Goal: Task Accomplishment & Management: Manage account settings

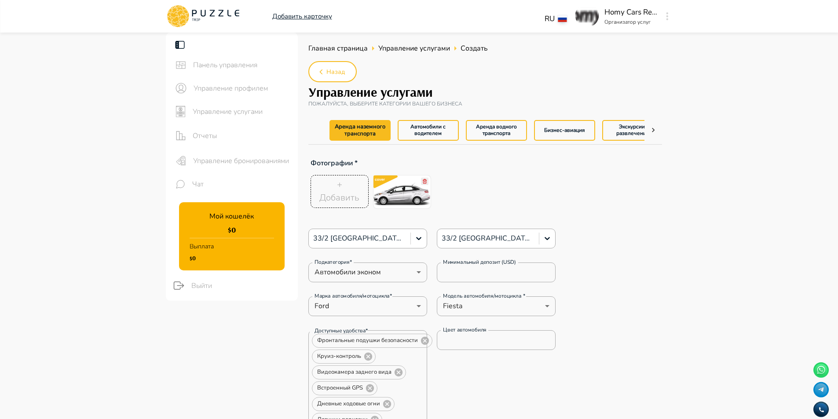
scroll to position [44, 0]
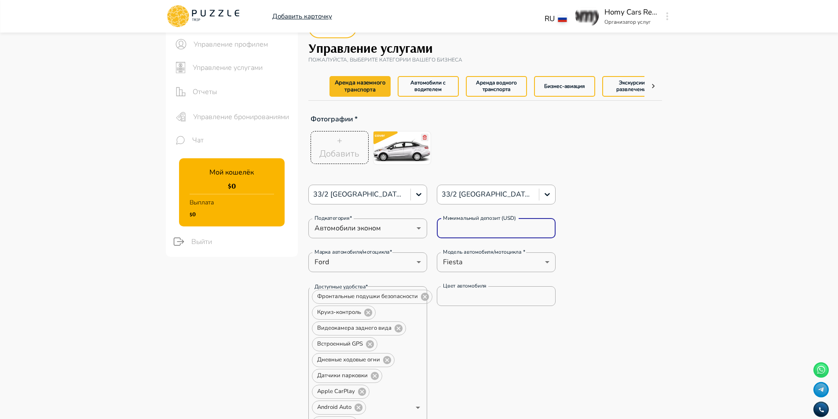
drag, startPoint x: 487, startPoint y: 225, endPoint x: 430, endPoint y: 225, distance: 57.2
click at [430, 225] on div "Подкатегория* Автомобили эконом * Подкатегория* Минимальный депозит (USD) *****…" at bounding box center [432, 229] width 248 height 20
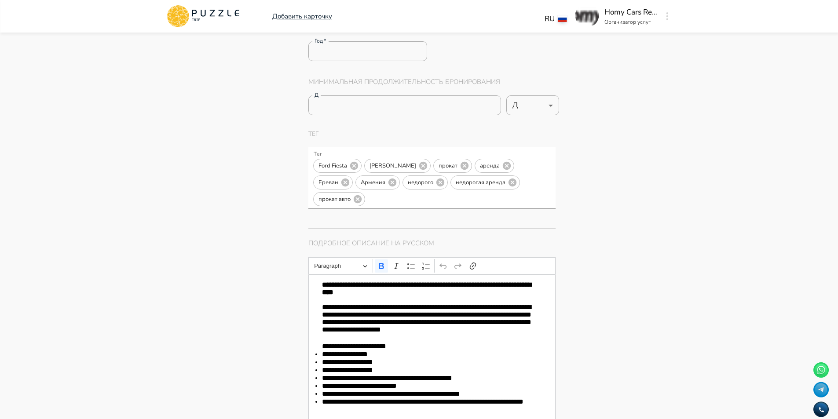
scroll to position [792, 0]
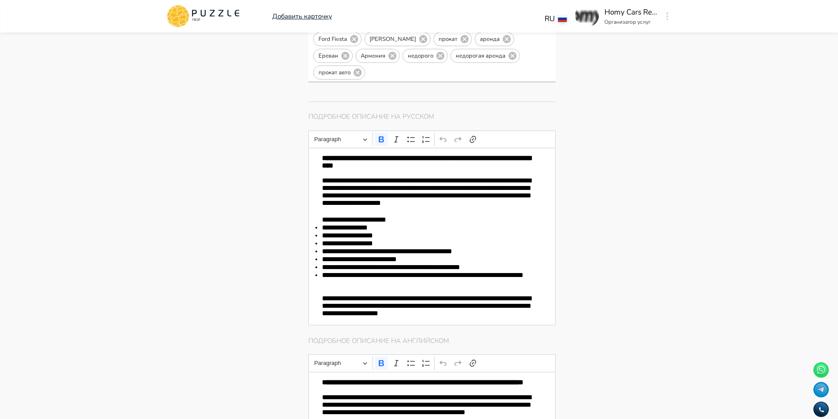
drag, startPoint x: 612, startPoint y: 251, endPoint x: 621, endPoint y: 248, distance: 9.7
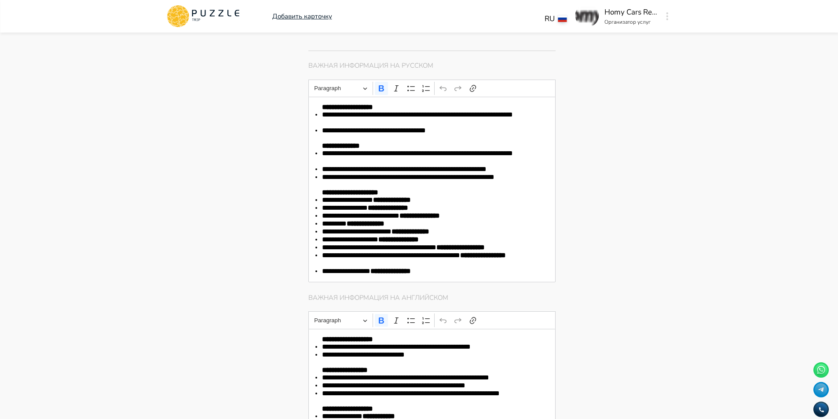
scroll to position [1495, 0]
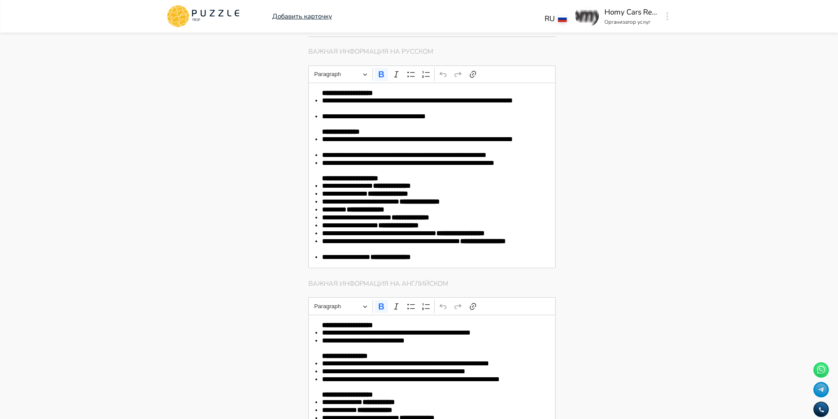
click at [664, 111] on div "Главная страница Управление услугами Создать Назад Управление услугами ПОЖАЛУЙС…" at bounding box center [485, 107] width 375 height 3140
click at [439, 128] on p "Editor editing area: main" at bounding box center [432, 123] width 220 height 7
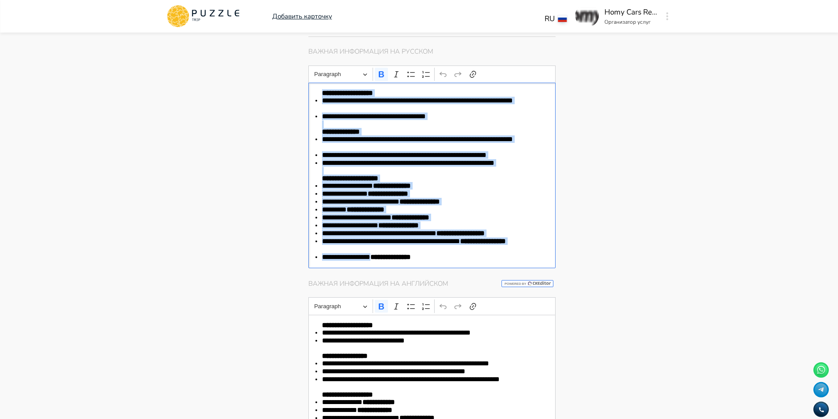
copy div "**********"
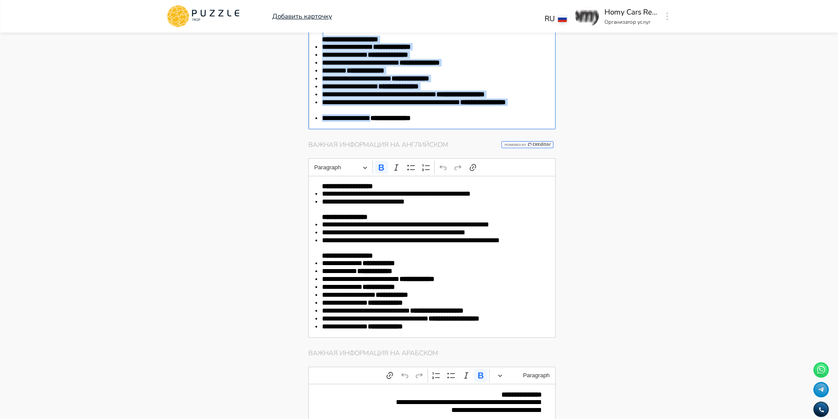
scroll to position [1671, 0]
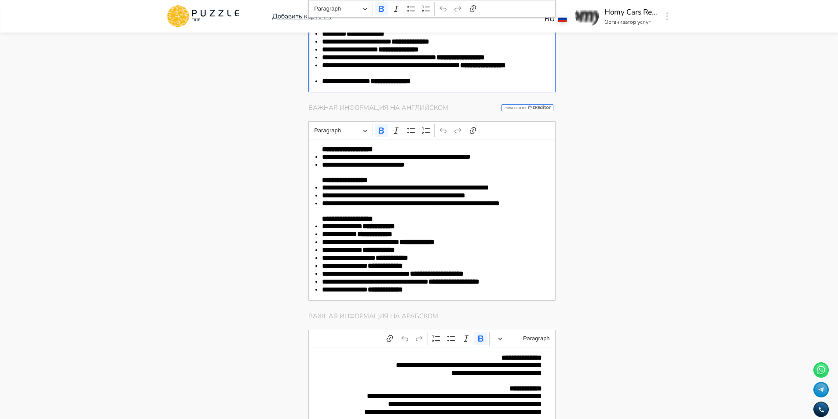
click at [419, 208] on li "**********" at bounding box center [432, 204] width 220 height 8
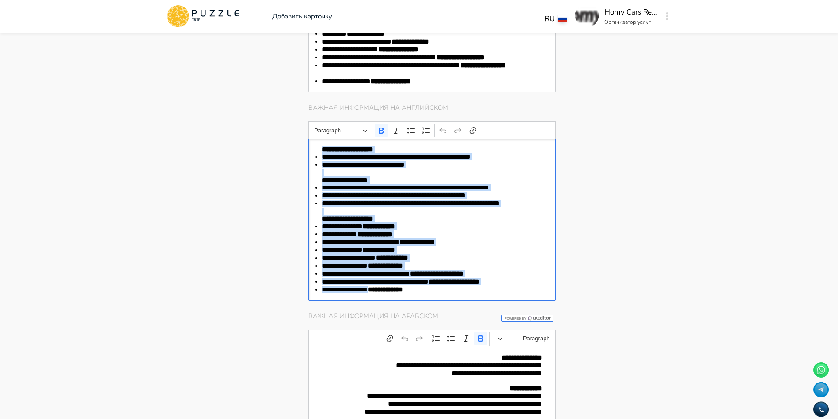
copy div "**********"
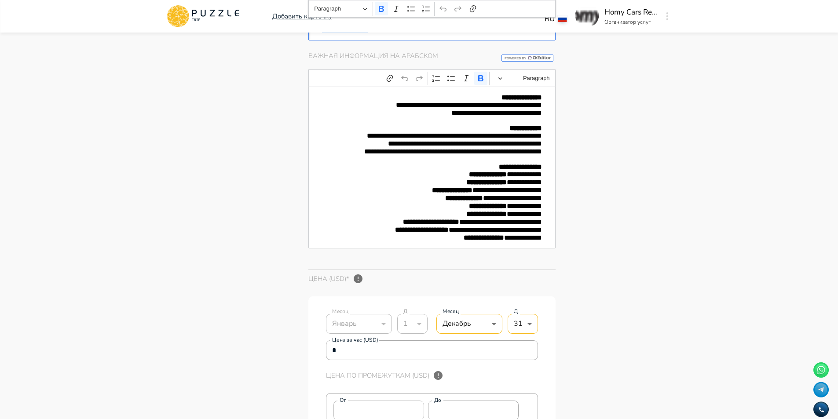
scroll to position [1935, 0]
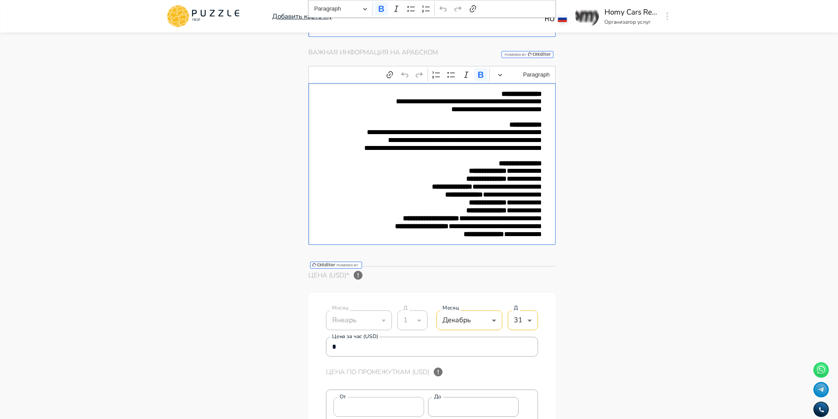
click at [503, 199] on p "**********" at bounding box center [432, 195] width 220 height 8
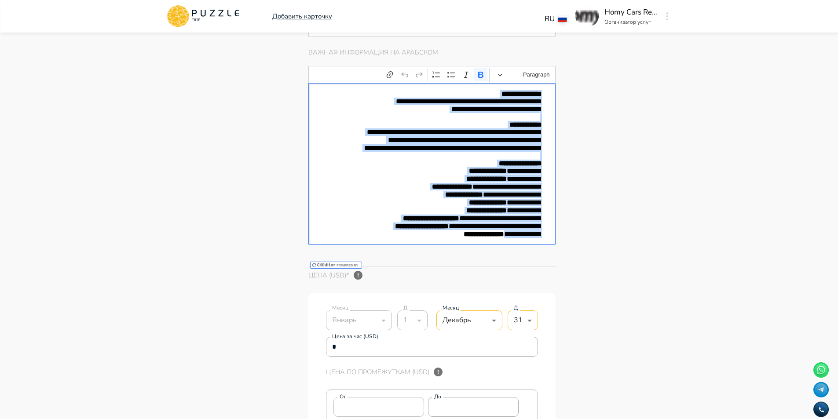
copy div "**********"
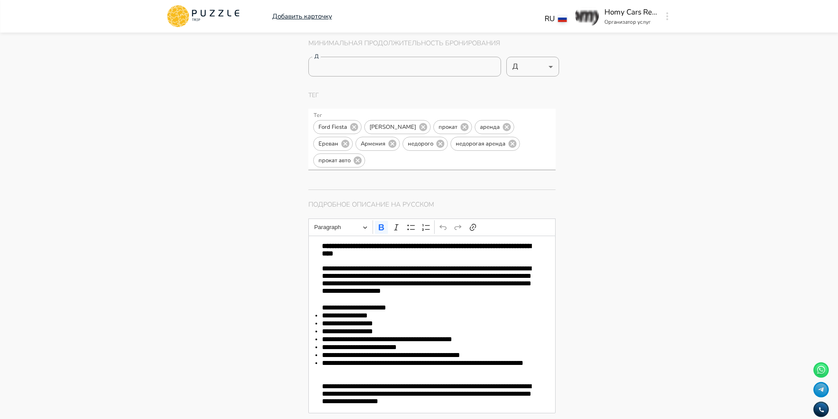
scroll to position [835, 0]
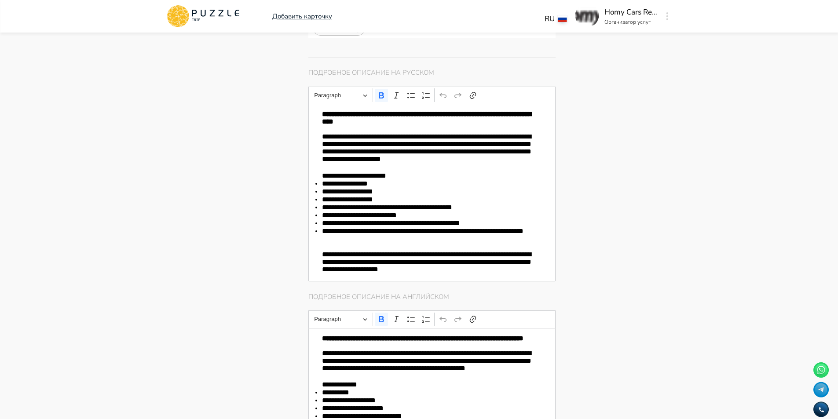
click at [441, 161] on p "**********" at bounding box center [432, 149] width 220 height 32
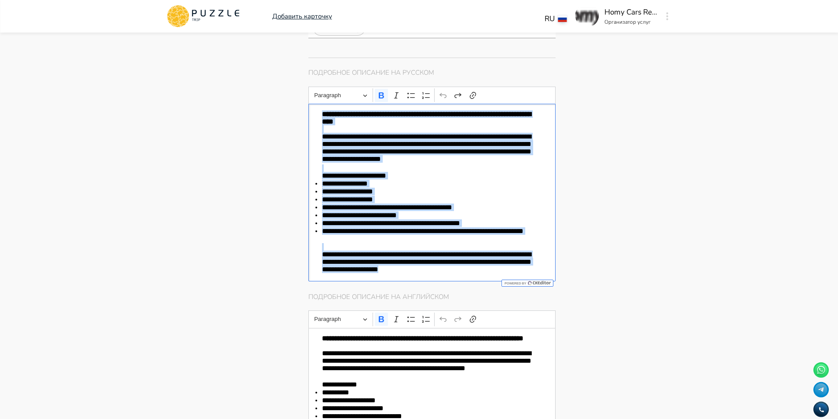
copy div "**********"
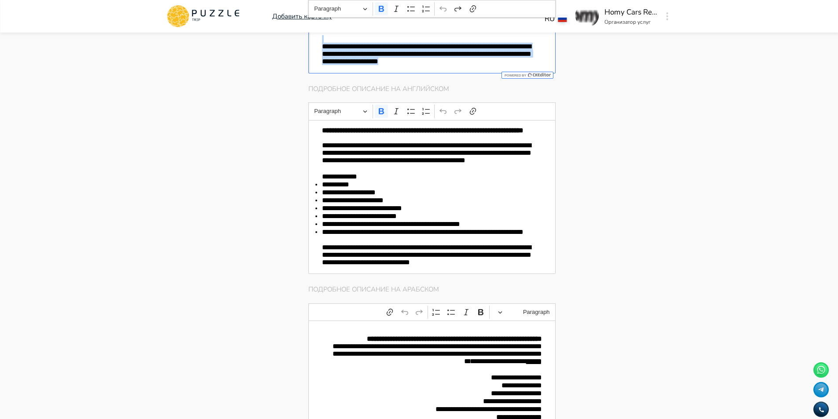
scroll to position [1099, 0]
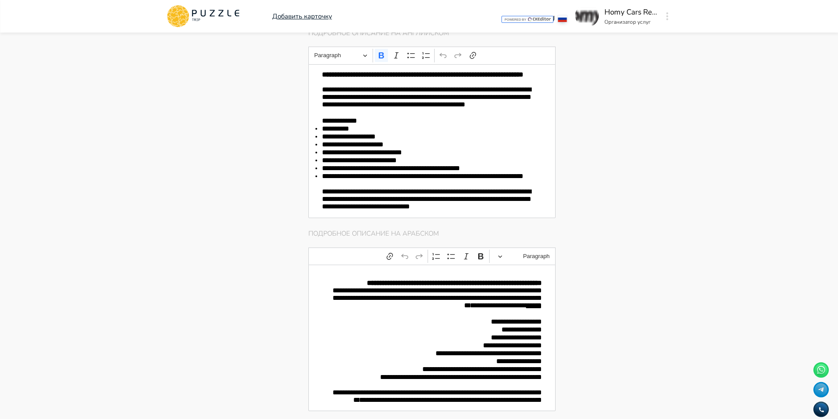
click at [380, 164] on li "**********" at bounding box center [432, 161] width 220 height 8
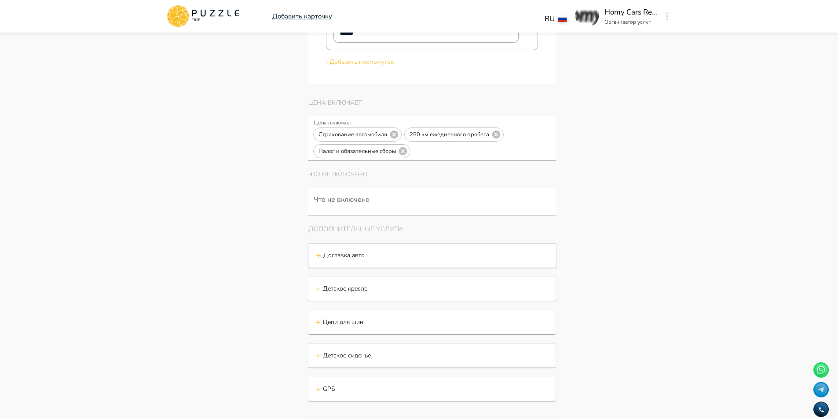
scroll to position [2632, 0]
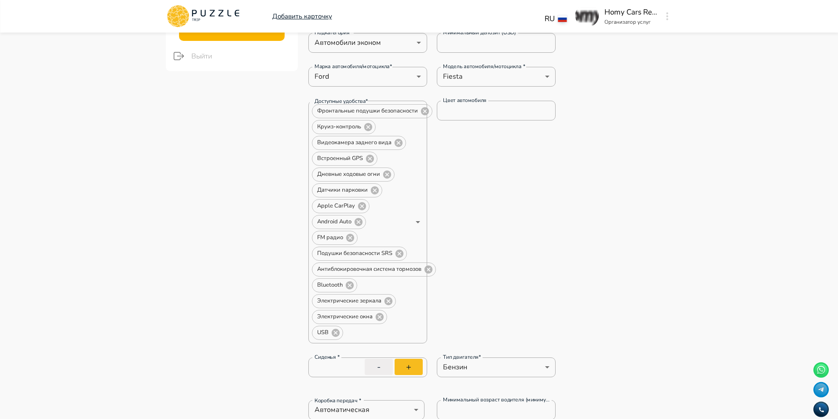
scroll to position [134, 0]
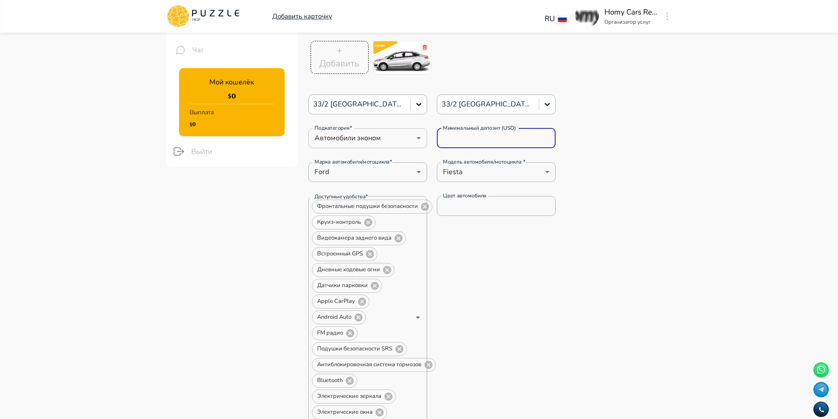
drag, startPoint x: 480, startPoint y: 139, endPoint x: 371, endPoint y: 129, distance: 109.4
click at [395, 130] on div "Подкатегория* Автомобили эконом * Подкатегория* Минимальный депозит (USD) *****…" at bounding box center [432, 138] width 248 height 20
drag, startPoint x: 310, startPoint y: 207, endPoint x: 459, endPoint y: 369, distance: 220.3
click at [379, 399] on div "Фронтальные подушки безопасности Круиз-контроль Видеокамера заднего вида Встрое…" at bounding box center [367, 317] width 119 height 243
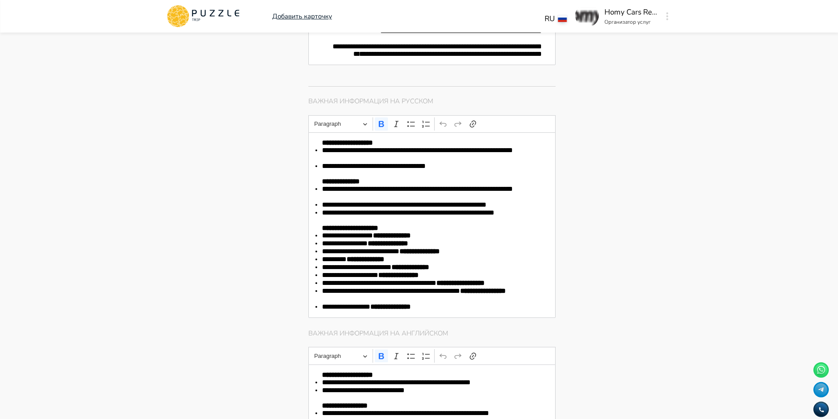
scroll to position [1496, 0]
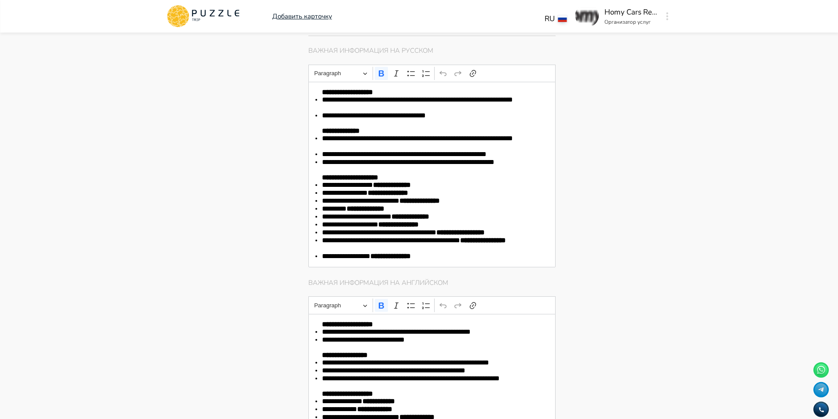
click at [474, 150] on li "**********" at bounding box center [432, 143] width 220 height 16
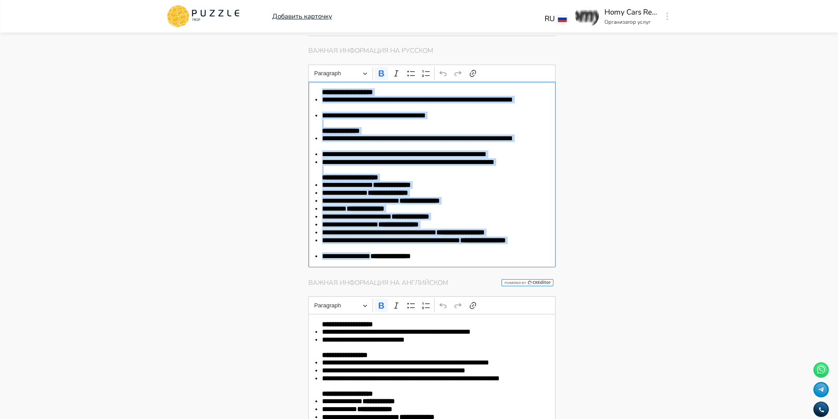
copy div "**********"
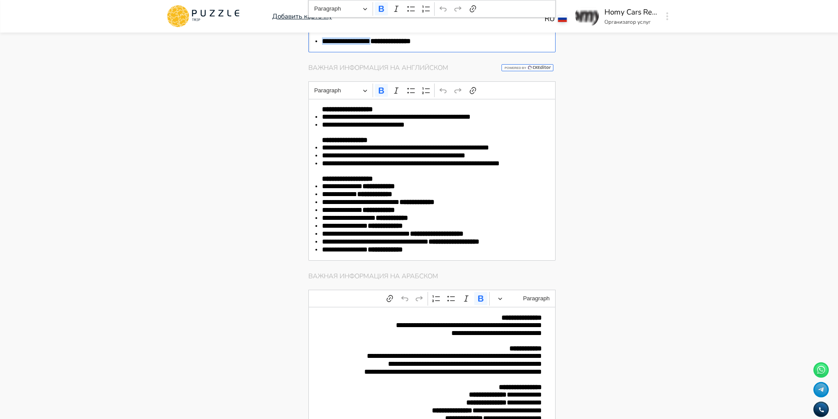
scroll to position [1716, 0]
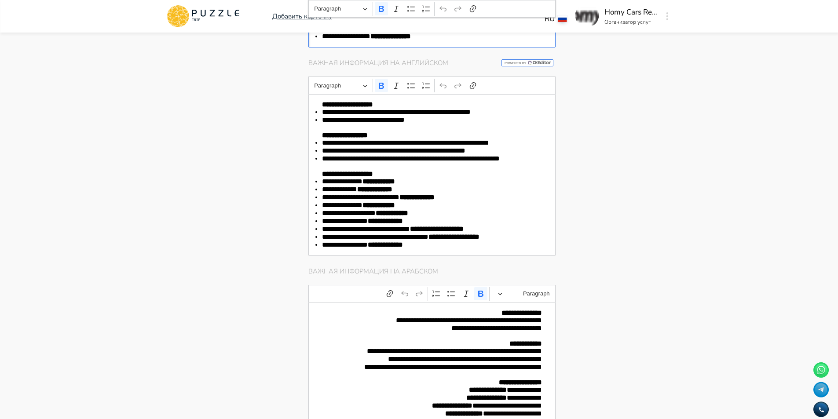
click at [437, 217] on li "**********" at bounding box center [432, 213] width 220 height 8
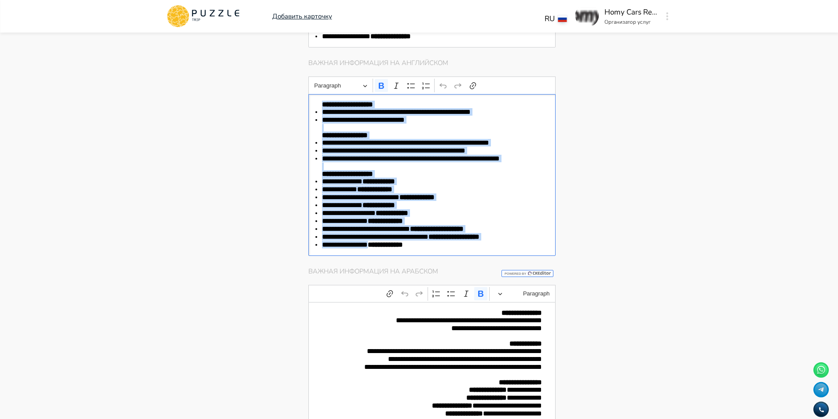
copy div "**********"
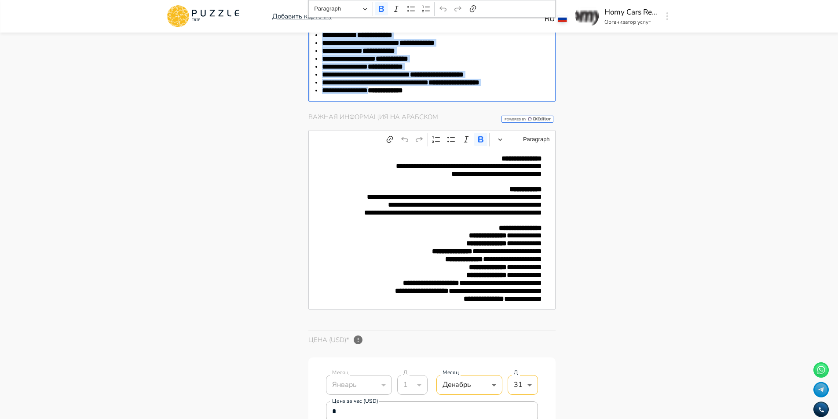
scroll to position [1892, 0]
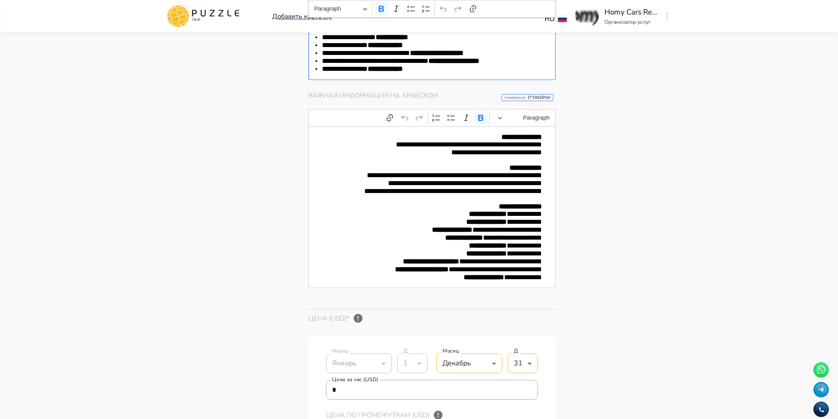
click at [492, 234] on p "**********" at bounding box center [432, 230] width 220 height 8
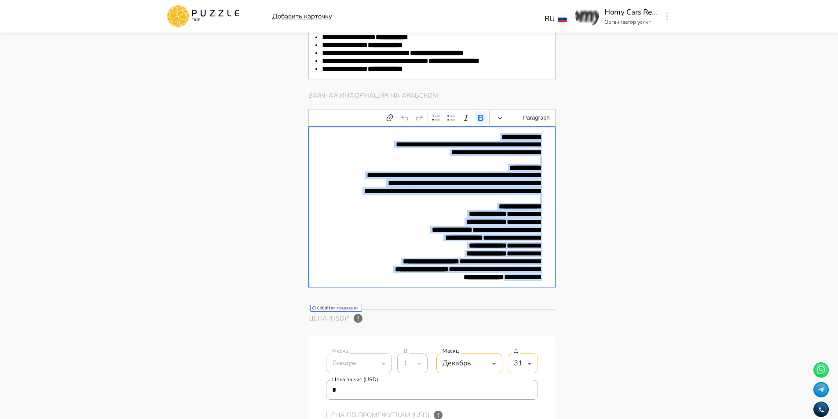
copy div "**********"
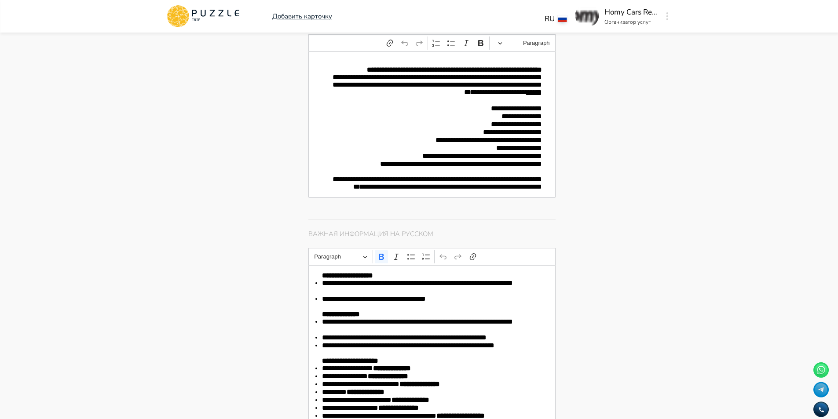
scroll to position [1407, 0]
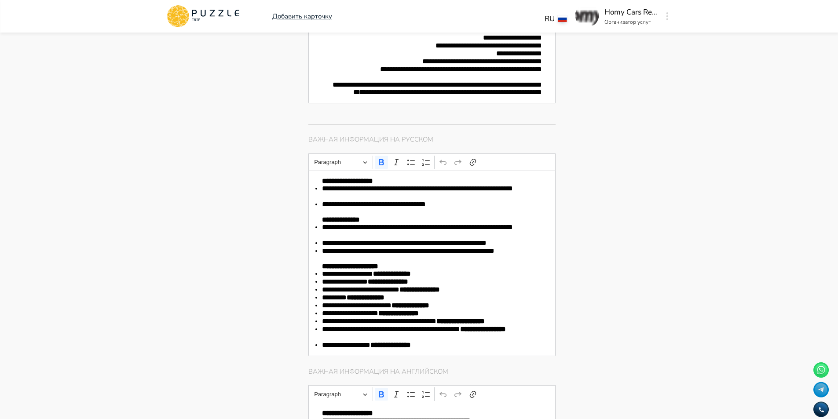
click at [471, 239] on li "**********" at bounding box center [432, 231] width 220 height 16
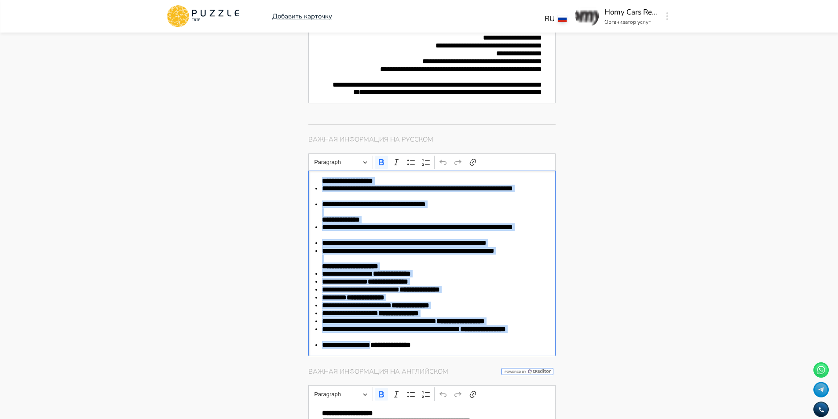
copy div "**********"
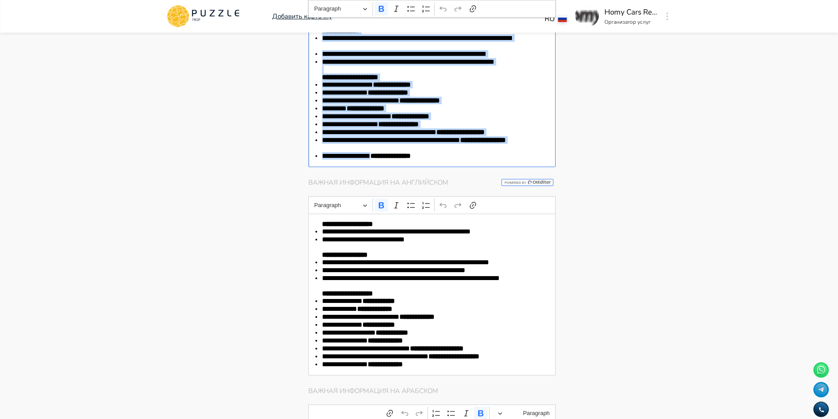
scroll to position [1715, 0]
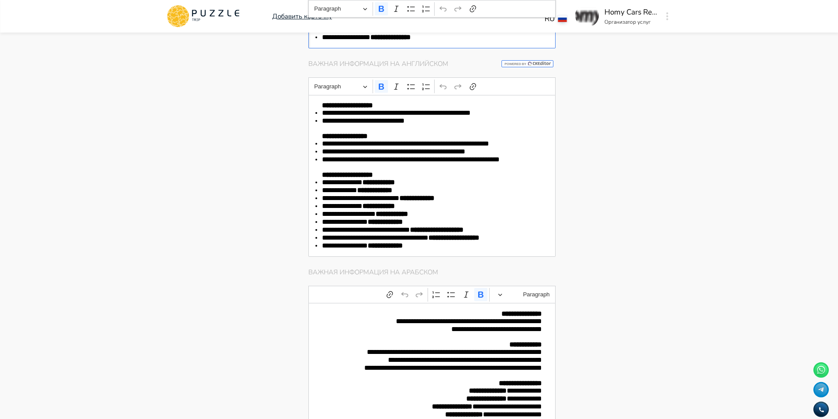
click at [442, 186] on li "**********" at bounding box center [432, 183] width 220 height 8
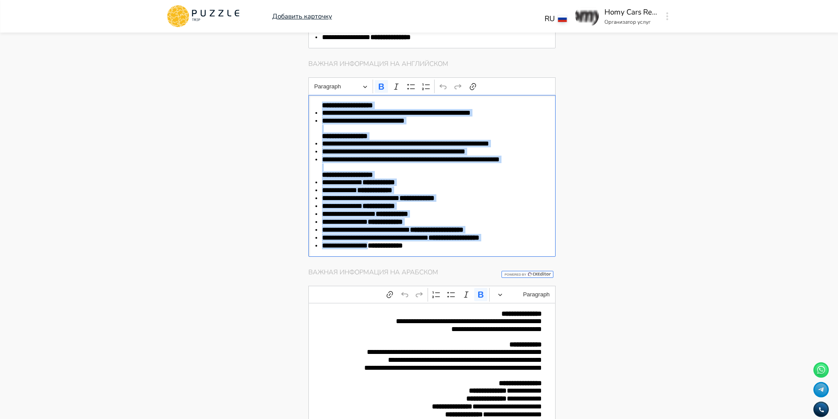
copy div "**********"
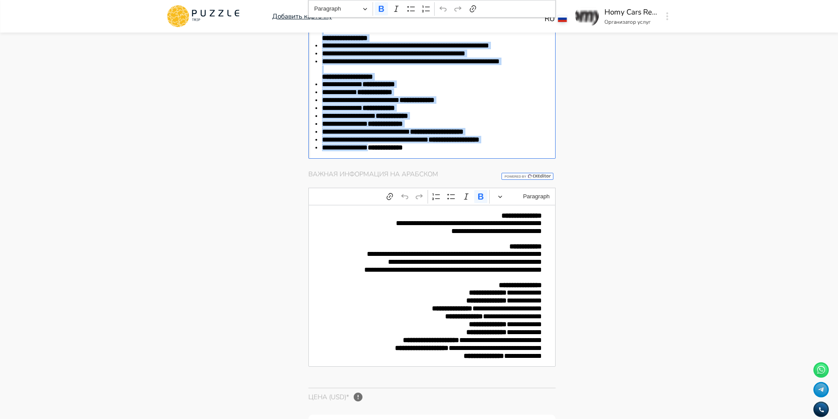
scroll to position [1891, 0]
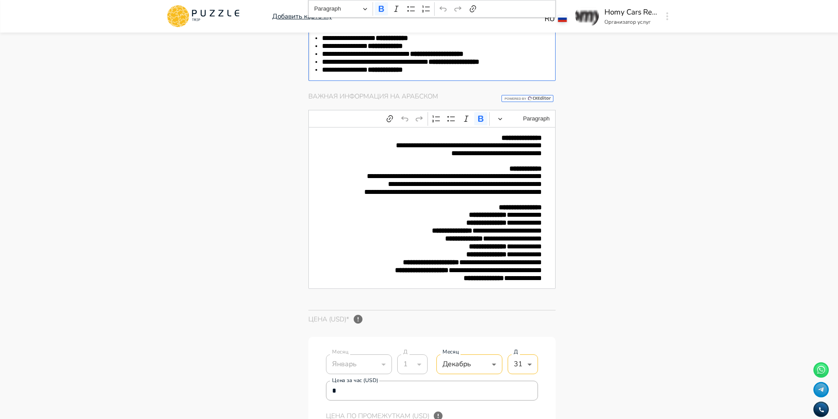
click at [434, 219] on p "**********" at bounding box center [432, 215] width 220 height 8
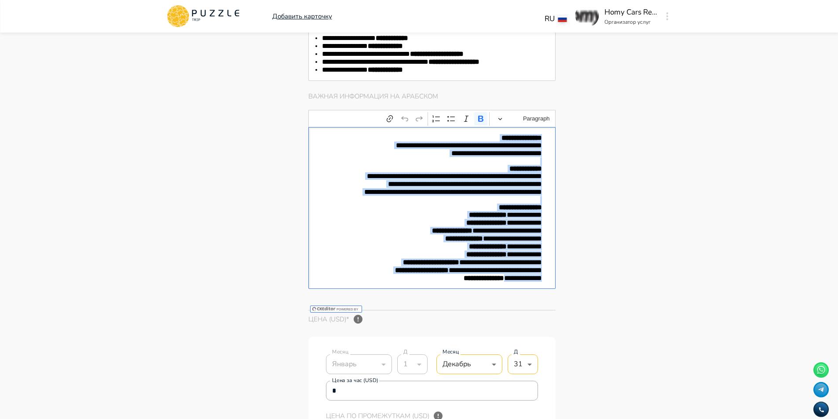
copy div "**********"
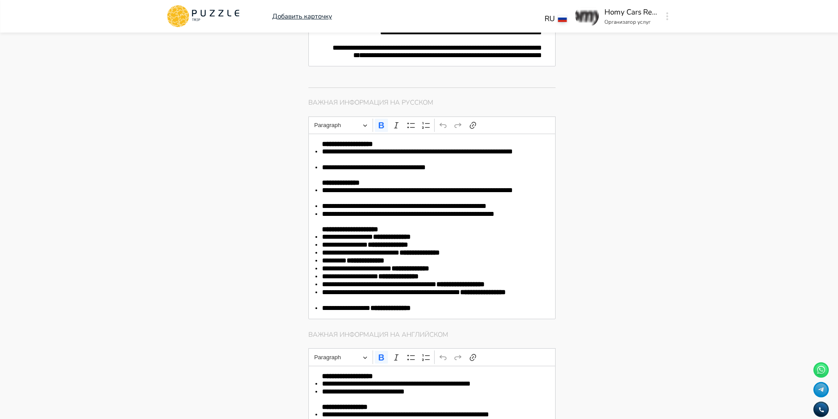
scroll to position [1532, 0]
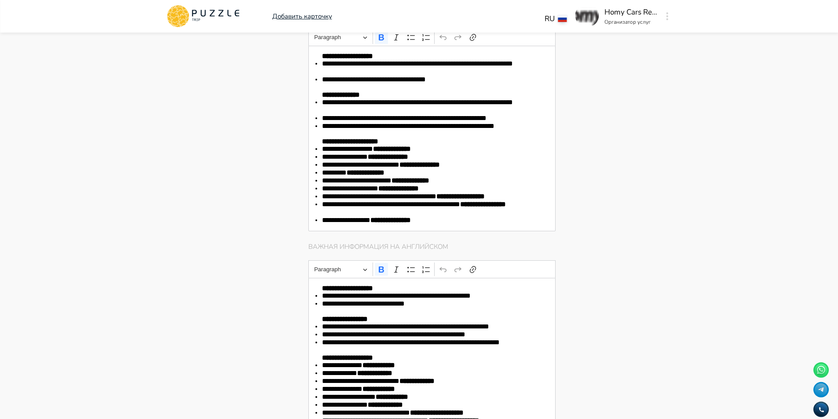
click at [450, 153] on li "**********" at bounding box center [432, 149] width 220 height 8
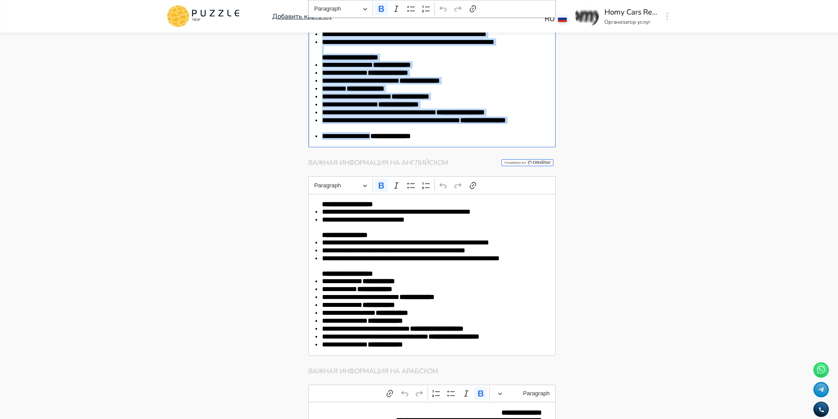
scroll to position [1752, 0]
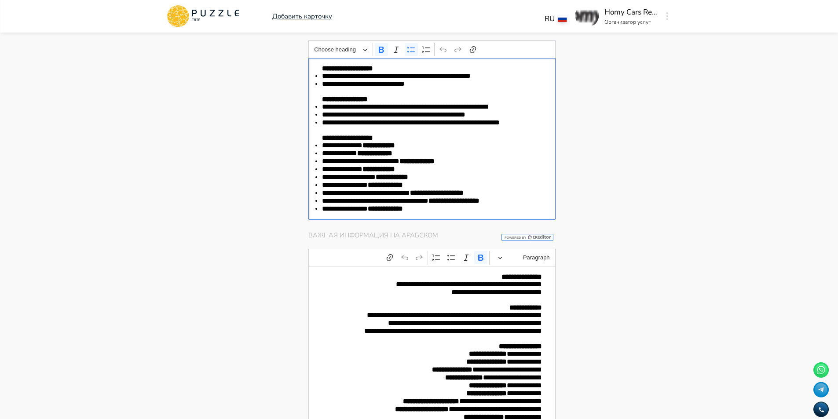
click at [394, 149] on strong "**********" at bounding box center [378, 145] width 33 height 7
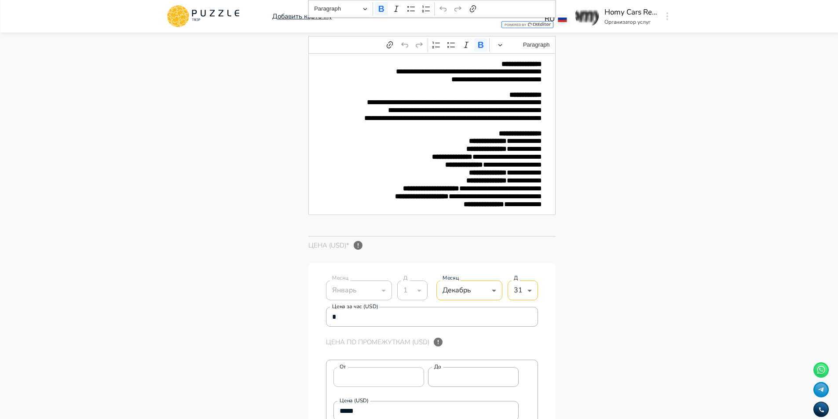
scroll to position [1972, 0]
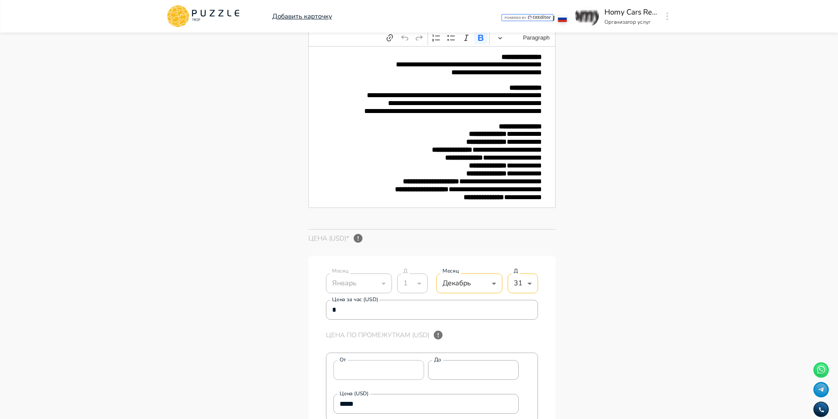
click at [430, 146] on p "**********" at bounding box center [432, 142] width 220 height 8
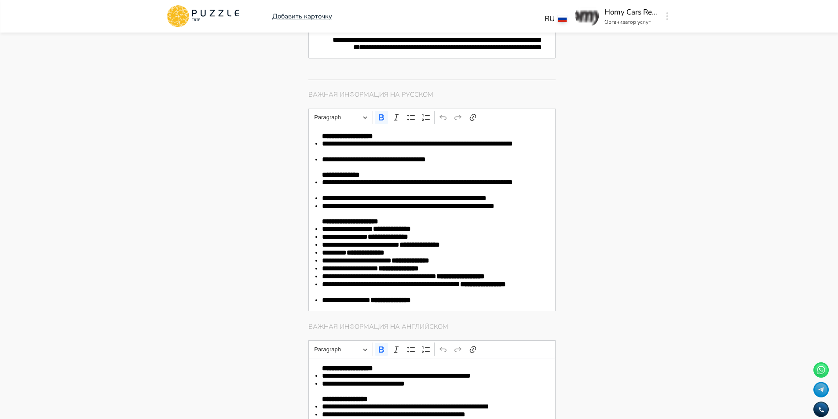
scroll to position [1451, 0]
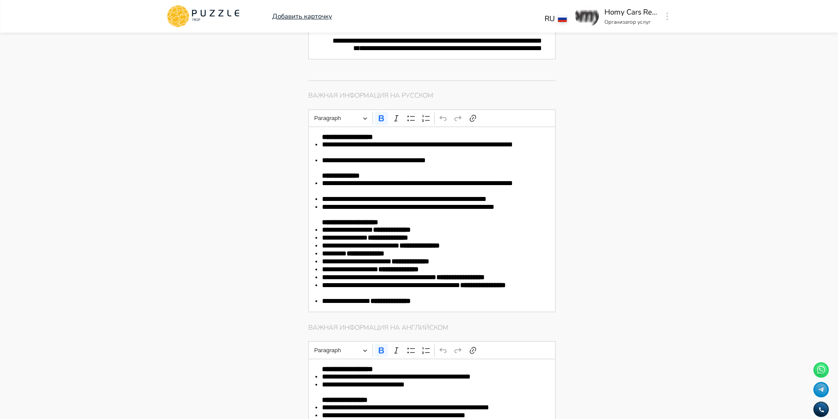
click at [459, 164] on li "**********" at bounding box center [432, 161] width 220 height 8
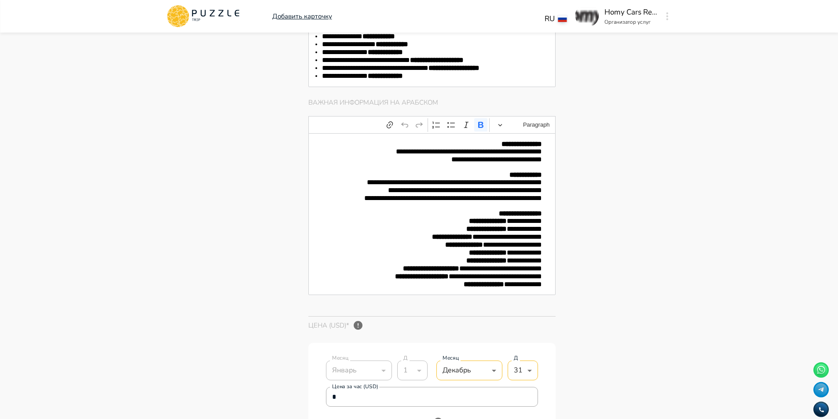
scroll to position [1804, 0]
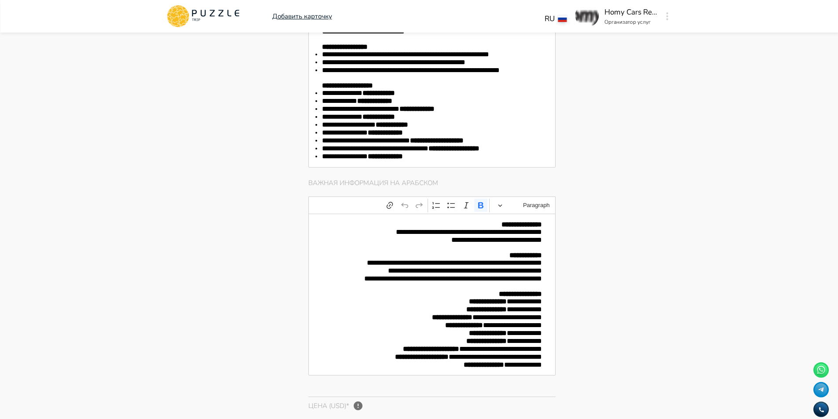
click at [433, 129] on li "**********" at bounding box center [432, 125] width 220 height 8
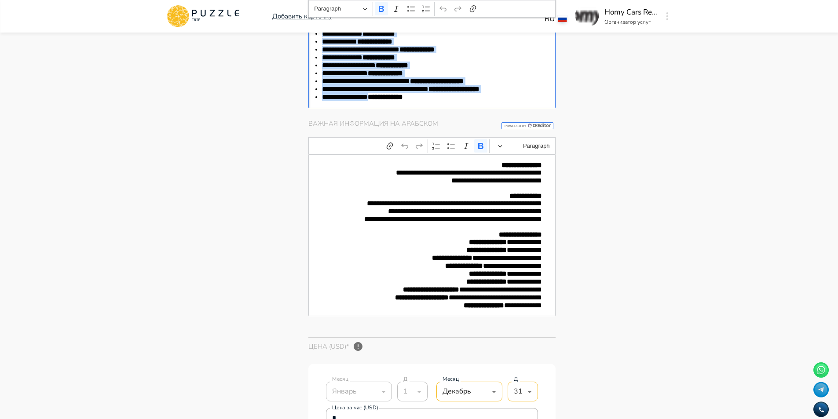
scroll to position [1980, 0]
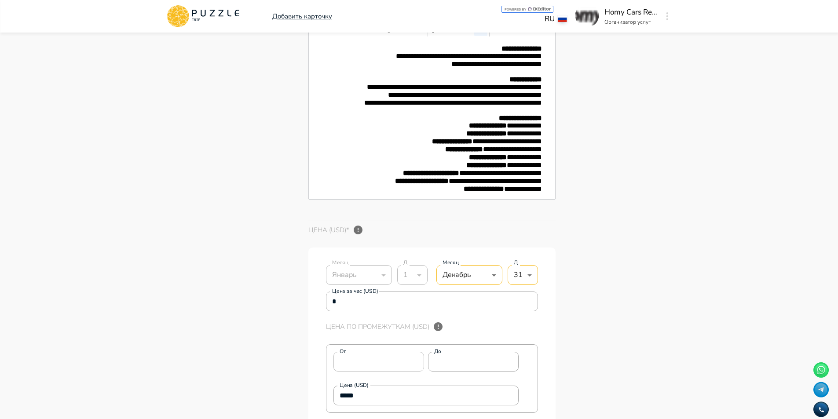
click at [485, 137] on strong "**********" at bounding box center [486, 133] width 40 height 7
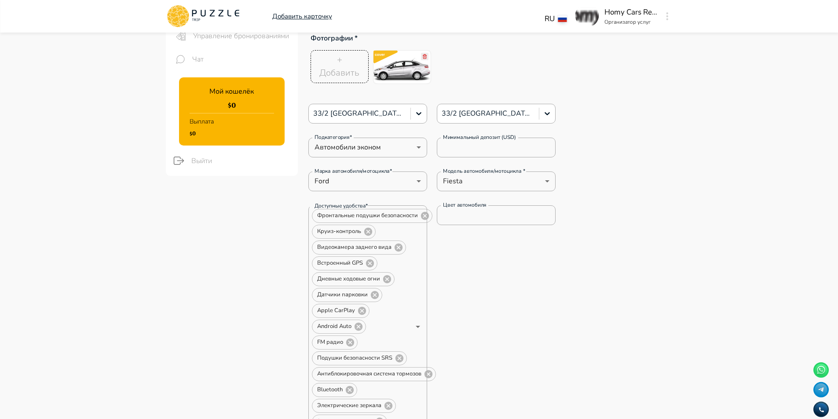
scroll to position [0, 0]
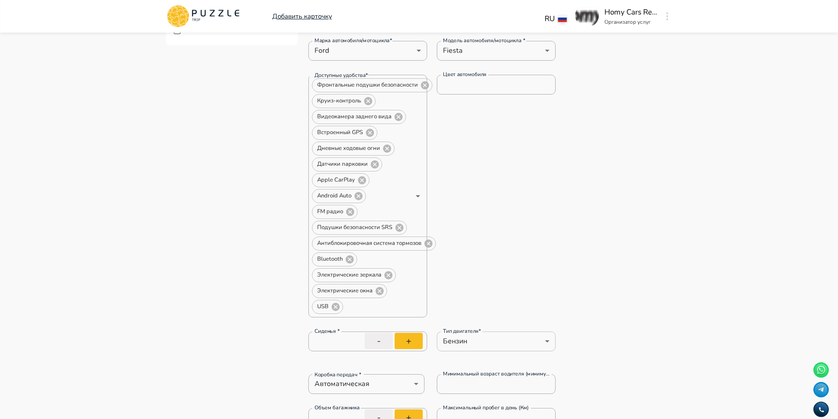
scroll to position [308, 0]
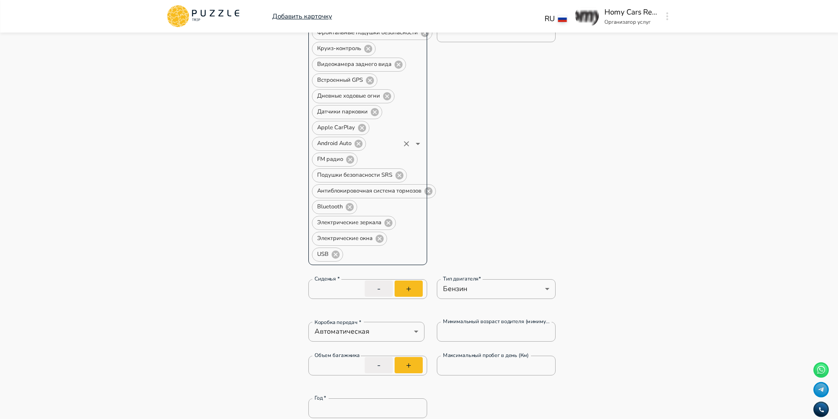
click at [386, 255] on input "Доступные удобства*" at bounding box center [371, 254] width 55 height 12
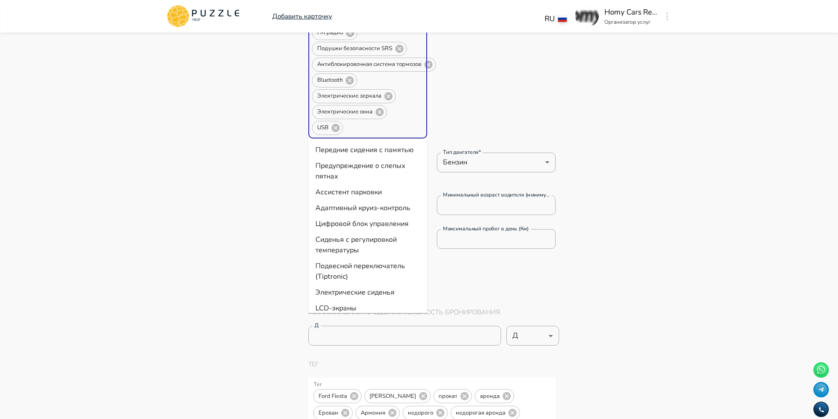
scroll to position [440, 0]
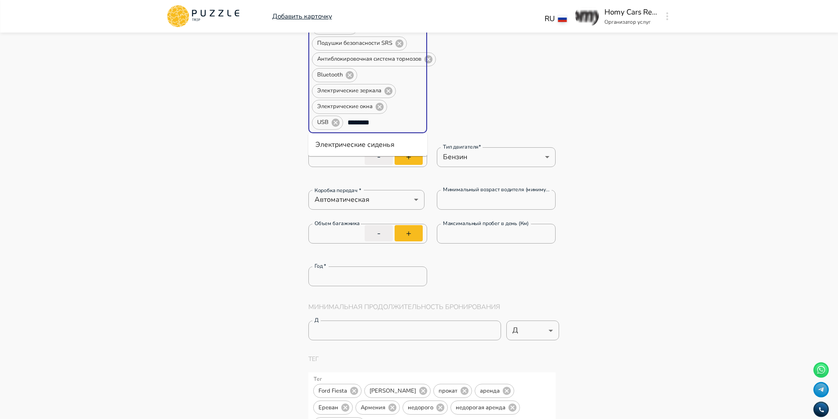
click at [388, 117] on input "********" at bounding box center [371, 123] width 55 height 12
type input "********"
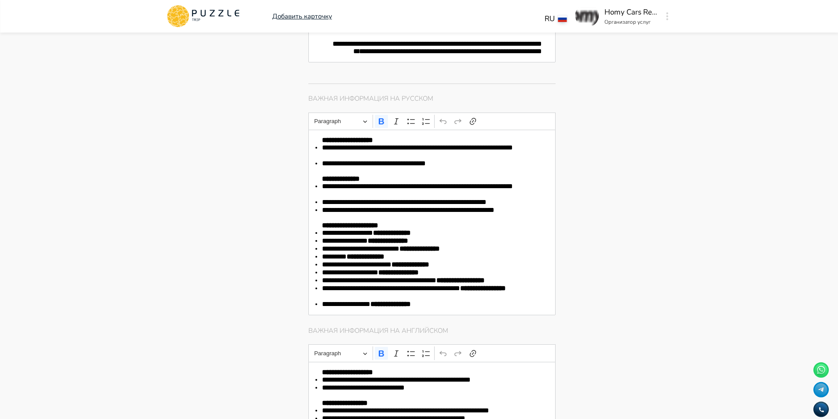
scroll to position [1451, 0]
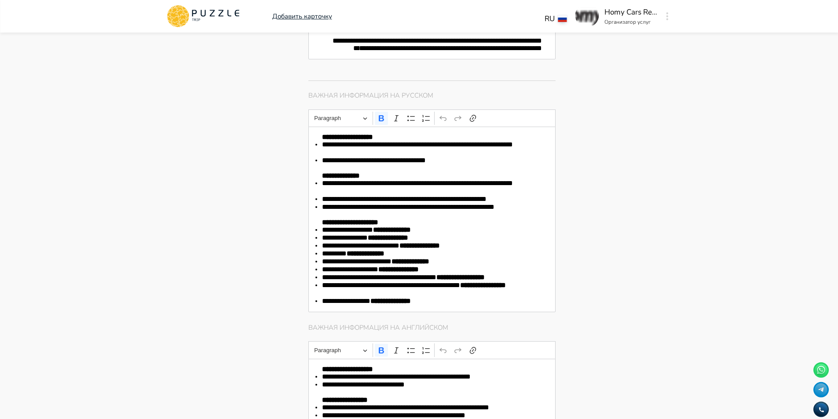
click at [451, 157] on li "**********" at bounding box center [432, 149] width 220 height 16
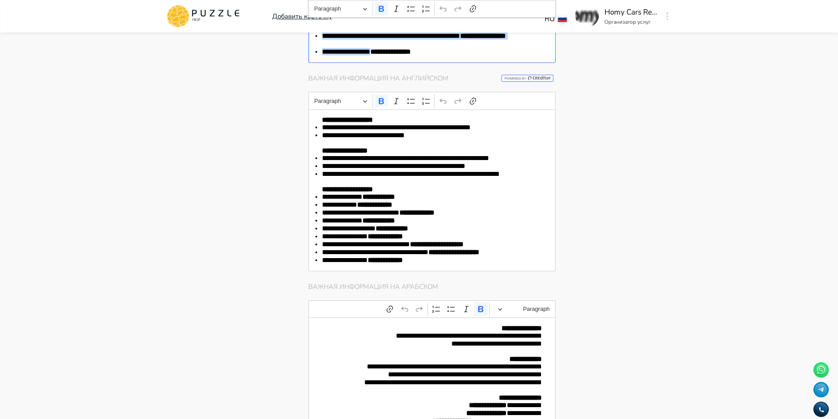
scroll to position [1715, 0]
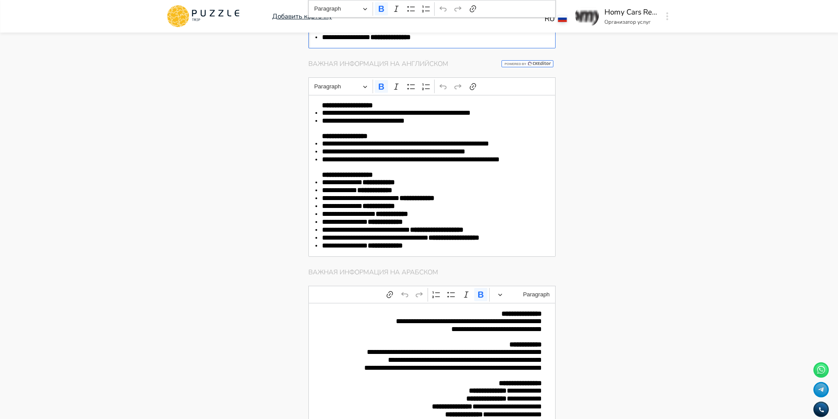
click at [443, 171] on p "Editor editing area: main" at bounding box center [432, 167] width 220 height 7
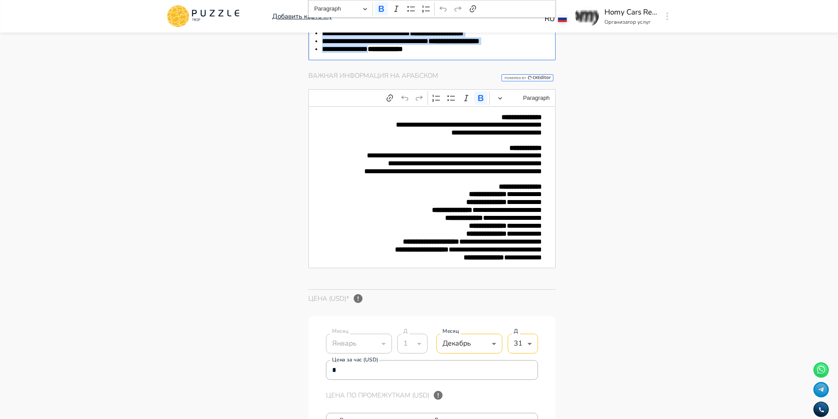
scroll to position [1935, 0]
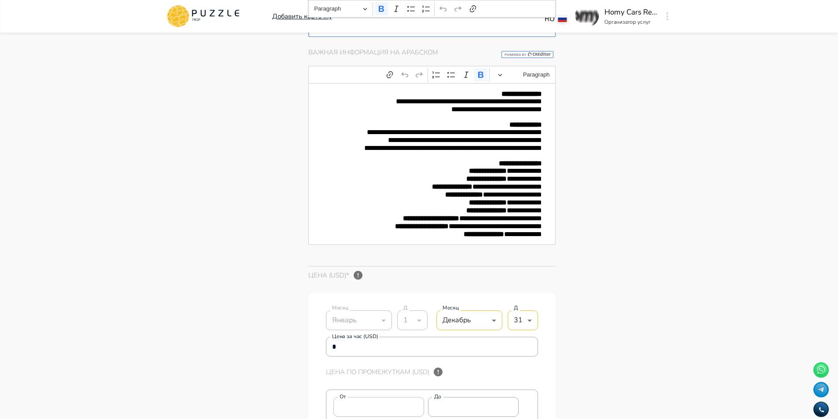
click at [447, 160] on p "Editor editing area: main" at bounding box center [432, 155] width 220 height 7
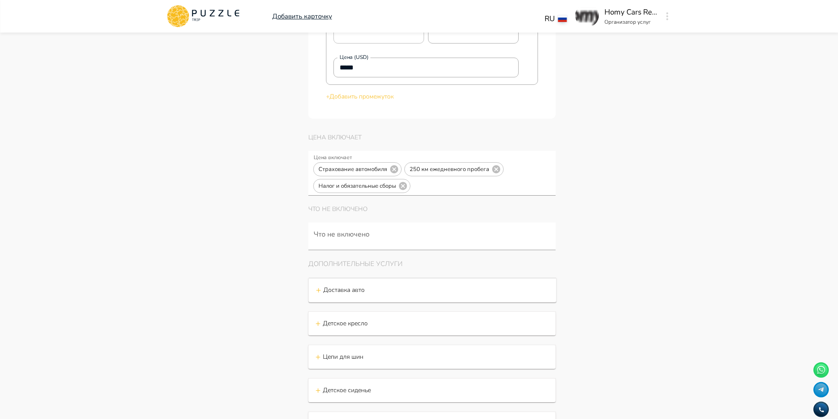
scroll to position [2550, 0]
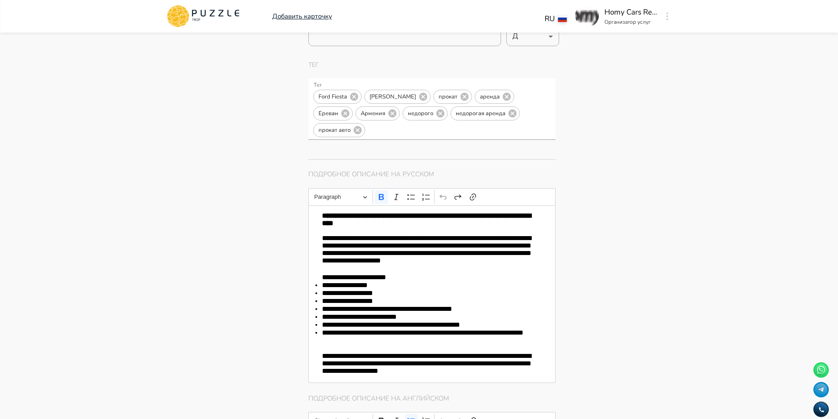
scroll to position [0, 0]
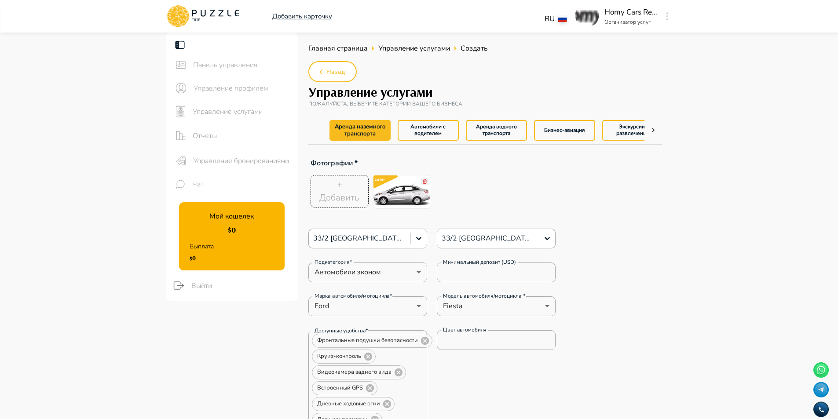
drag, startPoint x: 253, startPoint y: 109, endPoint x: 523, endPoint y: 91, distance: 271.0
click at [523, 91] on h3 "Управление услугами" at bounding box center [485, 91] width 354 height 15
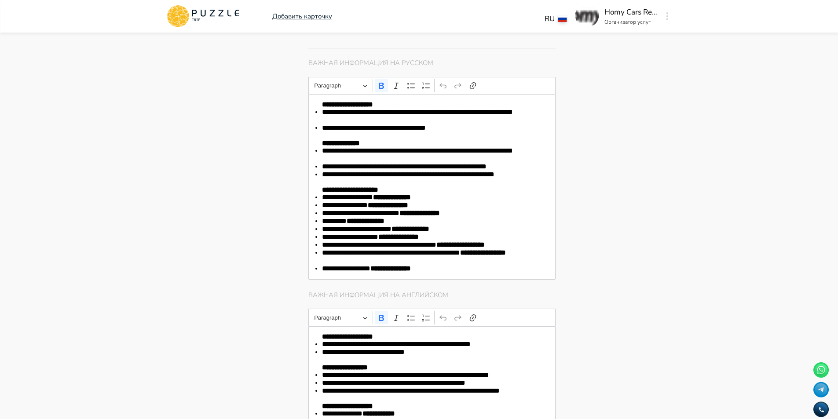
scroll to position [1495, 0]
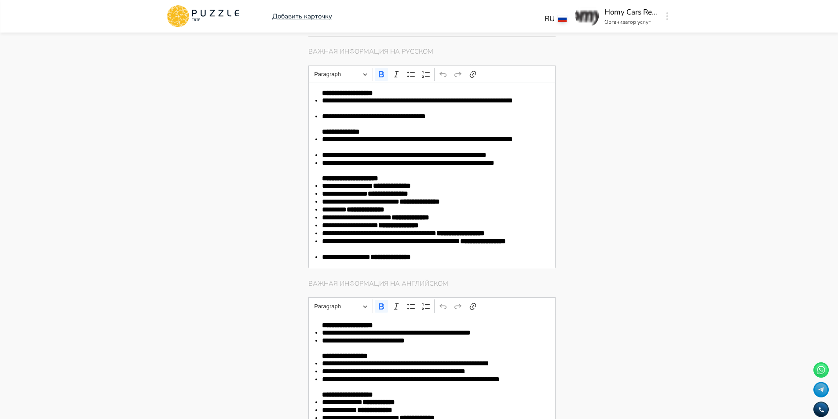
click at [483, 113] on li "**********" at bounding box center [432, 105] width 220 height 16
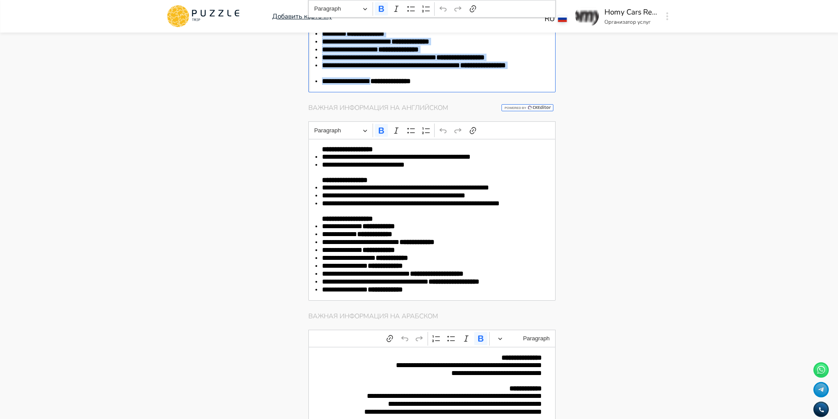
scroll to position [1803, 0]
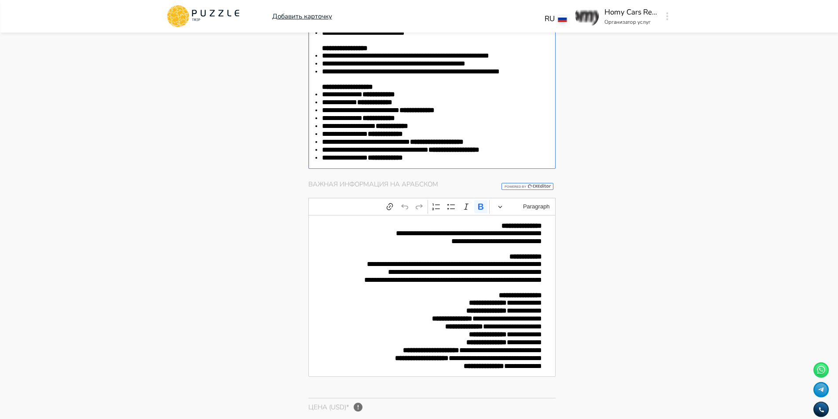
click at [463, 122] on li "**********" at bounding box center [432, 118] width 220 height 8
click at [441, 237] on p "**********" at bounding box center [432, 234] width 220 height 8
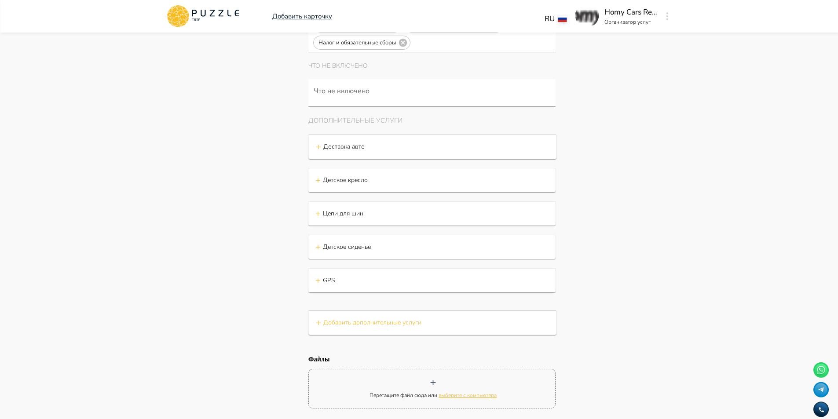
scroll to position [2682, 0]
click at [369, 150] on div "+ Доставка авто" at bounding box center [432, 142] width 233 height 13
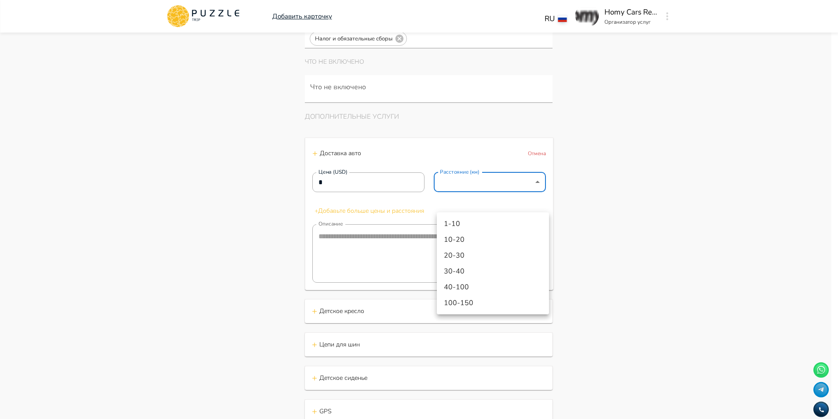
click at [545, 201] on div at bounding box center [422, 209] width 844 height 419
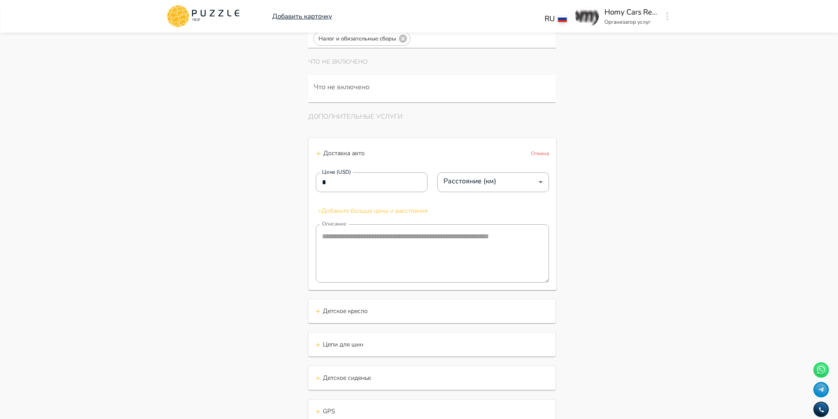
click at [540, 157] on p "Отмена" at bounding box center [540, 154] width 18 height 8
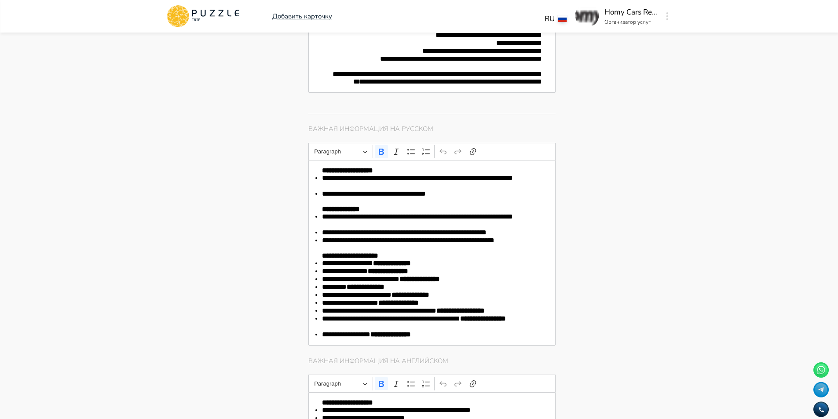
scroll to position [1495, 0]
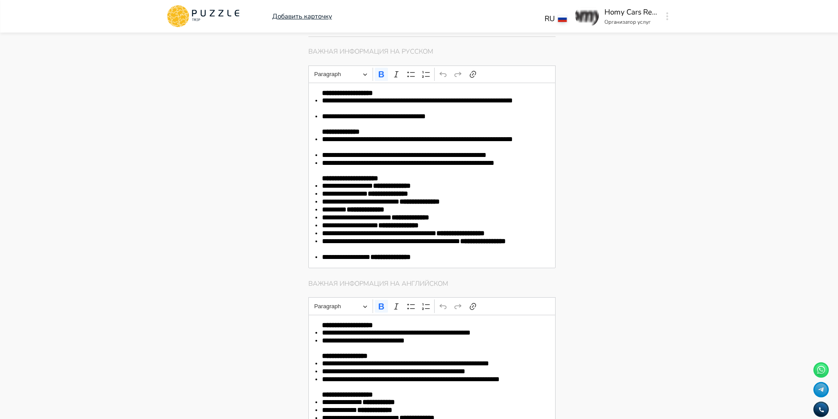
click at [463, 151] on li "**********" at bounding box center [432, 143] width 220 height 16
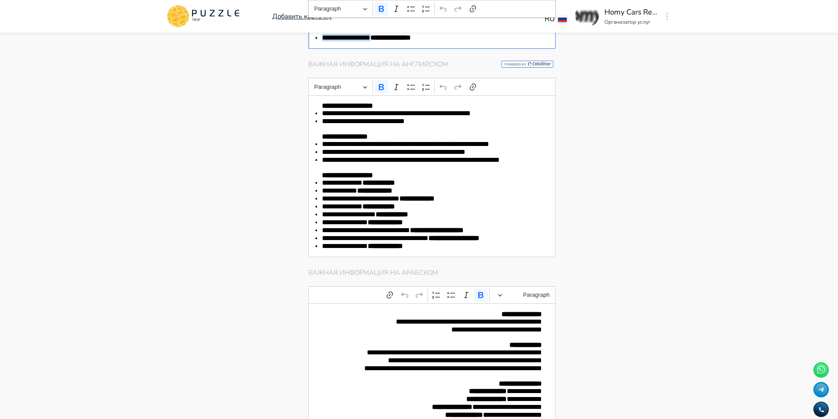
scroll to position [1715, 0]
click at [491, 148] on li "**********" at bounding box center [432, 144] width 220 height 8
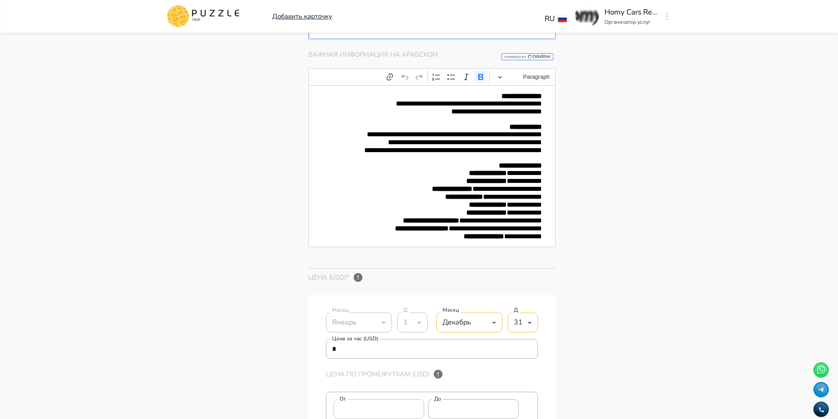
scroll to position [1935, 0]
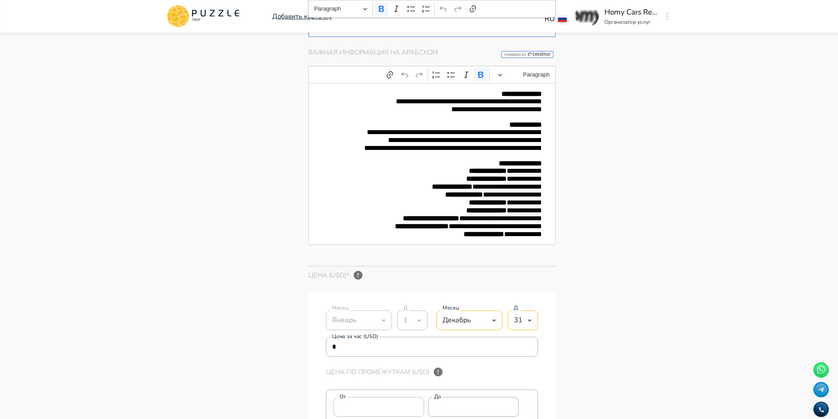
click at [481, 182] on strong "**********" at bounding box center [486, 178] width 40 height 7
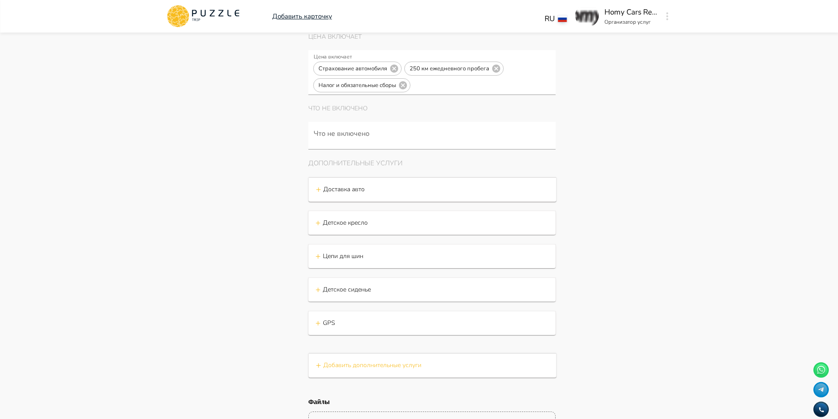
scroll to position [2638, 0]
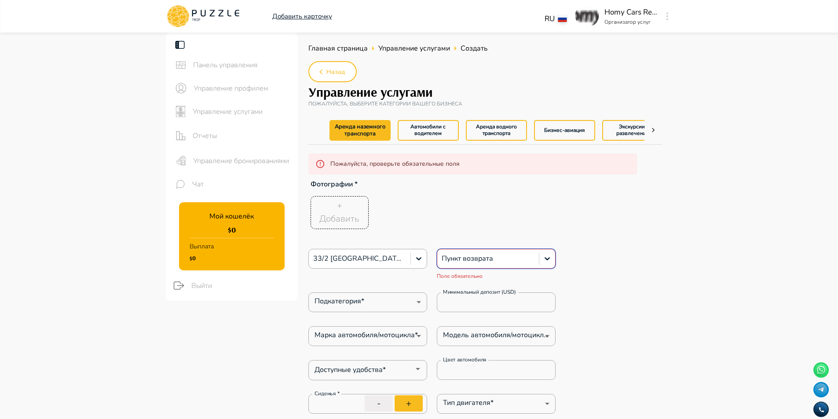
click at [477, 257] on div at bounding box center [487, 258] width 93 height 11
click at [496, 254] on div at bounding box center [487, 258] width 93 height 11
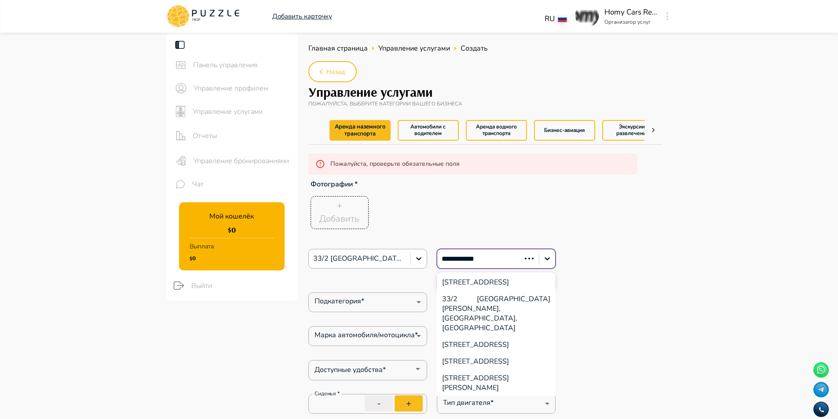
type input "**********"
click at [481, 314] on div "33/2 [GEOGRAPHIC_DATA][PERSON_NAME], [GEOGRAPHIC_DATA], [GEOGRAPHIC_DATA]" at bounding box center [496, 314] width 119 height 46
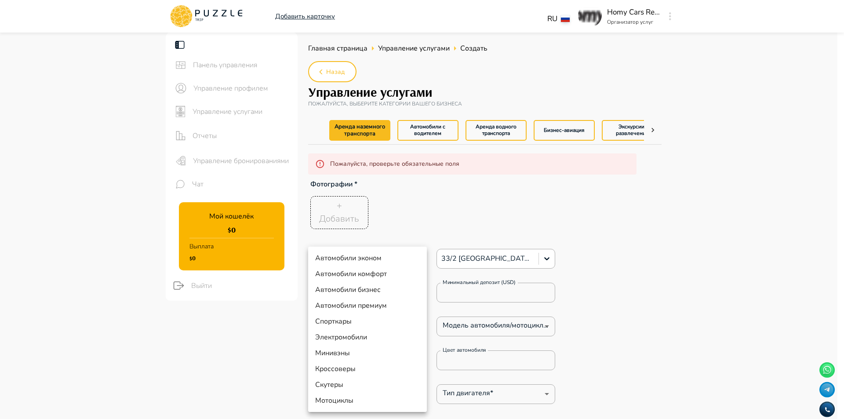
click at [663, 190] on div at bounding box center [422, 209] width 844 height 419
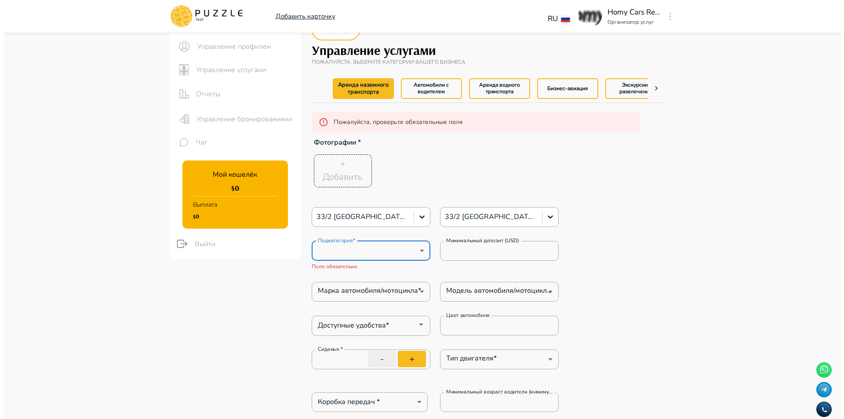
scroll to position [88, 0]
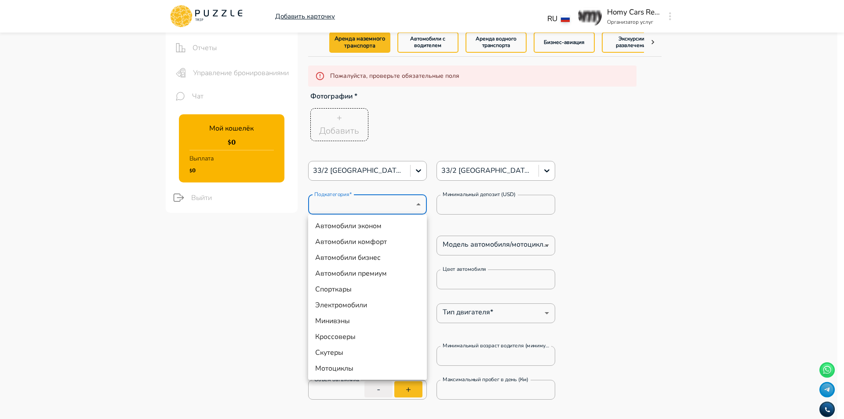
click at [395, 226] on li "Автомобили эконом" at bounding box center [367, 226] width 119 height 16
type input "*"
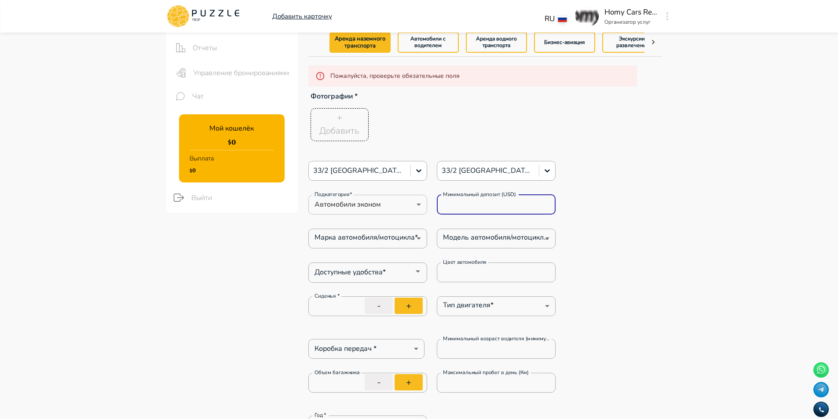
drag, startPoint x: 485, startPoint y: 204, endPoint x: 376, endPoint y: 203, distance: 109.1
click at [376, 203] on div "Подкатегория* Автомобили эконом * Подкатегория* Минимальный депозит (USD) * Мин…" at bounding box center [432, 205] width 248 height 20
paste input "*****"
type input "******"
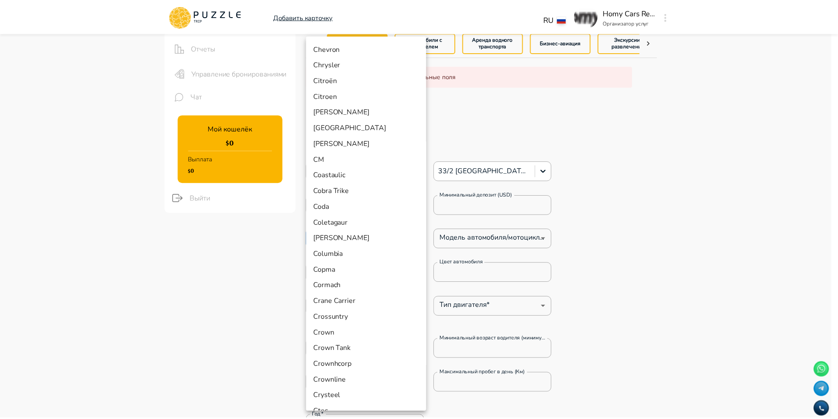
scroll to position [1384, 0]
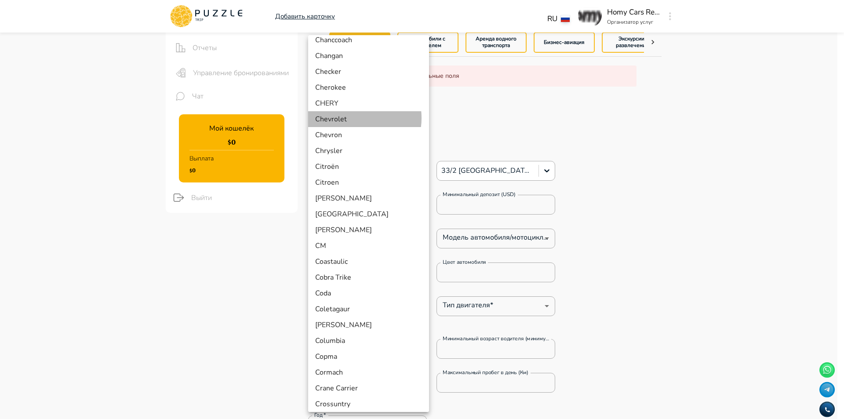
click at [350, 118] on li "Chevrolet" at bounding box center [368, 119] width 121 height 16
type input "*"
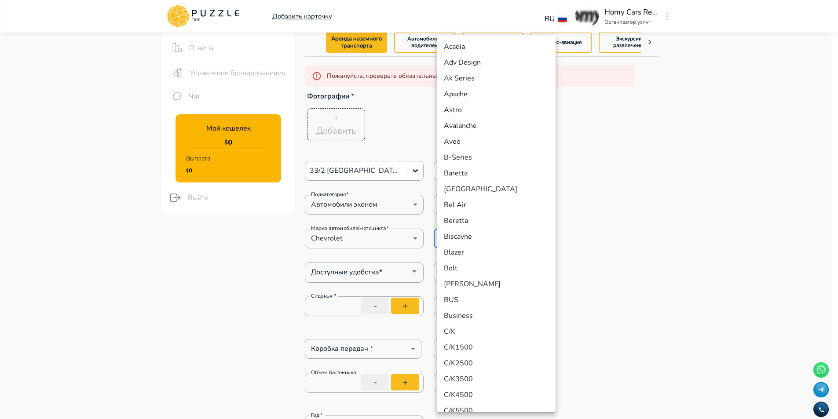
click at [468, 136] on li "Aveo" at bounding box center [496, 142] width 119 height 16
type input "***"
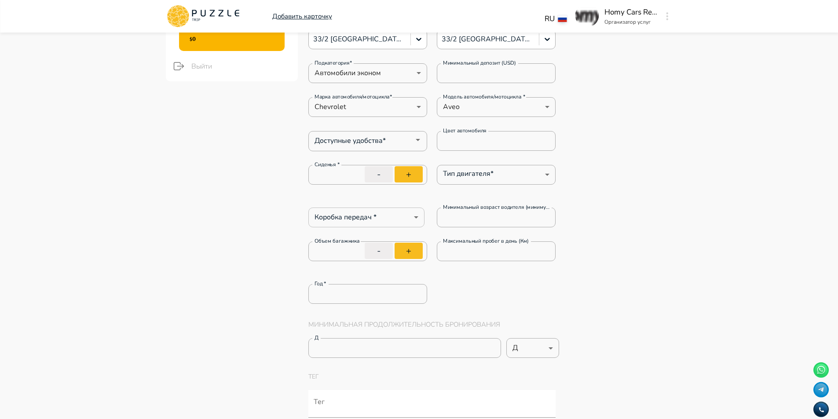
scroll to position [220, 0]
click at [404, 138] on input "Доступные удобства*" at bounding box center [360, 139] width 99 height 12
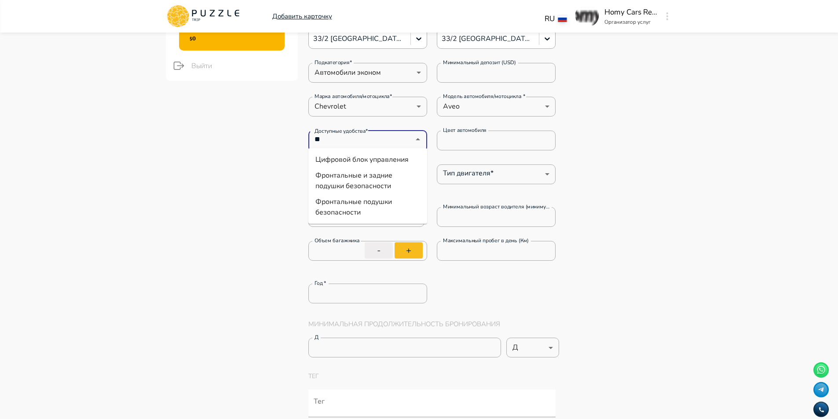
type input "***"
click at [391, 207] on li "Фронтальные подушки безопасности" at bounding box center [367, 207] width 119 height 26
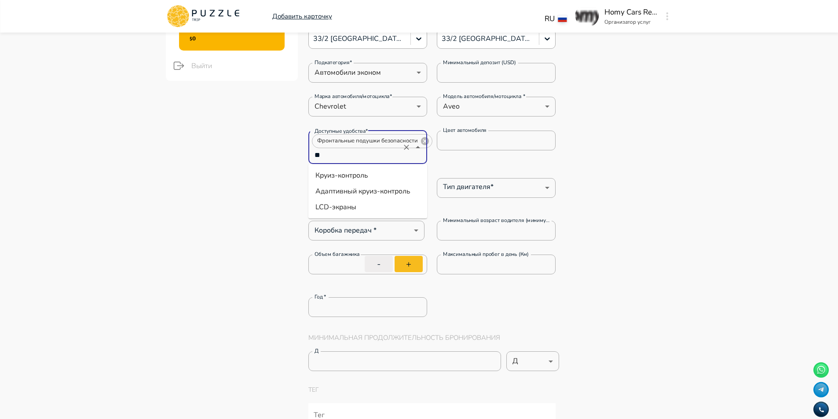
type input "***"
click at [361, 170] on li "Круиз-контроль" at bounding box center [367, 176] width 119 height 16
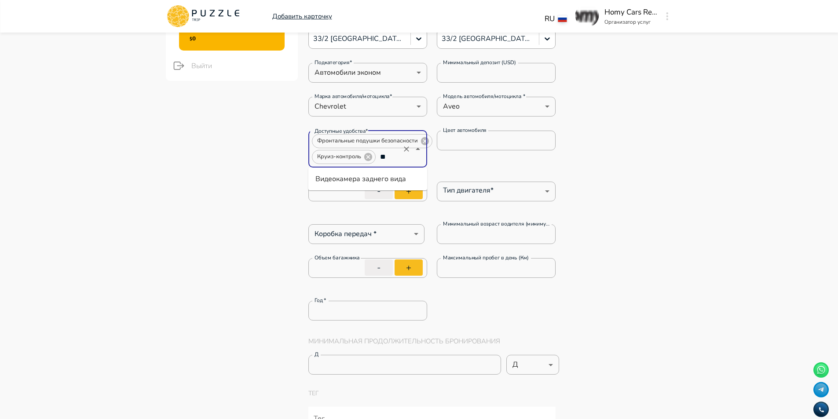
type input "***"
click at [398, 172] on li "Видеокамера заднего вида" at bounding box center [367, 179] width 119 height 16
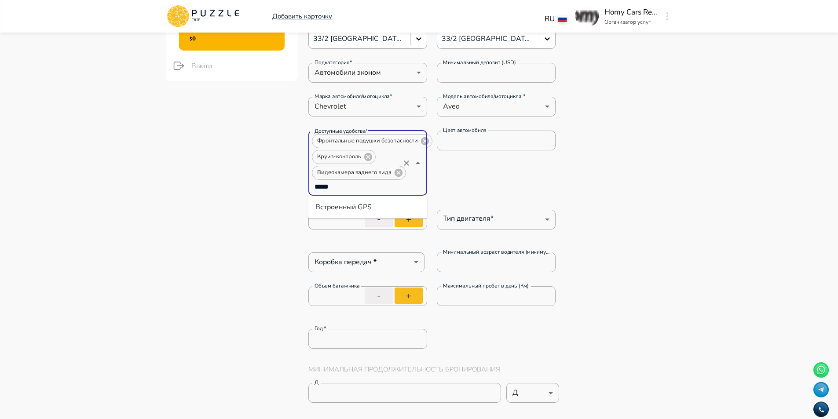
type input "******"
click at [373, 208] on li "Встроенный GPS" at bounding box center [367, 207] width 119 height 16
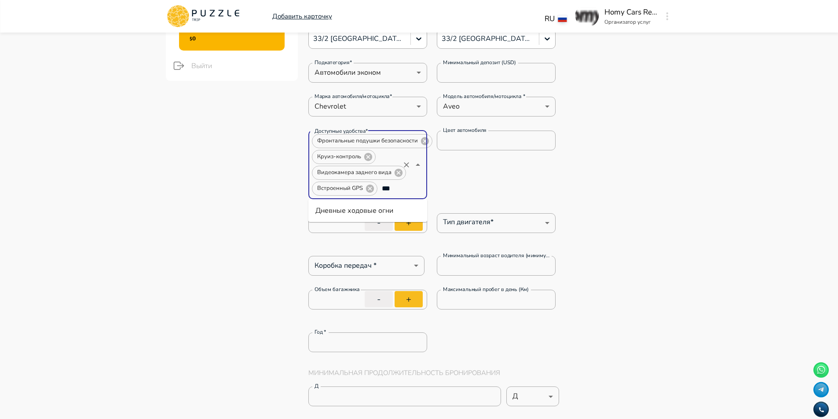
type input "****"
click at [380, 208] on li "Дневные ходовые огни" at bounding box center [367, 211] width 119 height 16
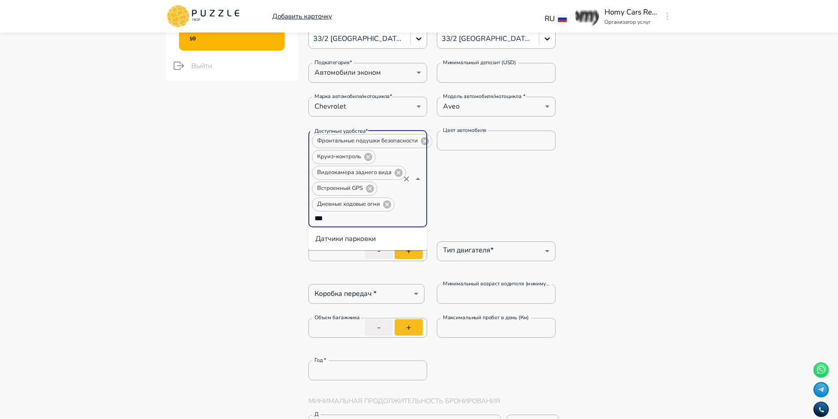
type input "****"
click at [375, 240] on li "Датчики парковки" at bounding box center [367, 239] width 119 height 16
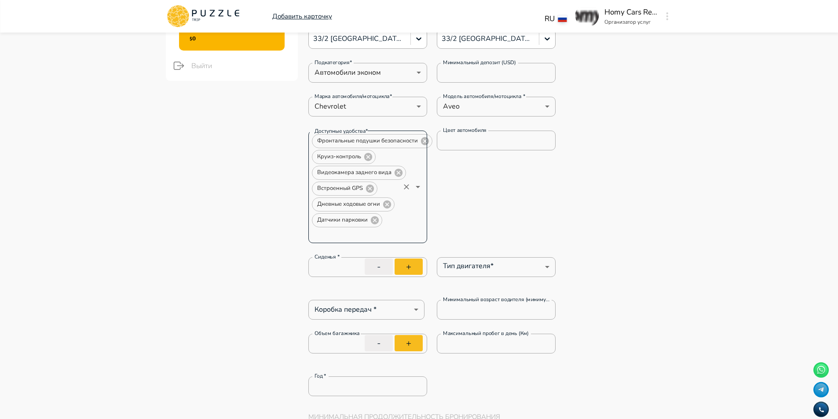
click at [381, 235] on input "Доступные удобства*" at bounding box center [355, 234] width 88 height 12
type input "***"
click at [377, 247] on li "Apple CarPlay" at bounding box center [367, 255] width 119 height 16
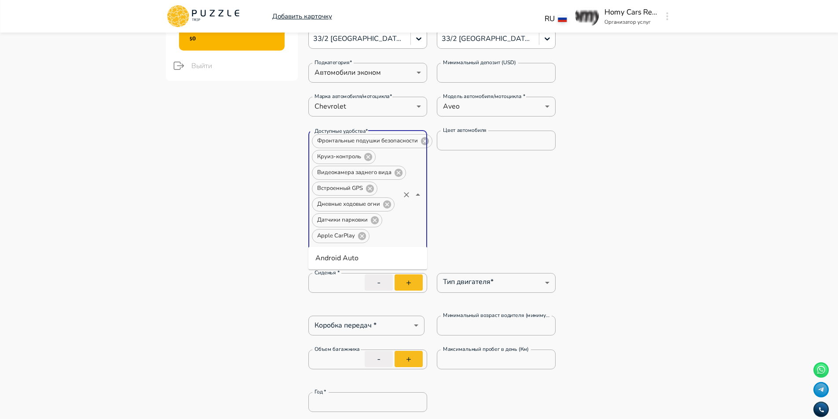
type input "****"
click at [373, 255] on li "Android Auto" at bounding box center [367, 258] width 119 height 16
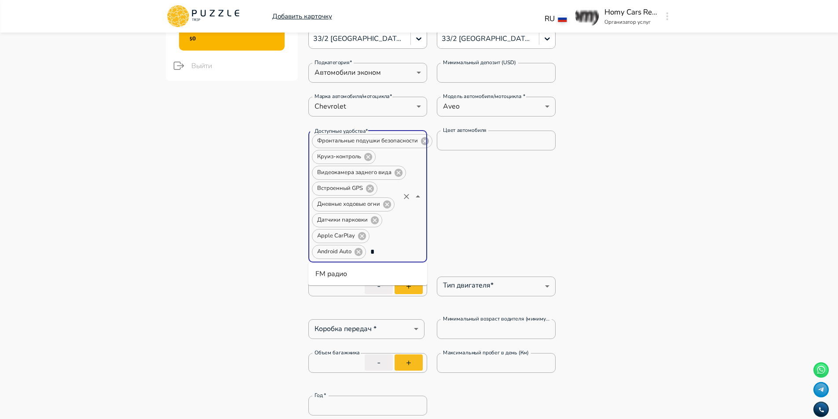
type input "**"
click at [392, 269] on li "FM радио" at bounding box center [367, 274] width 119 height 16
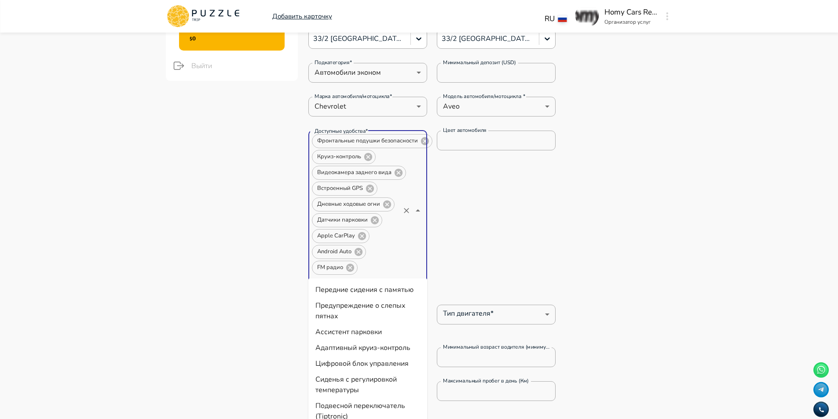
type input "**"
click at [408, 365] on li "Подушки безопасности SRS" at bounding box center [367, 364] width 119 height 16
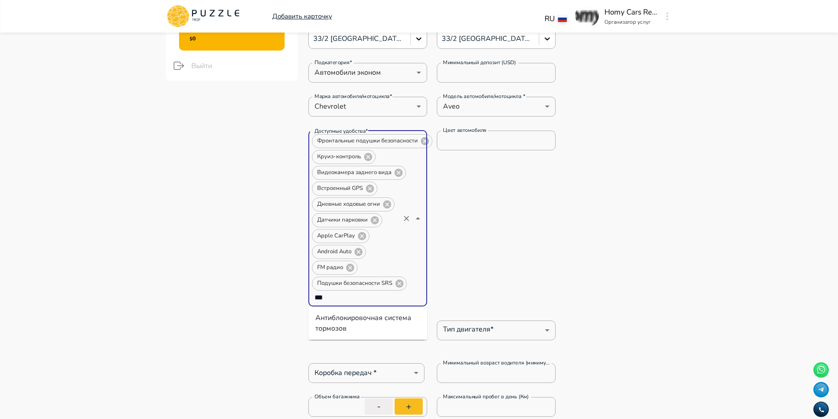
type input "****"
click at [402, 315] on li "Антиблокировочная система тормозов" at bounding box center [367, 323] width 119 height 26
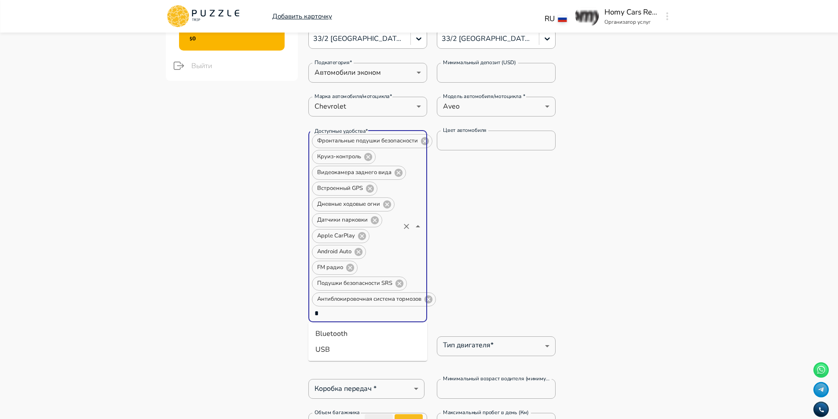
type input "**"
click at [379, 328] on li "Bluetooth" at bounding box center [367, 334] width 119 height 16
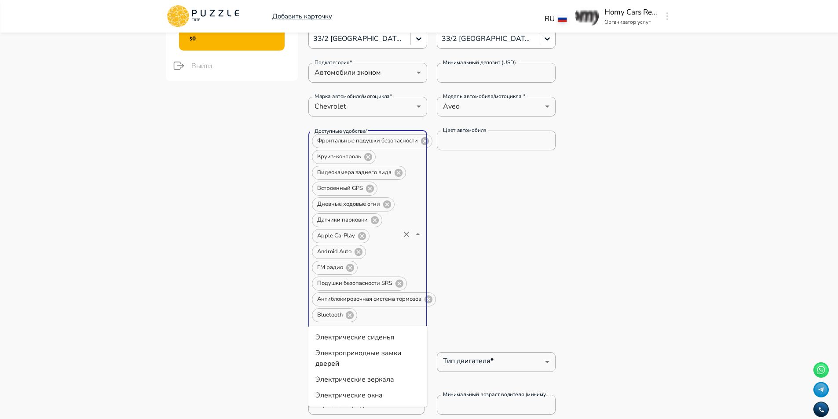
type input "****"
click at [401, 376] on li "Электрические зеркала" at bounding box center [367, 380] width 119 height 16
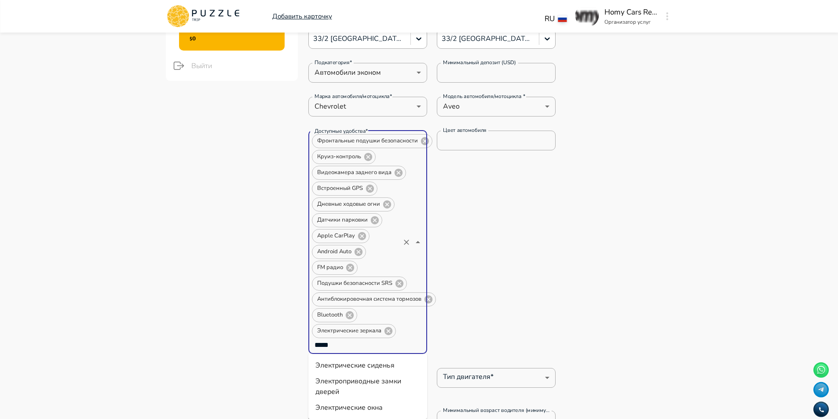
type input "******"
click at [391, 410] on li "Электрические окна" at bounding box center [367, 408] width 119 height 16
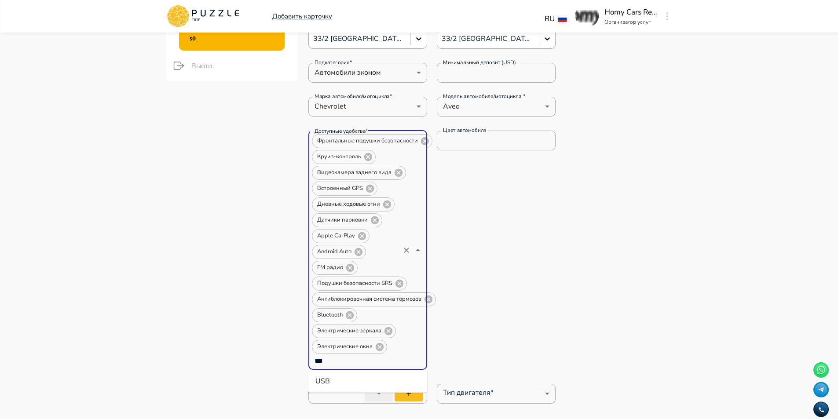
type input "***"
click at [390, 385] on li "USB" at bounding box center [367, 381] width 119 height 16
click at [538, 271] on div "Доступные удобства* Фронтальные подушки безопасности Круиз-контроль Видеокамера…" at bounding box center [432, 252] width 248 height 243
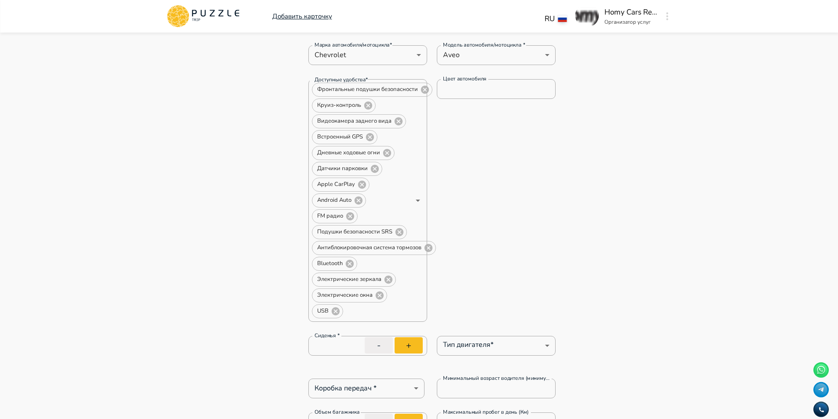
scroll to position [352, 0]
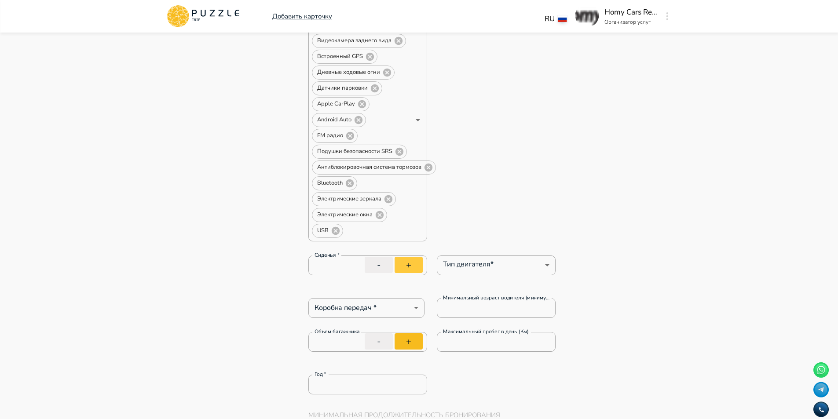
click at [407, 264] on button "+" at bounding box center [408, 265] width 28 height 16
type input "*"
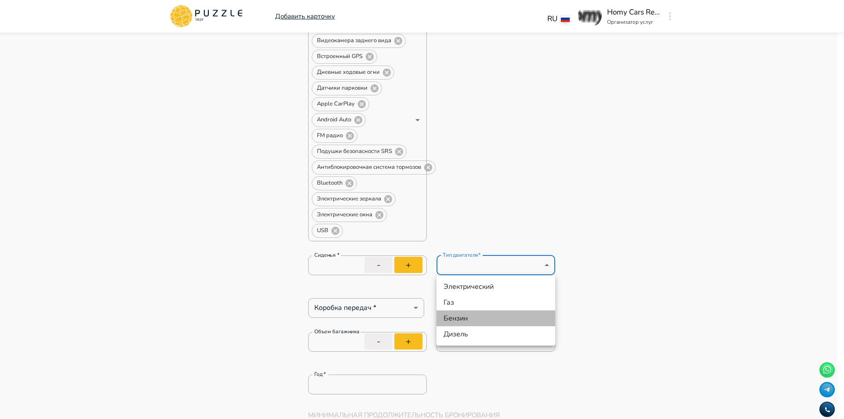
click at [496, 319] on li "Бензин" at bounding box center [496, 318] width 119 height 16
type input "******"
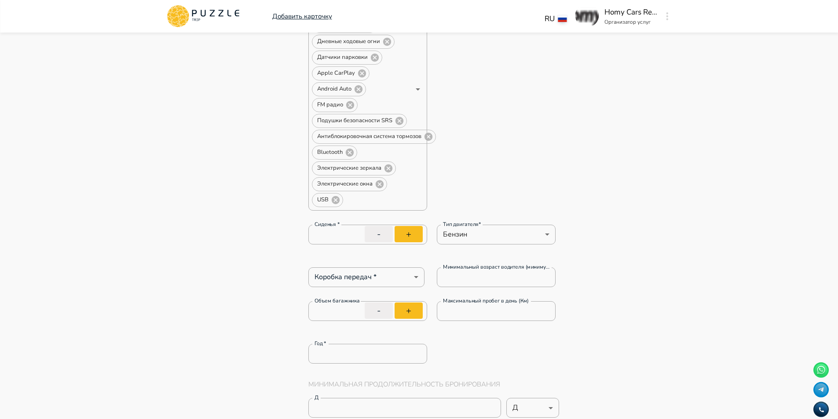
scroll to position [396, 0]
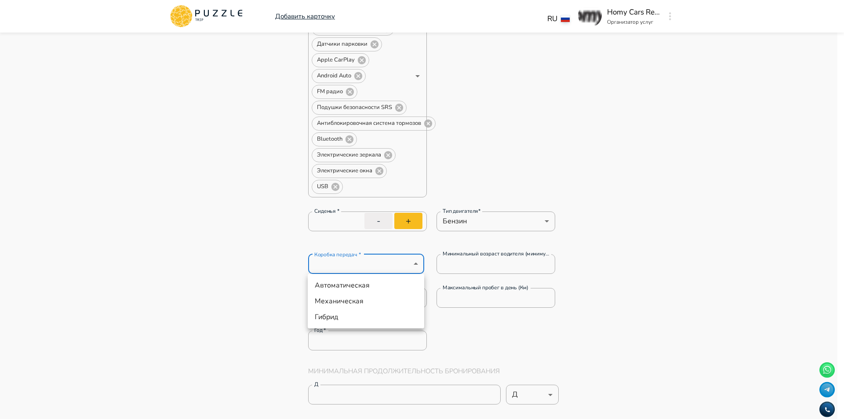
click at [370, 283] on li "Автоматическая" at bounding box center [366, 285] width 117 height 16
type input "*********"
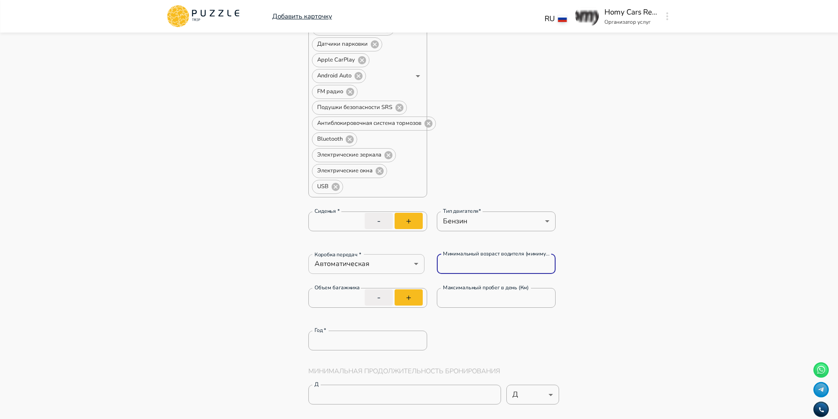
drag, startPoint x: 490, startPoint y: 266, endPoint x: 391, endPoint y: 265, distance: 99.0
click at [398, 265] on div "Коробка передач * Автоматическая ********* Коробка передач * Минимальный возрас…" at bounding box center [432, 264] width 248 height 20
type input "**"
drag, startPoint x: 506, startPoint y: 298, endPoint x: 387, endPoint y: 288, distance: 120.0
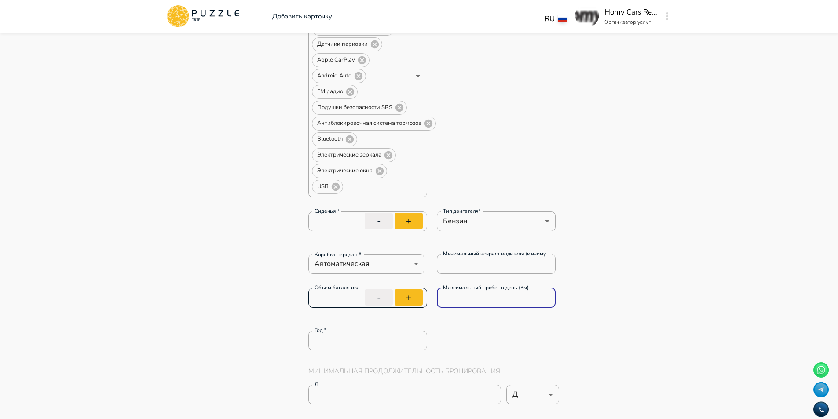
click at [388, 289] on div "Объем багажника * Объем багажника - + Максимальный пробег в день (Км) * Максима…" at bounding box center [432, 302] width 248 height 29
type input "*"
drag, startPoint x: 462, startPoint y: 297, endPoint x: 443, endPoint y: 298, distance: 19.4
click at [443, 298] on input "*" at bounding box center [496, 298] width 119 height 18
drag, startPoint x: 448, startPoint y: 296, endPoint x: 324, endPoint y: 300, distance: 123.6
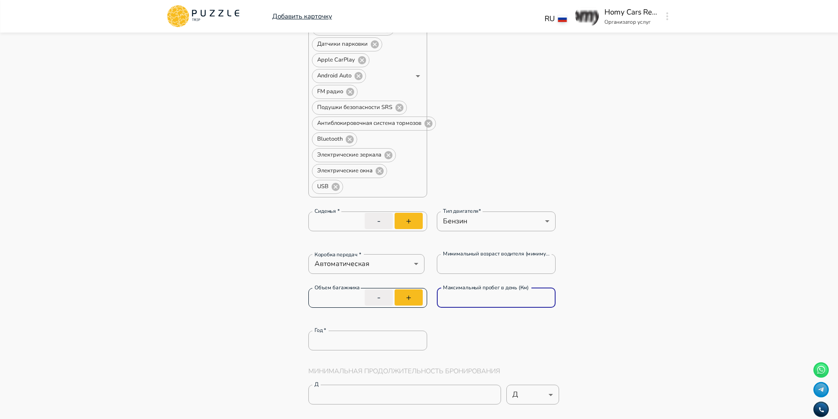
click at [324, 300] on input "*" at bounding box center [367, 297] width 119 height 25
click at [411, 295] on button "+" at bounding box center [408, 297] width 28 height 16
type input "*"
click at [513, 298] on input "*" at bounding box center [496, 298] width 119 height 18
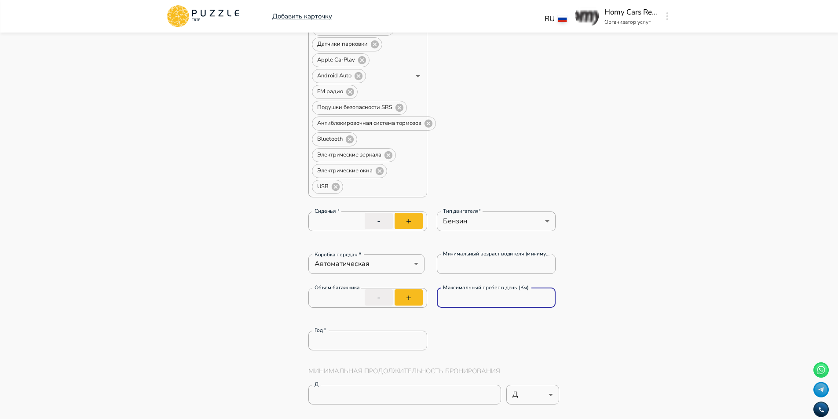
type input "***"
drag, startPoint x: 379, startPoint y: 335, endPoint x: 221, endPoint y: 332, distance: 158.8
type input "****"
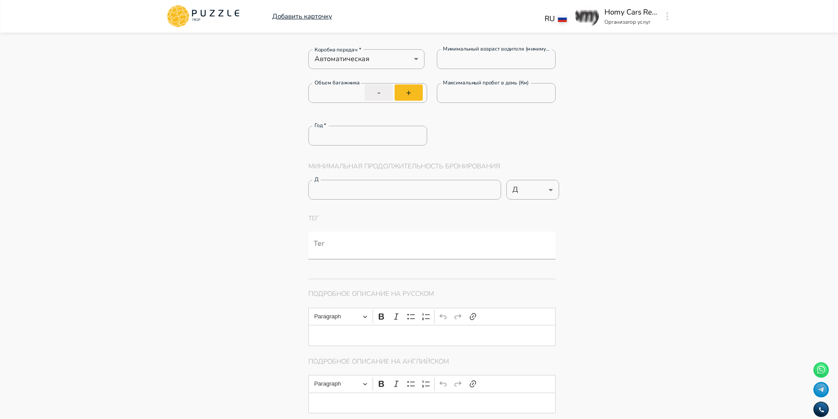
scroll to position [616, 0]
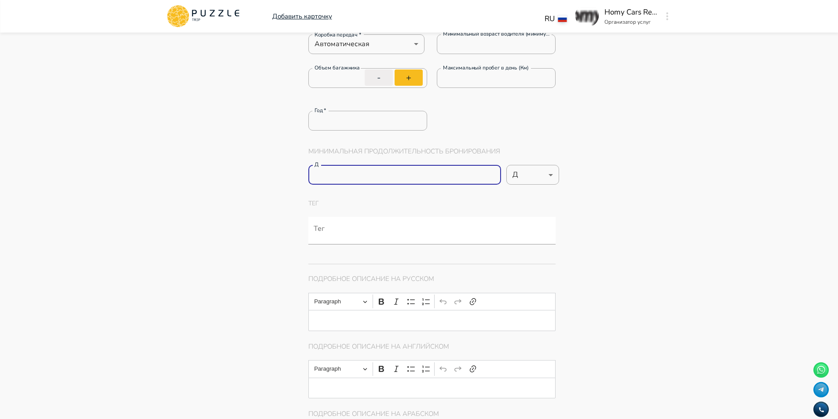
drag, startPoint x: 416, startPoint y: 167, endPoint x: 239, endPoint y: 168, distance: 177.7
type input "*"
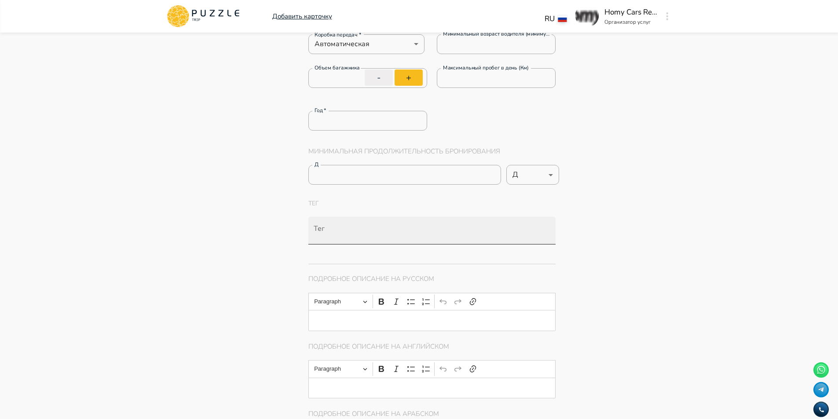
click at [367, 232] on input "Тег" at bounding box center [434, 235] width 244 height 16
paste input "**********"
type input "**********"
paste input "**********"
type input "**********"
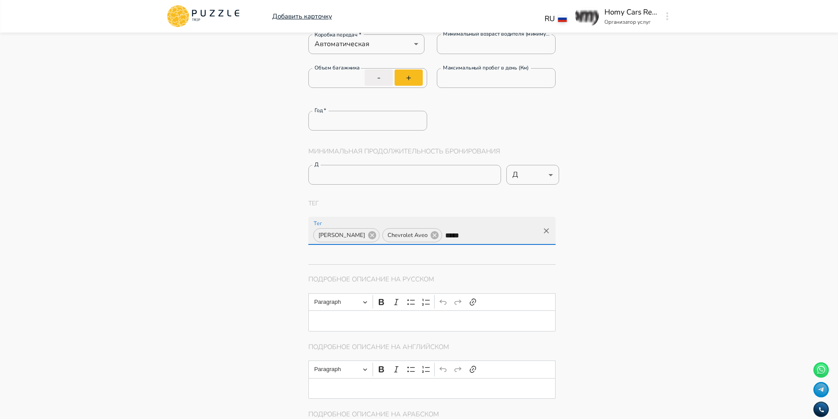
type input "******"
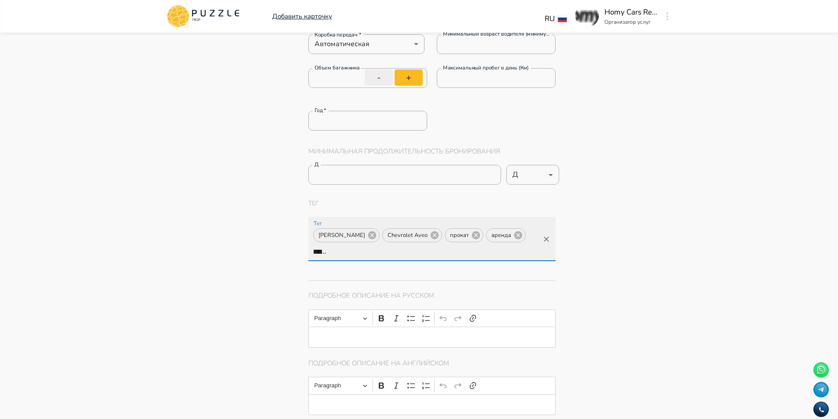
type input "*******"
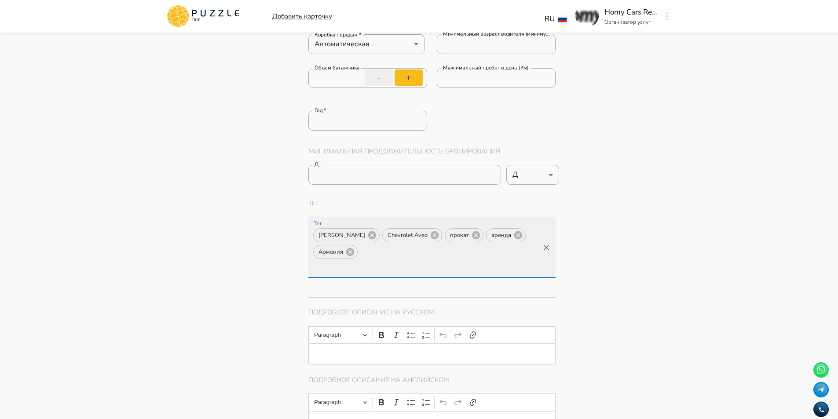
scroll to position [0, 0]
type input "******"
click at [449, 260] on input "Тег" at bounding box center [381, 268] width 139 height 16
type input "********"
type input "**********"
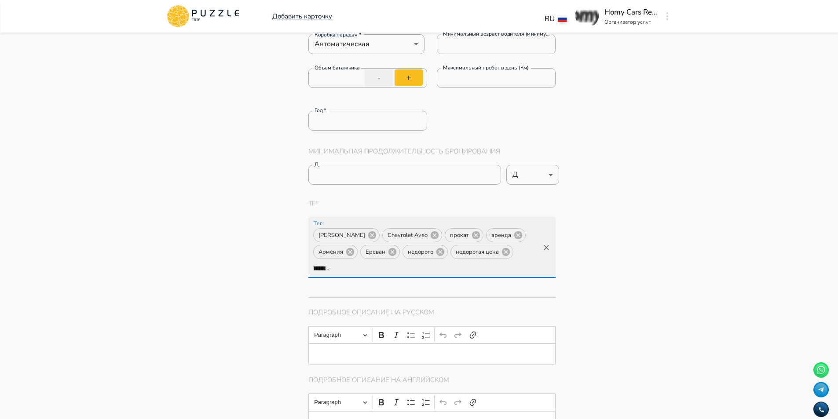
type input "**********"
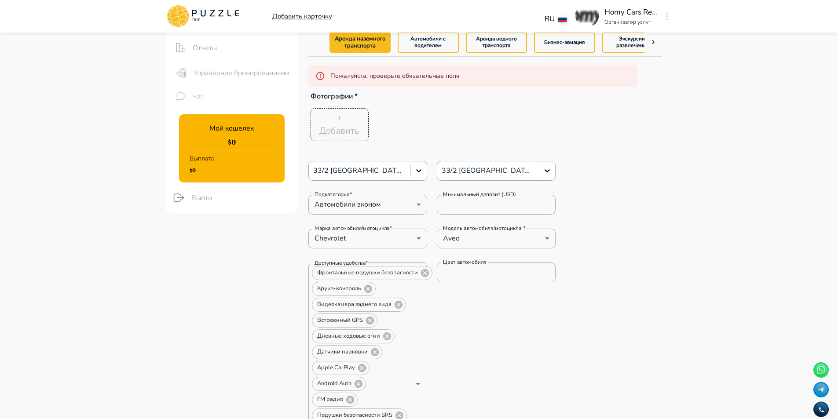
scroll to position [44, 0]
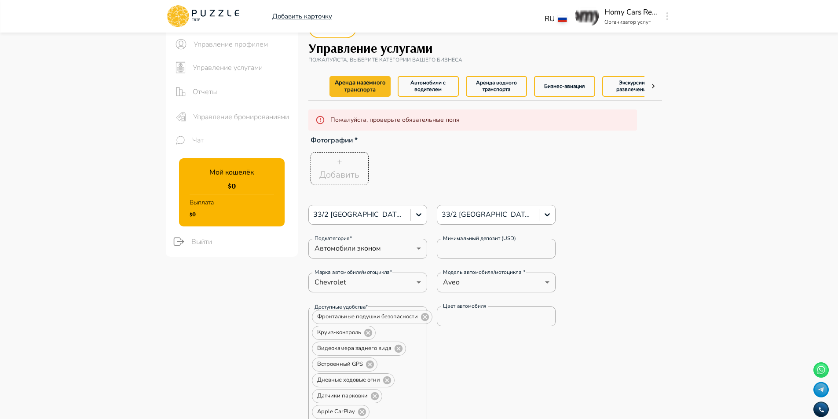
click at [351, 171] on p "Добавить" at bounding box center [339, 174] width 40 height 13
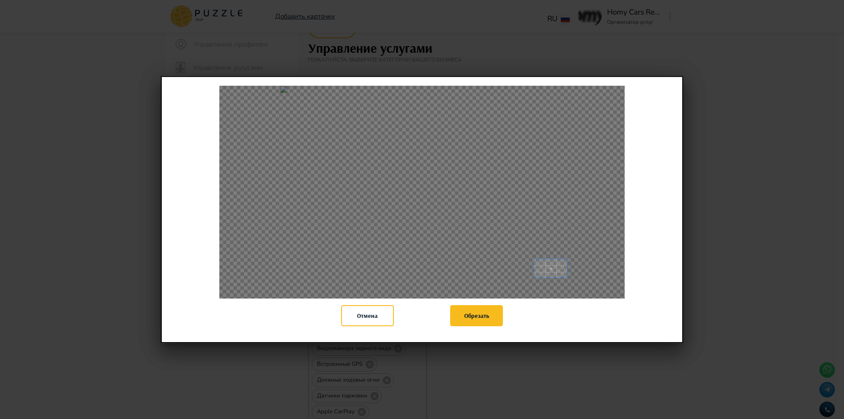
click at [567, 285] on div at bounding box center [421, 192] width 405 height 213
click at [560, 285] on div at bounding box center [421, 192] width 405 height 213
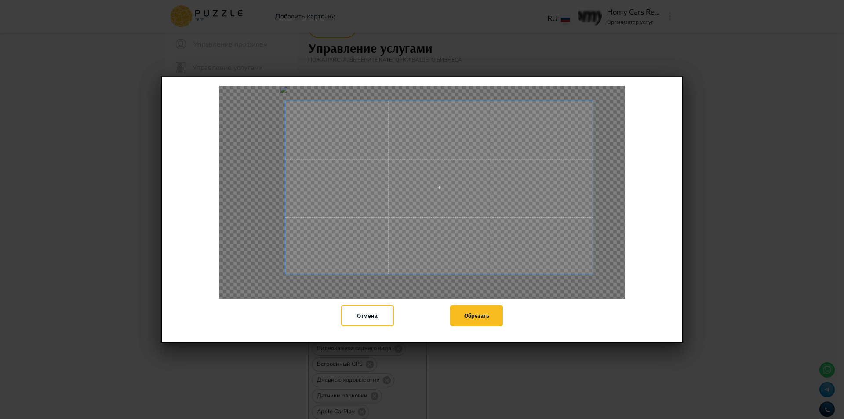
click at [596, 349] on div "Отмена Обрезать" at bounding box center [422, 209] width 844 height 419
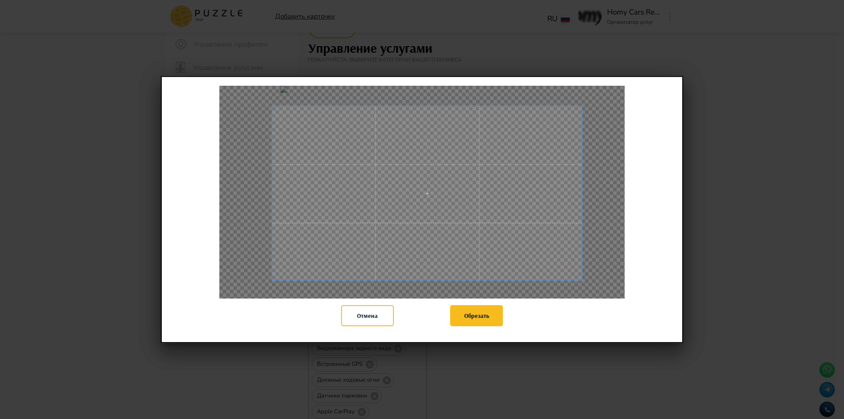
click at [453, 178] on span at bounding box center [427, 193] width 310 height 175
click at [472, 320] on button "Обрезать" at bounding box center [476, 315] width 53 height 21
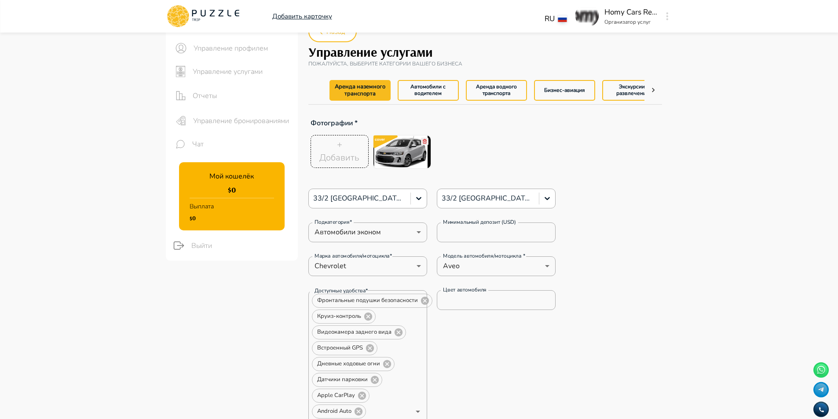
scroll to position [88, 0]
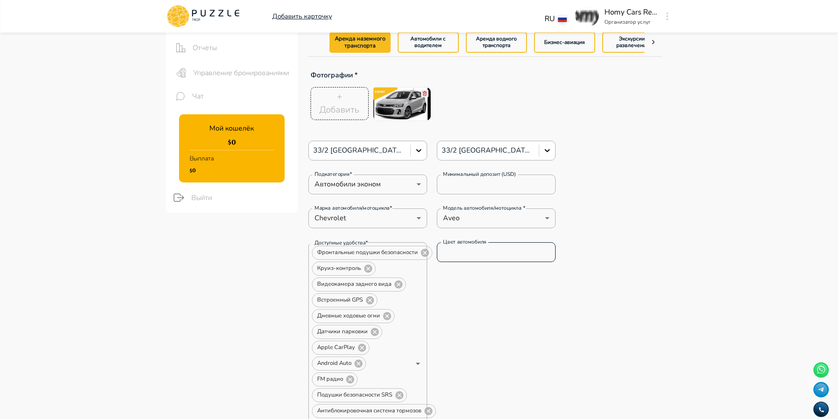
click at [495, 250] on input "Цвет автомобиля" at bounding box center [496, 252] width 119 height 18
type input "*****"
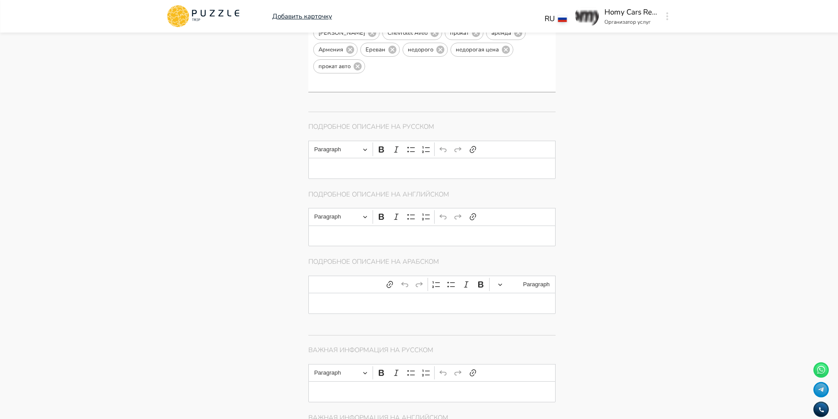
scroll to position [800, 0]
click at [722, 194] on main "Панель управления Управление профилем Управление услугами Отчеты Управление бро…" at bounding box center [419, 267] width 838 height 2069
click at [711, 245] on main "Панель управления Управление профилем Управление услугами Отчеты Управление бро…" at bounding box center [419, 267] width 838 height 2069
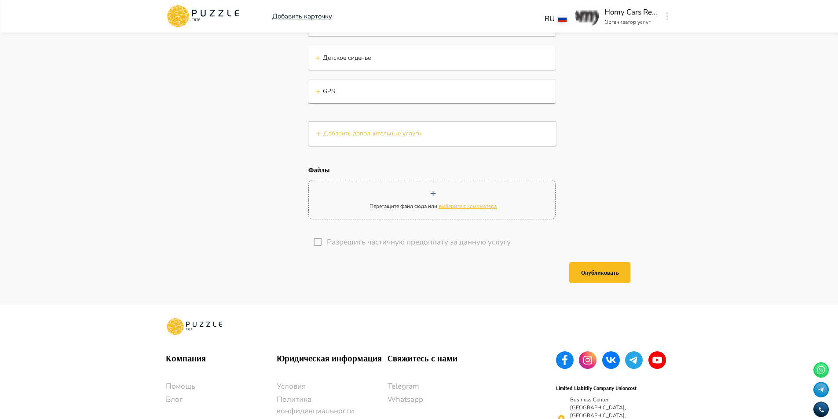
scroll to position [1848, 0]
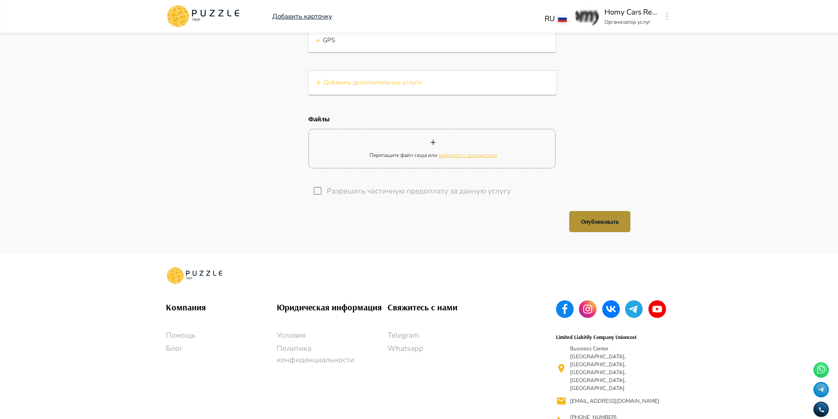
click at [596, 211] on button "Опубликовать" at bounding box center [599, 221] width 61 height 21
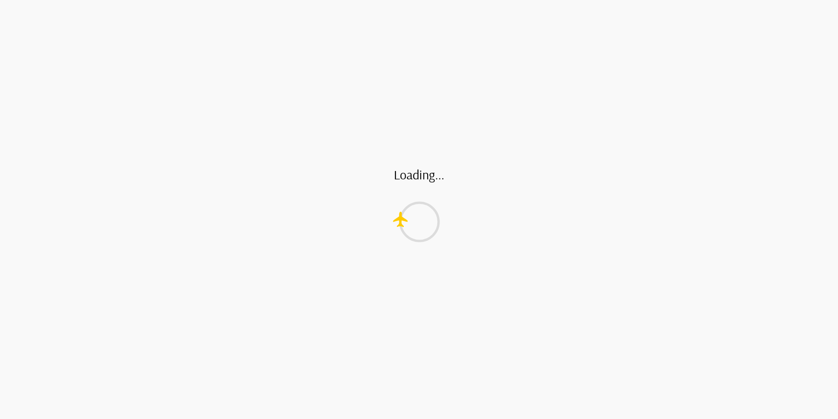
scroll to position [0, 0]
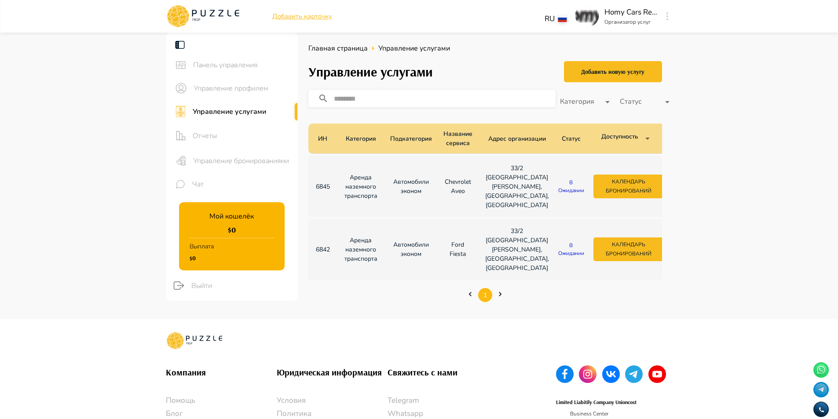
click at [785, 190] on main "Панель управления Управление профилем Управление услугами Отчеты Управление бро…" at bounding box center [419, 176] width 838 height 286
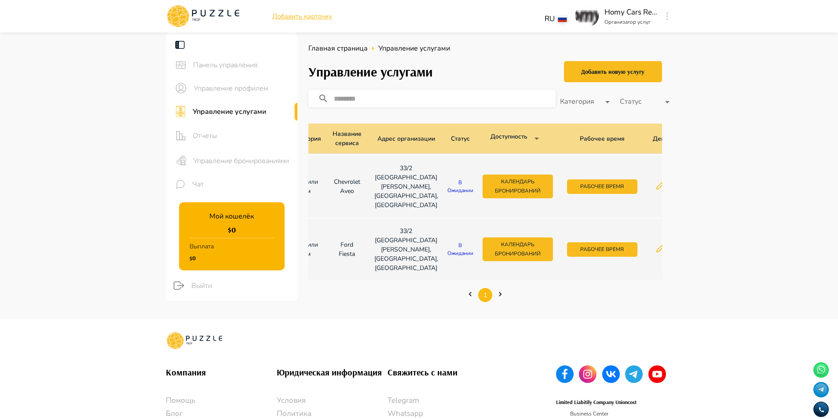
click at [785, 140] on main "Панель управления Управление профилем Управление услугами Отчеты Управление бро…" at bounding box center [419, 176] width 838 height 286
click at [656, 184] on icon "button" at bounding box center [660, 185] width 9 height 9
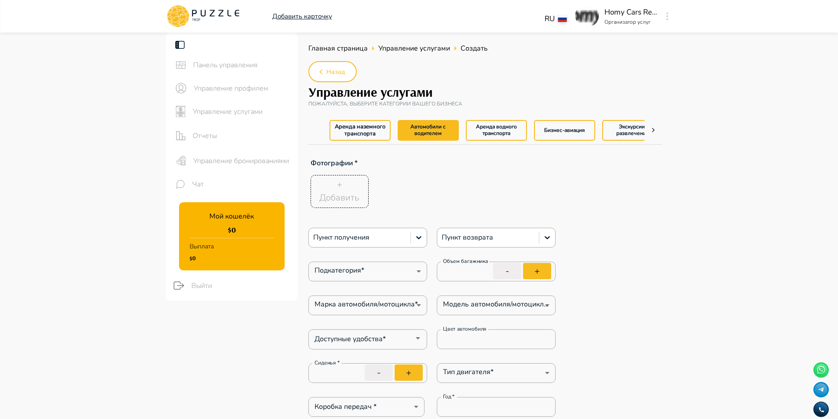
type textarea "*"
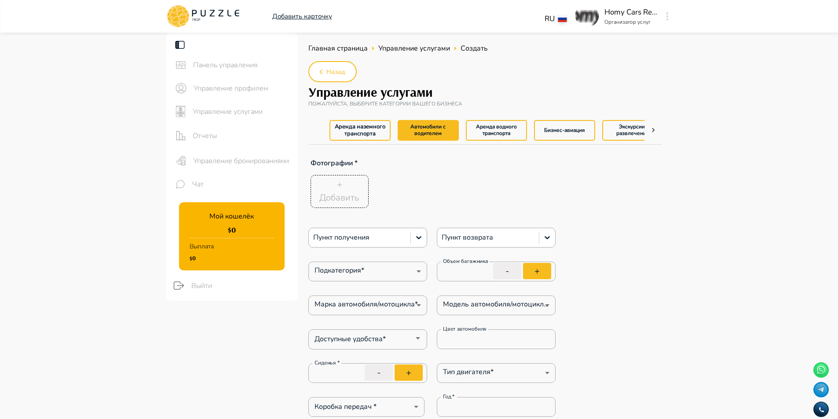
type textarea "*"
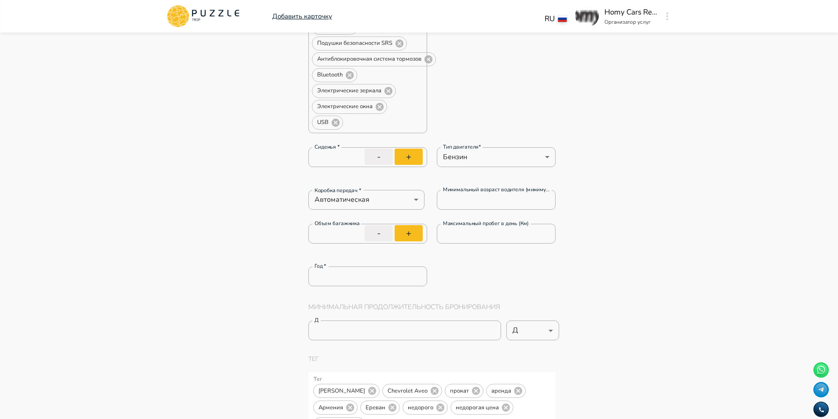
scroll to position [264, 0]
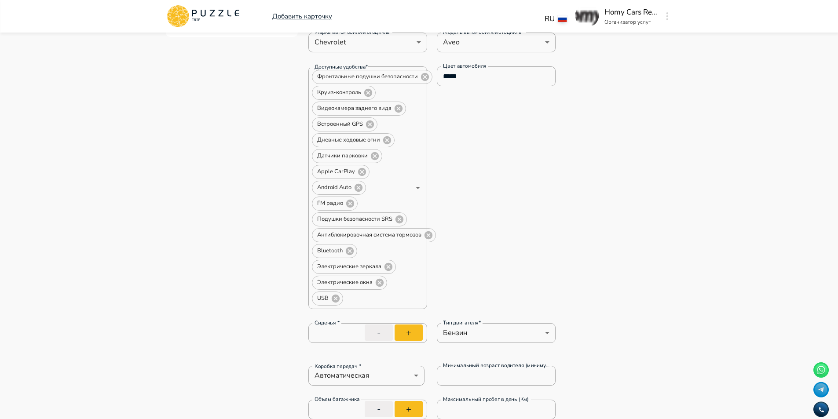
type textarea "*"
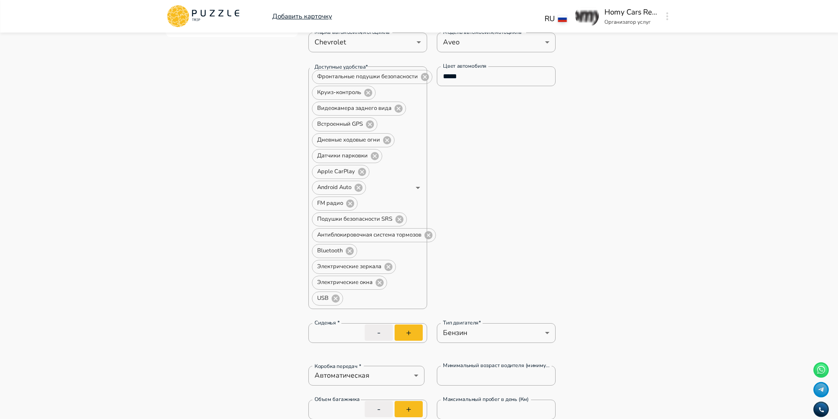
type textarea "*"
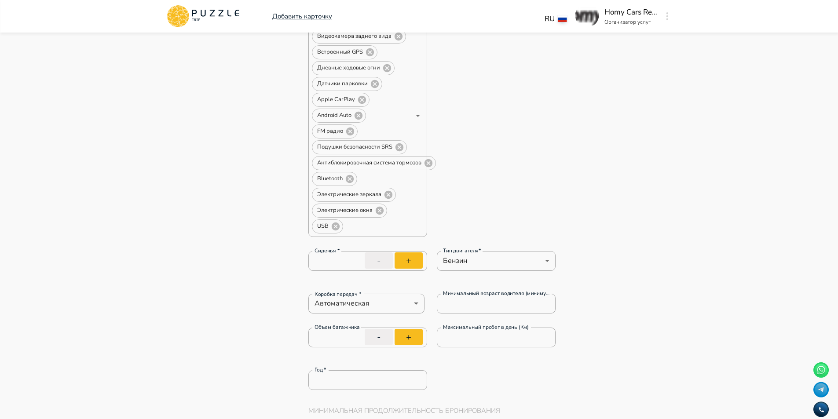
type textarea "*"
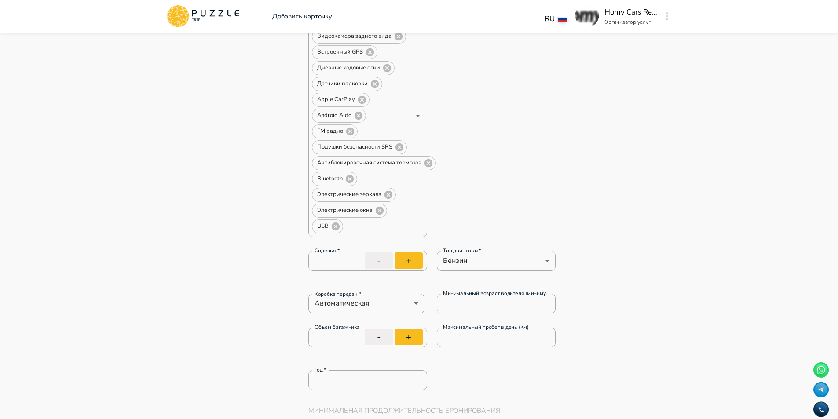
type textarea "*"
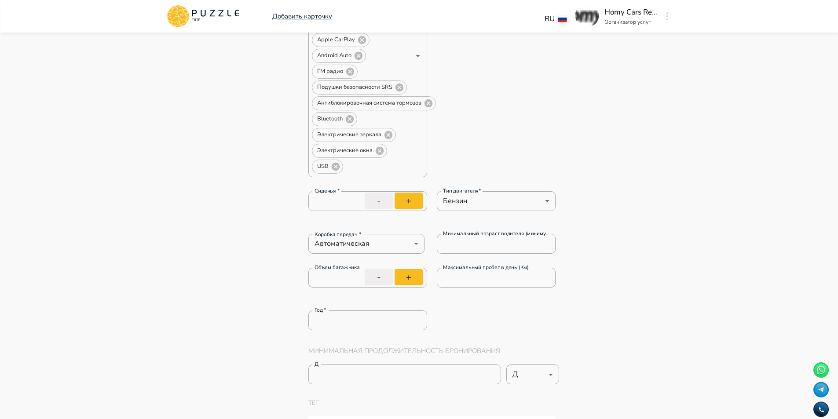
type textarea "*"
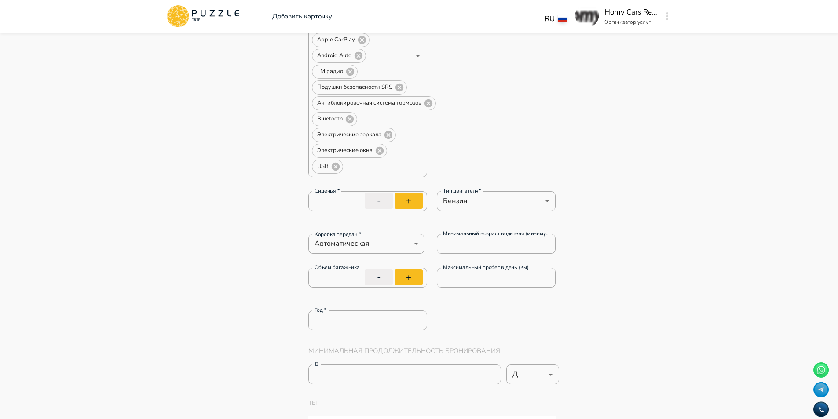
type textarea "*"
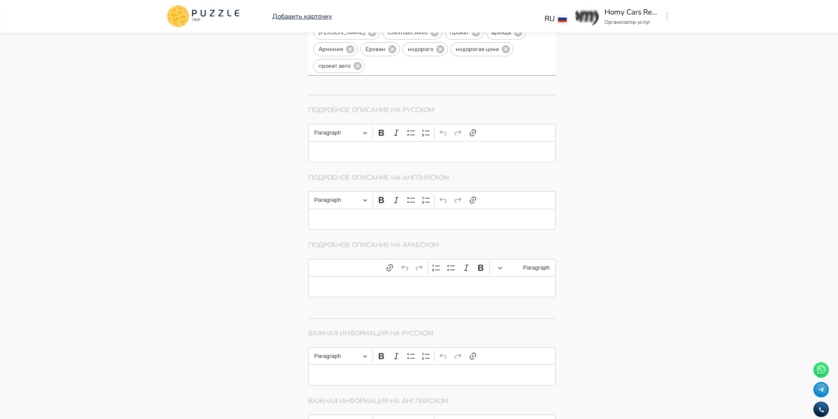
scroll to position [792, 0]
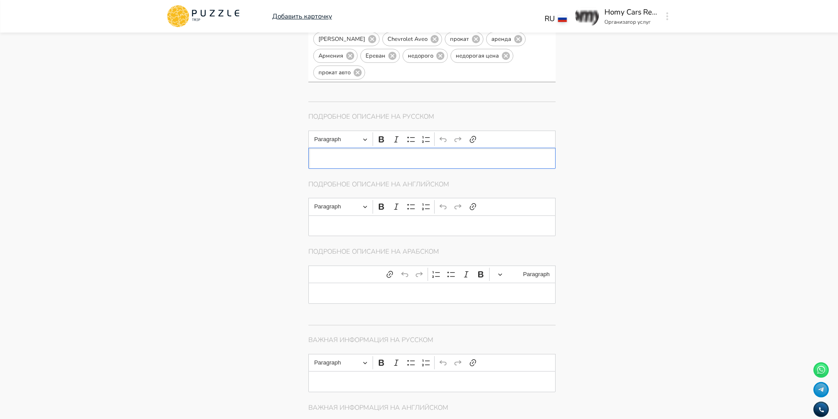
click at [419, 159] on p "Editor editing area: main" at bounding box center [432, 157] width 220 height 7
type textarea "*"
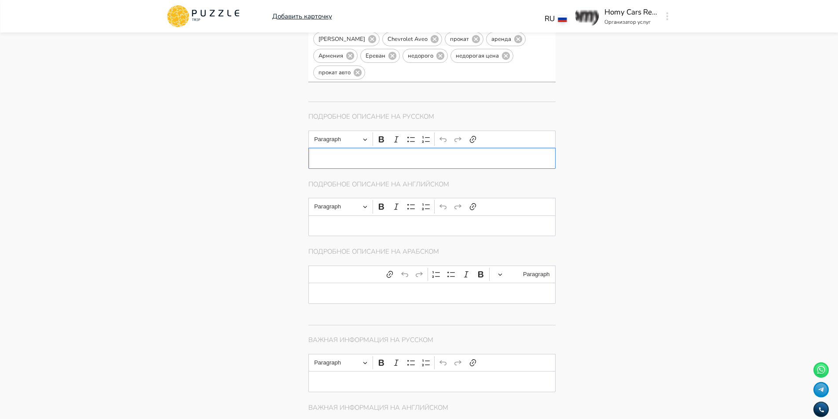
type textarea "*"
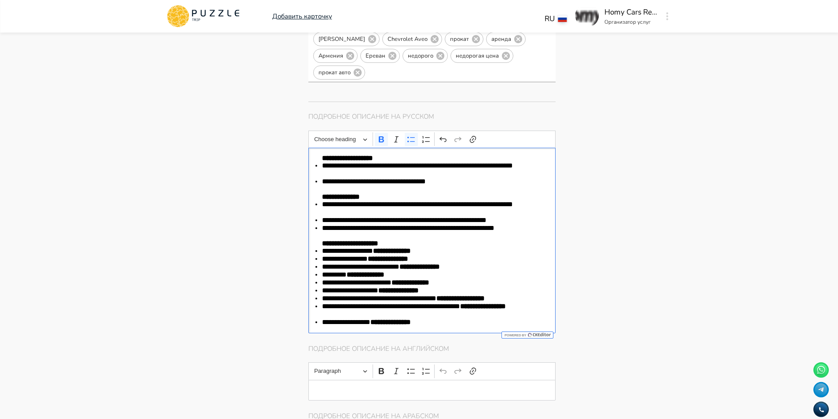
type textarea "*"
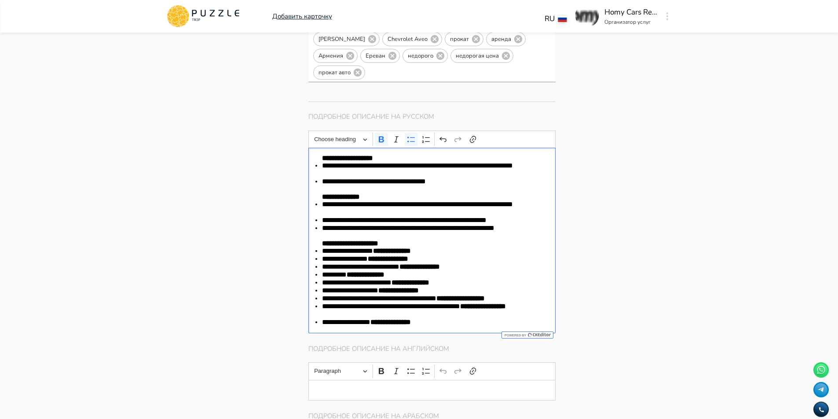
type textarea "*"
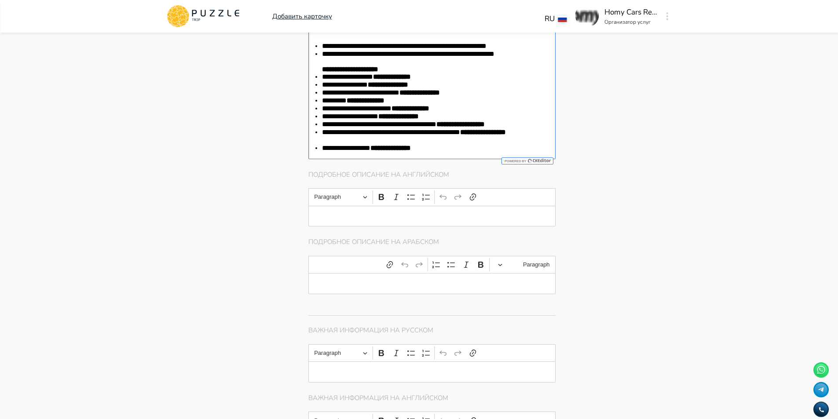
scroll to position [967, 0]
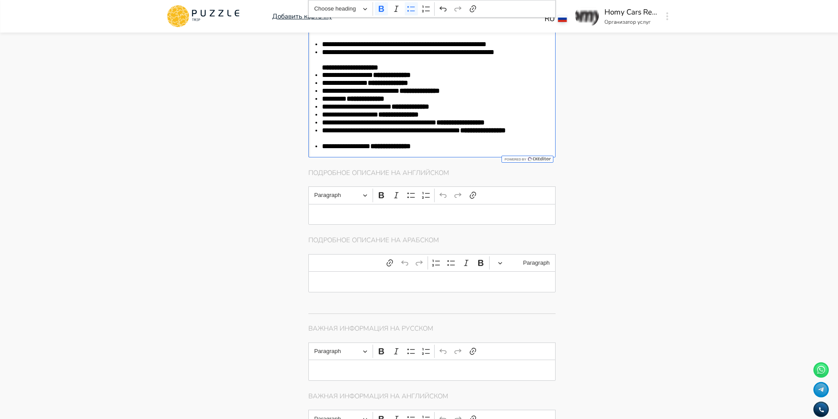
click at [357, 223] on div "Editor editing area: main" at bounding box center [432, 214] width 248 height 21
type textarea "*"
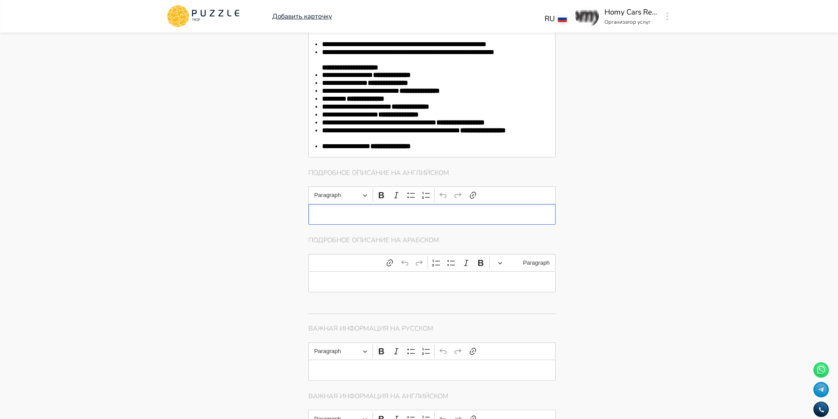
type textarea "*"
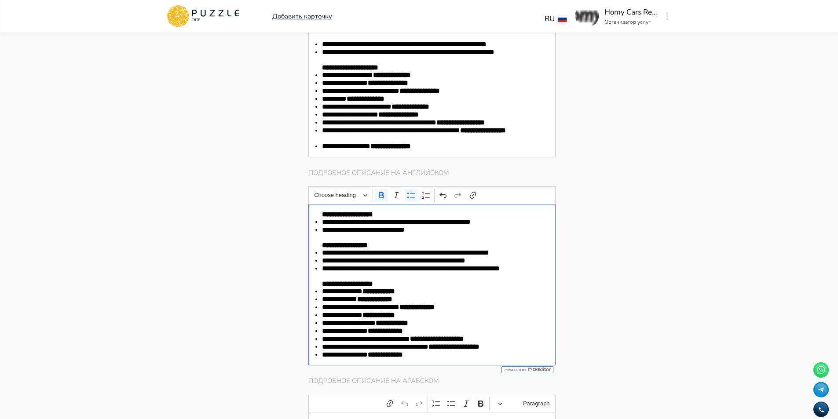
type textarea "*"
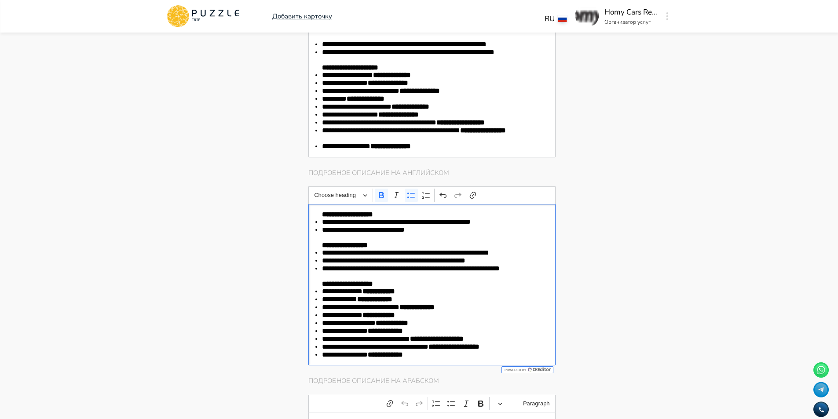
type textarea "*"
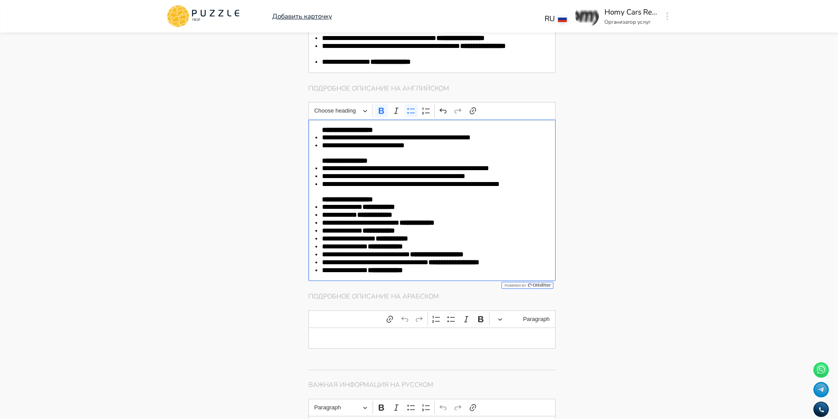
scroll to position [1055, 0]
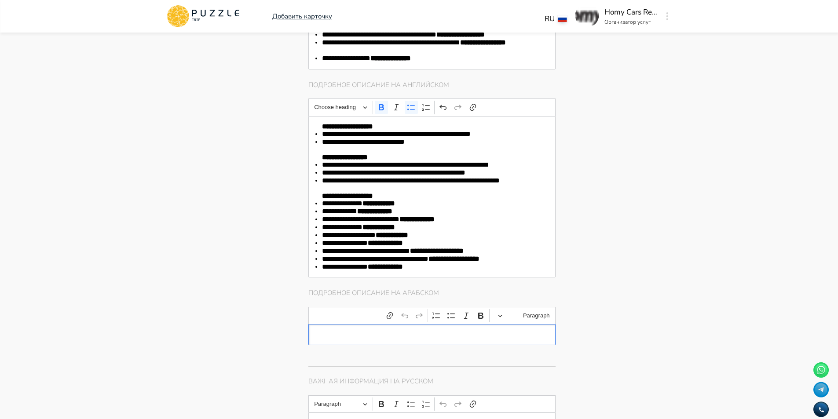
click at [379, 336] on p "Editor editing area: main" at bounding box center [432, 334] width 220 height 7
type textarea "*"
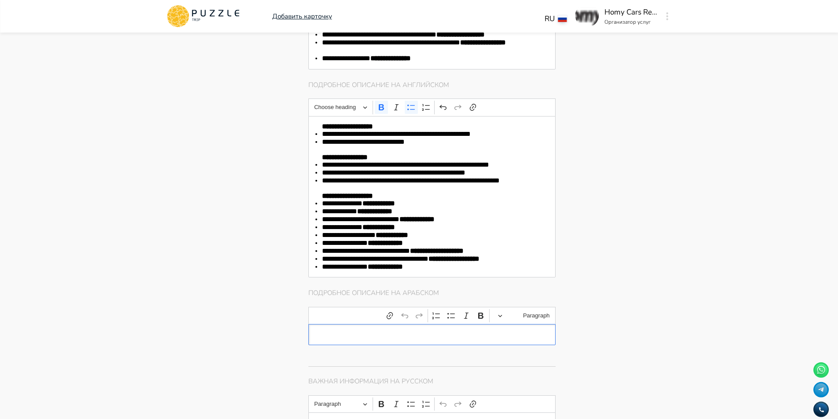
type textarea "*"
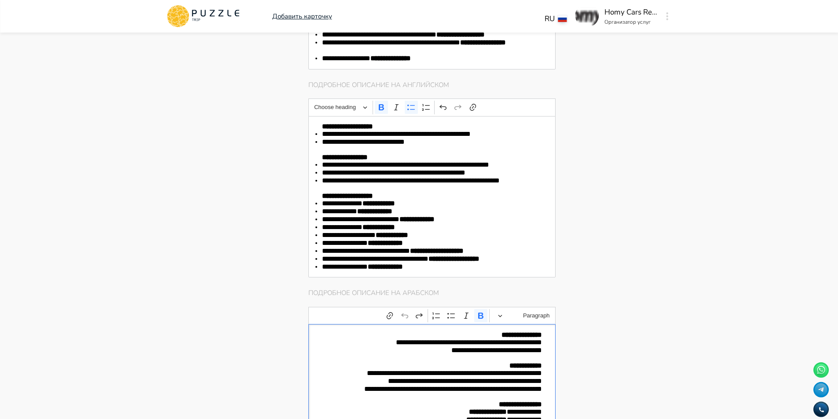
scroll to position [1131, 0]
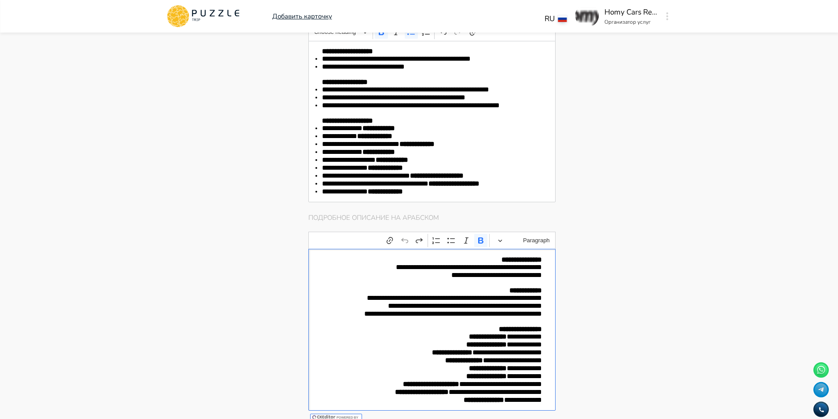
type textarea "*"
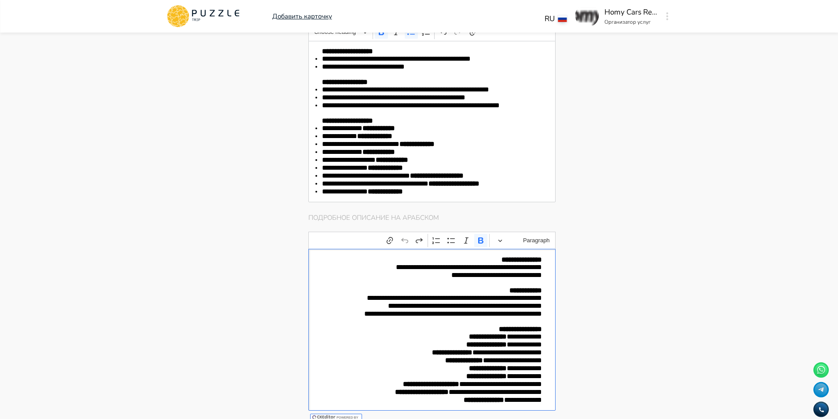
type textarea "*"
click at [697, 214] on main "Панель управления Управление профилем Управление услугами Отчеты Управление бро…" at bounding box center [419, 142] width 838 height 2480
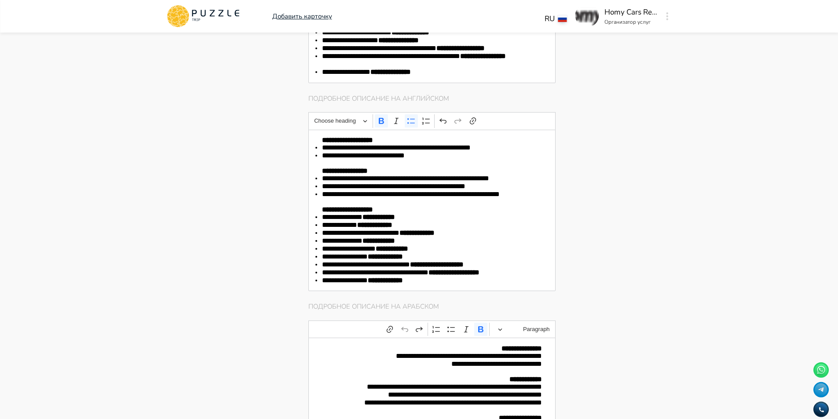
scroll to position [999, 0]
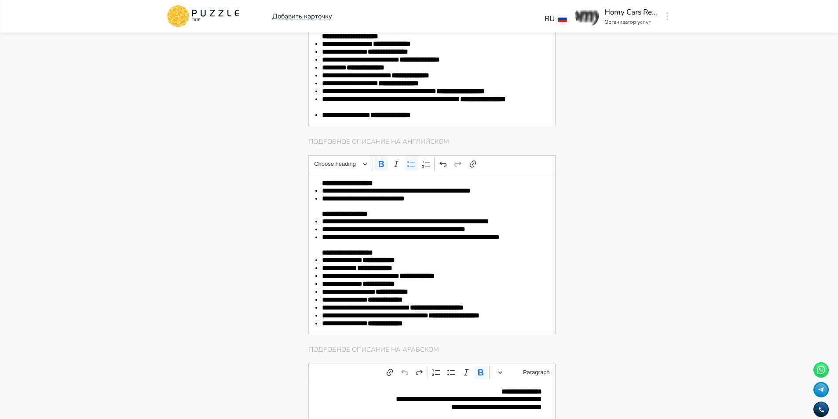
click at [428, 99] on li "**********" at bounding box center [432, 103] width 220 height 16
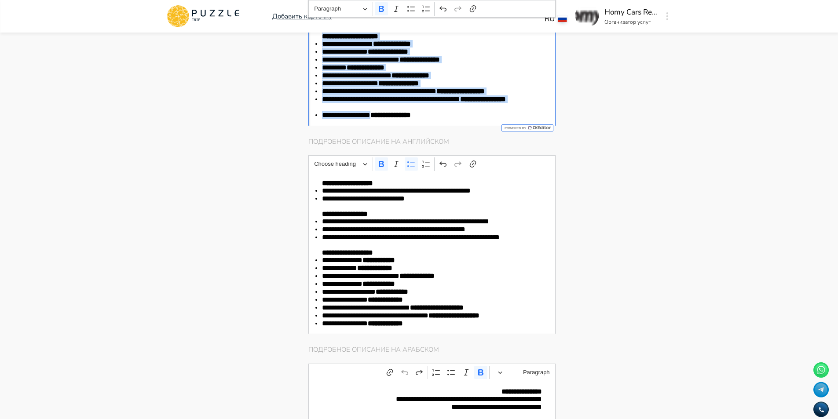
type textarea "*"
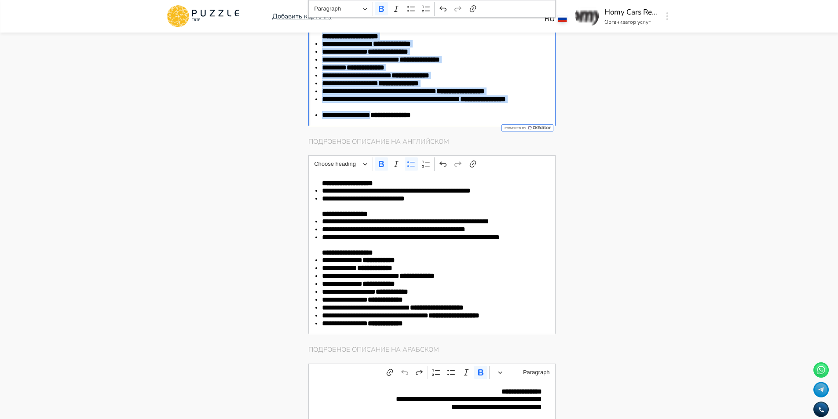
type textarea "*"
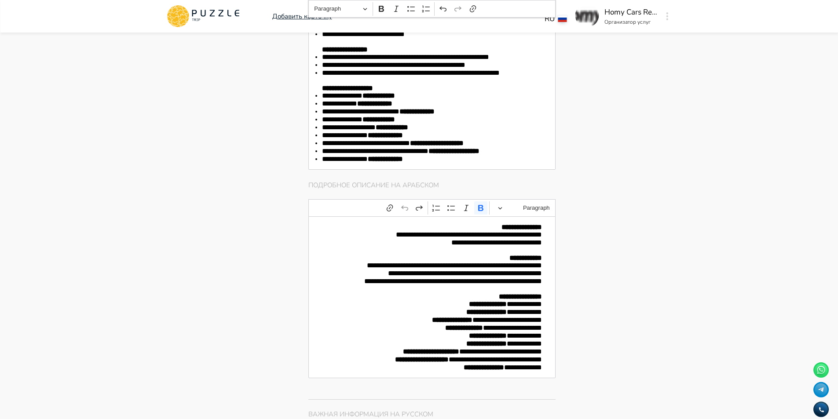
type textarea "*"
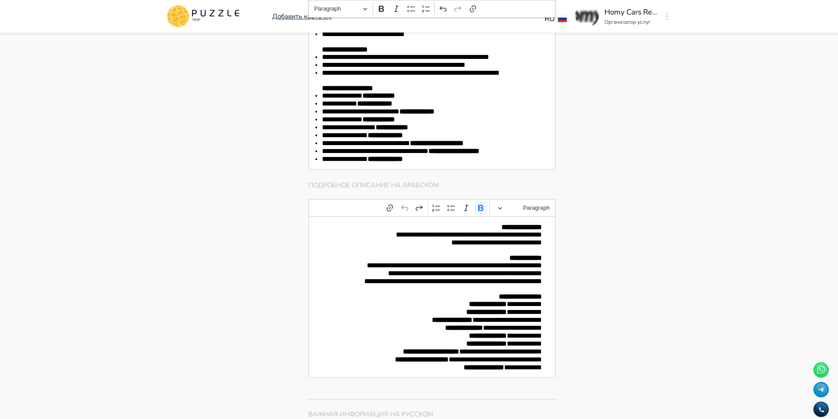
type textarea "*"
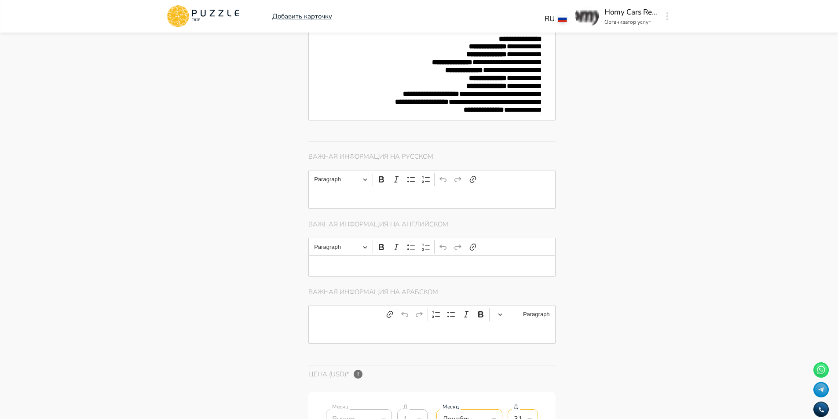
scroll to position [1262, 0]
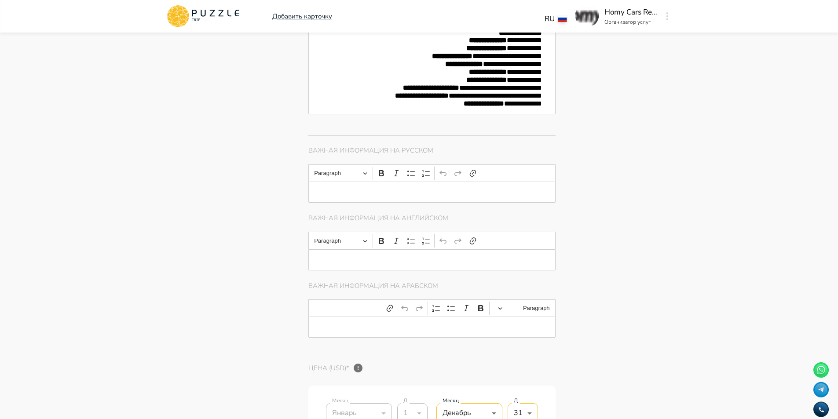
click at [435, 196] on p "Editor editing area: main" at bounding box center [432, 191] width 220 height 7
type textarea "*"
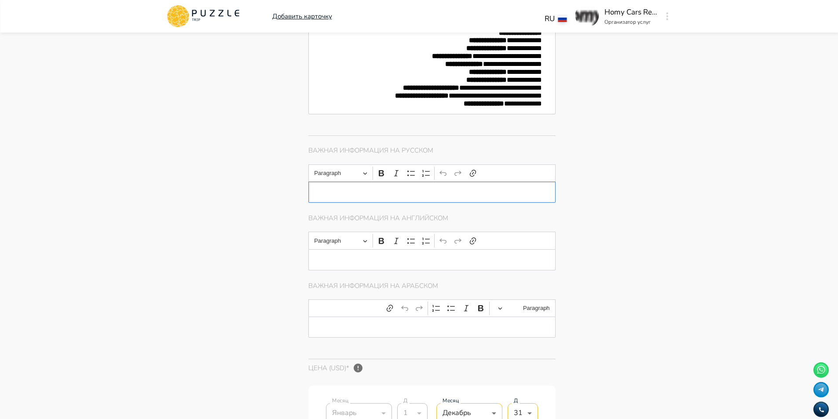
type textarea "*"
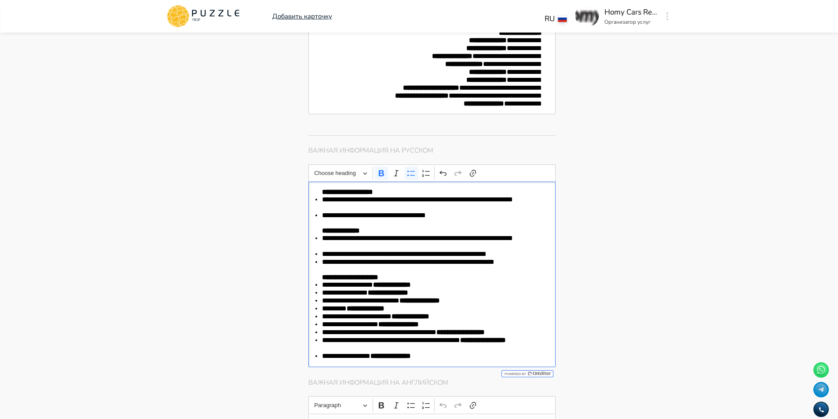
type textarea "*"
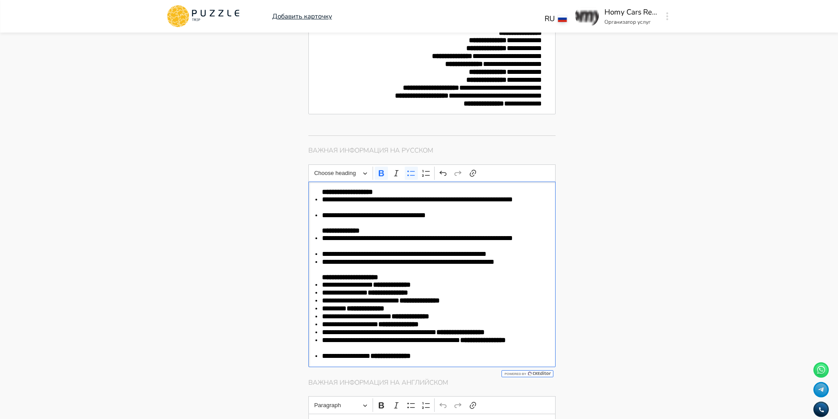
type textarea "*"
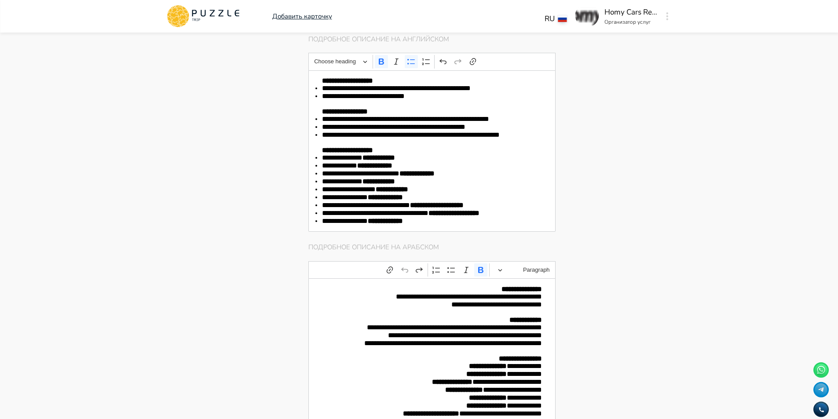
scroll to position [911, 0]
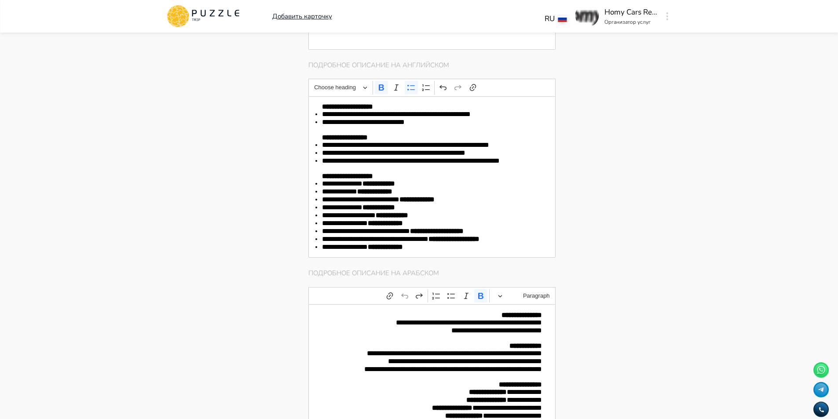
click at [456, 134] on p "Editor editing area: main" at bounding box center [432, 129] width 220 height 7
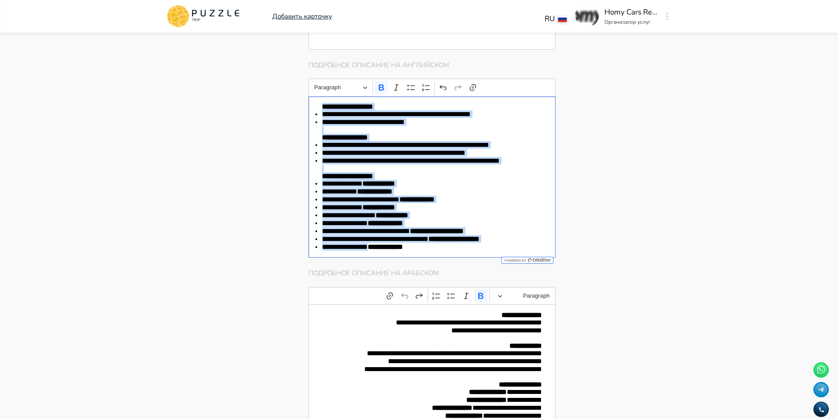
type textarea "*"
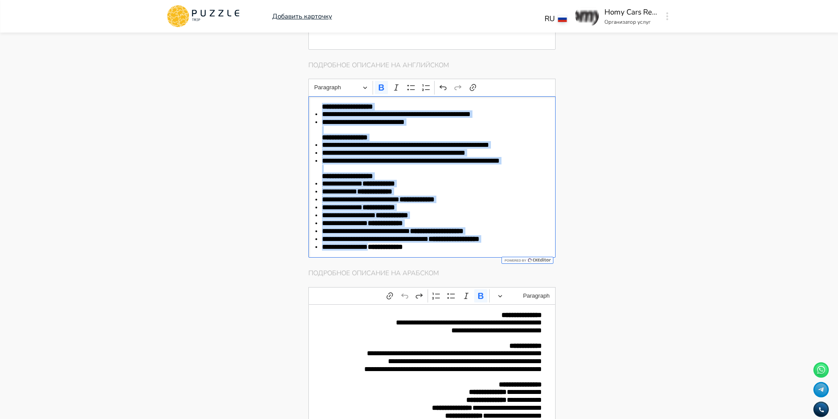
type textarea "*"
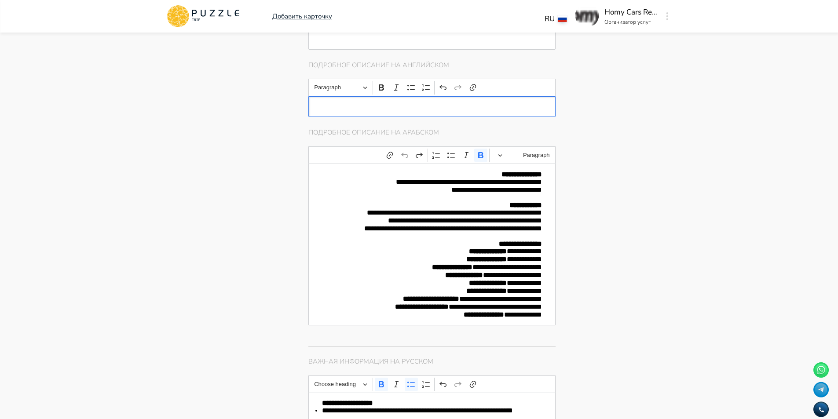
type textarea "*"
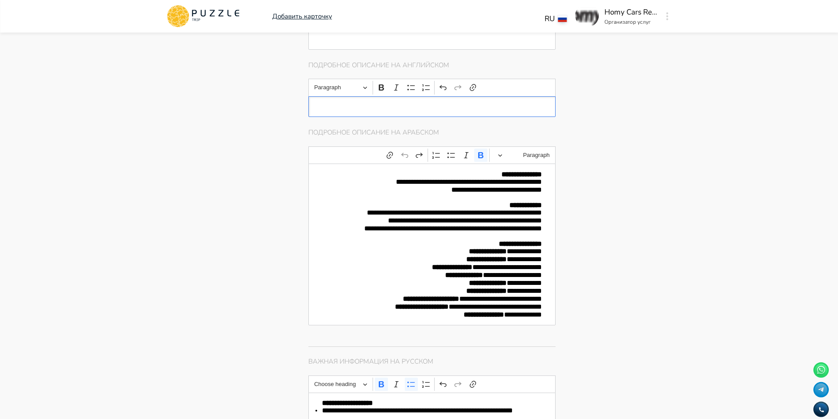
type textarea "*"
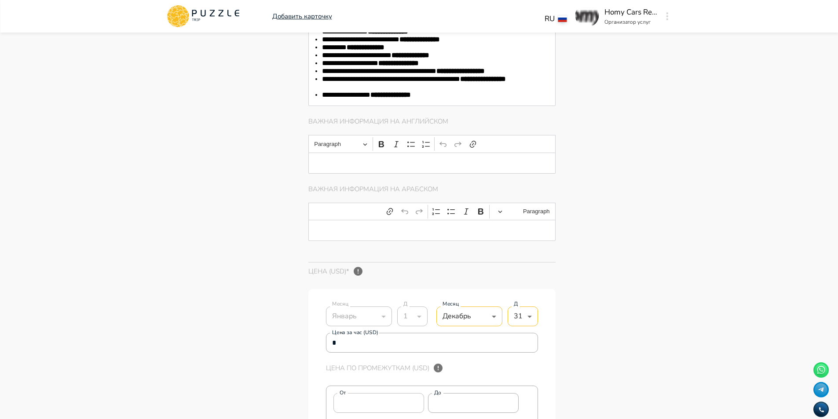
scroll to position [1438, 0]
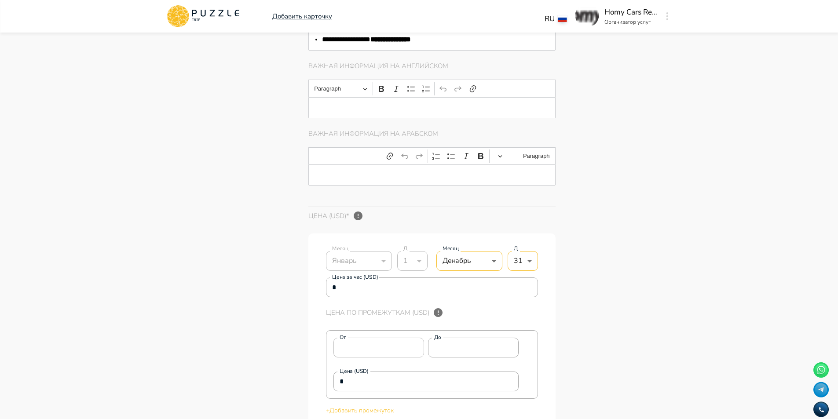
click at [348, 111] on p "Editor editing area: main" at bounding box center [432, 107] width 220 height 7
type textarea "*"
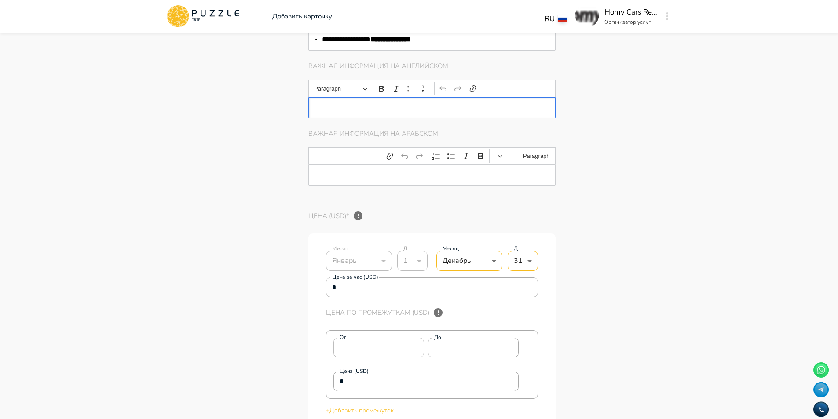
type textarea "*"
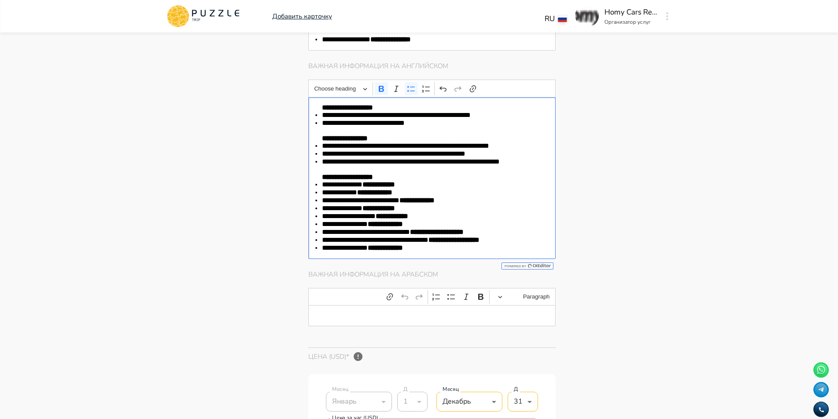
type textarea "*"
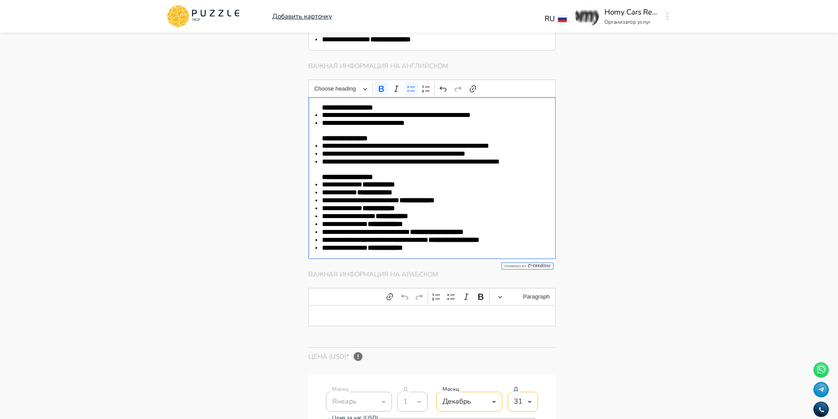
type textarea "*"
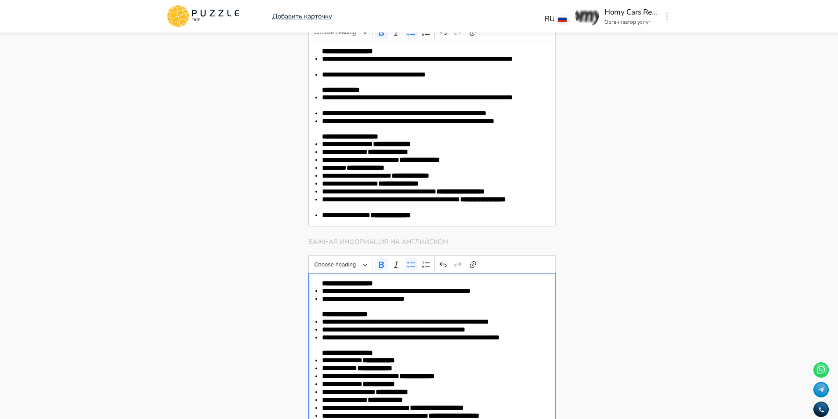
scroll to position [1087, 0]
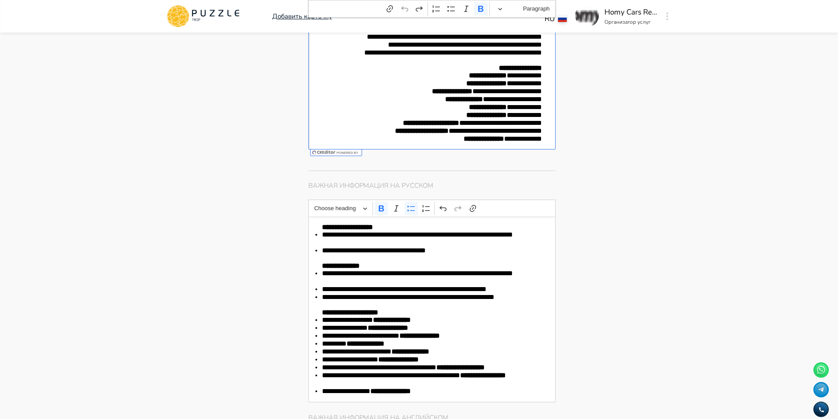
click at [481, 109] on strong "**********" at bounding box center [488, 107] width 38 height 7
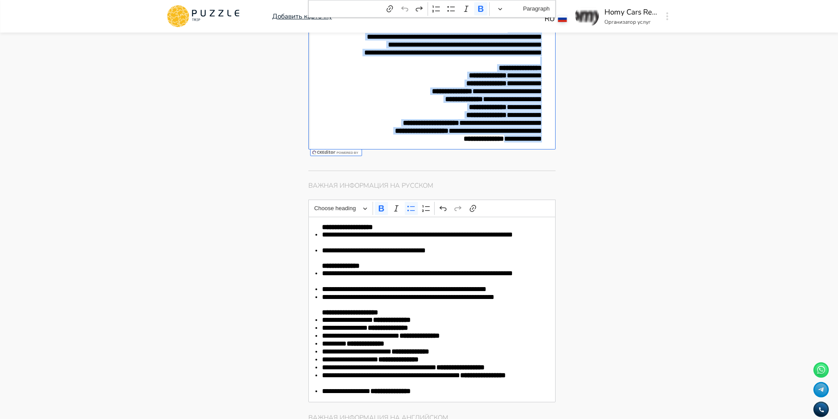
copy div "**********"
type textarea "*"
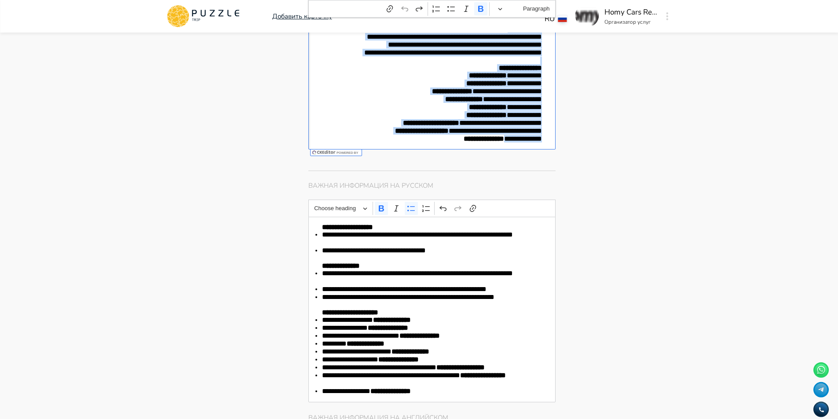
type textarea "*"
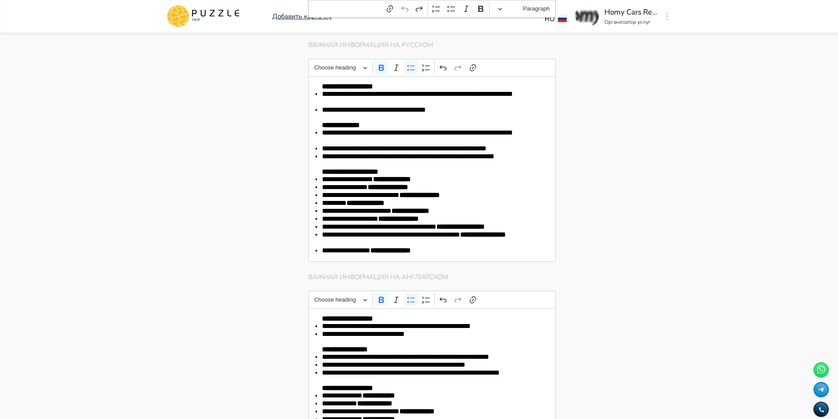
type textarea "*"
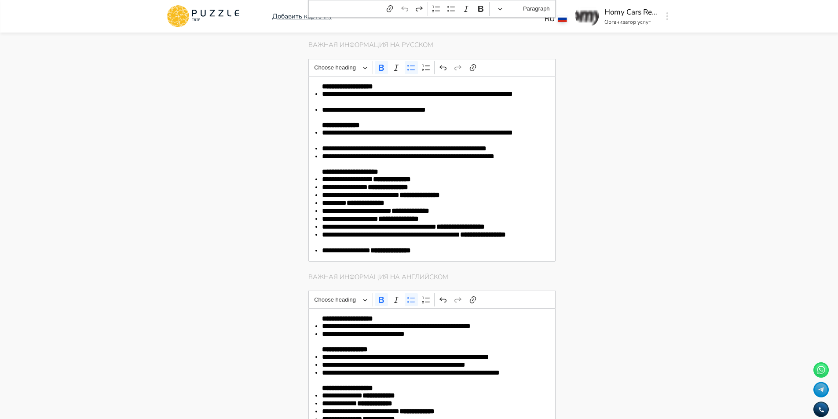
type textarea "*"
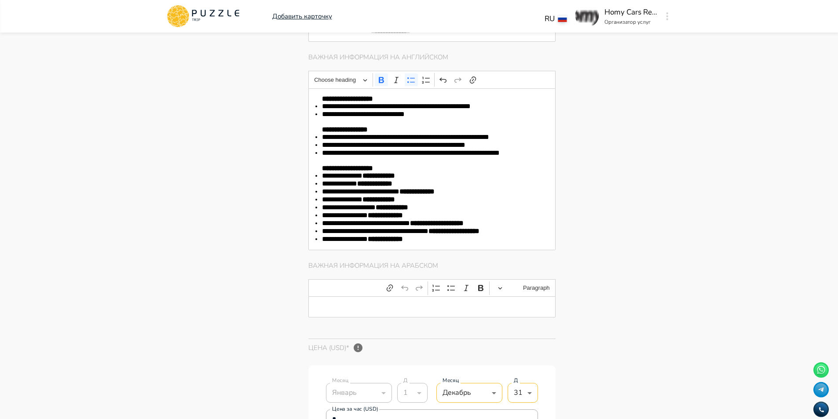
scroll to position [1482, 0]
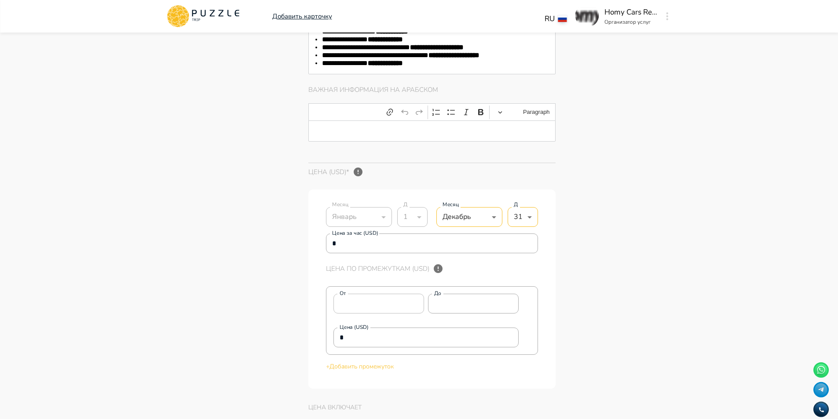
click at [394, 135] on p "Editor editing area: main" at bounding box center [432, 131] width 220 height 7
type textarea "*"
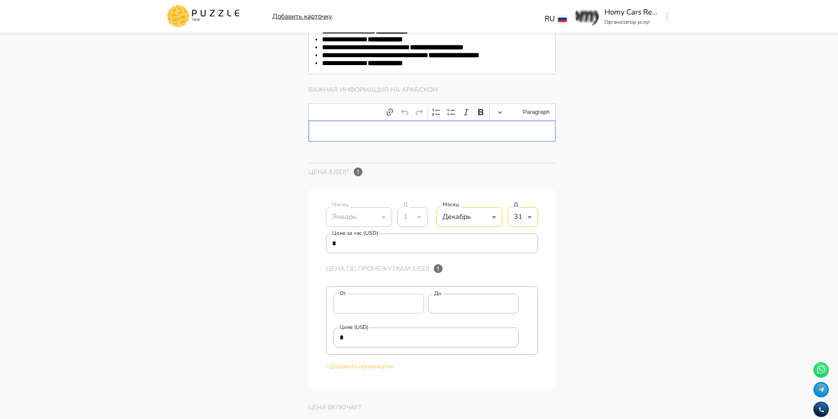
type textarea "*"
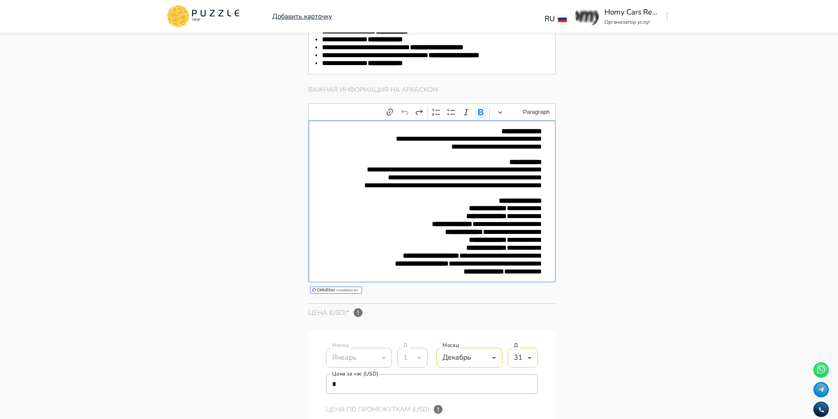
type textarea "*"
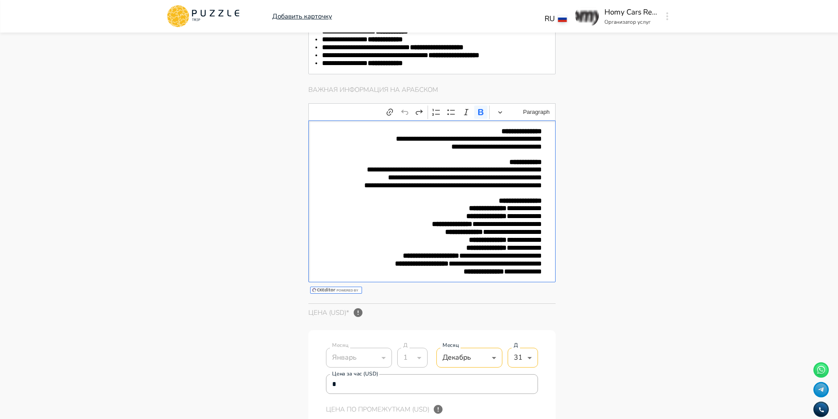
type textarea "*"
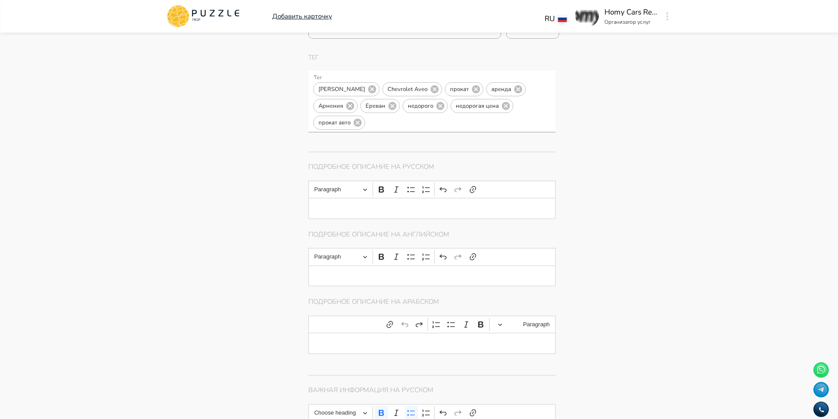
scroll to position [779, 0]
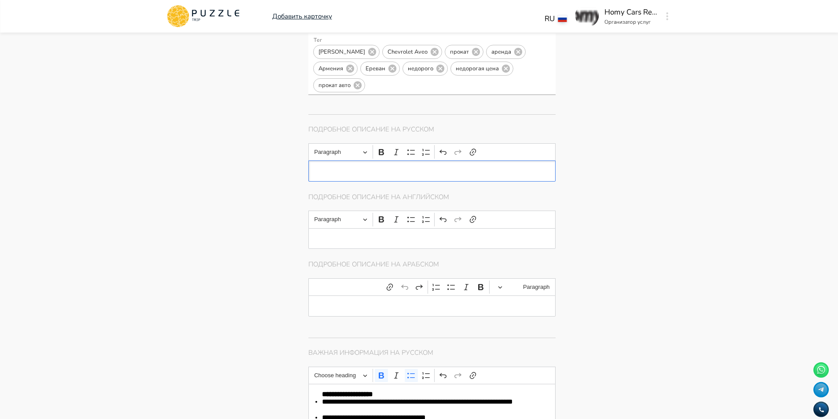
click at [411, 168] on p "Editor editing area: main" at bounding box center [432, 170] width 220 height 7
type textarea "*"
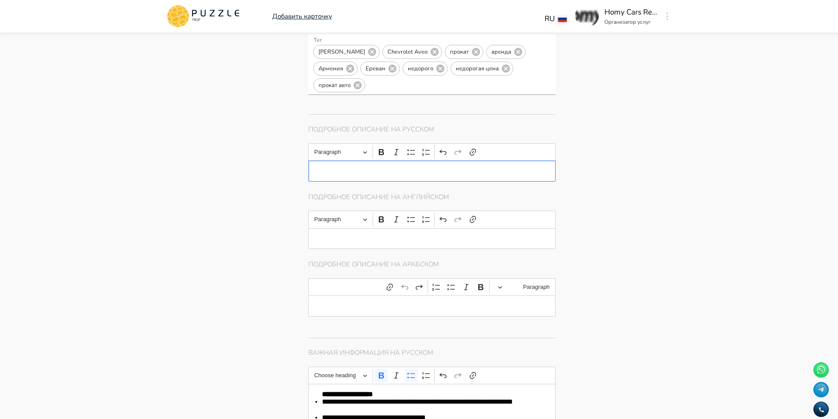
type textarea "*"
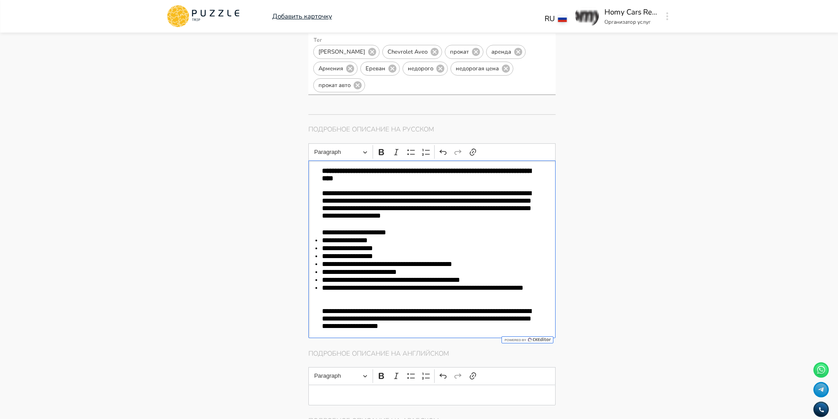
type textarea "*"
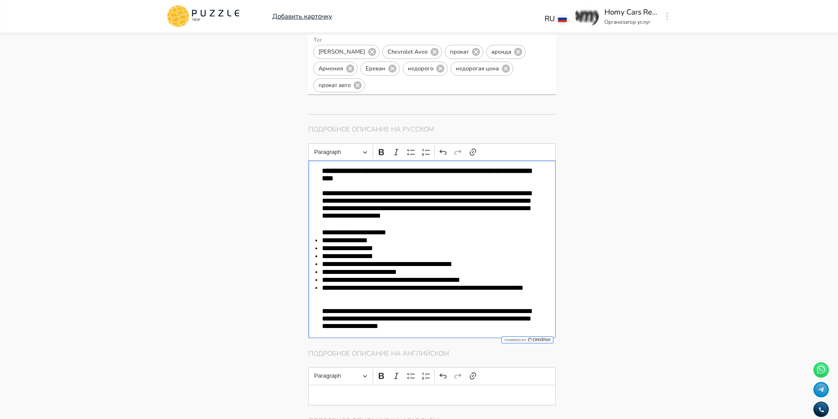
type textarea "*"
drag, startPoint x: 356, startPoint y: 170, endPoint x: 314, endPoint y: 170, distance: 42.2
click at [314, 170] on div "**********" at bounding box center [432, 249] width 248 height 178
type textarea "*"
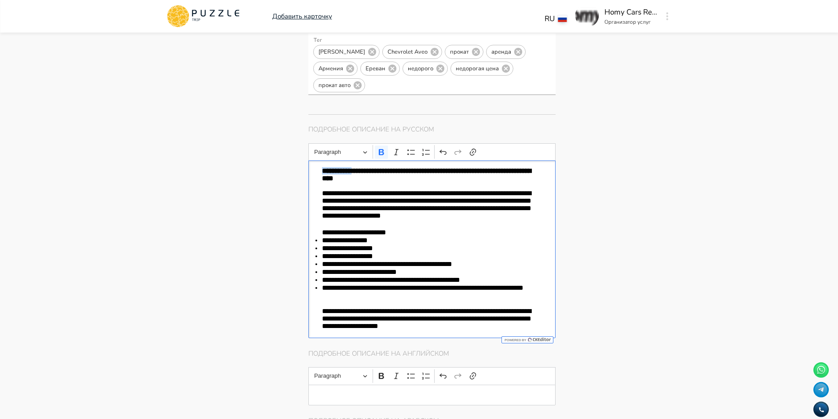
type textarea "*"
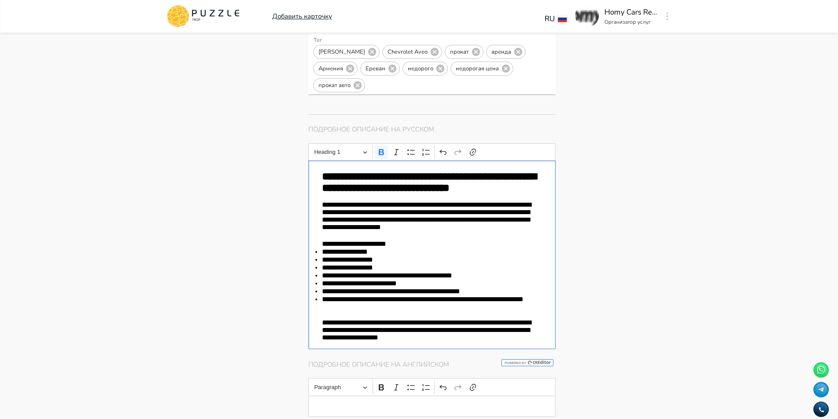
type textarea "*"
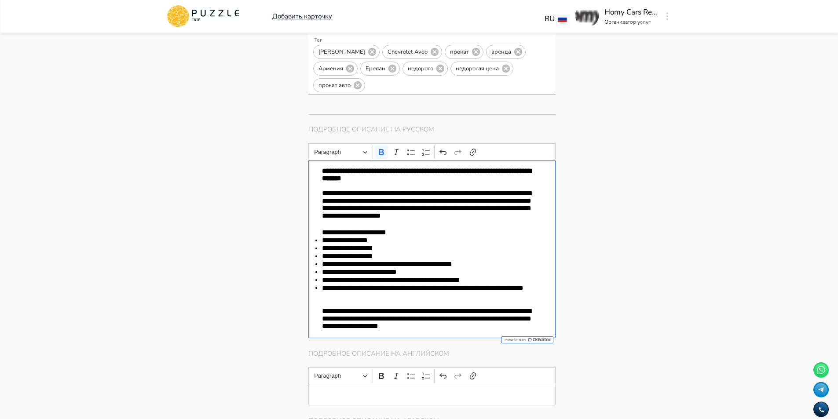
click at [433, 176] on p "**********" at bounding box center [432, 174] width 220 height 15
drag, startPoint x: 353, startPoint y: 193, endPoint x: 300, endPoint y: 194, distance: 52.8
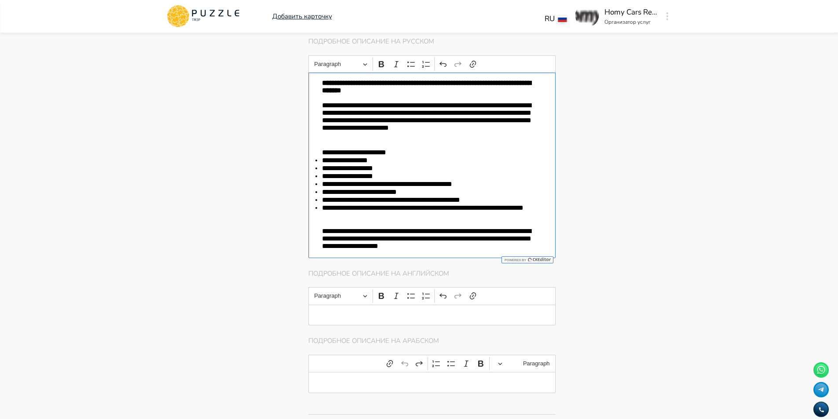
scroll to position [823, 0]
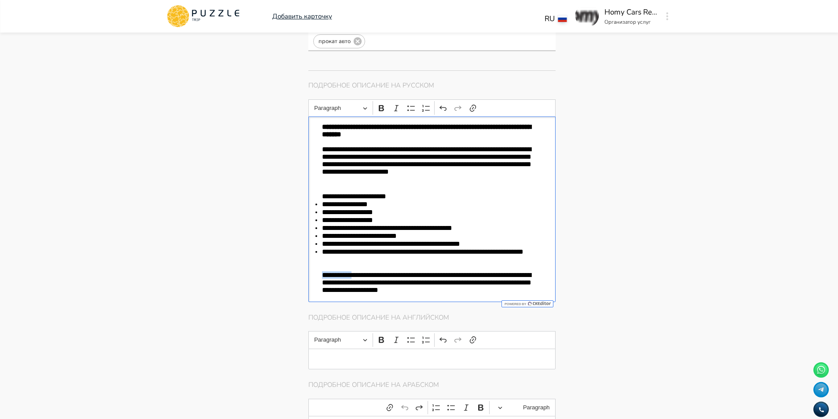
drag, startPoint x: 353, startPoint y: 279, endPoint x: 315, endPoint y: 274, distance: 38.1
click at [315, 274] on div "**********" at bounding box center [432, 210] width 248 height 186
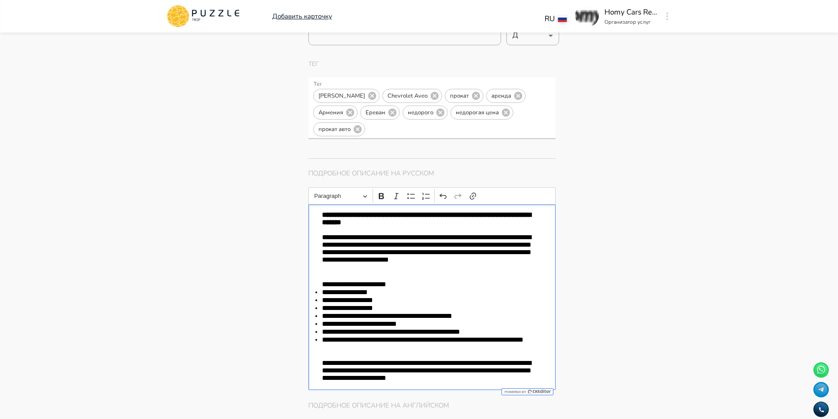
scroll to position [779, 0]
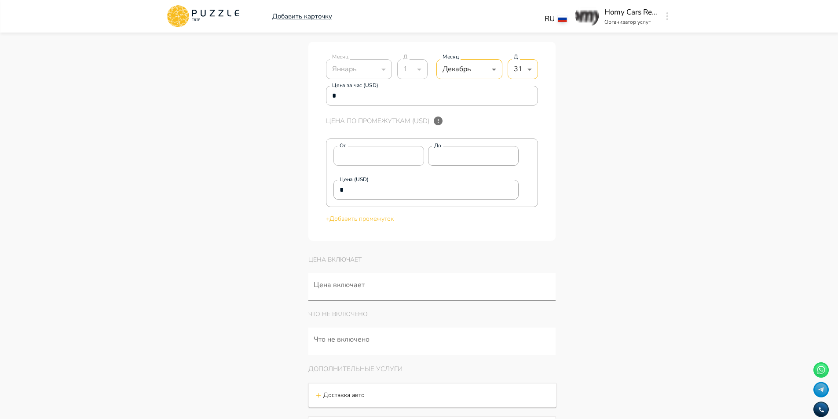
scroll to position [1878, 0]
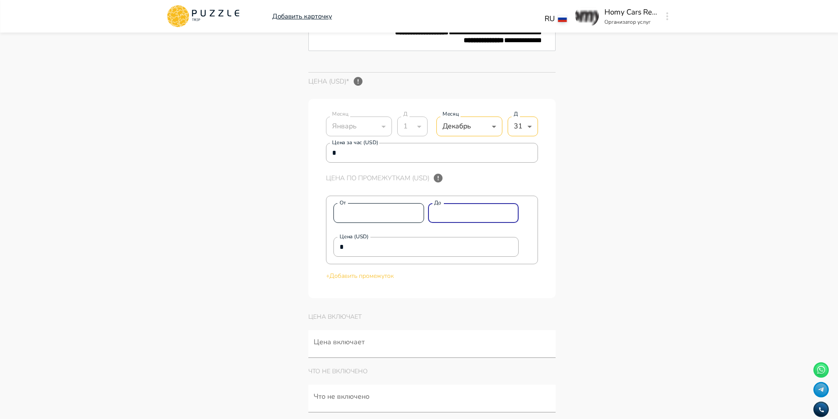
click at [417, 222] on div "От * От До ** До" at bounding box center [426, 213] width 186 height 20
drag, startPoint x: 399, startPoint y: 256, endPoint x: 249, endPoint y: 252, distance: 150.0
paste input "****"
click at [376, 281] on p "+ Добавить промежуток" at bounding box center [432, 275] width 212 height 9
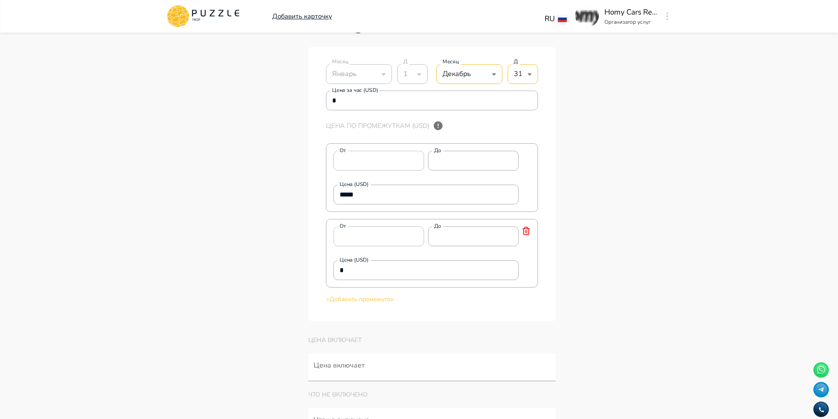
scroll to position [1966, 0]
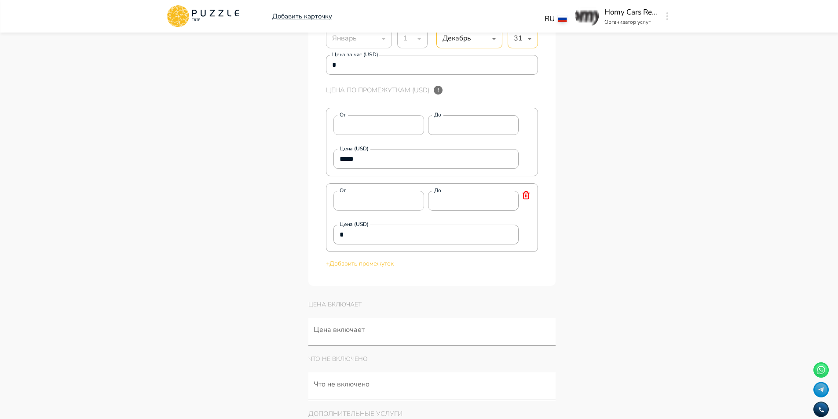
drag, startPoint x: 369, startPoint y: 167, endPoint x: 211, endPoint y: 164, distance: 158.3
paste input "text"
drag, startPoint x: 367, startPoint y: 245, endPoint x: 270, endPoint y: 232, distance: 98.1
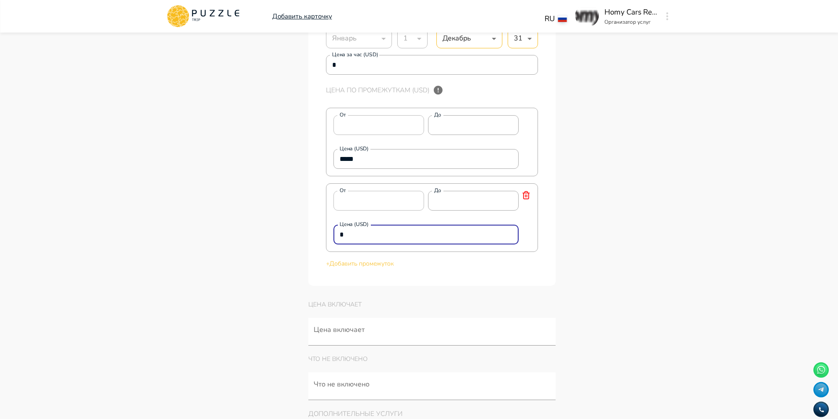
paste input "****"
click at [387, 268] on p "+ Добавить промежуток" at bounding box center [432, 263] width 212 height 9
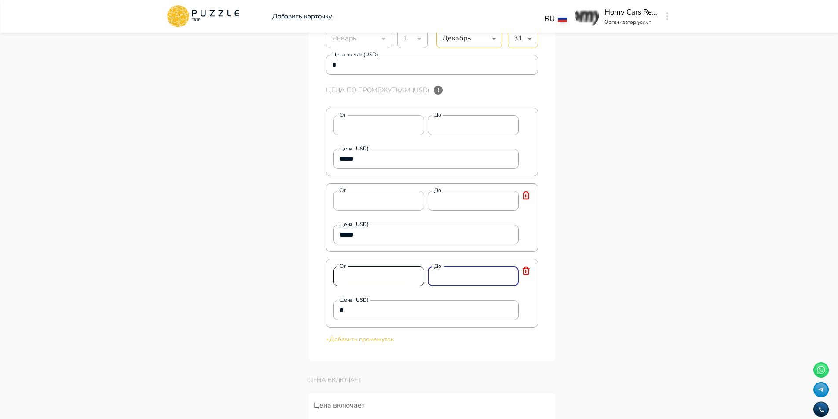
click at [377, 282] on div "От * От До * До" at bounding box center [426, 276] width 186 height 20
drag, startPoint x: 419, startPoint y: 320, endPoint x: 235, endPoint y: 317, distance: 184.3
paste input "****"
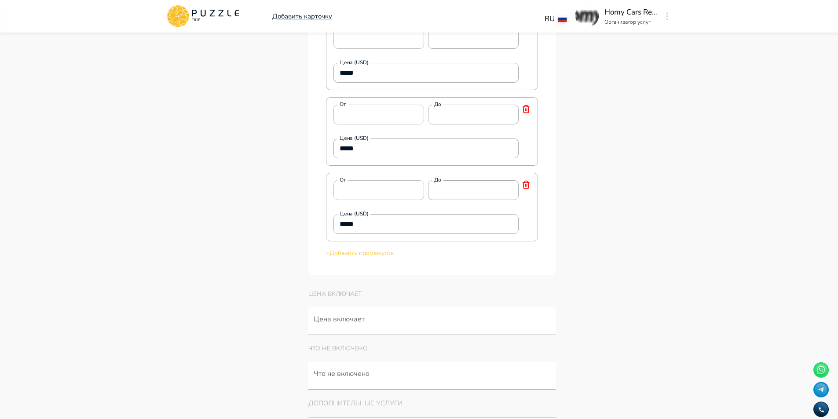
scroll to position [2054, 0]
click at [363, 256] on p "+ Добавить промежуток" at bounding box center [432, 251] width 212 height 9
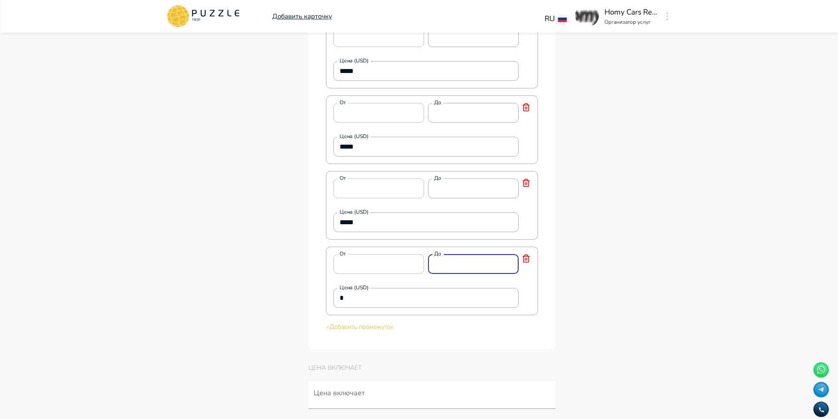
drag, startPoint x: 446, startPoint y: 276, endPoint x: 375, endPoint y: 255, distance: 74.2
click at [378, 256] on div "Цена за час (USD) * Цена за час (USD) Цена по промежуткам (USD) От * От До * До…" at bounding box center [432, 149] width 212 height 365
drag, startPoint x: 384, startPoint y: 309, endPoint x: 249, endPoint y: 299, distance: 135.8
paste input "****"
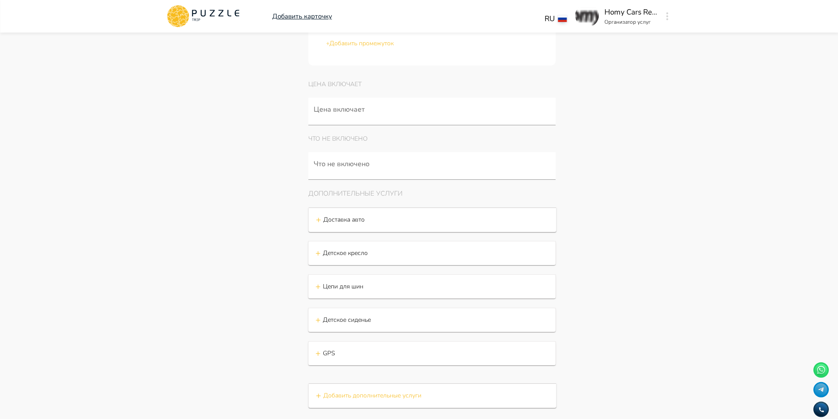
scroll to position [2318, 0]
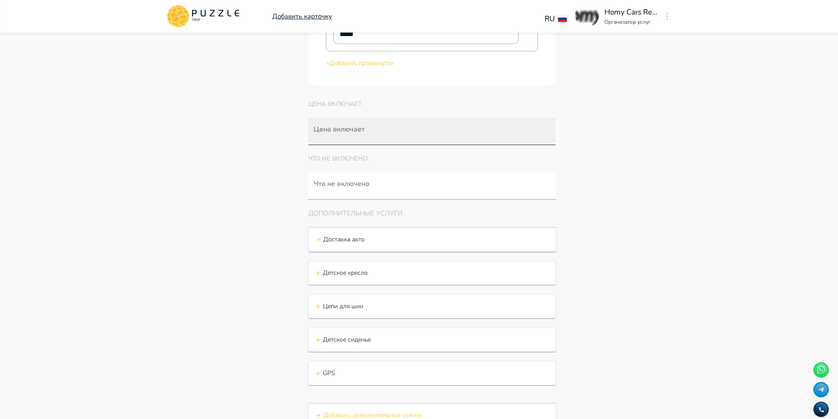
click at [379, 144] on input "Цена включает" at bounding box center [434, 136] width 244 height 16
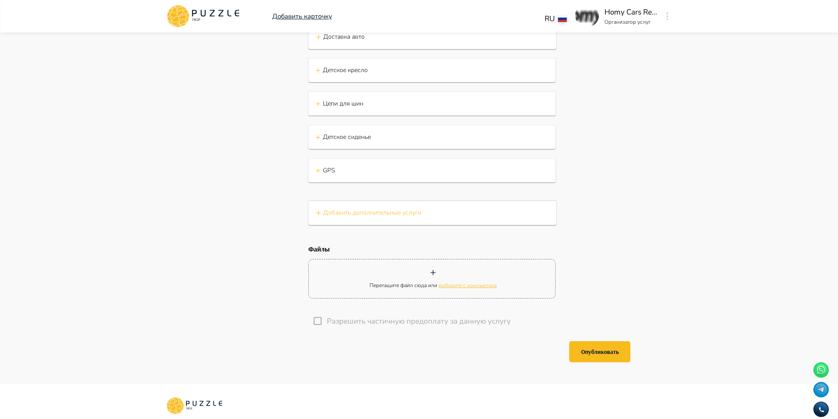
scroll to position [2670, 0]
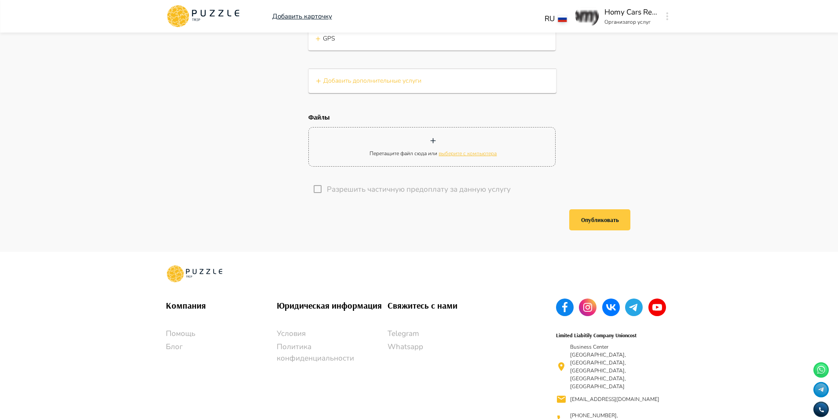
click at [600, 227] on button "Опубликовать" at bounding box center [599, 219] width 61 height 21
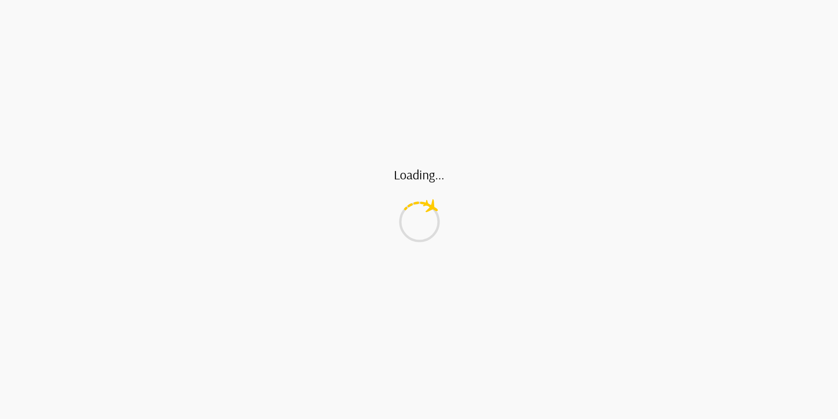
scroll to position [0, 0]
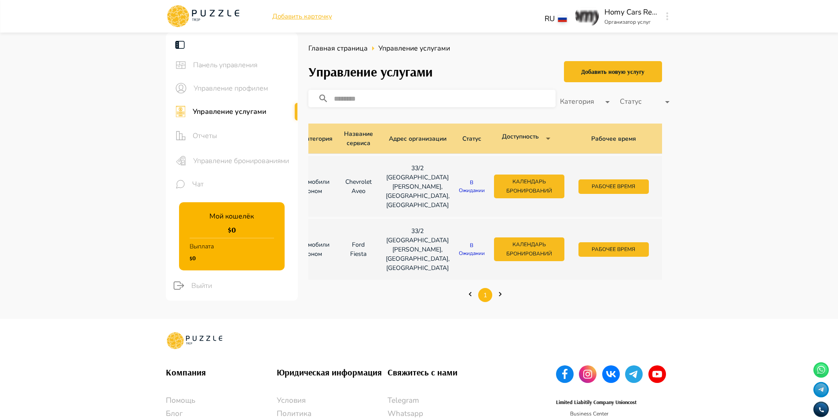
scroll to position [0, 111]
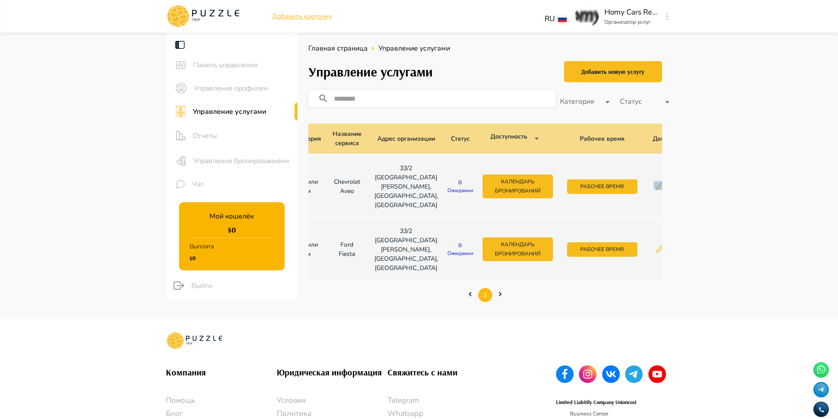
click at [656, 188] on icon "button" at bounding box center [660, 185] width 9 height 9
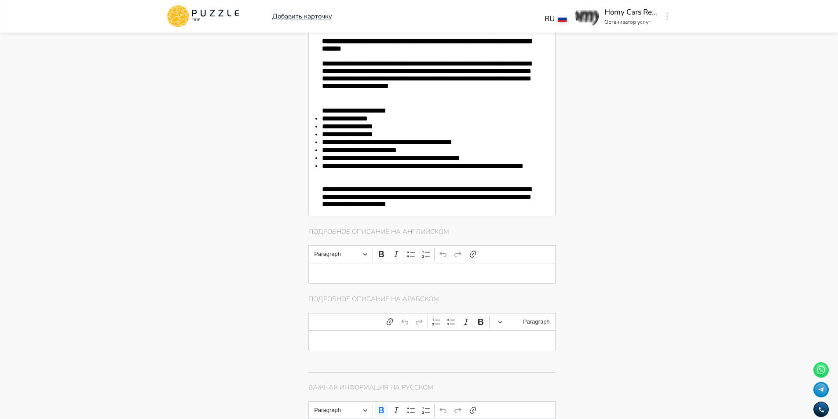
scroll to position [835, 0]
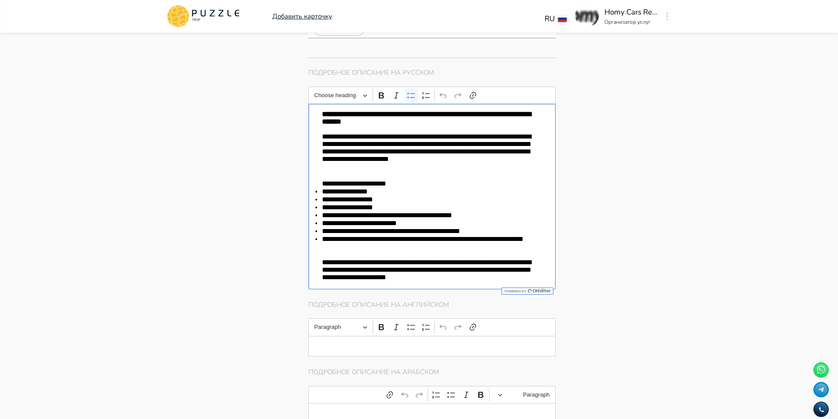
click at [487, 238] on li "**********" at bounding box center [432, 243] width 220 height 16
click at [753, 14] on div "Добавить карточку RU ** Homy Cars Rental Организатор услуг" at bounding box center [419, 16] width 838 height 33
drag, startPoint x: 321, startPoint y: 112, endPoint x: 383, endPoint y: 113, distance: 61.6
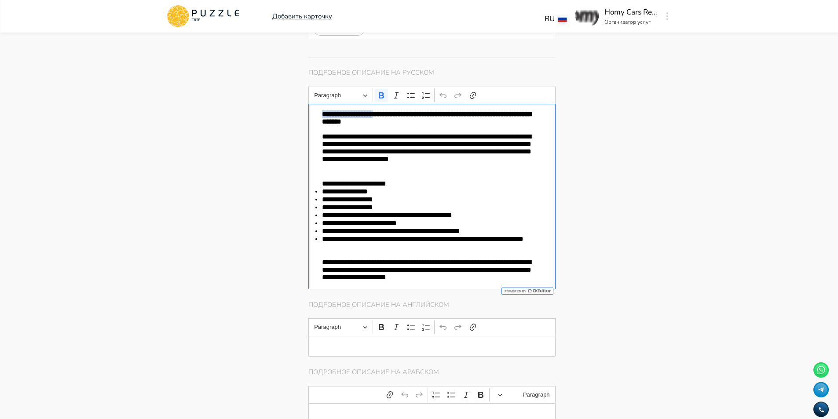
click at [383, 113] on strong "**********" at bounding box center [426, 118] width 209 height 14
copy strong "**********"
click at [445, 157] on p "**********" at bounding box center [432, 153] width 220 height 40
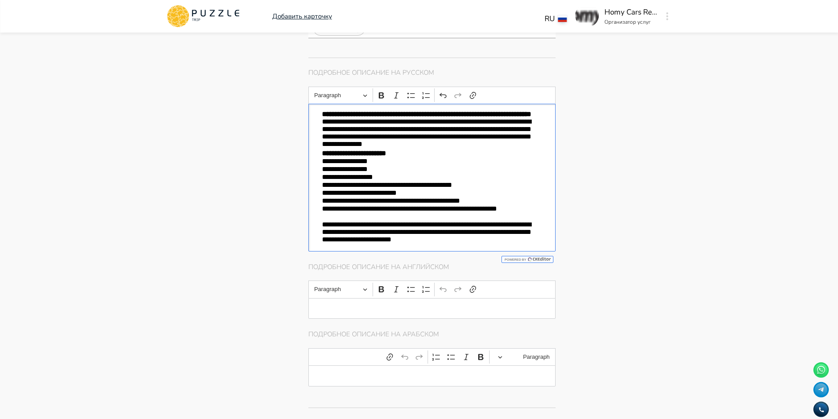
click at [322, 157] on strong "**********" at bounding box center [354, 153] width 64 height 7
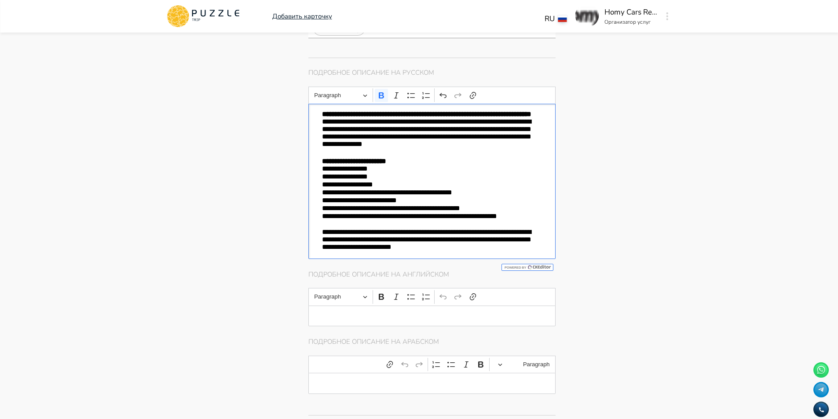
click at [411, 165] on p "**********" at bounding box center [432, 160] width 220 height 7
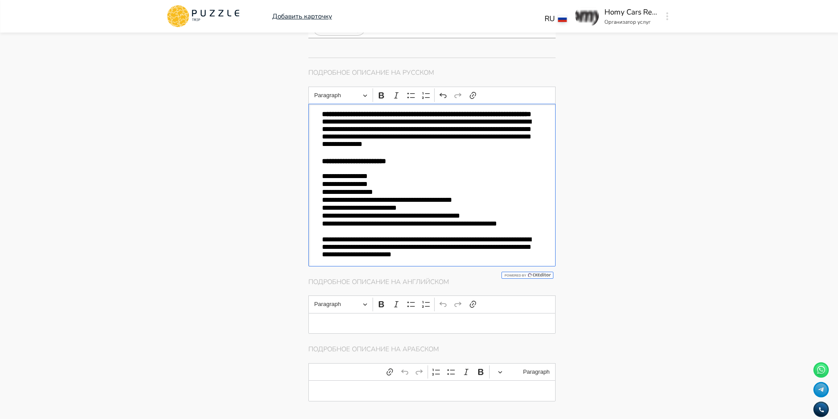
click at [376, 236] on p "**********" at bounding box center [432, 228] width 220 height 16
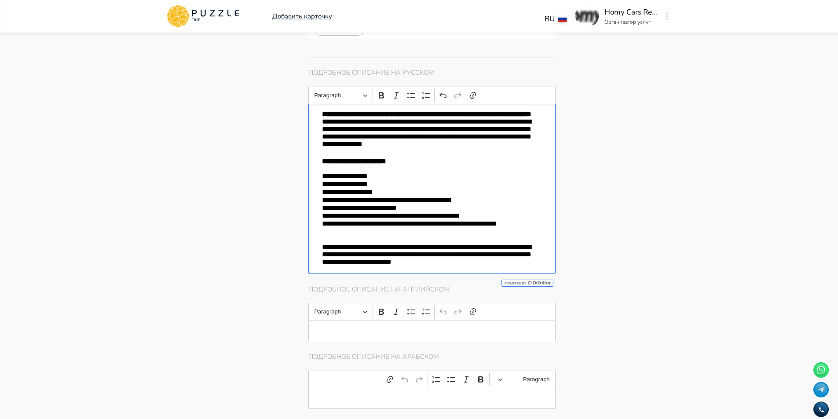
click at [321, 128] on div "**********" at bounding box center [432, 189] width 248 height 170
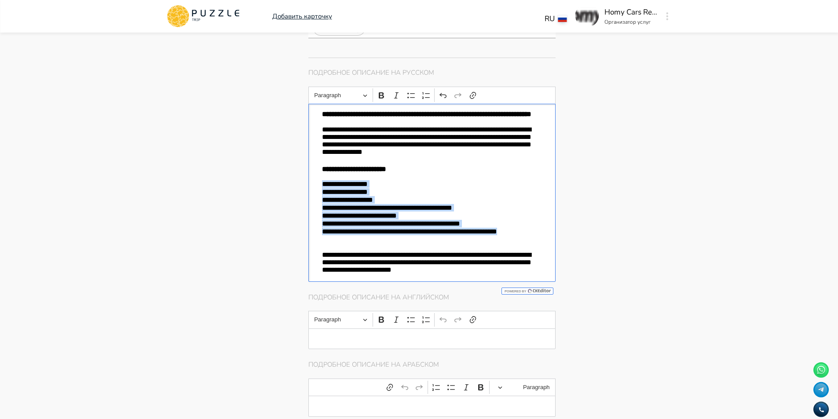
drag, startPoint x: 368, startPoint y: 249, endPoint x: 298, endPoint y: 196, distance: 87.5
click at [410, 91] on icon "Editor toolbar" at bounding box center [411, 95] width 9 height 9
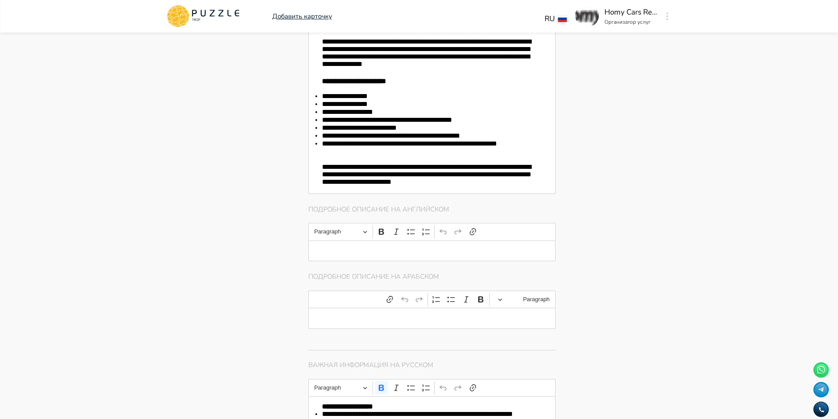
scroll to position [879, 0]
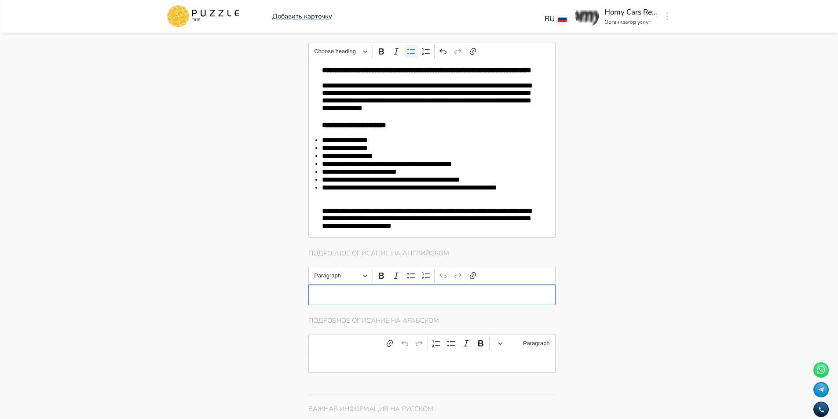
click at [354, 299] on p "Editor editing area: main" at bounding box center [432, 294] width 220 height 7
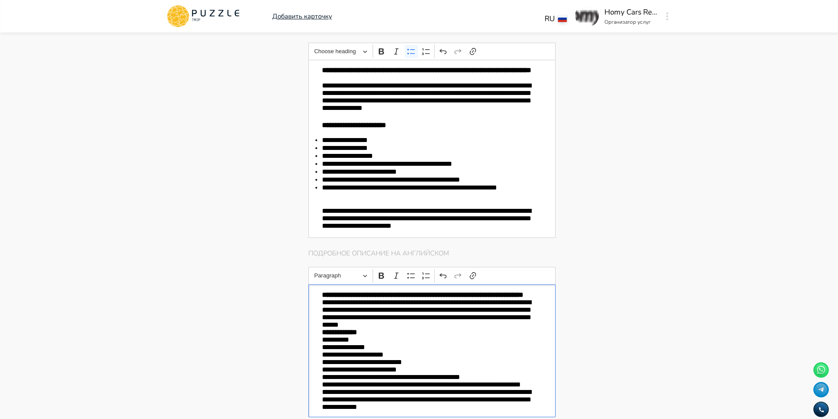
scroll to position [904, 0]
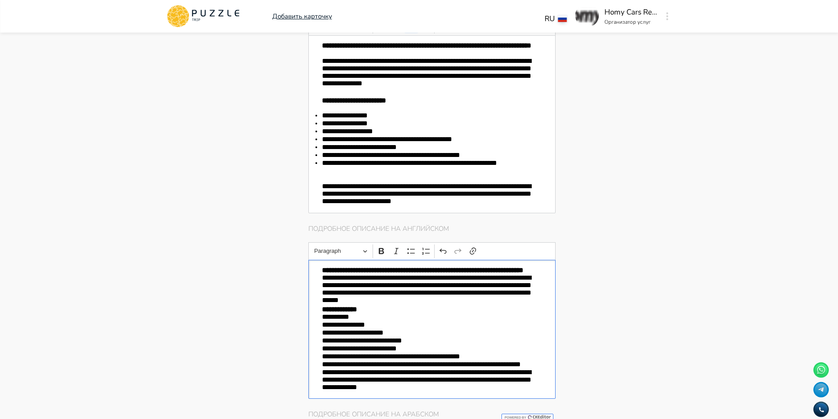
click at [322, 295] on p "**********" at bounding box center [432, 290] width 220 height 32
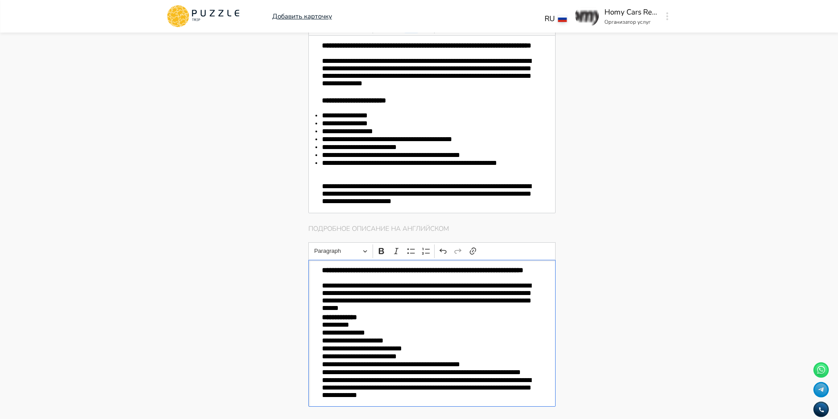
click at [441, 314] on p "**********" at bounding box center [432, 298] width 220 height 32
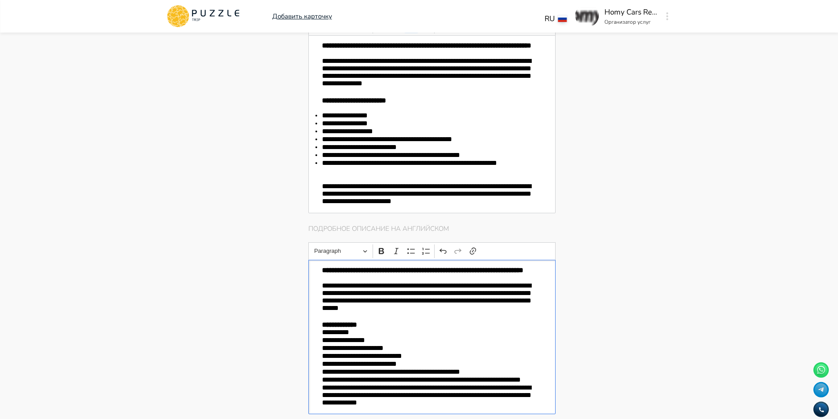
click at [323, 336] on p "**********" at bounding box center [432, 332] width 220 height 8
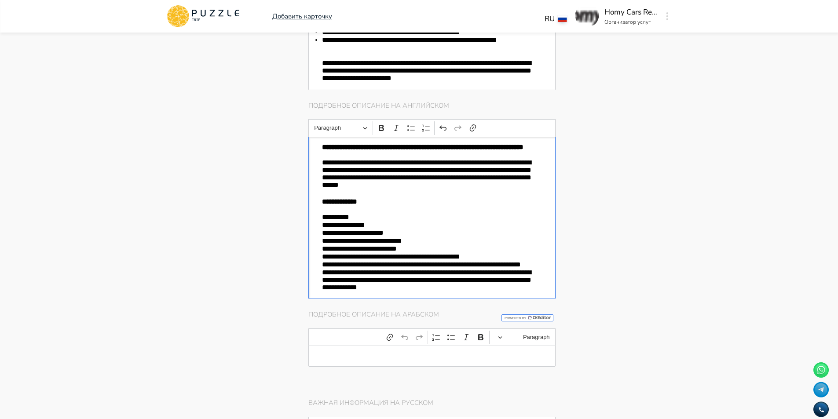
scroll to position [1036, 0]
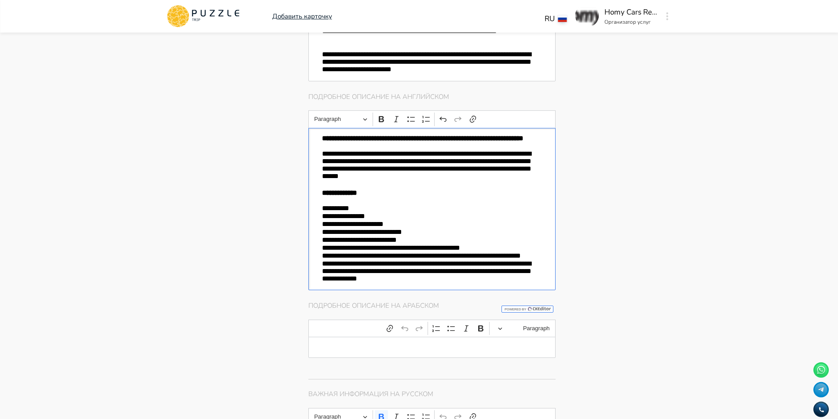
click at [320, 281] on div "**********" at bounding box center [432, 209] width 248 height 163
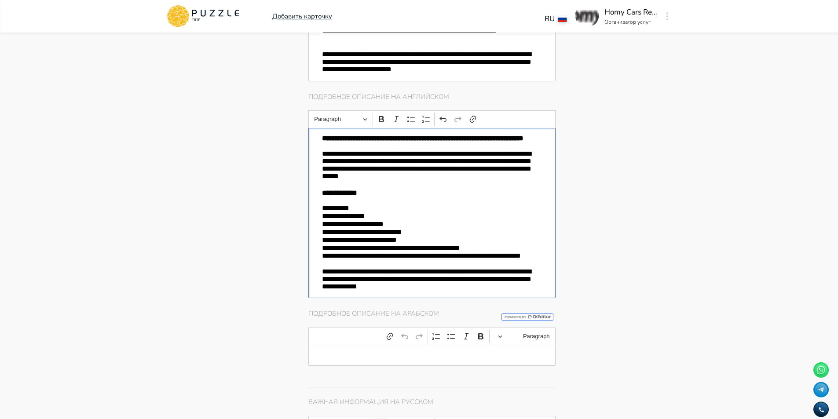
scroll to position [1212, 0]
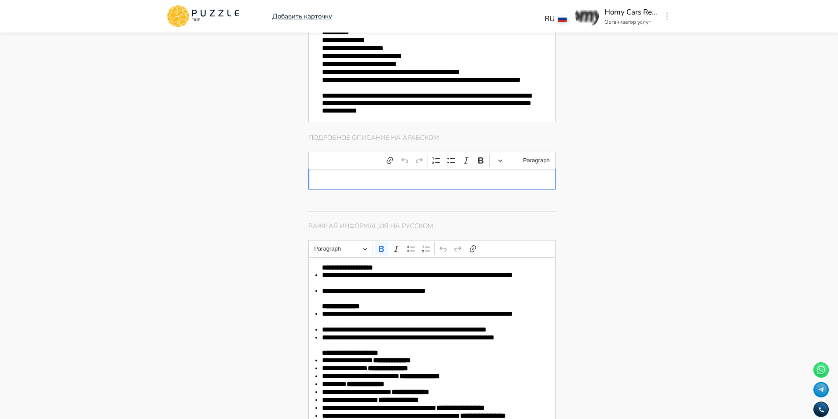
click at [357, 190] on div "Editor editing area: main" at bounding box center [432, 179] width 248 height 21
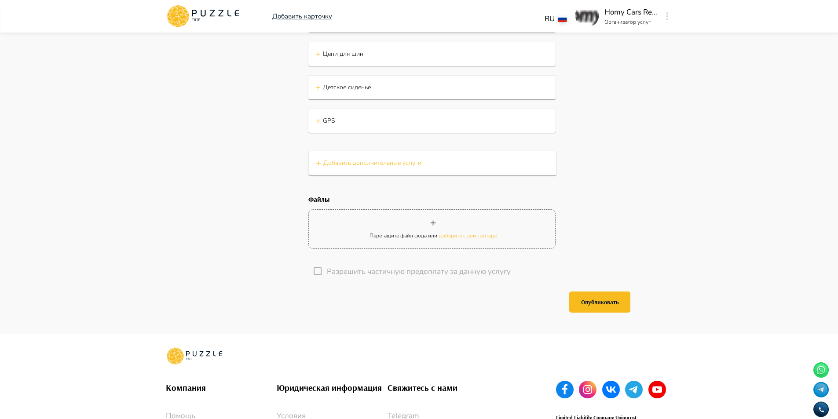
scroll to position [2839, 0]
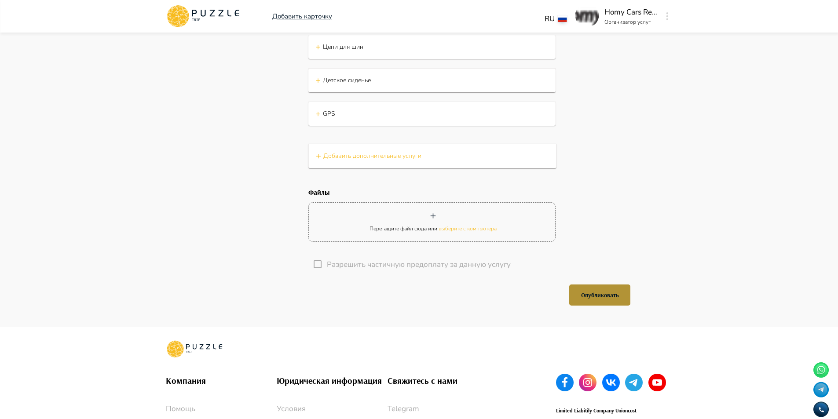
click at [605, 306] on button "Опубликовать" at bounding box center [599, 295] width 61 height 21
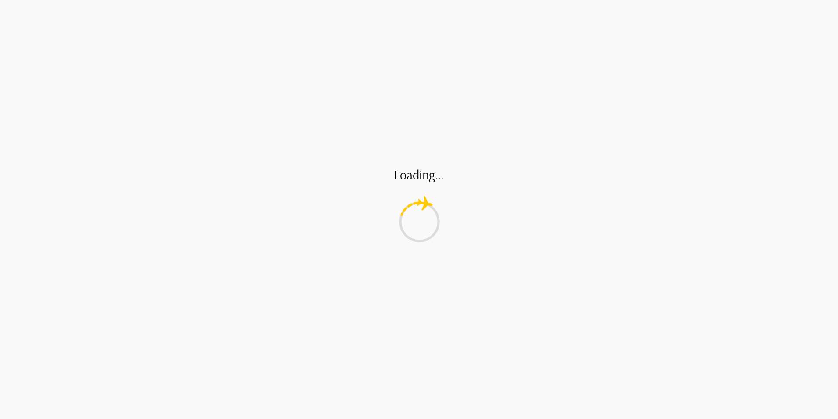
scroll to position [0, 0]
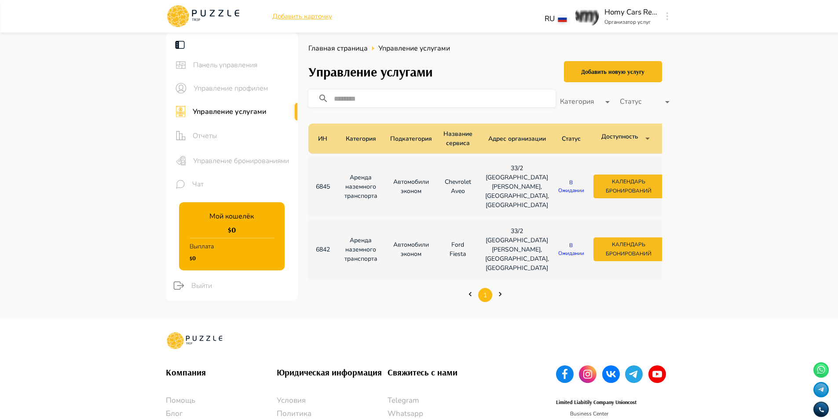
click at [733, 141] on main "Панель управления Управление профилем Управление услугами Отчеты Управление бро…" at bounding box center [419, 176] width 838 height 286
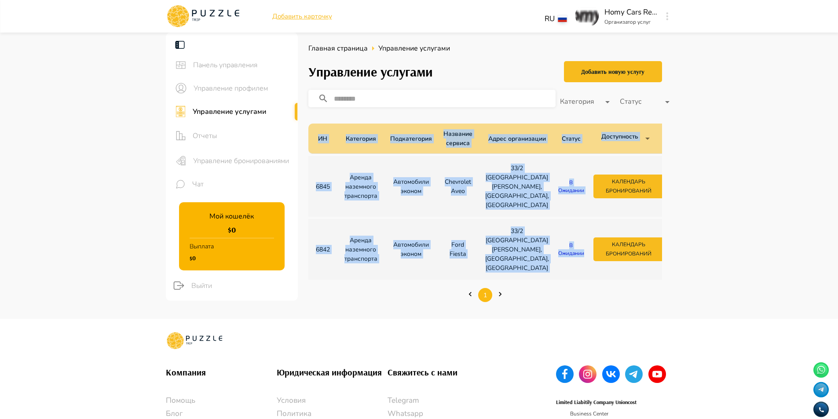
drag, startPoint x: 562, startPoint y: 302, endPoint x: 586, endPoint y: 303, distance: 24.2
click at [586, 282] on div "ИН Категория Подкатегория Название сервиса Адрес организации Статус Доступнoсть…" at bounding box center [485, 201] width 354 height 160
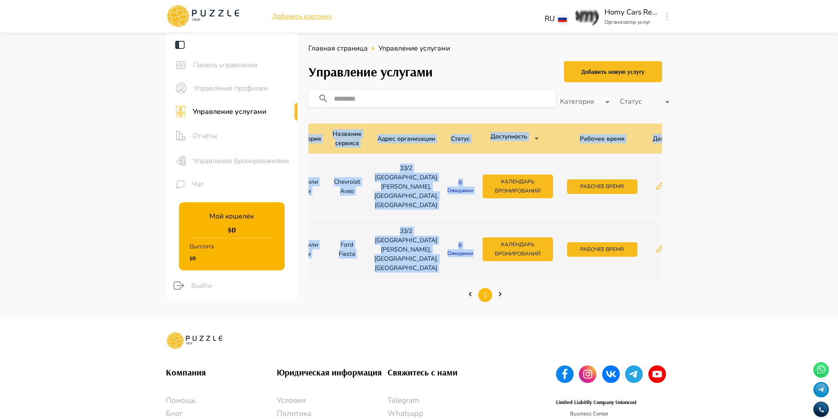
click at [726, 230] on main "Панель управления Управление профилем Управление услугами Отчеты Управление бро…" at bounding box center [419, 176] width 838 height 286
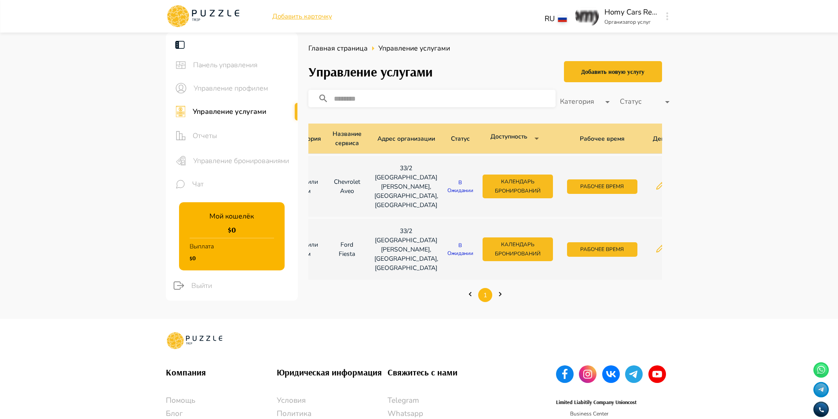
scroll to position [102, 0]
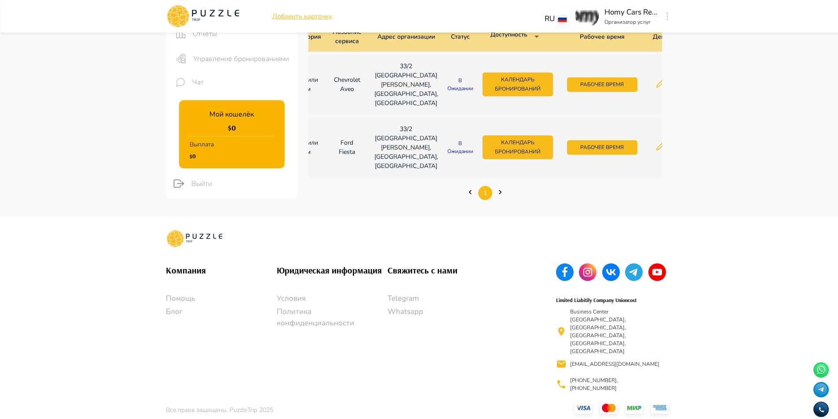
click at [684, 170] on main "Панель управления Управление профилем Управление услугами Отчеты Управление бро…" at bounding box center [419, 74] width 838 height 286
click at [688, 169] on main "Панель управления Управление профилем Управление услугами Отчеты Управление бро…" at bounding box center [419, 74] width 838 height 286
click at [718, 163] on main "Панель управления Управление профилем Управление услугами Отчеты Управление бро…" at bounding box center [419, 74] width 838 height 286
click at [758, 130] on main "Панель управления Управление профилем Управление услугами Отчеты Управление бро…" at bounding box center [419, 74] width 838 height 286
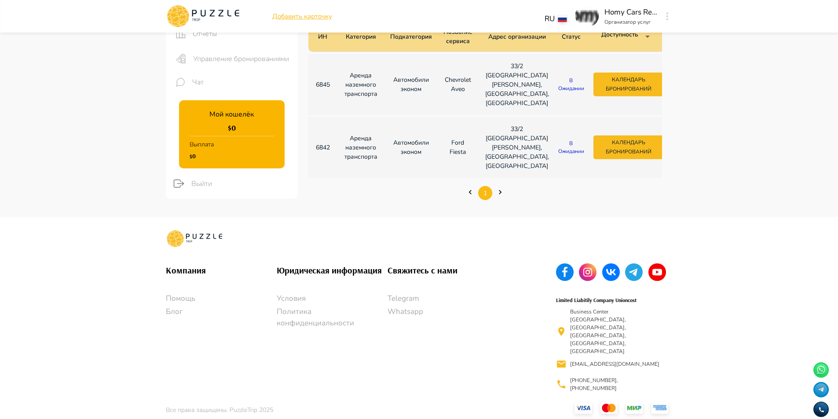
scroll to position [0, 111]
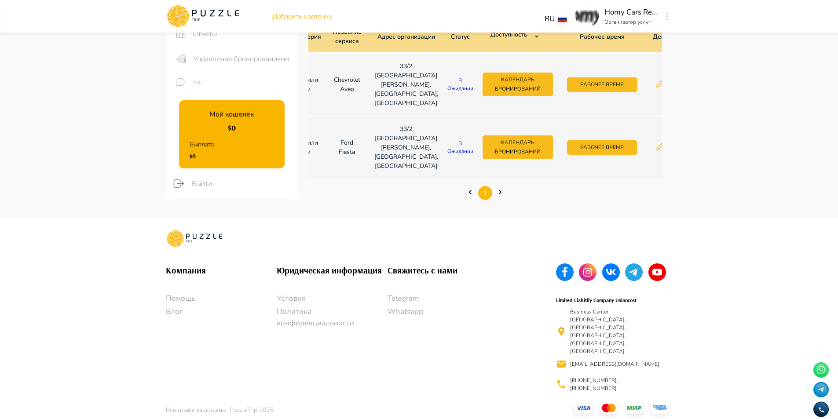
click at [714, 174] on main "Панель управления Управление профилем Управление услугами Отчеты Управление бро…" at bounding box center [419, 74] width 838 height 286
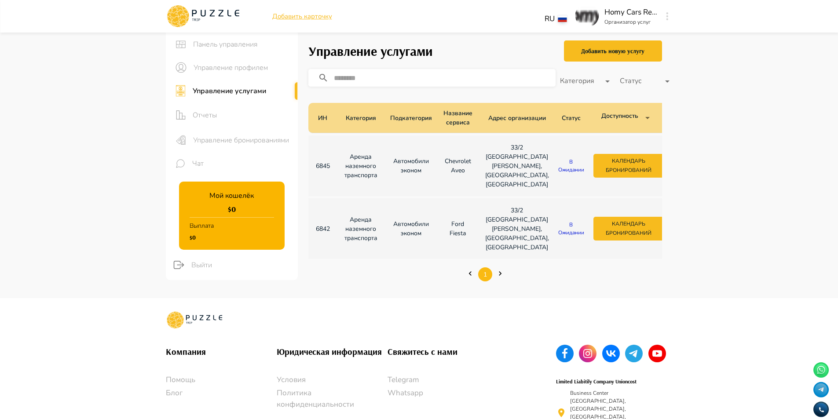
scroll to position [0, 0]
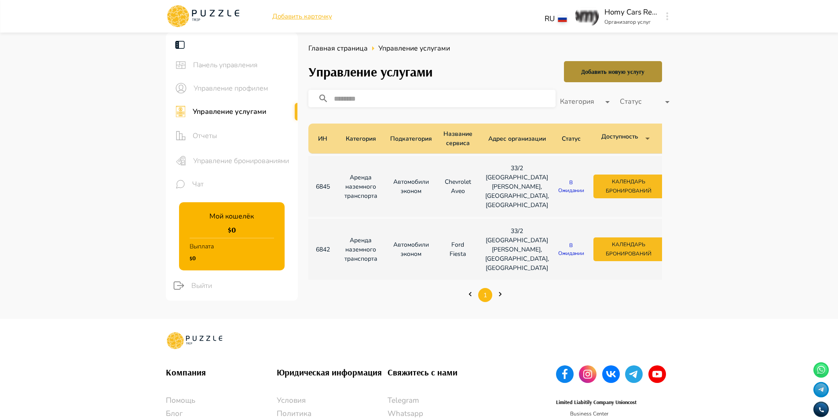
click at [620, 68] on div "Добавить новую услугу" at bounding box center [612, 71] width 63 height 11
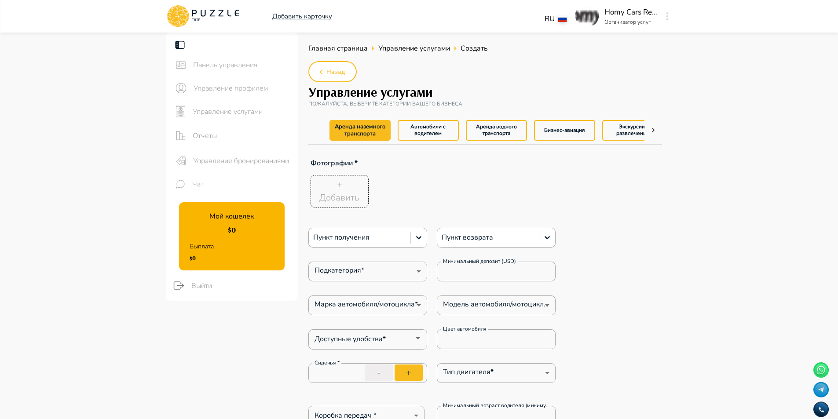
click at [345, 191] on div "+ Добавить" at bounding box center [339, 191] width 40 height 26
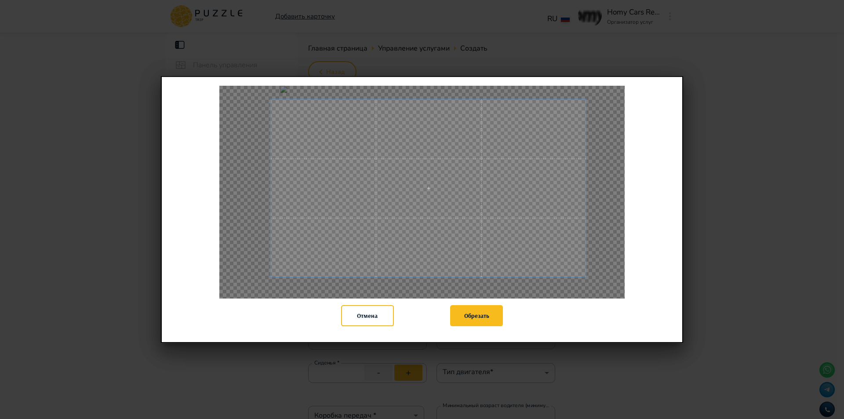
click at [588, 308] on div "Отмена Обрезать" at bounding box center [422, 209] width 522 height 267
click at [471, 318] on button "Обрезать" at bounding box center [476, 315] width 53 height 21
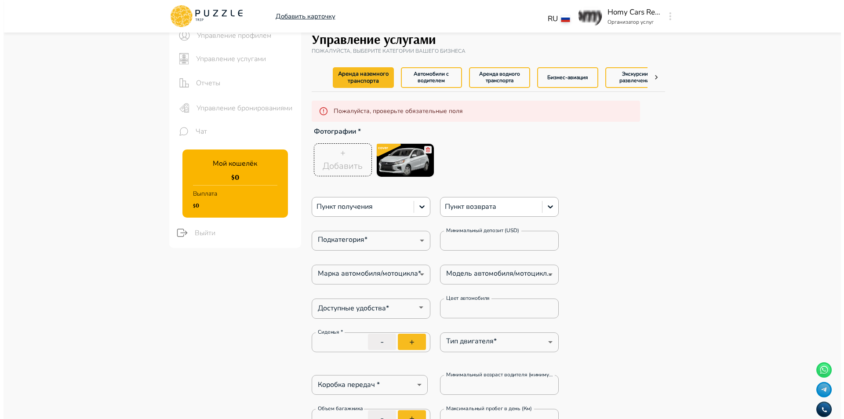
scroll to position [132, 0]
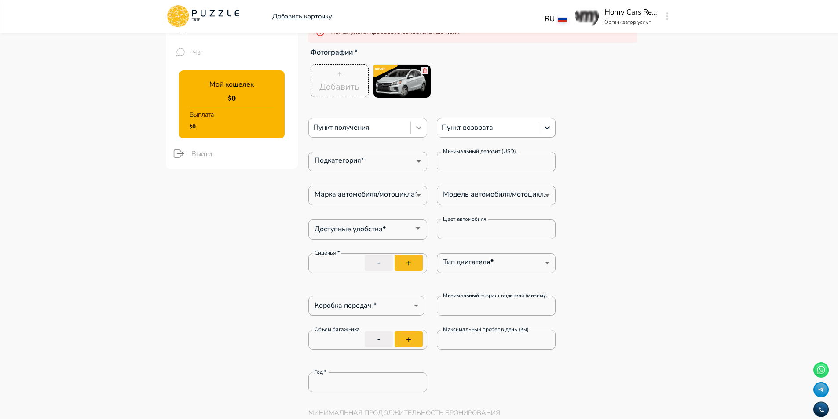
click at [419, 125] on icon at bounding box center [418, 127] width 9 height 9
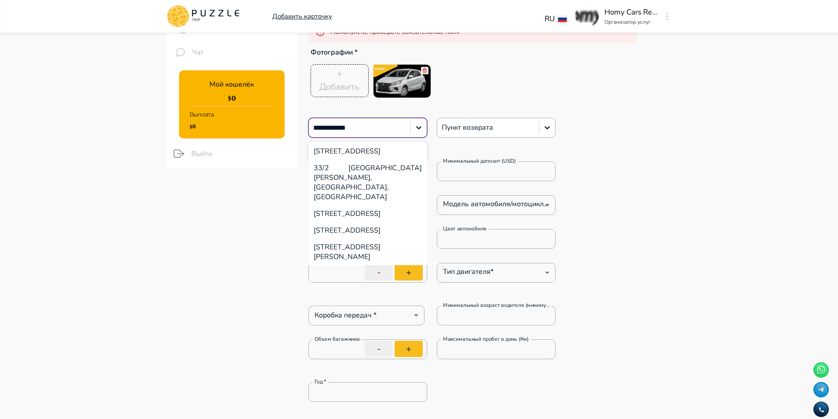
click at [377, 180] on div "33/[GEOGRAPHIC_DATA][PERSON_NAME], [GEOGRAPHIC_DATA], [GEOGRAPHIC_DATA]" at bounding box center [367, 183] width 119 height 46
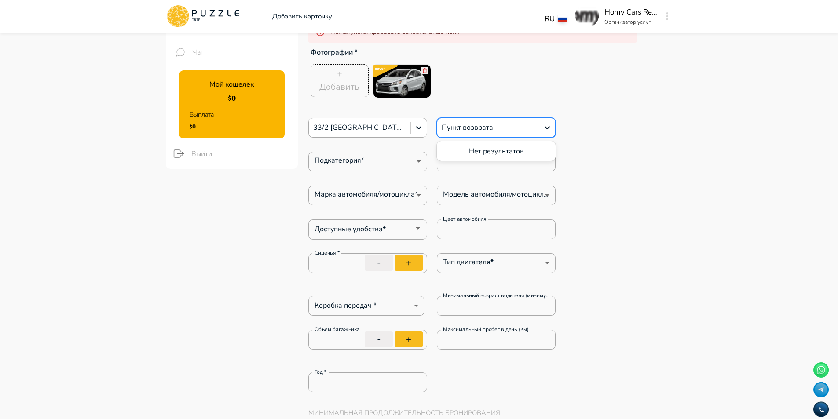
click at [478, 128] on div at bounding box center [487, 127] width 93 height 11
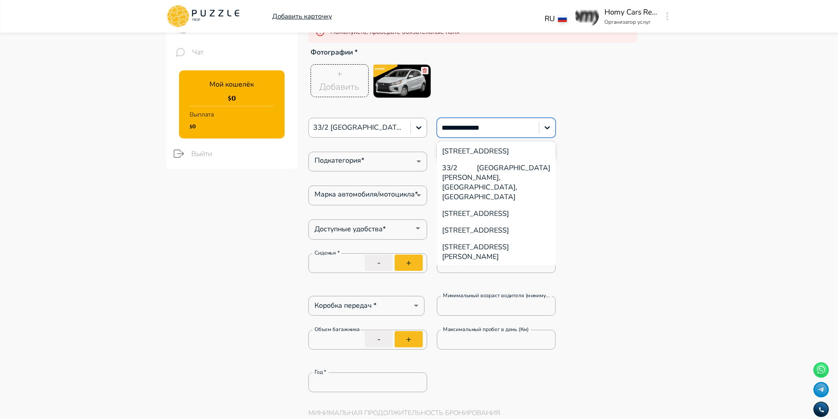
click at [510, 182] on div "33/[GEOGRAPHIC_DATA][PERSON_NAME], [GEOGRAPHIC_DATA], [GEOGRAPHIC_DATA]" at bounding box center [496, 183] width 119 height 46
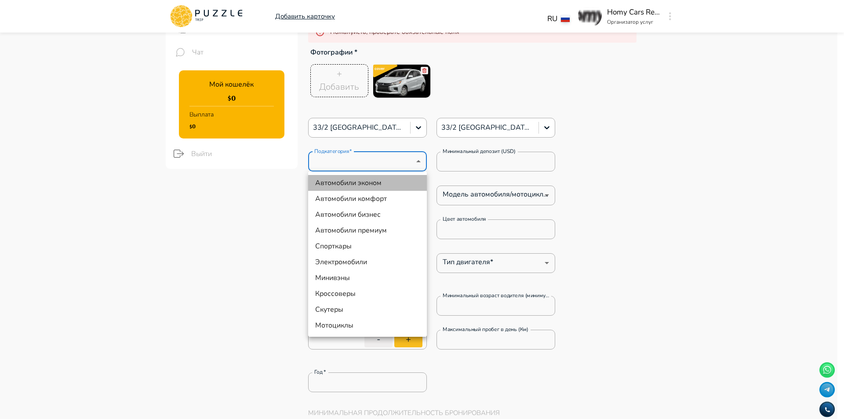
click at [392, 179] on li "Автомобили эконом" at bounding box center [367, 183] width 119 height 16
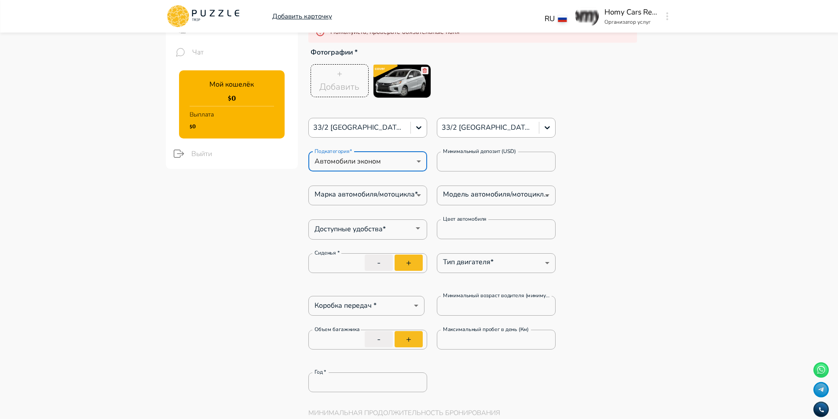
drag, startPoint x: 458, startPoint y: 162, endPoint x: 426, endPoint y: 156, distance: 32.7
click at [424, 157] on div "Подкатегория* Автомобили эконом * Подкатегория* Минимальный депозит (USD) * Мин…" at bounding box center [432, 162] width 248 height 20
paste input "*****"
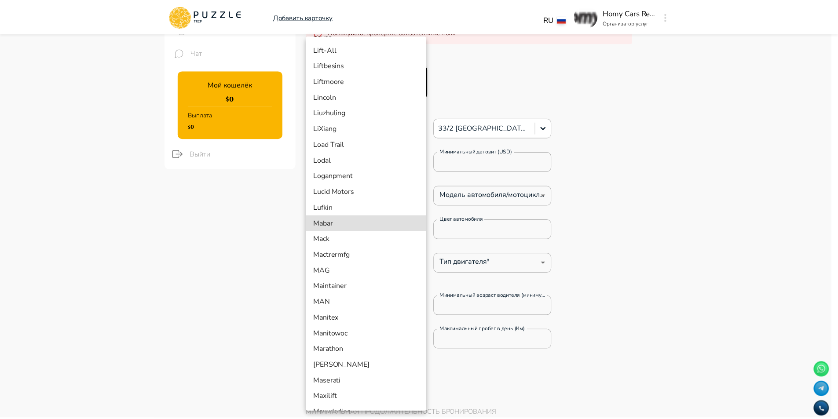
scroll to position [5443, 0]
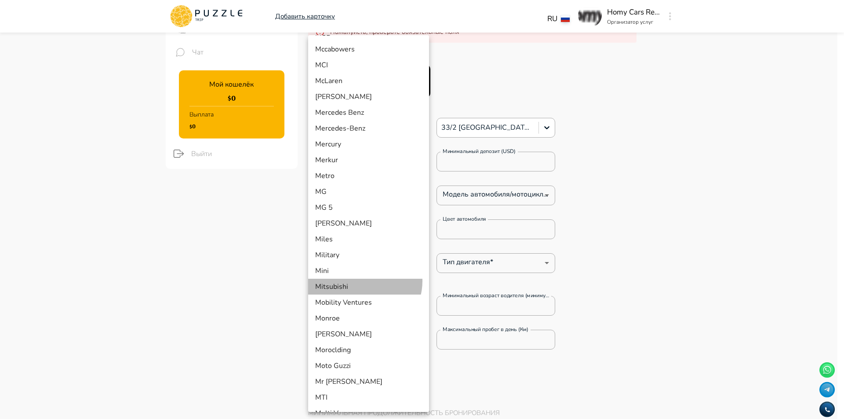
click at [363, 281] on li "Mitsubishi" at bounding box center [368, 287] width 121 height 16
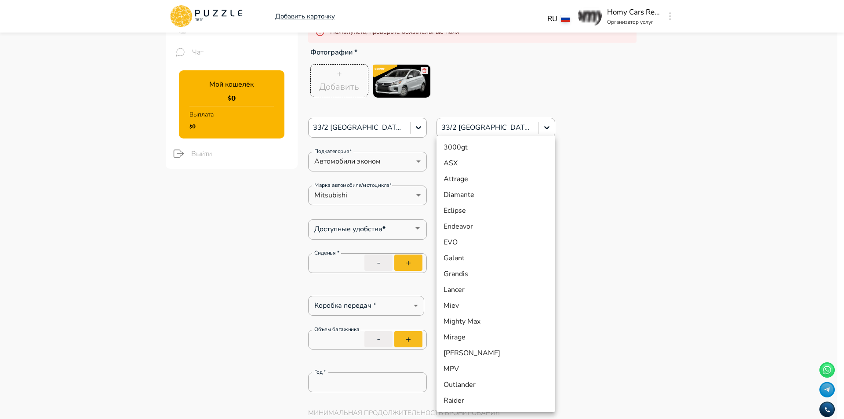
click at [483, 337] on li "Mirage" at bounding box center [496, 337] width 119 height 16
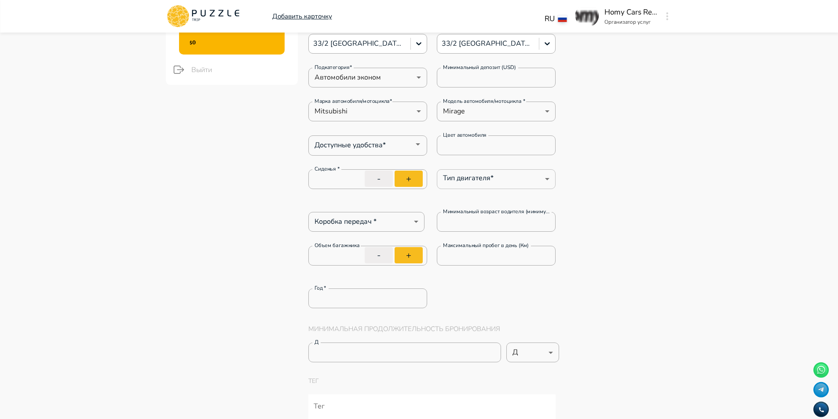
scroll to position [220, 0]
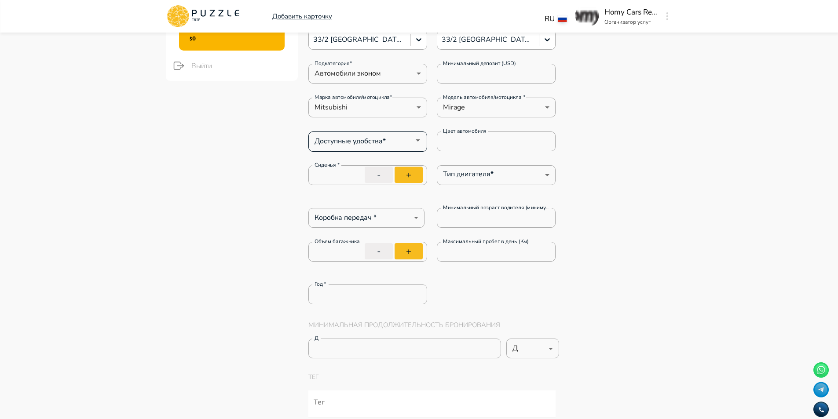
click at [362, 138] on div "Доступные удобства* Доступные удобства*" at bounding box center [367, 140] width 119 height 18
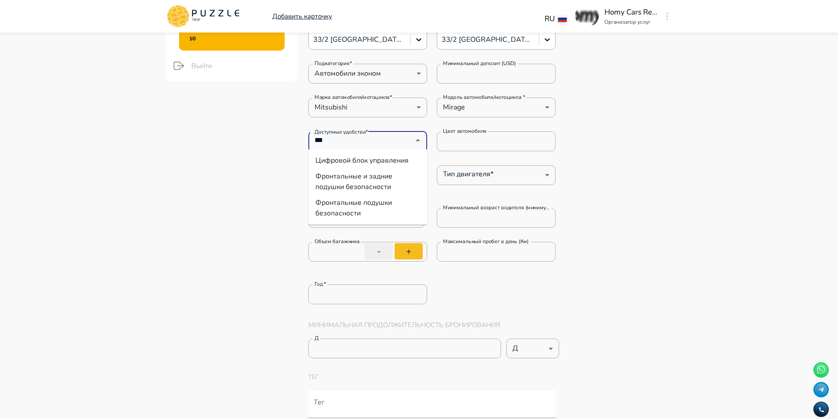
click at [393, 204] on li "Фронтальные подушки безопасности" at bounding box center [367, 208] width 119 height 26
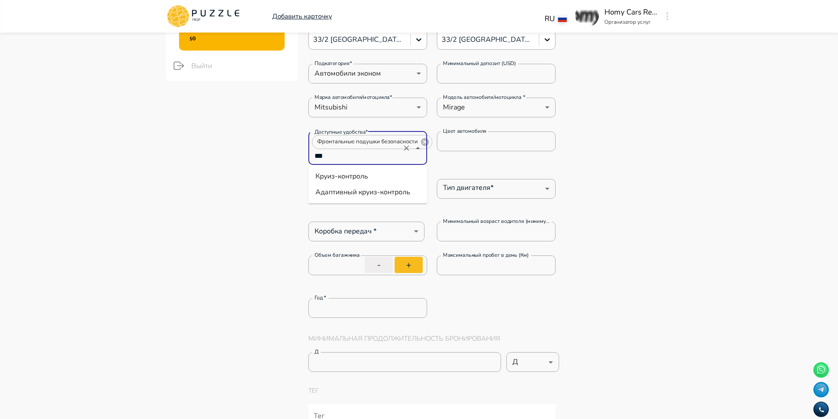
click at [370, 172] on li "Круиз-контроль" at bounding box center [367, 176] width 119 height 16
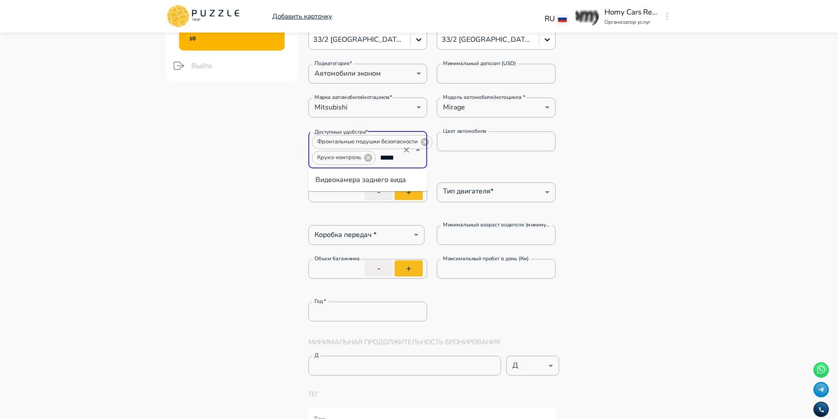
scroll to position [0, 3]
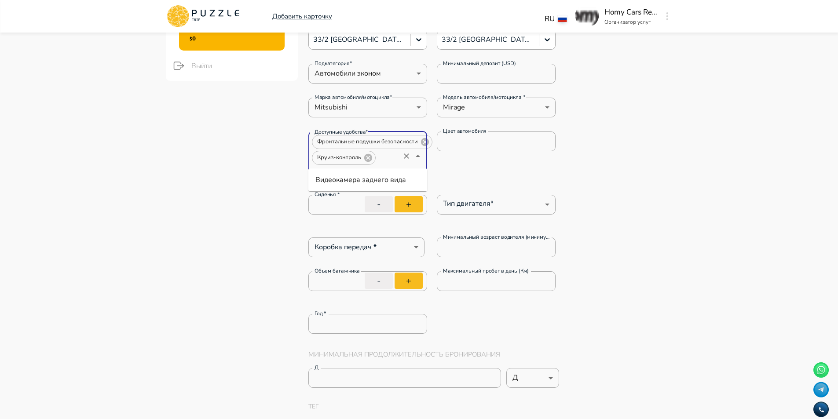
click at [366, 180] on li "Видеокамера заднего вида" at bounding box center [367, 180] width 119 height 16
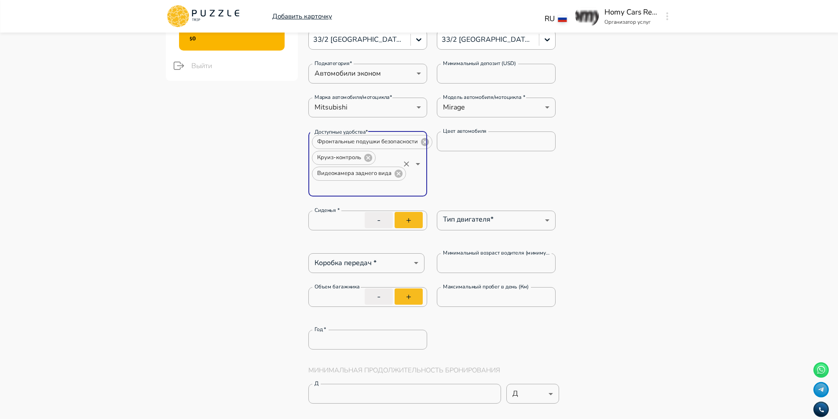
scroll to position [0, 0]
click at [375, 208] on li "Встроенный GPS" at bounding box center [367, 208] width 119 height 16
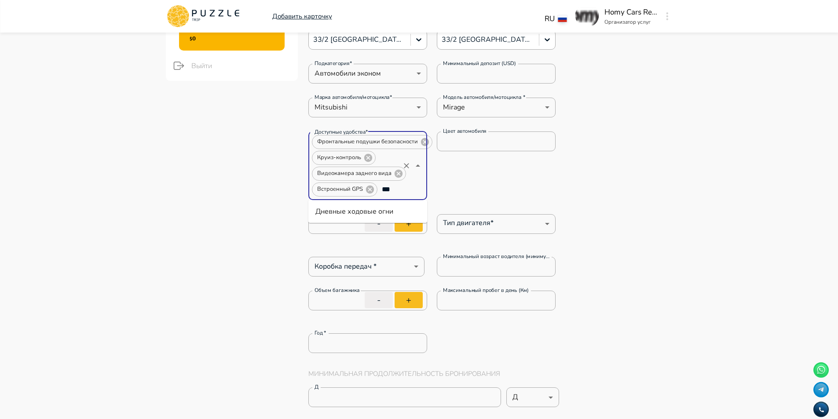
click at [404, 208] on li "Дневные ходовые огни" at bounding box center [367, 212] width 119 height 16
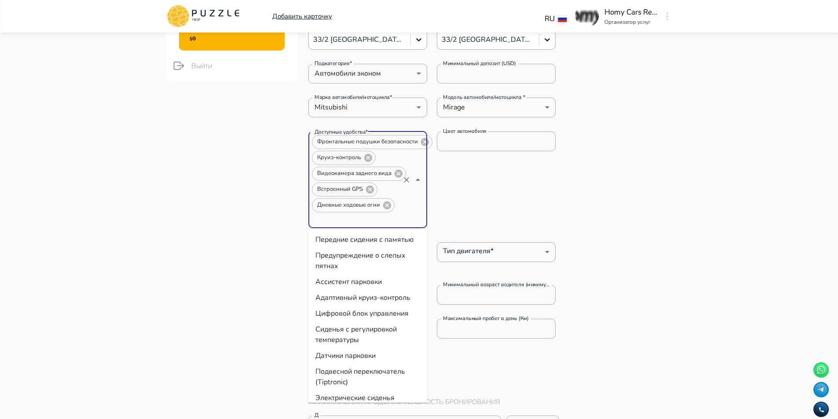
click at [380, 216] on input "Доступные удобства*" at bounding box center [355, 219] width 88 height 12
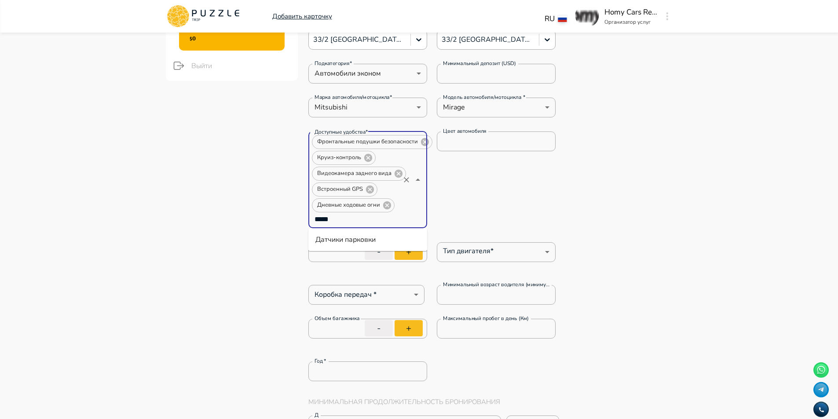
click at [374, 243] on li "Датчики парковки" at bounding box center [367, 240] width 119 height 16
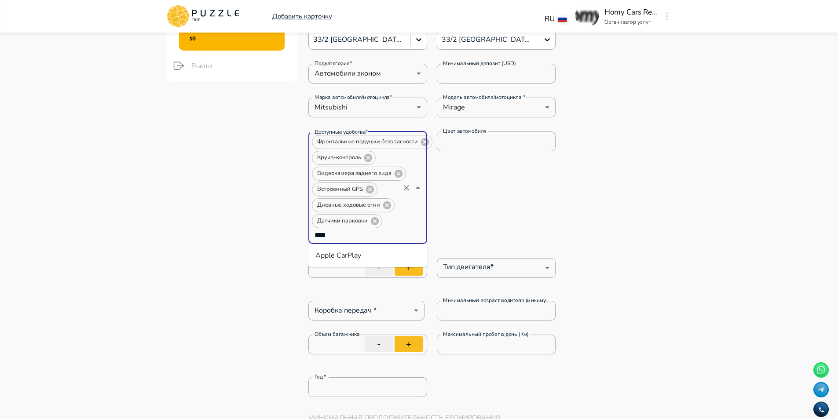
click at [361, 252] on li "Apple CarPlay" at bounding box center [367, 256] width 119 height 16
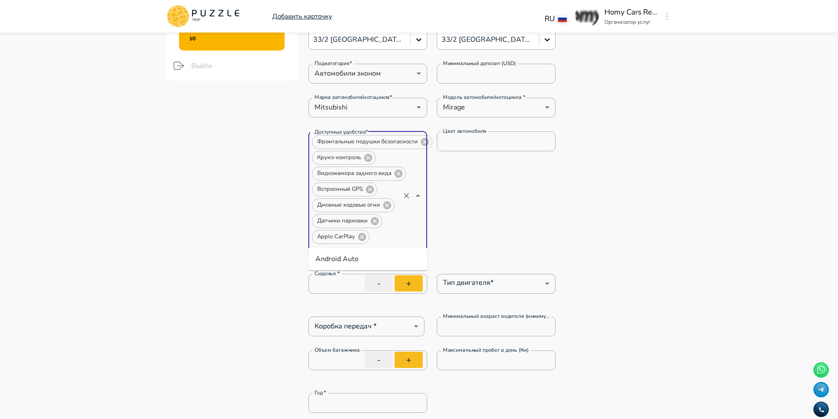
click at [361, 255] on li "Android Auto" at bounding box center [367, 259] width 119 height 16
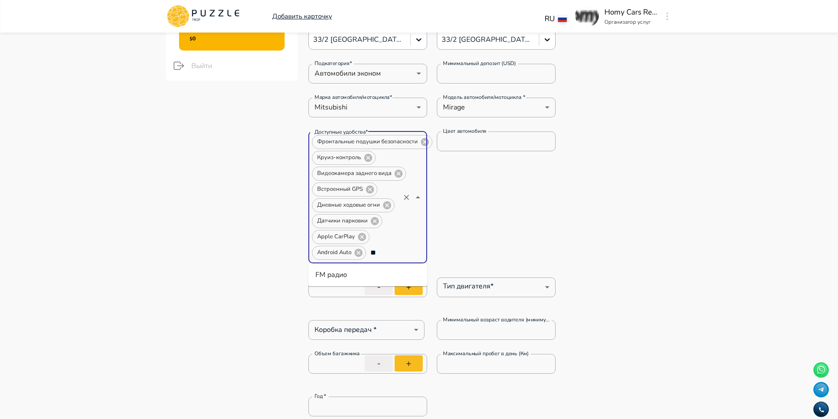
click at [368, 270] on li "FM радио" at bounding box center [367, 275] width 119 height 16
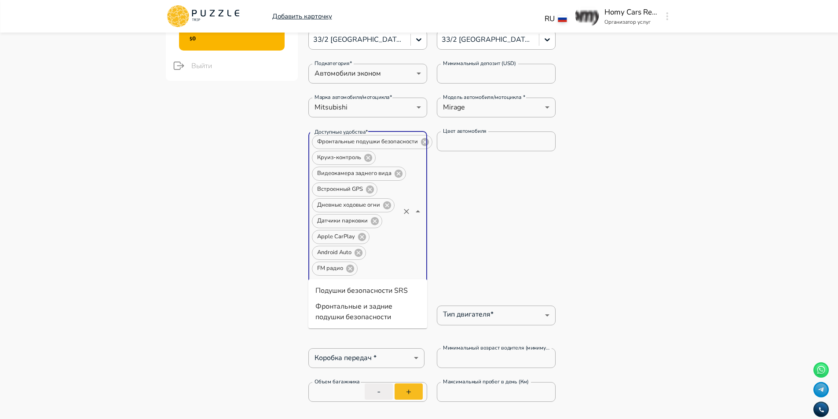
click at [406, 290] on li "Подушки безопасности SRS" at bounding box center [367, 291] width 119 height 16
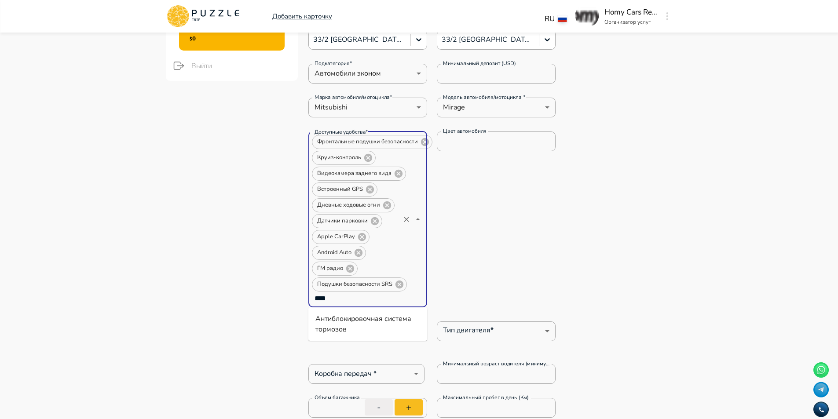
click at [346, 321] on li "Антиблокировочная система тормозов" at bounding box center [367, 324] width 119 height 26
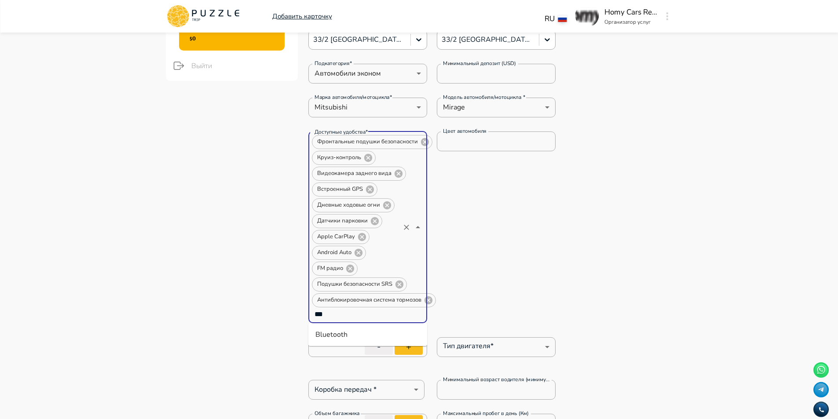
click at [330, 337] on li "Bluetooth" at bounding box center [367, 335] width 119 height 16
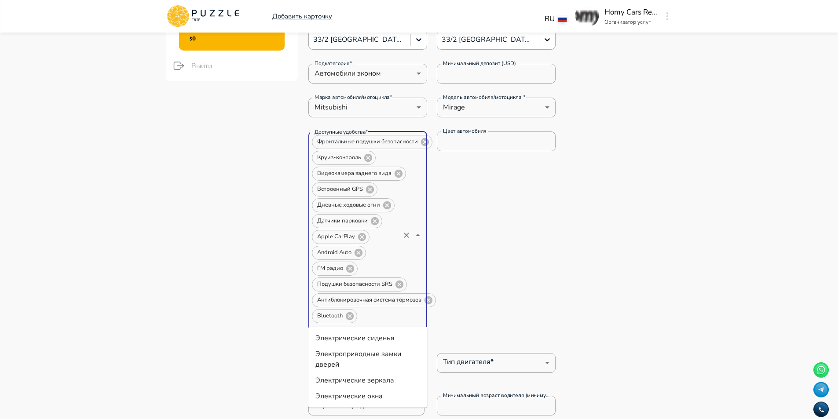
click at [401, 380] on li "Электрические зеркала" at bounding box center [367, 380] width 119 height 16
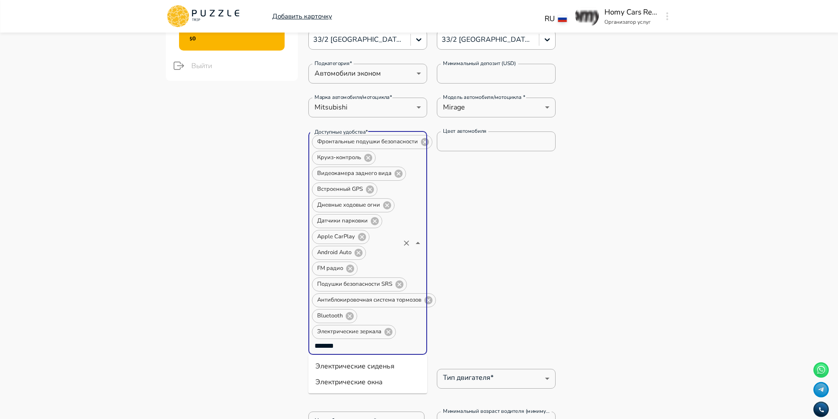
click at [389, 378] on li "Электрические окна" at bounding box center [367, 382] width 119 height 16
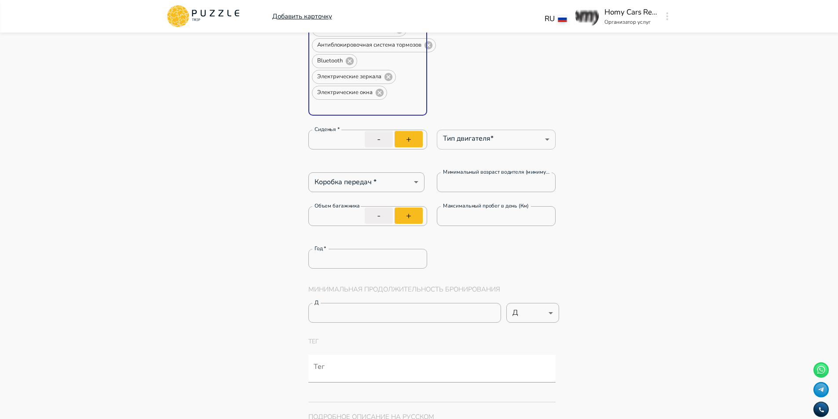
scroll to position [484, 0]
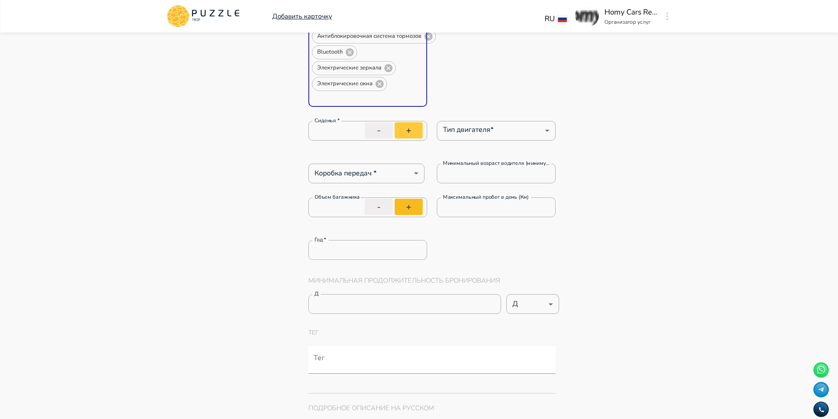
click at [404, 125] on button "+" at bounding box center [408, 130] width 28 height 16
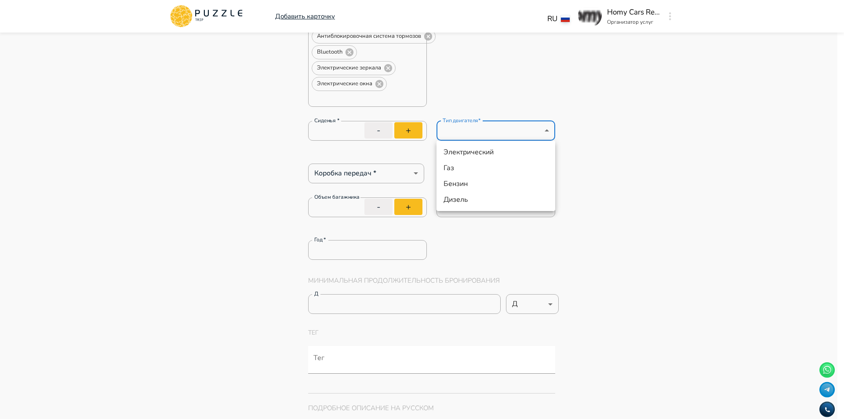
click at [471, 182] on li "Бензин" at bounding box center [496, 184] width 119 height 16
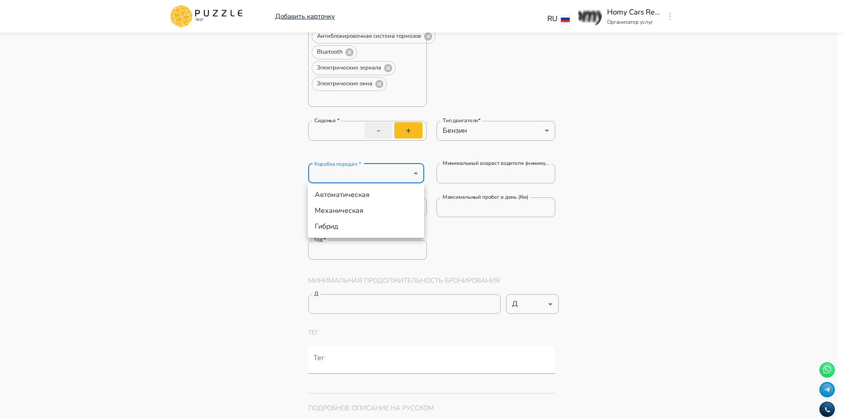
click at [357, 196] on li "Автоматическая" at bounding box center [366, 195] width 117 height 16
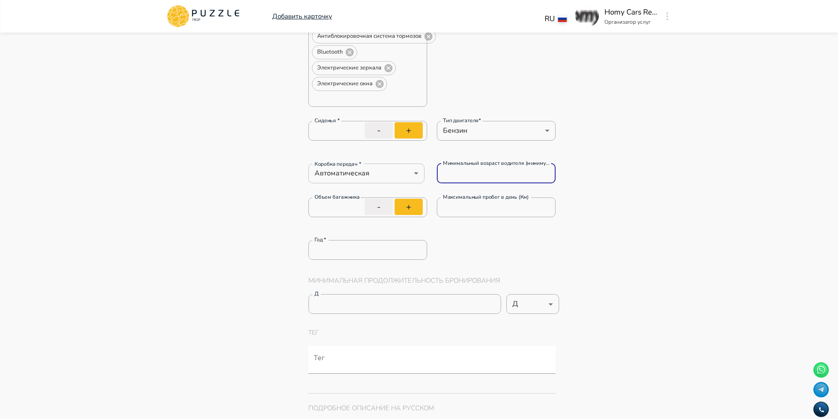
drag, startPoint x: 409, startPoint y: 167, endPoint x: 396, endPoint y: 166, distance: 12.8
click at [396, 166] on div "Коробка передач * Автоматическая ********* Коробка передач * Минимальный возрас…" at bounding box center [432, 174] width 248 height 20
click at [416, 203] on button "+" at bounding box center [408, 207] width 28 height 16
click at [496, 206] on input "*" at bounding box center [496, 207] width 119 height 18
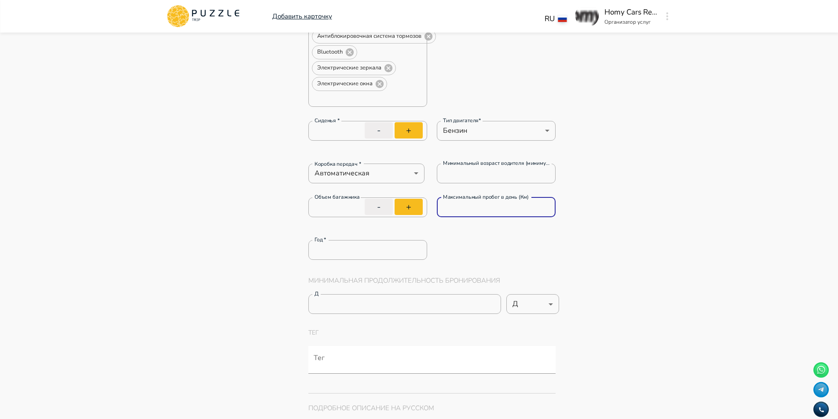
drag, startPoint x: 464, startPoint y: 209, endPoint x: 363, endPoint y: 191, distance: 102.7
click at [366, 190] on div "33/2 проспект Месропа Маштоца, Ереван, Армения 33/2 проспект Месропа Маштоца, Е…" at bounding box center [432, 74] width 248 height 617
drag, startPoint x: 330, startPoint y: 251, endPoint x: 268, endPoint y: 242, distance: 62.6
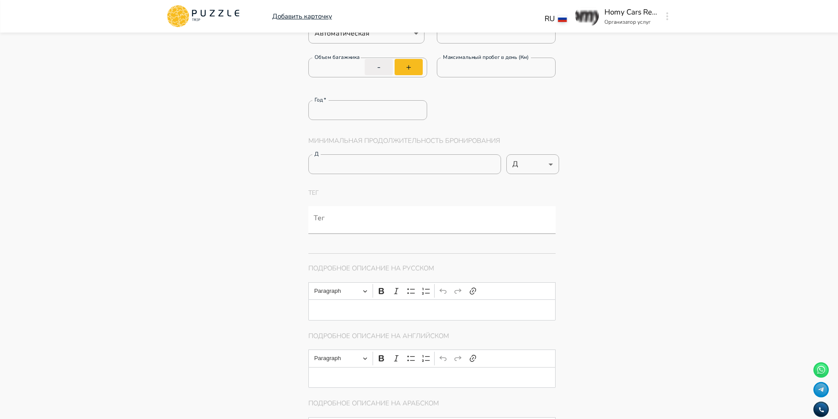
scroll to position [616, 0]
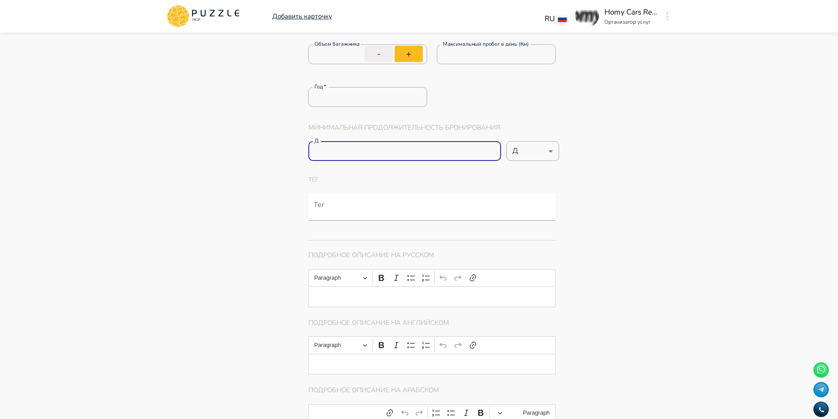
drag, startPoint x: 343, startPoint y: 145, endPoint x: 242, endPoint y: 145, distance: 100.7
click at [251, 145] on div "Панель управления Управление профилем Управление услугами Отчеты Управление бро…" at bounding box center [419, 424] width 528 height 2015
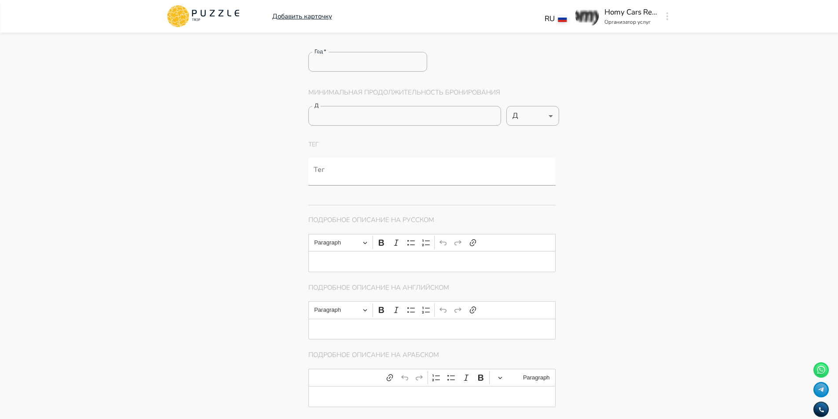
scroll to position [704, 0]
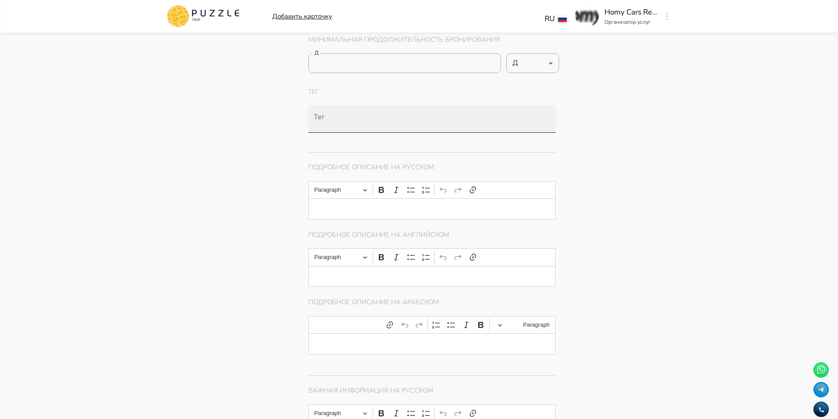
click at [343, 124] on input "Тег" at bounding box center [434, 123] width 244 height 16
paste input "**********"
click at [408, 121] on input "Тег" at bounding box center [458, 124] width 159 height 16
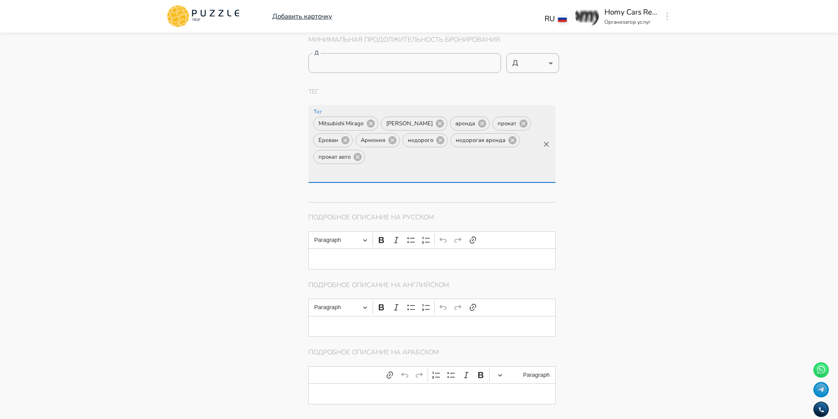
scroll to position [0, 0]
click at [654, 148] on div "Фотографии * + Добавить 33/2 проспект Месропа Маштоца, Ереван, Армения 33/2 про…" at bounding box center [485, 413] width 354 height 1926
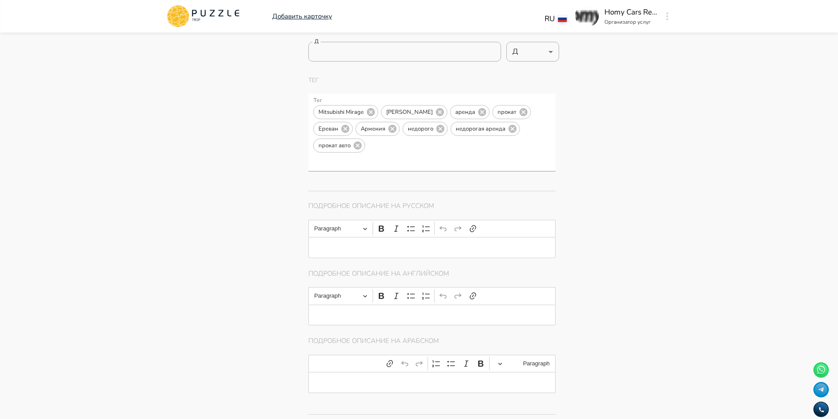
scroll to position [792, 0]
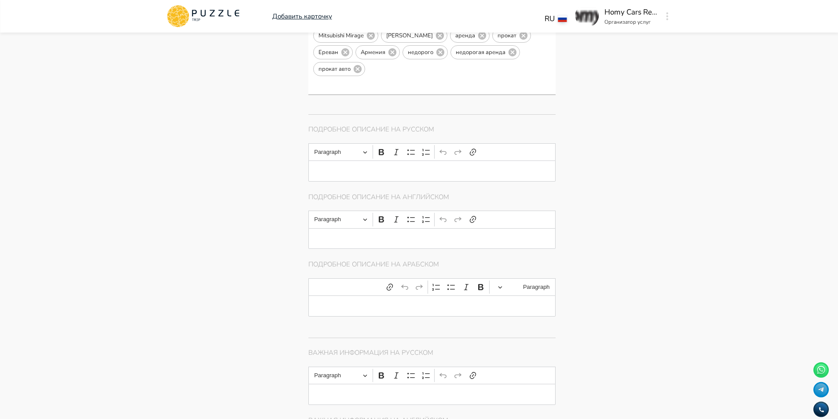
click at [395, 162] on div "Editor editing area: main" at bounding box center [432, 170] width 248 height 21
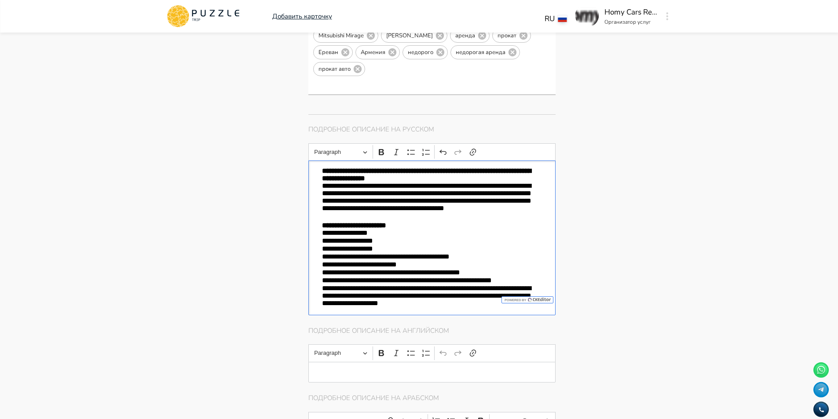
click at [322, 182] on p "**********" at bounding box center [432, 202] width 220 height 40
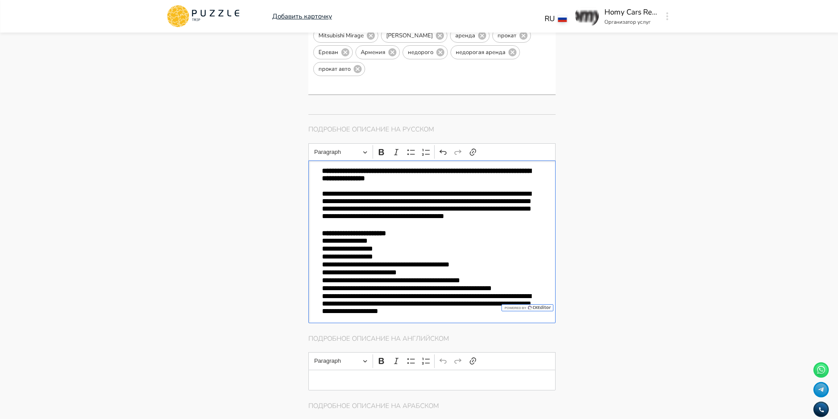
click at [455, 211] on p "**********" at bounding box center [432, 210] width 220 height 40
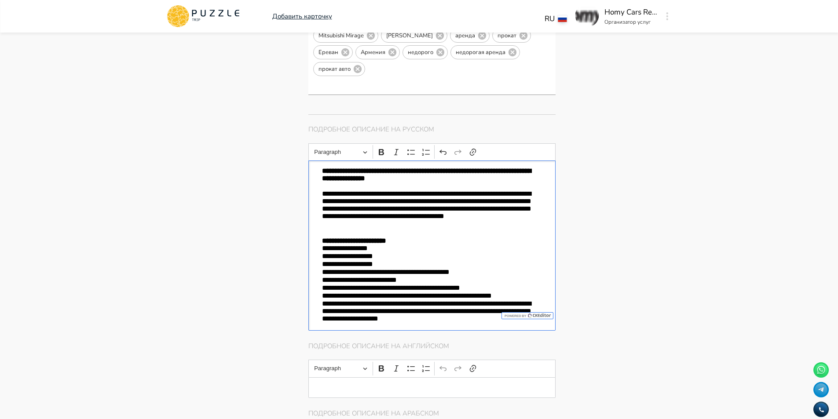
click at [319, 233] on div "**********" at bounding box center [432, 245] width 248 height 170
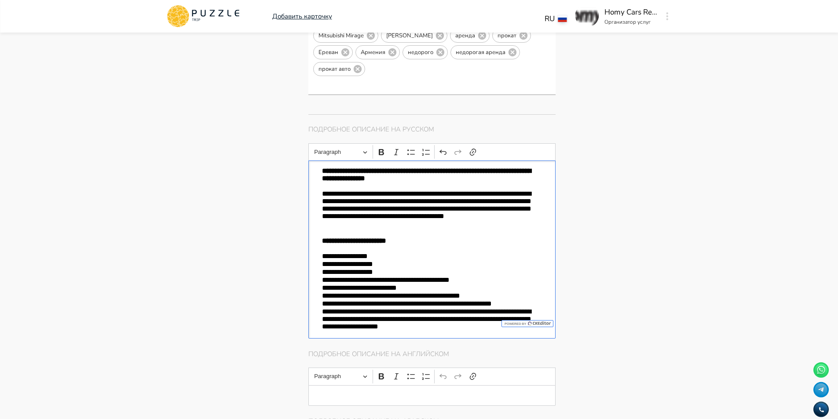
click at [321, 298] on div "**********" at bounding box center [432, 249] width 248 height 178
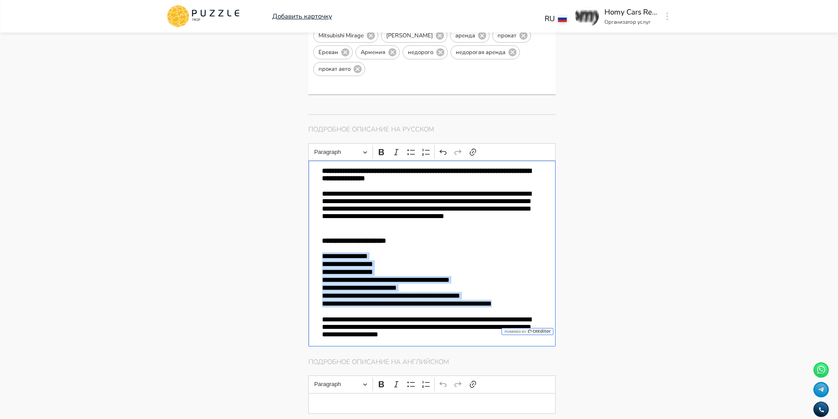
drag, startPoint x: 543, startPoint y: 289, endPoint x: 311, endPoint y: 241, distance: 236.6
click at [311, 241] on div "**********" at bounding box center [432, 253] width 248 height 186
click at [409, 148] on icon "Editor toolbar" at bounding box center [411, 152] width 9 height 9
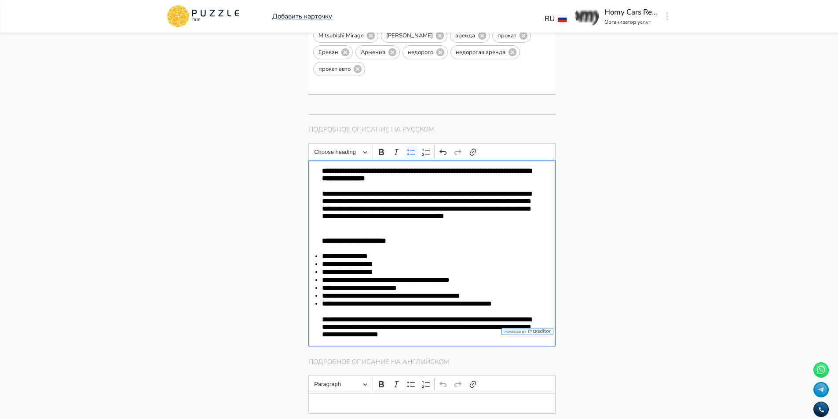
click at [640, 148] on div "Фотографии * + Добавить 33/2 проспект Месропа Маштоца, Ереван, Армения 33/2 про…" at bounding box center [485, 407] width 354 height 2090
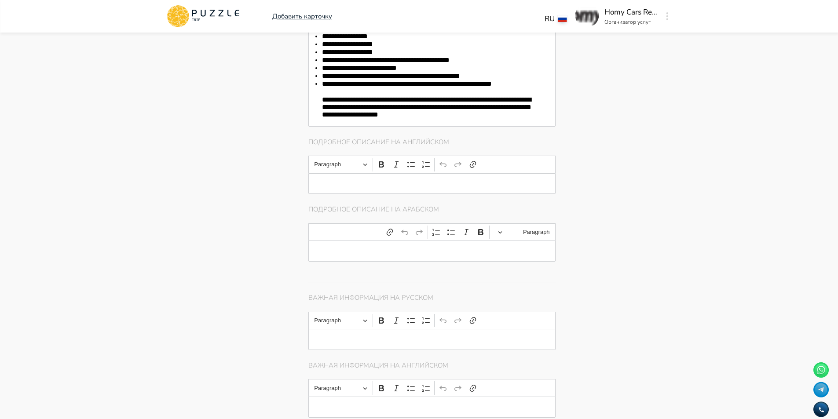
click at [375, 173] on div "Editor editing area: main" at bounding box center [432, 183] width 248 height 21
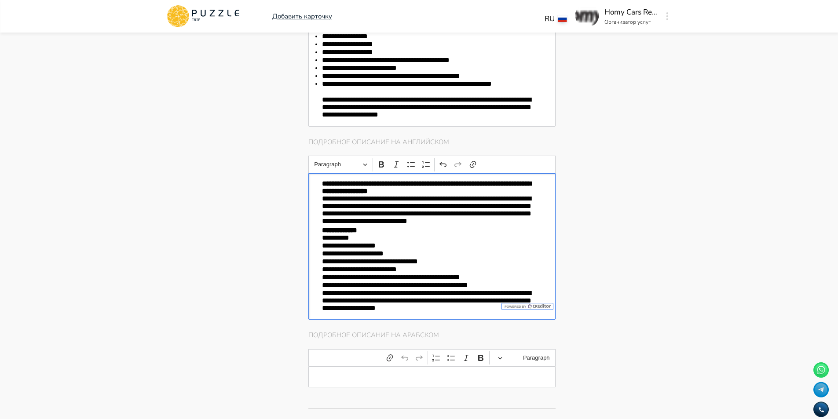
click at [321, 185] on div "**********" at bounding box center [432, 246] width 248 height 147
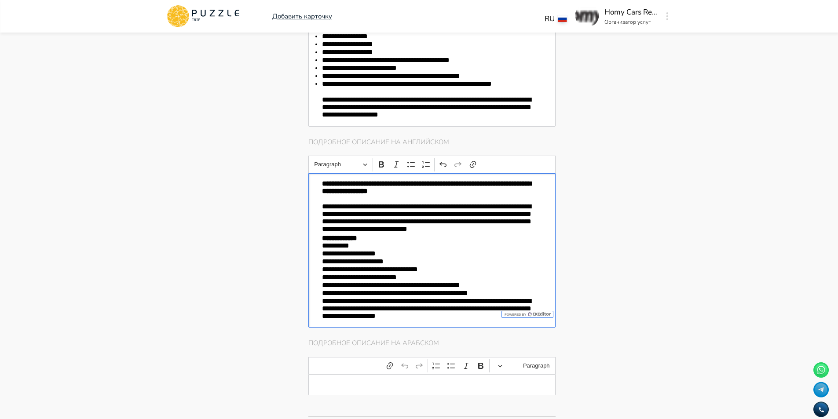
click at [322, 235] on strong "**********" at bounding box center [339, 238] width 35 height 7
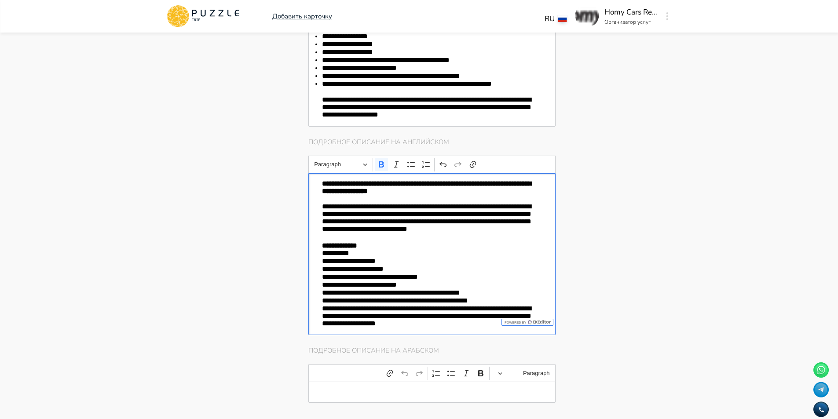
click at [369, 242] on p "**********" at bounding box center [432, 245] width 220 height 7
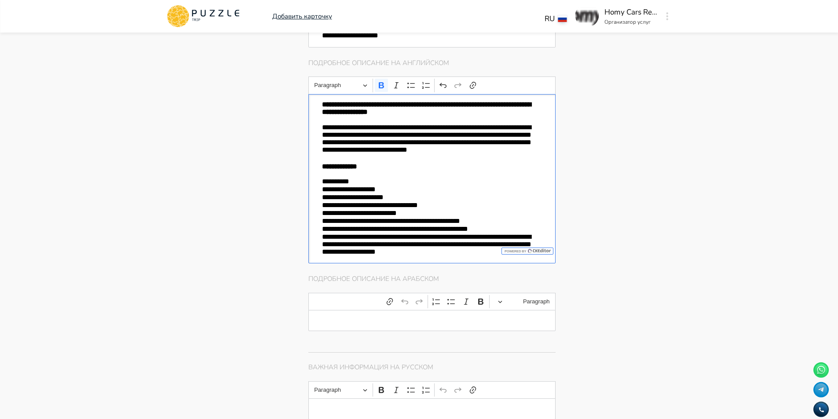
scroll to position [1099, 0]
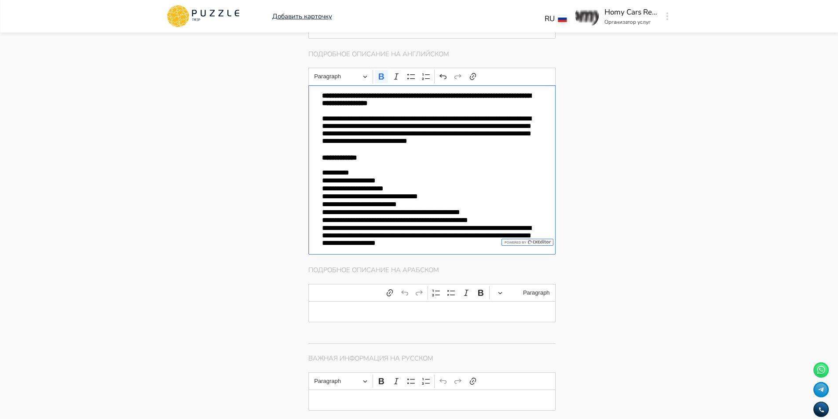
click at [322, 224] on p "**********" at bounding box center [432, 236] width 220 height 24
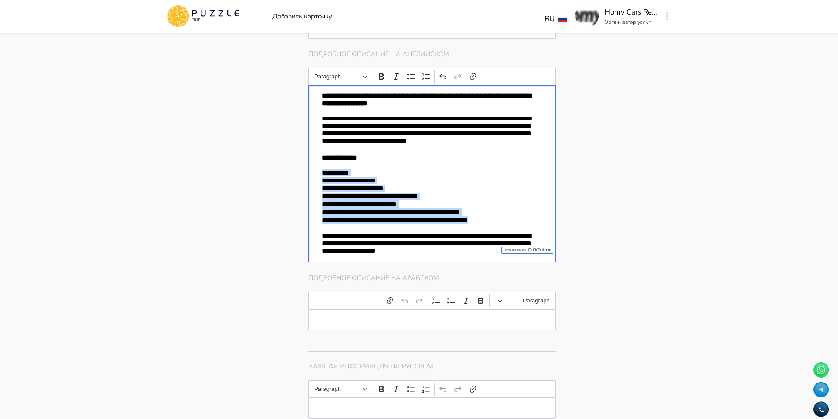
drag, startPoint x: 501, startPoint y: 209, endPoint x: 289, endPoint y: 161, distance: 217.3
click at [289, 161] on div "Панель управления Управление профилем Управление услугами Отчеты Управление бро…" at bounding box center [419, 126] width 528 height 2387
click at [406, 70] on button "Bulleted List" at bounding box center [411, 76] width 13 height 13
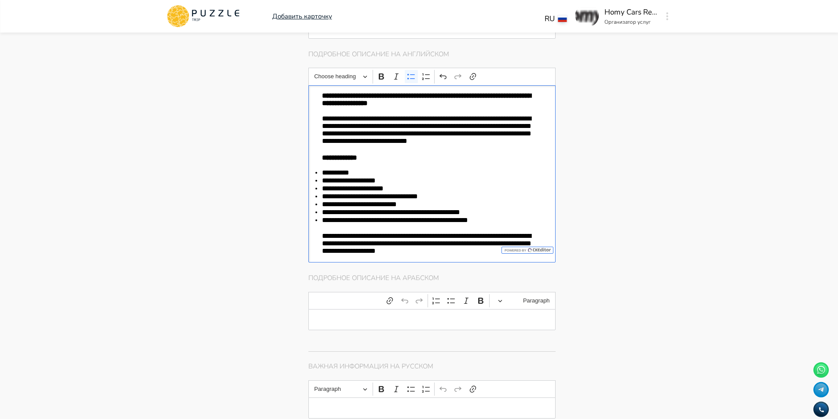
click at [638, 146] on div "Фотографии * + Добавить 33/2 проспект Месропа Маштоца, Ереван, Армения 33/2 про…" at bounding box center [485, 177] width 354 height 2247
click at [376, 316] on p "Editor editing area: main" at bounding box center [432, 319] width 220 height 7
click at [354, 309] on div "Editor editing area: main" at bounding box center [432, 319] width 248 height 21
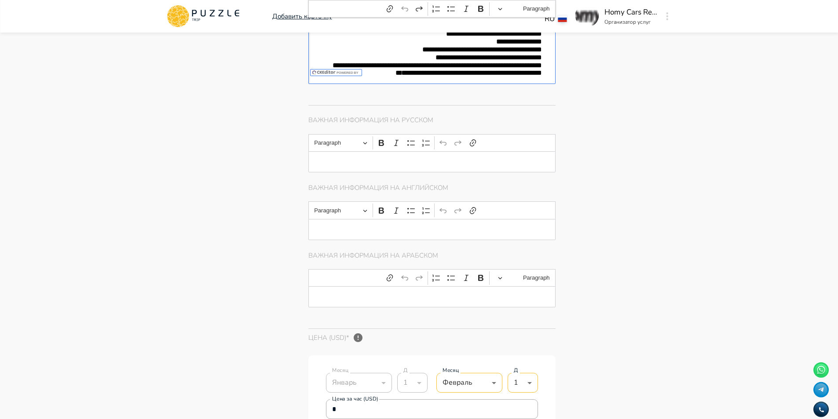
scroll to position [1455, 0]
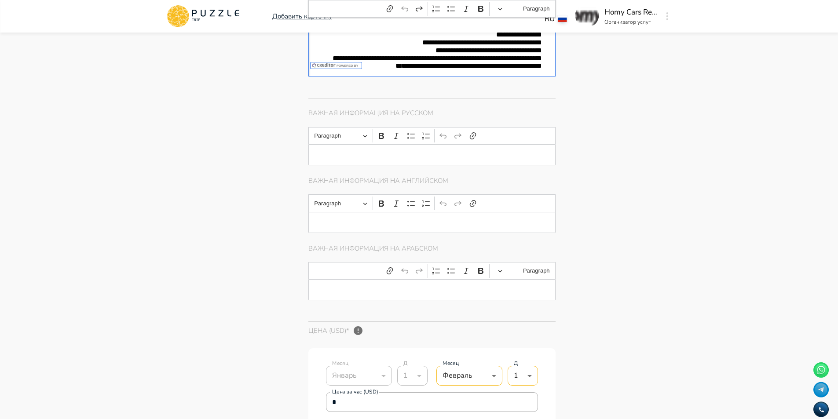
click at [416, 151] on p "Editor editing area: main" at bounding box center [432, 154] width 220 height 7
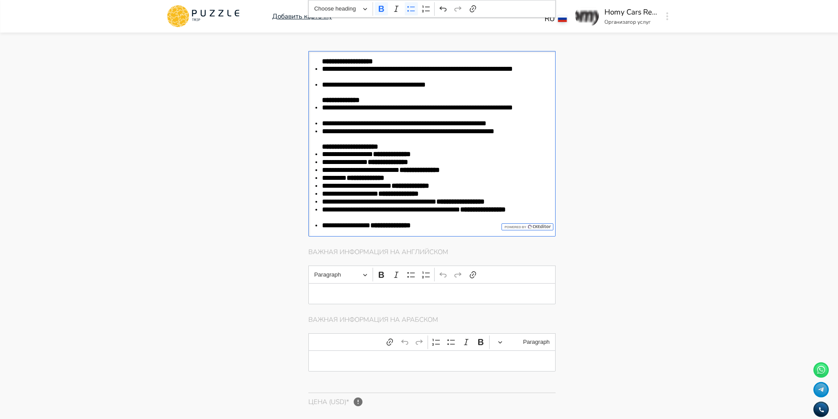
scroll to position [1631, 0]
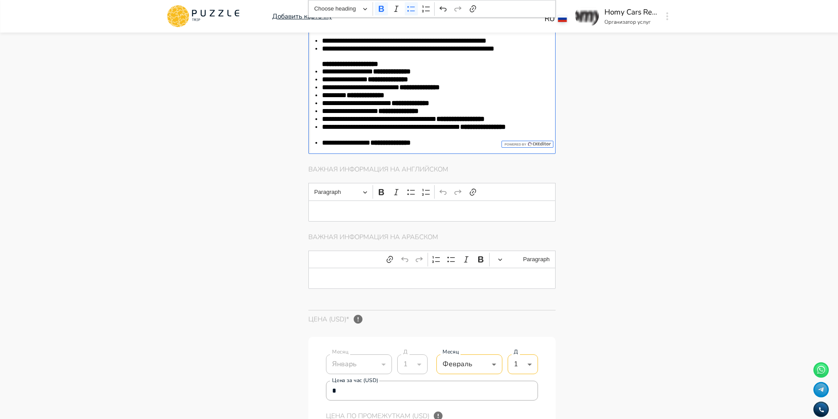
click at [365, 206] on div "Editor editing area: main" at bounding box center [432, 211] width 248 height 21
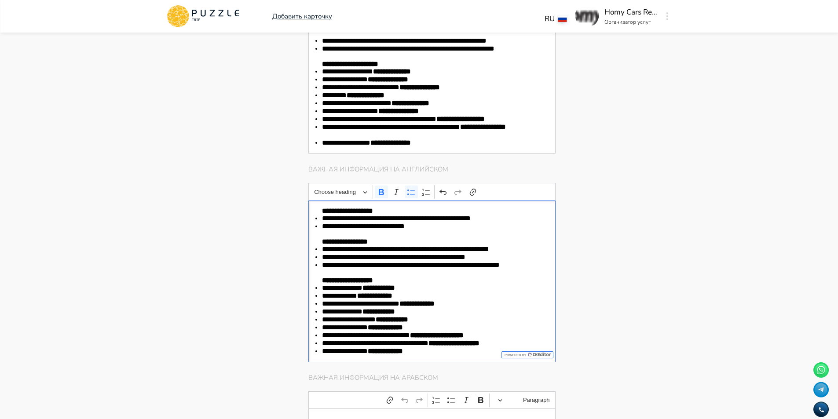
scroll to position [1807, 0]
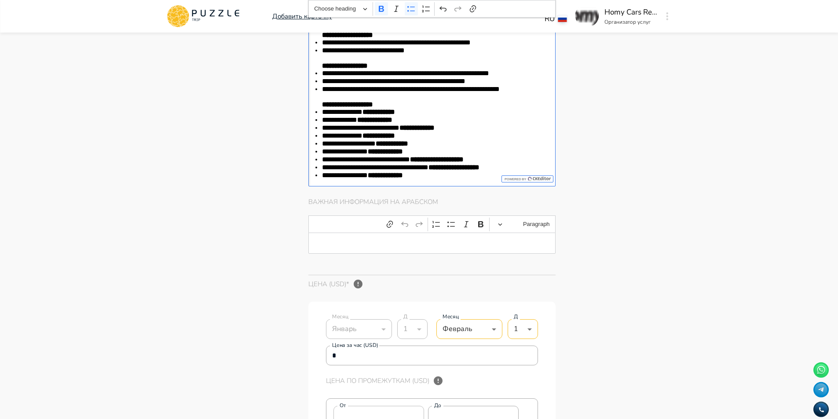
click at [412, 240] on p "Editor editing area: main" at bounding box center [432, 243] width 220 height 7
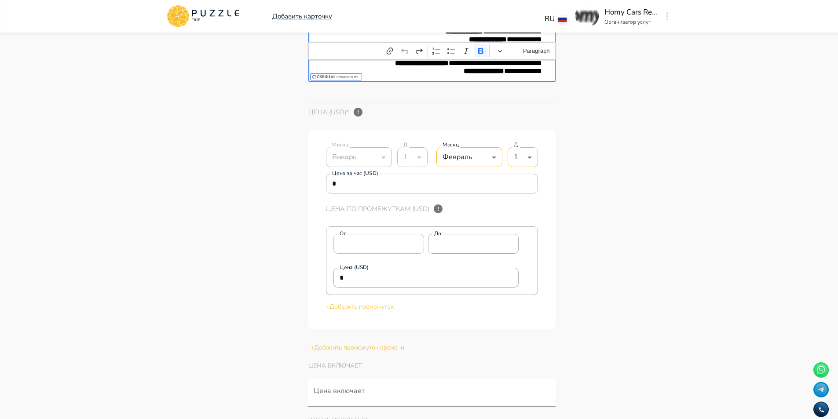
scroll to position [2203, 0]
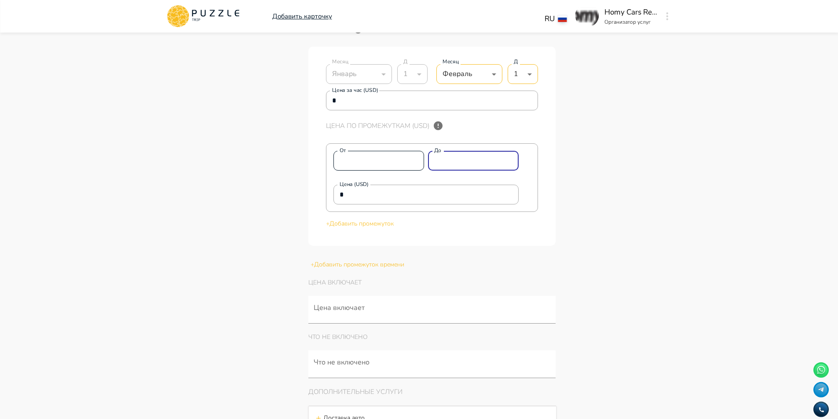
click at [373, 155] on div "От * От До * До" at bounding box center [426, 161] width 186 height 20
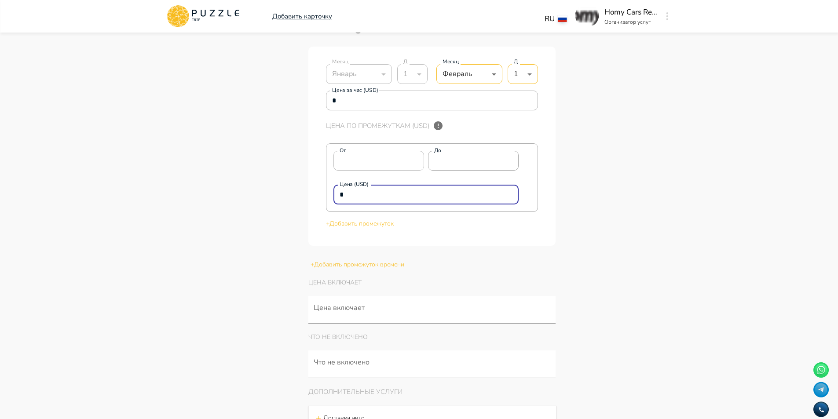
drag, startPoint x: 388, startPoint y: 184, endPoint x: 247, endPoint y: 186, distance: 141.2
paste input "****"
click at [378, 220] on p "+ Добавить промежуток" at bounding box center [432, 223] width 212 height 9
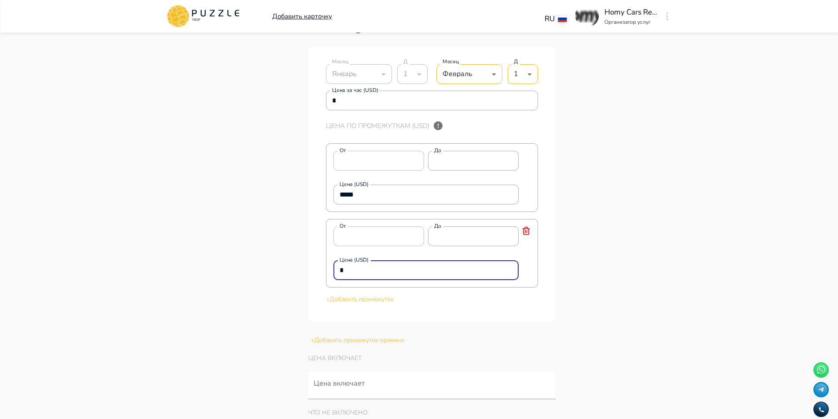
click at [366, 264] on input "*" at bounding box center [426, 271] width 186 height 18
drag, startPoint x: 366, startPoint y: 264, endPoint x: 252, endPoint y: 258, distance: 114.1
paste input "****"
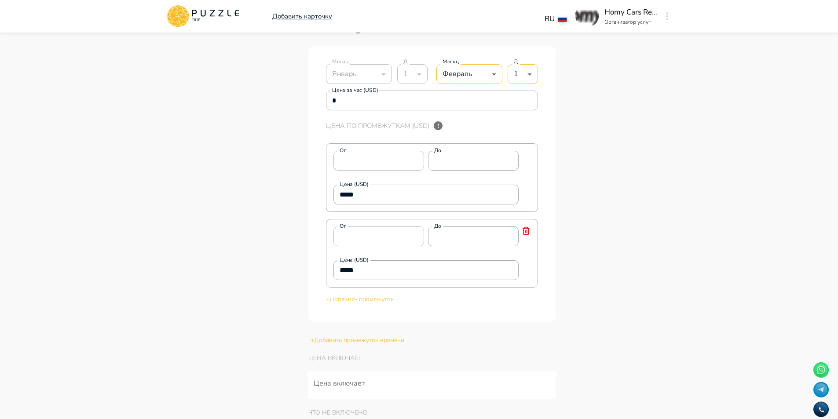
click at [361, 295] on p "+ Добавить промежуток" at bounding box center [432, 299] width 212 height 9
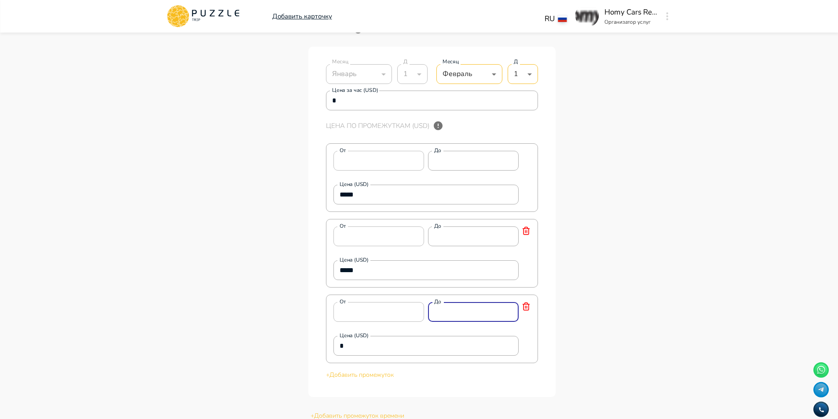
drag, startPoint x: 481, startPoint y: 307, endPoint x: 331, endPoint y: 294, distance: 150.5
click at [342, 302] on div "От * От До * До" at bounding box center [426, 312] width 186 height 20
drag, startPoint x: 378, startPoint y: 337, endPoint x: 150, endPoint y: 324, distance: 227.7
paste input "****"
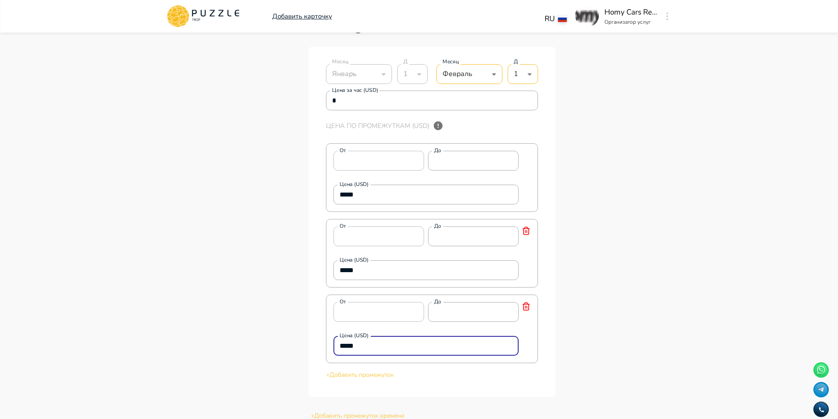
click at [360, 364] on div "Цена за час (USD) * Цена за час (USD) Цена по промежуткам (USD) От * От До * До…" at bounding box center [432, 235] width 212 height 289
click at [362, 370] on p "+ Добавить промежуток" at bounding box center [432, 374] width 212 height 9
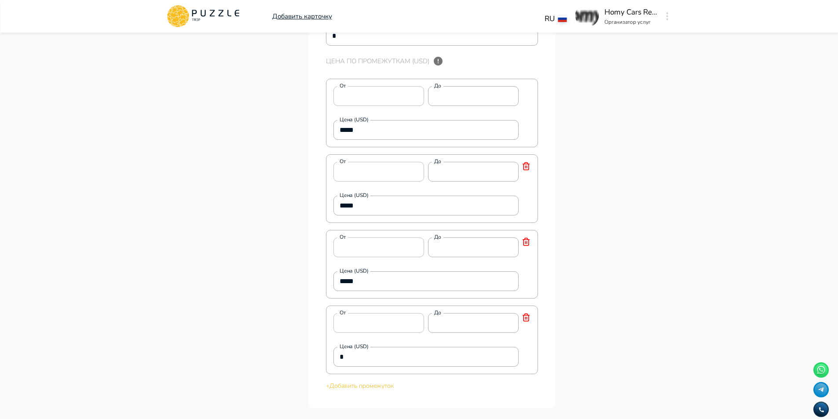
scroll to position [2334, 0]
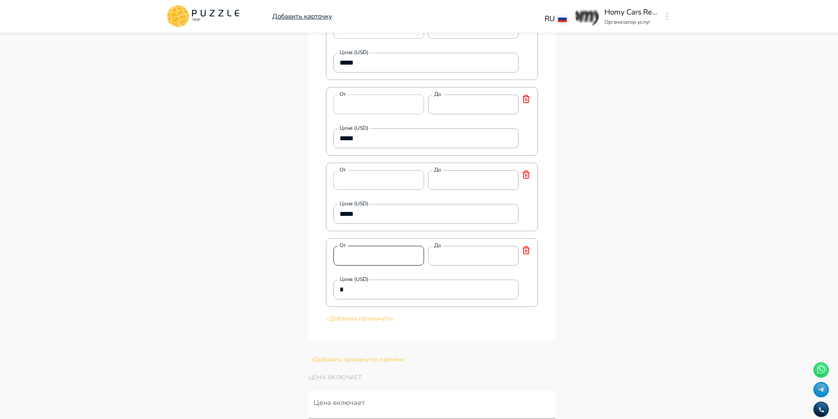
click at [409, 248] on div "От * От До * До" at bounding box center [426, 256] width 186 height 20
drag, startPoint x: 332, startPoint y: 282, endPoint x: 250, endPoint y: 274, distance: 82.6
paste input "****"
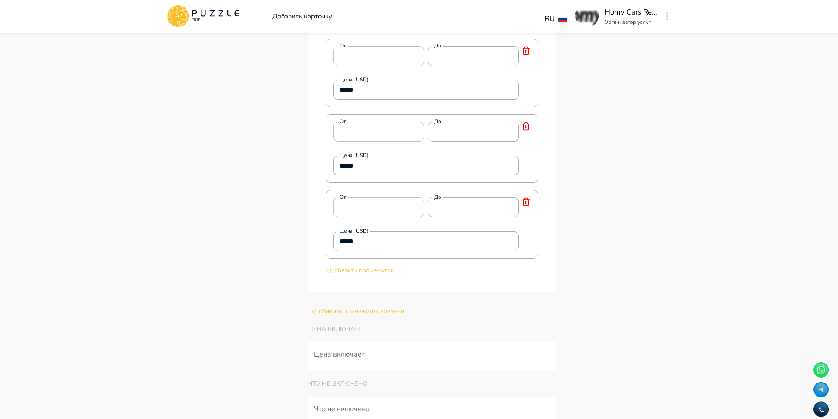
scroll to position [2466, 0]
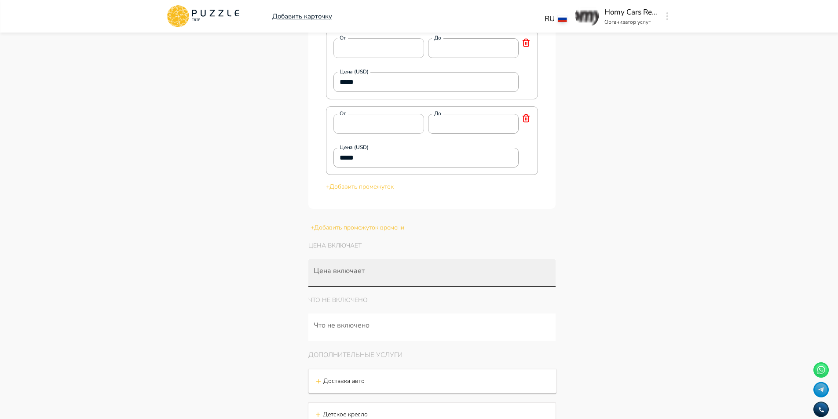
click at [349, 269] on input "Цена включает" at bounding box center [434, 277] width 244 height 16
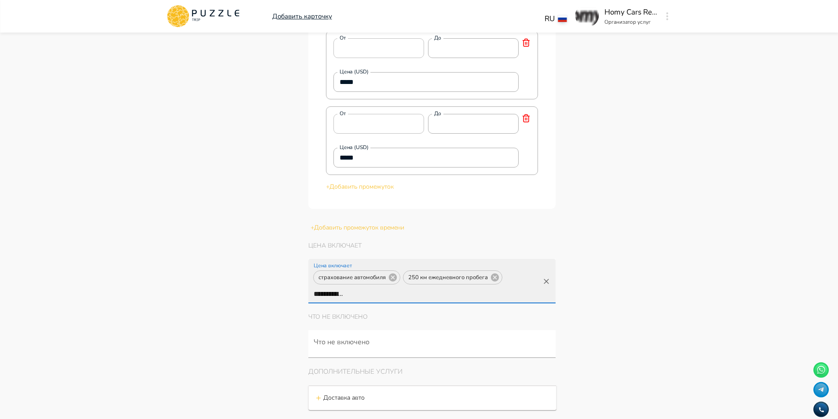
scroll to position [0, 17]
drag, startPoint x: 529, startPoint y: 272, endPoint x: 549, endPoint y: 272, distance: 19.3
click at [549, 272] on div "**********" at bounding box center [432, 281] width 248 height 44
click at [347, 286] on input "**********" at bounding box center [329, 294] width 35 height 16
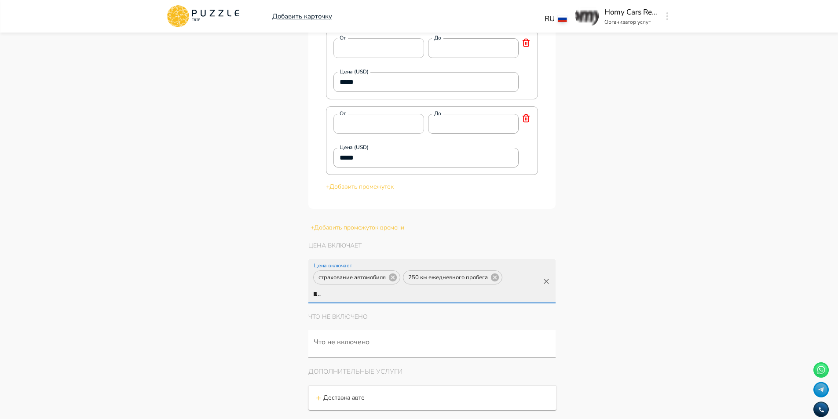
drag, startPoint x: 520, startPoint y: 273, endPoint x: 612, endPoint y: 281, distance: 91.8
click at [347, 286] on input "**********" at bounding box center [329, 294] width 35 height 16
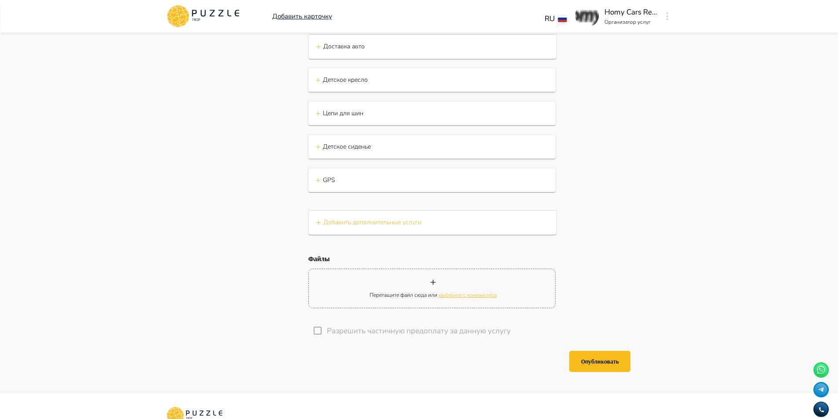
scroll to position [2862, 0]
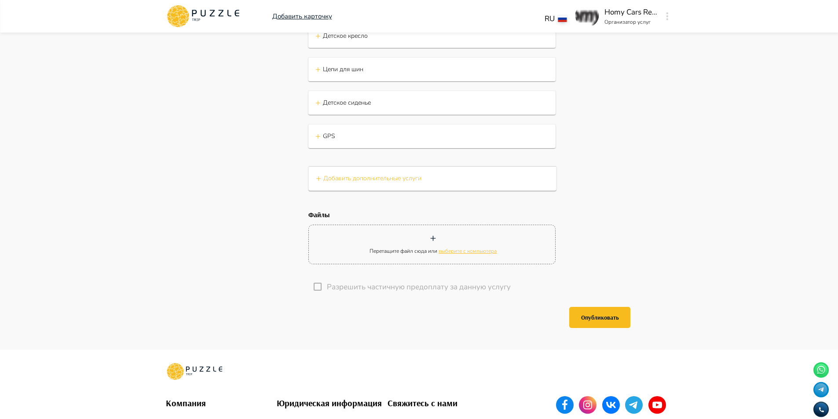
click at [616, 310] on button "Опубликовать" at bounding box center [599, 317] width 61 height 21
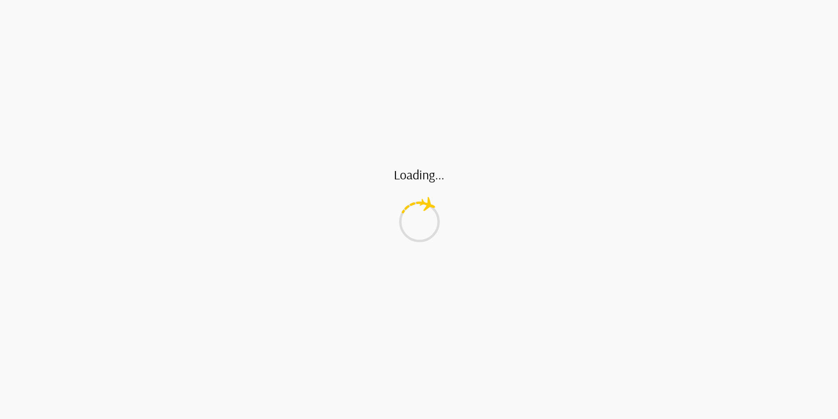
scroll to position [0, 0]
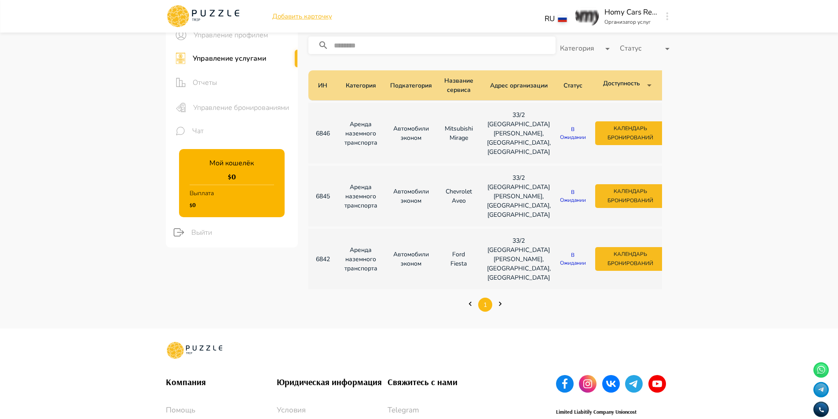
click at [716, 126] on main "Панель управления Управление профилем Управление услугами Отчеты Управление бро…" at bounding box center [419, 153] width 838 height 349
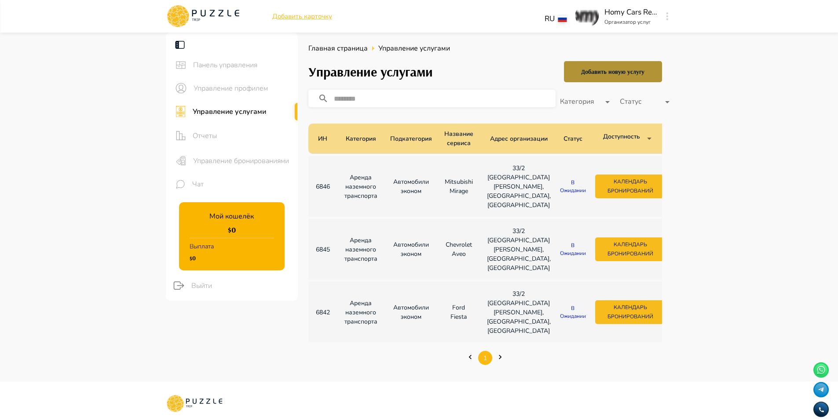
click at [635, 70] on div "Добавить новую услугу" at bounding box center [612, 71] width 63 height 11
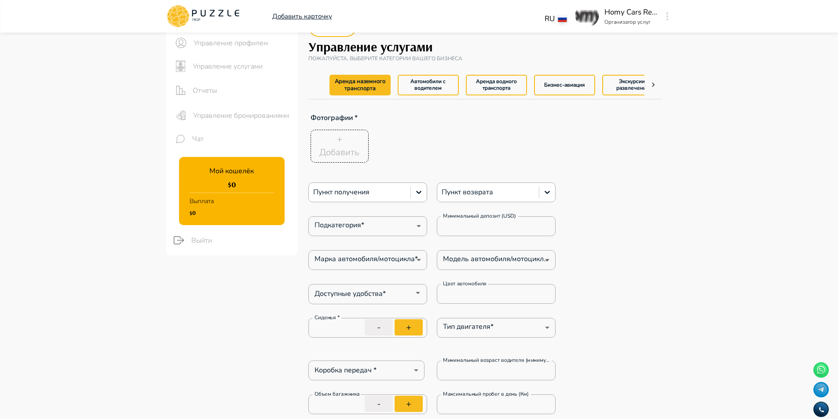
scroll to position [88, 0]
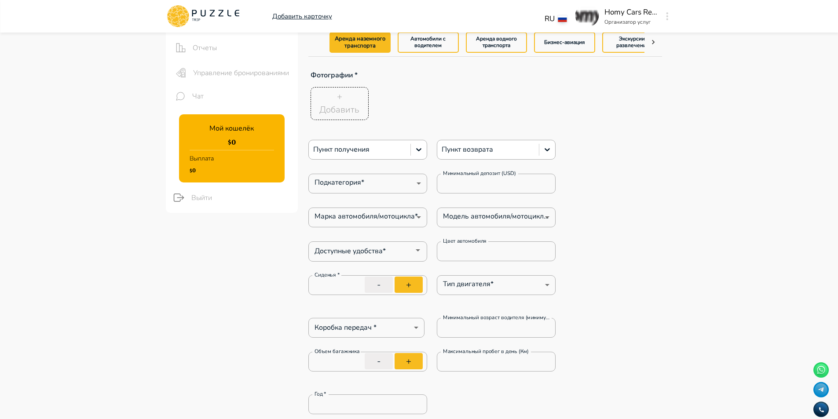
click at [346, 107] on p "Добавить" at bounding box center [339, 109] width 40 height 13
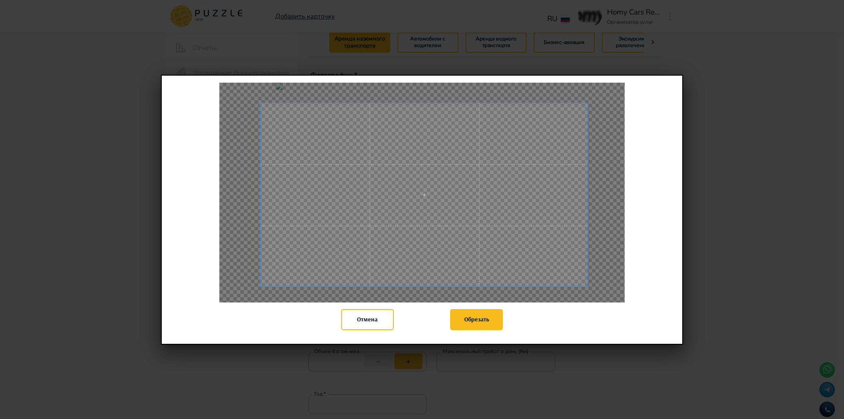
click at [588, 246] on div at bounding box center [421, 193] width 405 height 220
click at [487, 317] on button "Обрезать" at bounding box center [476, 319] width 53 height 21
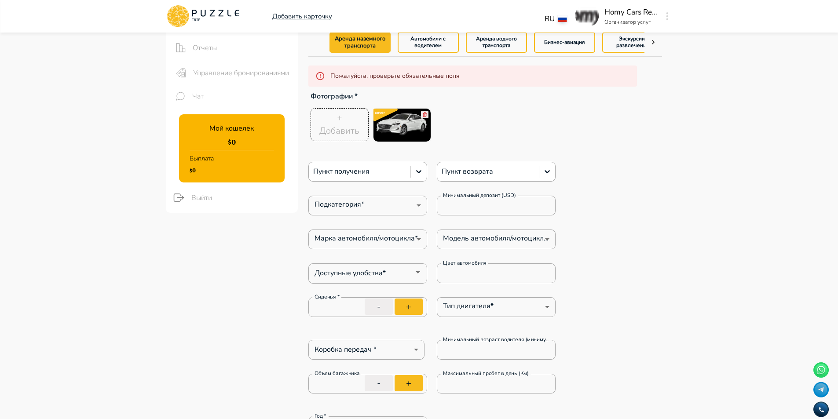
click at [618, 102] on p "Фотографии *" at bounding box center [472, 96] width 329 height 19
click at [388, 169] on div at bounding box center [359, 171] width 93 height 11
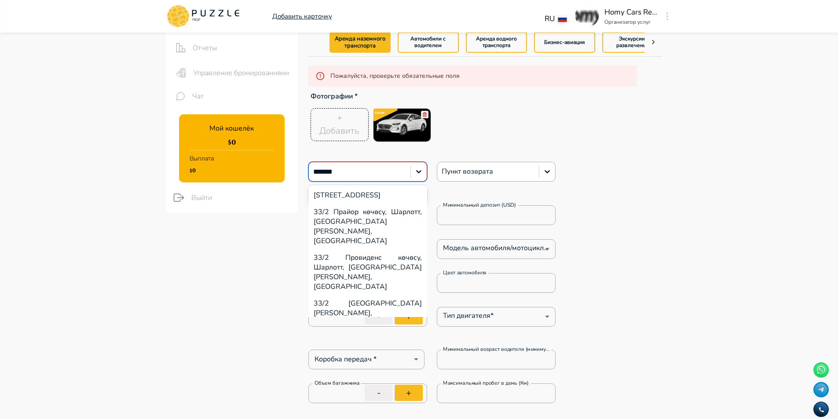
click at [388, 295] on div "33/[GEOGRAPHIC_DATA][PERSON_NAME], [GEOGRAPHIC_DATA], [GEOGRAPHIC_DATA]" at bounding box center [367, 318] width 119 height 46
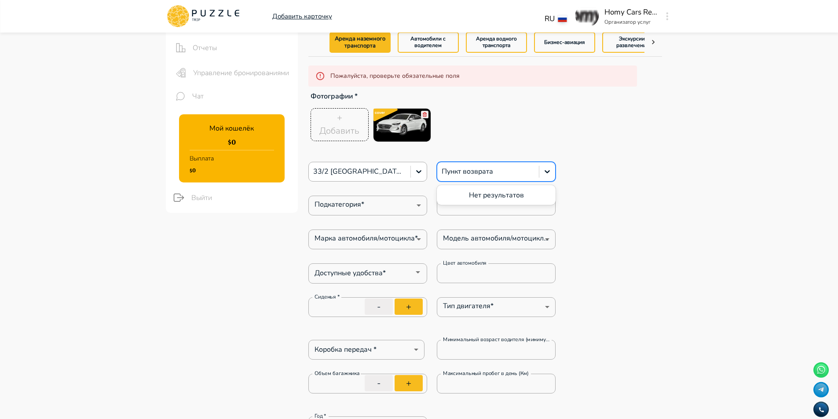
click at [482, 168] on div at bounding box center [487, 171] width 93 height 11
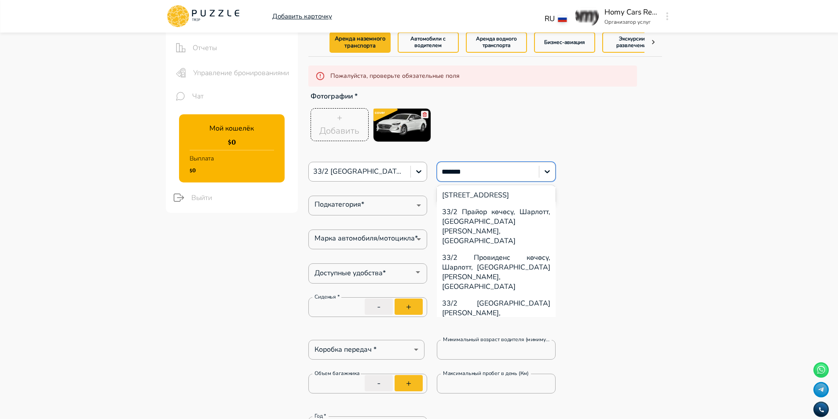
click at [524, 295] on div "33/[GEOGRAPHIC_DATA][PERSON_NAME], [GEOGRAPHIC_DATA], [GEOGRAPHIC_DATA]" at bounding box center [496, 318] width 119 height 46
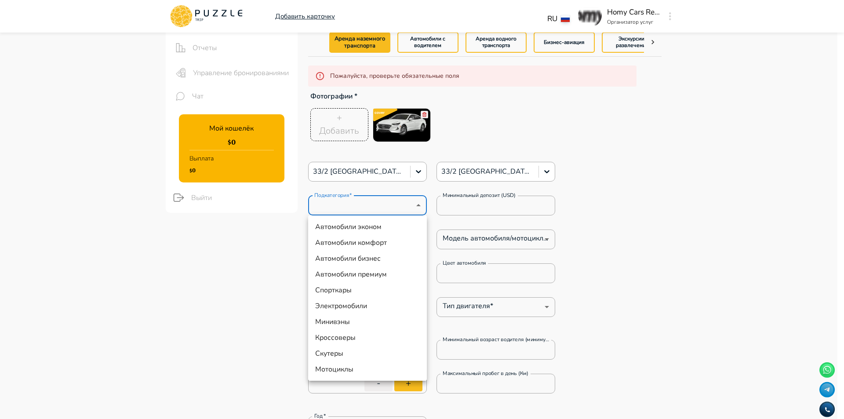
click at [388, 230] on li "Автомобили эконом" at bounding box center [367, 227] width 119 height 16
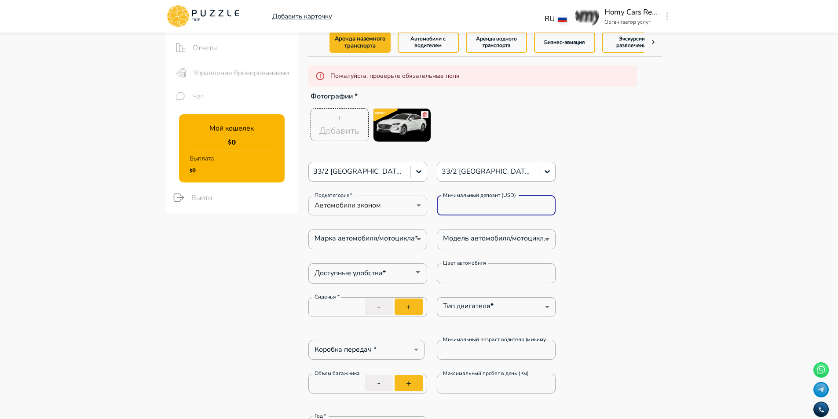
drag, startPoint x: 464, startPoint y: 204, endPoint x: 376, endPoint y: 208, distance: 88.5
click at [385, 203] on div "Подкатегория* Автомобили эконом * Подкатегория* Минимальный депозит (USD) * Мин…" at bounding box center [432, 206] width 248 height 20
paste input "*****"
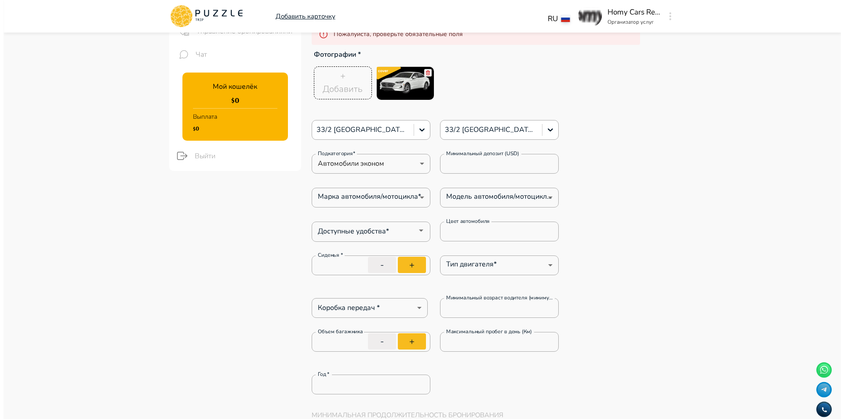
scroll to position [176, 0]
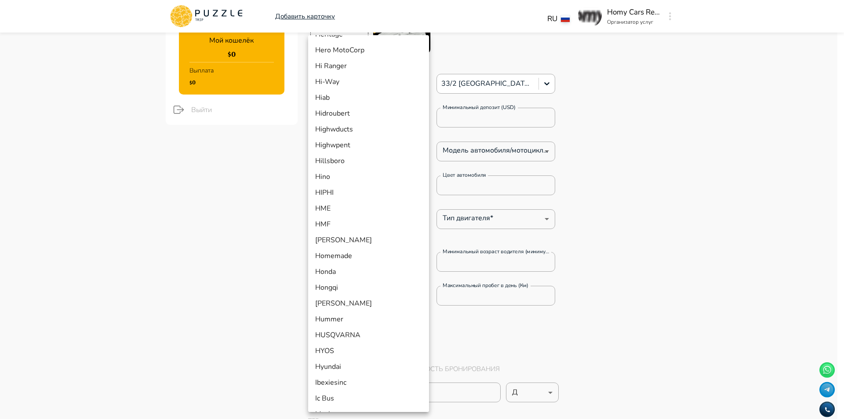
scroll to position [3626, 0]
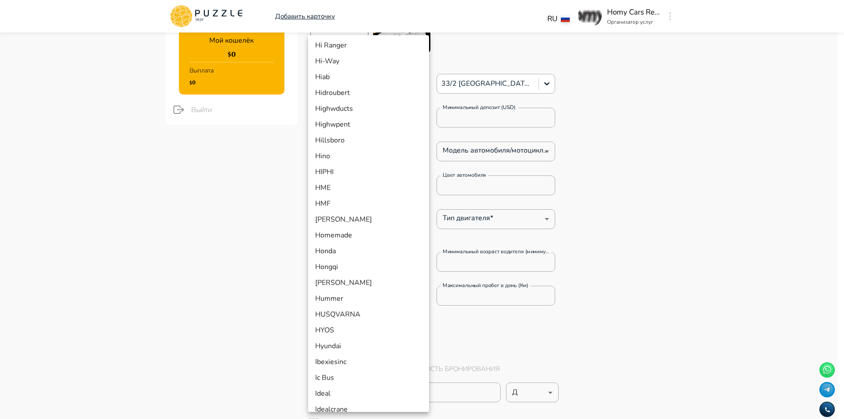
click at [353, 347] on li "Hyundai" at bounding box center [368, 346] width 121 height 16
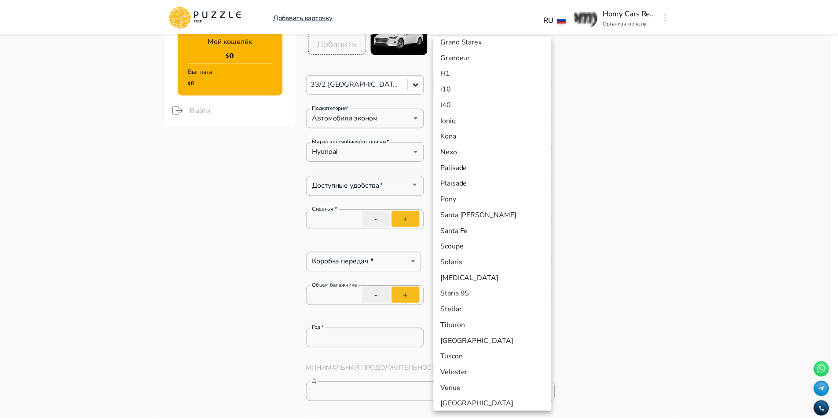
scroll to position [176, 0]
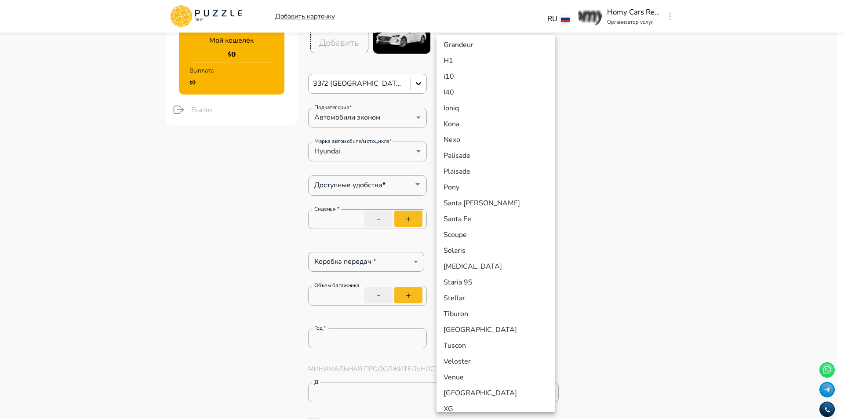
click at [478, 266] on li "Sonata" at bounding box center [496, 267] width 119 height 16
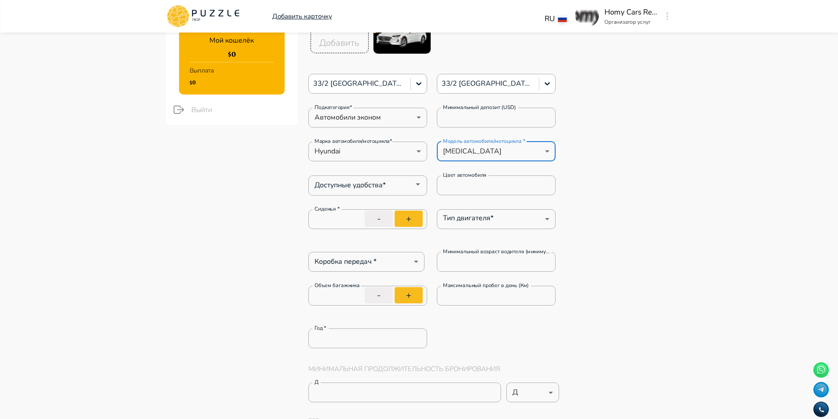
click at [400, 179] on input "Доступные удобства*" at bounding box center [360, 184] width 99 height 12
click at [375, 181] on input "Доступные удобства*" at bounding box center [360, 184] width 99 height 12
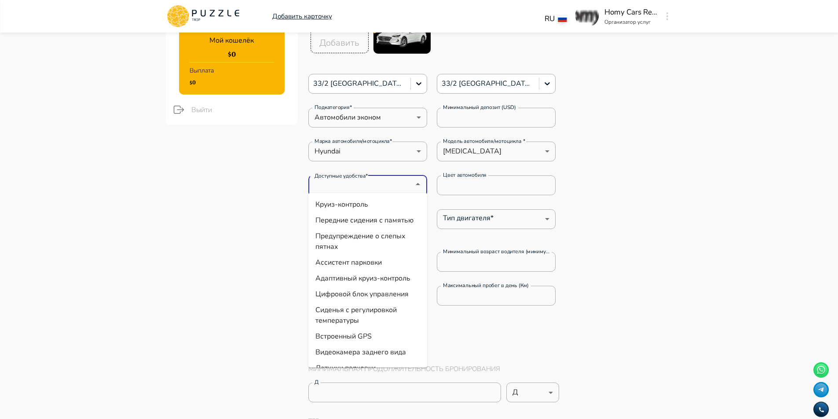
click at [372, 206] on li "Круиз-контроль" at bounding box center [367, 205] width 119 height 16
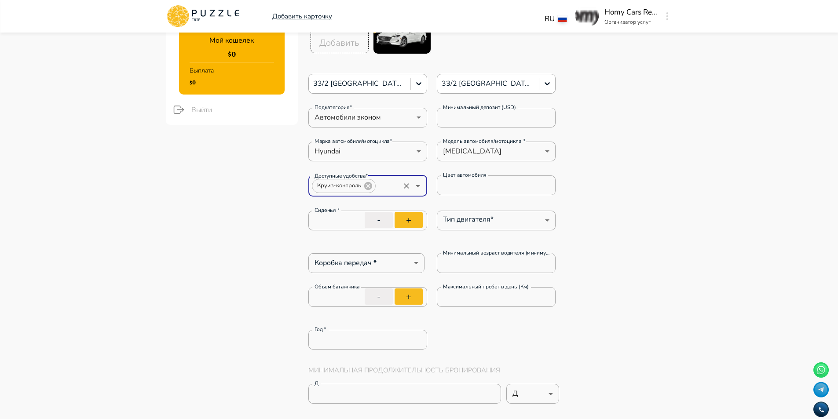
click at [383, 186] on input "Доступные удобства*" at bounding box center [387, 186] width 22 height 12
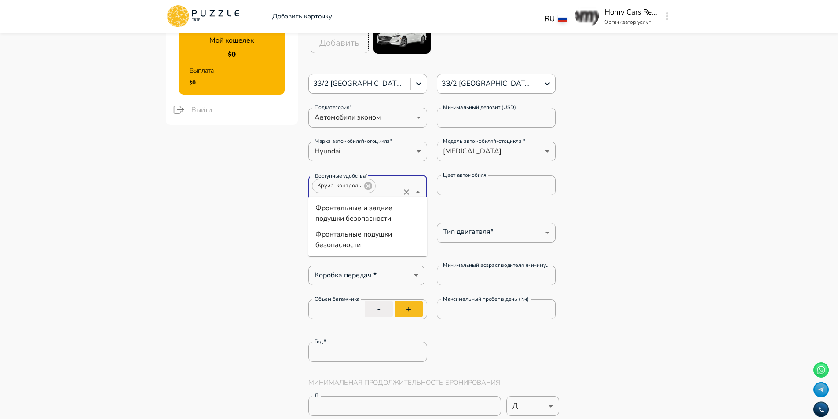
scroll to position [0, 4]
click at [371, 239] on li "Фронтальные подушки безопасности" at bounding box center [367, 239] width 119 height 26
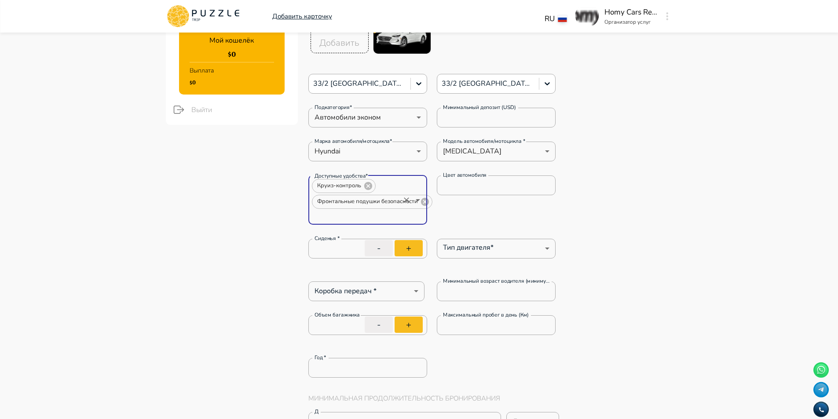
scroll to position [0, 0]
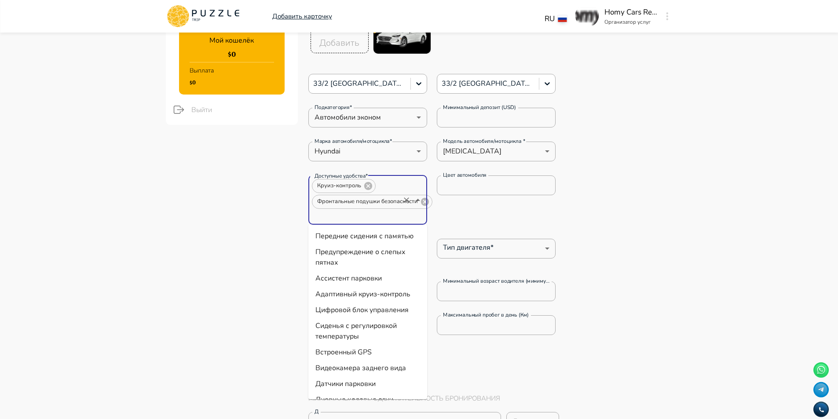
click at [371, 217] on input "Доступные удобства*" at bounding box center [355, 216] width 88 height 12
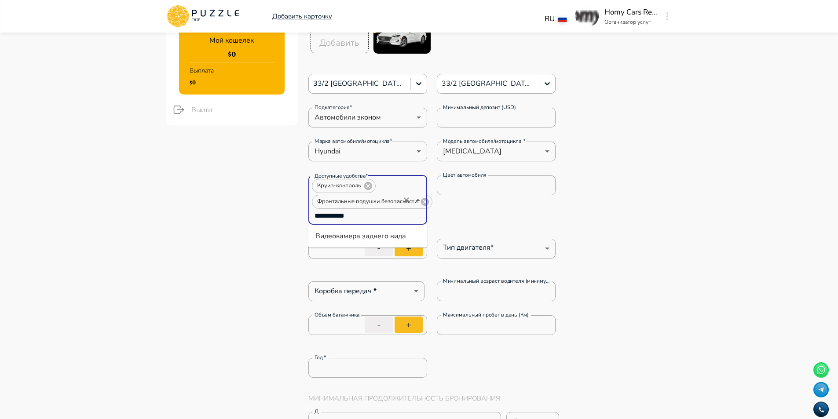
click at [383, 239] on li "Видеокамера заднего вида" at bounding box center [367, 236] width 119 height 16
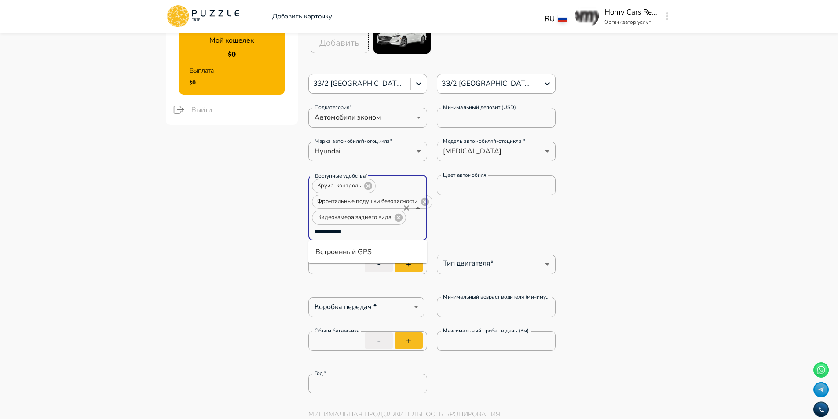
click at [390, 251] on li "Встроенный GPS" at bounding box center [367, 252] width 119 height 16
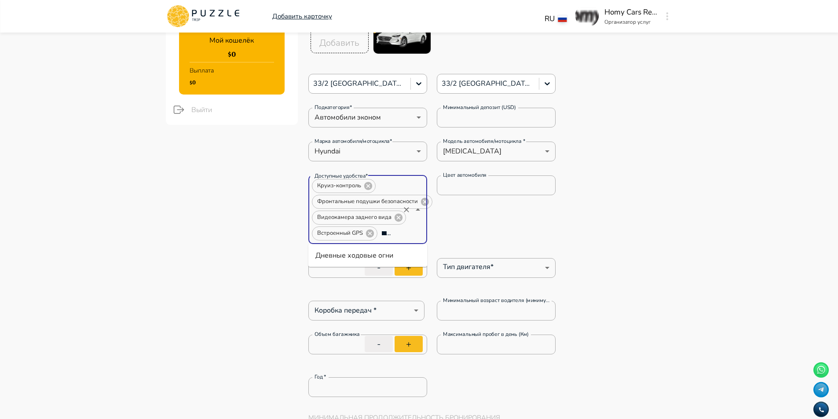
scroll to position [0, 14]
click at [372, 252] on li "Дневные ходовые огни" at bounding box center [367, 256] width 119 height 16
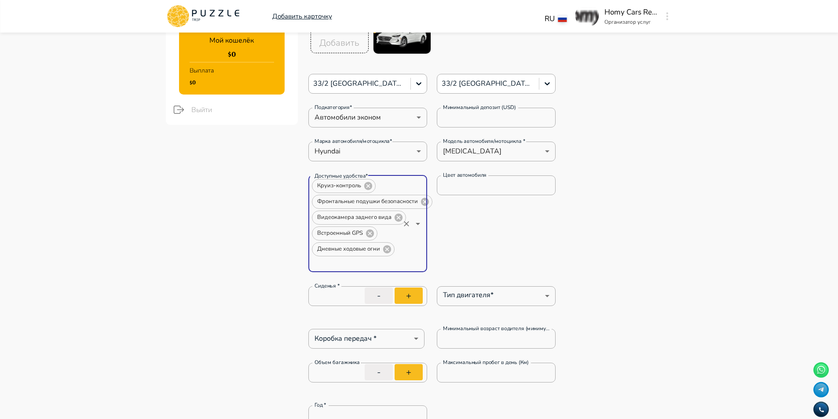
scroll to position [0, 0]
click at [385, 285] on li "Датчики парковки" at bounding box center [367, 284] width 119 height 16
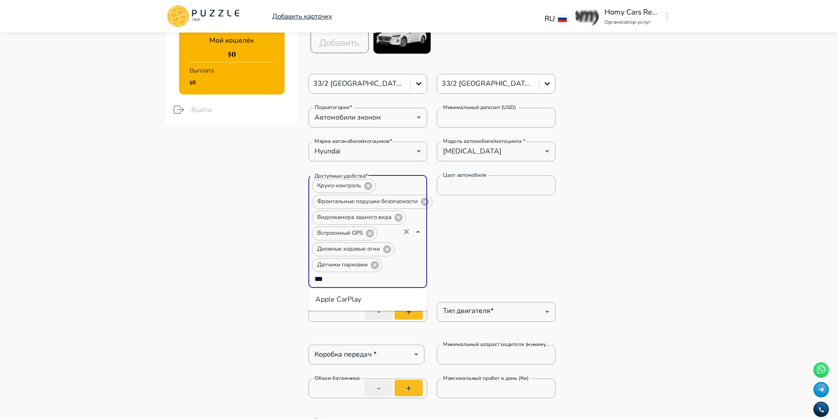
click at [372, 295] on li "Apple CarPlay" at bounding box center [367, 300] width 119 height 16
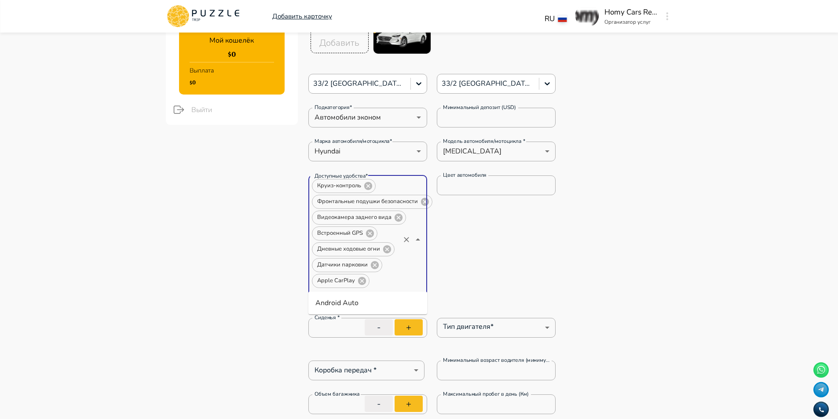
click at [369, 296] on li "Android Auto" at bounding box center [367, 303] width 119 height 16
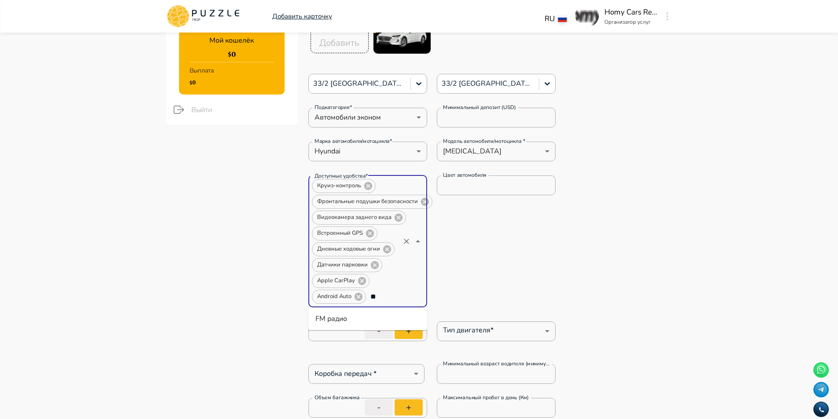
click at [372, 321] on li "FM радио" at bounding box center [367, 319] width 119 height 16
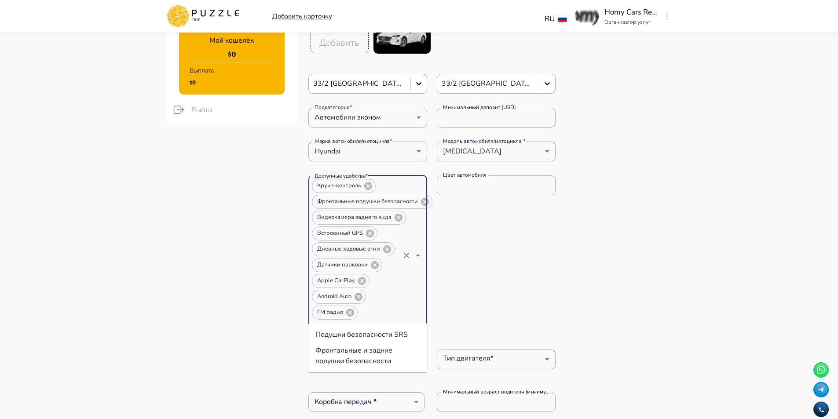
click at [400, 336] on li "Подушки безопасности SRS" at bounding box center [367, 335] width 119 height 16
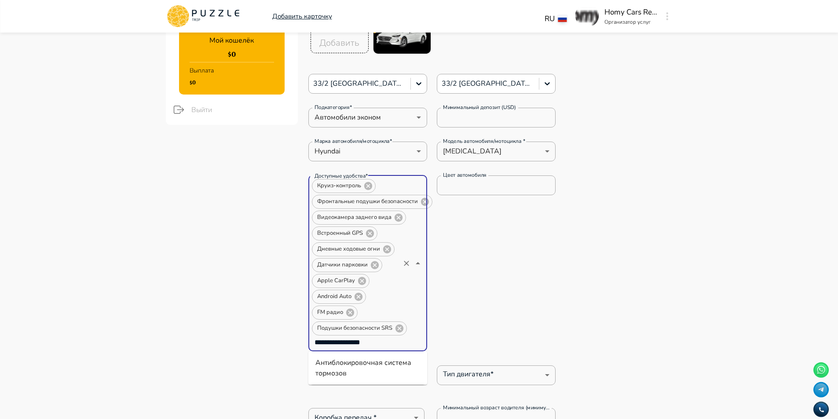
click at [397, 363] on li "Антиблокировочная система тормозов" at bounding box center [367, 368] width 119 height 26
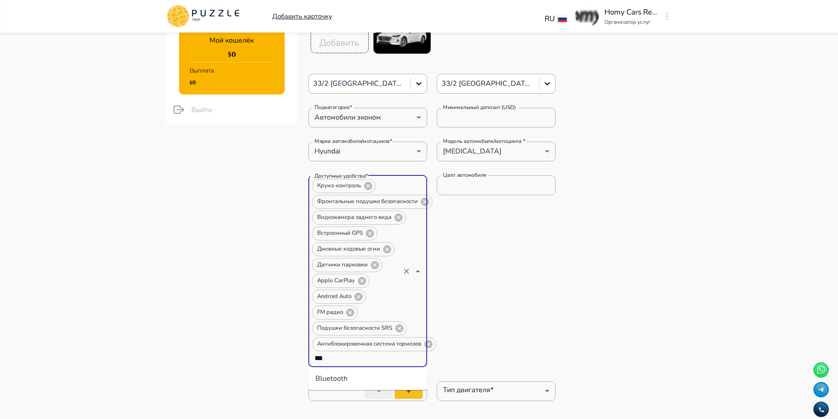
click at [332, 379] on li "Bluetooth" at bounding box center [367, 379] width 119 height 16
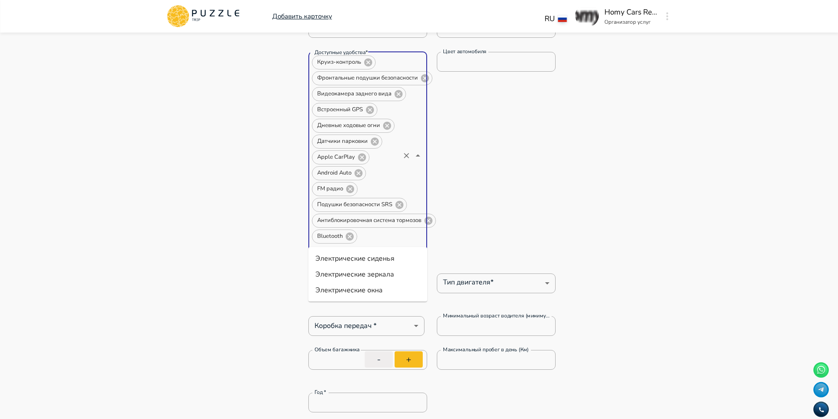
scroll to position [308, 0]
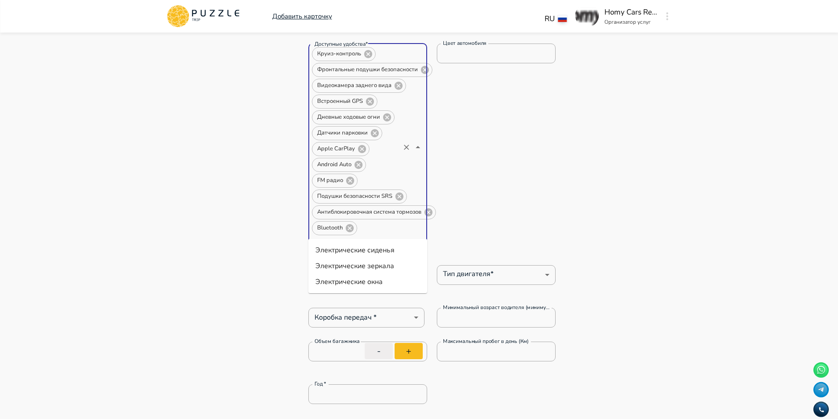
click at [391, 260] on li "Электрические зеркала" at bounding box center [367, 266] width 119 height 16
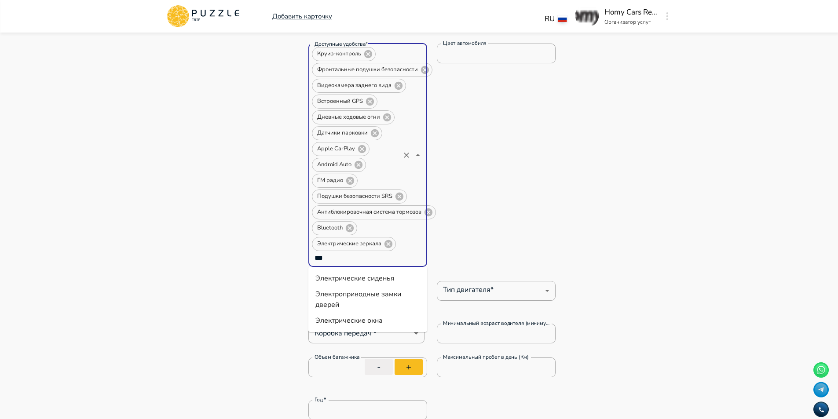
click at [394, 316] on li "Электрические окна" at bounding box center [367, 321] width 119 height 16
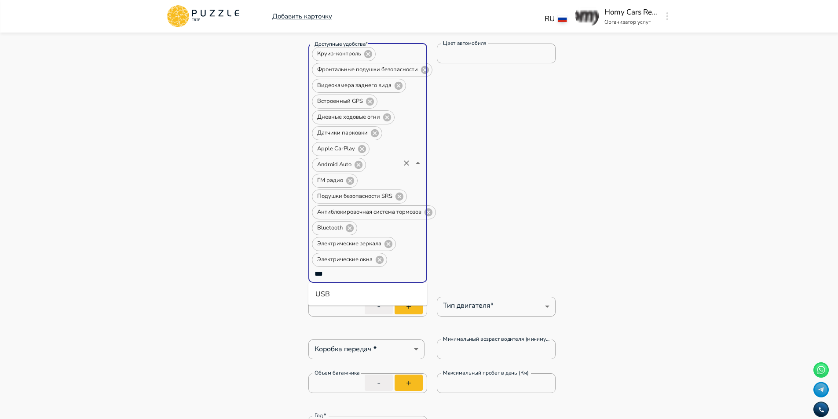
click at [323, 296] on li "USB" at bounding box center [367, 294] width 119 height 16
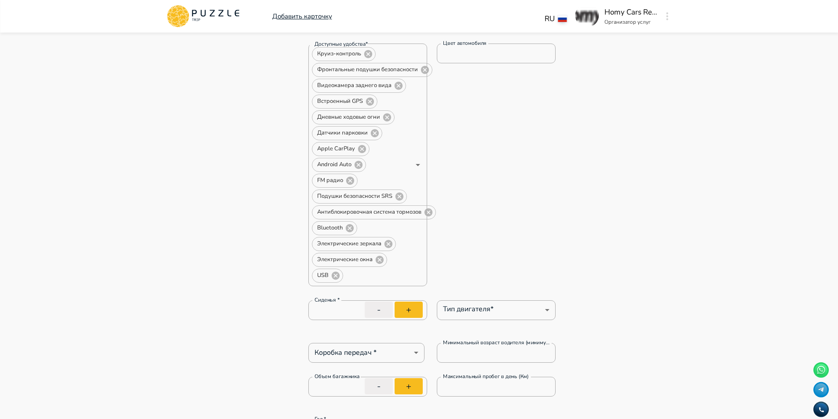
click at [408, 310] on button "+" at bounding box center [408, 310] width 28 height 16
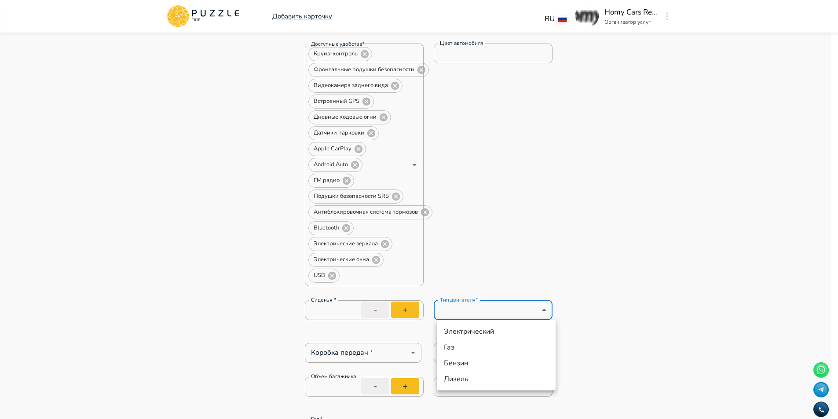
click at [478, 360] on li "Бензин" at bounding box center [496, 363] width 119 height 16
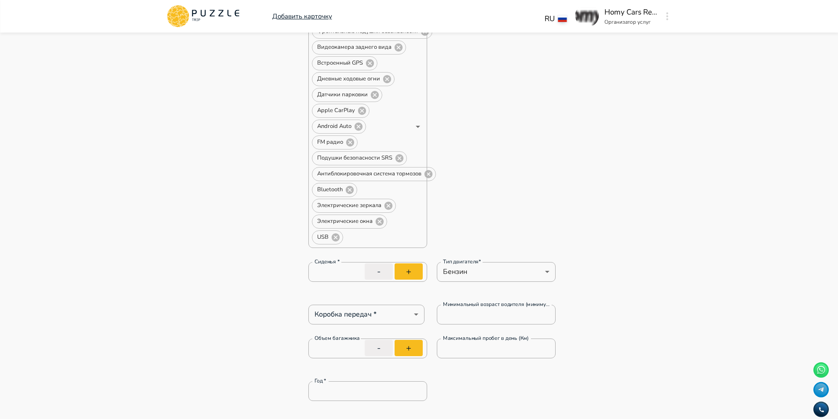
scroll to position [396, 0]
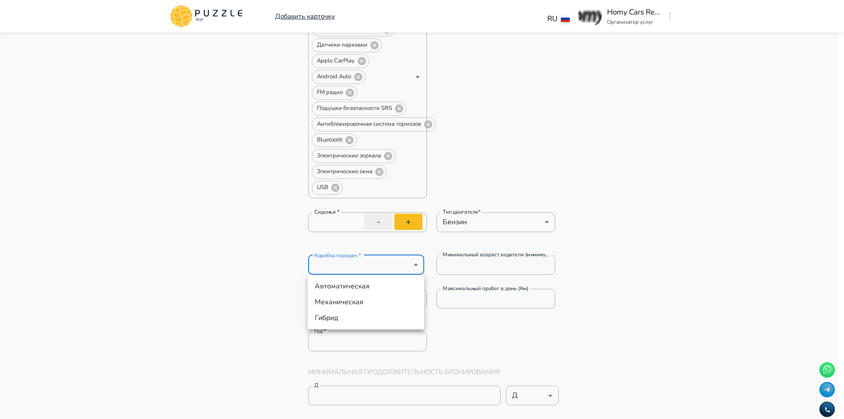
click at [376, 282] on li "Автоматическая" at bounding box center [366, 286] width 117 height 16
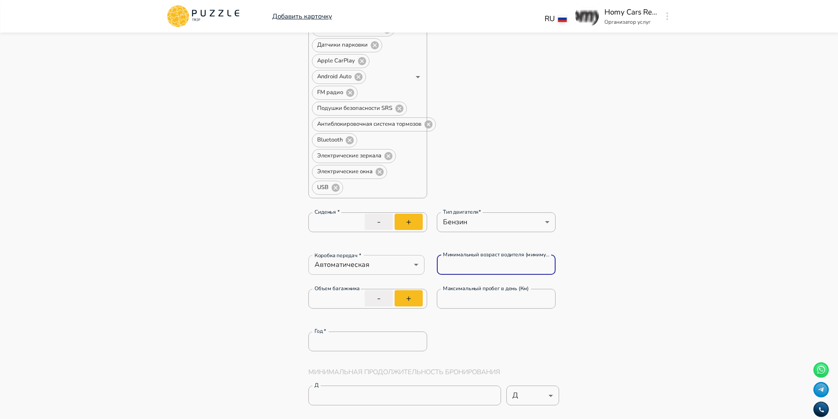
drag, startPoint x: 500, startPoint y: 263, endPoint x: 349, endPoint y: 269, distance: 150.5
click at [349, 269] on div "Коробка передач * Автоматическая ********* Коробка передач * Минимальный возрас…" at bounding box center [432, 265] width 248 height 20
click at [398, 298] on button "+" at bounding box center [408, 298] width 28 height 16
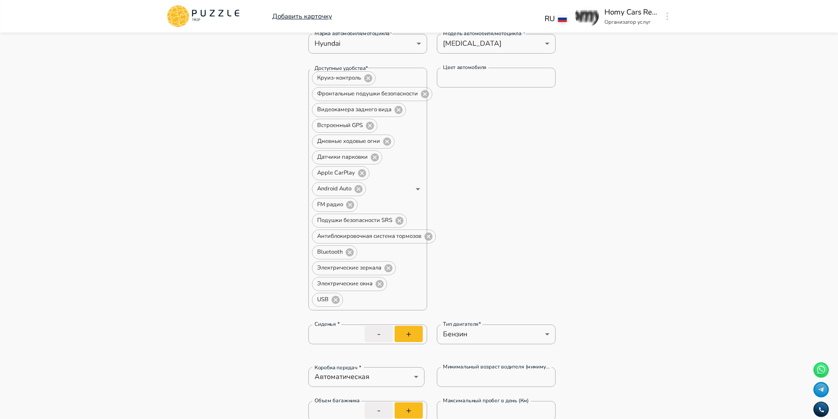
scroll to position [264, 0]
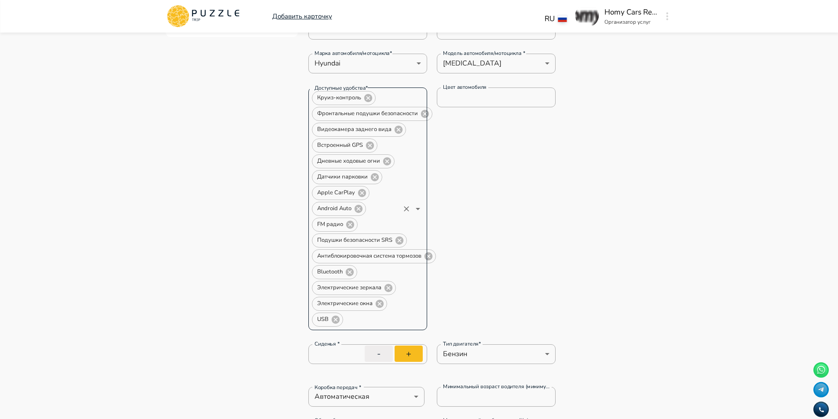
click at [390, 325] on input "Доступные удобства*" at bounding box center [371, 320] width 55 height 12
click at [390, 325] on input "***" at bounding box center [371, 320] width 55 height 12
click at [553, 246] on div "Доступные удобства* Круиз-контроль Фронтальные подушки безопасности Видеокамера…" at bounding box center [432, 209] width 248 height 243
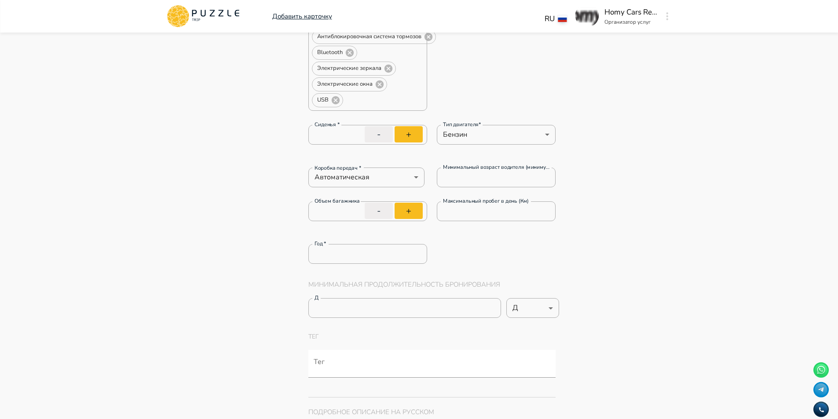
scroll to position [432, 0]
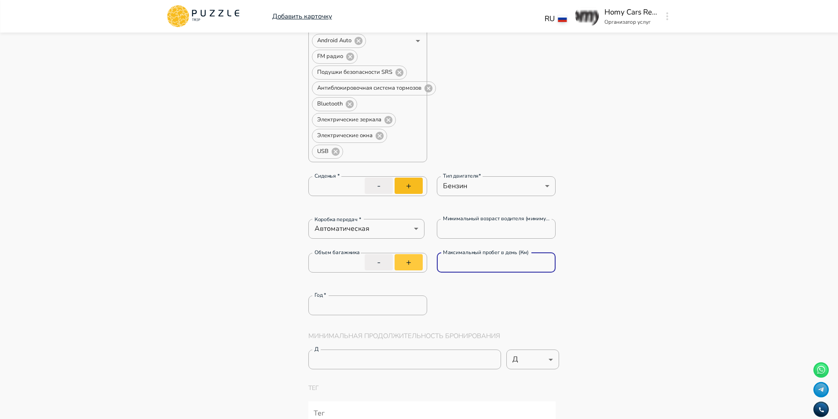
drag, startPoint x: 503, startPoint y: 270, endPoint x: 397, endPoint y: 265, distance: 105.7
click at [403, 262] on div "Объем багажника * Объем багажника - + Максимальный пробег в день (Км) * Максима…" at bounding box center [432, 267] width 248 height 29
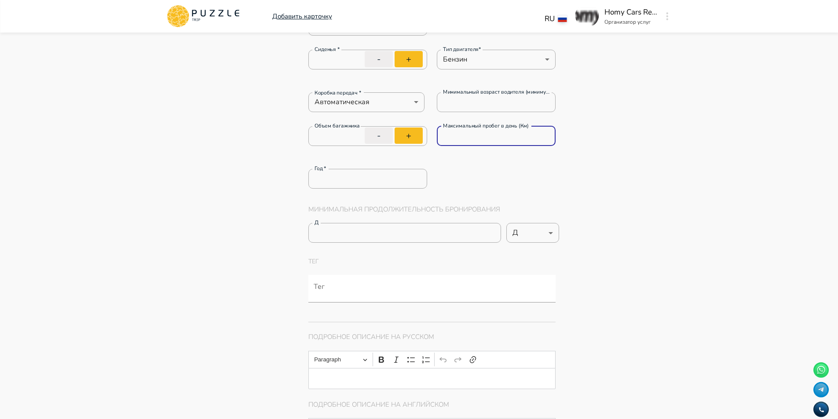
scroll to position [564, 0]
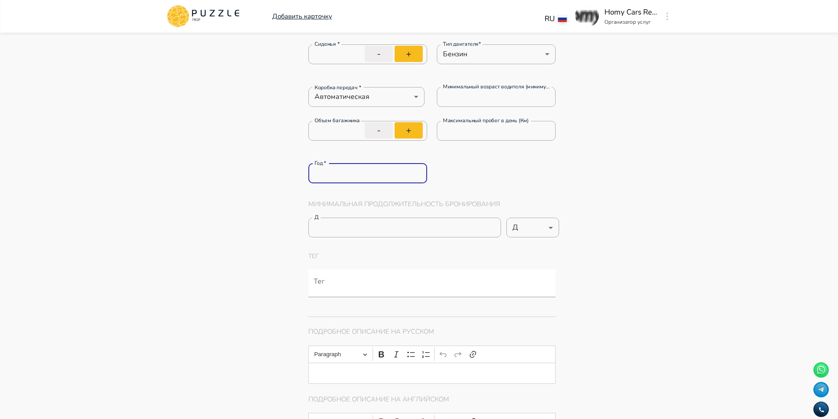
drag, startPoint x: 372, startPoint y: 176, endPoint x: 209, endPoint y: 177, distance: 163.1
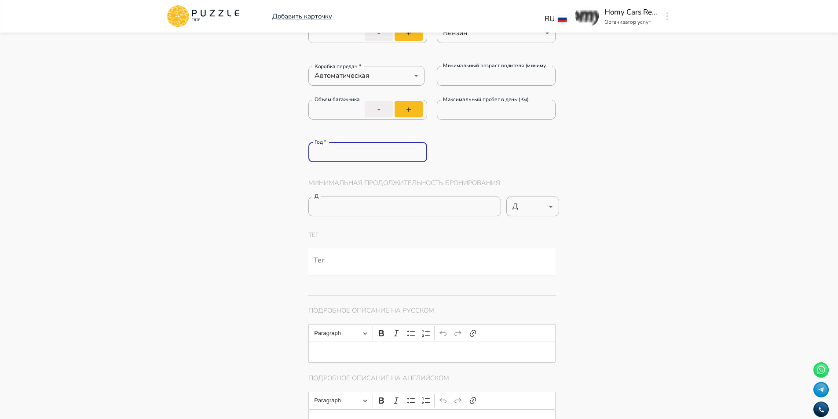
click at [331, 152] on input "**" at bounding box center [367, 152] width 119 height 18
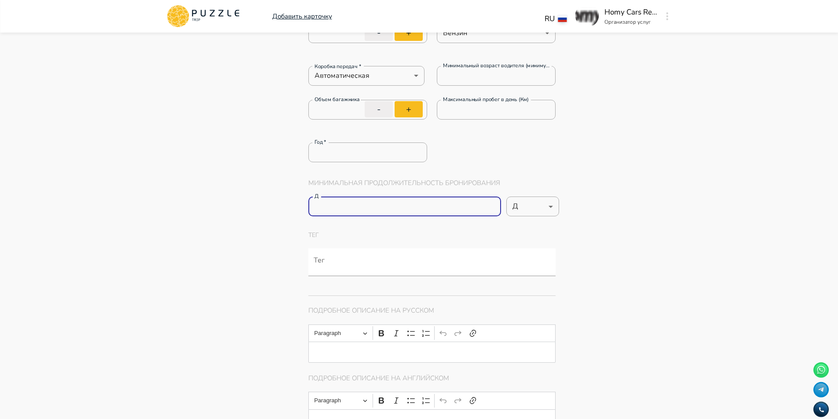
drag, startPoint x: 404, startPoint y: 204, endPoint x: 196, endPoint y: 197, distance: 208.5
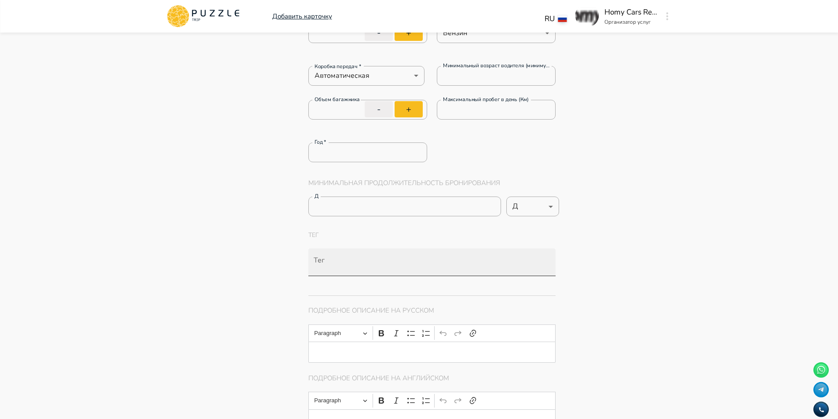
scroll to position [652, 0]
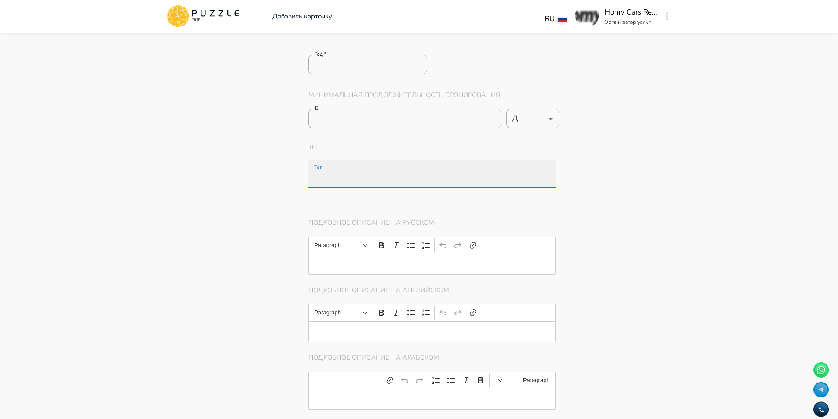
click at [326, 179] on input "Тег" at bounding box center [434, 179] width 244 height 16
paste input "**********"
click at [414, 183] on input "Тег" at bounding box center [457, 179] width 162 height 16
paste input "**********"
click at [409, 179] on input "**********" at bounding box center [457, 179] width 162 height 16
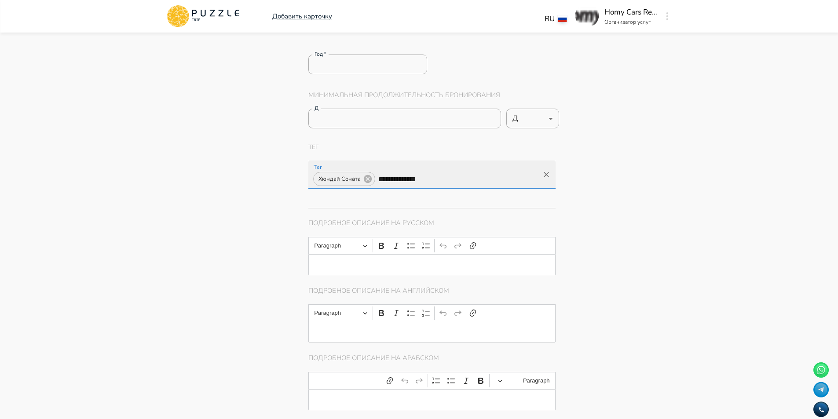
click at [439, 179] on input "**********" at bounding box center [457, 179] width 162 height 16
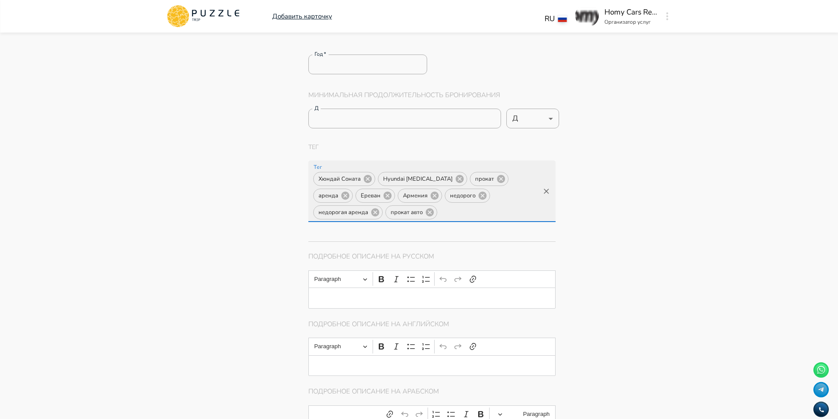
scroll to position [0, 0]
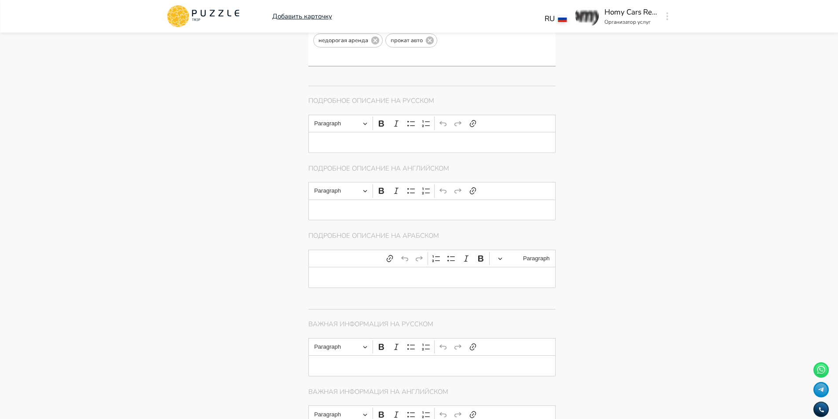
scroll to position [828, 0]
click at [372, 135] on p "Editor editing area: main" at bounding box center [432, 138] width 220 height 7
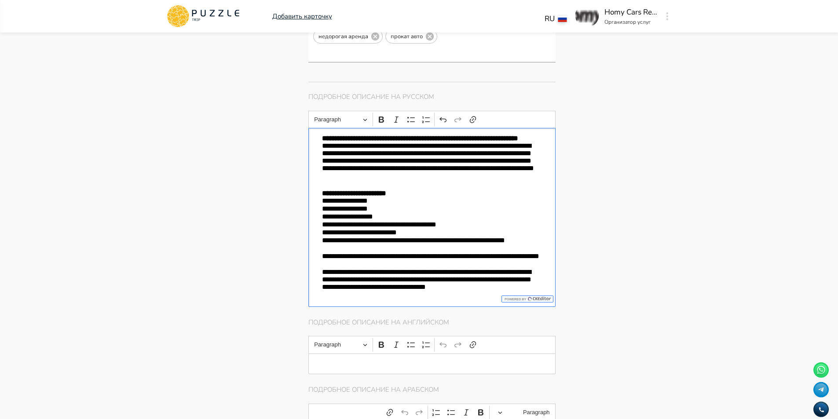
click at [369, 135] on p "**********" at bounding box center [432, 138] width 220 height 7
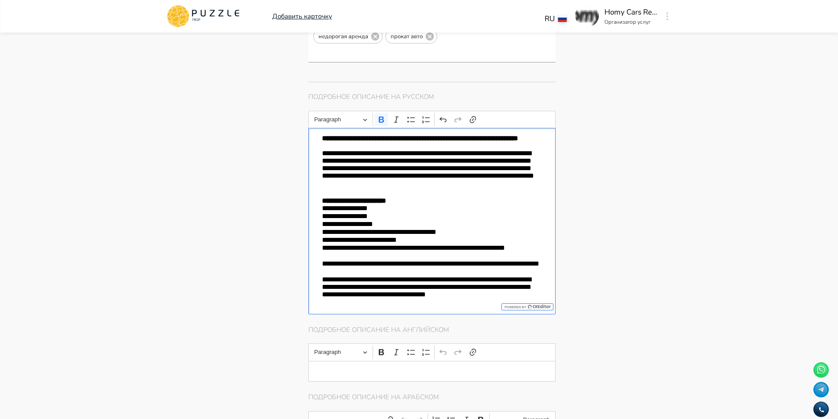
click at [374, 184] on p "**********" at bounding box center [432, 173] width 220 height 47
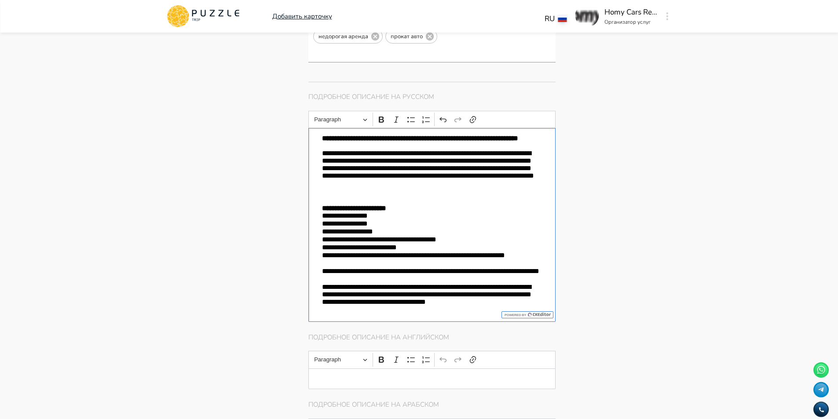
click at [420, 204] on p "**********" at bounding box center [432, 207] width 220 height 7
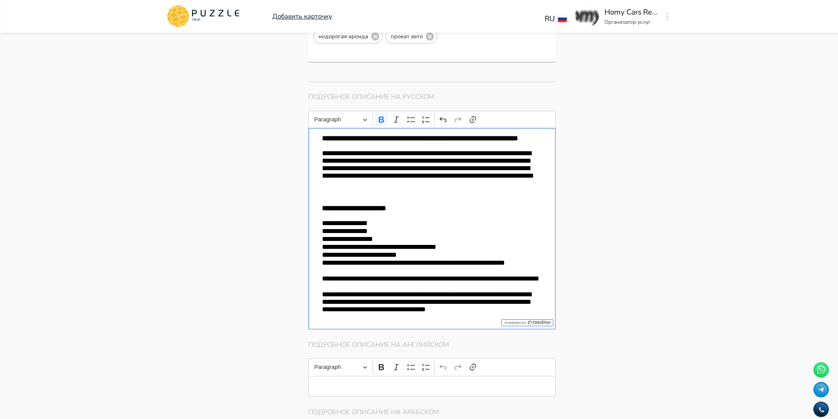
click at [394, 278] on p "**********" at bounding box center [432, 283] width 220 height 16
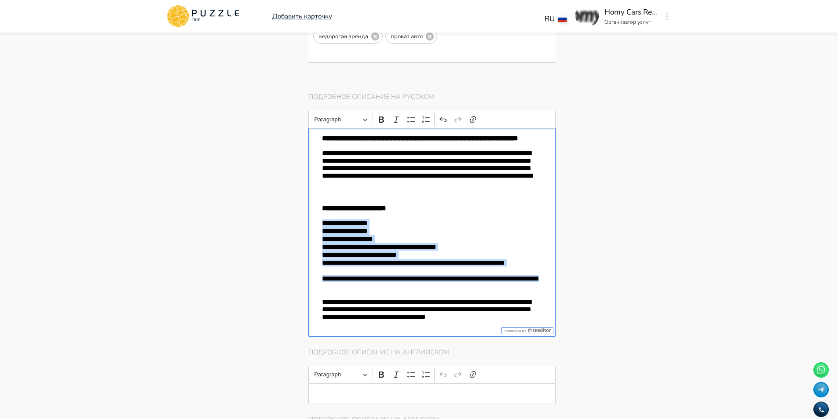
drag, startPoint x: 396, startPoint y: 280, endPoint x: 300, endPoint y: 220, distance: 113.2
click at [300, 220] on div "Главная страница Управление услугами Создать Назад Управление услугами ПОЖАЛУЙС…" at bounding box center [485, 333] width 375 height 2257
click at [405, 113] on button "Bulleted List" at bounding box center [411, 119] width 13 height 13
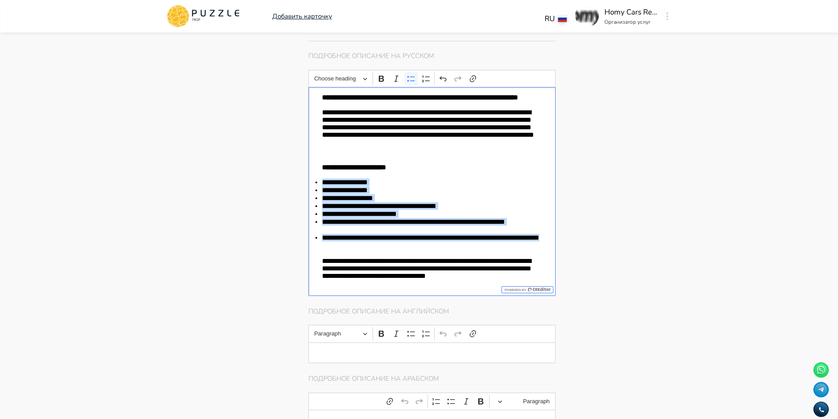
scroll to position [959, 0]
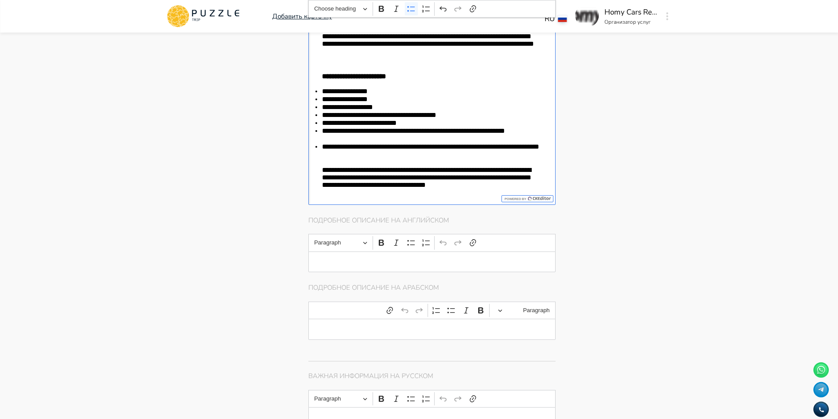
click at [364, 258] on p "Editor editing area: main" at bounding box center [432, 261] width 220 height 7
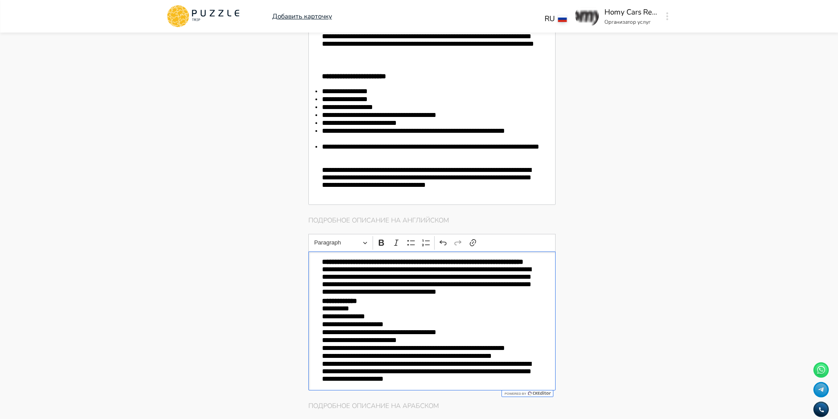
click at [321, 272] on div "**********" at bounding box center [432, 321] width 248 height 139
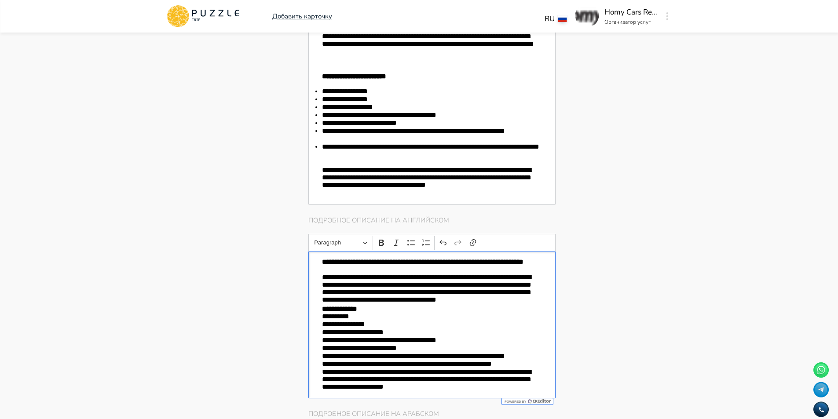
click at [498, 305] on p "**********" at bounding box center [432, 290] width 220 height 32
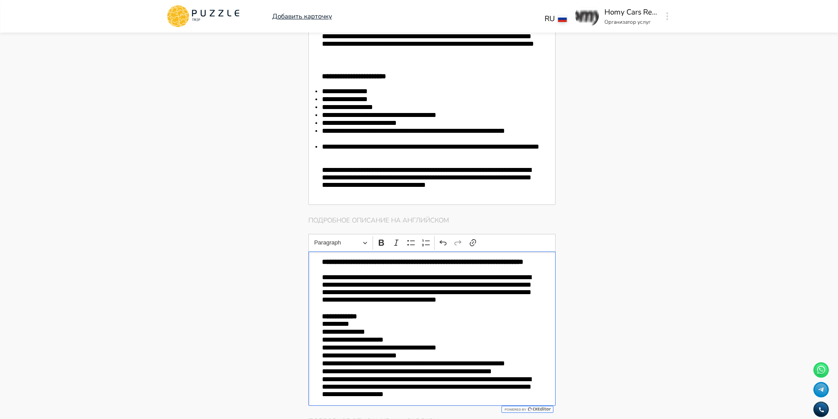
click at [317, 330] on div "**********" at bounding box center [432, 329] width 248 height 155
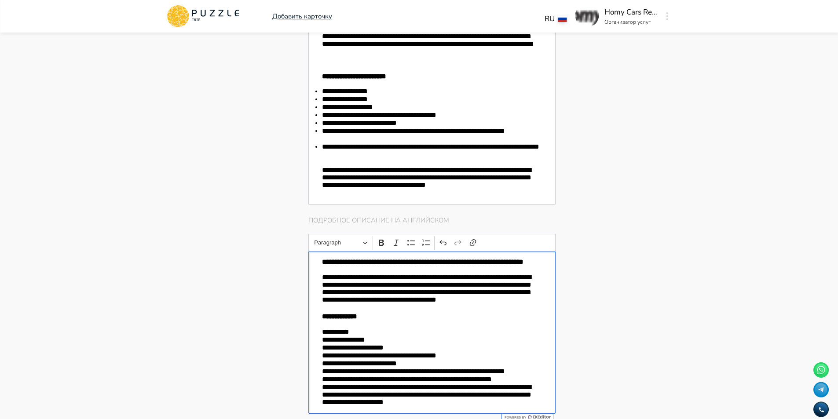
scroll to position [1003, 0]
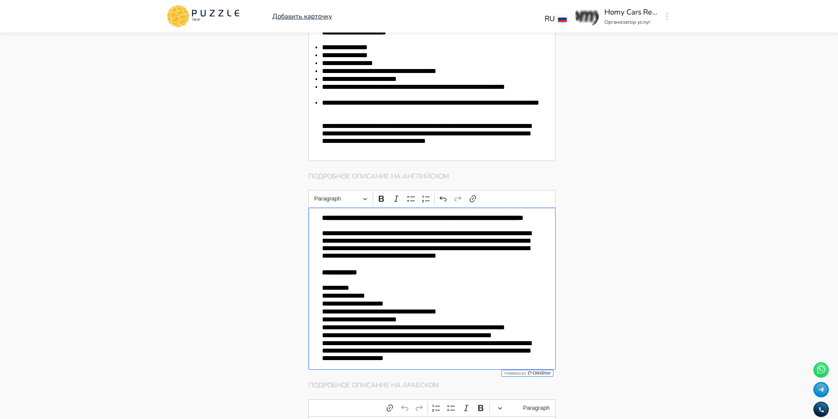
click at [506, 338] on p "**********" at bounding box center [432, 336] width 220 height 8
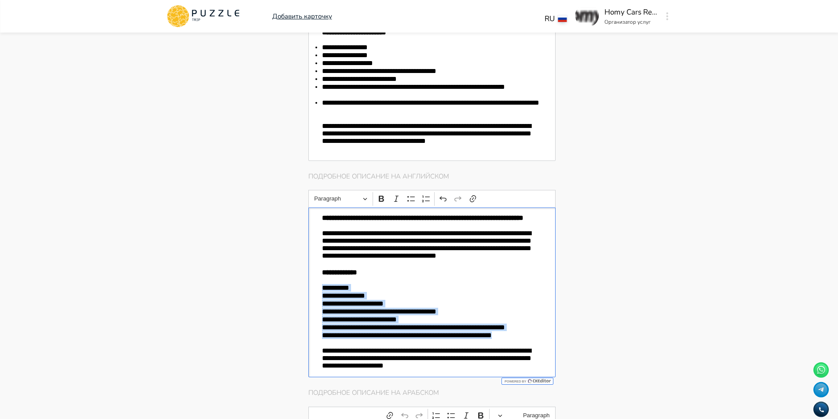
drag, startPoint x: 511, startPoint y: 339, endPoint x: 283, endPoint y: 292, distance: 233.1
click at [283, 292] on div "Панель управления Управление профилем Управление услугами Отчеты Управление бро…" at bounding box center [419, 232] width 528 height 2406
click at [412, 196] on icon "Editor toolbar" at bounding box center [410, 198] width 7 height 5
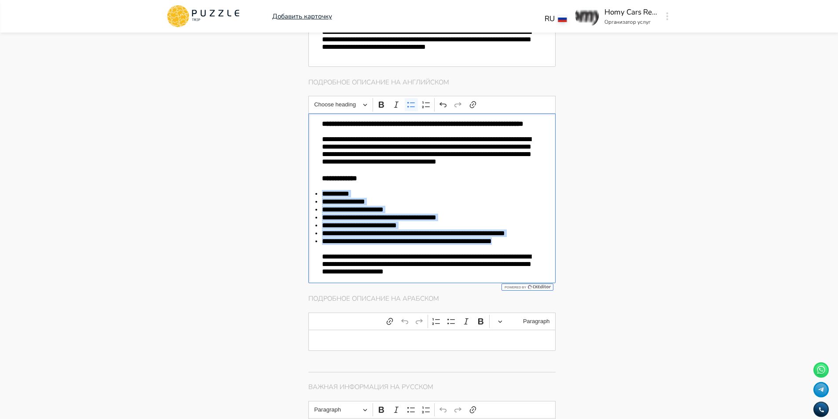
scroll to position [1179, 0]
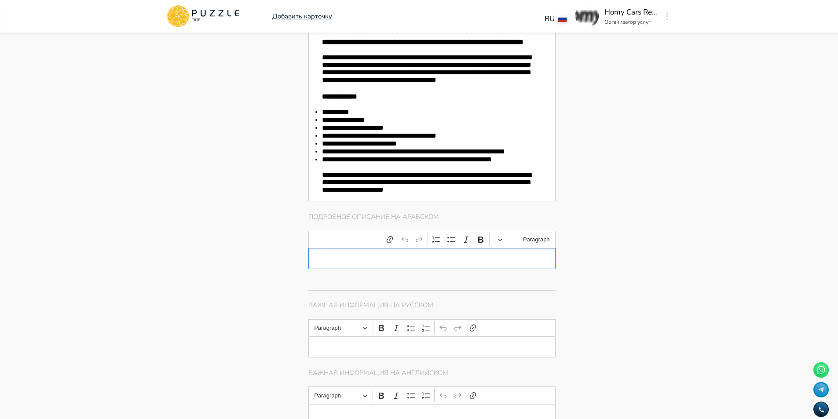
click at [365, 263] on p "Editor editing area: main" at bounding box center [432, 258] width 220 height 7
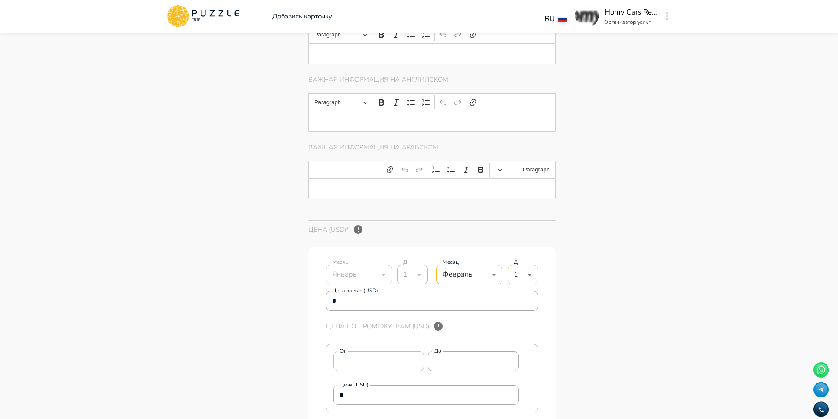
scroll to position [1531, 0]
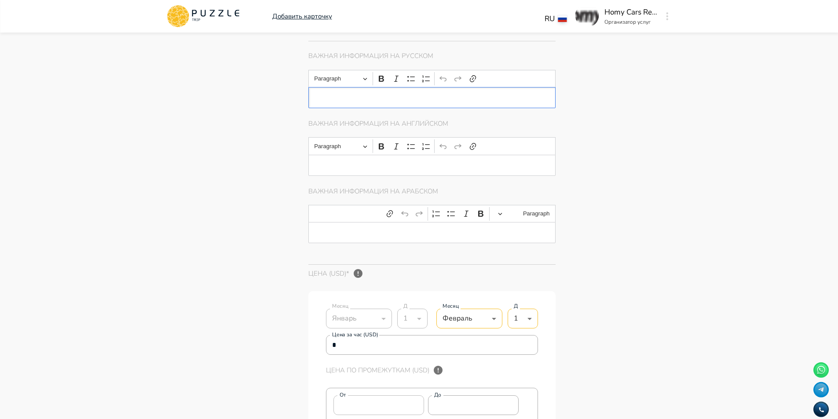
click at [345, 101] on p "Editor editing area: main" at bounding box center [432, 97] width 220 height 7
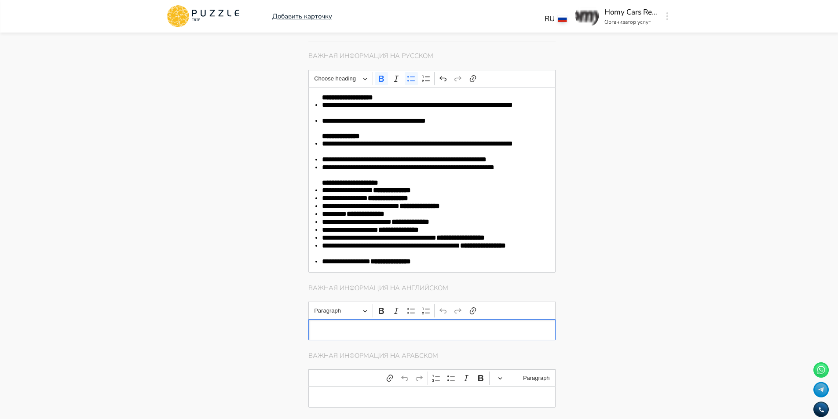
click at [350, 340] on div "Editor editing area: main" at bounding box center [432, 329] width 248 height 21
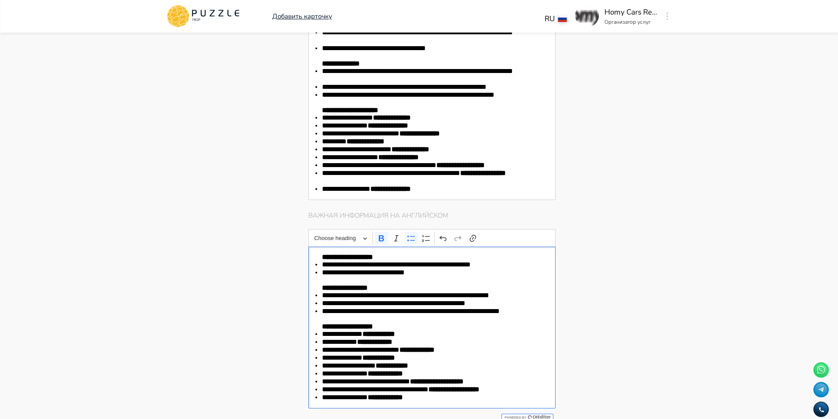
scroll to position [1824, 0]
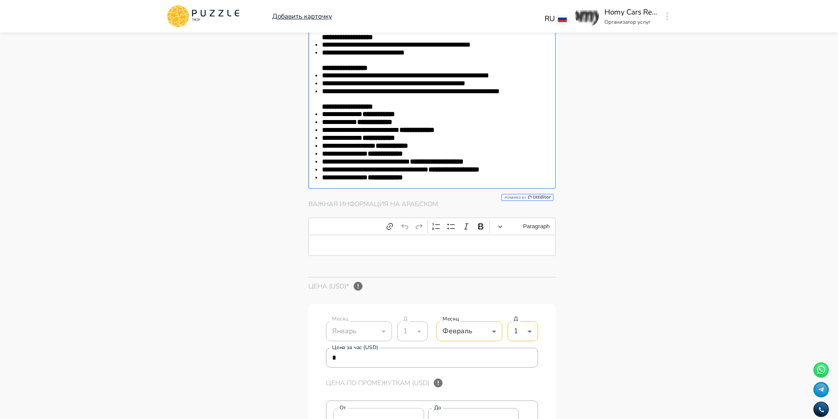
click at [406, 249] on p "Editor editing area: main" at bounding box center [432, 245] width 220 height 7
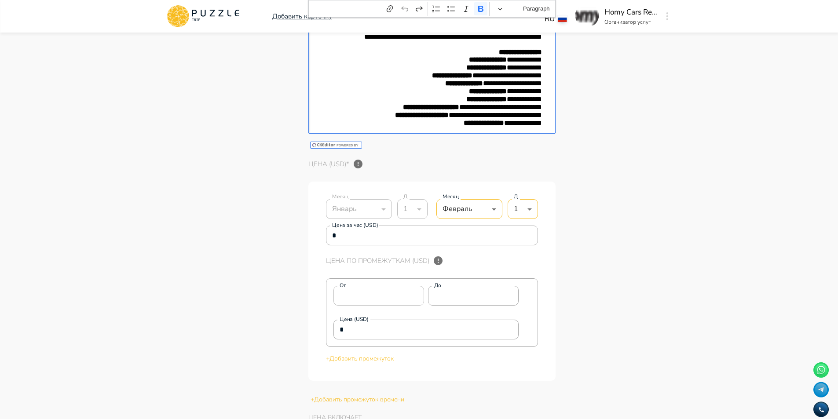
scroll to position [2087, 0]
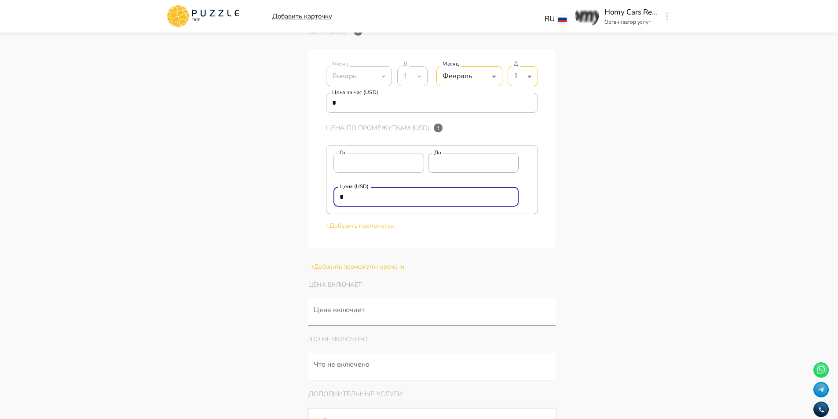
drag, startPoint x: 387, startPoint y: 204, endPoint x: 250, endPoint y: 203, distance: 136.3
paste input "****"
click at [381, 230] on p "+ Добавить промежуток" at bounding box center [432, 225] width 212 height 9
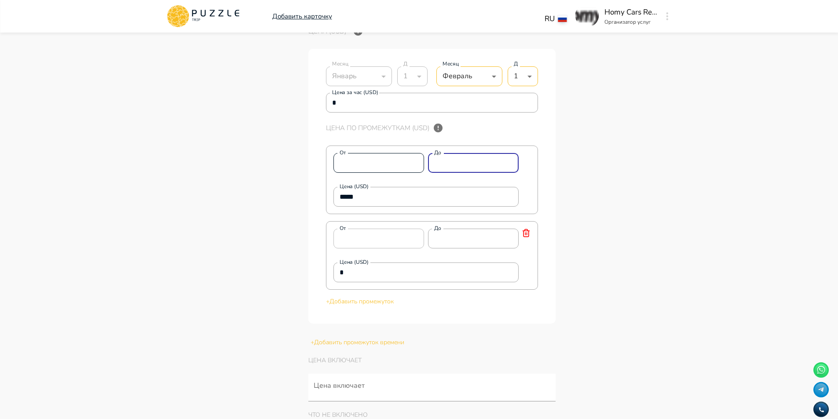
click at [382, 171] on div "От * От До * До" at bounding box center [426, 163] width 186 height 20
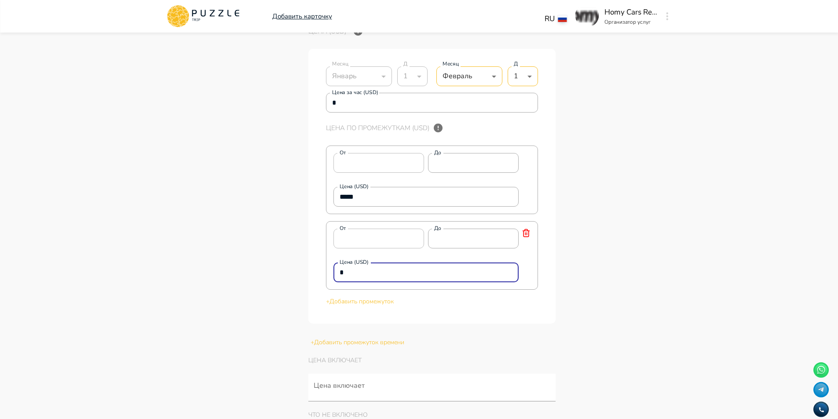
drag, startPoint x: 373, startPoint y: 287, endPoint x: 268, endPoint y: 274, distance: 105.8
paste input "****"
click at [361, 306] on p "+ Добавить промежуток" at bounding box center [432, 301] width 212 height 9
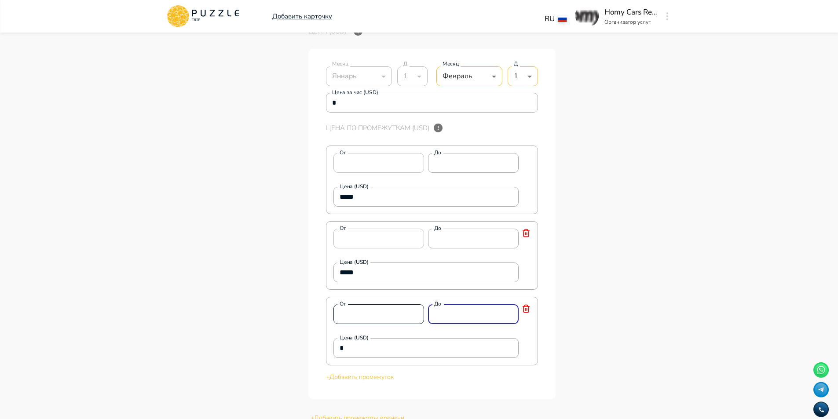
drag, startPoint x: 456, startPoint y: 329, endPoint x: 350, endPoint y: 316, distance: 107.3
click at [350, 316] on div "От * От До * До" at bounding box center [426, 314] width 186 height 20
drag, startPoint x: 361, startPoint y: 362, endPoint x: 184, endPoint y: 333, distance: 179.2
paste input "****"
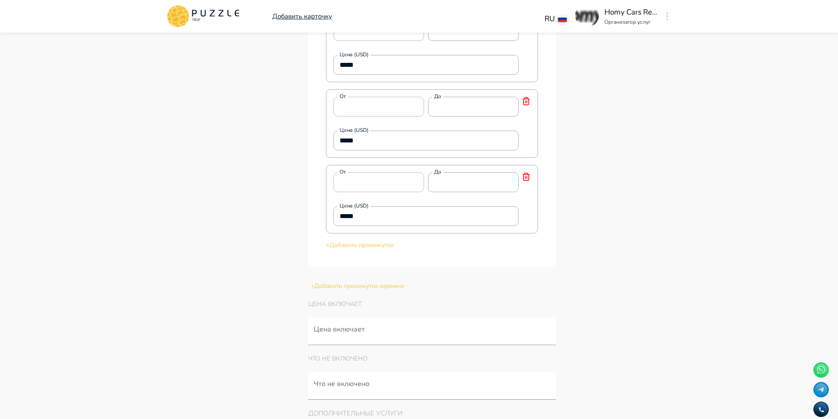
click at [360, 250] on p "+ Добавить промежуток" at bounding box center [432, 245] width 212 height 9
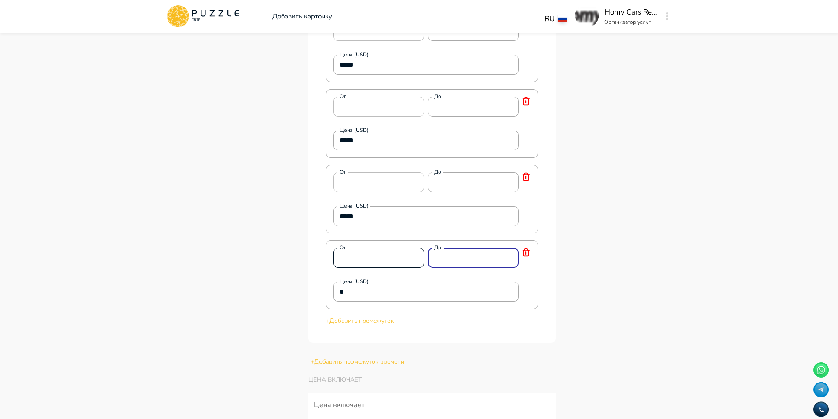
click at [376, 264] on div "От * От До * До" at bounding box center [426, 258] width 186 height 20
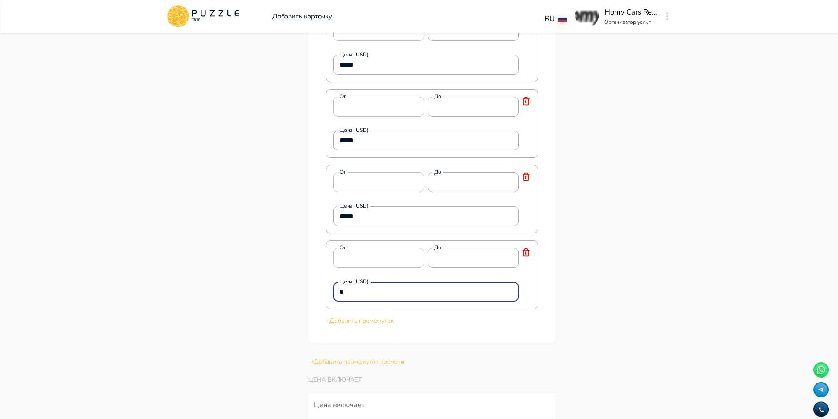
drag, startPoint x: 362, startPoint y: 302, endPoint x: 235, endPoint y: 292, distance: 128.0
paste input "****"
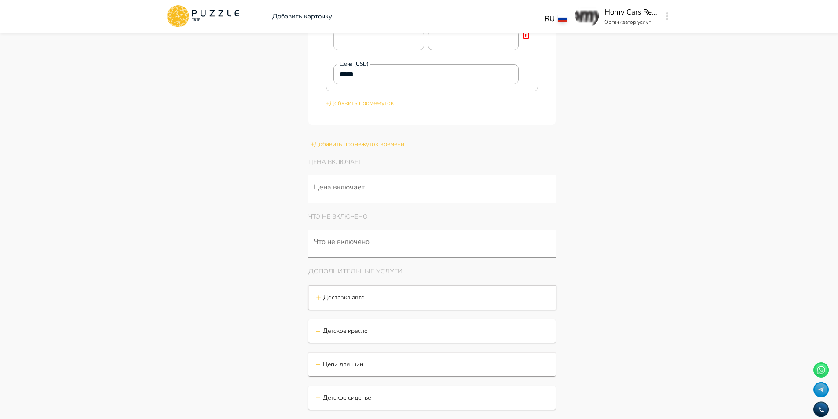
scroll to position [2571, 0]
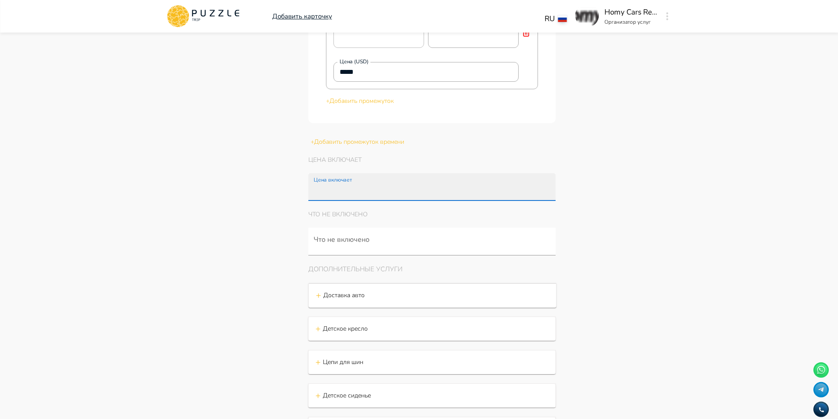
click at [365, 200] on input "Цена включает" at bounding box center [434, 191] width 244 height 16
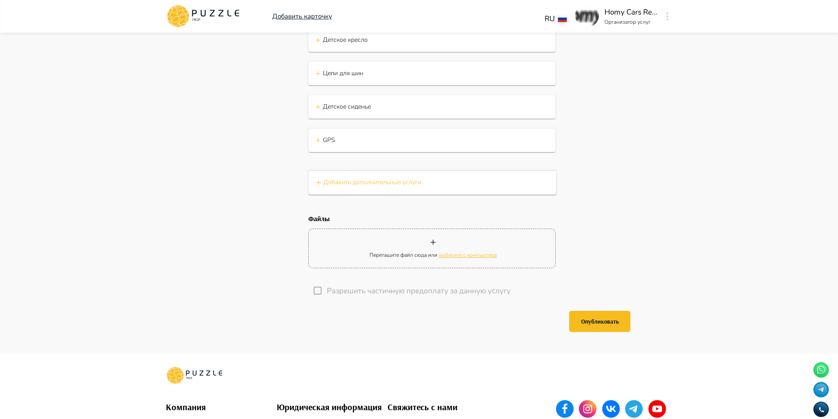
scroll to position [2879, 0]
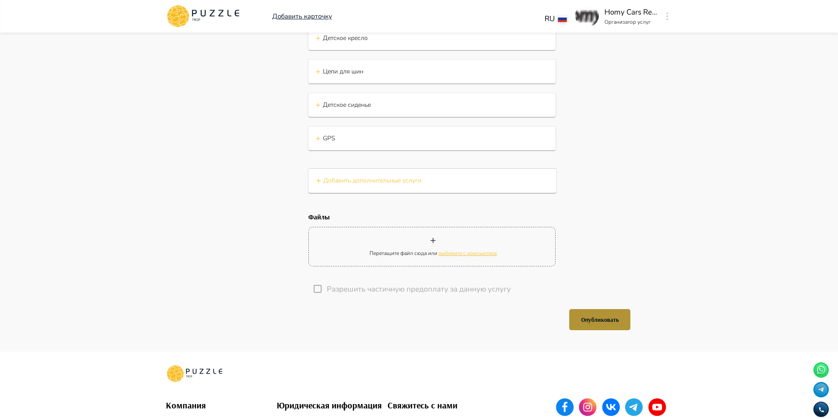
click at [606, 327] on button "Опубликовать" at bounding box center [599, 319] width 61 height 21
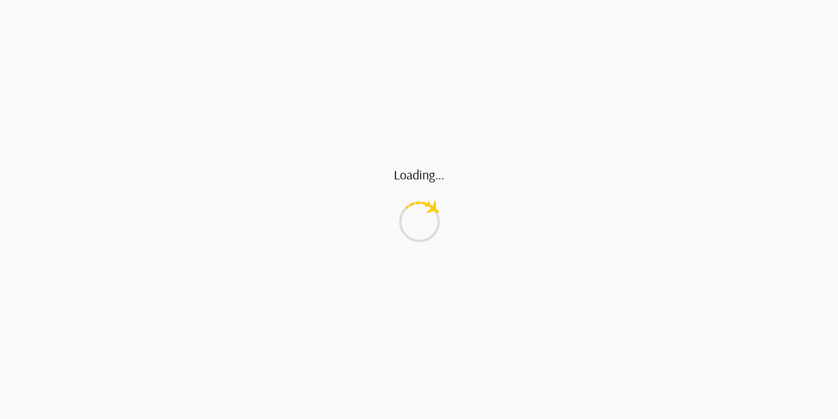
scroll to position [0, 0]
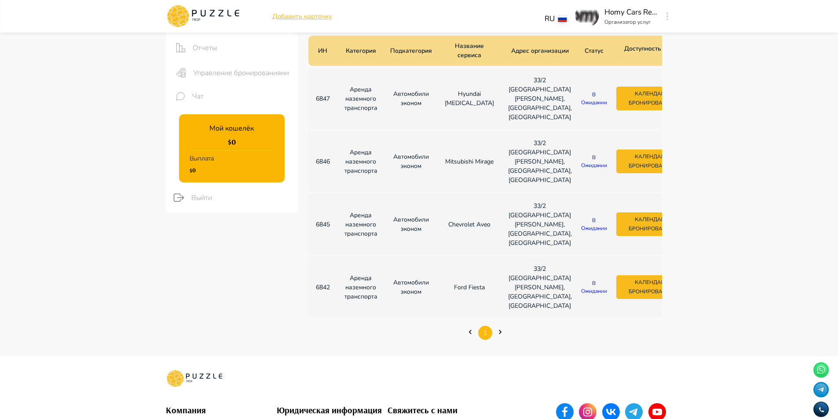
click at [757, 149] on main "Панель управления Управление профилем Управление услугами Отчеты Управление бро…" at bounding box center [419, 151] width 838 height 412
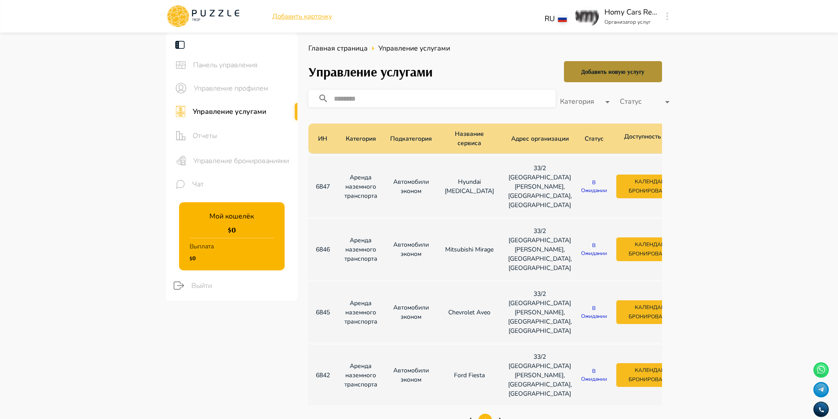
click at [619, 68] on div "Добавить новую услугу" at bounding box center [612, 71] width 63 height 11
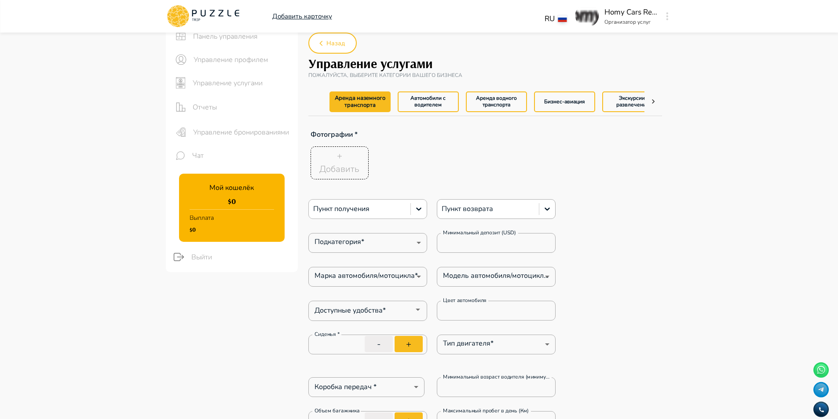
scroll to position [44, 0]
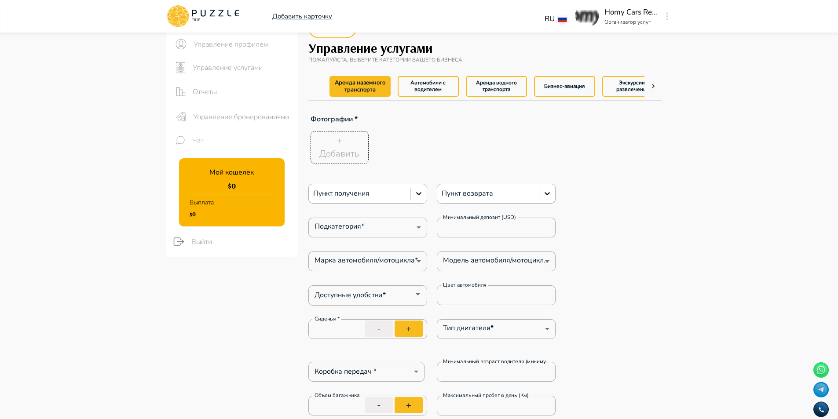
click at [344, 146] on div "+ Добавить" at bounding box center [339, 147] width 40 height 26
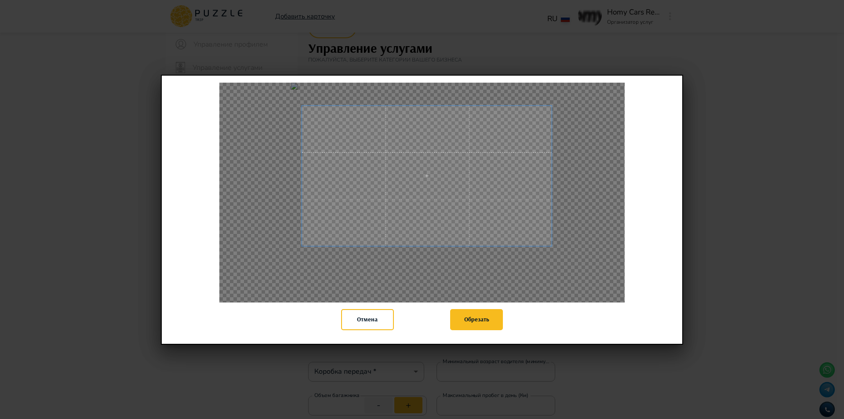
click at [553, 319] on div "Отмена Обрезать" at bounding box center [422, 210] width 522 height 270
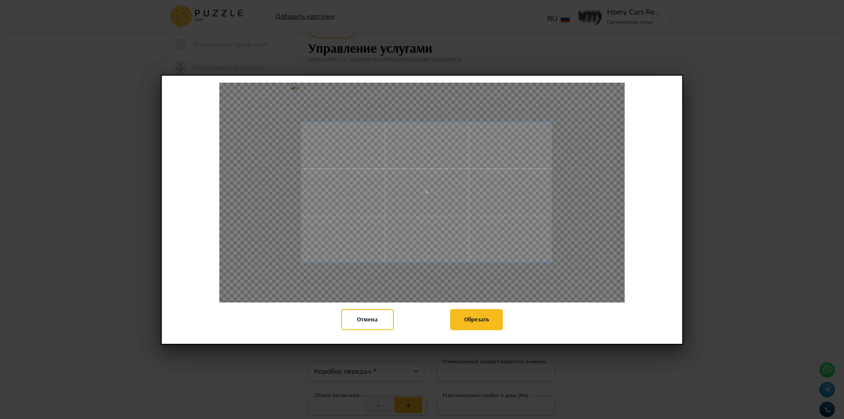
click at [467, 223] on span at bounding box center [427, 192] width 250 height 141
click at [486, 317] on button "Обрезать" at bounding box center [476, 319] width 53 height 21
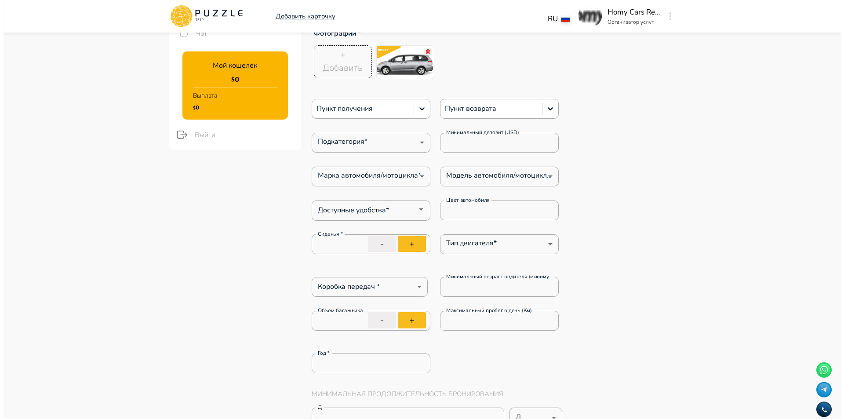
scroll to position [176, 0]
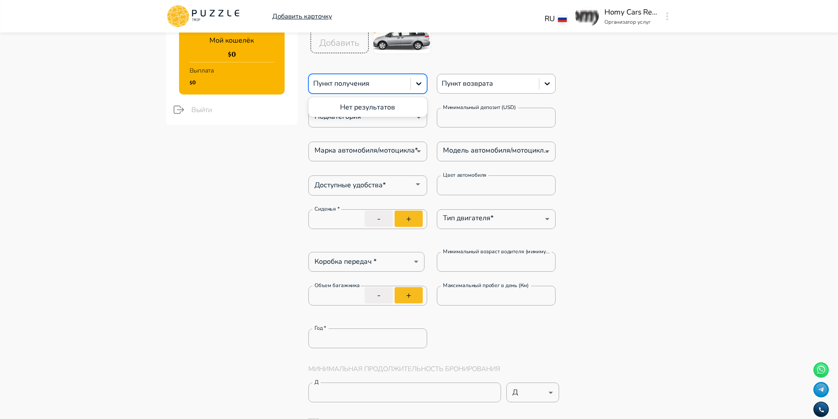
click at [369, 84] on div at bounding box center [359, 83] width 93 height 11
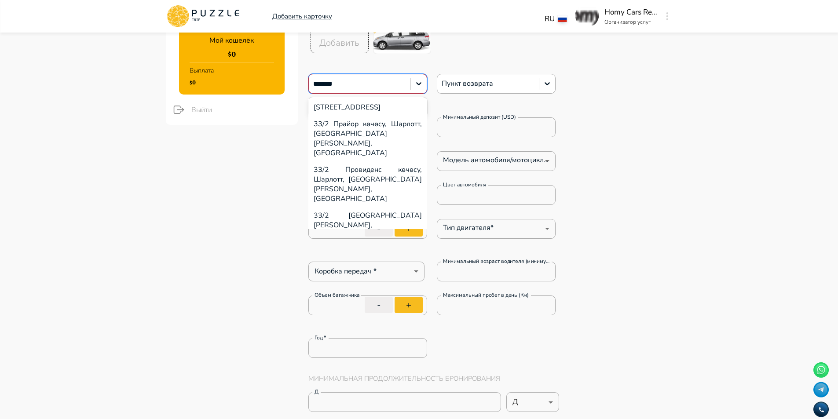
click at [378, 207] on div "33/[GEOGRAPHIC_DATA][PERSON_NAME], [GEOGRAPHIC_DATA], [GEOGRAPHIC_DATA]" at bounding box center [367, 230] width 119 height 46
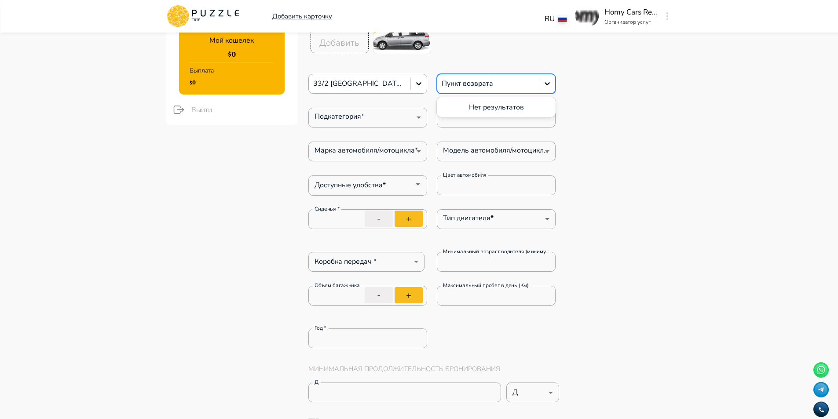
click at [485, 84] on div at bounding box center [487, 83] width 93 height 11
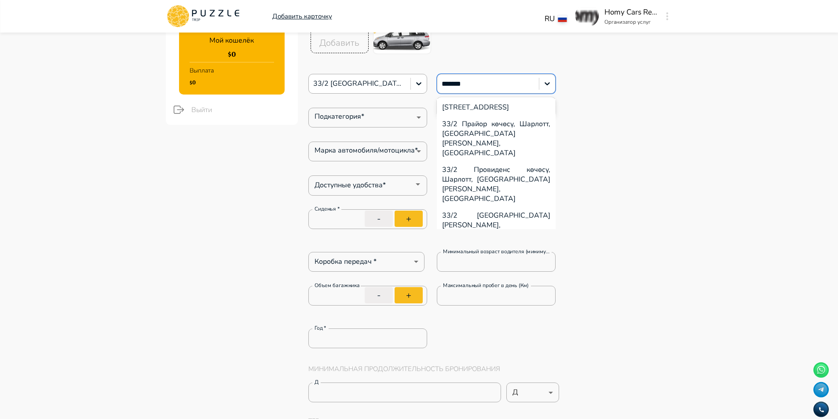
click at [506, 207] on div "33/[GEOGRAPHIC_DATA][PERSON_NAME], [GEOGRAPHIC_DATA], [GEOGRAPHIC_DATA]" at bounding box center [496, 230] width 119 height 46
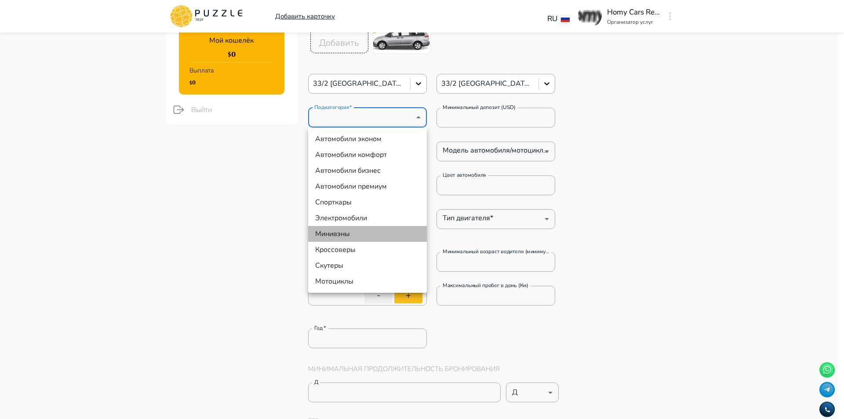
click at [376, 237] on li "Минивэны" at bounding box center [367, 234] width 119 height 16
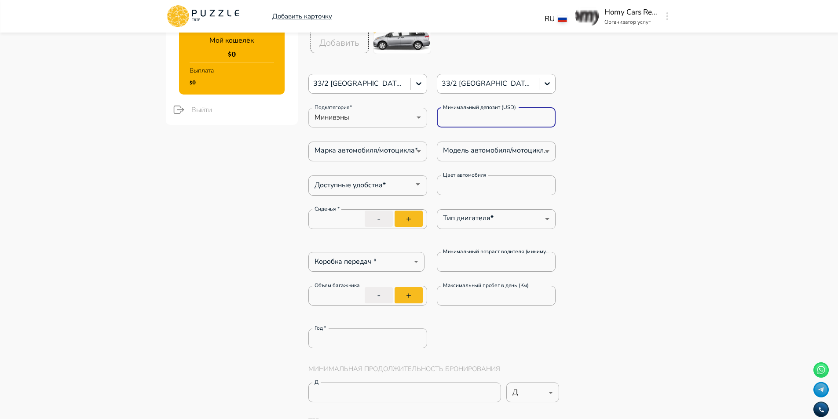
drag, startPoint x: 480, startPoint y: 122, endPoint x: 396, endPoint y: 116, distance: 83.8
click at [398, 116] on div "Подкатегория* Минивэны ** Подкатегория* Минимальный депозит (USD) * Минимальный…" at bounding box center [432, 118] width 248 height 20
paste input "*****"
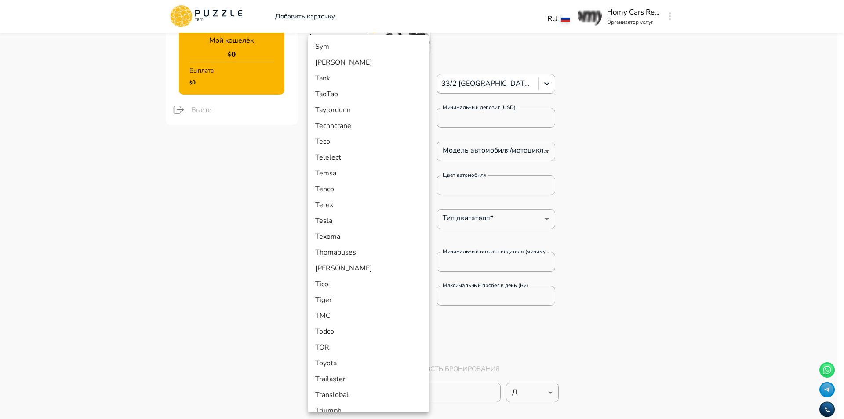
scroll to position [7955, 0]
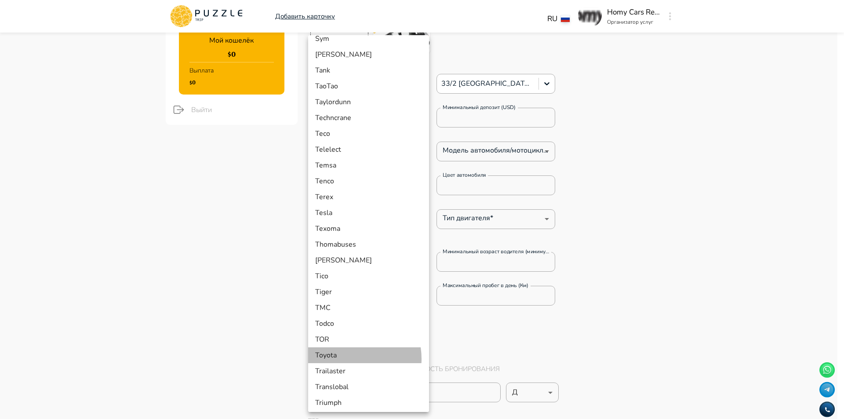
click at [346, 359] on li "Toyota" at bounding box center [368, 355] width 121 height 16
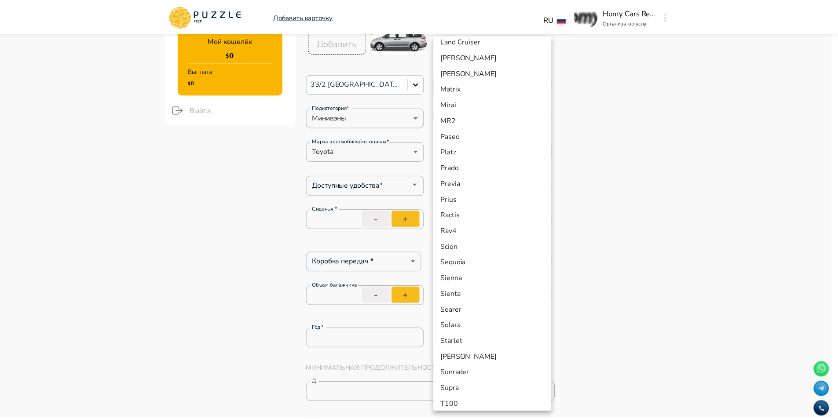
scroll to position [484, 0]
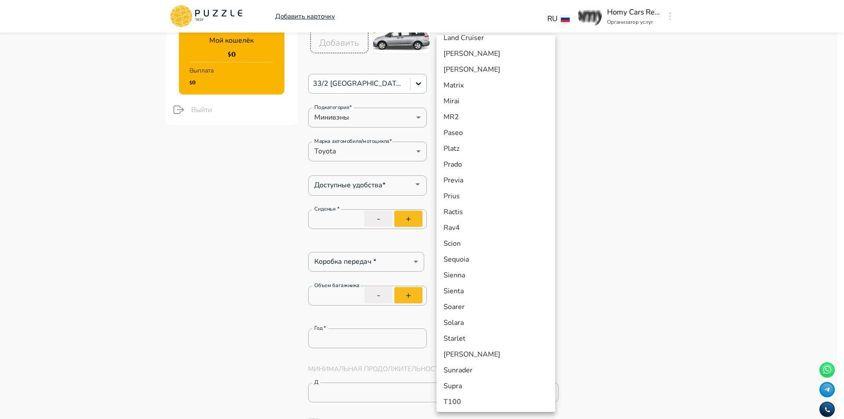
click at [481, 277] on li "Sienna" at bounding box center [496, 275] width 119 height 16
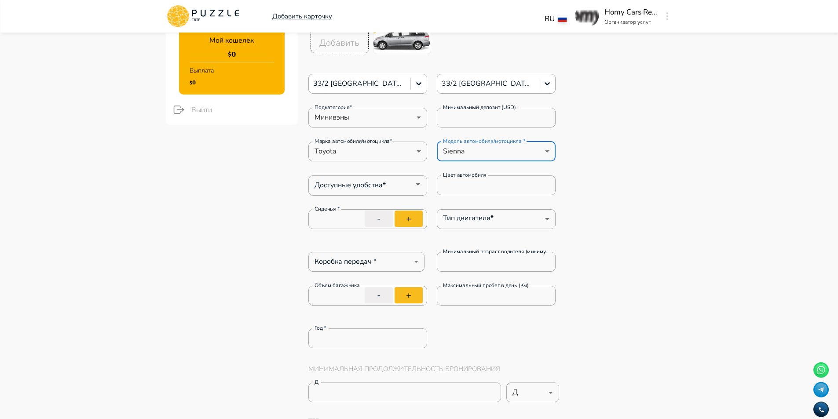
click at [384, 185] on input "Доступные удобства*" at bounding box center [360, 184] width 99 height 12
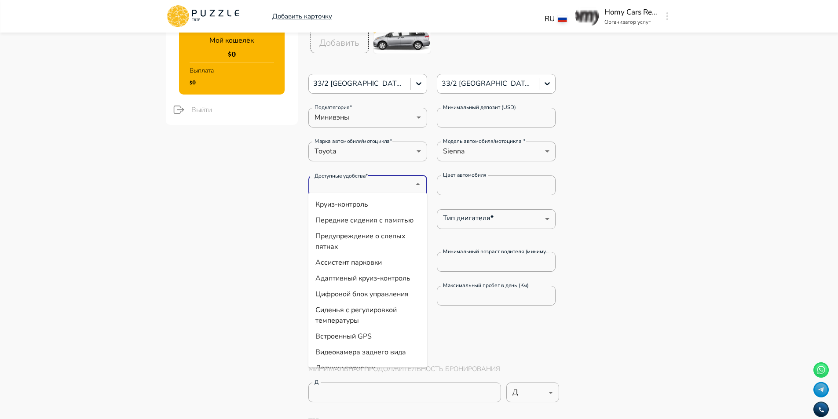
click at [400, 201] on li "Круиз-контроль" at bounding box center [367, 205] width 119 height 16
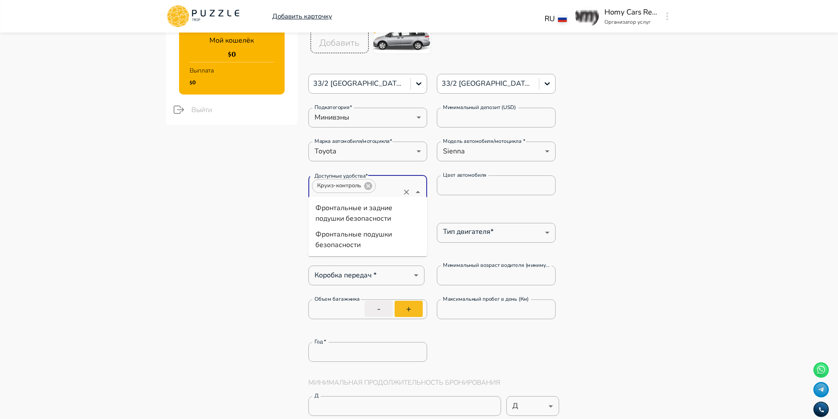
scroll to position [0, 4]
click at [362, 236] on li "Фронтальные подушки безопасности" at bounding box center [367, 239] width 119 height 26
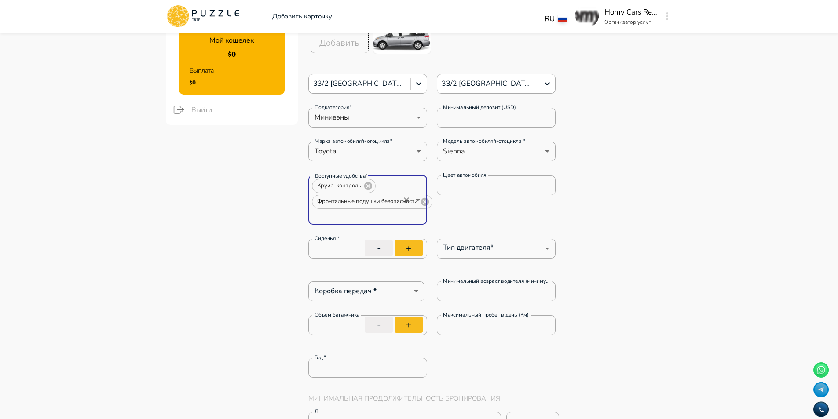
scroll to position [0, 0]
click at [384, 230] on li "Видеокамера заднего вида" at bounding box center [367, 236] width 119 height 16
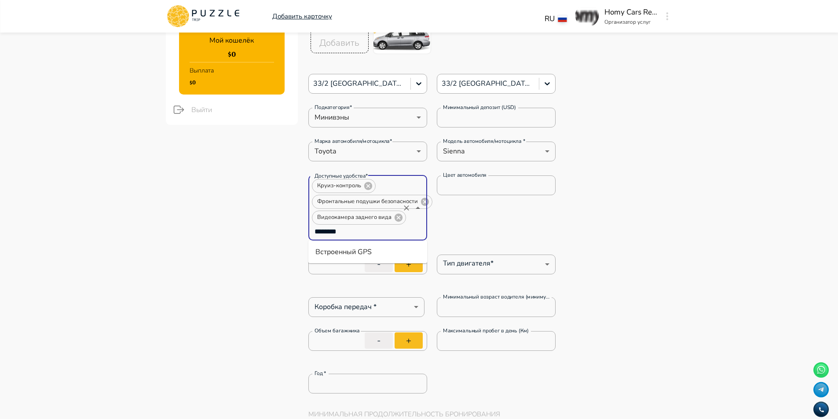
click at [361, 249] on li "Встроенный GPS" at bounding box center [367, 252] width 119 height 16
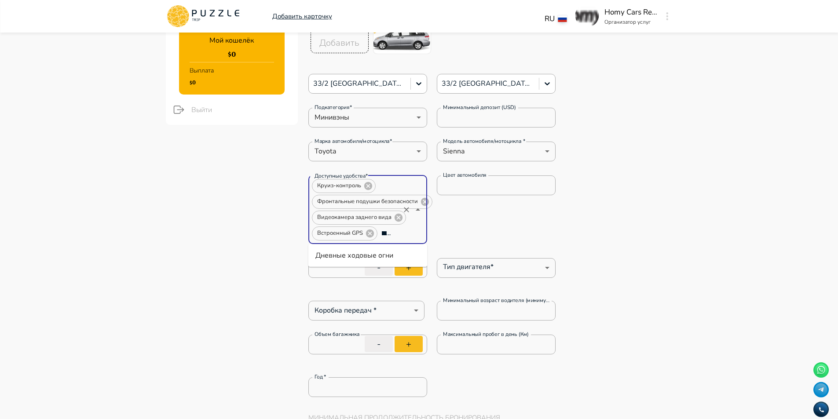
scroll to position [0, 14]
click at [405, 251] on li "Дневные ходовые огни" at bounding box center [367, 256] width 119 height 16
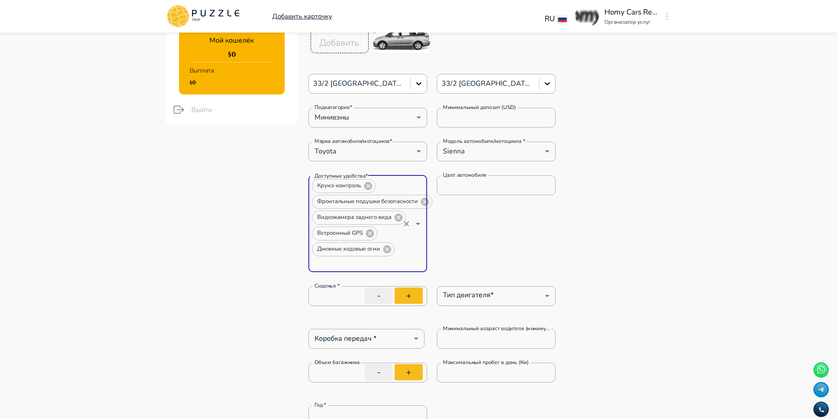
scroll to position [0, 0]
click at [385, 284] on li "Датчики парковки" at bounding box center [367, 284] width 119 height 16
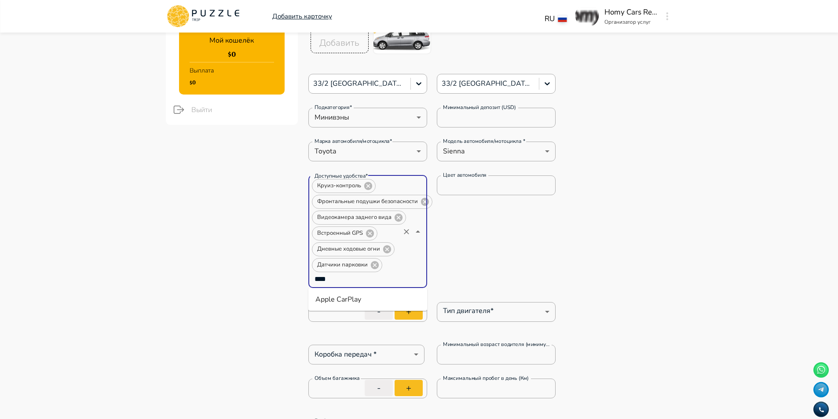
click at [357, 291] on ul "Apple CarPlay" at bounding box center [367, 299] width 119 height 23
click at [362, 298] on li "Apple CarPlay" at bounding box center [367, 300] width 119 height 16
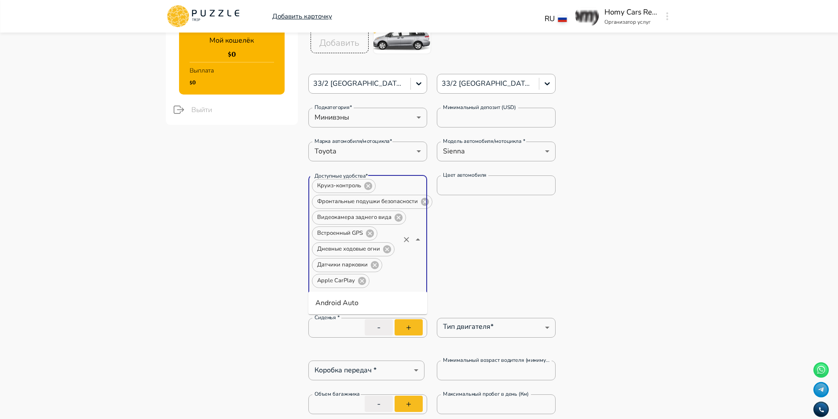
click at [363, 298] on li "Android Auto" at bounding box center [367, 303] width 119 height 16
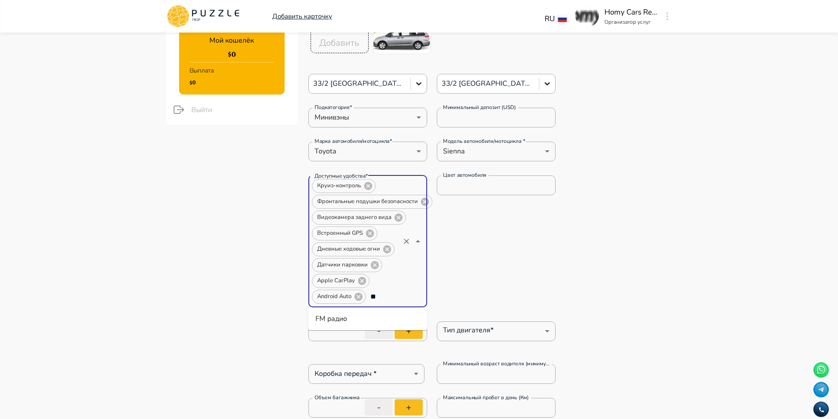
click at [348, 322] on li "FM радио" at bounding box center [367, 319] width 119 height 16
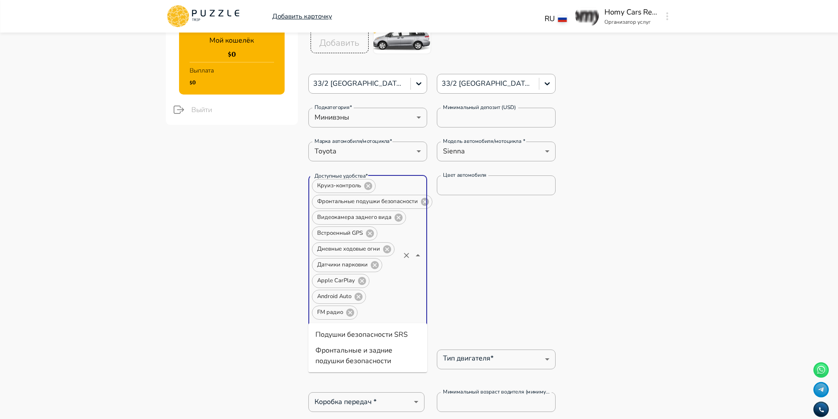
click at [386, 334] on li "Подушки безопасности SRS" at bounding box center [367, 335] width 119 height 16
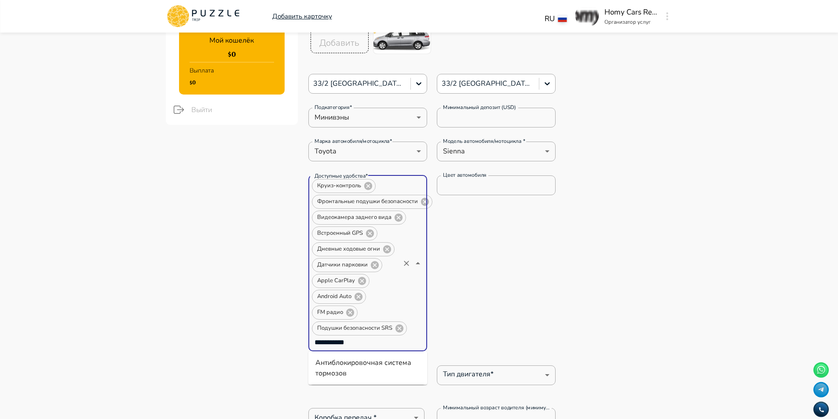
click at [398, 366] on li "Антиблокировочная система тормозов" at bounding box center [367, 368] width 119 height 26
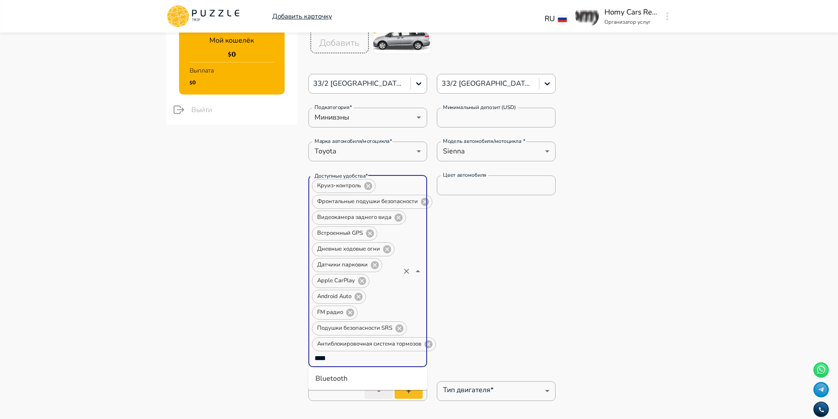
click at [363, 379] on li "Bluetooth" at bounding box center [367, 379] width 119 height 16
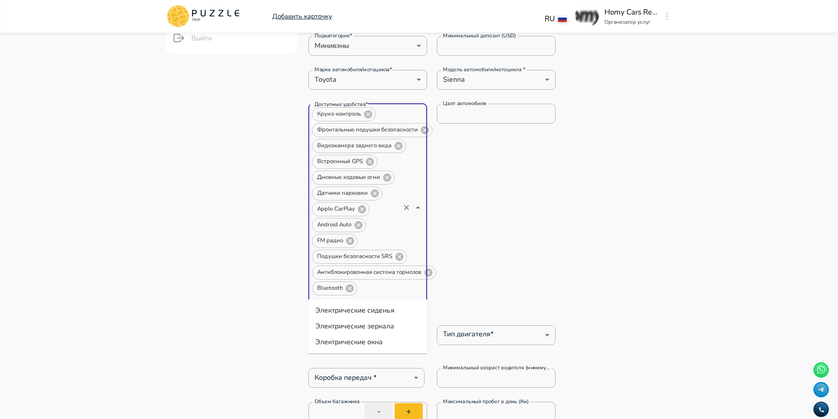
scroll to position [352, 0]
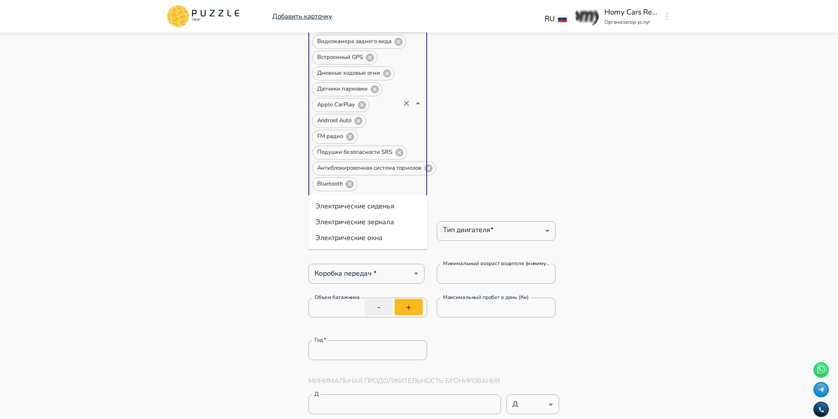
click at [377, 219] on li "Электрические зеркала" at bounding box center [367, 222] width 119 height 16
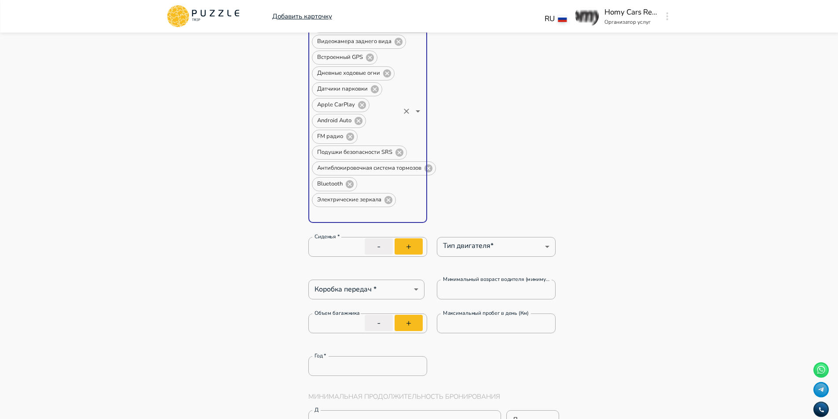
scroll to position [0, 0]
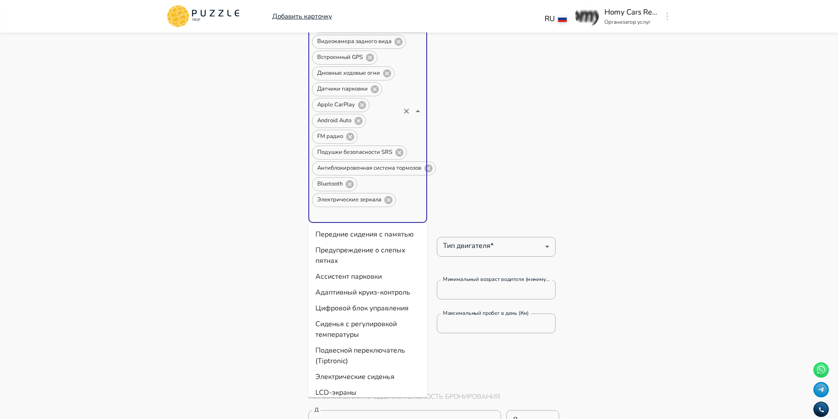
click at [369, 219] on input "Доступные удобства*" at bounding box center [355, 214] width 88 height 12
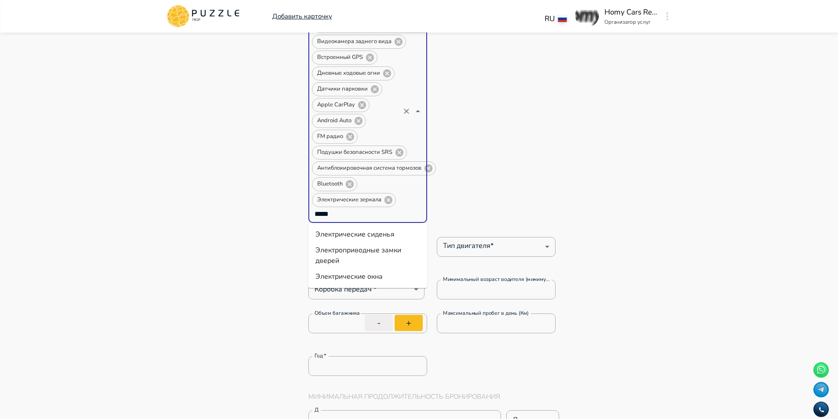
click at [366, 277] on li "Электрические окна" at bounding box center [367, 277] width 119 height 16
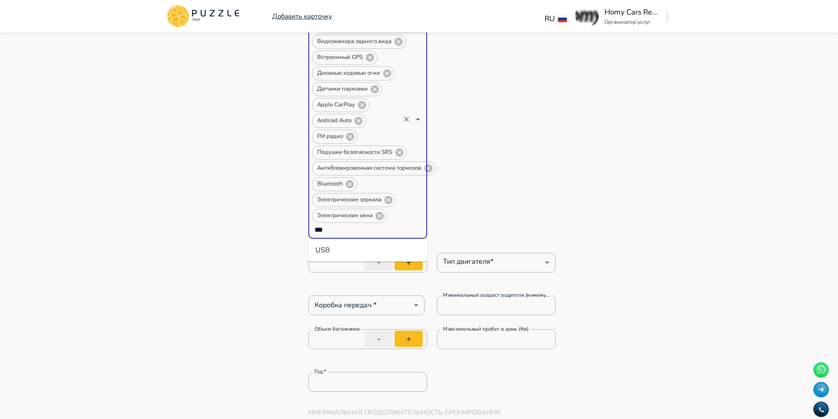
click at [328, 244] on li "USB" at bounding box center [367, 250] width 119 height 16
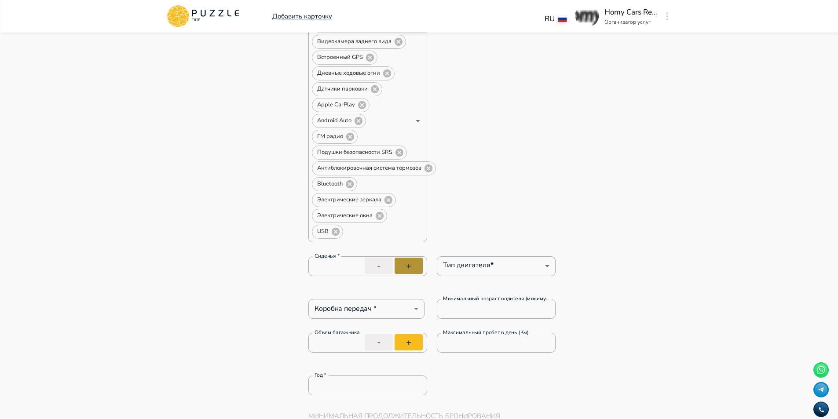
click at [409, 263] on button "+" at bounding box center [408, 266] width 28 height 16
click at [411, 263] on button "+" at bounding box center [408, 266] width 28 height 16
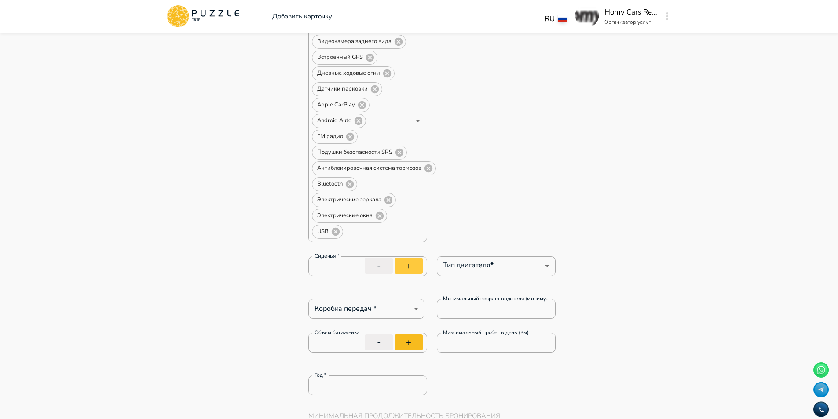
click at [411, 263] on button "+" at bounding box center [408, 266] width 28 height 16
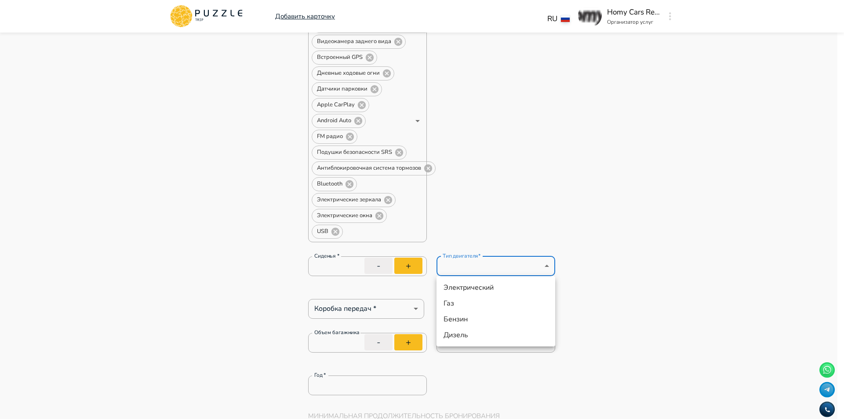
click at [476, 315] on li "Бензин" at bounding box center [496, 319] width 119 height 16
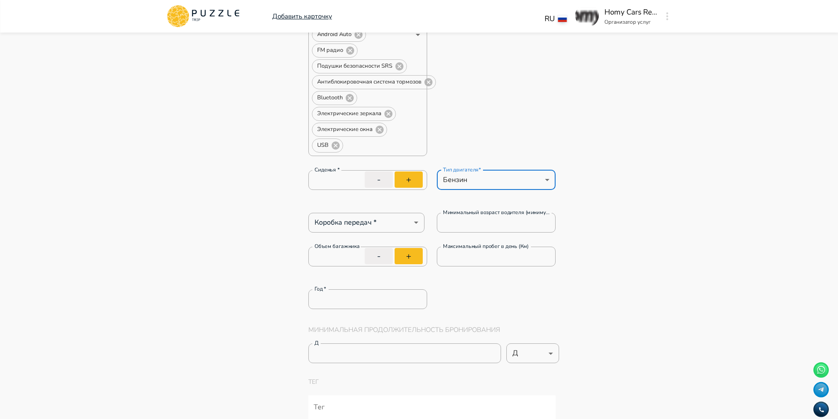
scroll to position [440, 0]
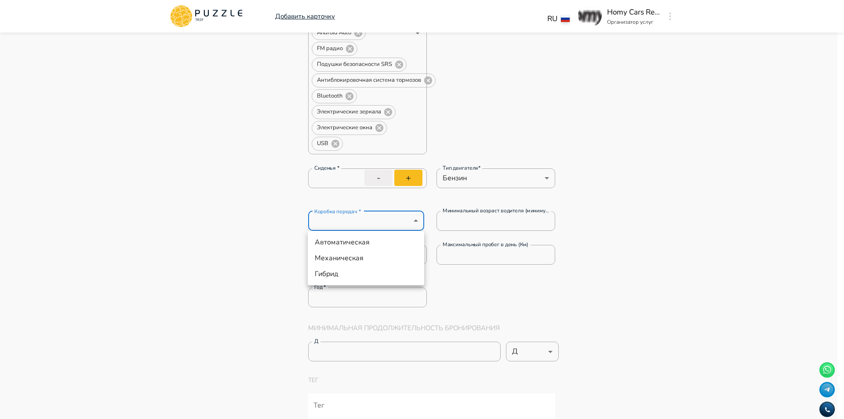
click at [374, 240] on li "Автоматическая" at bounding box center [366, 242] width 117 height 16
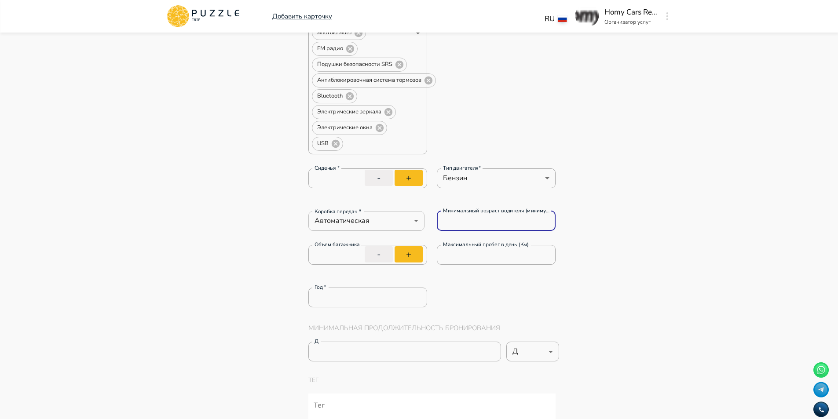
drag, startPoint x: 496, startPoint y: 221, endPoint x: 410, endPoint y: 221, distance: 85.3
click at [410, 221] on div "Коробка передач * Автоматическая ********* Коробка передач * Минимальный возрас…" at bounding box center [432, 221] width 248 height 20
click at [412, 252] on button "+" at bounding box center [408, 254] width 28 height 16
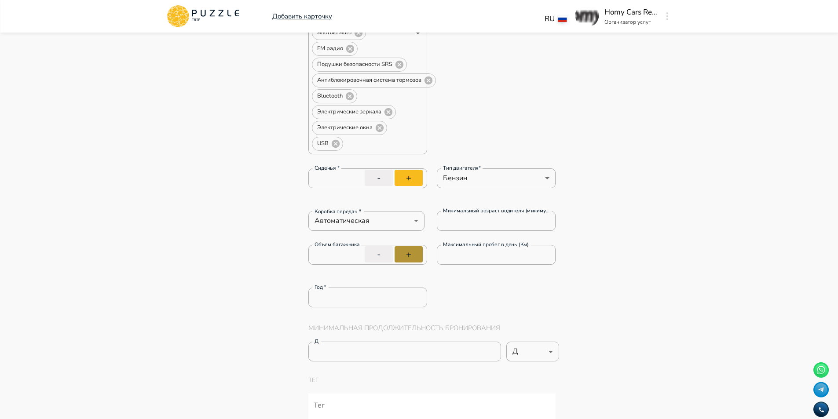
click at [413, 252] on button "+" at bounding box center [408, 254] width 28 height 16
click at [484, 255] on input "*" at bounding box center [496, 255] width 119 height 18
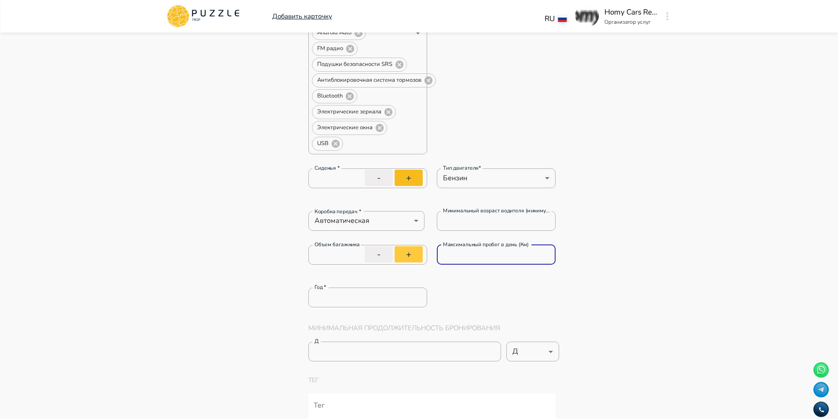
drag, startPoint x: 456, startPoint y: 252, endPoint x: 415, endPoint y: 248, distance: 41.6
click at [415, 248] on div "Объем багажника * Объем багажника - + Максимальный пробег в день (Км) * Максима…" at bounding box center [432, 259] width 248 height 29
drag, startPoint x: 369, startPoint y: 299, endPoint x: 248, endPoint y: 307, distance: 121.2
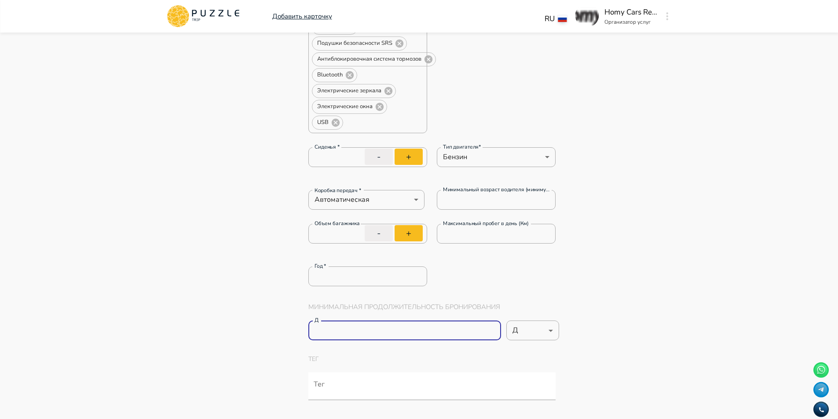
drag, startPoint x: 350, startPoint y: 327, endPoint x: 228, endPoint y: 310, distance: 122.9
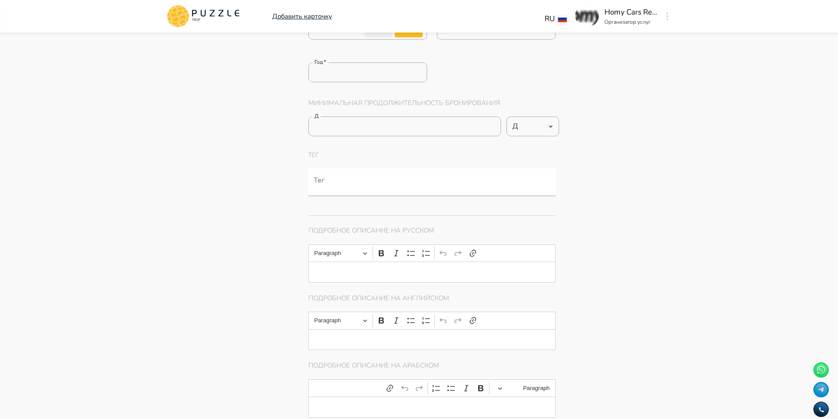
scroll to position [660, 0]
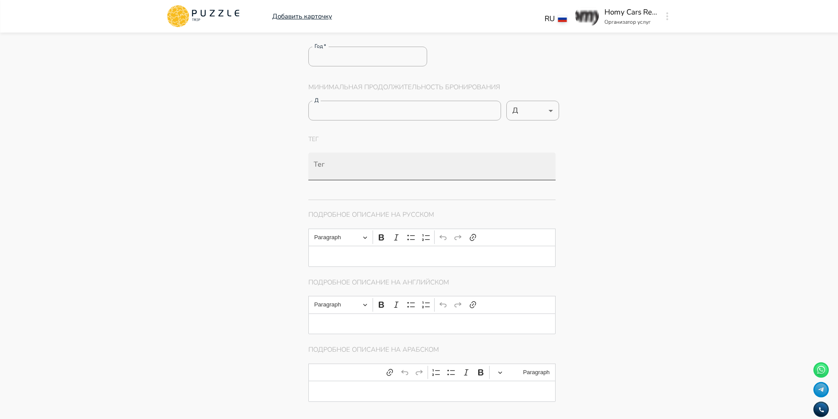
click at [352, 159] on div at bounding box center [432, 167] width 248 height 28
paste input "**********"
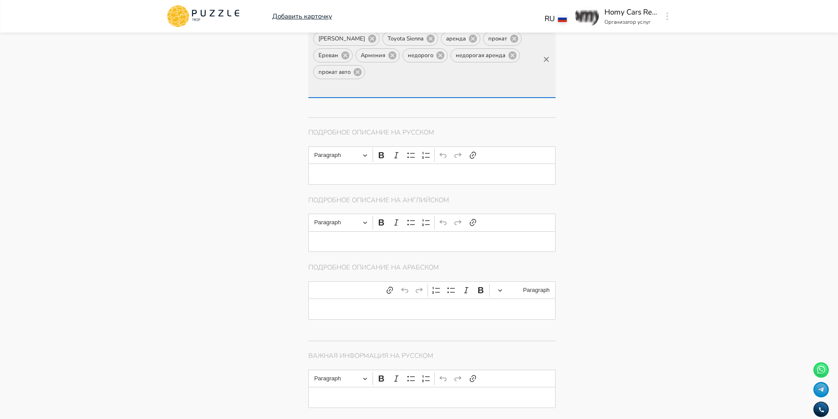
scroll to position [799, 0]
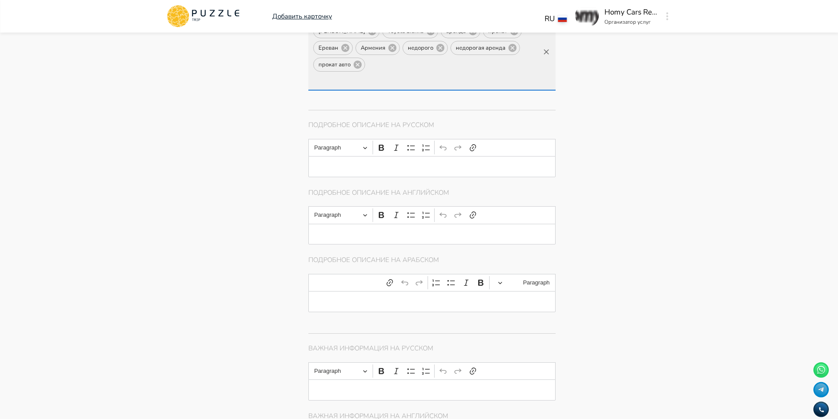
click at [330, 163] on p "Editor editing area: main" at bounding box center [432, 166] width 220 height 7
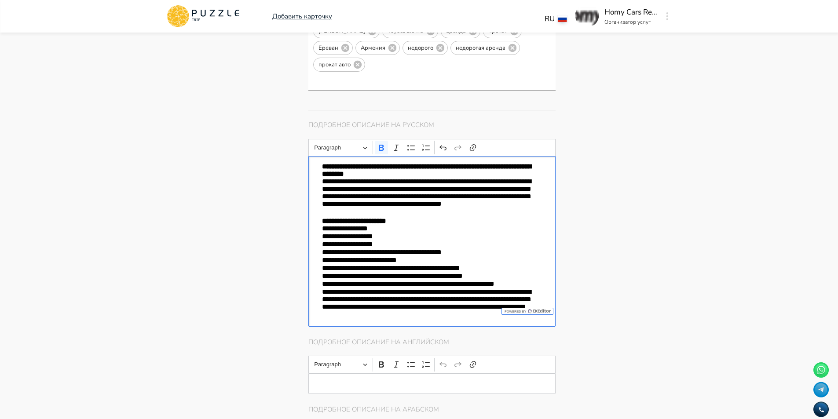
click at [456, 163] on p "**********" at bounding box center [432, 170] width 220 height 15
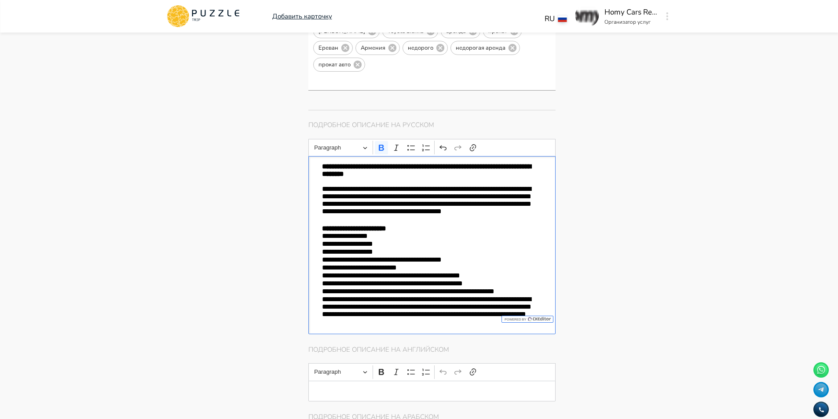
click at [456, 205] on p "**********" at bounding box center [432, 205] width 220 height 40
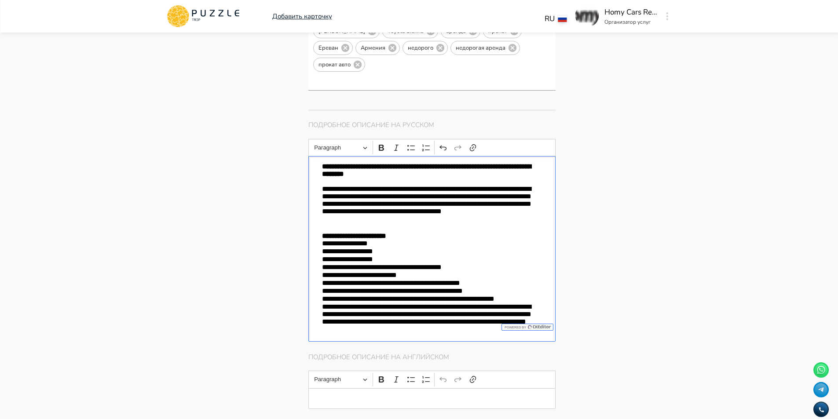
click at [322, 303] on p "**********" at bounding box center [432, 319] width 220 height 32
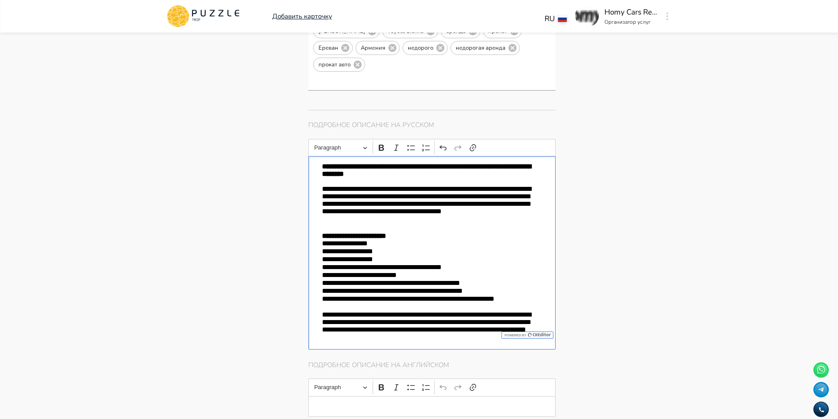
click at [321, 231] on div "**********" at bounding box center [432, 252] width 248 height 193
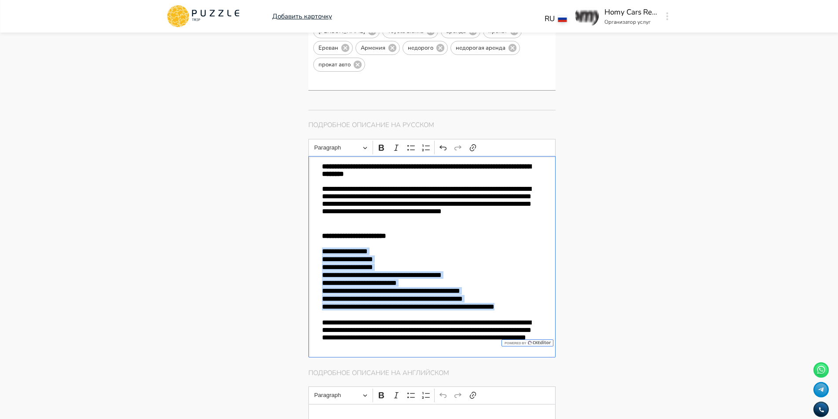
drag, startPoint x: 538, startPoint y: 294, endPoint x: 317, endPoint y: 235, distance: 229.3
click at [317, 235] on div "**********" at bounding box center [432, 256] width 248 height 201
click at [414, 143] on icon "Editor toolbar" at bounding box center [411, 147] width 9 height 9
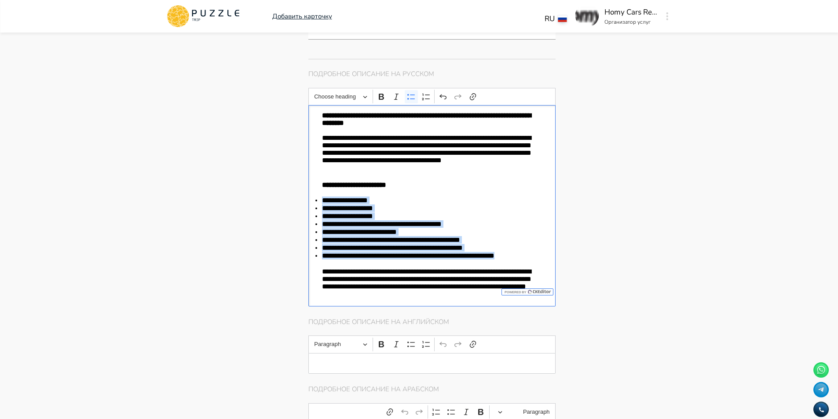
scroll to position [931, 0]
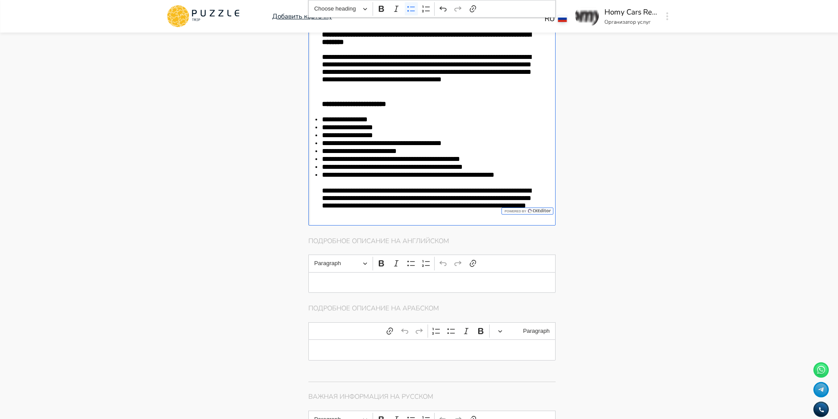
click at [363, 279] on p "Editor editing area: main" at bounding box center [432, 282] width 220 height 7
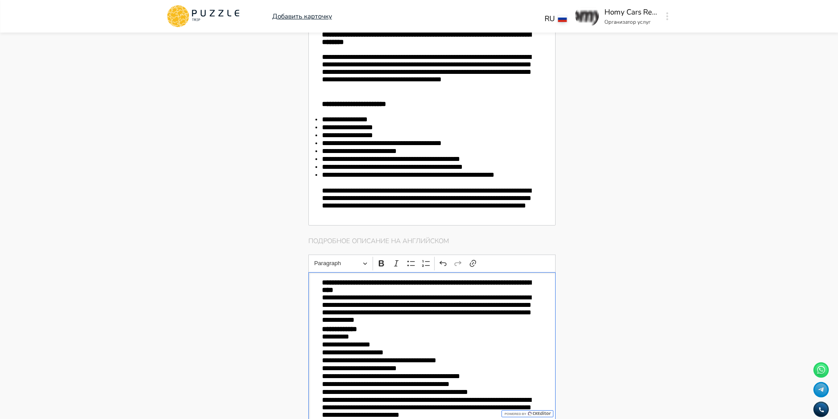
click at [322, 294] on p "**********" at bounding box center [432, 310] width 220 height 32
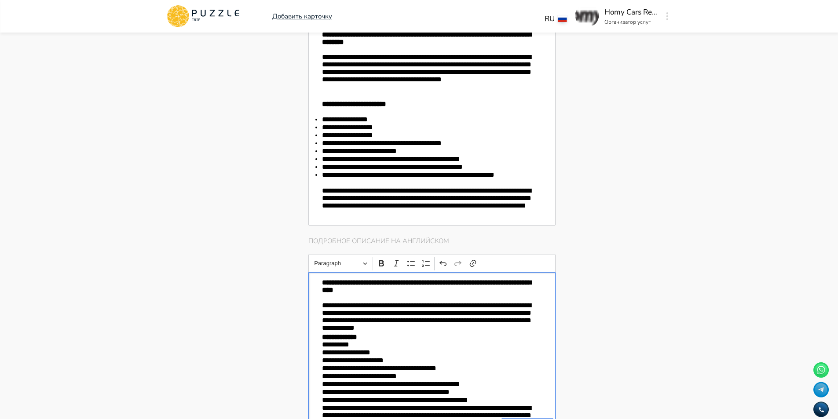
click at [429, 317] on p "**********" at bounding box center [432, 318] width 220 height 32
click at [318, 340] on div "**********" at bounding box center [432, 357] width 248 height 170
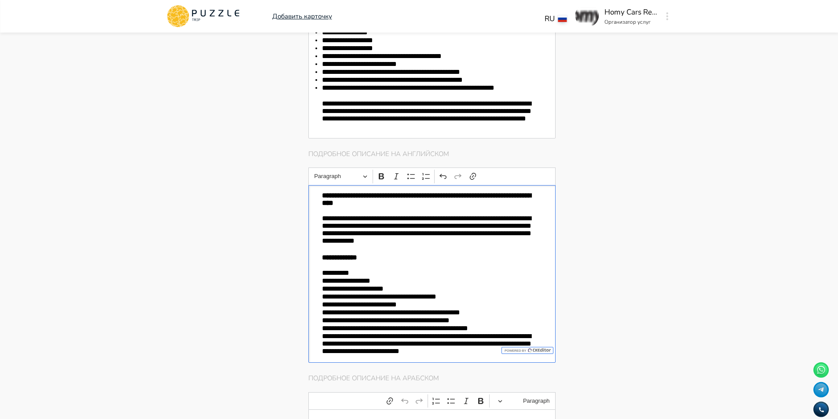
scroll to position [1019, 0]
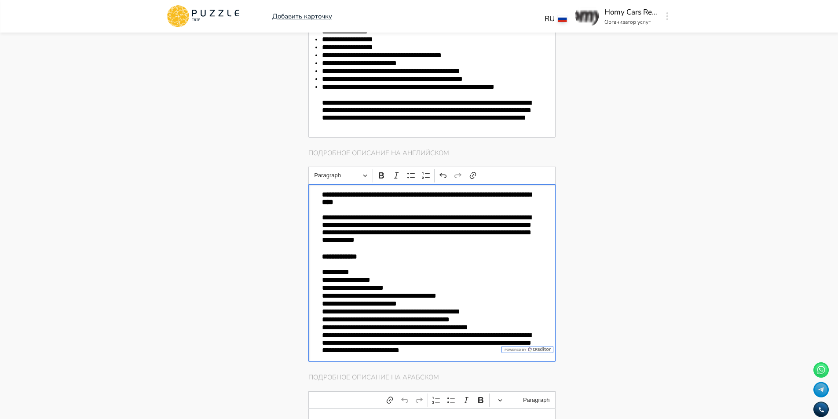
click at [321, 322] on div "**********" at bounding box center [432, 273] width 248 height 178
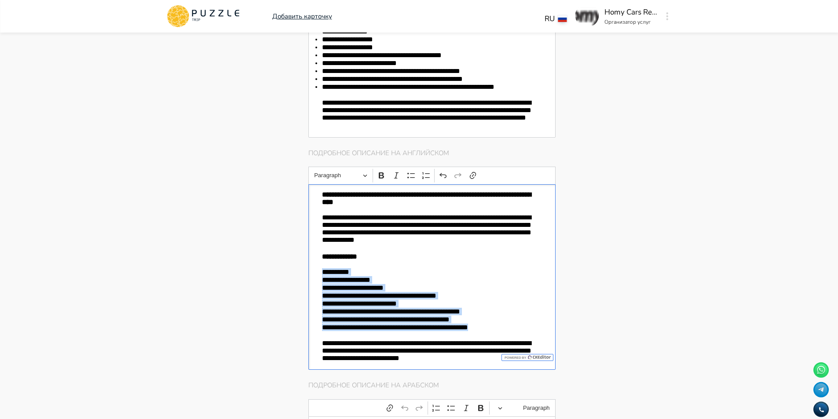
drag, startPoint x: 478, startPoint y: 317, endPoint x: 297, endPoint y: 262, distance: 188.9
click at [298, 262] on div "Главная страница Управление услугами Создать Назад Управление услугами ПОЖАЛУЙС…" at bounding box center [485, 220] width 375 height 2414
click at [412, 171] on icon "Editor toolbar" at bounding box center [411, 175] width 9 height 9
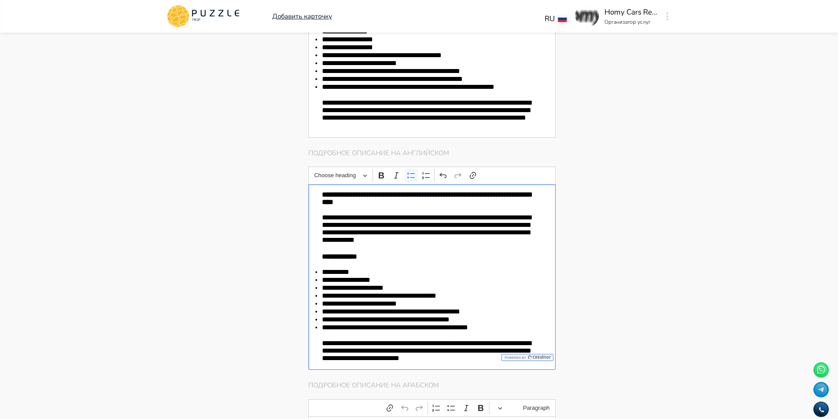
click at [589, 191] on div "Фотографии * + Добавить 33/2 проспект Месропа Маштоца, Ереван, Армения 33/2 про…" at bounding box center [485, 271] width 354 height 2274
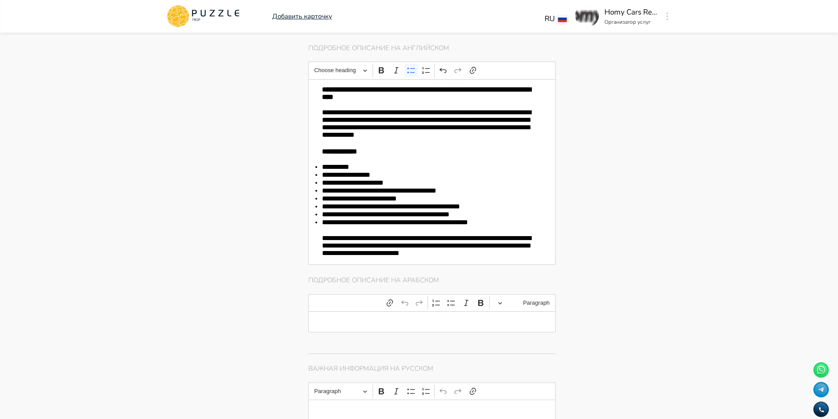
scroll to position [1195, 0]
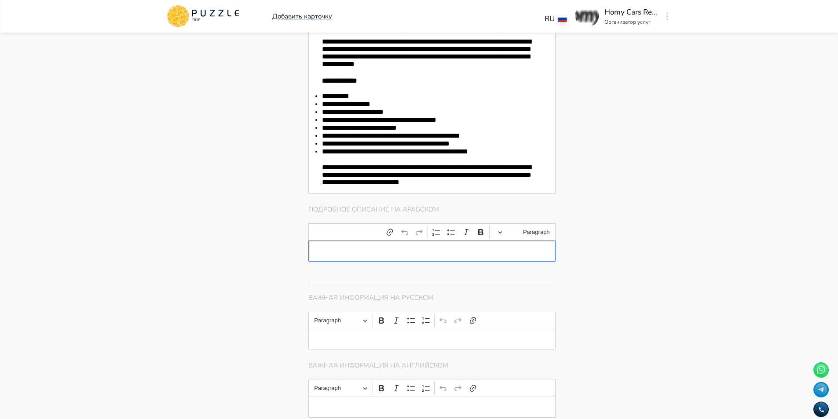
click at [414, 244] on div "Editor editing area: main" at bounding box center [432, 251] width 248 height 21
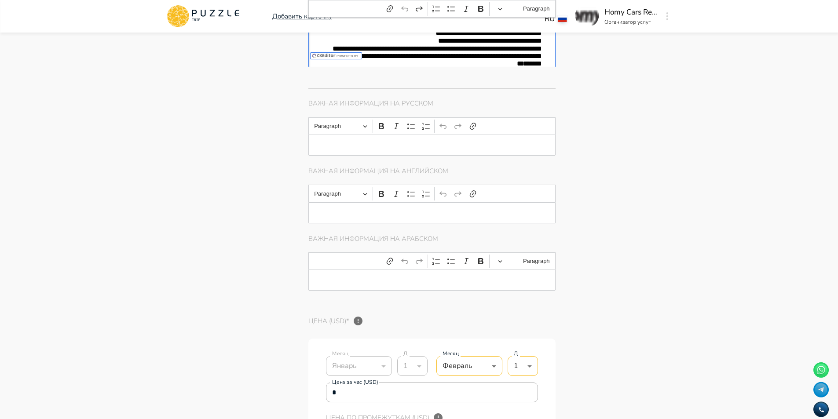
scroll to position [1503, 0]
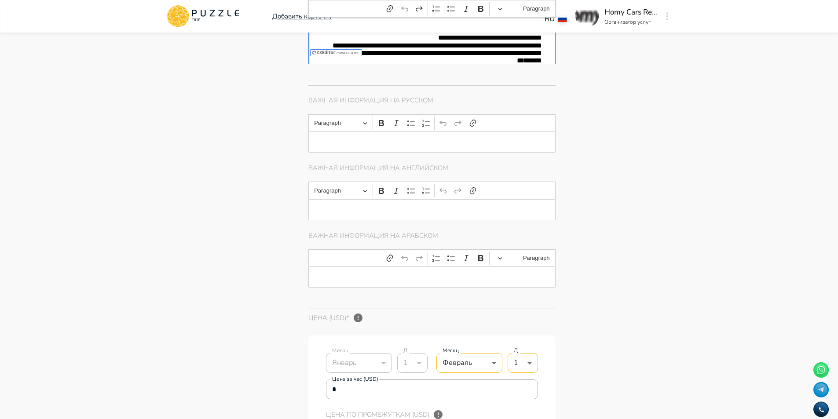
click at [369, 138] on p "Editor editing area: main" at bounding box center [432, 141] width 220 height 7
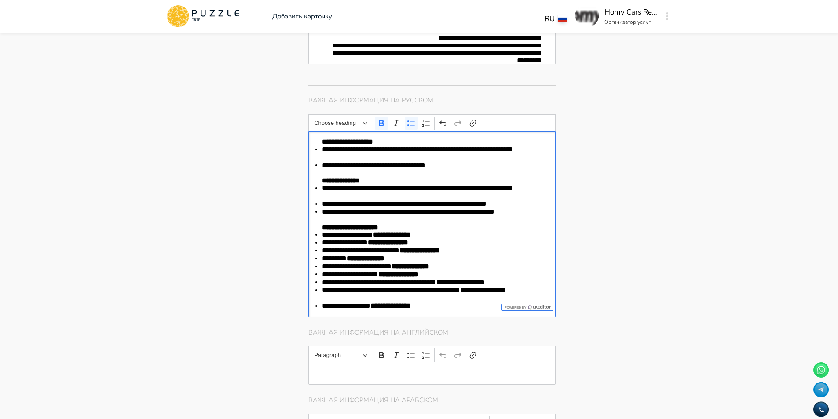
scroll to position [1723, 0]
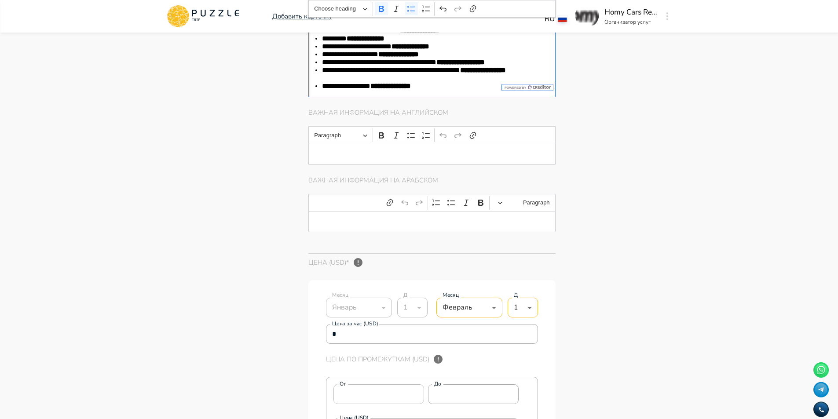
click at [368, 150] on div "Editor editing area: main" at bounding box center [432, 154] width 248 height 21
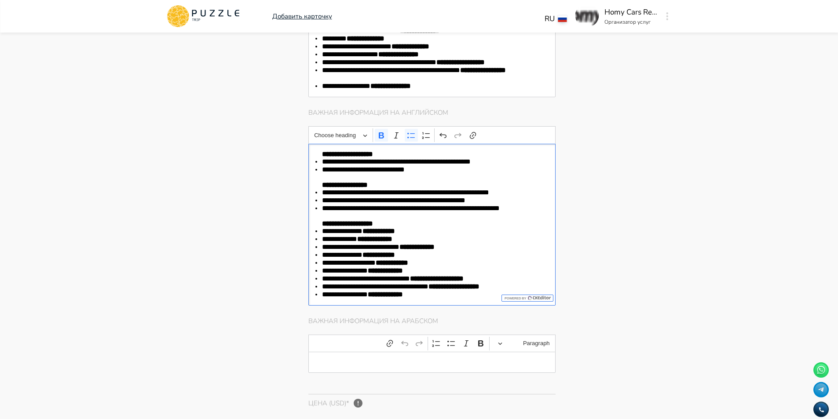
click at [416, 359] on p "Editor editing area: main" at bounding box center [432, 362] width 220 height 7
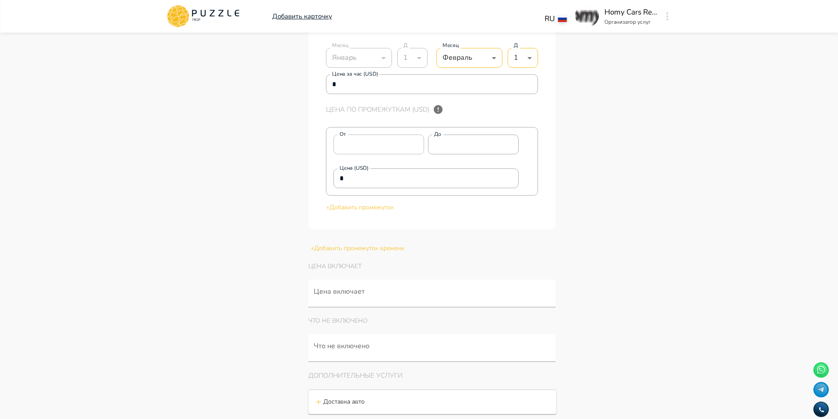
scroll to position [2210, 0]
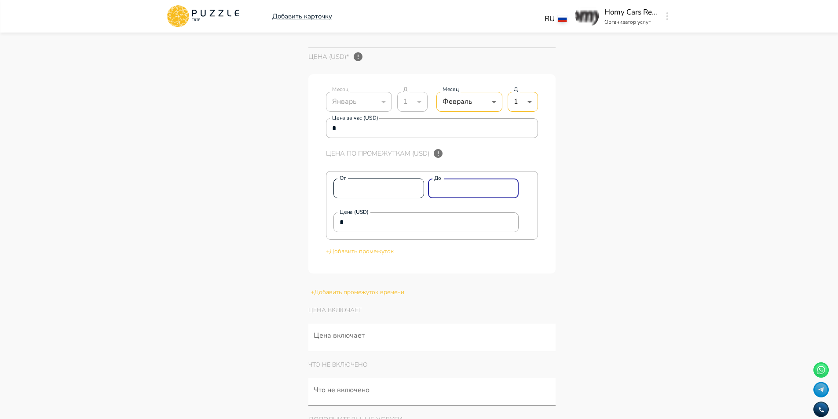
click at [378, 181] on div "От * От До * До" at bounding box center [426, 189] width 186 height 20
drag, startPoint x: 382, startPoint y: 220, endPoint x: 218, endPoint y: 208, distance: 164.4
paste input "*****"
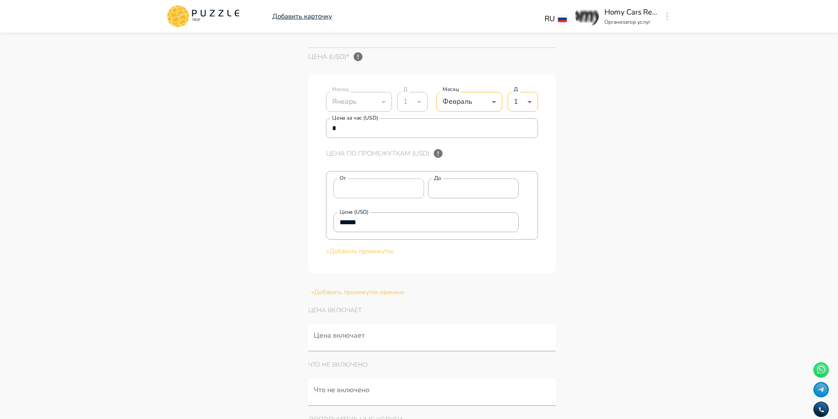
click at [369, 247] on p "+ Добавить промежуток" at bounding box center [432, 251] width 212 height 9
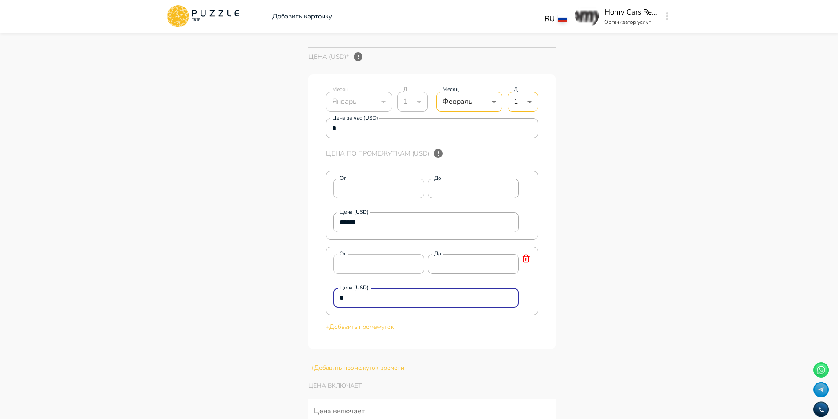
drag, startPoint x: 365, startPoint y: 292, endPoint x: 230, endPoint y: 277, distance: 135.9
paste input "*****"
click at [395, 322] on p "+ Добавить промежуток" at bounding box center [432, 326] width 212 height 9
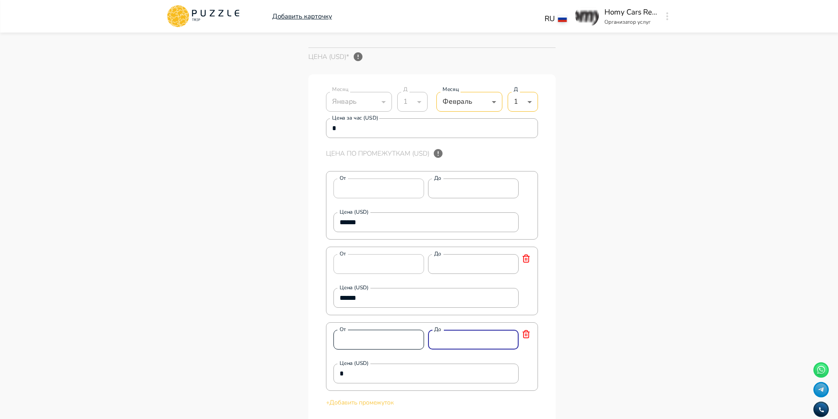
click at [373, 330] on div "От * От До * До" at bounding box center [426, 340] width 186 height 20
drag, startPoint x: 381, startPoint y: 370, endPoint x: 211, endPoint y: 348, distance: 172.0
paste input "****"
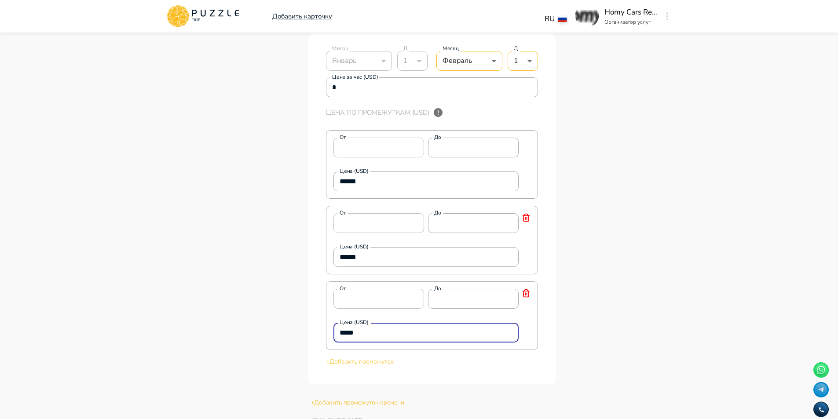
scroll to position [2342, 0]
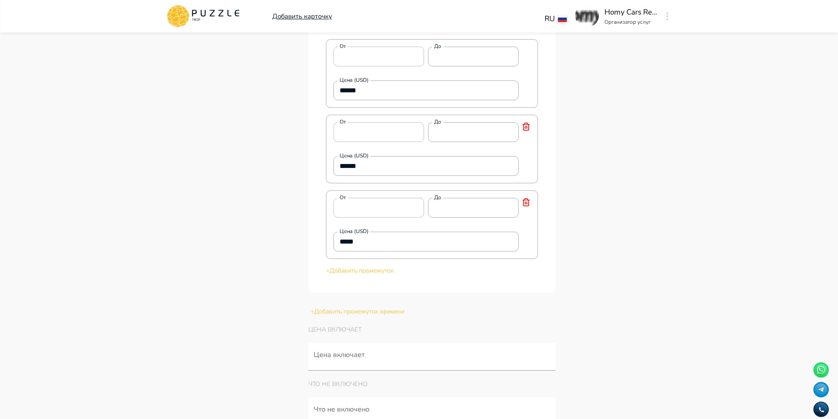
click at [359, 266] on p "+ Добавить промежуток" at bounding box center [432, 270] width 212 height 9
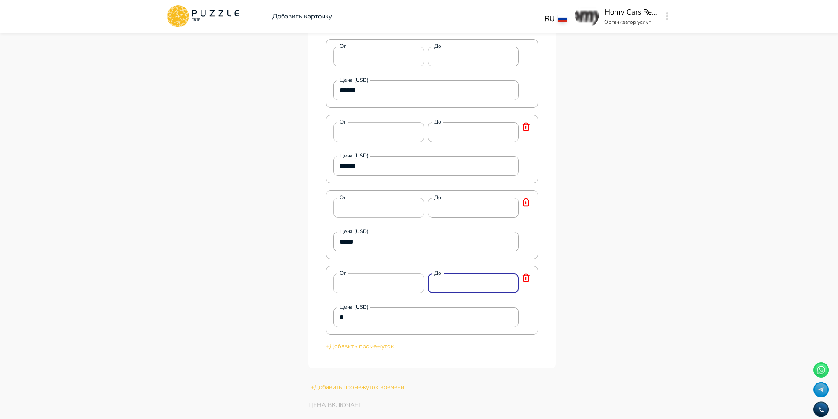
click at [369, 274] on div "От * От До * До" at bounding box center [426, 284] width 186 height 20
drag, startPoint x: 374, startPoint y: 311, endPoint x: 234, endPoint y: 300, distance: 140.7
paste input "****"
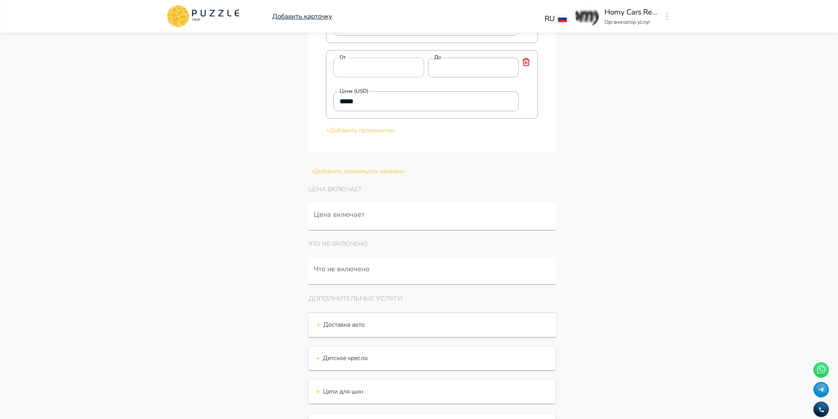
scroll to position [2562, 0]
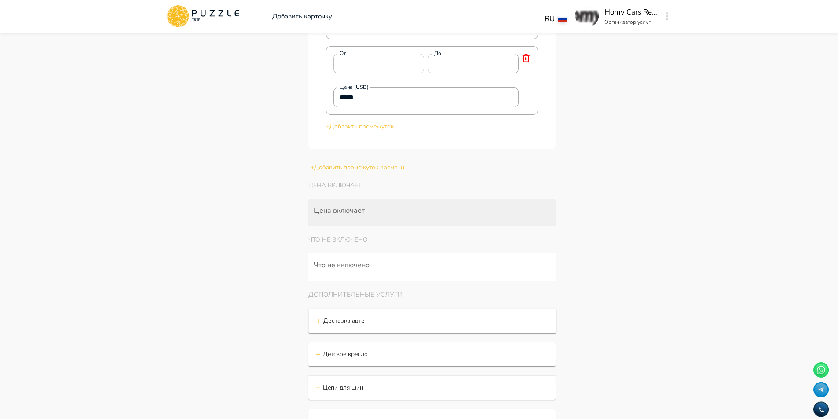
click at [390, 202] on div at bounding box center [432, 213] width 248 height 28
click at [512, 212] on input "Цена включает" at bounding box center [519, 217] width 38 height 16
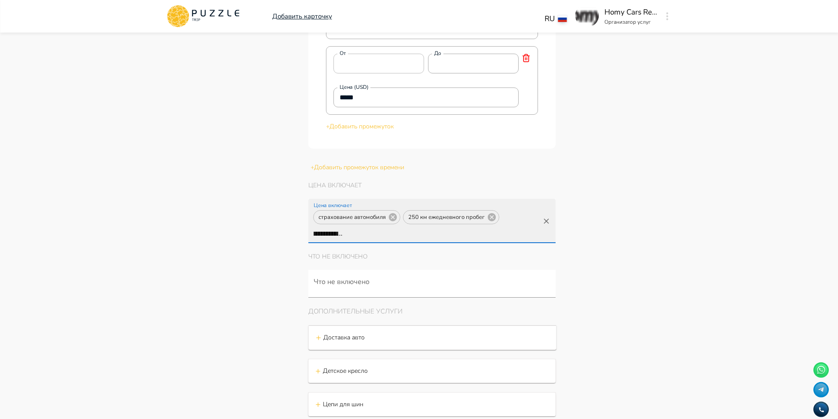
scroll to position [0, 0]
click at [350, 226] on input "**********" at bounding box center [331, 234] width 38 height 16
click at [420, 230] on icon at bounding box center [416, 234] width 8 height 8
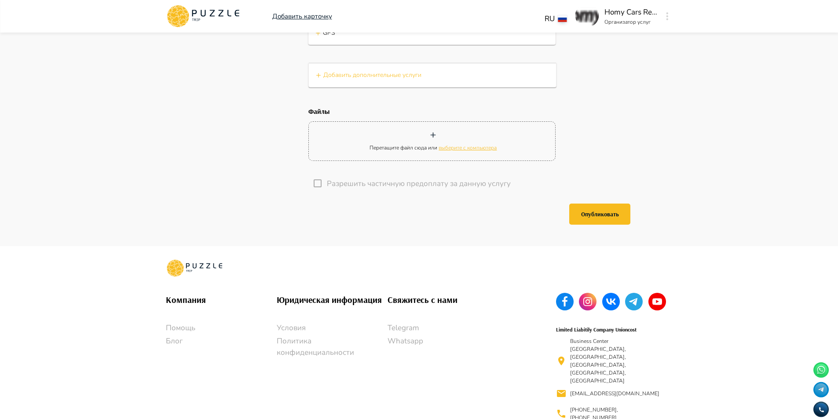
scroll to position [3002, 0]
click at [595, 213] on button "Опубликовать" at bounding box center [599, 212] width 61 height 21
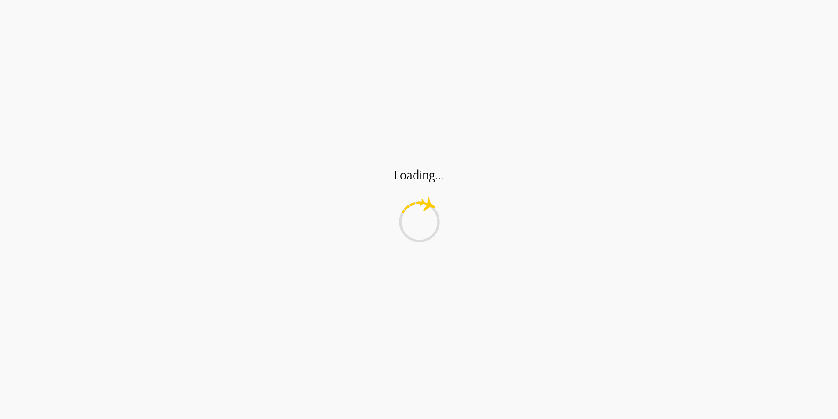
scroll to position [0, 0]
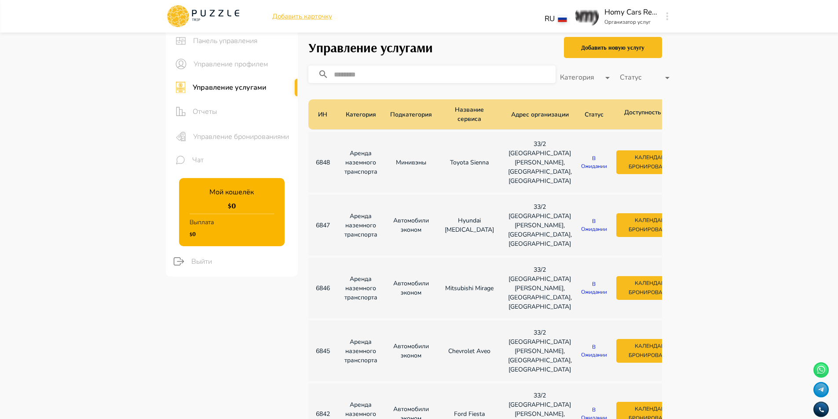
scroll to position [23, 0]
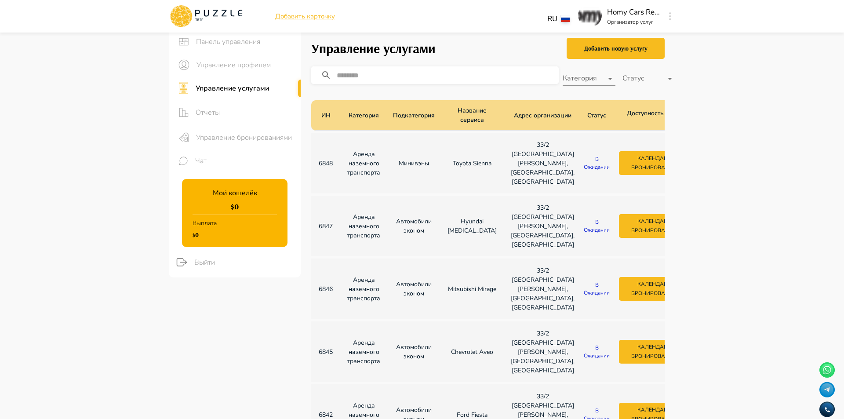
click at [595, 73] on body "Добавить карточку RU ** Homy Cars Rental Организатор услуг Панель управления Уп…" at bounding box center [422, 332] width 844 height 710
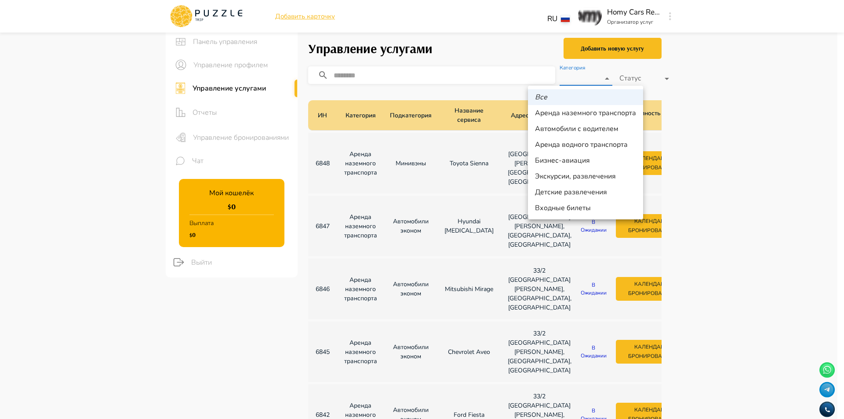
click at [707, 136] on div at bounding box center [422, 209] width 844 height 419
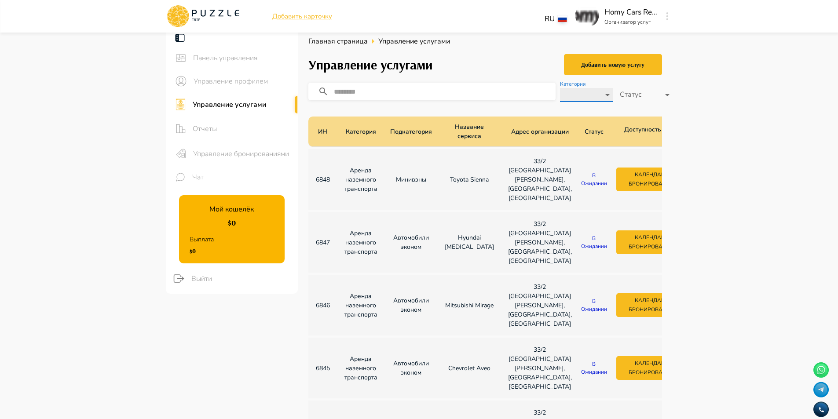
scroll to position [0, 0]
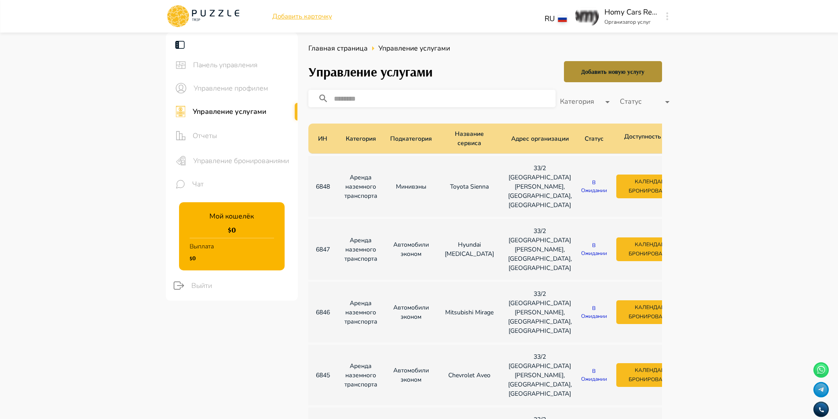
click at [621, 65] on button "Добавить новую услугу" at bounding box center [613, 71] width 98 height 21
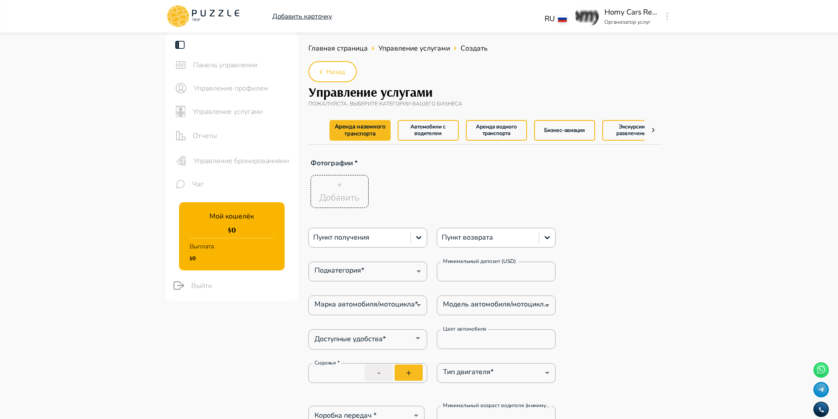
click at [341, 201] on p "Добавить" at bounding box center [339, 197] width 40 height 13
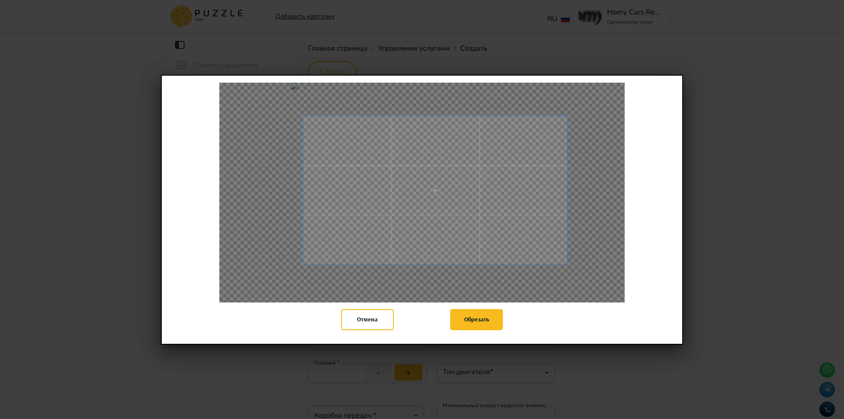
click at [567, 341] on div "Отмена Обрезать" at bounding box center [422, 210] width 522 height 270
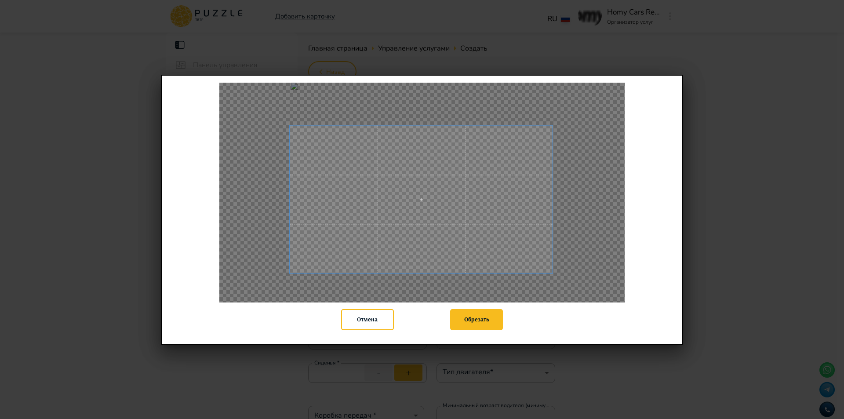
click at [471, 219] on span at bounding box center [421, 199] width 263 height 148
click at [491, 321] on button "Обрезать" at bounding box center [476, 319] width 53 height 21
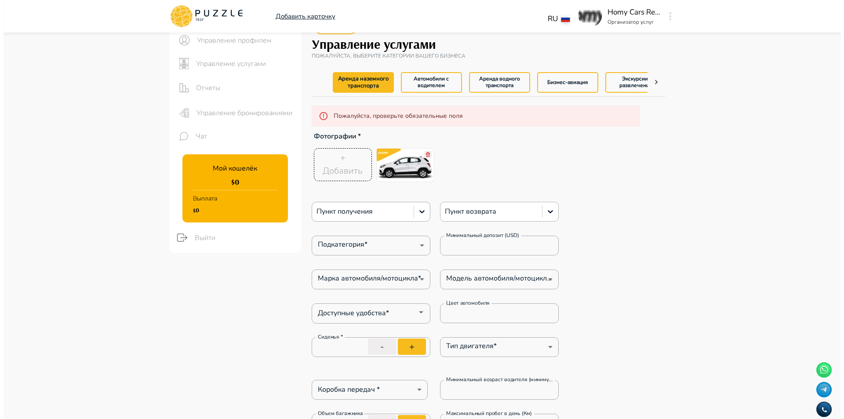
scroll to position [44, 0]
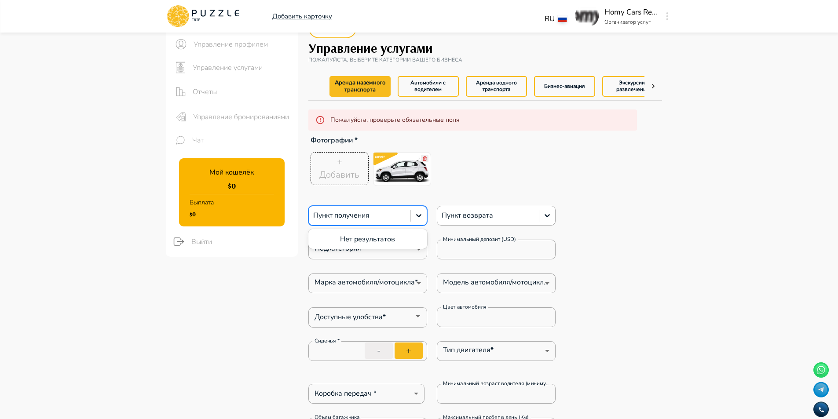
click at [370, 219] on div at bounding box center [359, 215] width 93 height 11
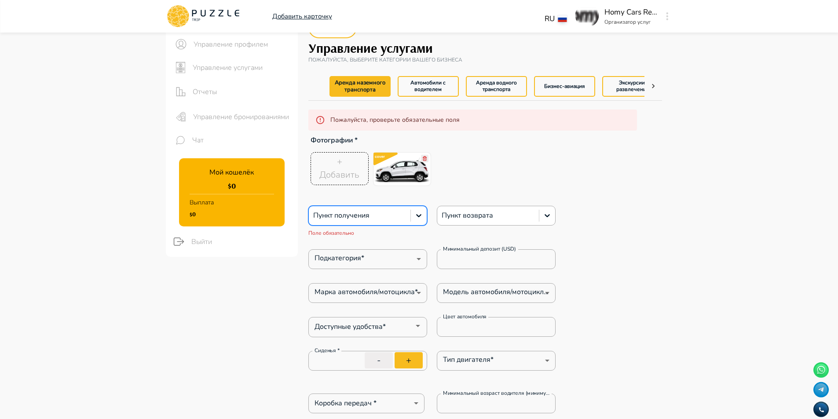
click at [368, 214] on div at bounding box center [359, 215] width 93 height 11
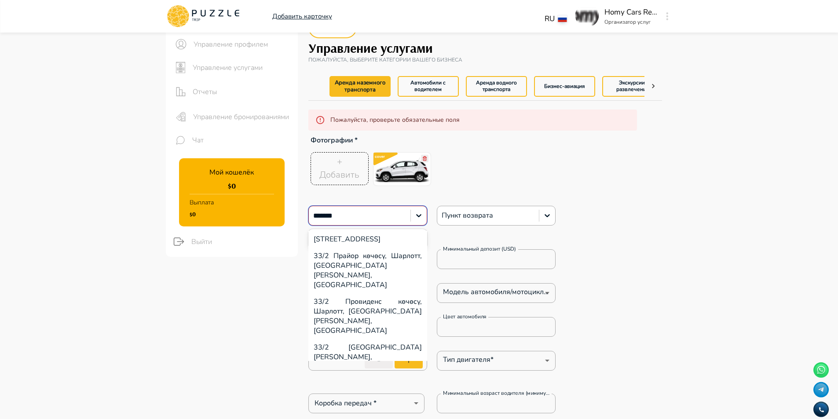
click at [363, 339] on div "33/[GEOGRAPHIC_DATA][PERSON_NAME], [GEOGRAPHIC_DATA], [GEOGRAPHIC_DATA]" at bounding box center [367, 362] width 119 height 46
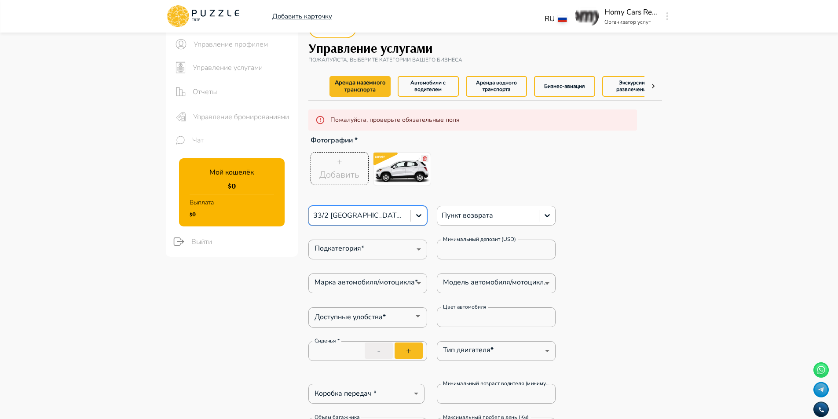
click at [513, 215] on div at bounding box center [487, 215] width 93 height 11
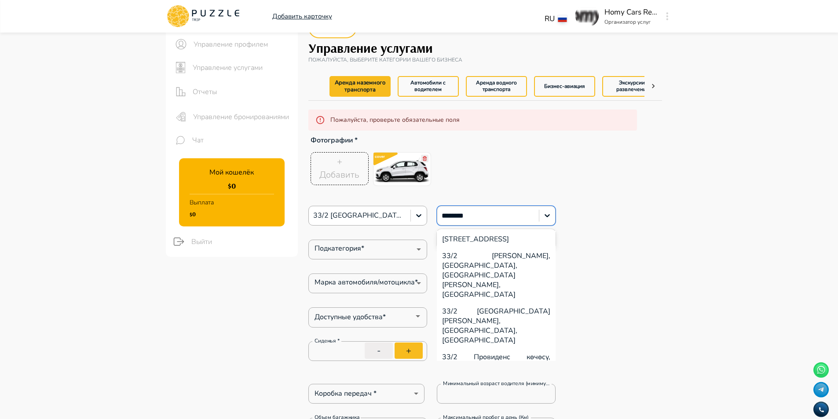
click at [507, 303] on div "33/[GEOGRAPHIC_DATA][PERSON_NAME], [GEOGRAPHIC_DATA], [GEOGRAPHIC_DATA]" at bounding box center [496, 326] width 119 height 46
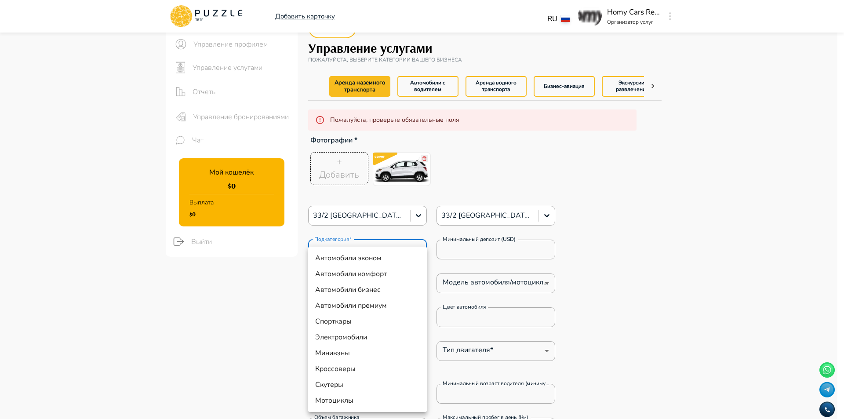
click at [365, 372] on li "Кроссоверы" at bounding box center [367, 369] width 119 height 16
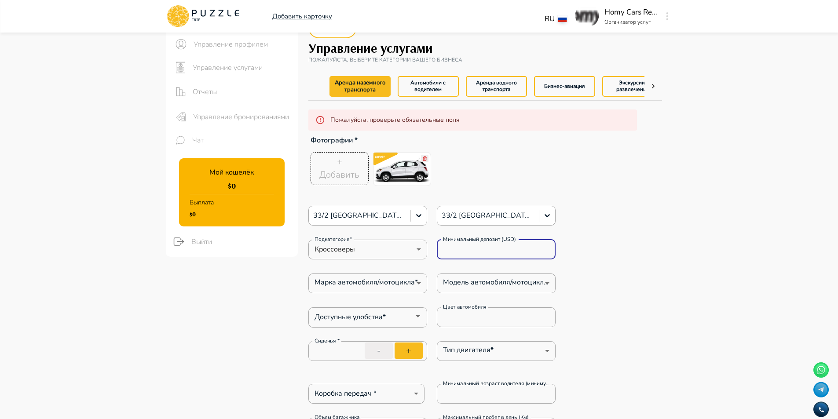
drag, startPoint x: 497, startPoint y: 246, endPoint x: 318, endPoint y: 233, distance: 179.4
click at [321, 234] on div "33/2 проспект Месропа Маштоца, Ереван, Армения 33/2 проспект Месропа Маштоца, Е…" at bounding box center [432, 405] width 248 height 398
paste input "*****"
click at [628, 138] on p "Фотографии *" at bounding box center [472, 140] width 329 height 19
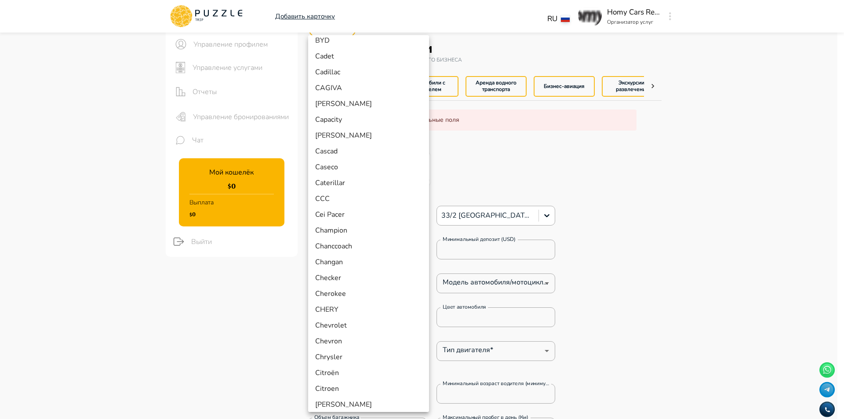
scroll to position [1187, 0]
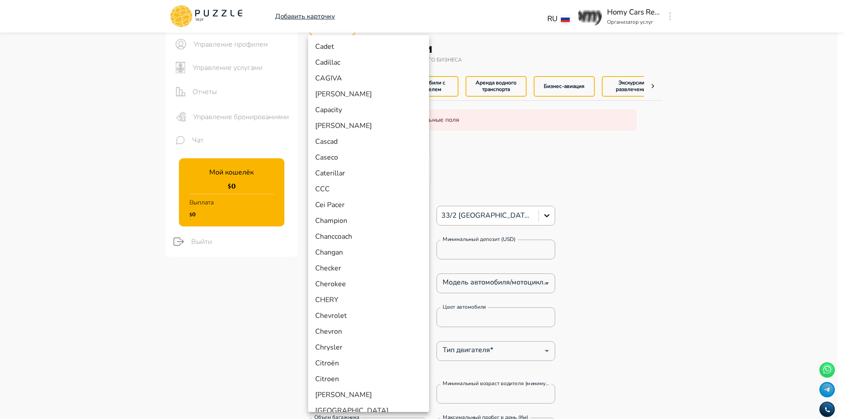
click at [360, 312] on li "Chevrolet" at bounding box center [368, 316] width 121 height 16
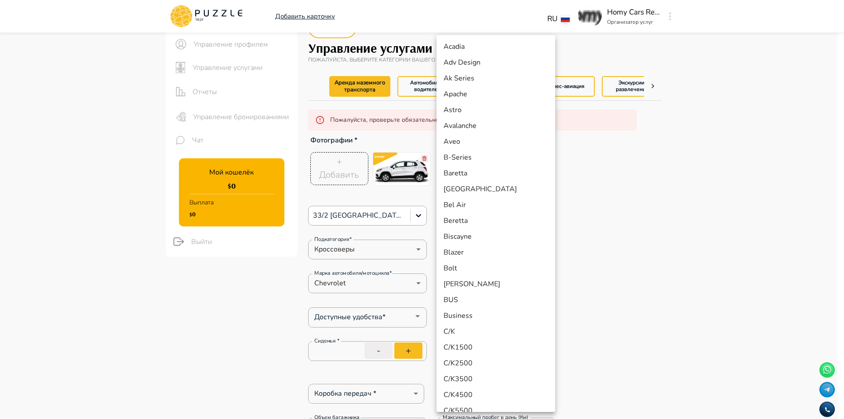
click at [607, 271] on div at bounding box center [422, 209] width 844 height 419
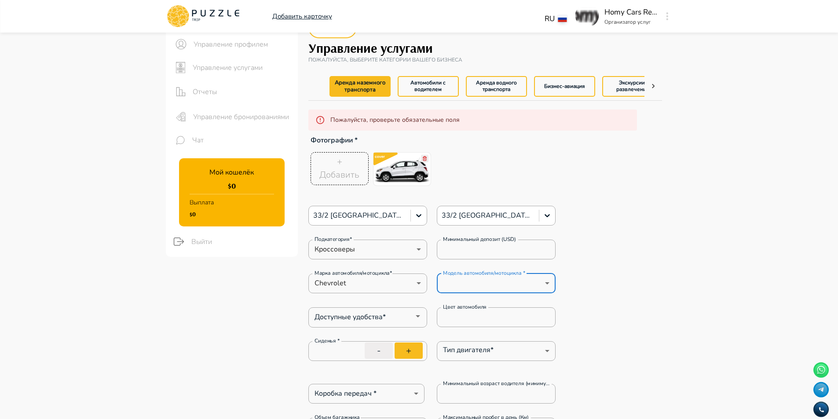
click at [492, 276] on div "Модель автомобиля/мотоцикла * ​ Модель автомобиля/мотоцикла *" at bounding box center [496, 284] width 119 height 20
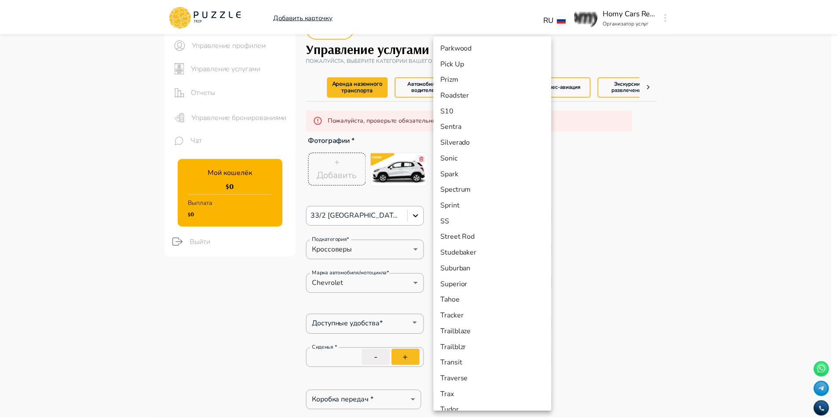
scroll to position [1358, 0]
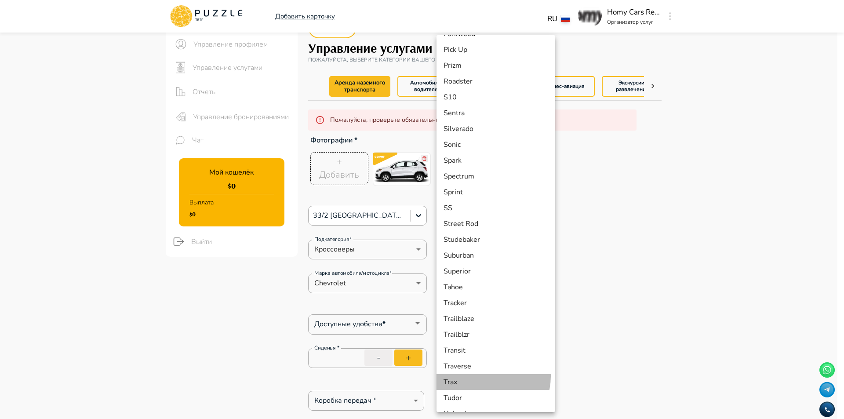
click at [487, 376] on li "Trax" at bounding box center [496, 382] width 119 height 16
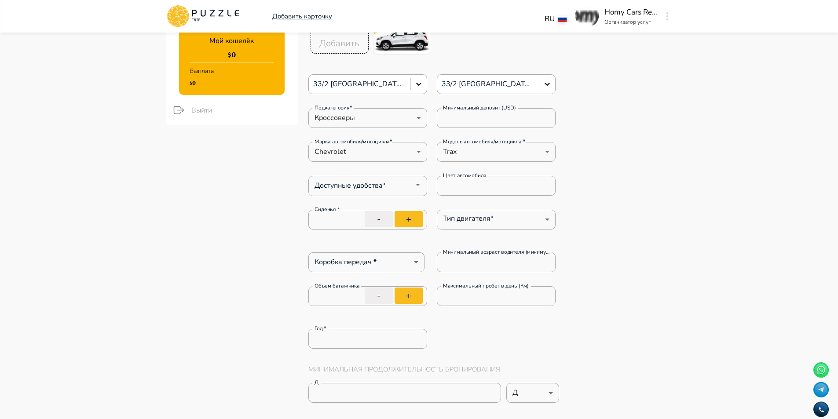
scroll to position [176, 0]
click at [415, 182] on icon "Open" at bounding box center [417, 184] width 11 height 11
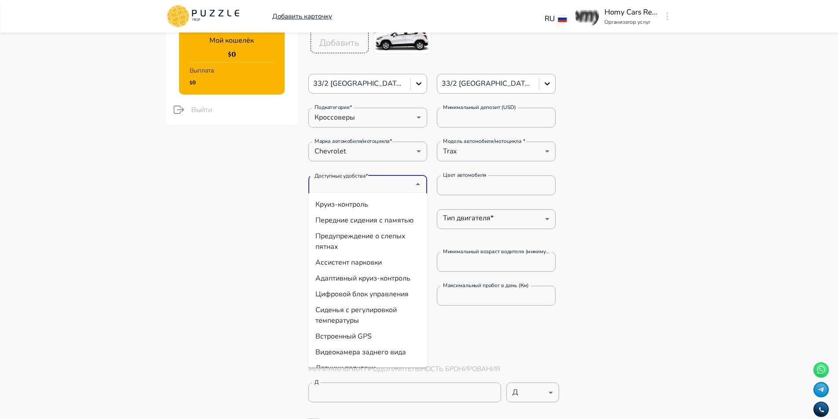
click at [398, 199] on li "Круиз-контроль" at bounding box center [367, 205] width 119 height 16
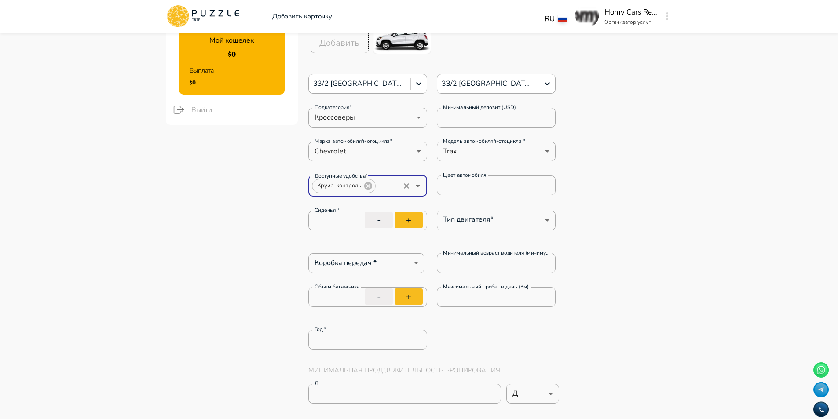
click at [378, 183] on input "Доступные удобства*" at bounding box center [387, 186] width 22 height 12
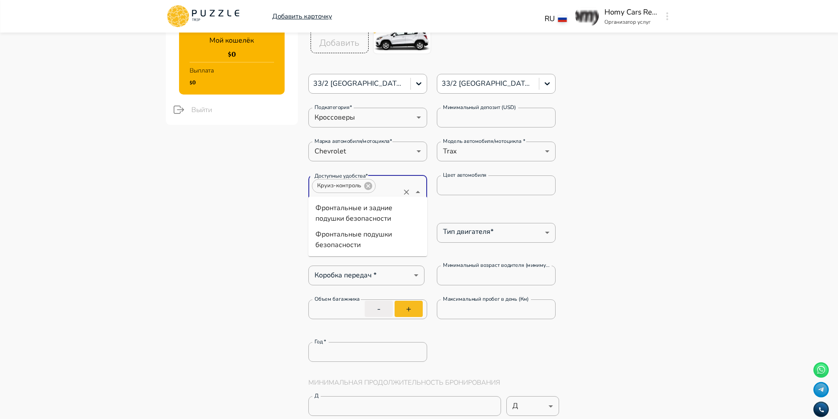
click at [362, 231] on li "Фронтальные подушки безопасности" at bounding box center [367, 239] width 119 height 26
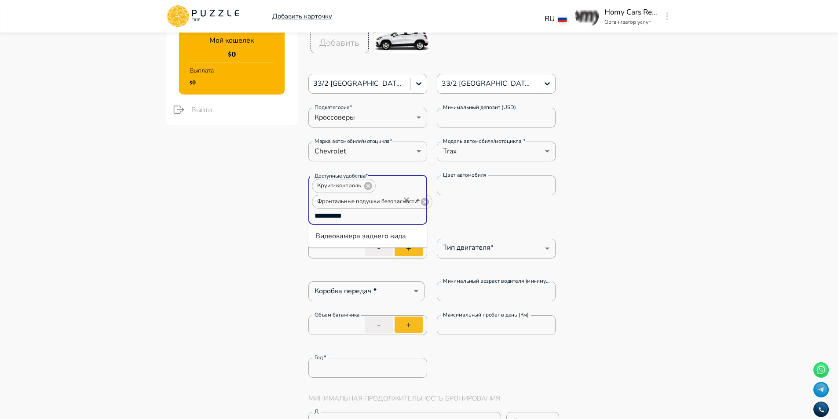
click at [387, 239] on li "Видеокамера заднего вида" at bounding box center [367, 236] width 119 height 16
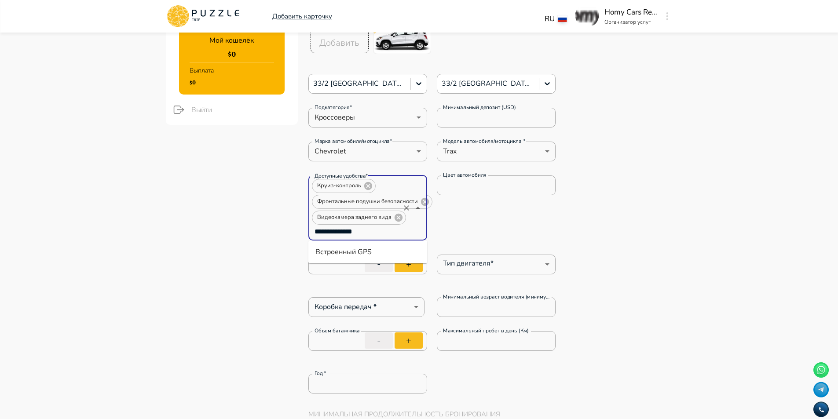
click at [370, 250] on li "Встроенный GPS" at bounding box center [367, 252] width 119 height 16
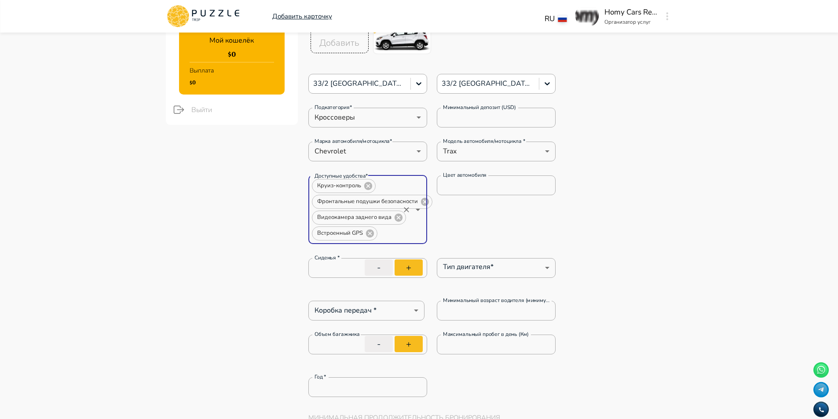
click at [408, 233] on div "Круиз-контроль Фронтальные подушки безопасности Видеокамера заднего вида Встрое…" at bounding box center [367, 209] width 119 height 69
click at [397, 253] on li "Дневные ходовые огни" at bounding box center [367, 256] width 119 height 16
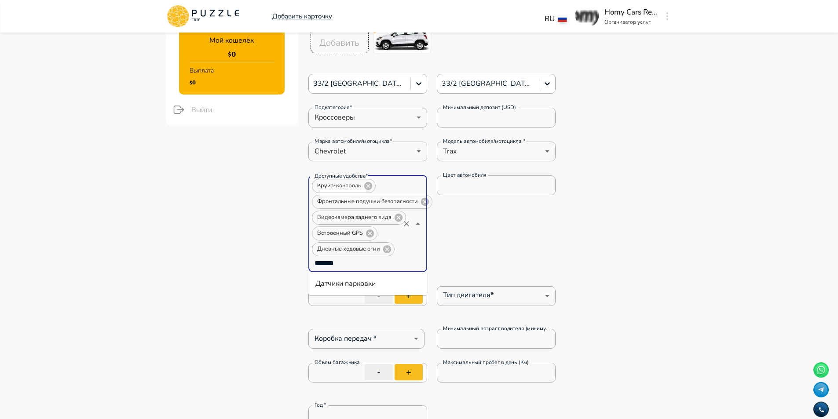
click at [387, 277] on li "Датчики парковки" at bounding box center [367, 284] width 119 height 16
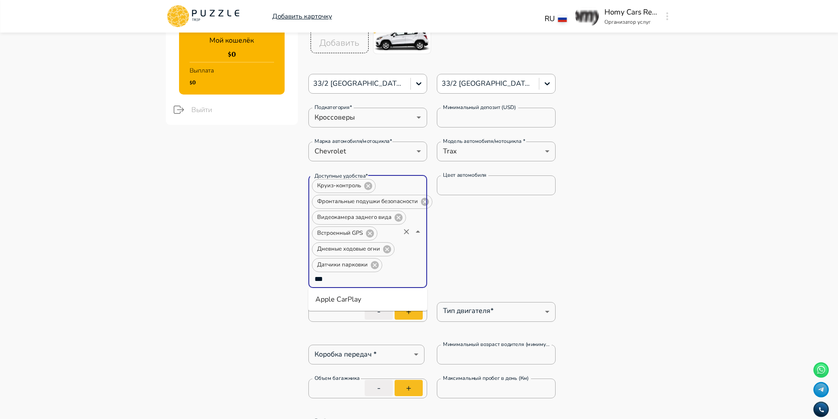
click at [393, 295] on li "Apple CarPlay" at bounding box center [367, 300] width 119 height 16
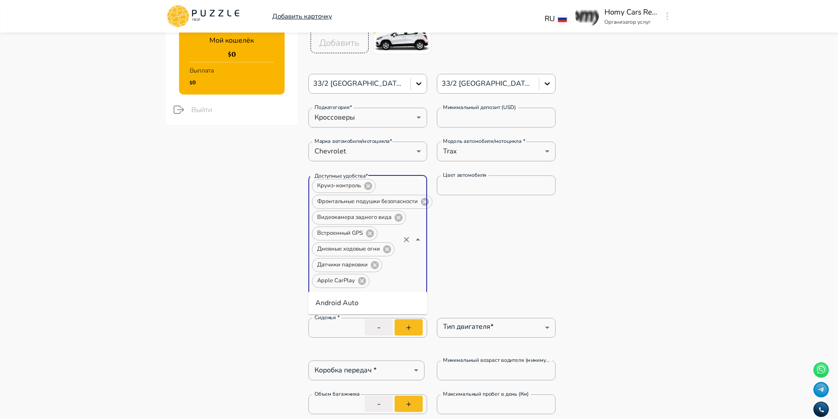
click at [365, 308] on li "Android Auto" at bounding box center [367, 303] width 119 height 16
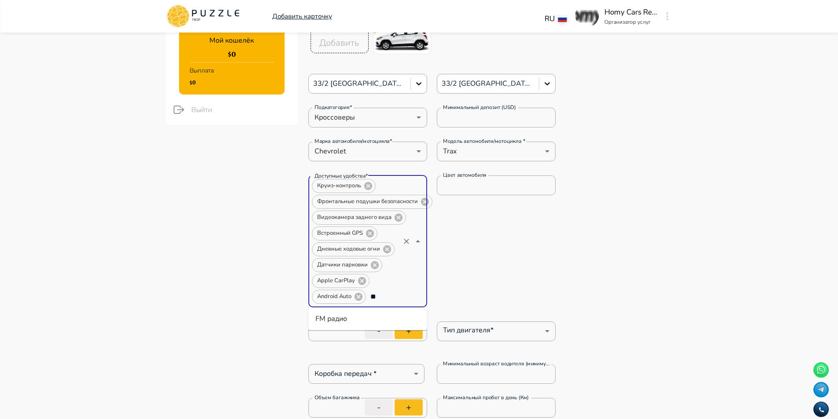
click at [315, 321] on li "FM радио" at bounding box center [367, 319] width 119 height 16
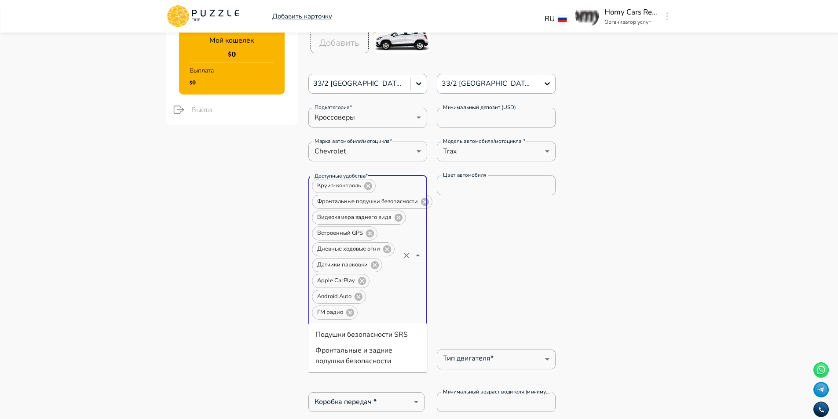
click at [407, 329] on li "Подушки безопасности SRS" at bounding box center [367, 335] width 119 height 16
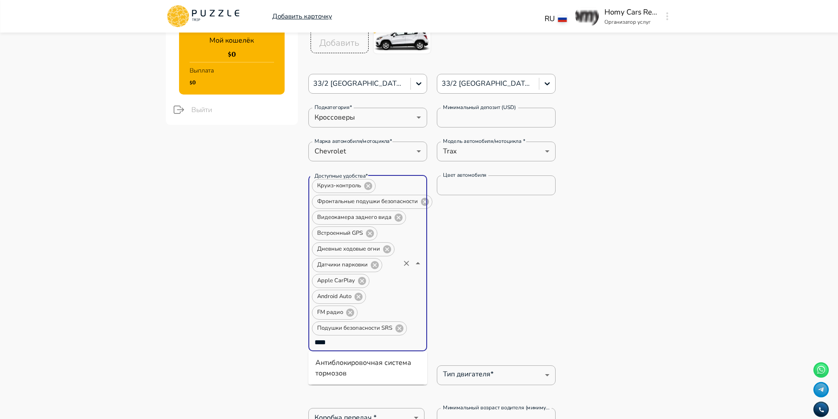
click at [390, 370] on li "Антиблокировочная система тормозов" at bounding box center [367, 368] width 119 height 26
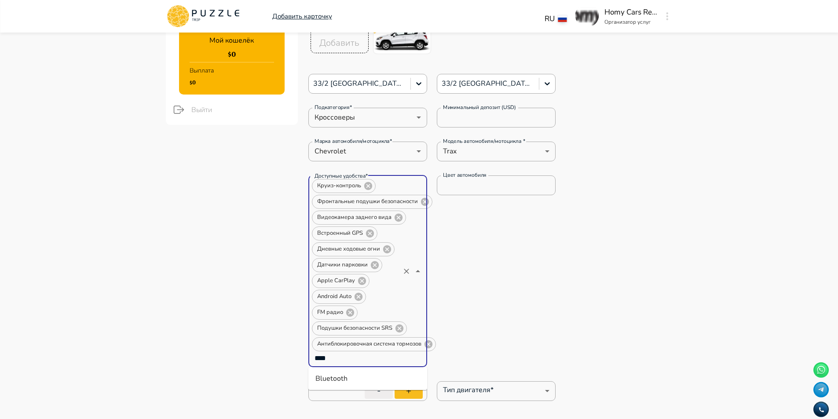
click at [385, 378] on li "Bluetooth" at bounding box center [367, 379] width 119 height 16
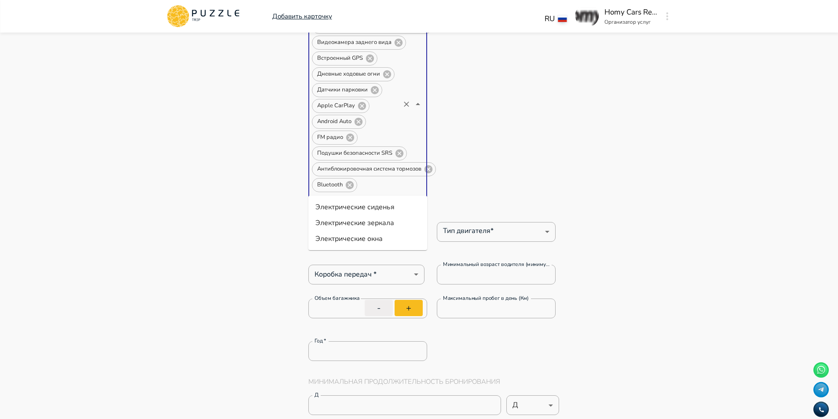
scroll to position [352, 0]
click at [402, 218] on li "Электрические зеркала" at bounding box center [367, 222] width 119 height 16
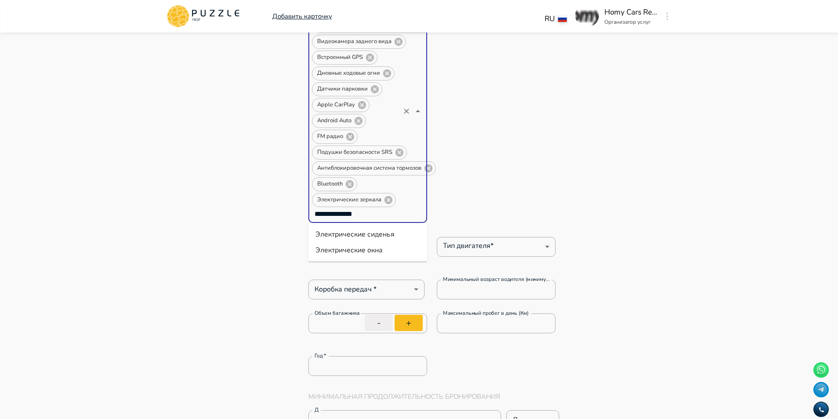
click at [395, 250] on li "Электрические окна" at bounding box center [367, 250] width 119 height 16
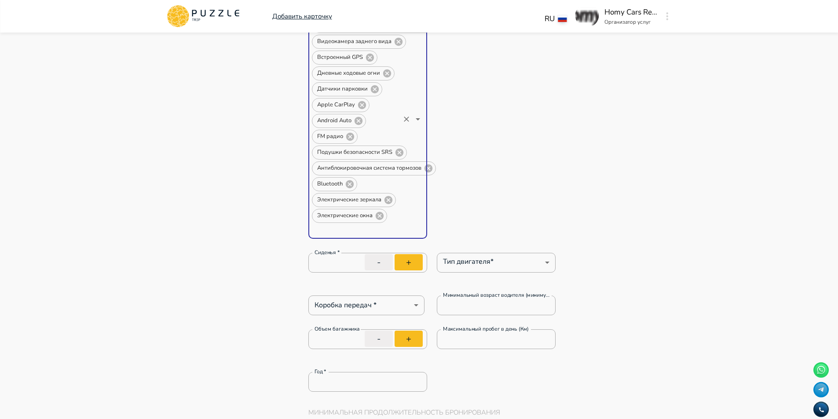
click at [342, 231] on input "Доступные удобства*" at bounding box center [355, 230] width 88 height 12
click at [341, 244] on li "USB" at bounding box center [367, 250] width 119 height 16
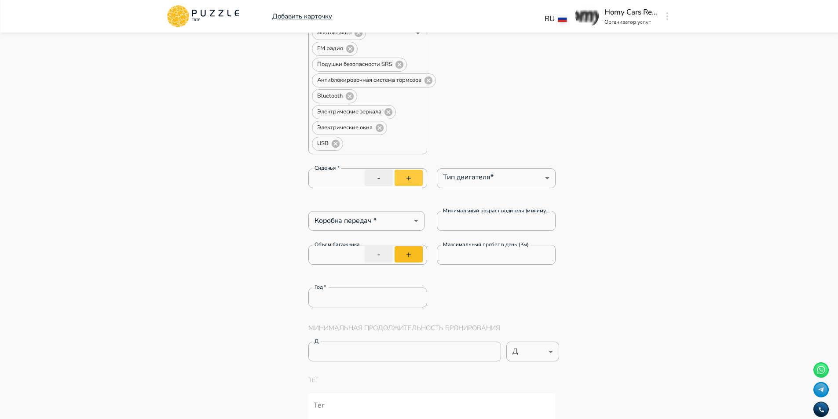
click at [401, 175] on button "+" at bounding box center [408, 178] width 28 height 16
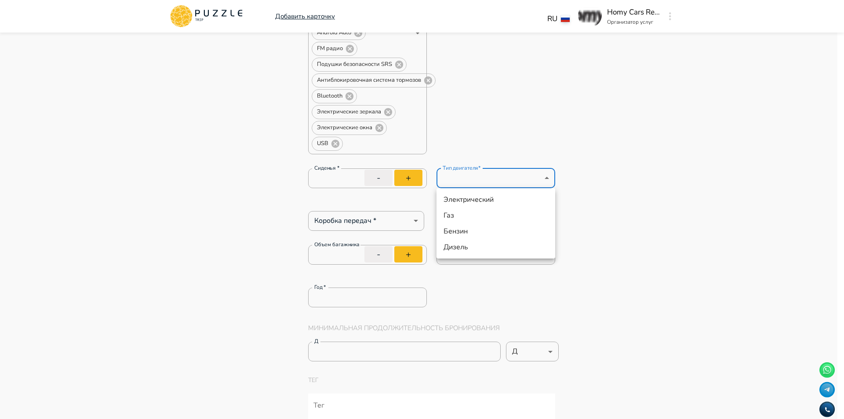
click at [471, 225] on li "Бензин" at bounding box center [496, 231] width 119 height 16
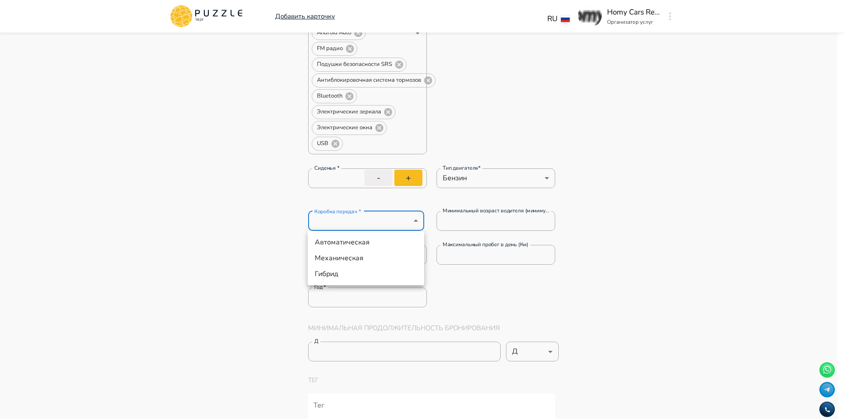
click at [359, 242] on li "Автоматическая" at bounding box center [366, 242] width 117 height 16
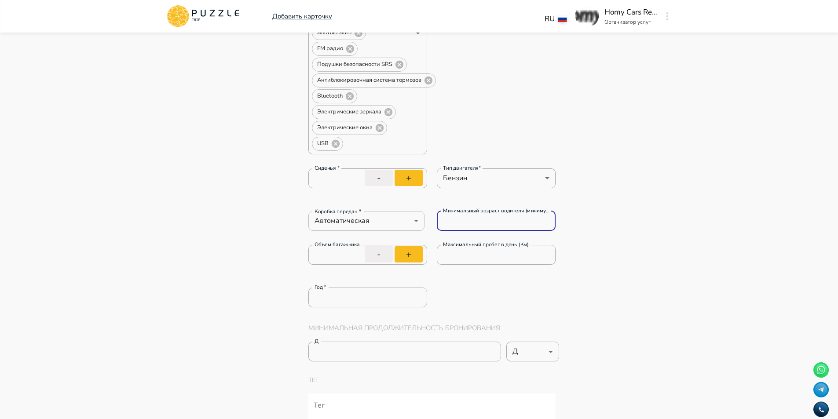
drag, startPoint x: 467, startPoint y: 217, endPoint x: 417, endPoint y: 218, distance: 49.3
click at [418, 218] on div "Коробка передач * Автоматическая ********* Коробка передач * Минимальный возрас…" at bounding box center [432, 221] width 248 height 20
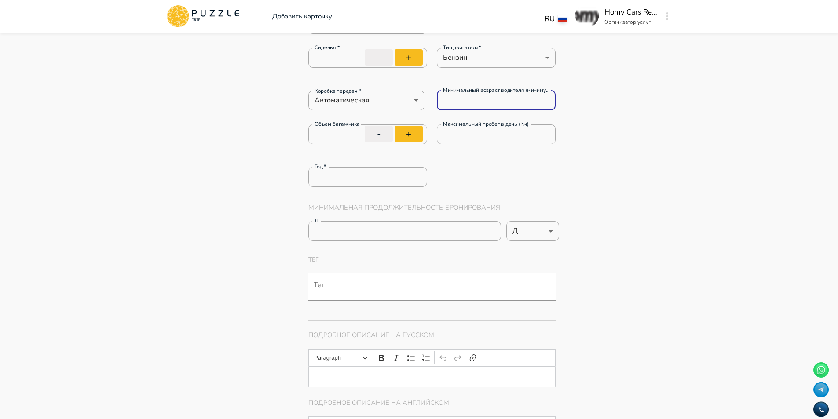
scroll to position [572, 0]
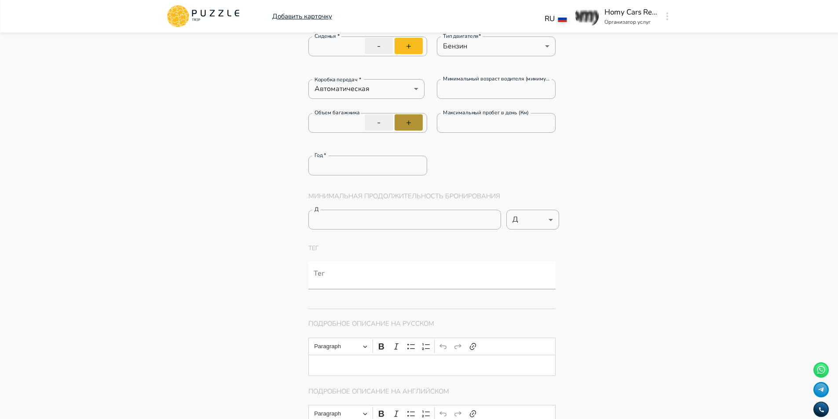
click at [411, 117] on button "+" at bounding box center [408, 122] width 28 height 16
drag, startPoint x: 480, startPoint y: 120, endPoint x: 413, endPoint y: 120, distance: 66.8
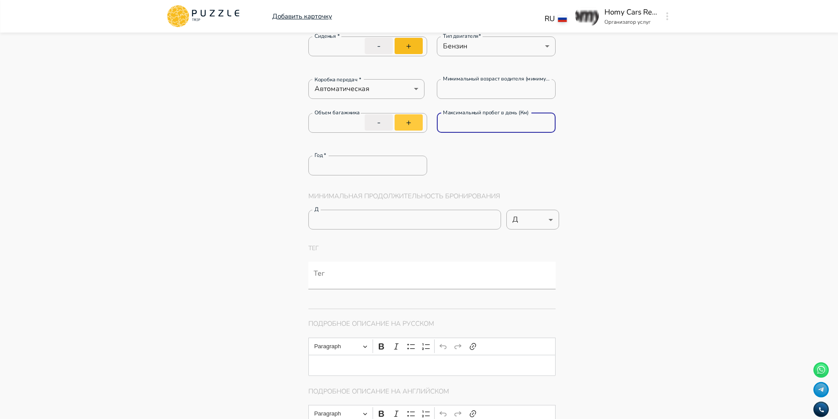
click at [414, 120] on div "Объем багажника * Объем багажника - + Максимальный пробег в день (Км) * Максима…" at bounding box center [432, 127] width 248 height 29
drag, startPoint x: 349, startPoint y: 167, endPoint x: 280, endPoint y: 161, distance: 68.8
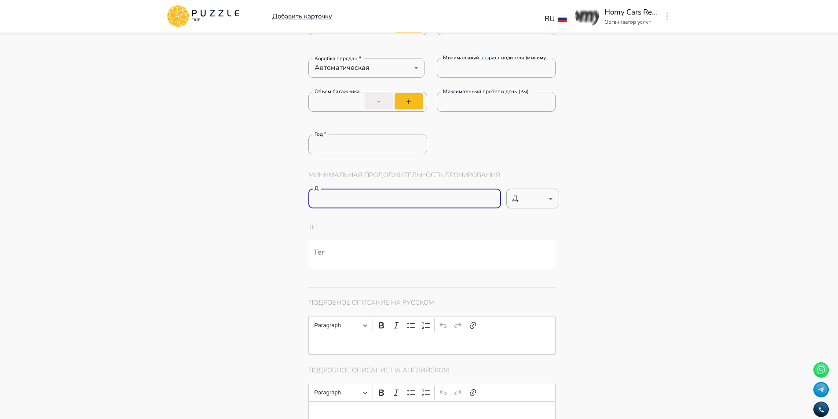
drag, startPoint x: 374, startPoint y: 198, endPoint x: 288, endPoint y: 203, distance: 86.3
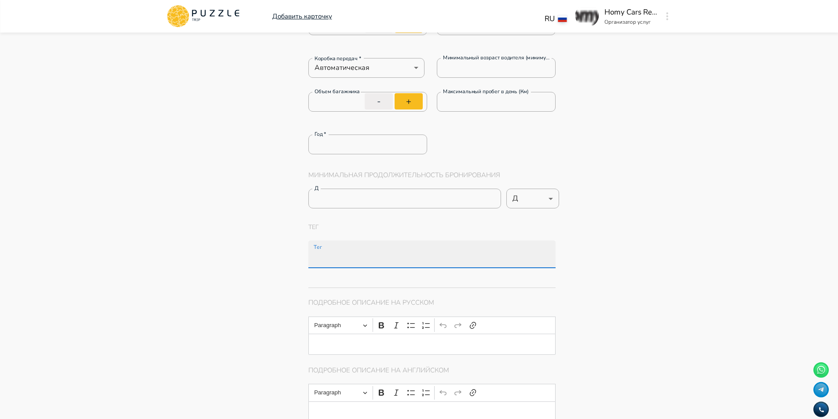
click at [354, 254] on input "Тег" at bounding box center [434, 259] width 244 height 16
paste input "**********"
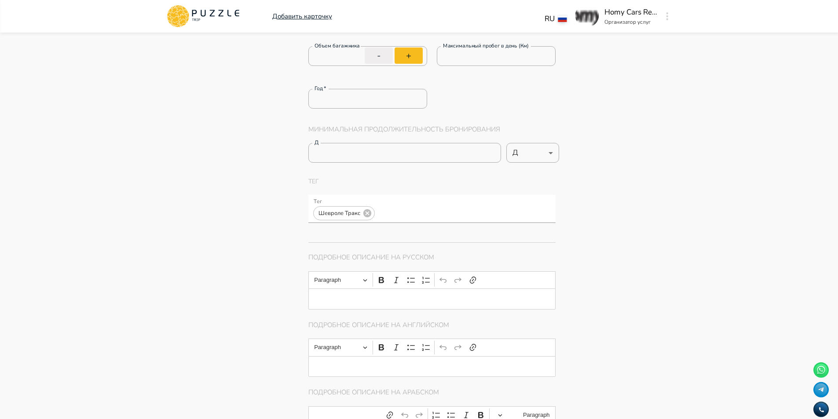
scroll to position [660, 0]
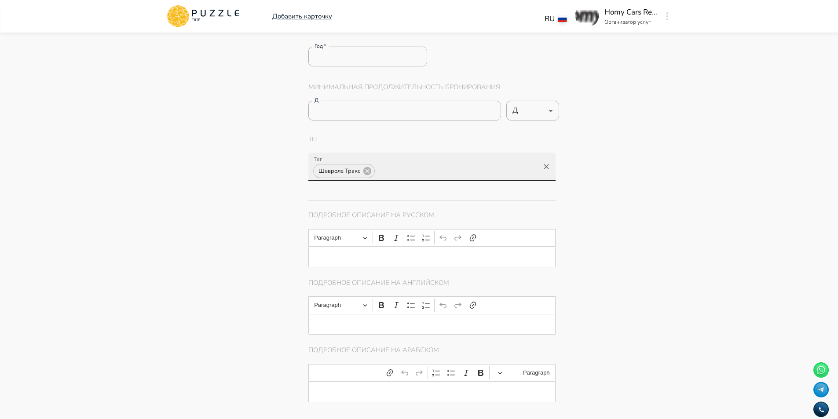
click at [420, 175] on input "Тег" at bounding box center [457, 171] width 163 height 16
paste input "**********"
click at [485, 170] on input "Тег" at bounding box center [488, 171] width 102 height 16
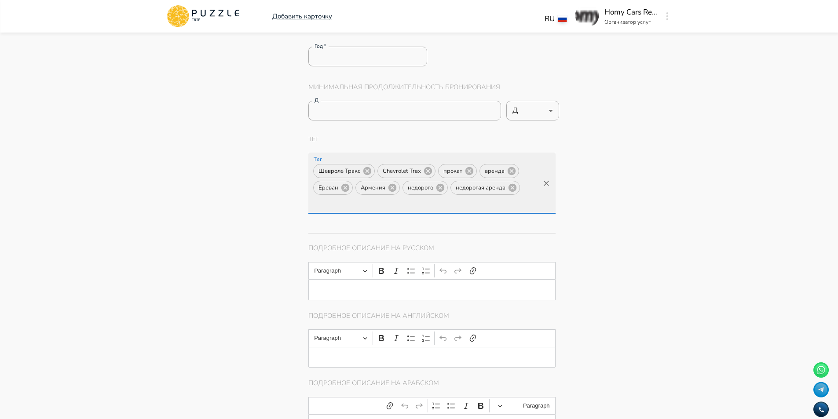
scroll to position [0, 0]
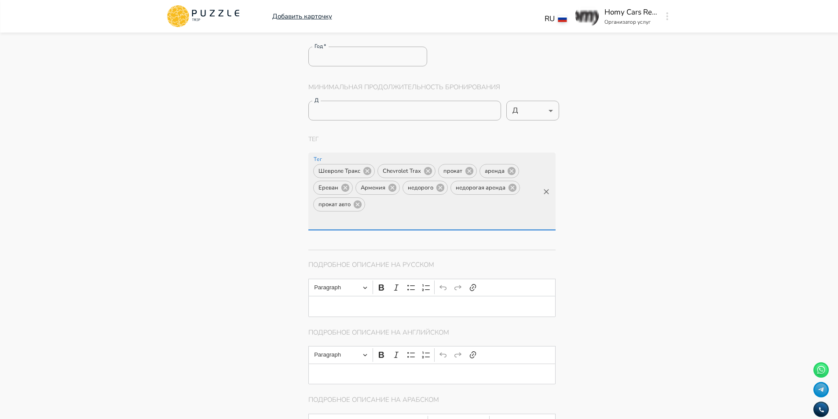
click at [364, 296] on div "Editor editing area: main" at bounding box center [432, 306] width 248 height 21
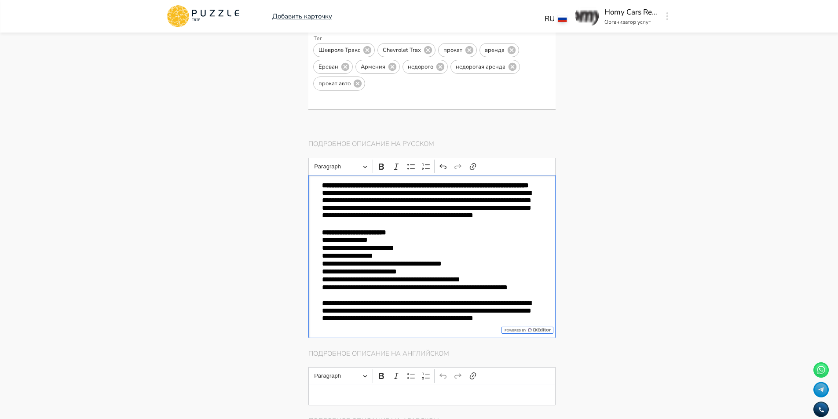
scroll to position [781, 0]
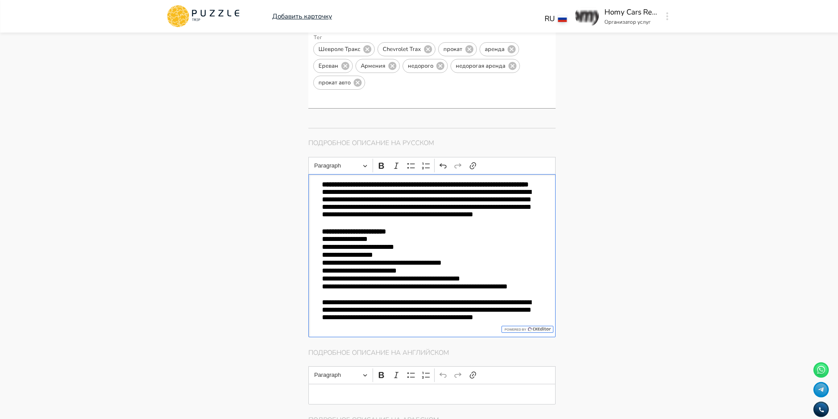
click at [319, 185] on div "**********" at bounding box center [432, 255] width 248 height 163
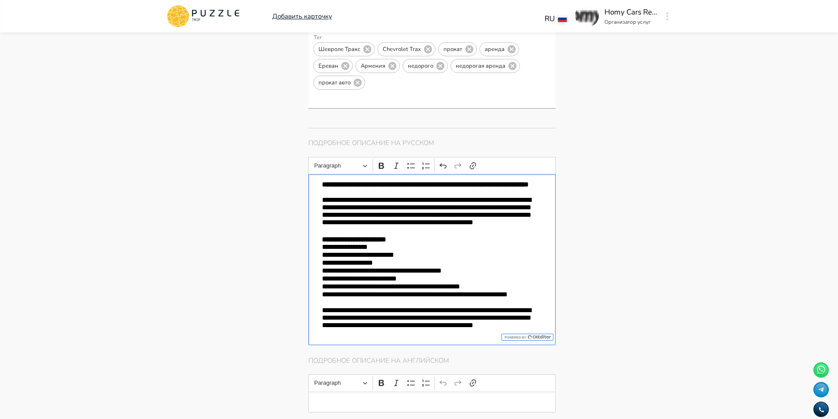
click at [473, 226] on p "**********" at bounding box center [432, 216] width 220 height 40
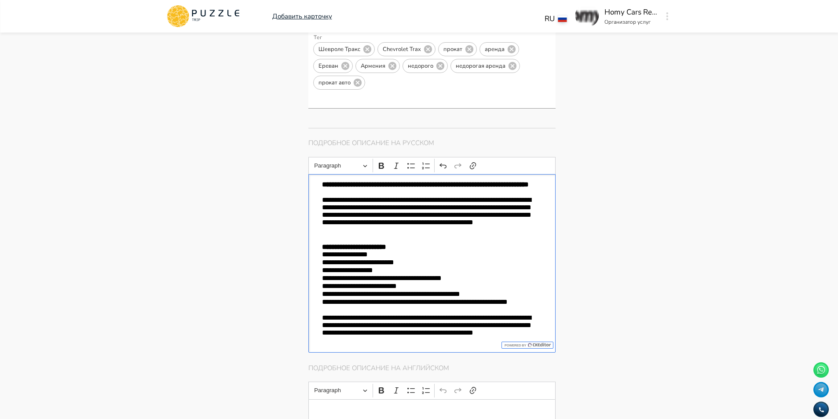
click at [322, 251] on p "**********" at bounding box center [432, 255] width 220 height 8
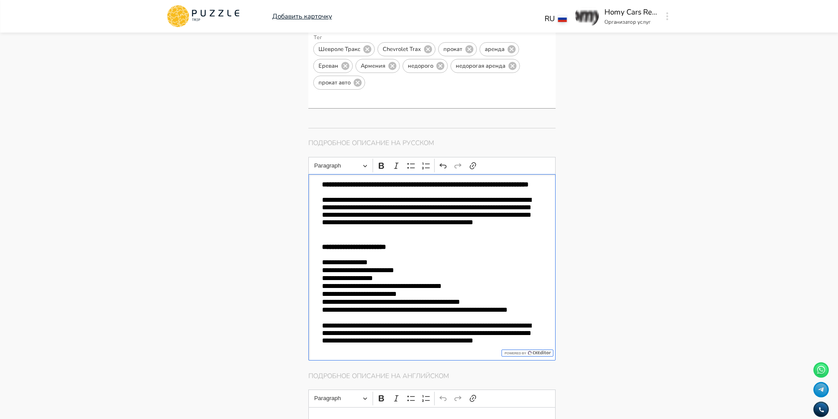
click at [372, 310] on p "**********" at bounding box center [432, 314] width 220 height 16
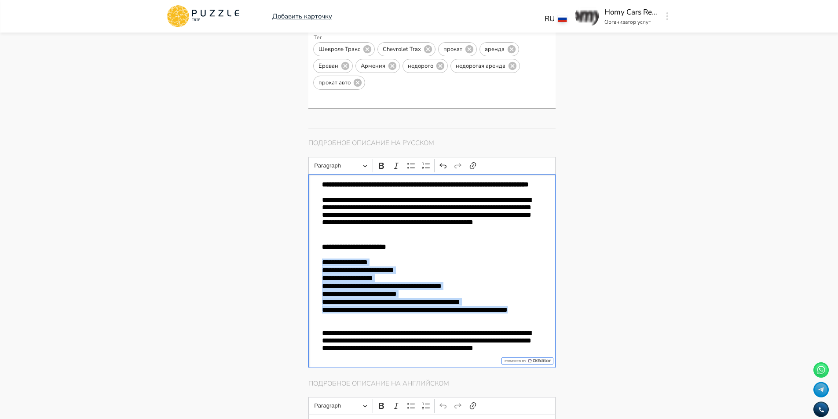
drag, startPoint x: 378, startPoint y: 310, endPoint x: 299, endPoint y: 256, distance: 95.0
click at [299, 256] on div "Главная страница Управление услугами Создать Назад Управление услугами ПОЖАЛУЙС…" at bounding box center [485, 372] width 375 height 2242
click at [411, 161] on icon "Editor toolbar" at bounding box center [411, 165] width 9 height 9
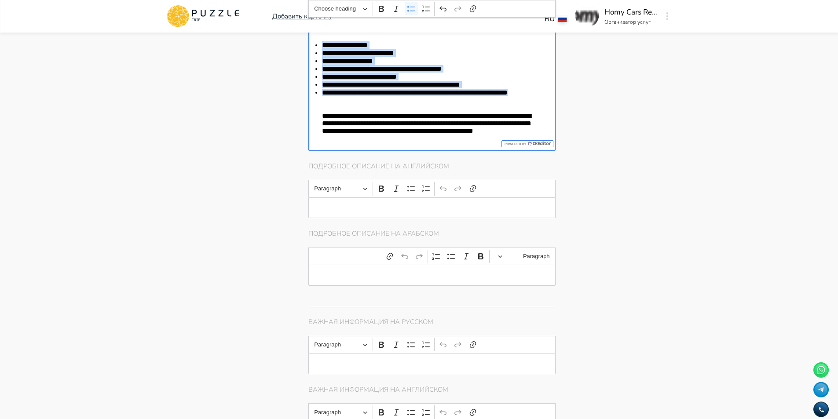
scroll to position [1001, 0]
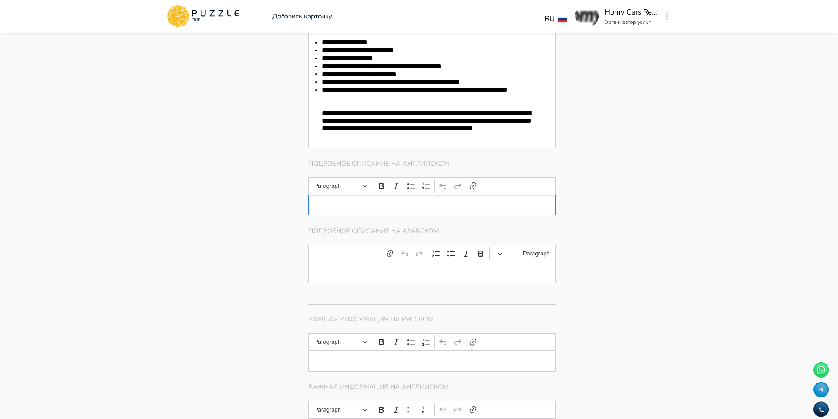
click at [384, 202] on p "Editor editing area: main" at bounding box center [432, 204] width 220 height 7
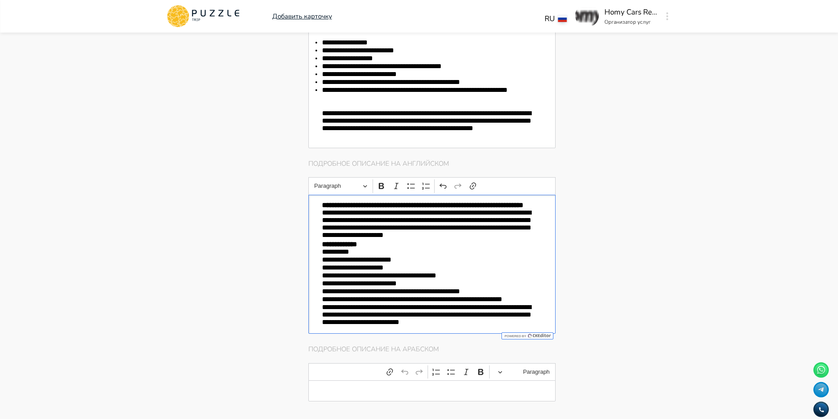
click at [319, 216] on div "**********" at bounding box center [432, 264] width 248 height 139
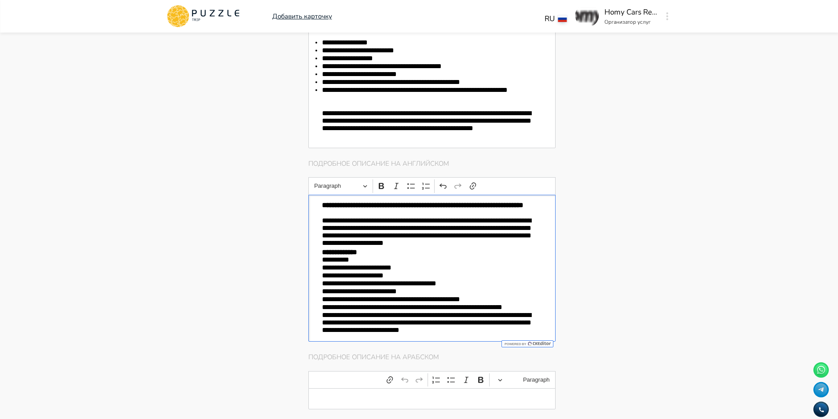
click at [456, 248] on p "**********" at bounding box center [432, 233] width 220 height 32
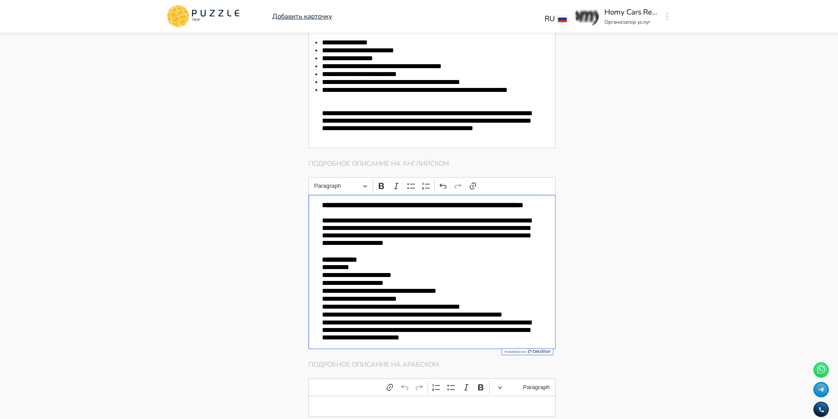
click at [322, 271] on p "**********" at bounding box center [432, 267] width 220 height 8
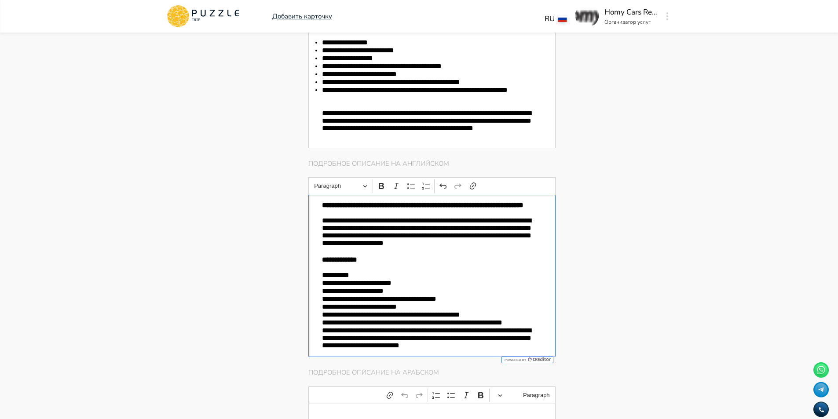
click at [510, 327] on p "**********" at bounding box center [432, 323] width 220 height 8
click at [521, 327] on p "**********" at bounding box center [432, 323] width 220 height 8
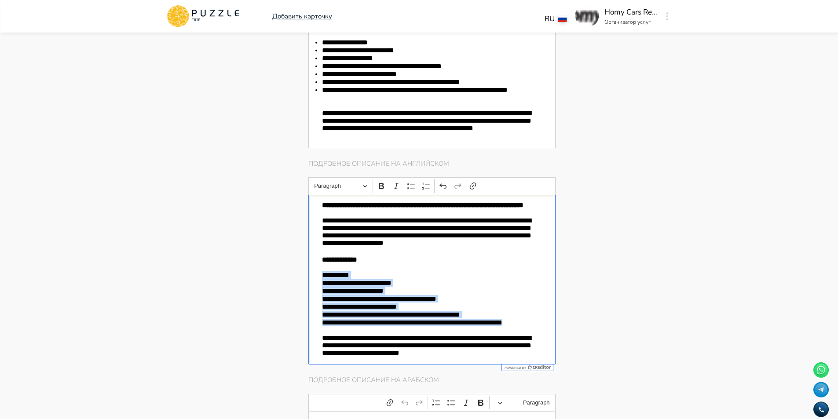
drag, startPoint x: 520, startPoint y: 323, endPoint x: 301, endPoint y: 274, distance: 224.4
click at [301, 274] on div "Главная страница Управление услугами Создать Назад Управление услугами ПОЖАЛУЙС…" at bounding box center [485, 226] width 375 height 2391
click at [410, 182] on icon "Editor toolbar" at bounding box center [411, 186] width 9 height 9
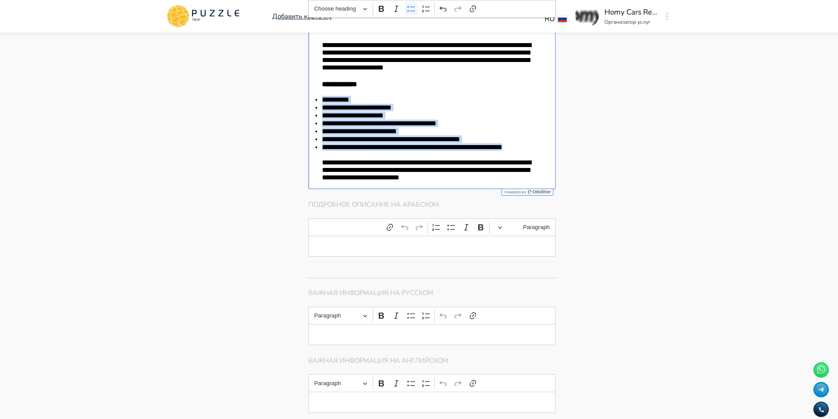
scroll to position [1177, 0]
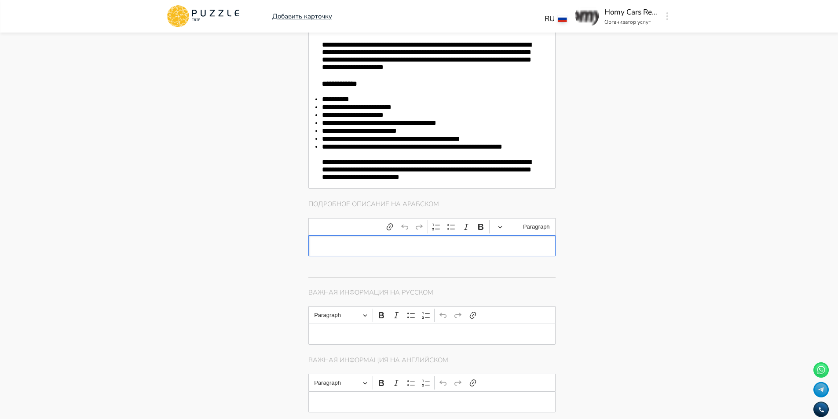
click at [366, 250] on p "Editor editing area: main" at bounding box center [432, 245] width 220 height 7
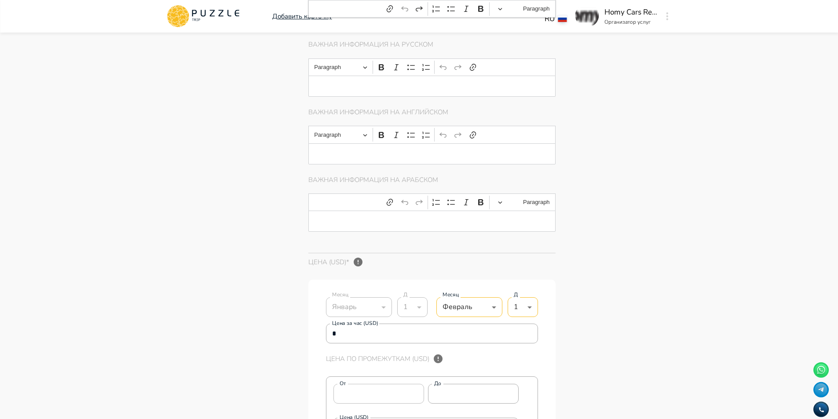
scroll to position [1529, 0]
click at [381, 88] on p "Editor editing area: main" at bounding box center [432, 84] width 220 height 7
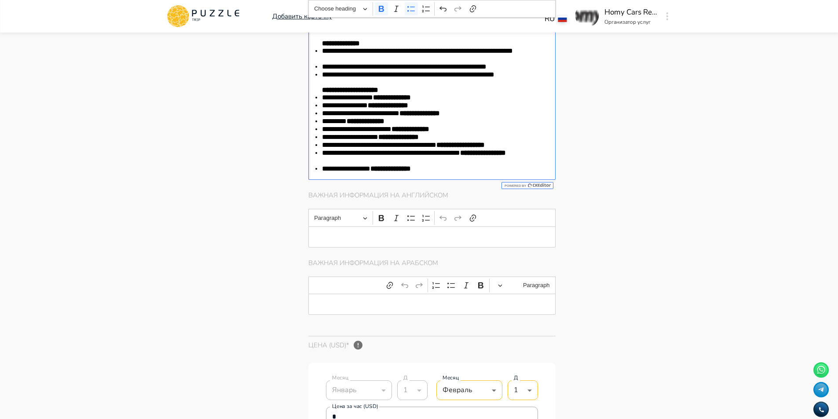
scroll to position [1749, 0]
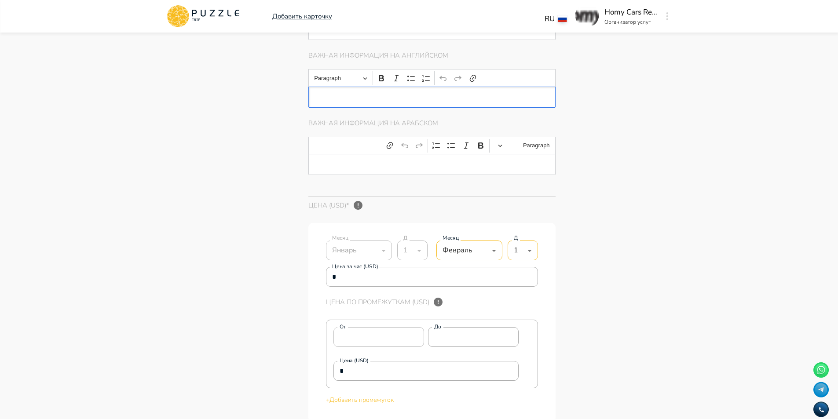
click at [392, 98] on div "Editor editing area: main" at bounding box center [432, 97] width 248 height 21
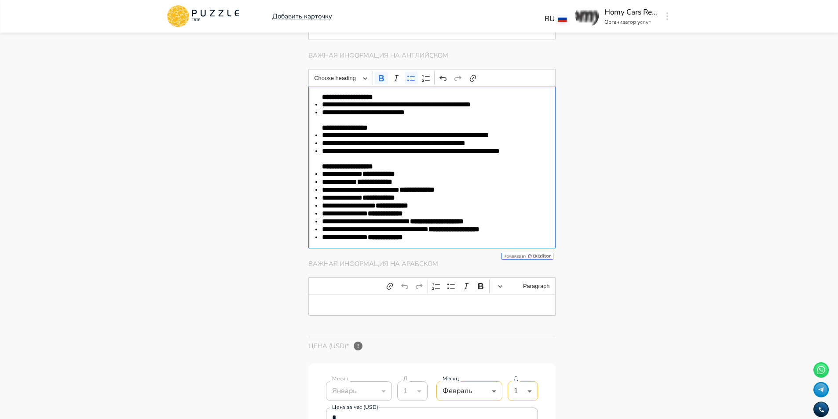
click at [416, 309] on p "Editor editing area: main" at bounding box center [432, 305] width 220 height 7
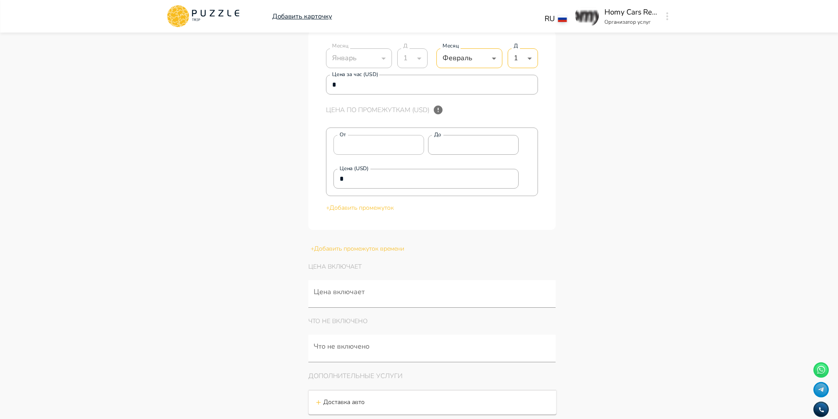
scroll to position [2238, 0]
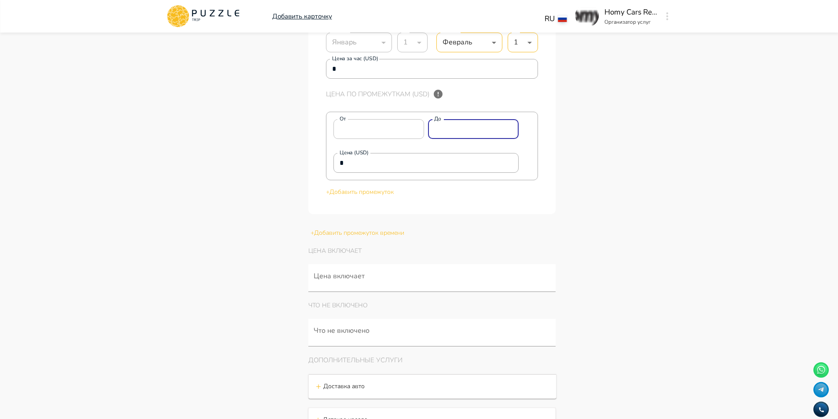
drag, startPoint x: 475, startPoint y: 141, endPoint x: 363, endPoint y: 129, distance: 112.8
click at [368, 125] on div "От * От До * До Цена (USD) * Цена (USD)" at bounding box center [432, 146] width 212 height 69
drag, startPoint x: 400, startPoint y: 171, endPoint x: 160, endPoint y: 166, distance: 239.3
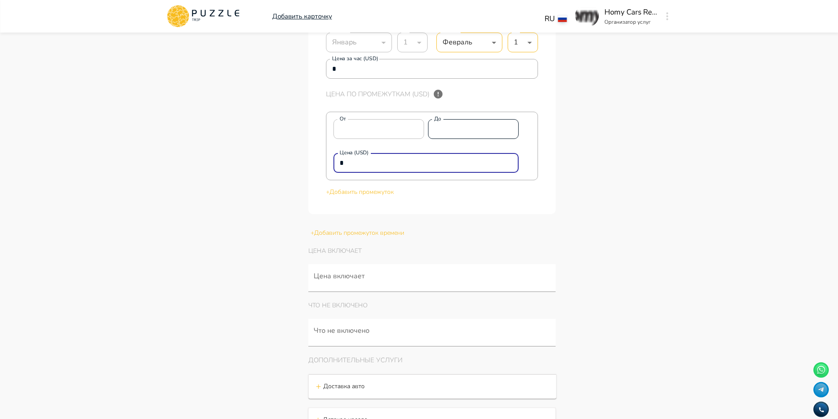
paste input "****"
click at [381, 197] on p "+ Добавить промежуток" at bounding box center [432, 191] width 212 height 9
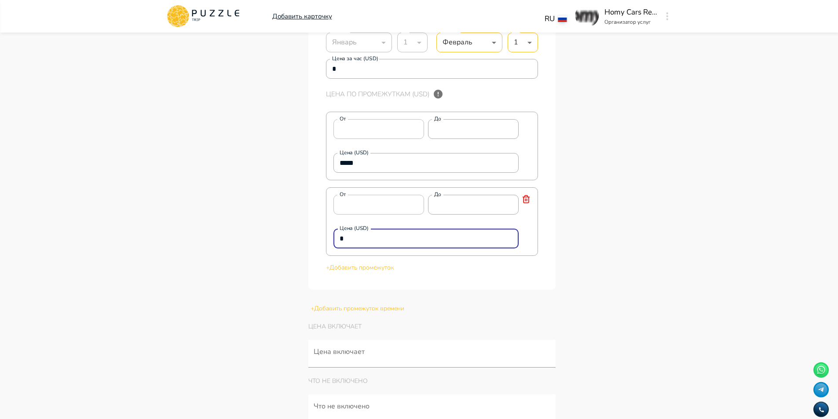
drag, startPoint x: 382, startPoint y: 251, endPoint x: 274, endPoint y: 247, distance: 107.4
paste input "****"
click at [354, 272] on p "+ Добавить промежуток" at bounding box center [432, 267] width 212 height 9
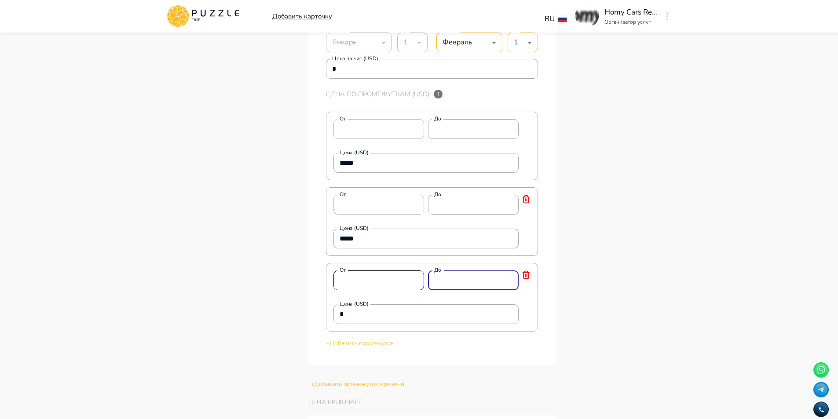
click at [379, 285] on div "От * От До * До" at bounding box center [426, 280] width 186 height 20
drag, startPoint x: 365, startPoint y: 330, endPoint x: 338, endPoint y: 322, distance: 27.5
paste input "****"
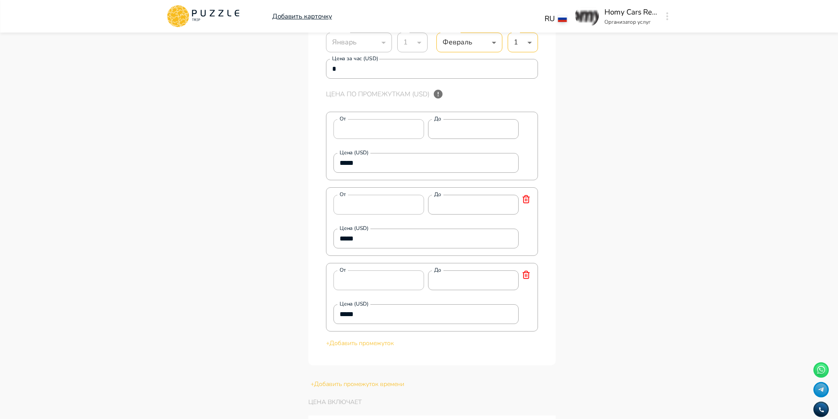
click at [350, 348] on p "+ Добавить промежуток" at bounding box center [432, 343] width 212 height 9
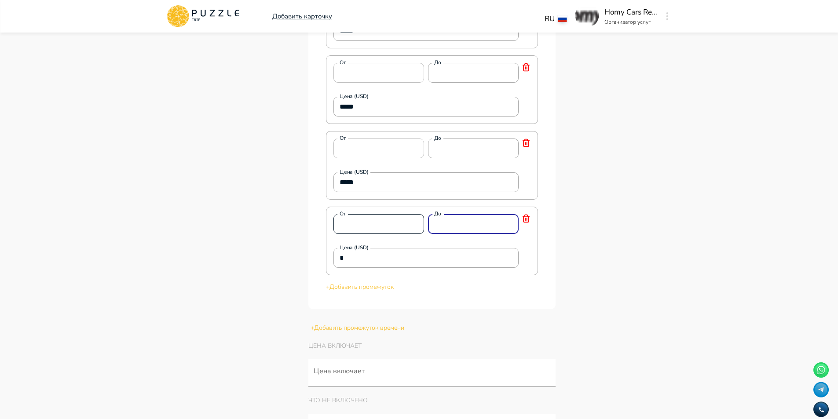
click at [396, 229] on div "От * От До * До" at bounding box center [426, 224] width 186 height 20
click at [376, 268] on div "* Цена (USD)" at bounding box center [426, 258] width 186 height 20
paste input "****"
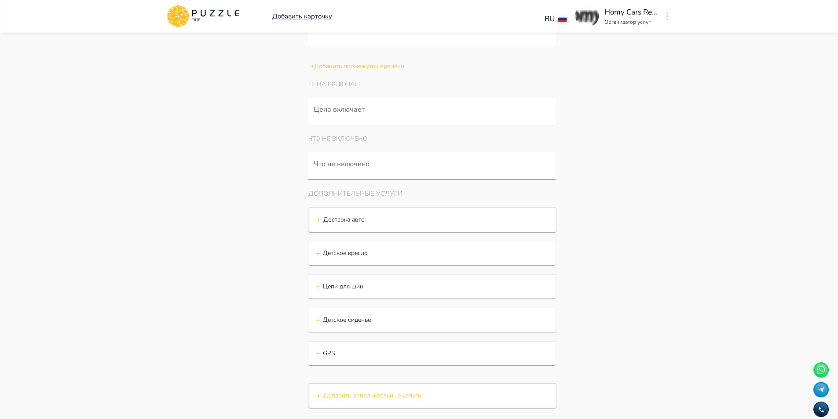
scroll to position [2634, 0]
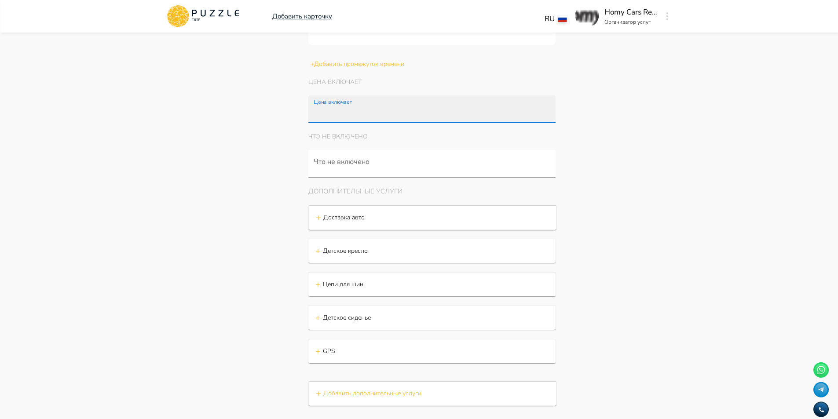
click at [374, 120] on input "Цена включает" at bounding box center [434, 114] width 244 height 16
click at [510, 122] on input "Цена включает" at bounding box center [520, 114] width 35 height 16
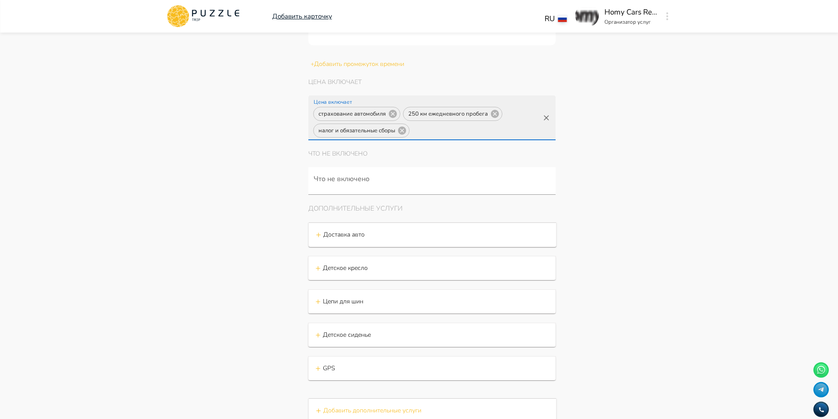
scroll to position [0, 0]
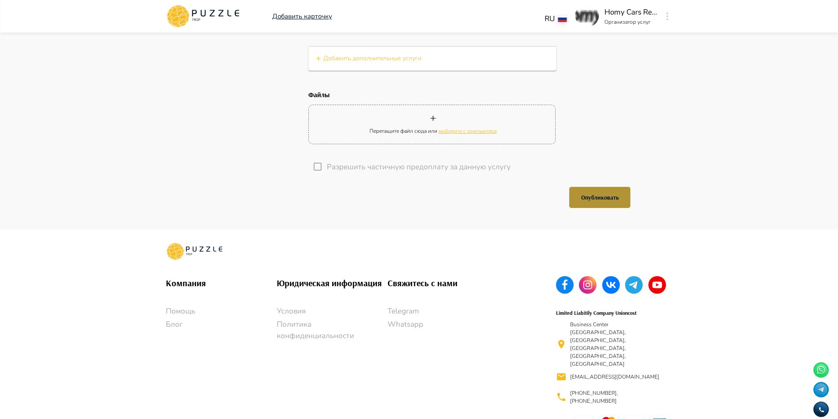
click at [606, 201] on button "Опубликовать" at bounding box center [599, 197] width 61 height 21
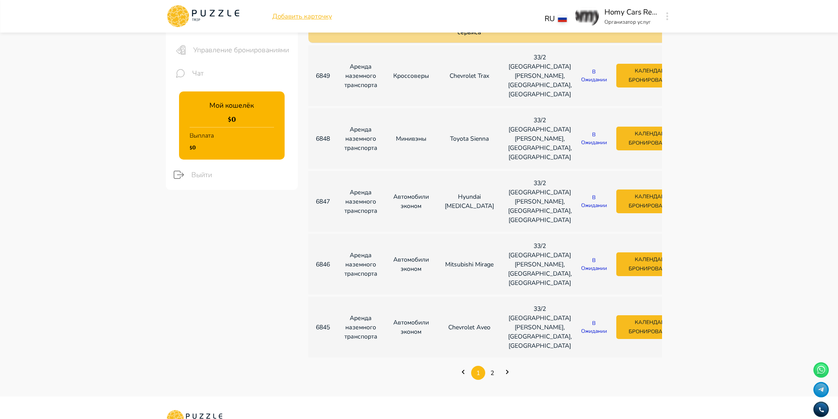
scroll to position [220, 0]
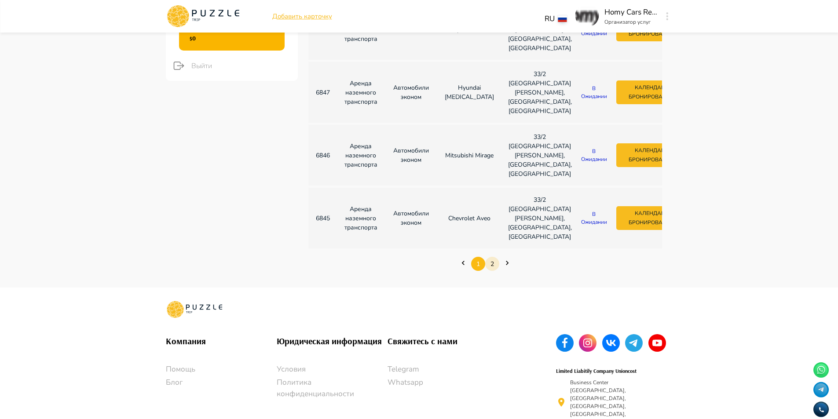
click at [492, 271] on link "2" at bounding box center [492, 264] width 14 height 14
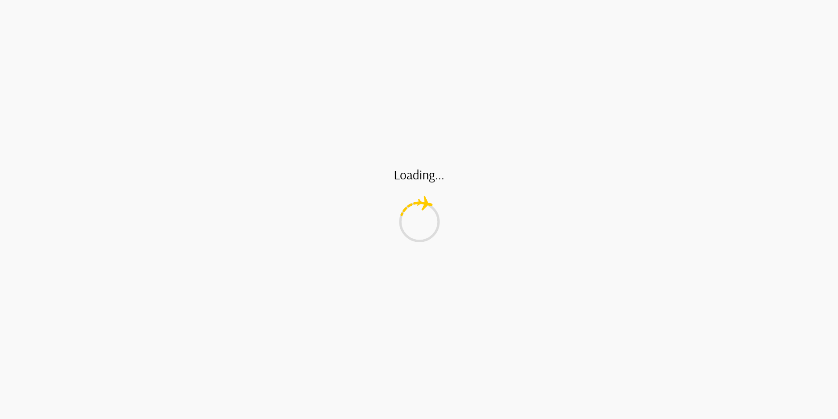
scroll to position [77, 0]
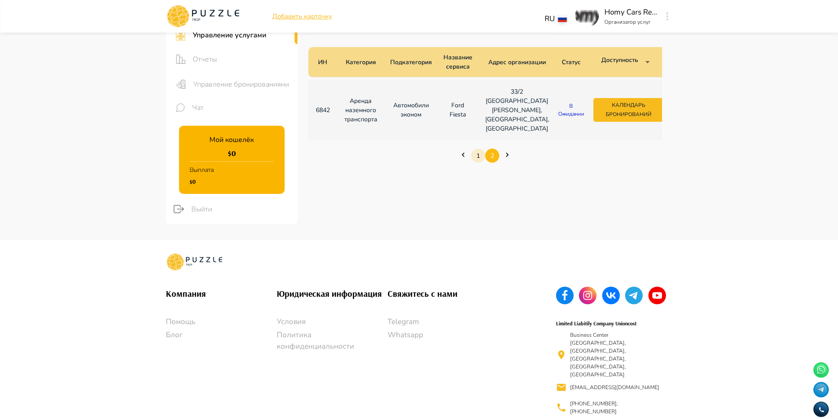
click at [478, 163] on link "1" at bounding box center [478, 156] width 14 height 14
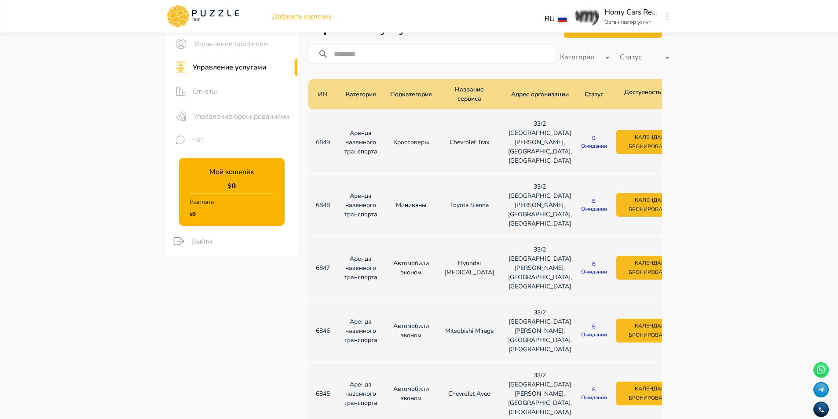
scroll to position [0, 0]
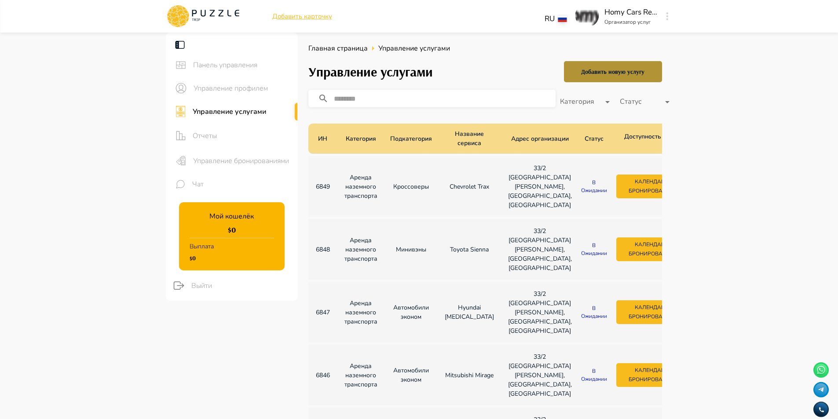
click at [608, 77] on div "Добавить новую услугу" at bounding box center [612, 71] width 63 height 11
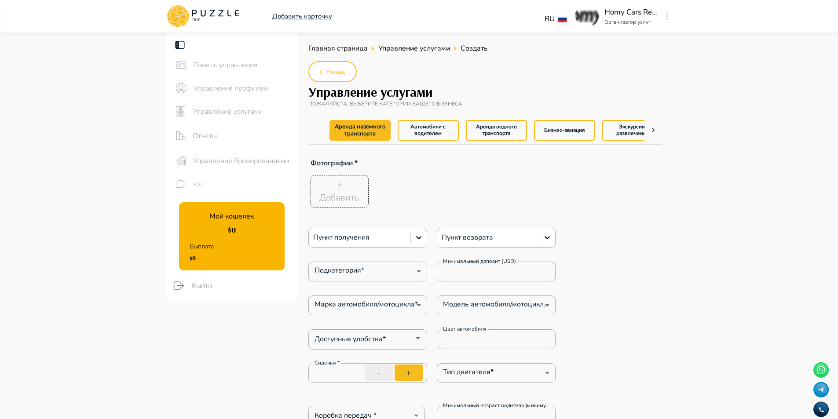
type textarea "*"
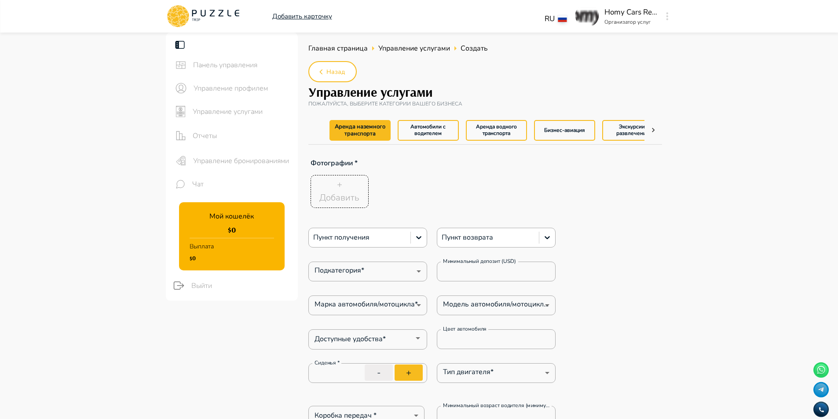
type textarea "*"
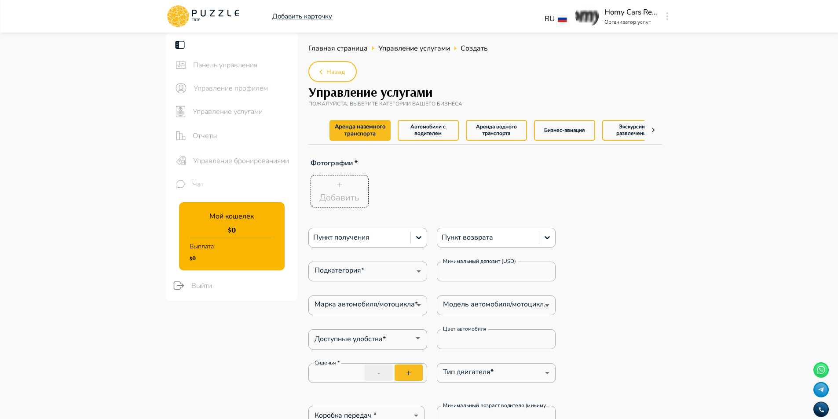
click at [348, 184] on div "+ Добавить" at bounding box center [339, 191] width 40 height 26
type textarea "*"
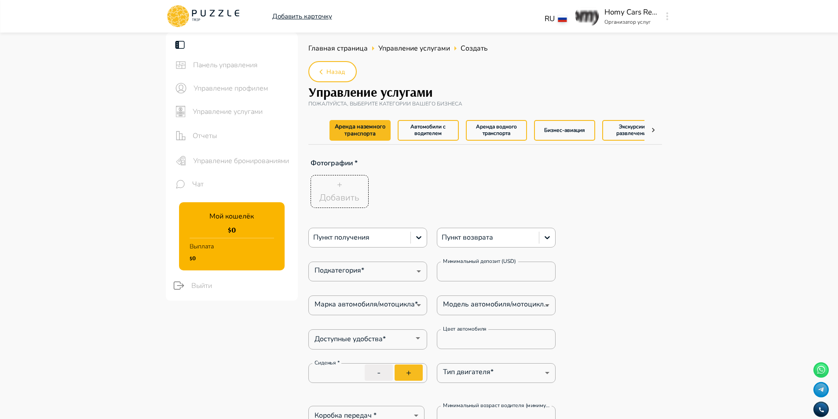
type textarea "*"
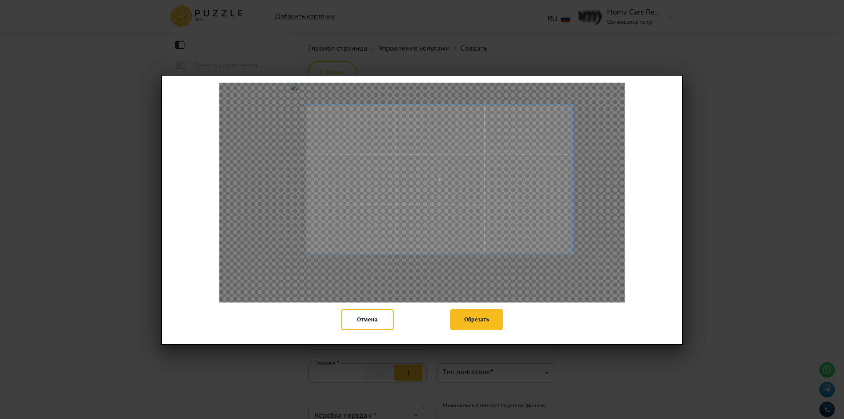
click at [456, 197] on span at bounding box center [440, 180] width 266 height 150
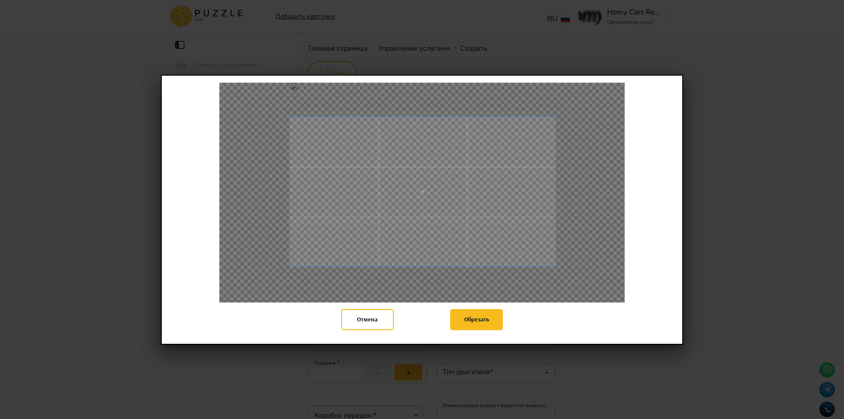
click at [448, 202] on span at bounding box center [423, 192] width 266 height 150
click at [479, 325] on button "Обрезать" at bounding box center [476, 319] width 53 height 21
type textarea "*"
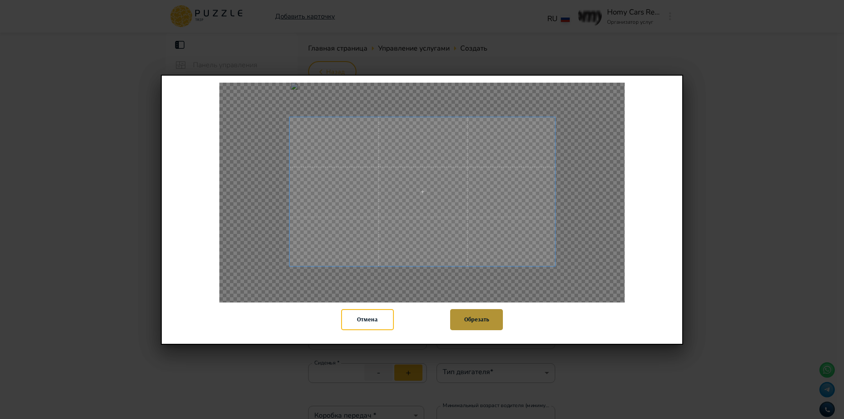
type textarea "*"
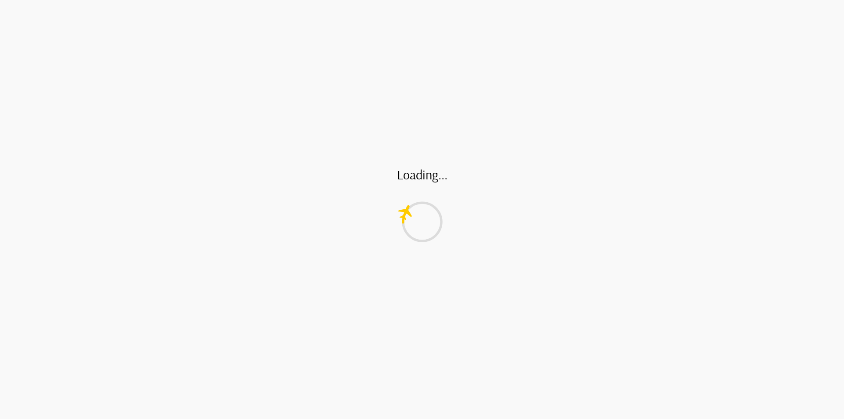
type textarea "*"
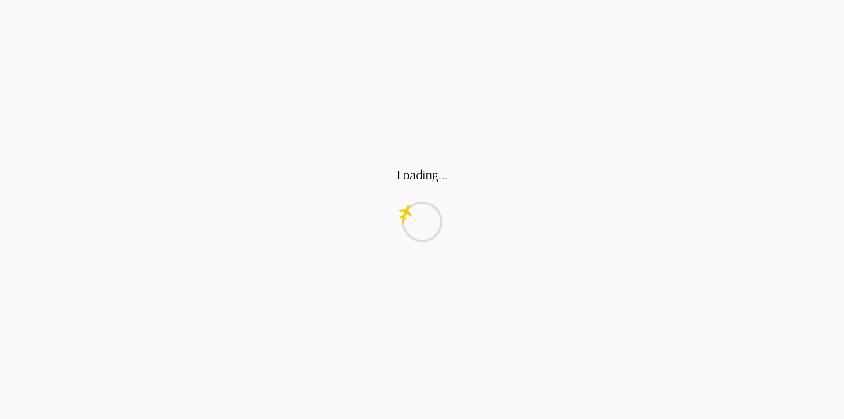
type textarea "*"
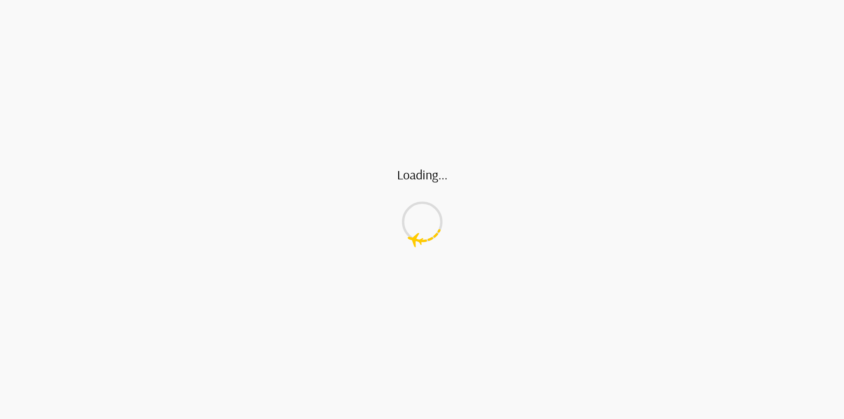
type textarea "*"
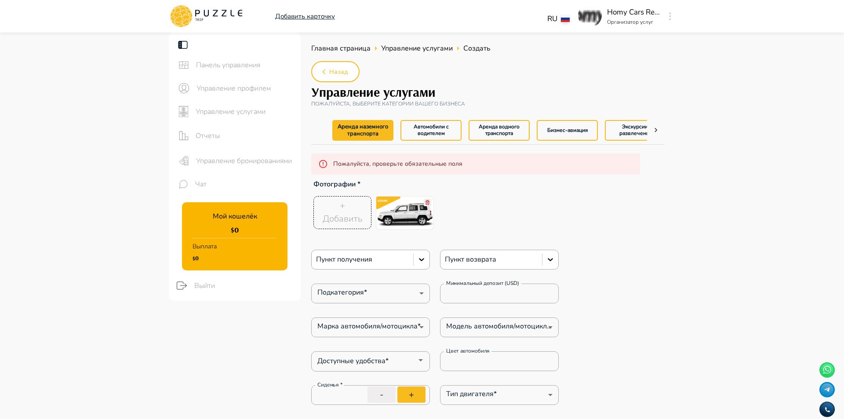
type textarea "*"
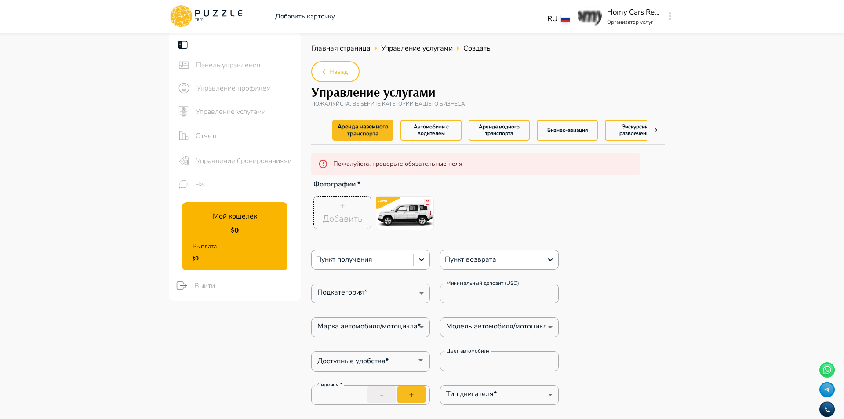
type textarea "*"
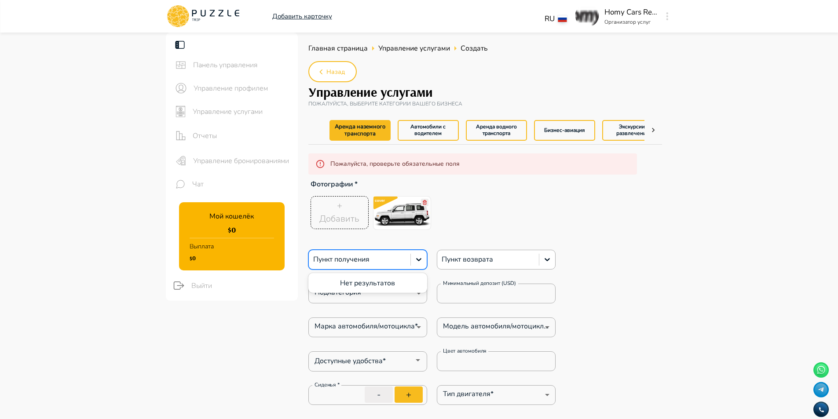
click at [379, 261] on div at bounding box center [359, 259] width 93 height 11
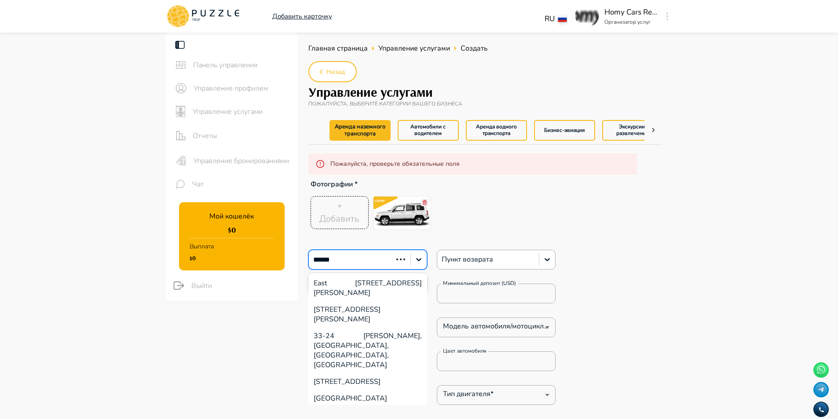
type input "*******"
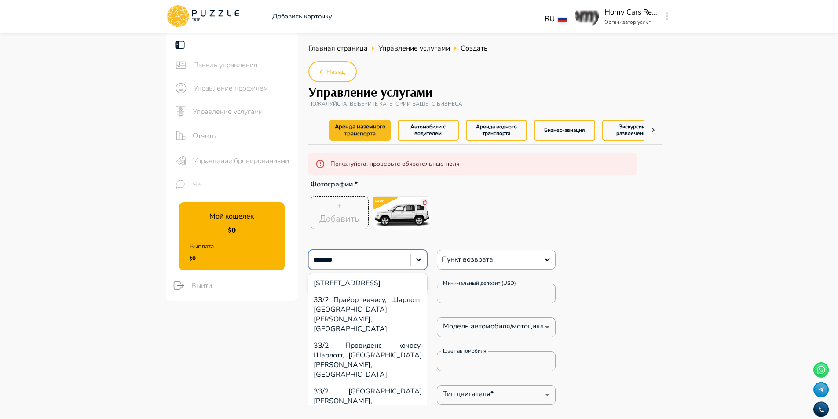
click at [382, 383] on div "33/2 [GEOGRAPHIC_DATA][PERSON_NAME], [GEOGRAPHIC_DATA], [GEOGRAPHIC_DATA]" at bounding box center [367, 406] width 119 height 46
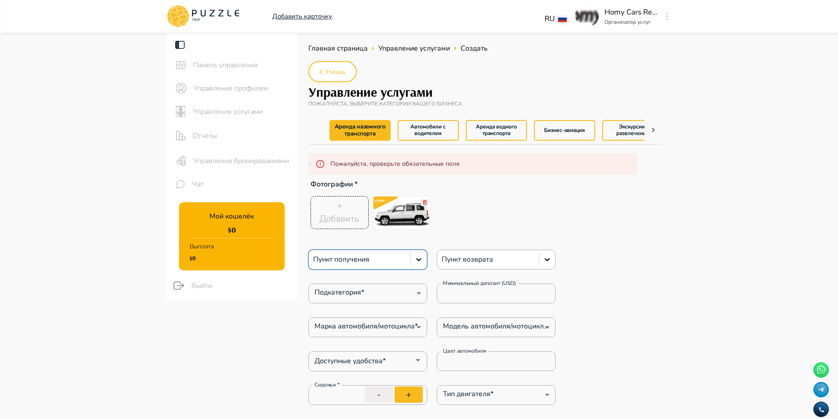
type textarea "*"
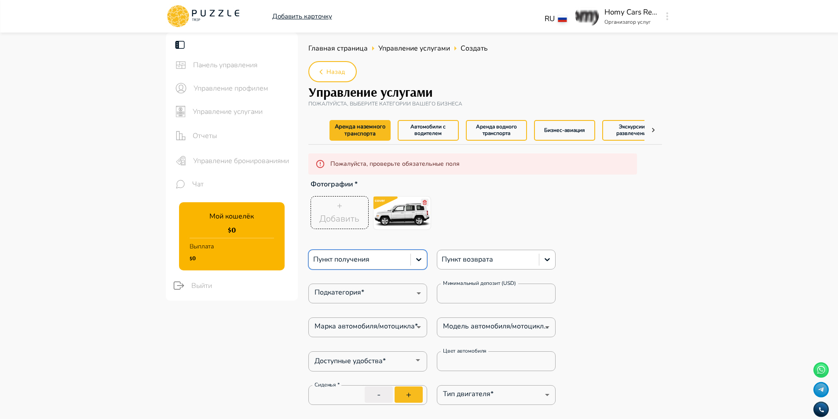
type textarea "*"
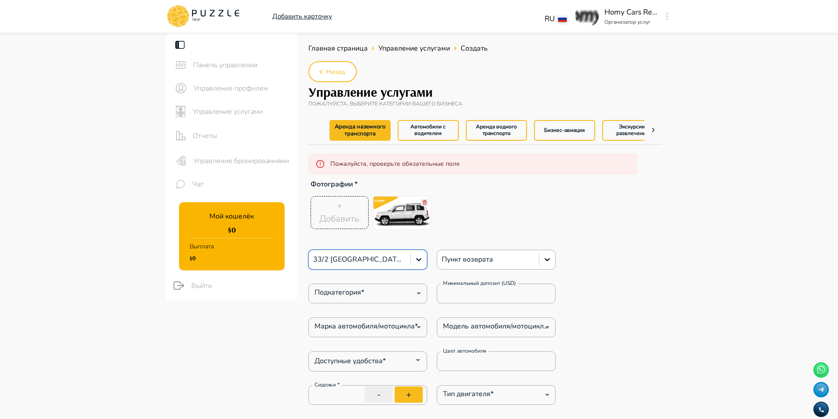
type textarea "*"
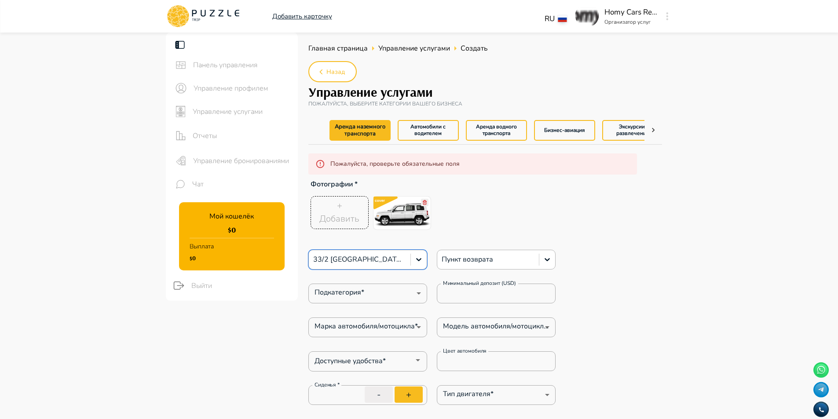
type textarea "*"
click at [474, 258] on div at bounding box center [487, 259] width 93 height 11
type textarea "*"
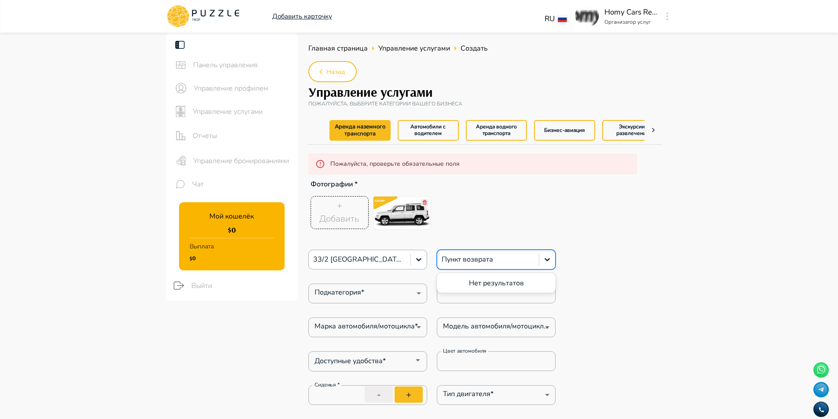
type textarea "*"
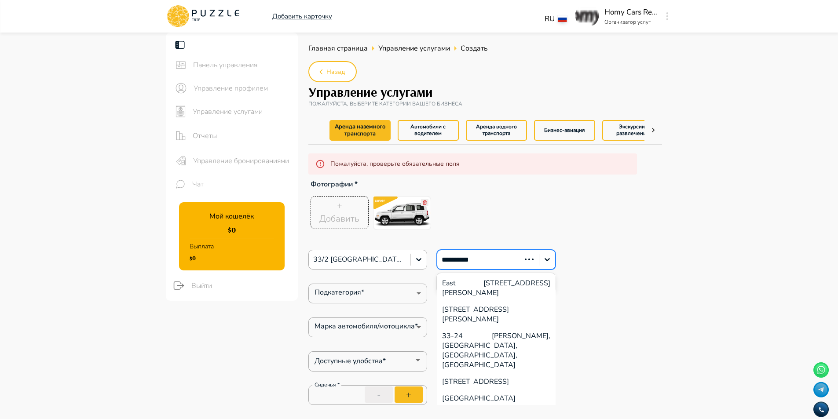
type input "**********"
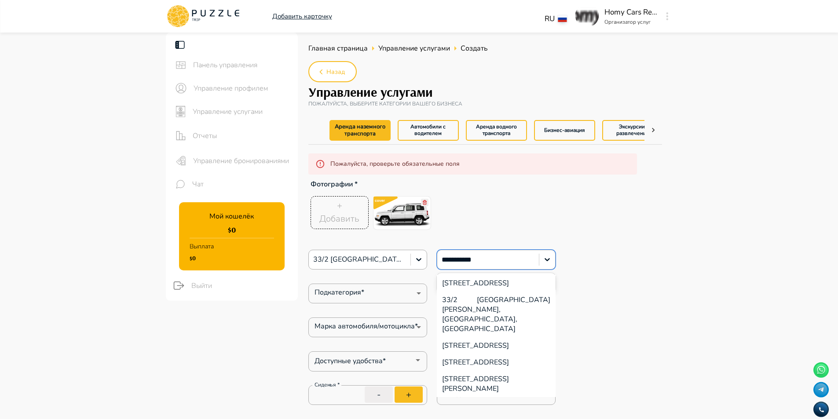
click at [500, 313] on div "33/2 [GEOGRAPHIC_DATA][PERSON_NAME], [GEOGRAPHIC_DATA], [GEOGRAPHIC_DATA]" at bounding box center [496, 315] width 119 height 46
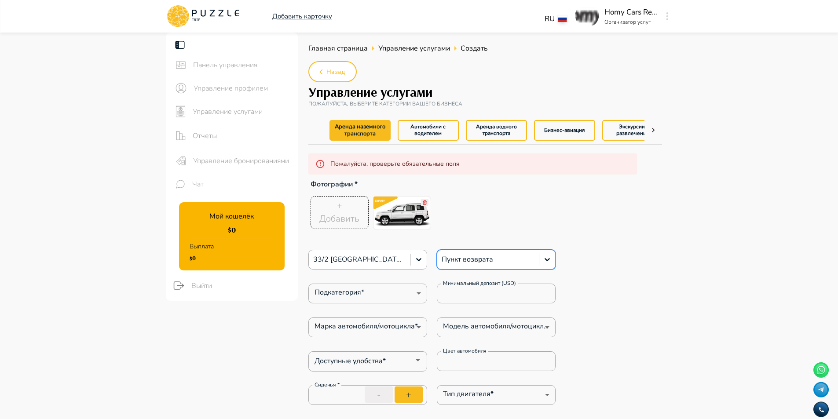
type textarea "*"
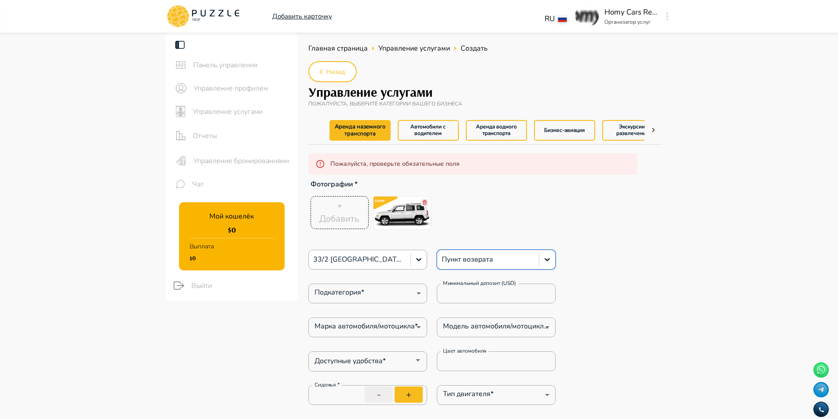
type textarea "*"
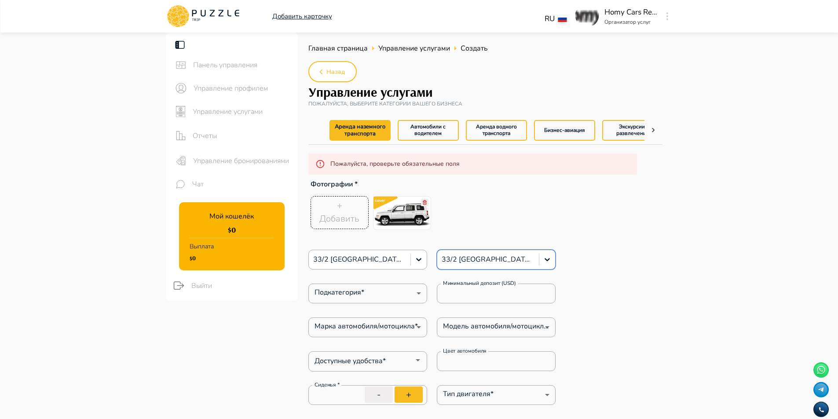
type textarea "*"
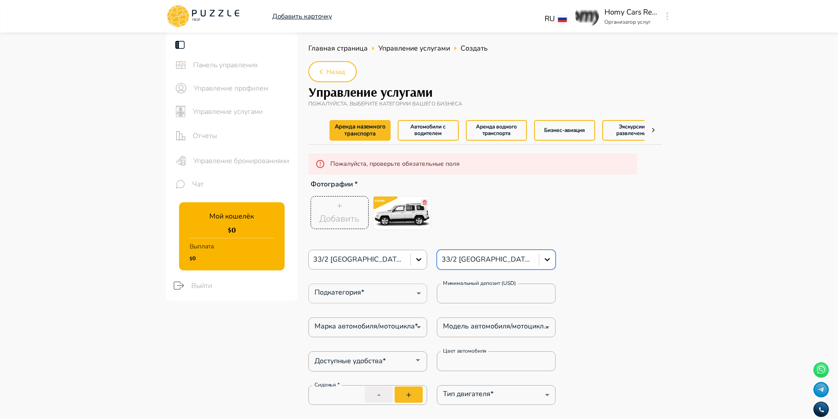
type textarea "*"
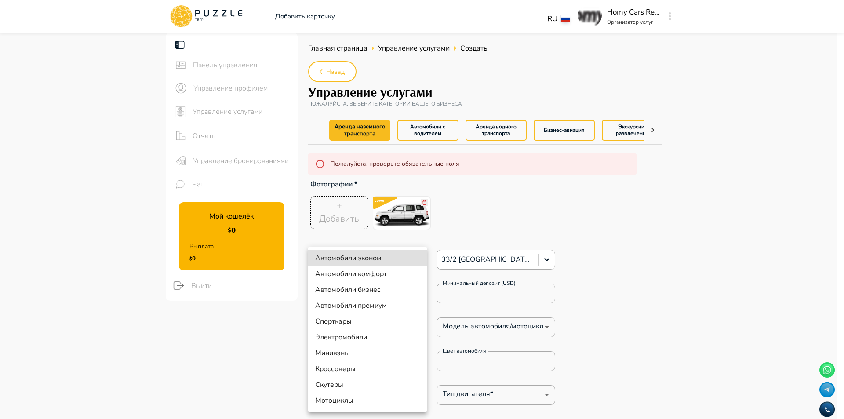
type textarea "*"
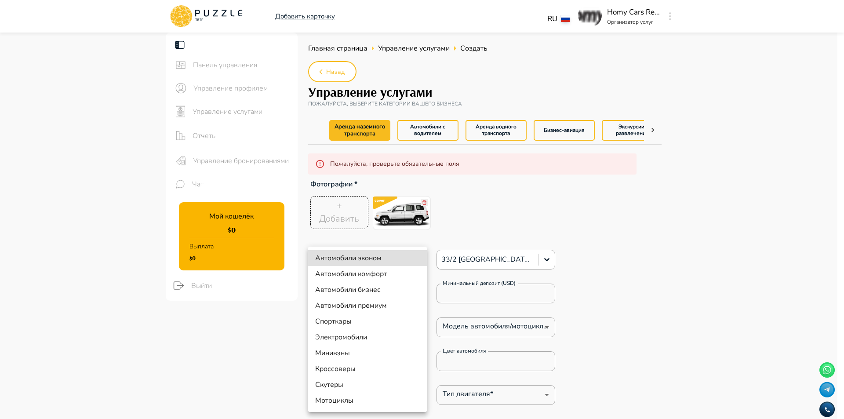
type textarea "*"
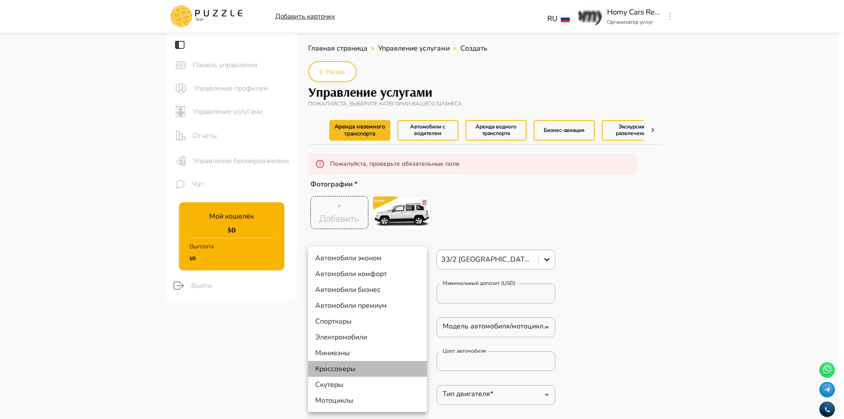
click at [365, 366] on li "Кроссоверы" at bounding box center [367, 369] width 119 height 16
type input "**"
type textarea "*"
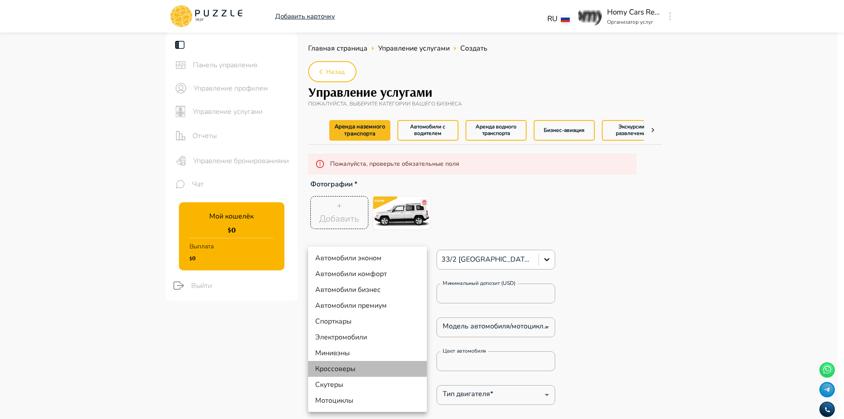
type textarea "*"
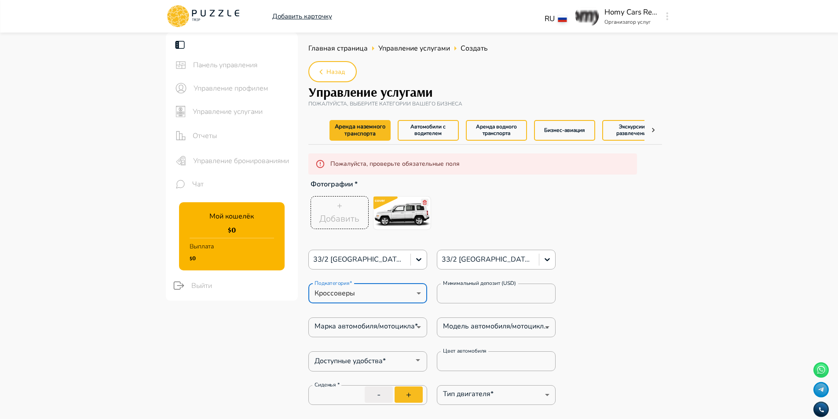
type textarea "*"
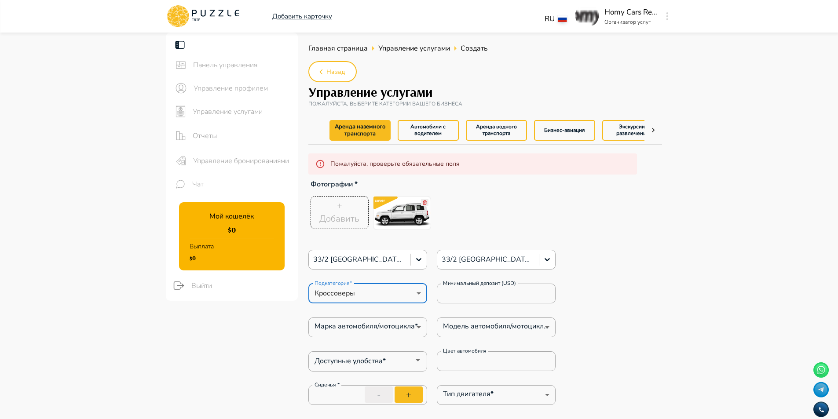
type textarea "*"
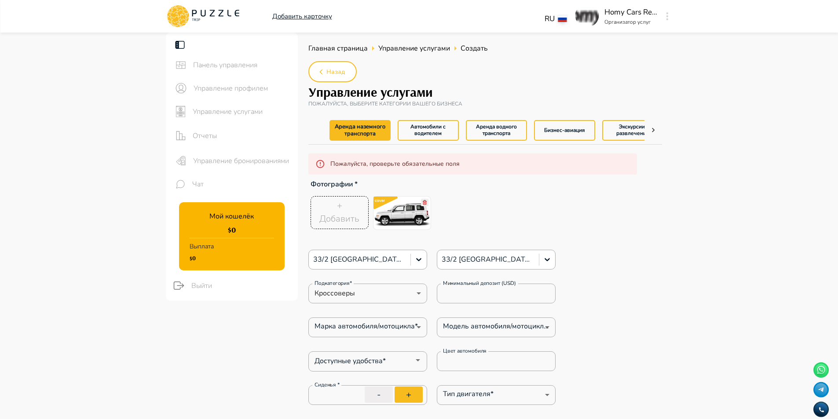
type textarea "*"
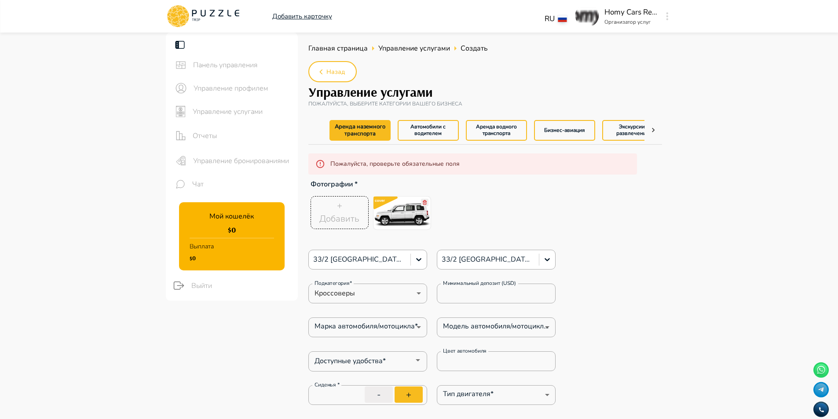
type textarea "*"
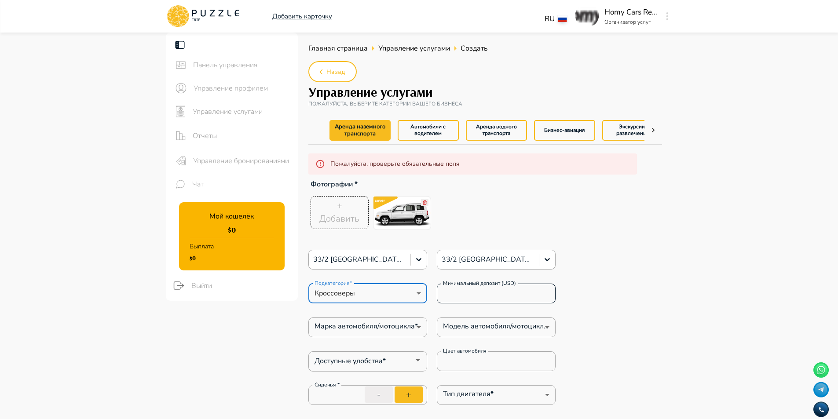
type textarea "*"
drag, startPoint x: 481, startPoint y: 296, endPoint x: 339, endPoint y: 285, distance: 142.0
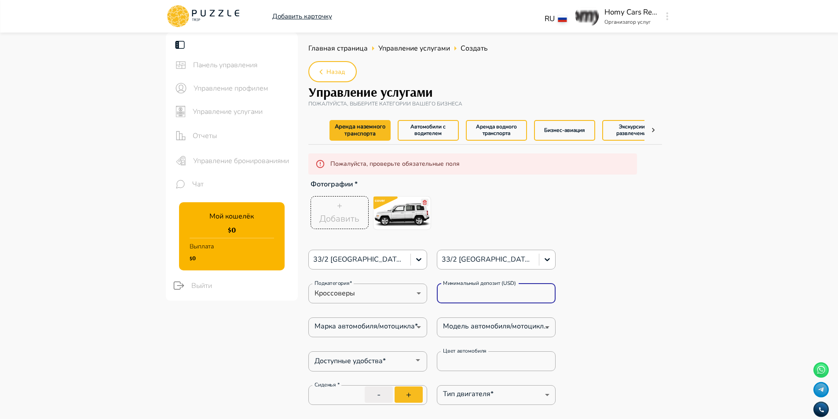
click at [339, 285] on div "Подкатегория* Кроссоверы ** Подкатегория* Минимальный депозит (USD) * Минимальн…" at bounding box center [432, 294] width 248 height 20
type textarea "*"
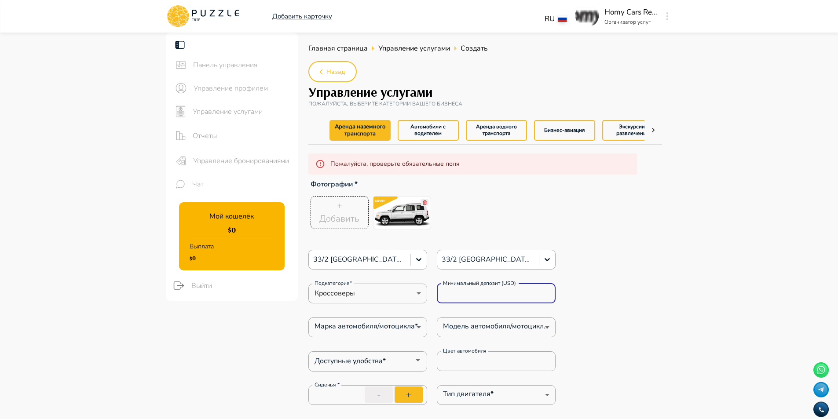
type textarea "*"
paste input "*****"
type input "******"
type textarea "*"
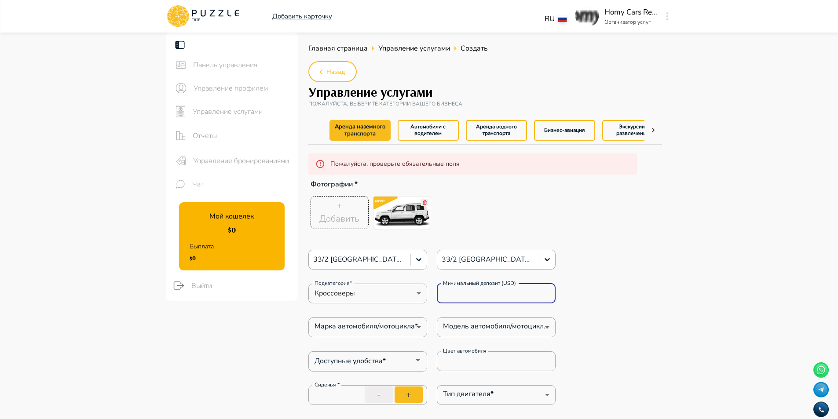
type textarea "*"
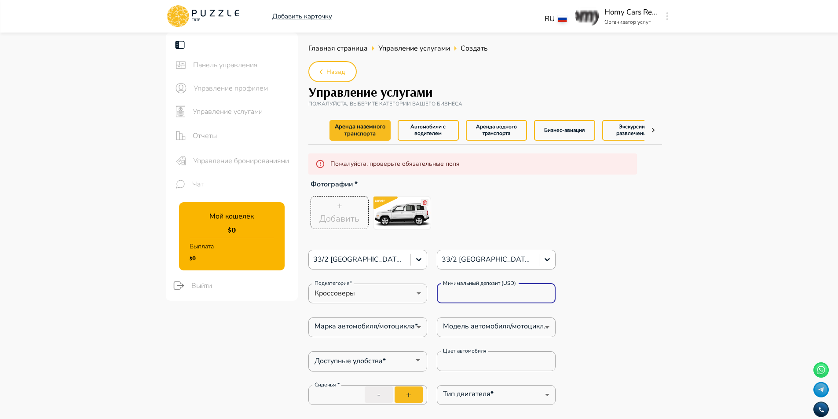
type textarea "*"
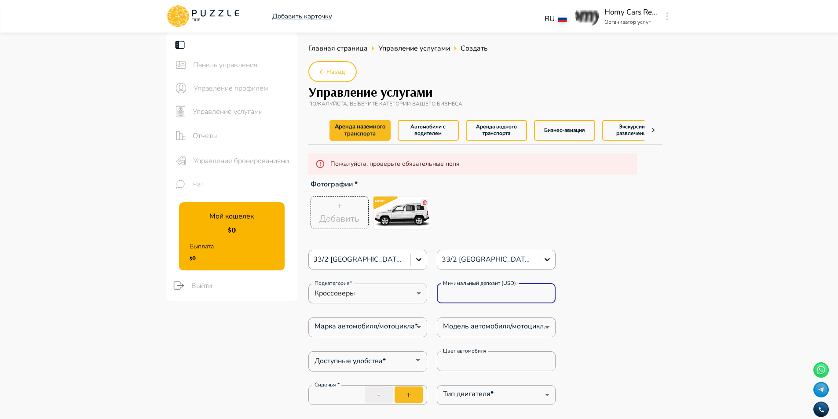
type textarea "*"
type input "******"
type textarea "*"
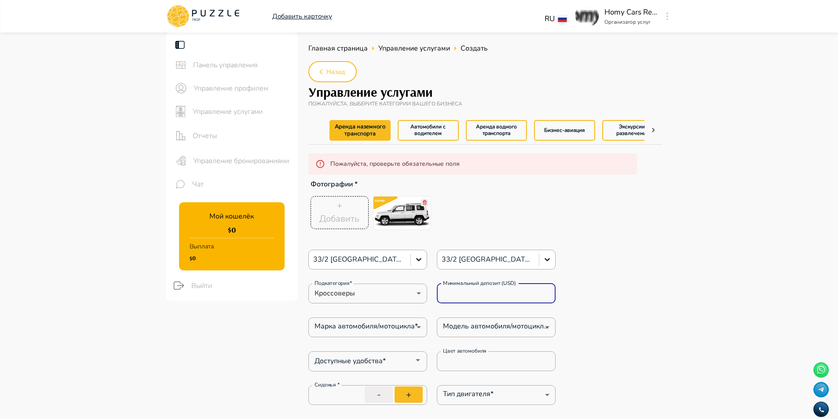
type textarea "*"
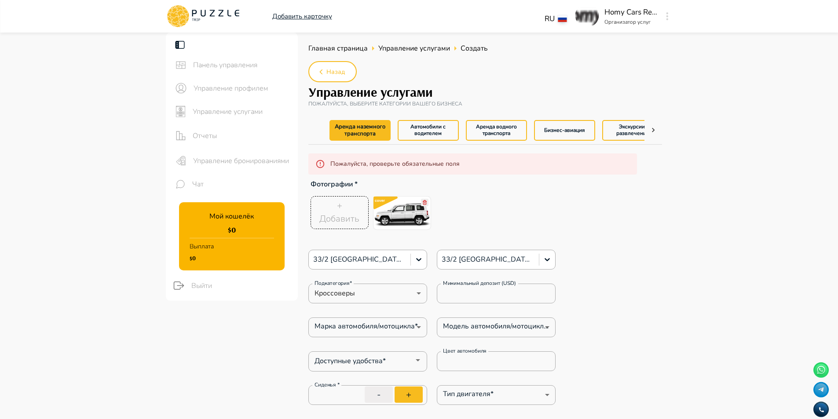
type textarea "*"
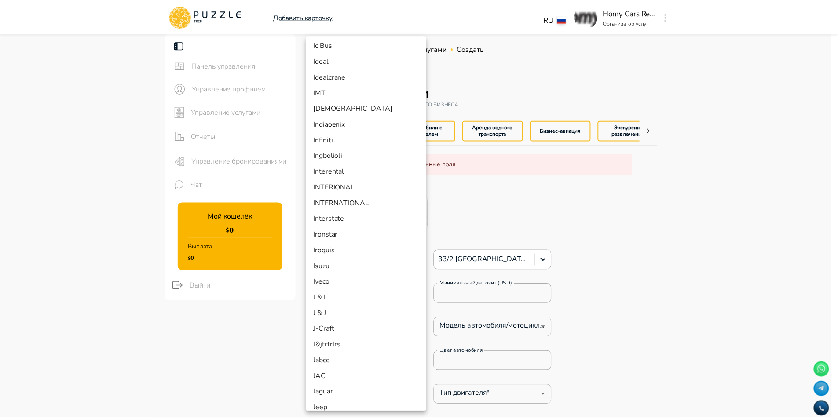
scroll to position [4243, 0]
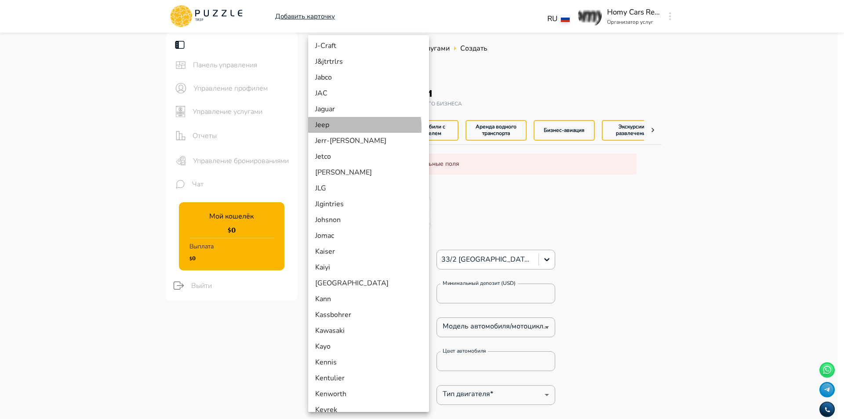
click at [346, 128] on li "Jeep" at bounding box center [368, 125] width 121 height 16
type input "**"
type textarea "*"
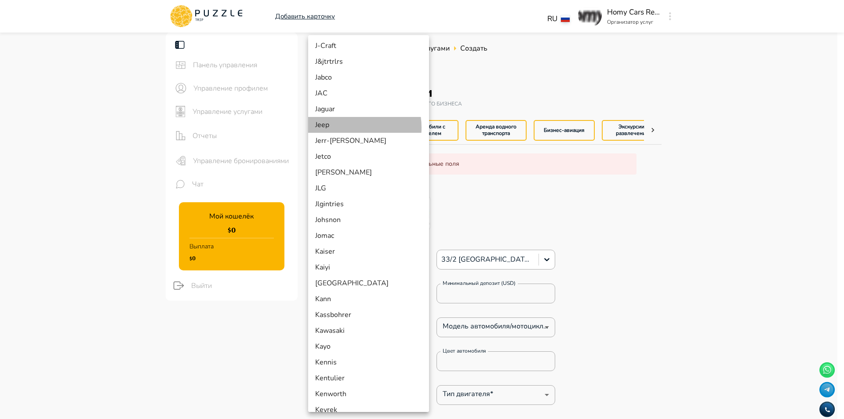
type textarea "*"
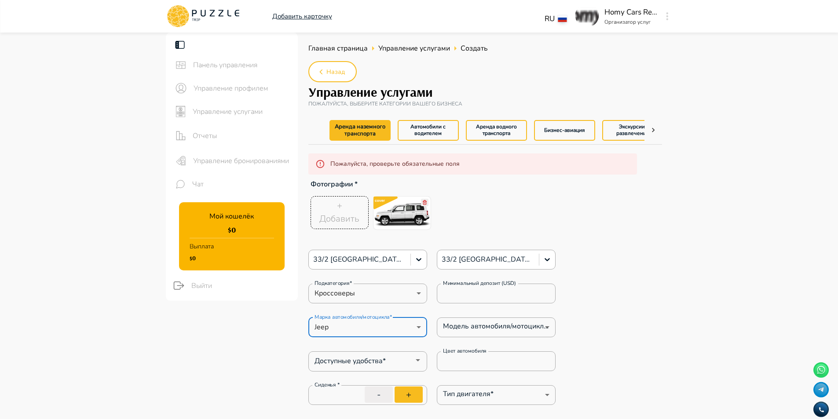
type textarea "*"
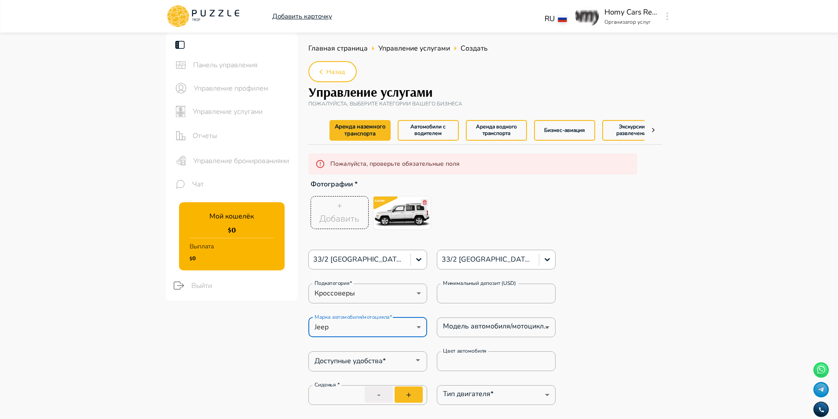
type textarea "*"
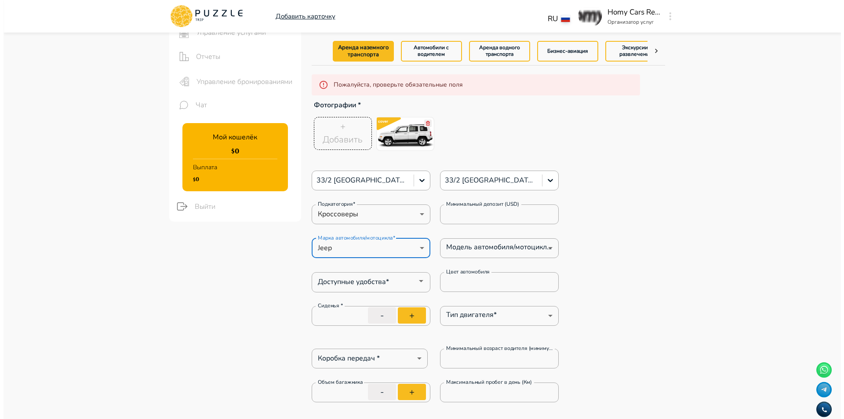
scroll to position [88, 0]
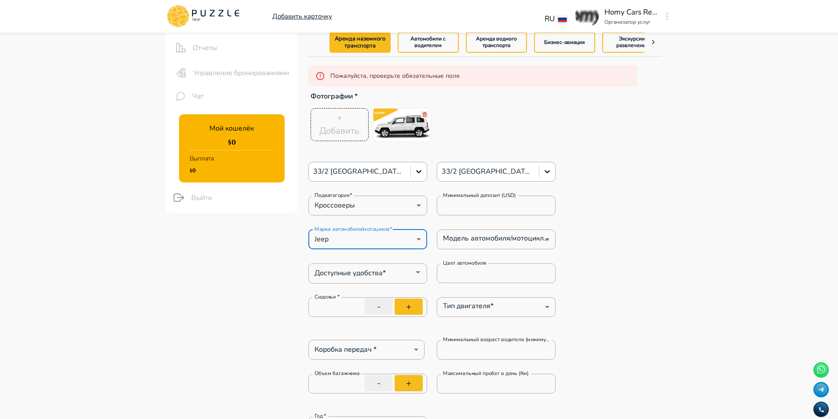
type textarea "*"
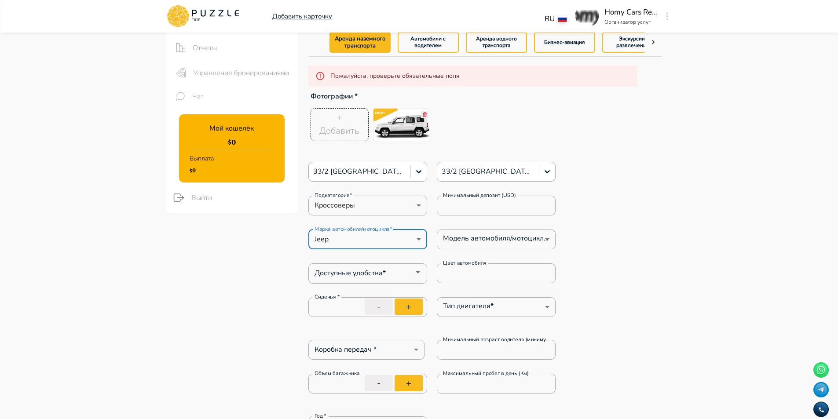
type textarea "*"
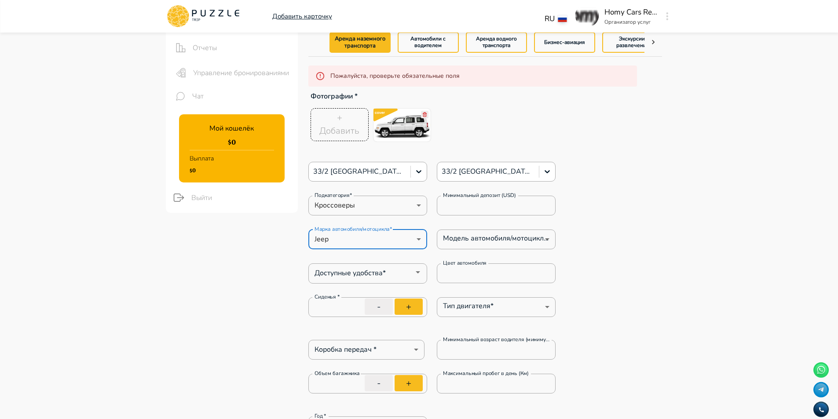
type textarea "*"
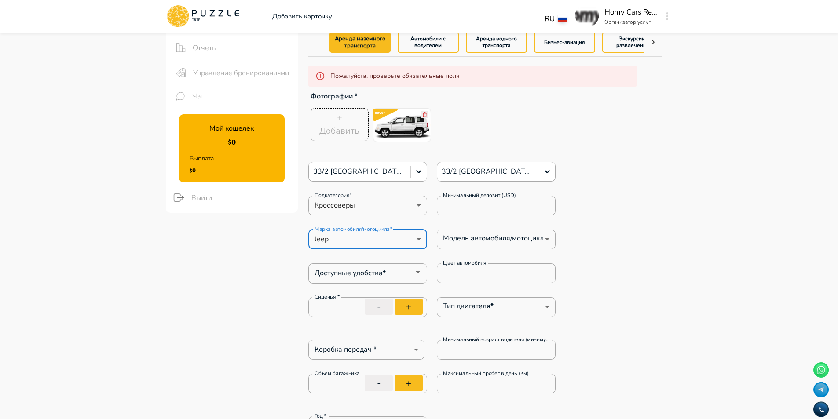
type textarea "*"
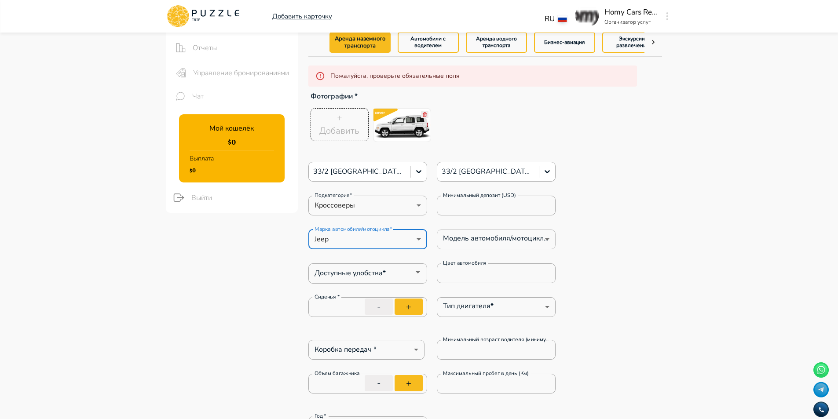
type textarea "*"
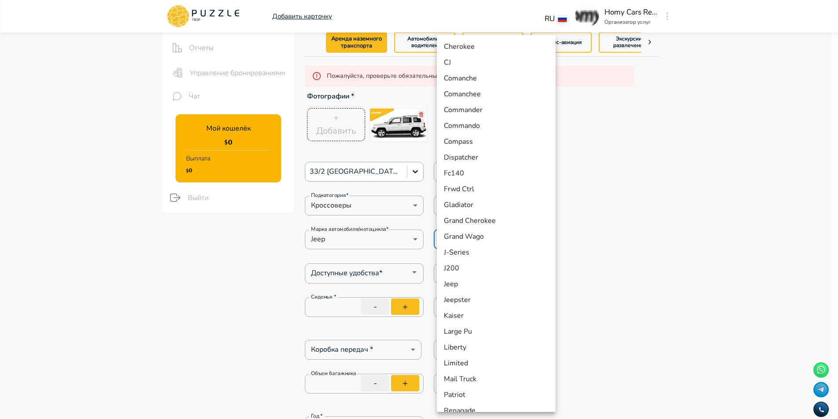
type textarea "*"
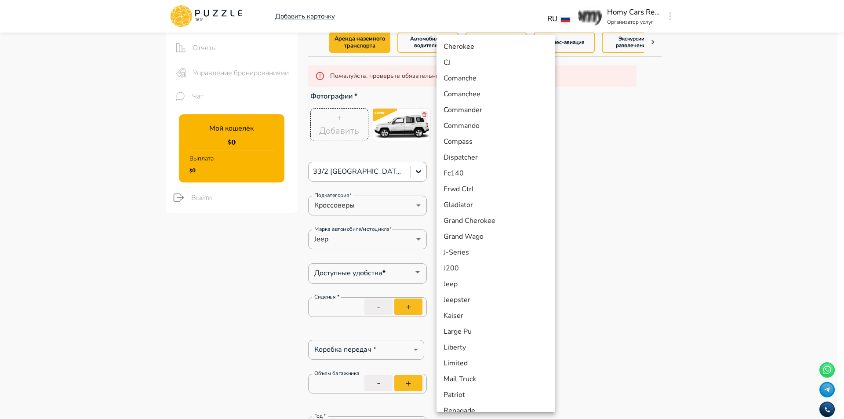
type textarea "*"
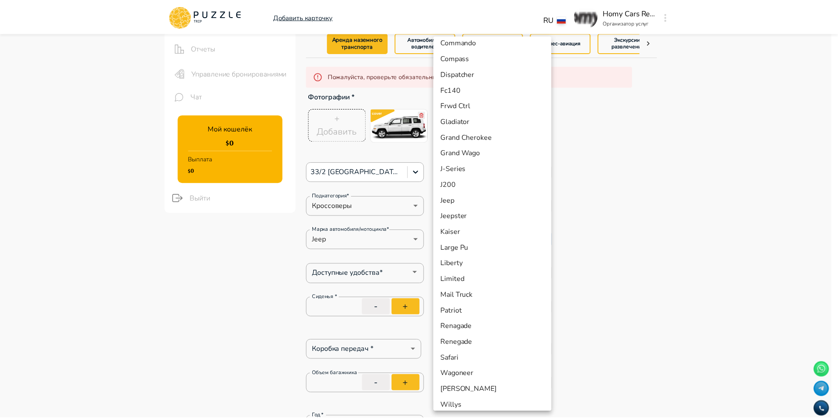
scroll to position [121, 0]
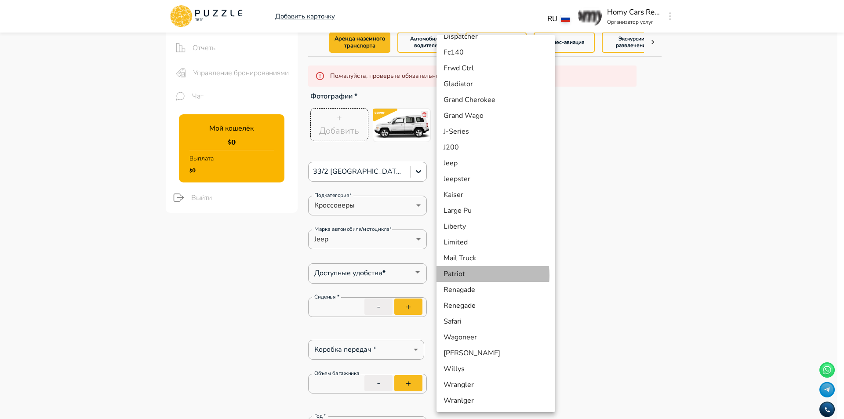
click at [476, 275] on li "Patriot" at bounding box center [496, 274] width 119 height 16
type input "***"
type textarea "*"
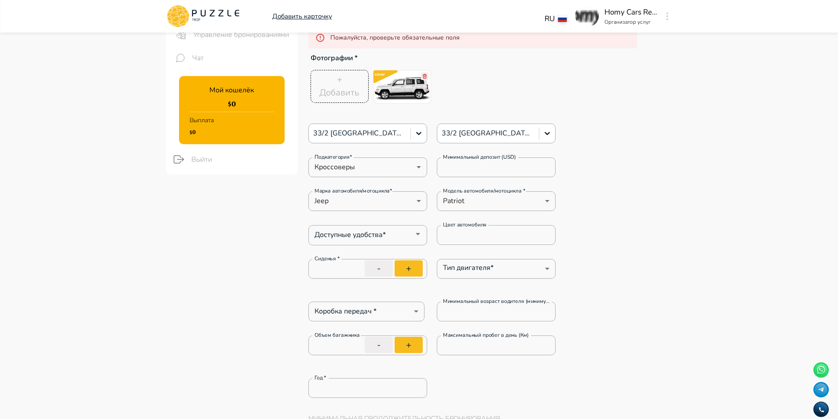
scroll to position [176, 0]
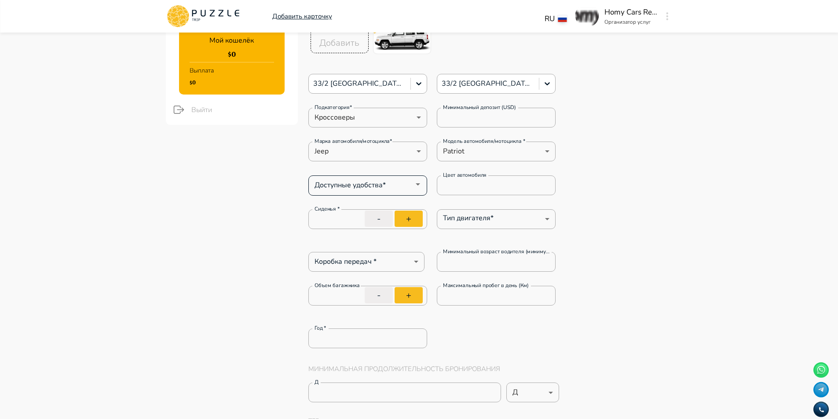
click at [369, 187] on input "Доступные удобства*" at bounding box center [360, 184] width 99 height 12
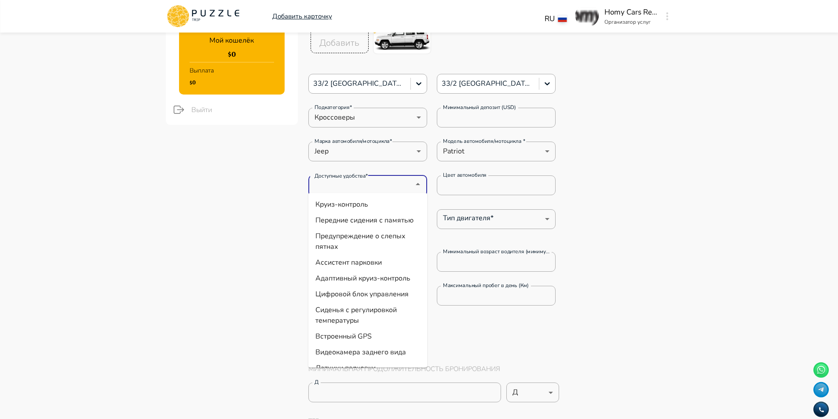
click at [368, 206] on li "Круиз-контроль" at bounding box center [367, 205] width 119 height 16
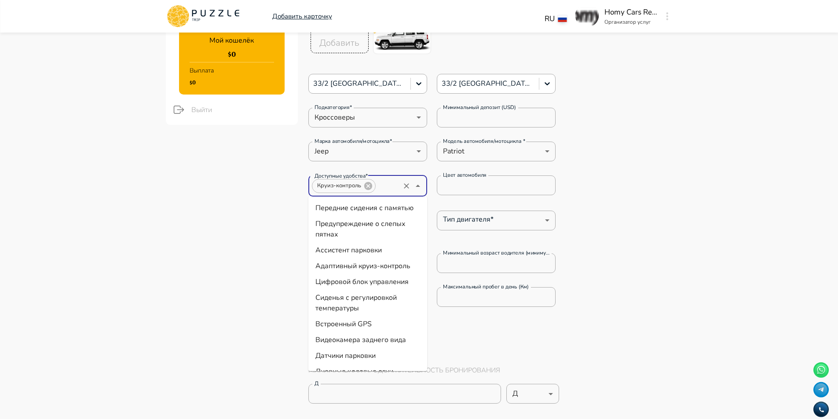
click at [385, 182] on input "Доступные удобства*" at bounding box center [387, 186] width 22 height 12
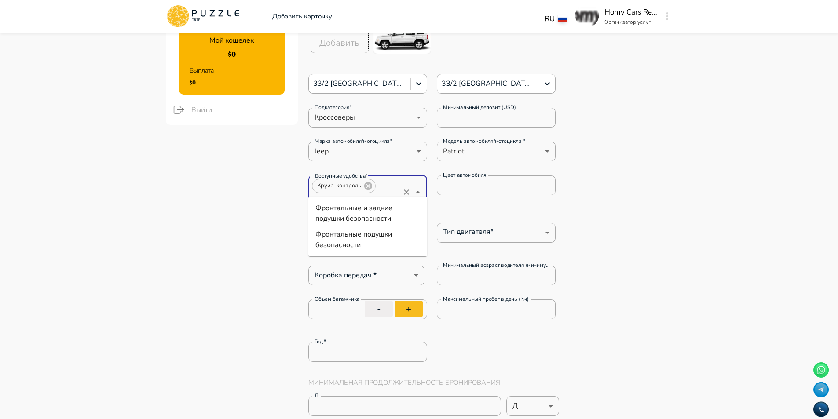
scroll to position [0, 4]
click at [368, 237] on li "Фронтальные подушки безопасности" at bounding box center [367, 239] width 119 height 26
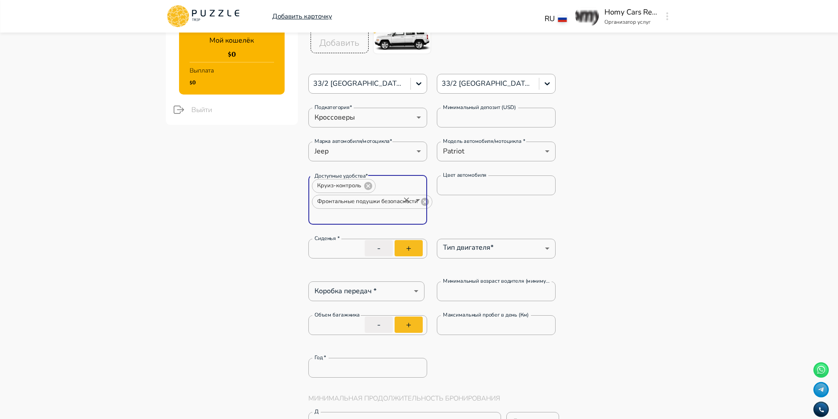
scroll to position [0, 0]
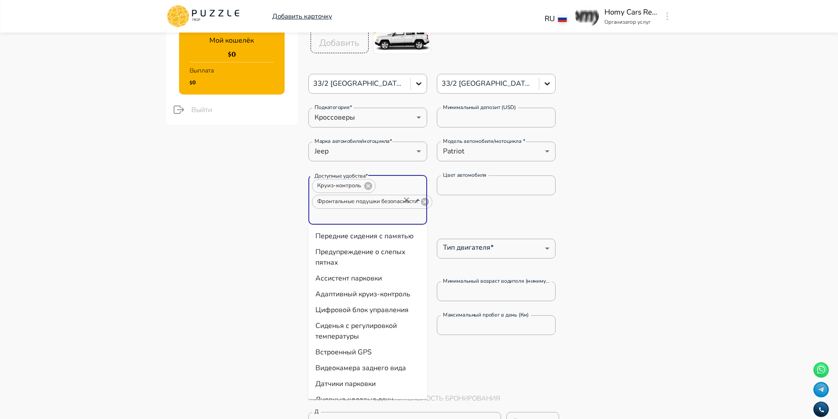
click at [351, 219] on input "Доступные удобства*" at bounding box center [355, 216] width 88 height 12
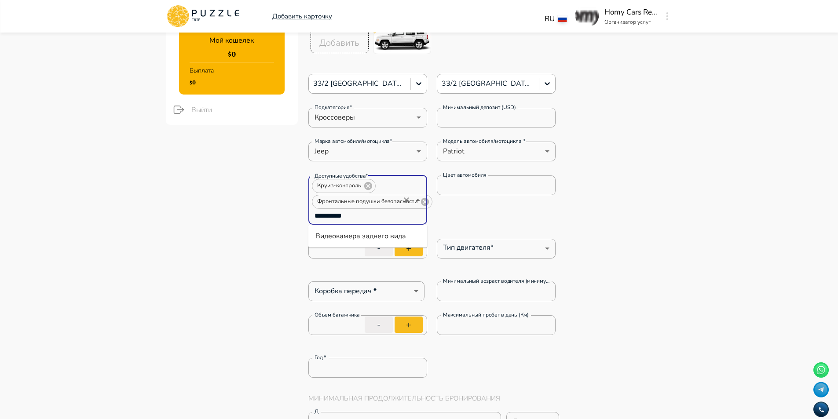
click at [337, 230] on li "Видеокамера заднего вида" at bounding box center [367, 236] width 119 height 16
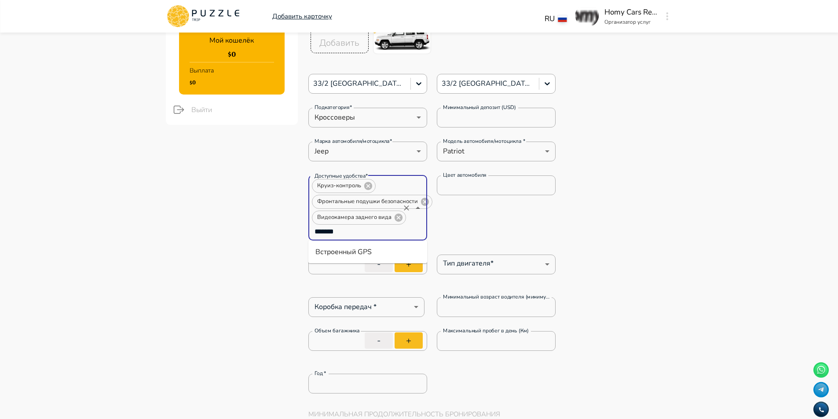
click at [354, 250] on li "Встроенный GPS" at bounding box center [367, 252] width 119 height 16
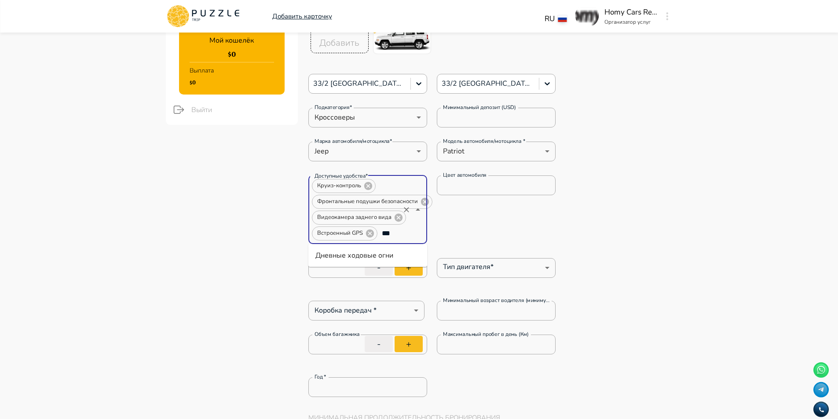
click at [398, 251] on li "Дневные ходовые огни" at bounding box center [367, 256] width 119 height 16
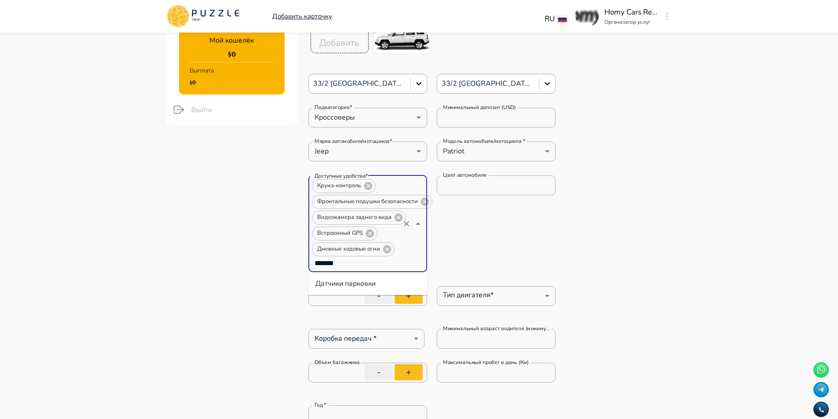
click at [357, 287] on li "Датчики парковки" at bounding box center [367, 284] width 119 height 16
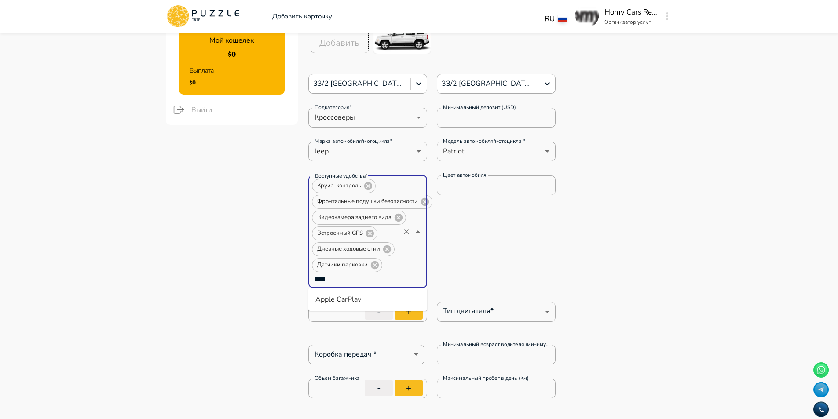
click at [379, 298] on li "Apple CarPlay" at bounding box center [367, 300] width 119 height 16
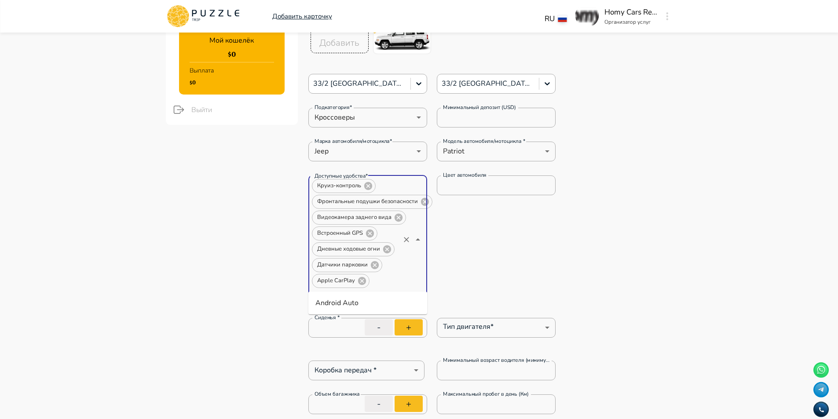
click at [343, 306] on li "Android Auto" at bounding box center [367, 303] width 119 height 16
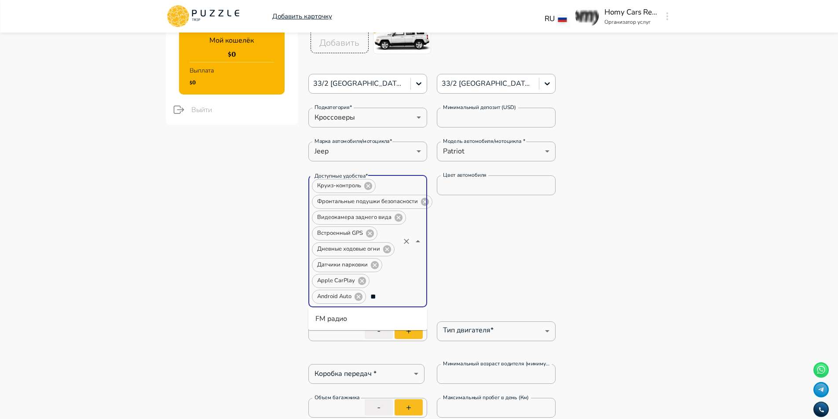
click at [343, 314] on li "FM радио" at bounding box center [367, 319] width 119 height 16
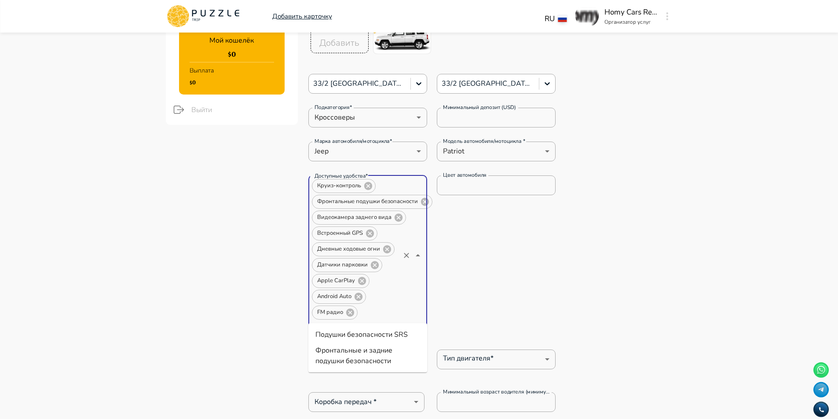
click at [377, 330] on li "Подушки безопасности SRS" at bounding box center [367, 335] width 119 height 16
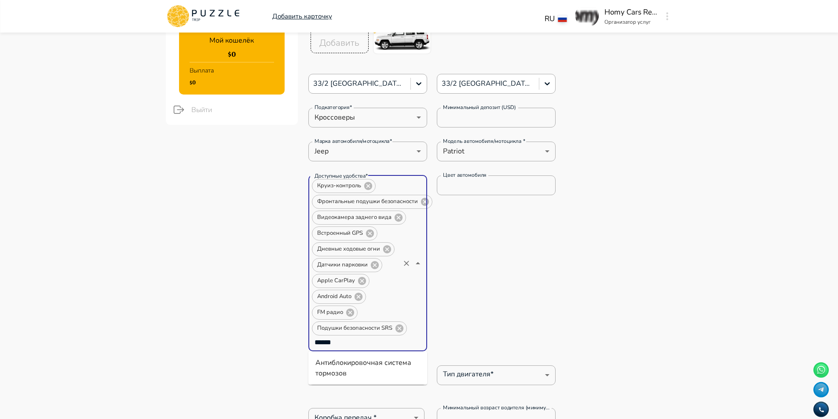
click at [392, 366] on li "Антиблокировочная система тормозов" at bounding box center [367, 368] width 119 height 26
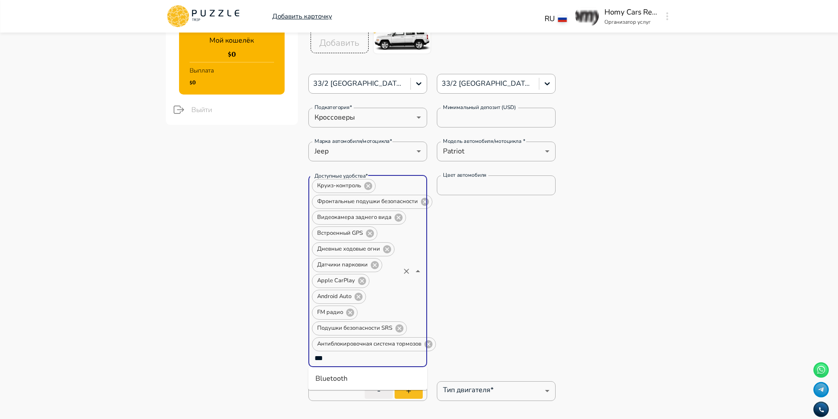
click at [390, 374] on li "Bluetooth" at bounding box center [367, 379] width 119 height 16
click at [351, 368] on input "Доступные удобства*" at bounding box center [331, 374] width 40 height 12
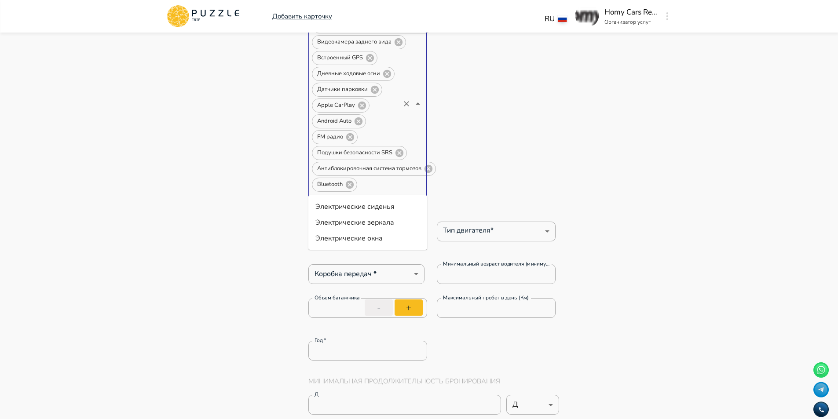
scroll to position [352, 0]
click at [381, 224] on li "Электрические зеркала" at bounding box center [367, 222] width 119 height 16
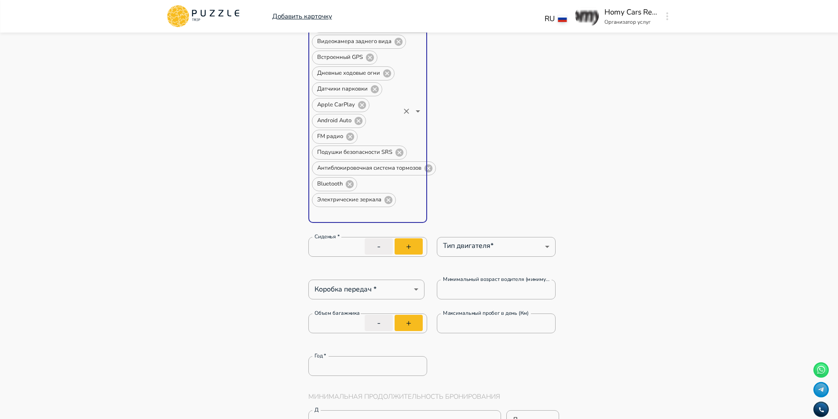
scroll to position [0, 0]
click at [375, 227] on li "Электрические окна" at bounding box center [367, 234] width 119 height 16
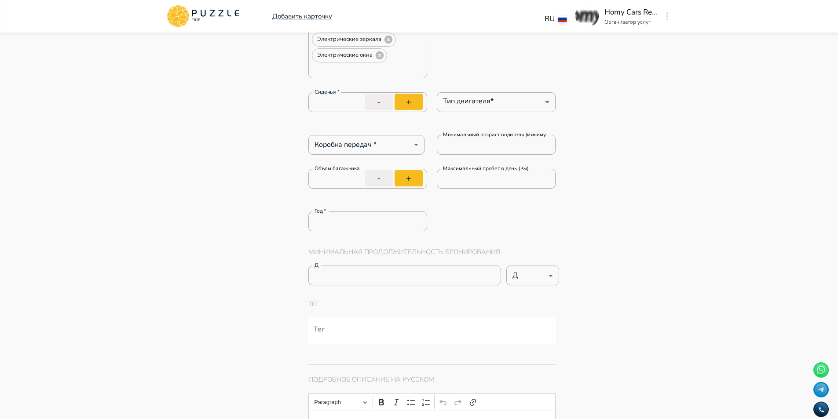
scroll to position [528, 0]
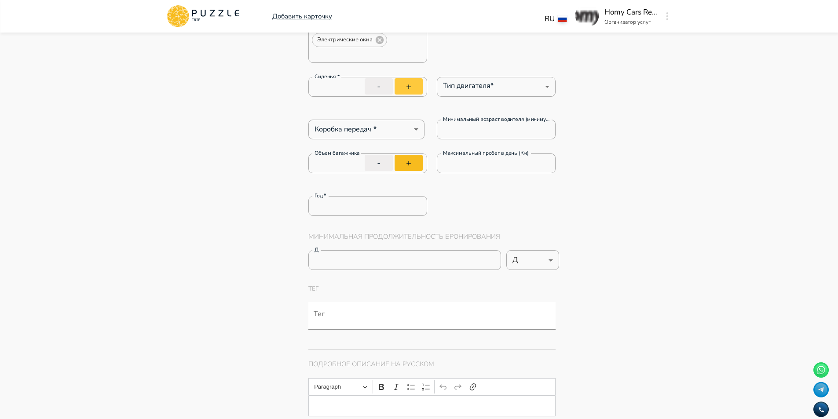
click at [419, 83] on button "+" at bounding box center [408, 86] width 28 height 16
click at [405, 84] on button "+" at bounding box center [408, 86] width 28 height 16
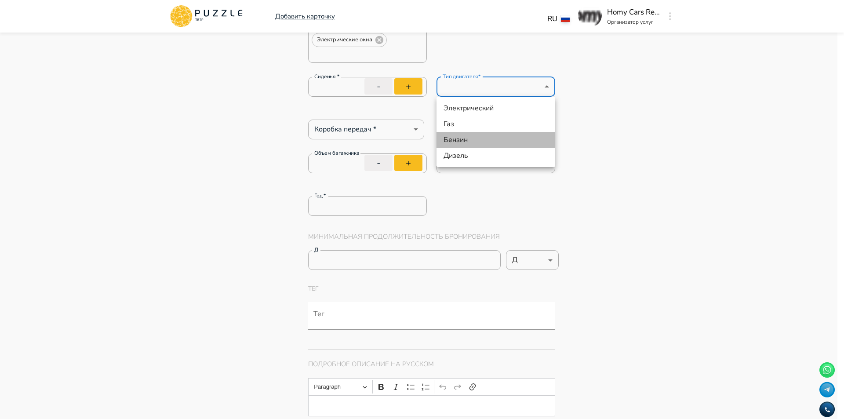
click at [471, 140] on li "Бензин" at bounding box center [496, 140] width 119 height 16
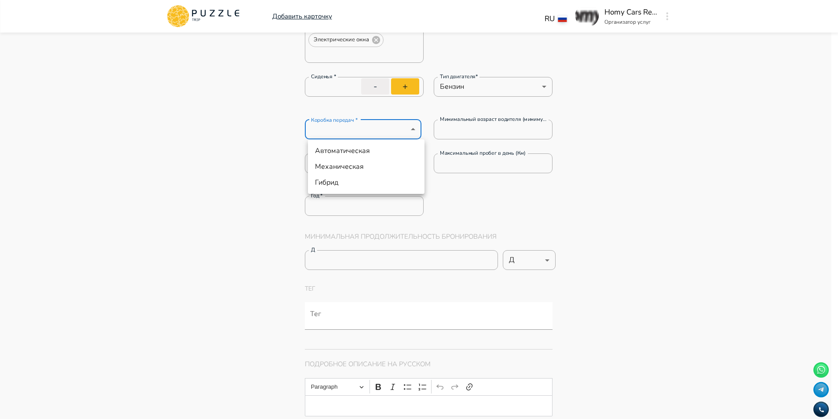
click at [364, 153] on li "Автоматическая" at bounding box center [366, 151] width 117 height 16
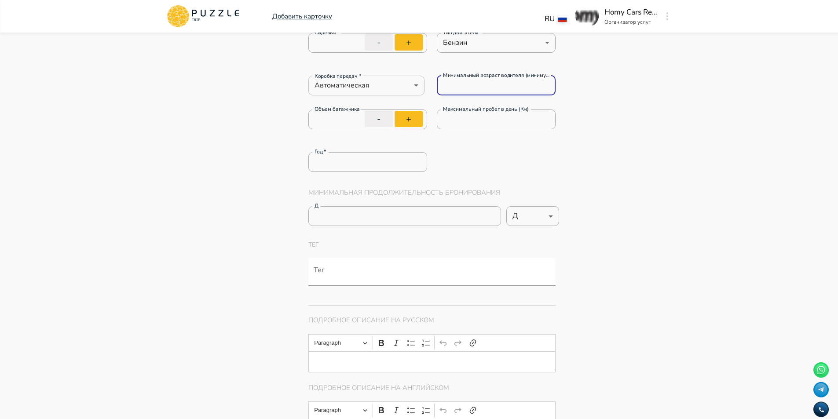
drag, startPoint x: 518, startPoint y: 91, endPoint x: 346, endPoint y: 90, distance: 171.9
click at [361, 90] on div "Коробка передач * Автоматическая ********* Коробка передач * Минимальный возрас…" at bounding box center [432, 86] width 248 height 20
click at [405, 114] on button "+" at bounding box center [408, 119] width 28 height 16
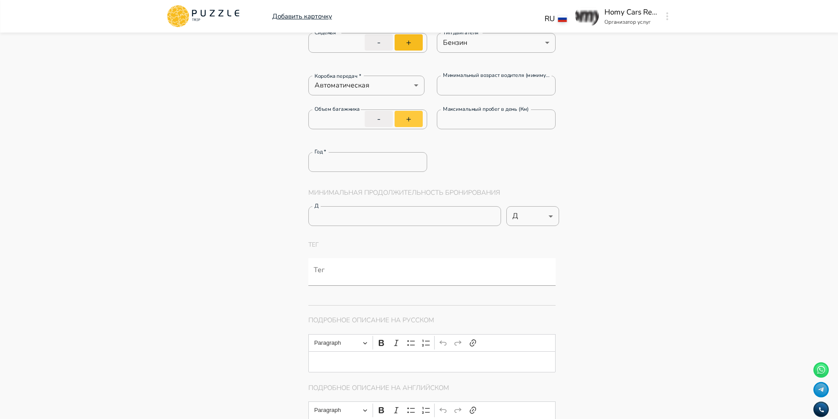
click at [405, 114] on button "+" at bounding box center [408, 119] width 28 height 16
click at [404, 114] on button "+" at bounding box center [408, 119] width 28 height 16
drag, startPoint x: 492, startPoint y: 117, endPoint x: 369, endPoint y: 117, distance: 122.2
click at [369, 117] on div "Объем багажника * Объем багажника - + Максимальный пробег в день (Км) * Максима…" at bounding box center [432, 123] width 248 height 29
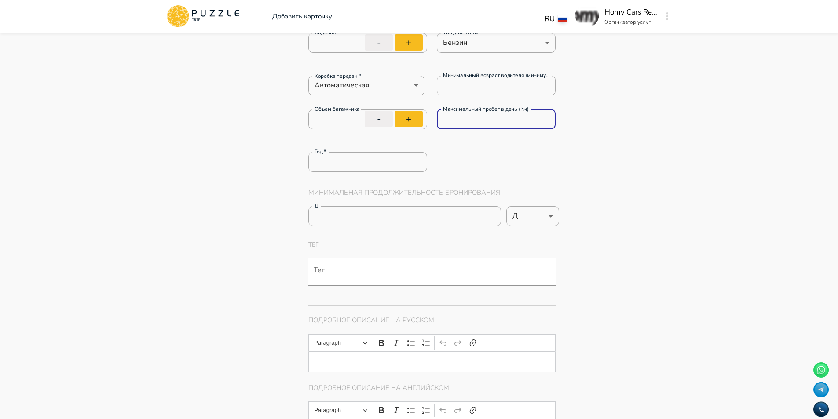
drag, startPoint x: 356, startPoint y: 156, endPoint x: 279, endPoint y: 151, distance: 76.7
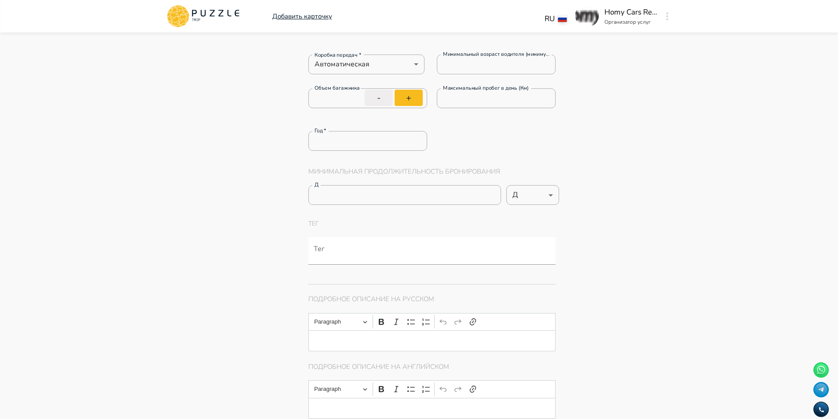
drag, startPoint x: 328, startPoint y: 197, endPoint x: 257, endPoint y: 183, distance: 72.3
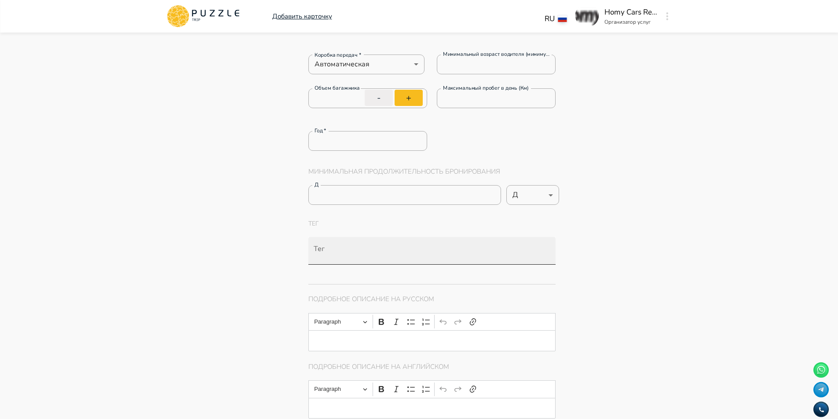
click at [340, 251] on input "Тег" at bounding box center [434, 255] width 244 height 16
paste input "**********"
click at [520, 256] on input "Тег" at bounding box center [528, 256] width 22 height 16
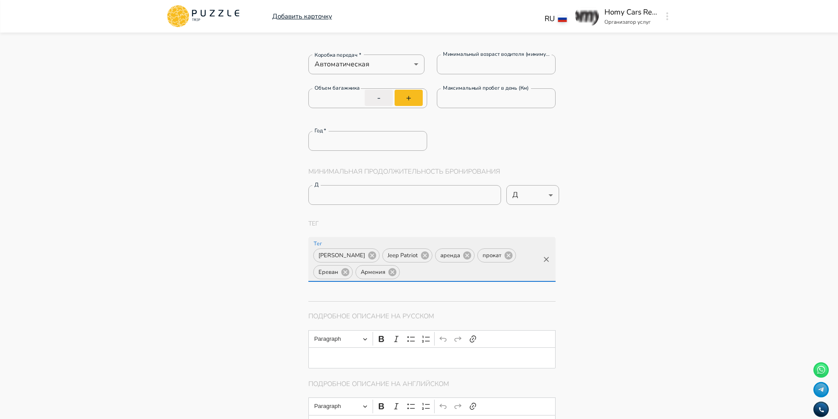
click at [454, 277] on input "Тег" at bounding box center [470, 272] width 138 height 16
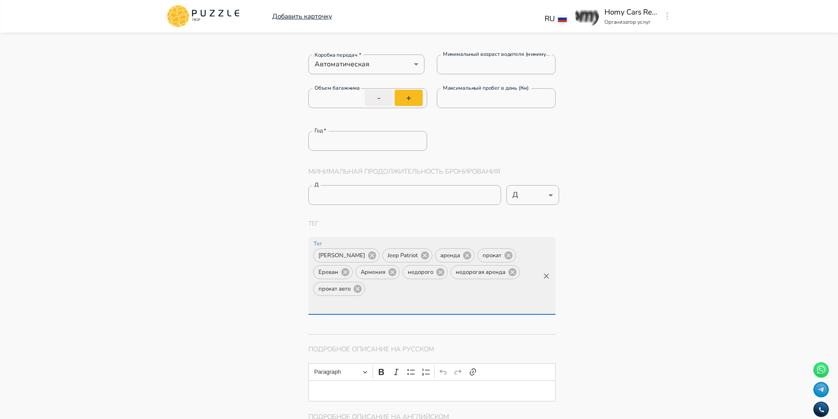
scroll to position [0, 0]
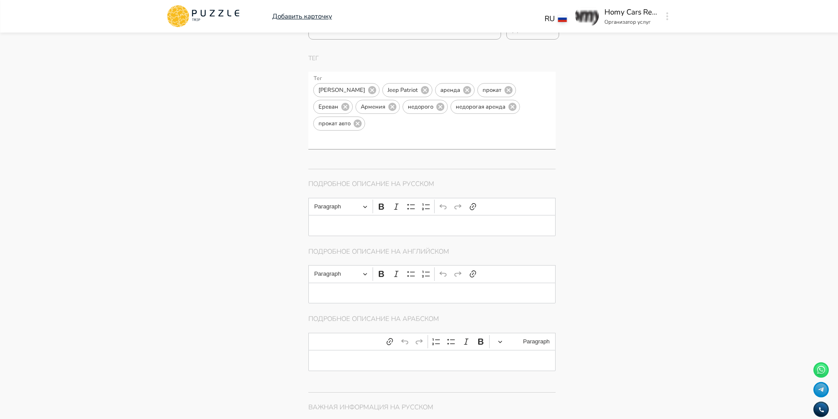
scroll to position [792, 0]
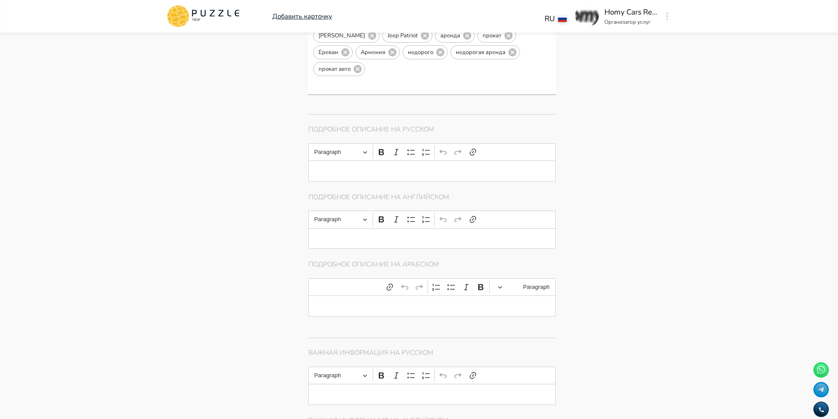
click at [377, 167] on p "Editor editing area: main" at bounding box center [432, 170] width 220 height 7
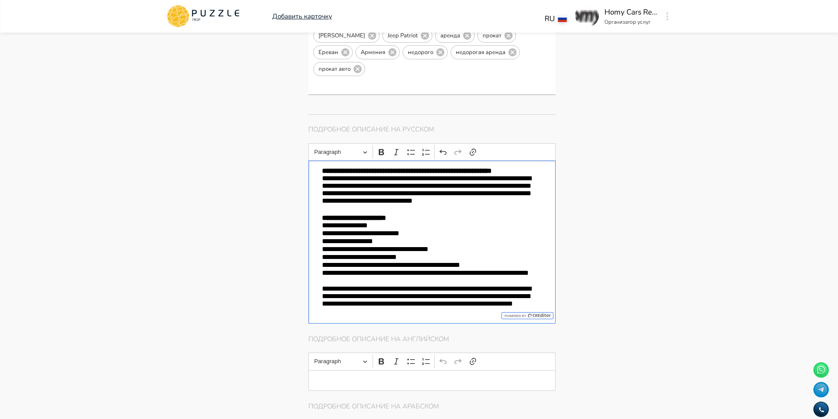
click at [318, 171] on div "**********" at bounding box center [432, 241] width 248 height 163
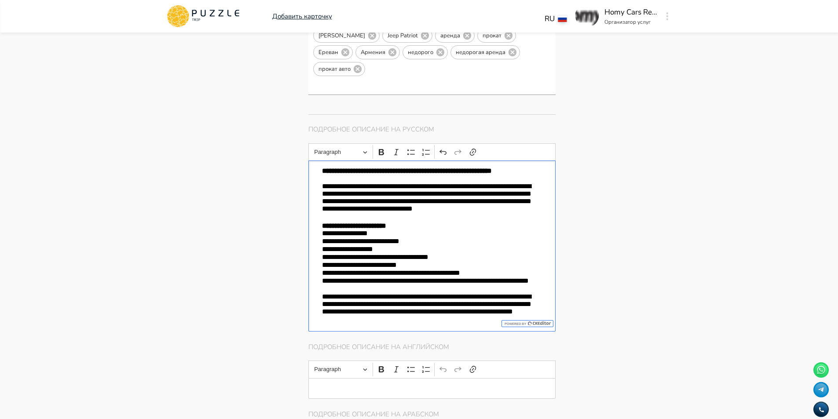
click at [416, 205] on p "**********" at bounding box center [432, 202] width 220 height 40
click at [418, 209] on p "**********" at bounding box center [432, 202] width 220 height 40
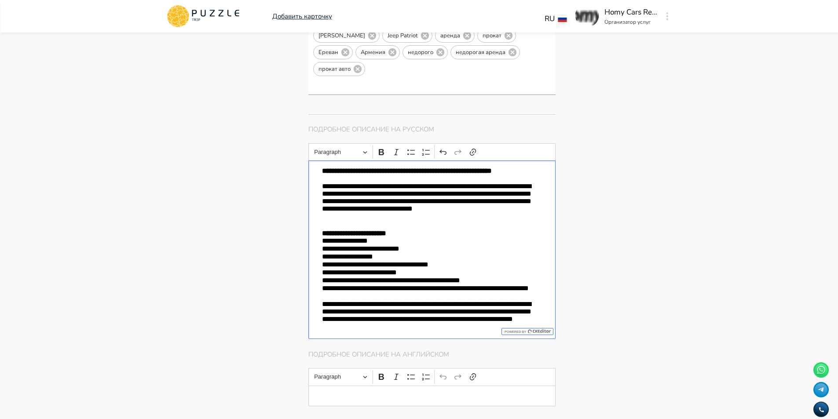
click at [418, 230] on p "**********" at bounding box center [432, 233] width 220 height 7
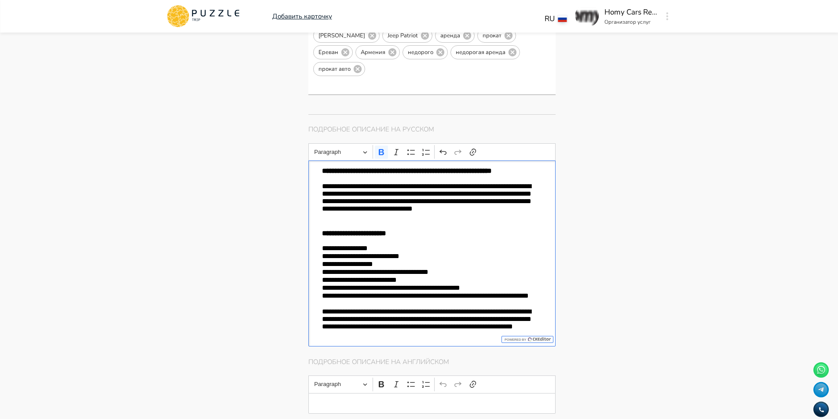
click at [321, 287] on div "**********" at bounding box center [432, 253] width 248 height 186
click at [383, 299] on p "**********" at bounding box center [432, 300] width 220 height 16
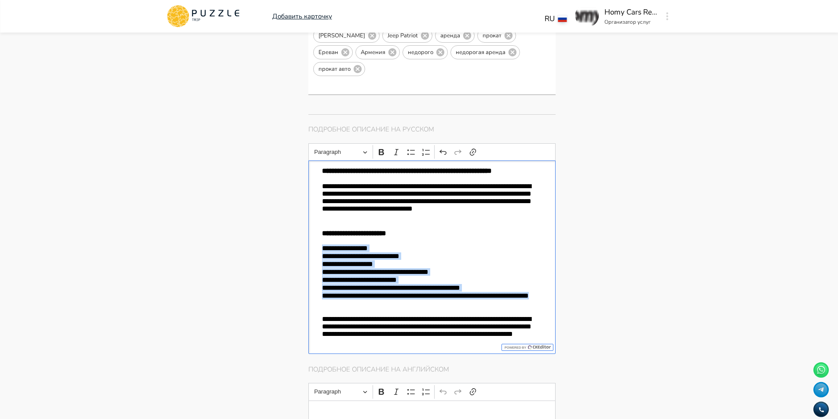
drag, startPoint x: 385, startPoint y: 299, endPoint x: 308, endPoint y: 243, distance: 95.3
click at [308, 243] on div "**********" at bounding box center [432, 256] width 248 height 193
click at [408, 150] on icon "Editor toolbar" at bounding box center [410, 152] width 7 height 5
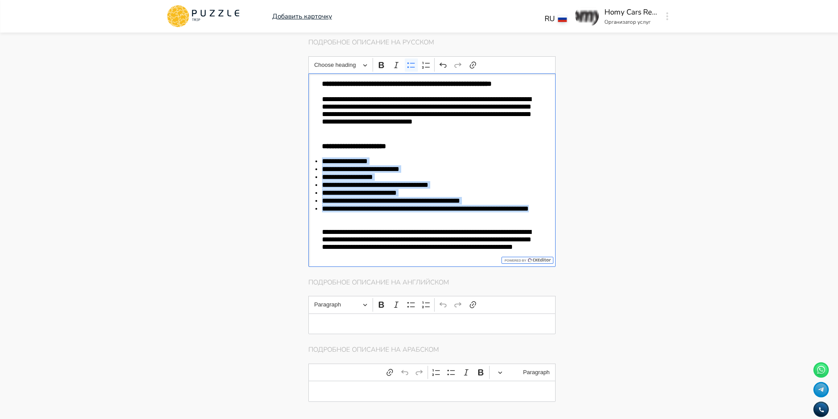
scroll to position [879, 0]
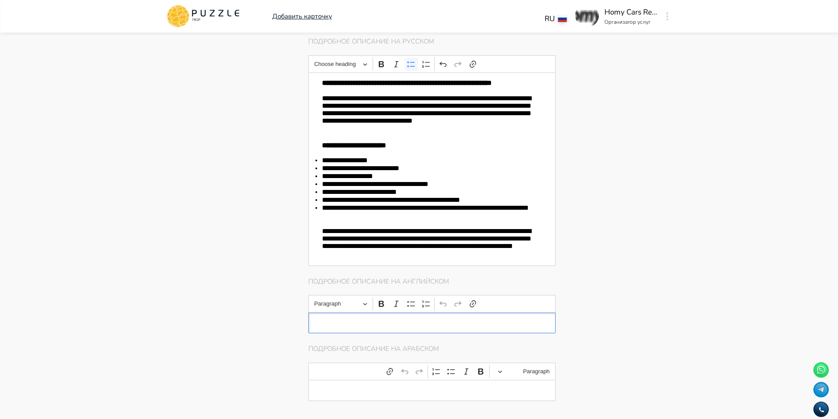
click at [376, 319] on p "Editor editing area: main" at bounding box center [432, 322] width 220 height 7
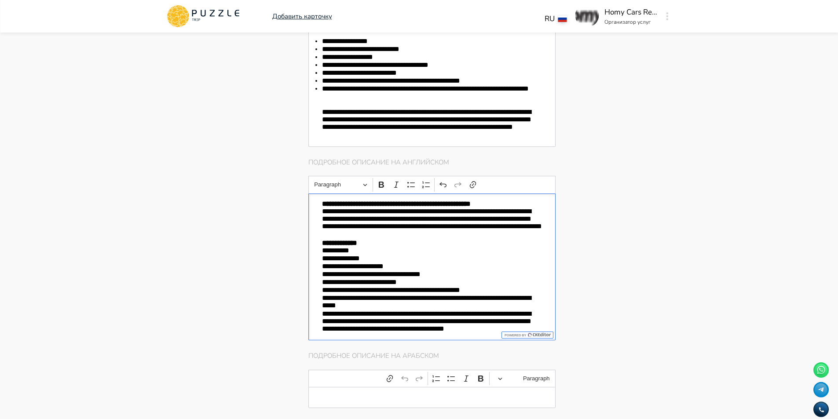
scroll to position [1004, 0]
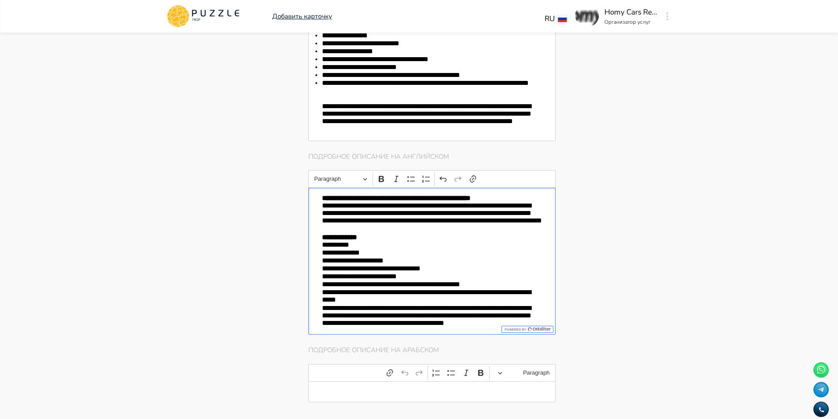
click at [522, 188] on div "**********" at bounding box center [432, 261] width 248 height 147
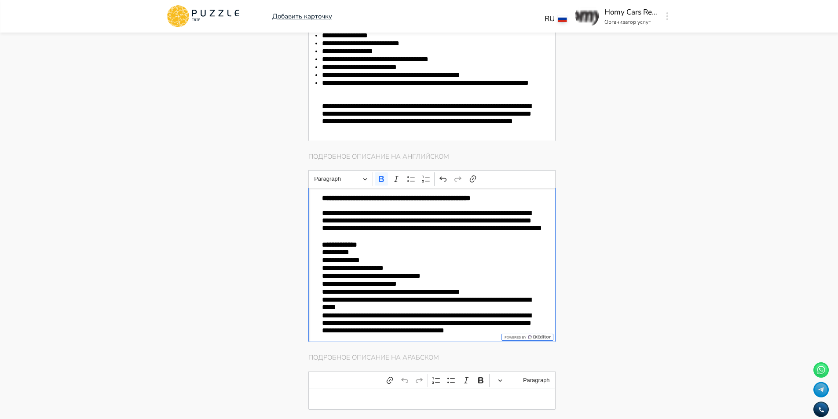
click at [412, 229] on p "**********" at bounding box center [432, 225] width 220 height 32
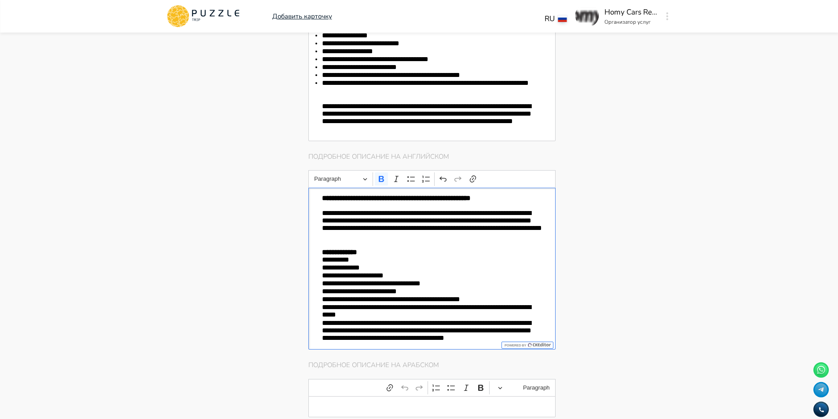
click at [370, 249] on p "**********" at bounding box center [432, 251] width 220 height 7
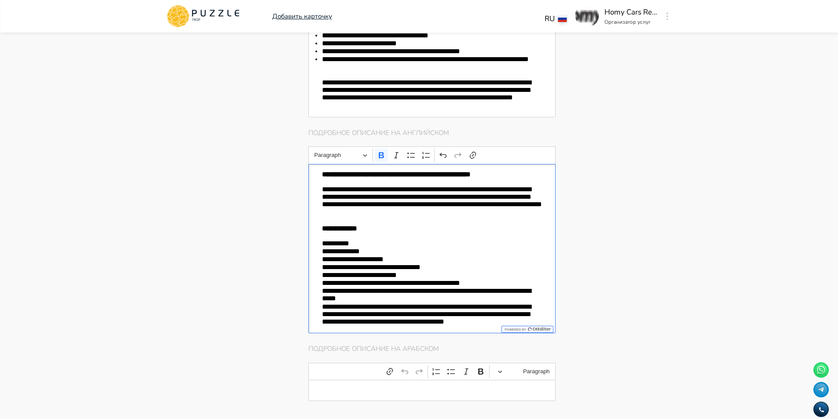
scroll to position [1048, 0]
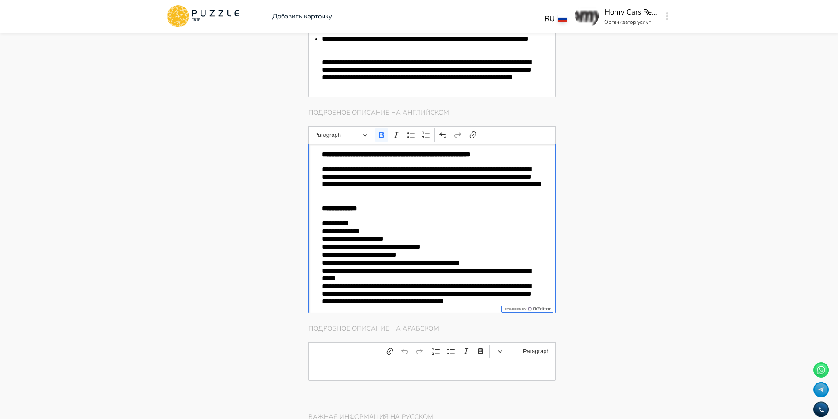
click at [364, 273] on p "**********" at bounding box center [432, 275] width 220 height 16
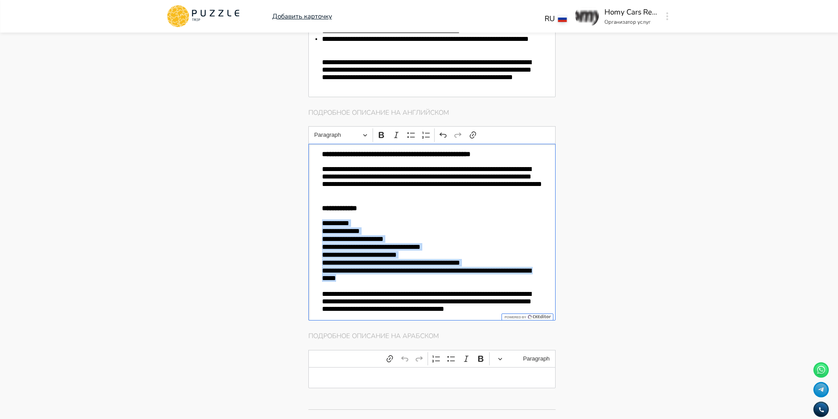
drag, startPoint x: 368, startPoint y: 276, endPoint x: 307, endPoint y: 223, distance: 80.1
click at [307, 223] on div "Главная страница Управление услугами Создать Назад Управление услугами ПОЖАЛУЙС…" at bounding box center [485, 181] width 375 height 2394
click at [414, 131] on icon "Editor toolbar" at bounding box center [411, 135] width 9 height 9
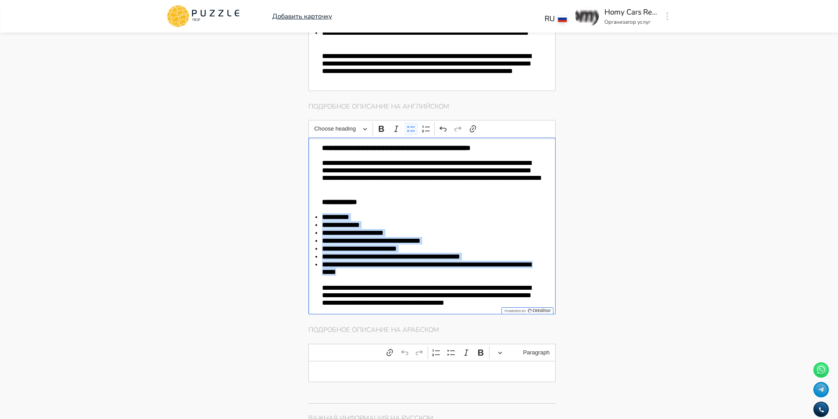
scroll to position [1180, 0]
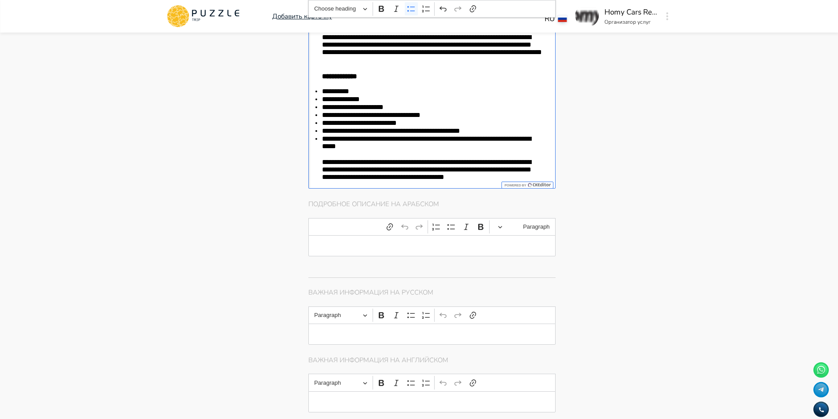
click at [401, 244] on p "Editor editing area: main" at bounding box center [432, 245] width 220 height 7
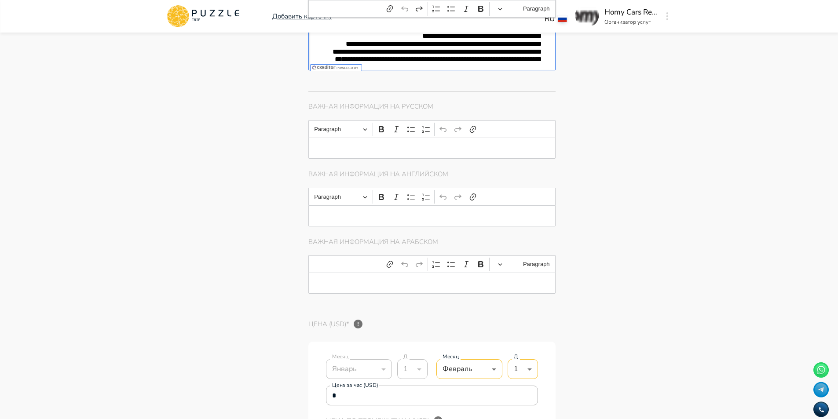
scroll to position [1488, 0]
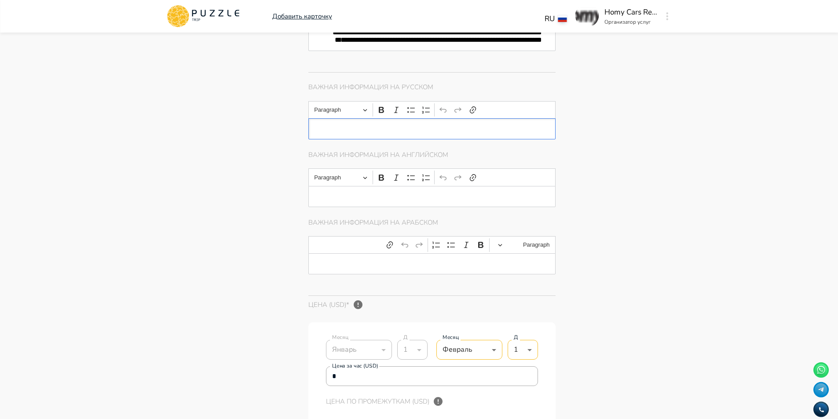
click at [393, 130] on p "Editor editing area: main" at bounding box center [432, 128] width 220 height 7
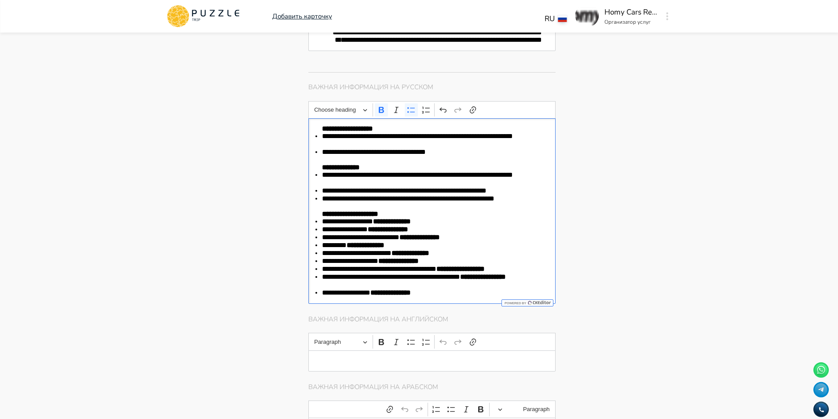
scroll to position [1708, 0]
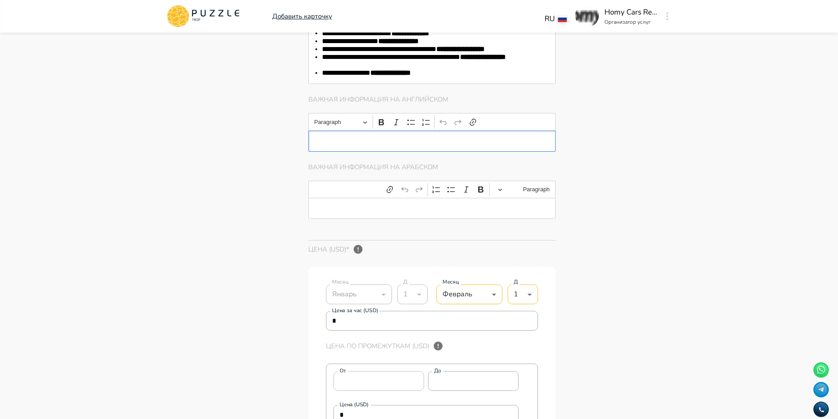
click at [419, 139] on p "Editor editing area: main" at bounding box center [432, 140] width 220 height 7
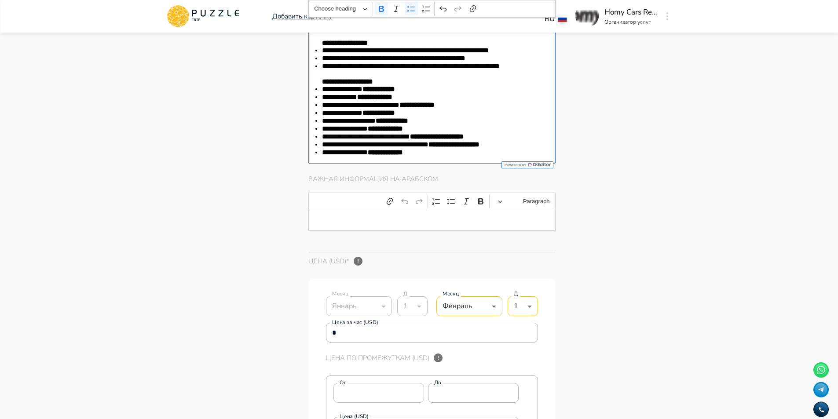
scroll to position [1840, 0]
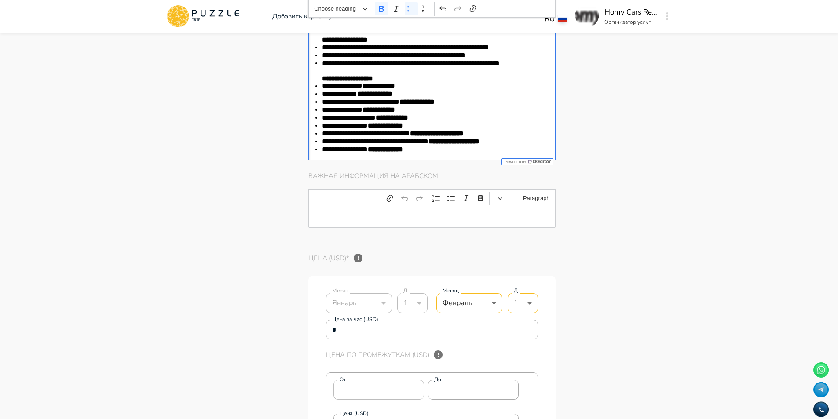
click at [394, 223] on div "Editor editing area: main" at bounding box center [432, 217] width 248 height 21
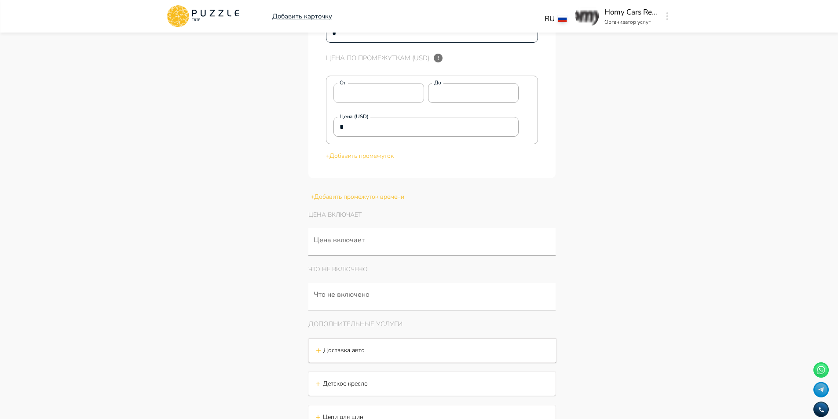
scroll to position [2280, 0]
drag, startPoint x: 441, startPoint y: 95, endPoint x: 427, endPoint y: 97, distance: 14.2
click at [427, 97] on div "От * От До * До" at bounding box center [426, 91] width 186 height 20
drag, startPoint x: 371, startPoint y: 126, endPoint x: 187, endPoint y: 133, distance: 183.5
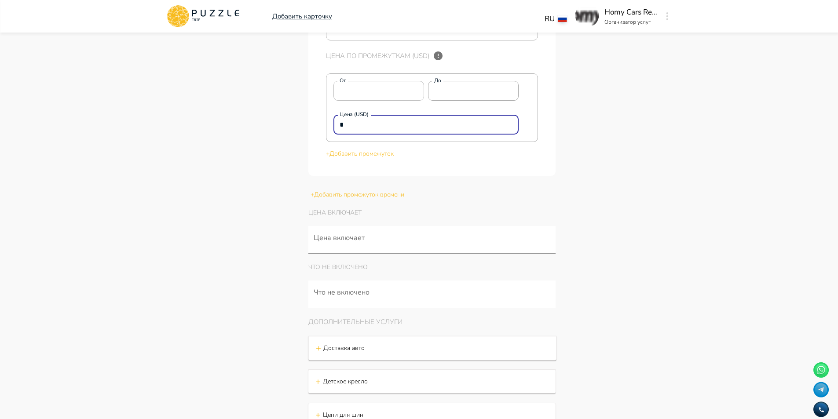
paste input "***"
click at [358, 158] on p "+ Добавить промежуток" at bounding box center [432, 153] width 212 height 9
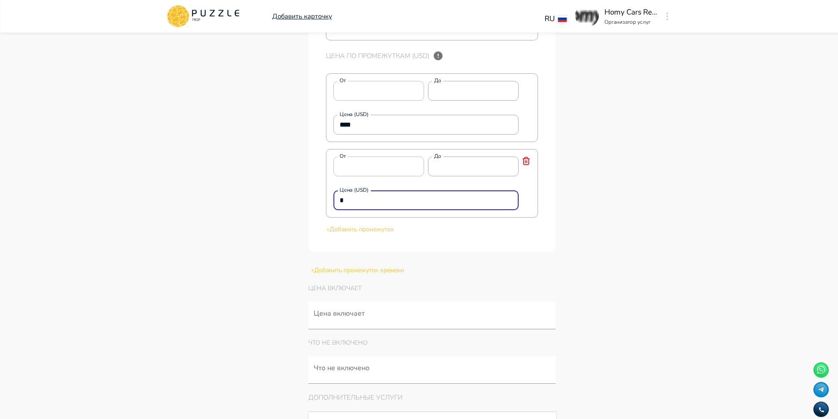
drag, startPoint x: 352, startPoint y: 200, endPoint x: 285, endPoint y: 198, distance: 67.3
paste input "***"
click at [362, 233] on p "+ Добавить промежуток" at bounding box center [432, 229] width 212 height 9
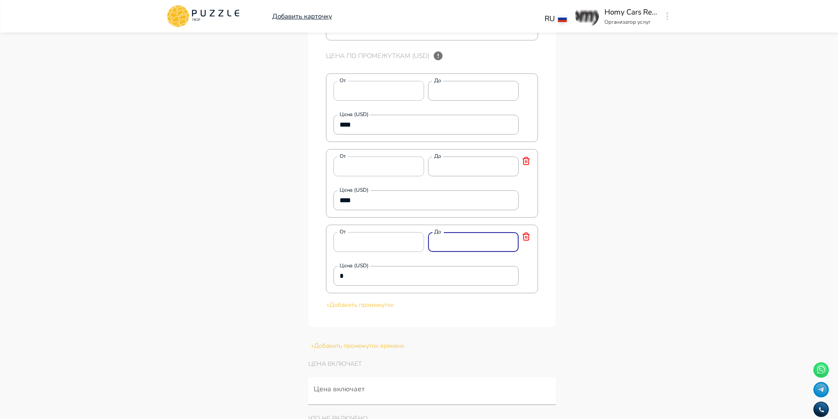
drag, startPoint x: 453, startPoint y: 243, endPoint x: 429, endPoint y: 241, distance: 24.7
click at [429, 241] on input "*" at bounding box center [473, 242] width 91 height 18
drag, startPoint x: 426, startPoint y: 280, endPoint x: 297, endPoint y: 274, distance: 129.4
paste input "****"
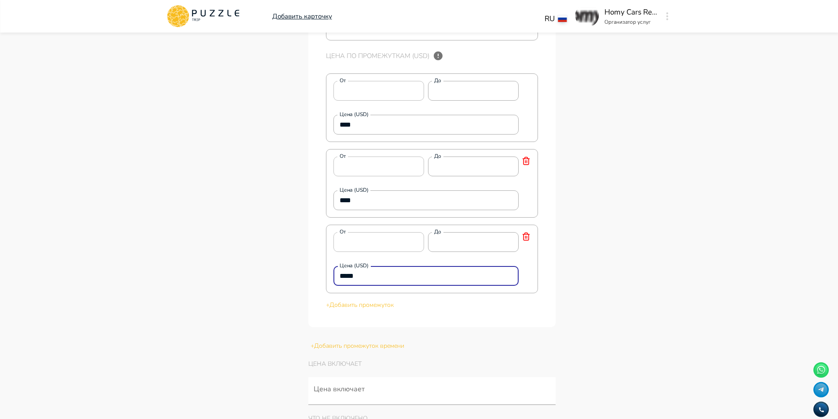
click at [377, 309] on p "+ Добавить промежуток" at bounding box center [432, 304] width 212 height 9
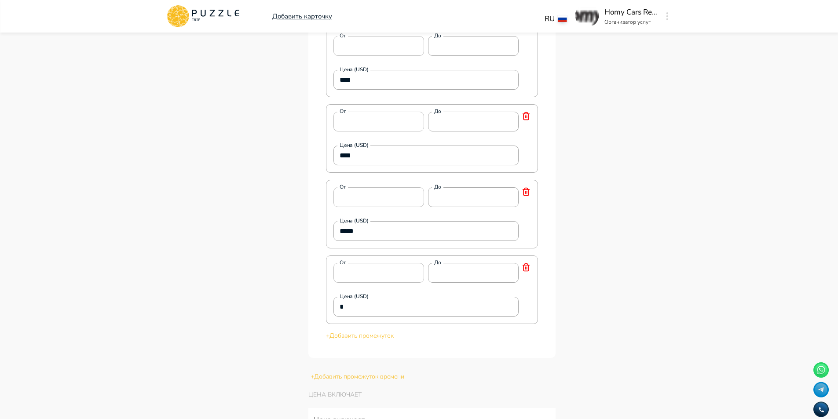
scroll to position [2367, 0]
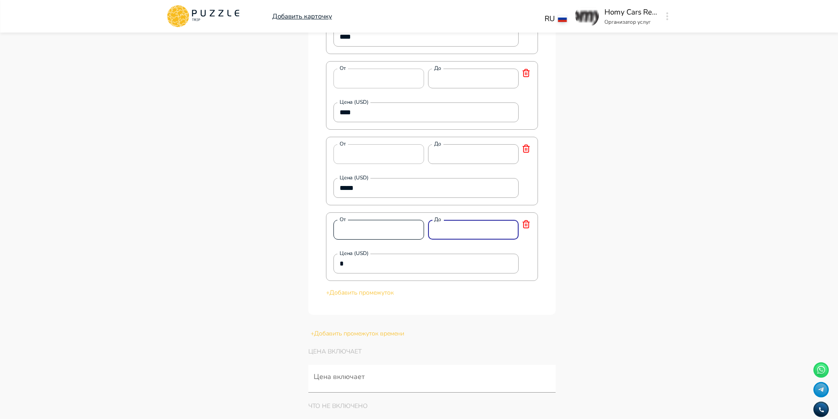
click at [392, 226] on div "От * От До * До" at bounding box center [426, 230] width 186 height 20
drag, startPoint x: 392, startPoint y: 259, endPoint x: 217, endPoint y: 262, distance: 175.0
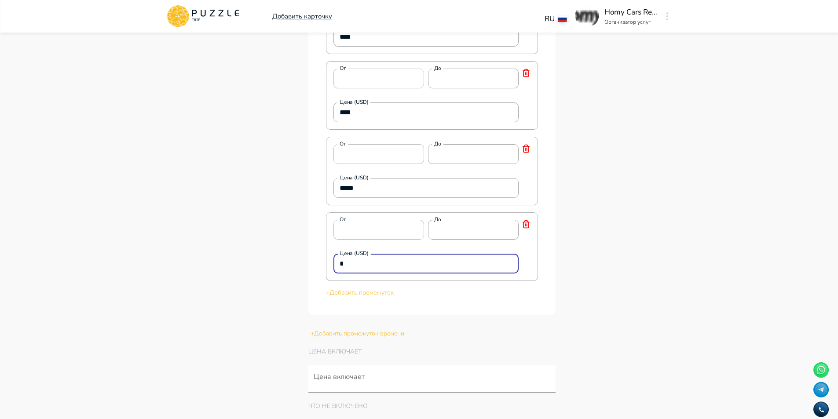
drag, startPoint x: 345, startPoint y: 267, endPoint x: 298, endPoint y: 266, distance: 47.1
paste input "****"
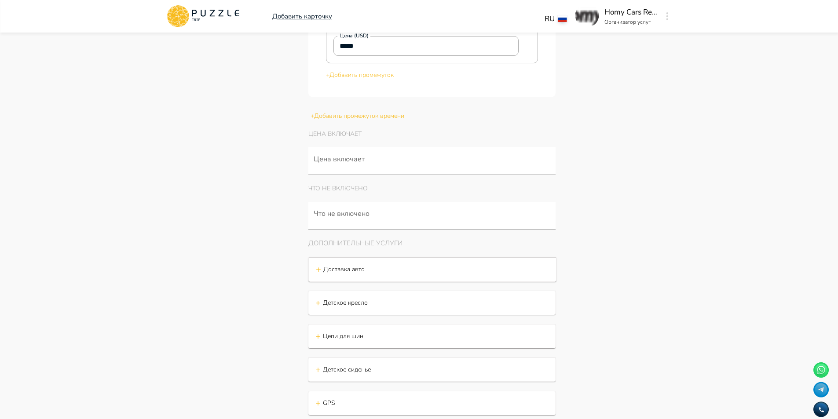
scroll to position [2587, 0]
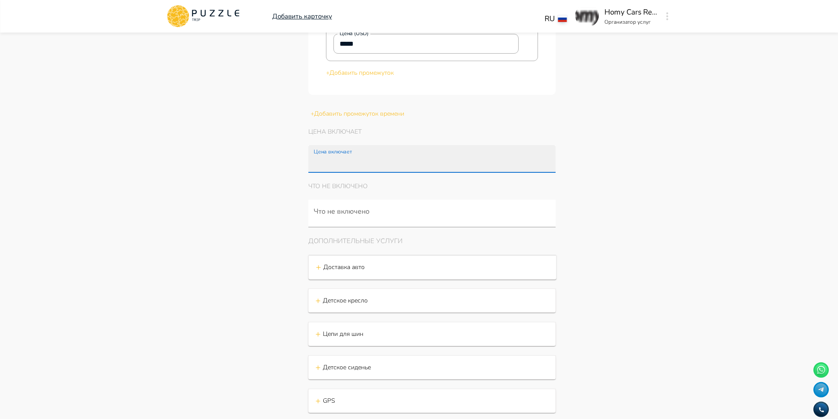
click at [342, 167] on input "Цена включает" at bounding box center [434, 163] width 244 height 16
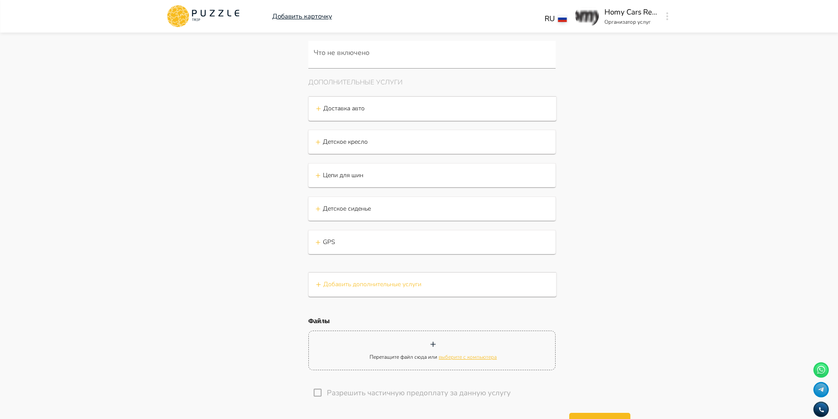
scroll to position [2895, 0]
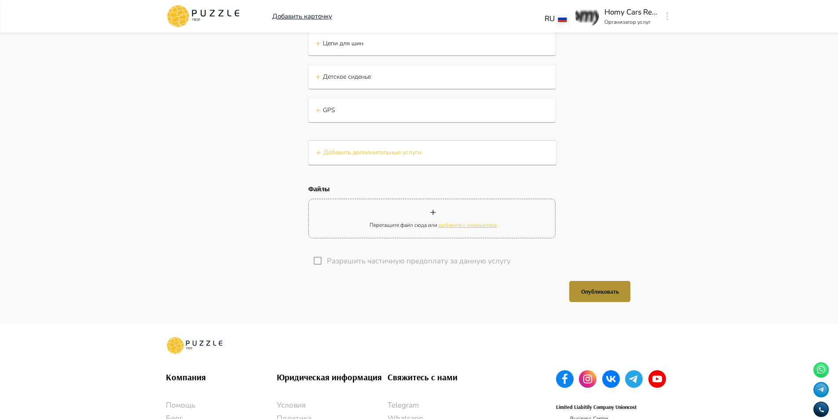
click at [608, 298] on button "Опубликовать" at bounding box center [599, 291] width 61 height 21
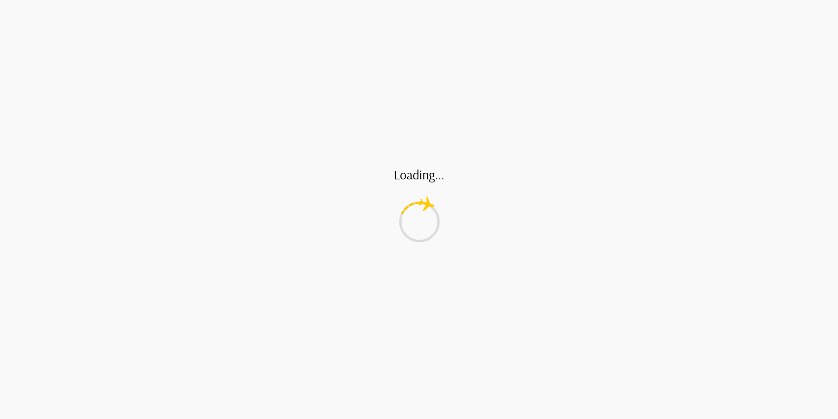
scroll to position [0, 0]
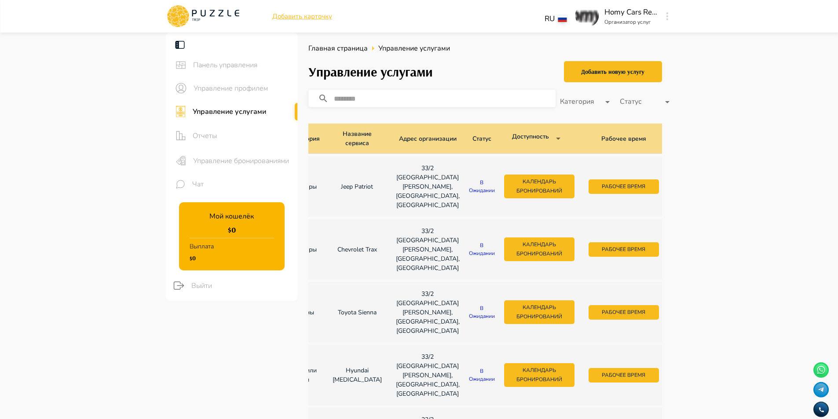
click at [677, 182] on icon "button" at bounding box center [681, 185] width 9 height 9
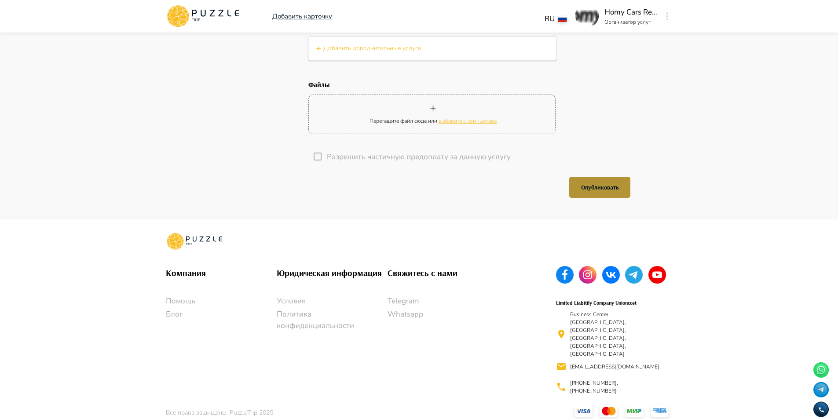
click at [593, 198] on button "Опубликовать" at bounding box center [599, 187] width 61 height 21
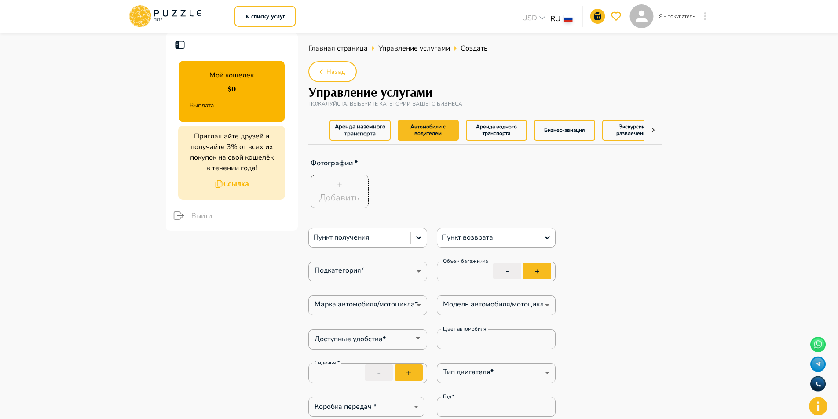
type textarea "*"
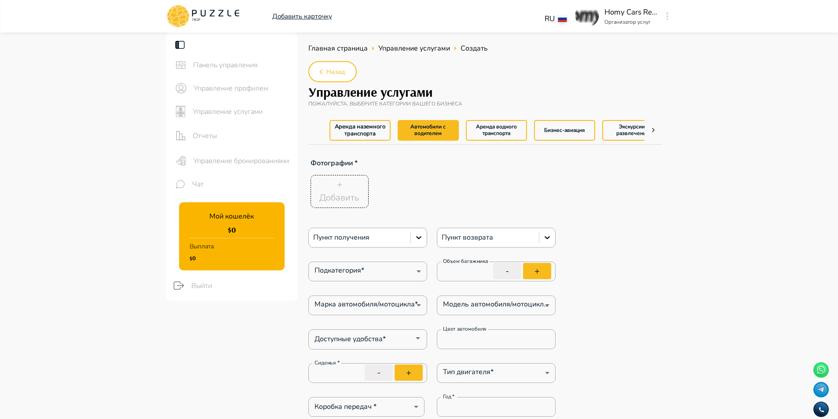
type textarea "*"
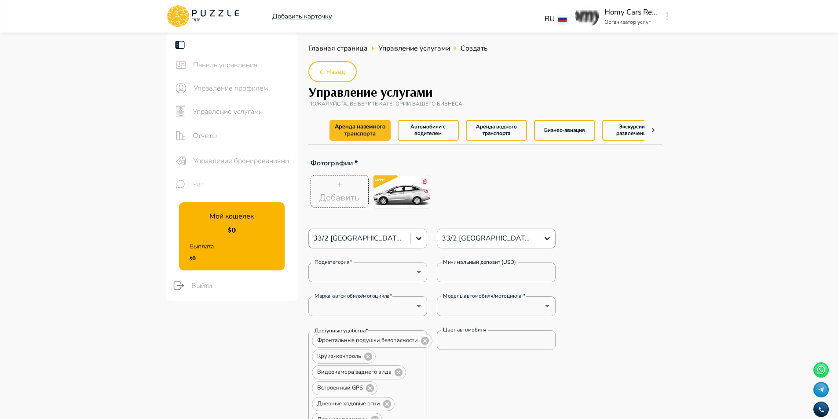
type textarea "*"
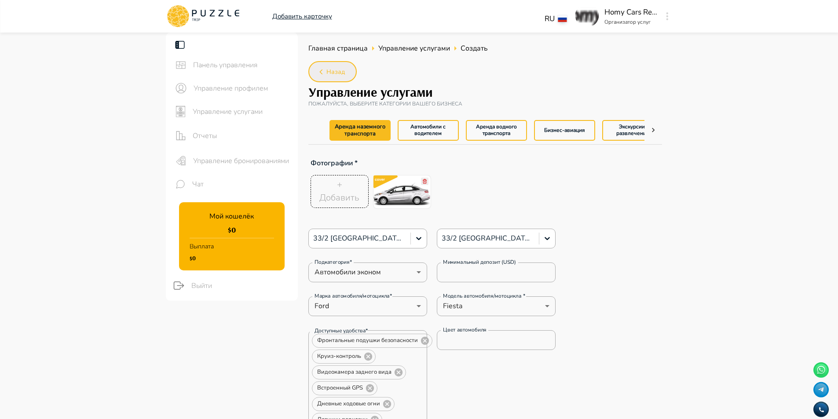
type textarea "*"
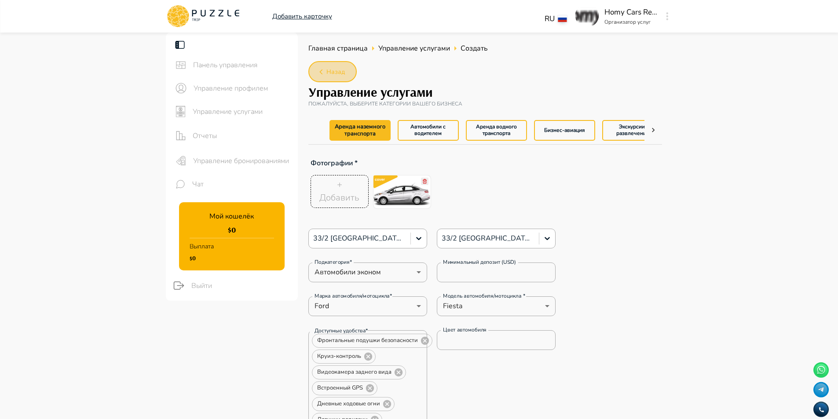
click at [347, 67] on button "Назад" at bounding box center [332, 71] width 48 height 21
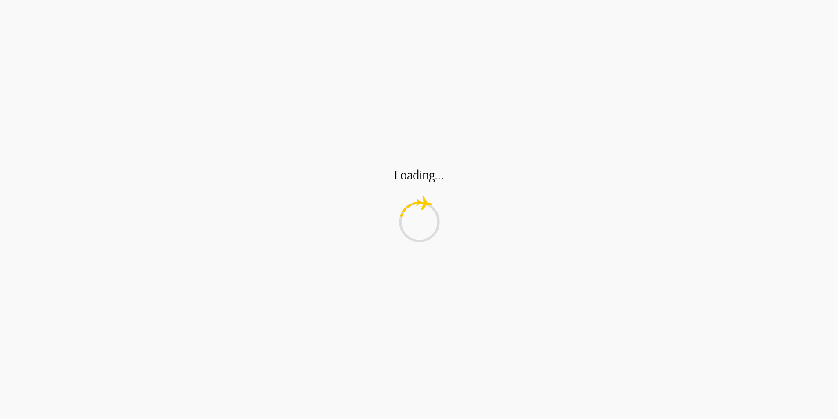
type textarea "*"
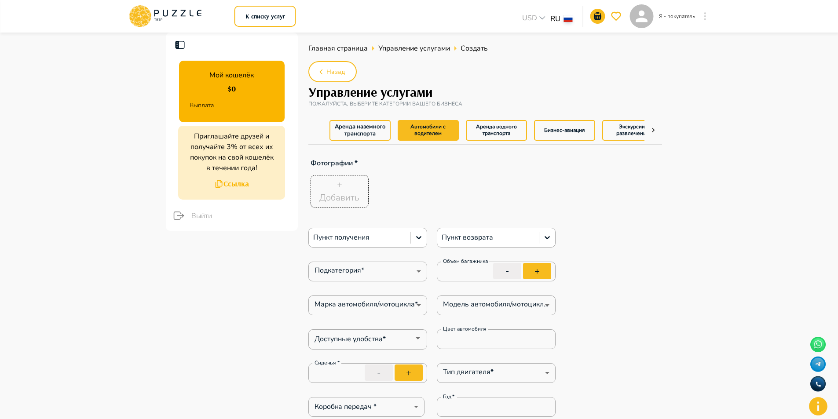
type textarea "*"
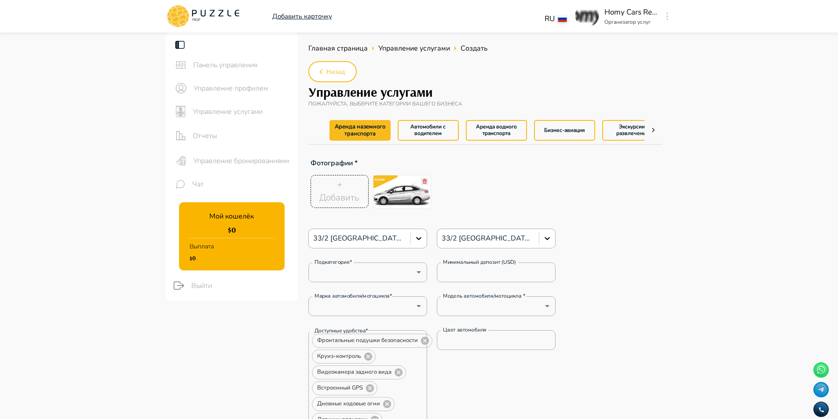
type textarea "*"
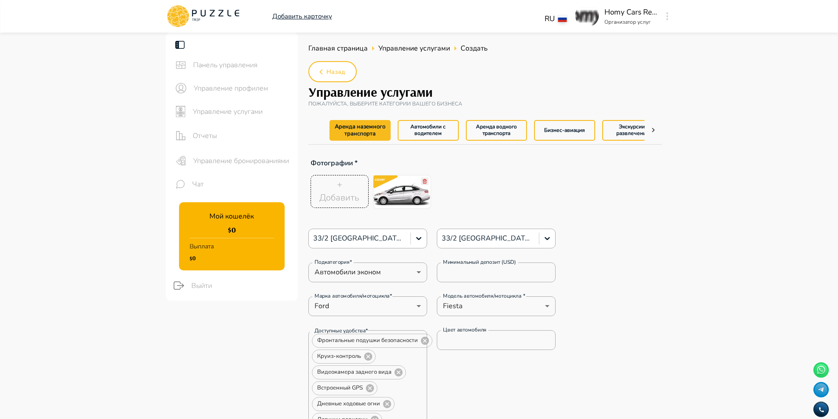
type textarea "*"
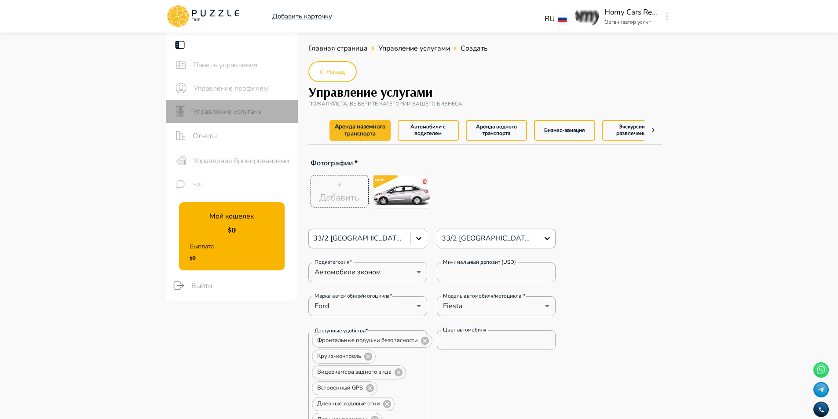
click at [234, 106] on span "Управление услугами" at bounding box center [242, 111] width 98 height 11
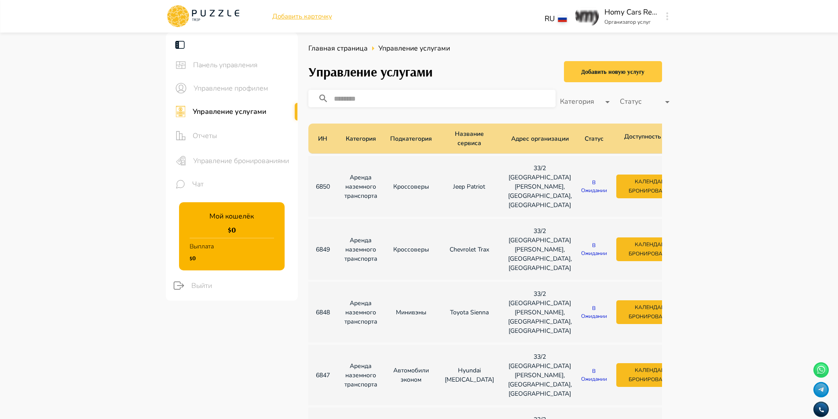
click at [632, 68] on div "Добавить новую услугу" at bounding box center [612, 71] width 63 height 11
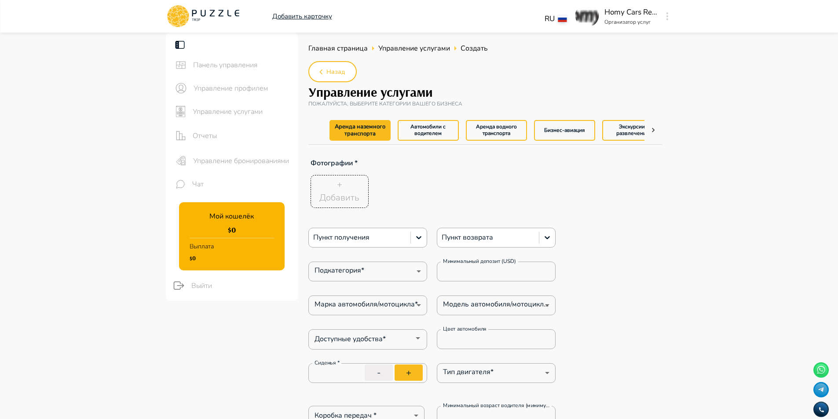
type textarea "*"
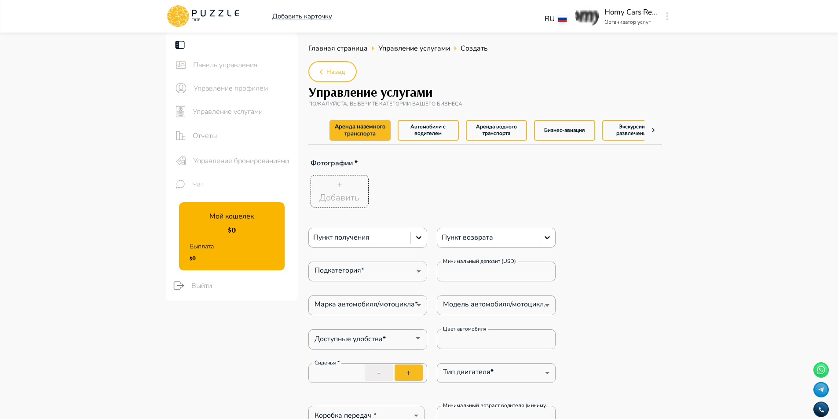
type textarea "*"
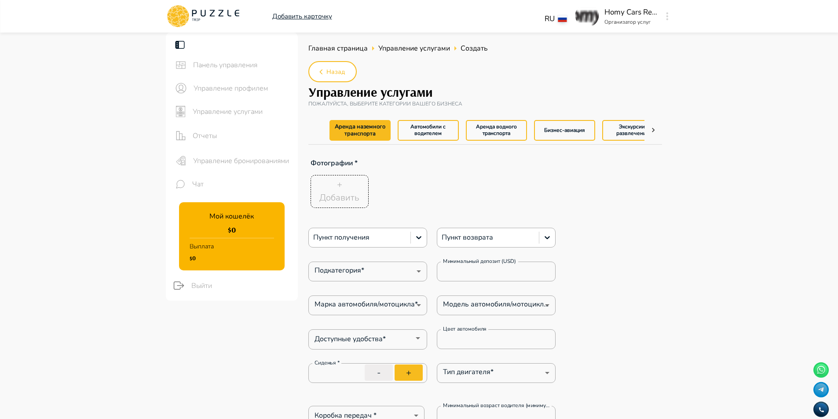
type textarea "*"
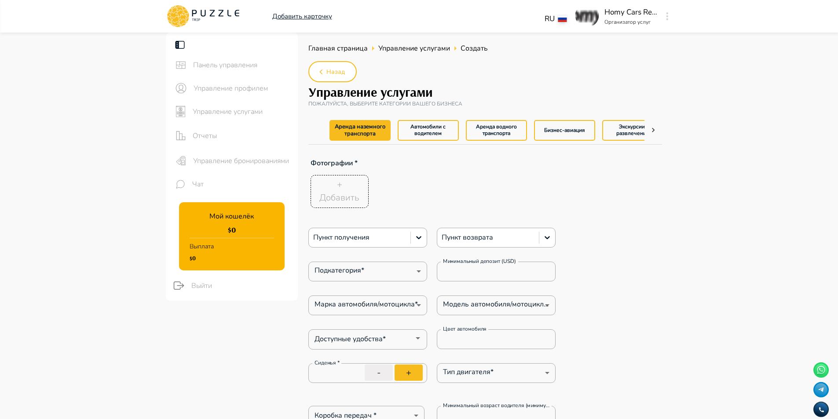
type textarea "*"
click at [343, 195] on p "Добавить" at bounding box center [339, 197] width 40 height 13
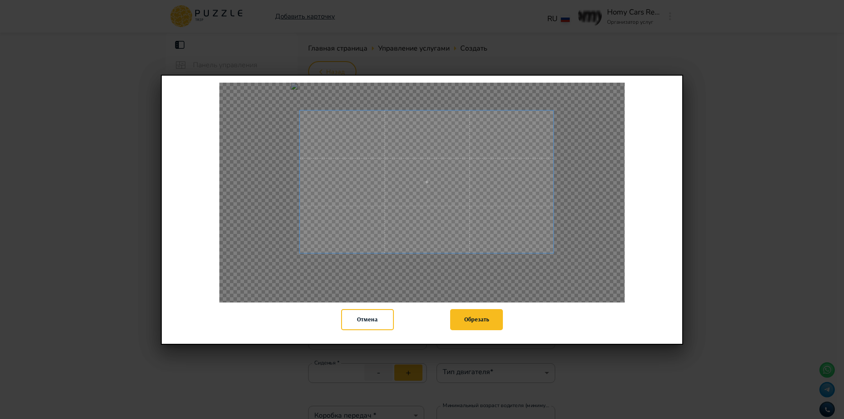
click at [554, 334] on div "Отмена Обрезать" at bounding box center [422, 210] width 522 height 270
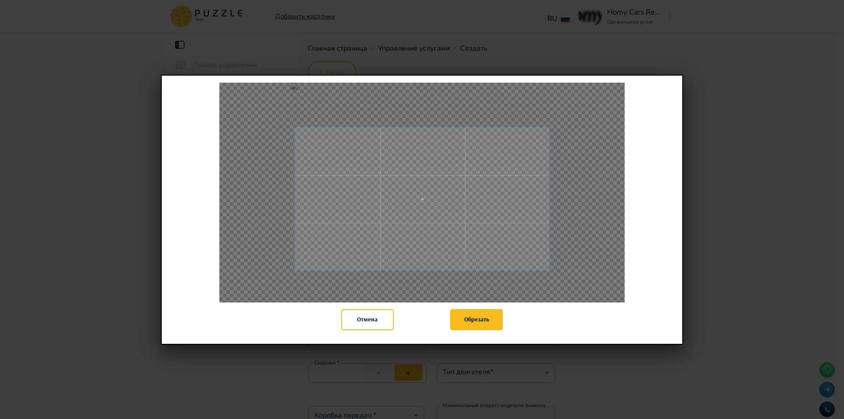
click at [475, 204] on span at bounding box center [422, 199] width 254 height 143
click at [466, 321] on button "Обрезать" at bounding box center [476, 319] width 53 height 21
type textarea "*"
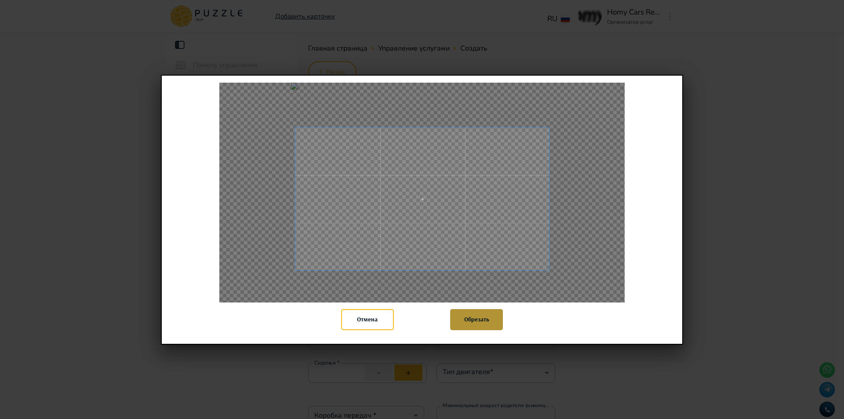
type textarea "*"
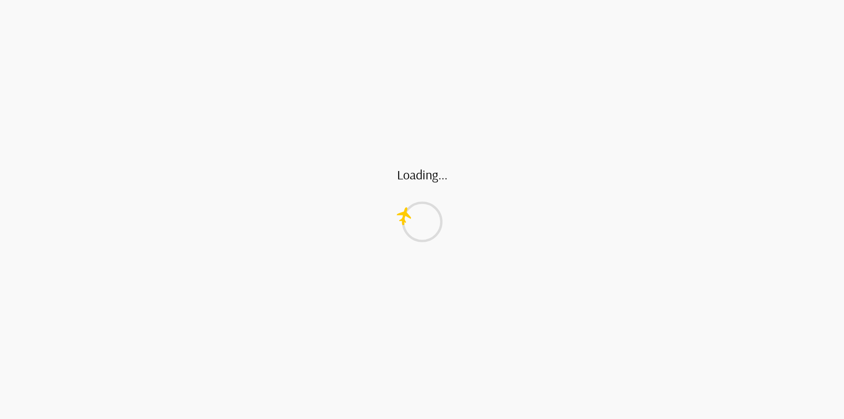
type textarea "*"
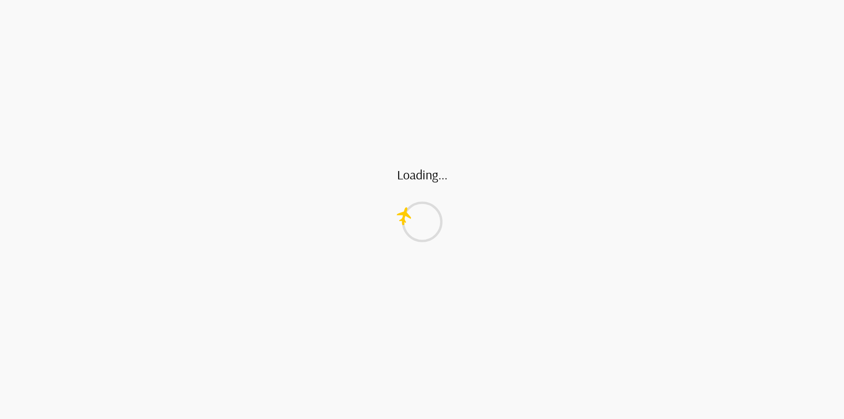
type textarea "*"
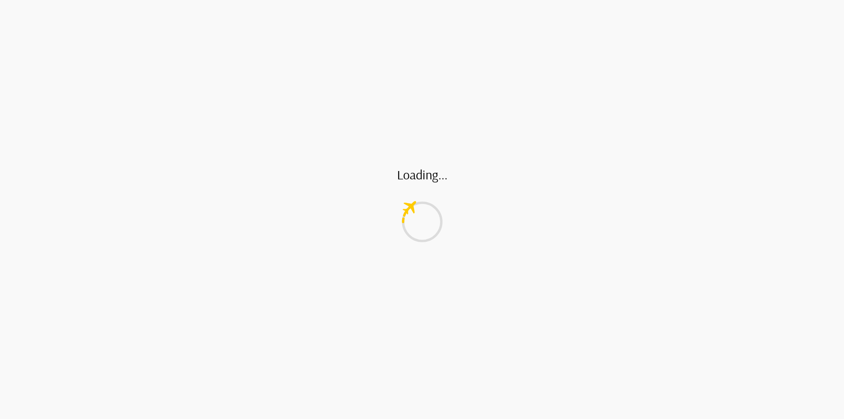
type textarea "*"
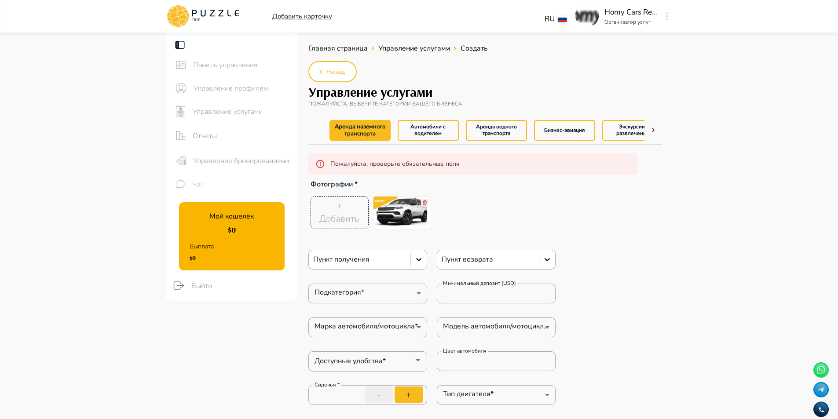
type textarea "*"
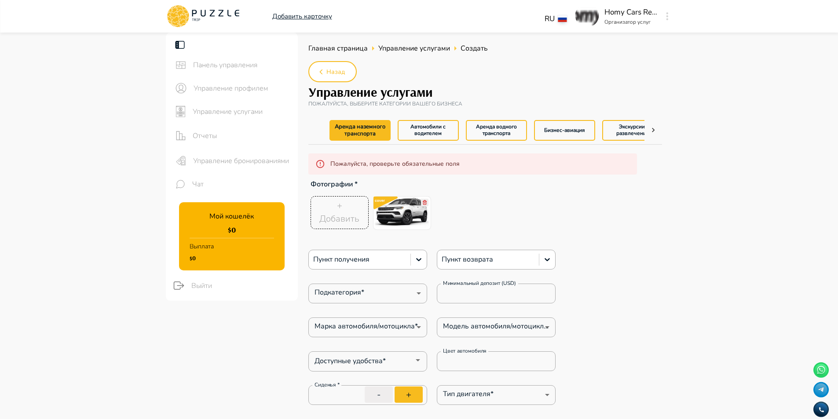
type textarea "*"
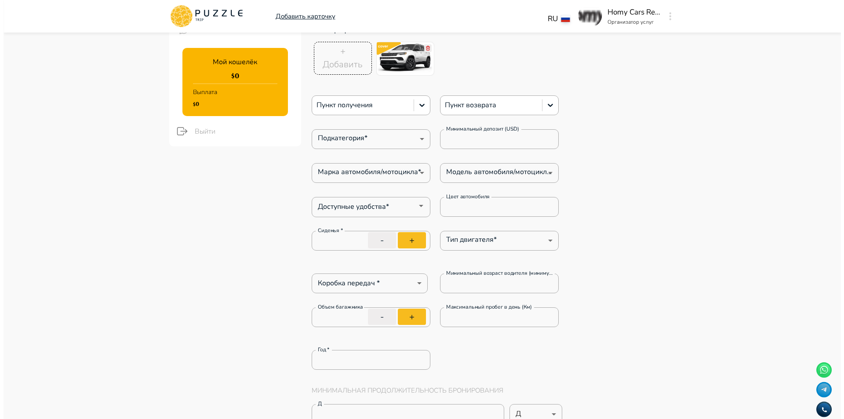
scroll to position [176, 0]
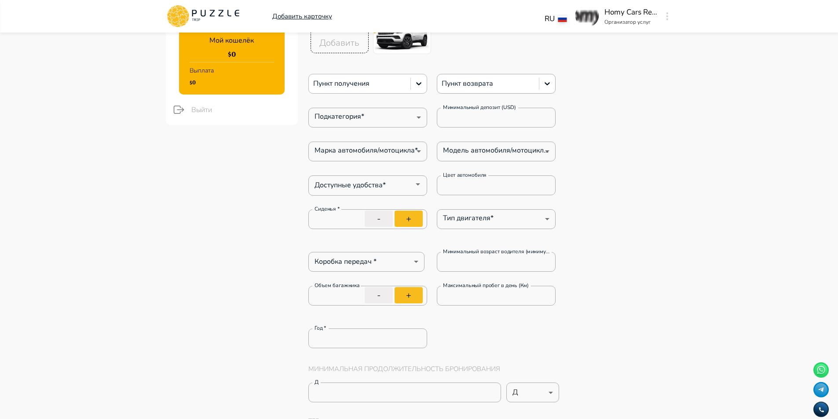
click at [357, 82] on div at bounding box center [359, 83] width 93 height 11
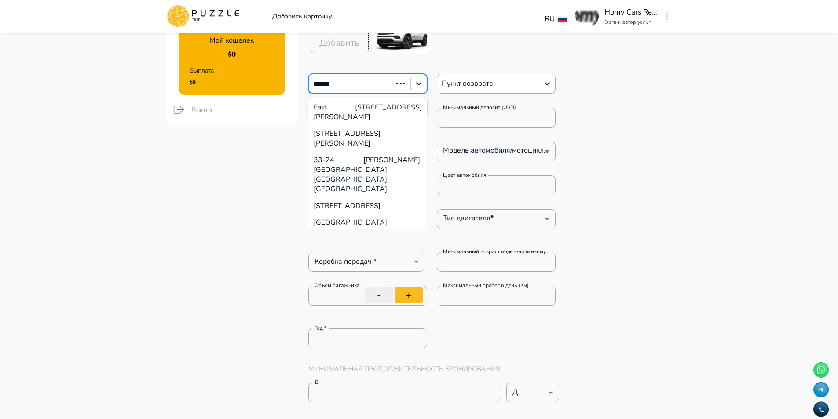
type input "*******"
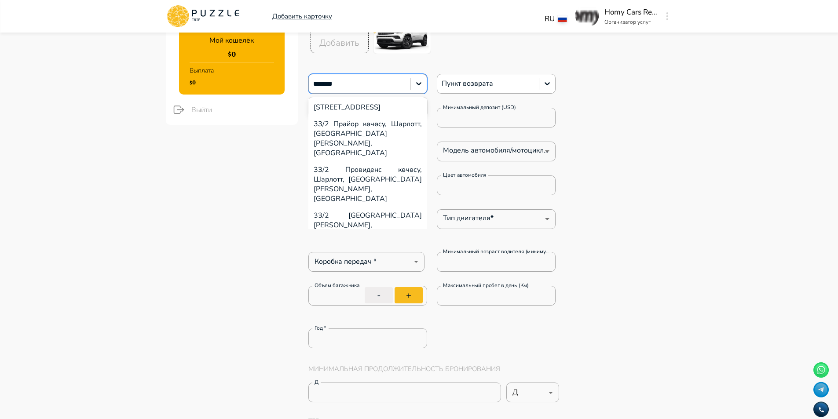
click at [380, 207] on div "33/2 [GEOGRAPHIC_DATA][PERSON_NAME], [GEOGRAPHIC_DATA], [GEOGRAPHIC_DATA]" at bounding box center [367, 230] width 119 height 46
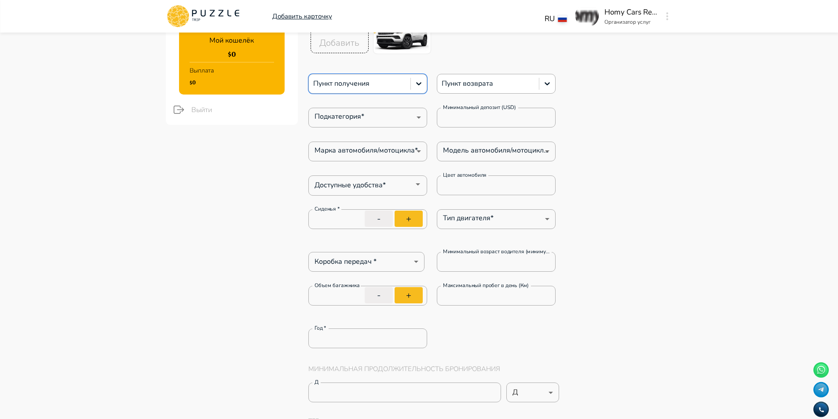
type textarea "*"
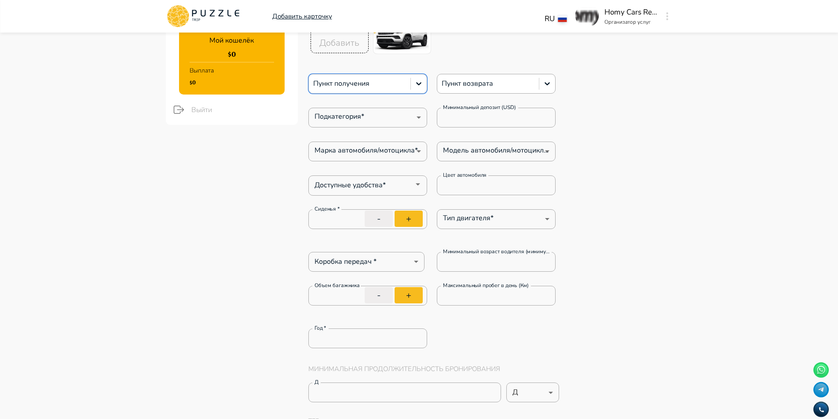
type textarea "*"
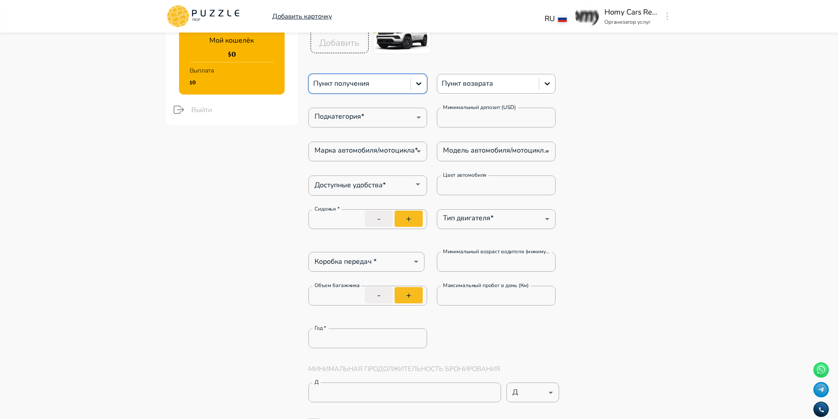
type textarea "*"
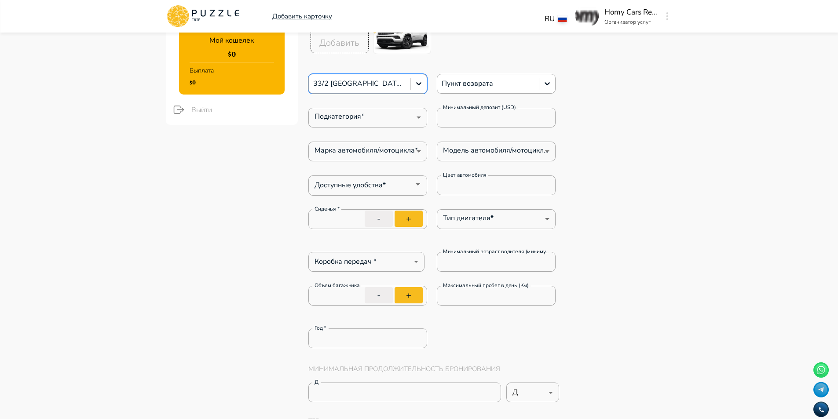
type textarea "*"
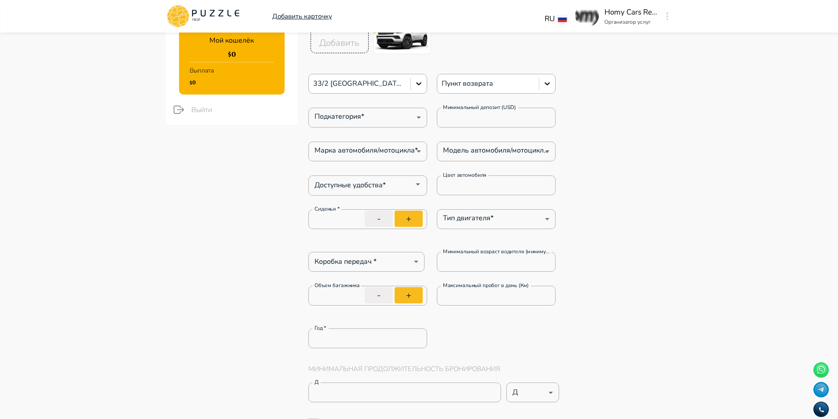
type textarea "*"
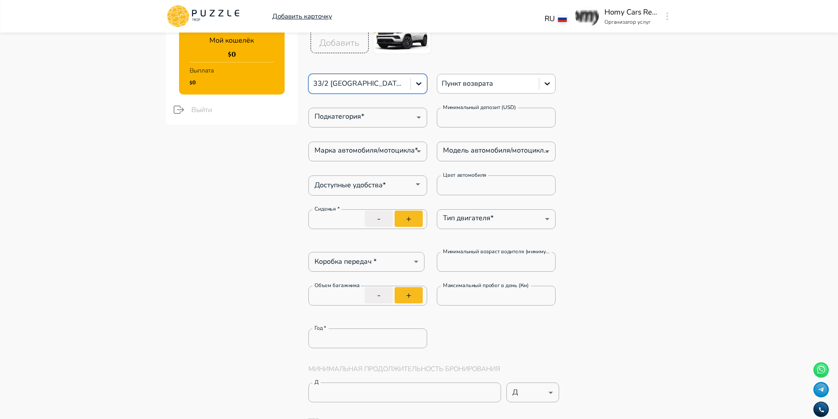
type textarea "*"
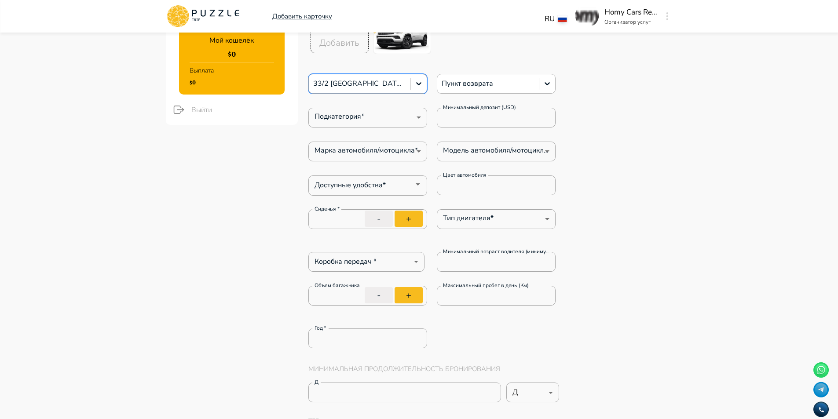
click at [483, 86] on div at bounding box center [487, 83] width 93 height 11
type textarea "*"
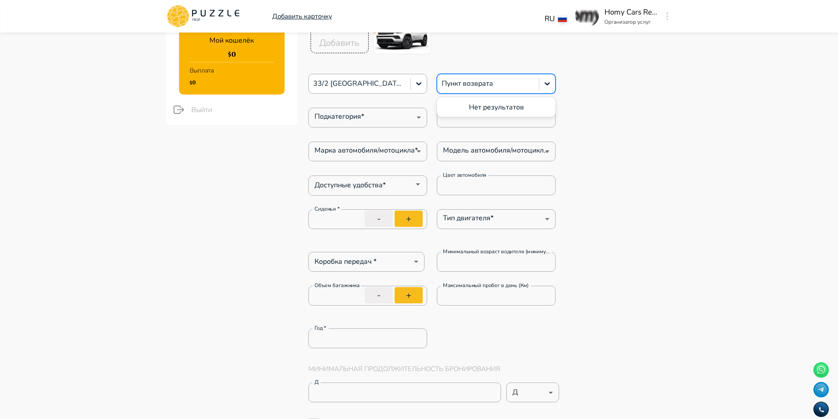
type textarea "*"
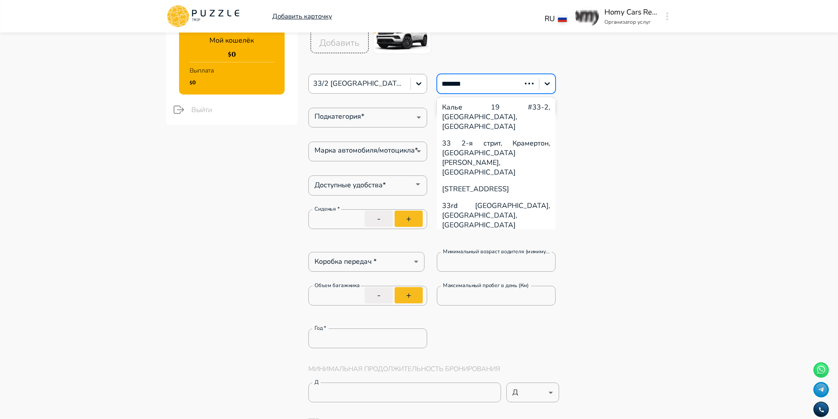
type input "********"
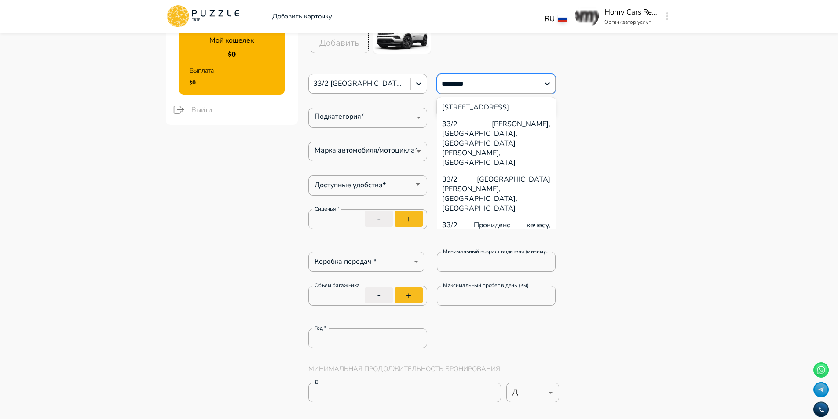
click at [511, 171] on div "33/2 [GEOGRAPHIC_DATA][PERSON_NAME], [GEOGRAPHIC_DATA], [GEOGRAPHIC_DATA]" at bounding box center [496, 194] width 119 height 46
type textarea "*"
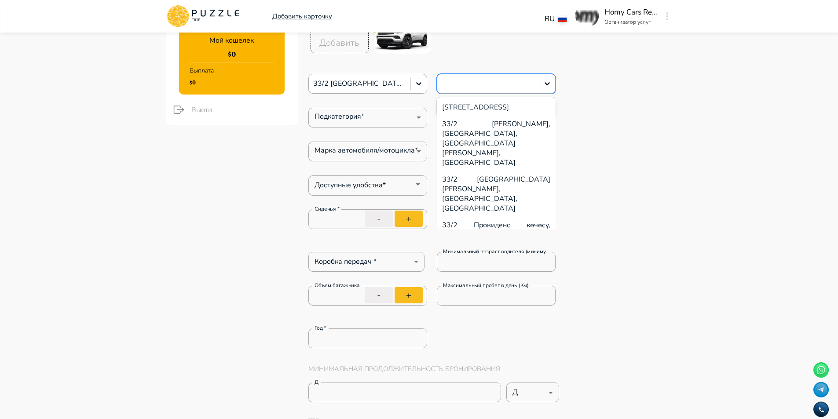
type textarea "*"
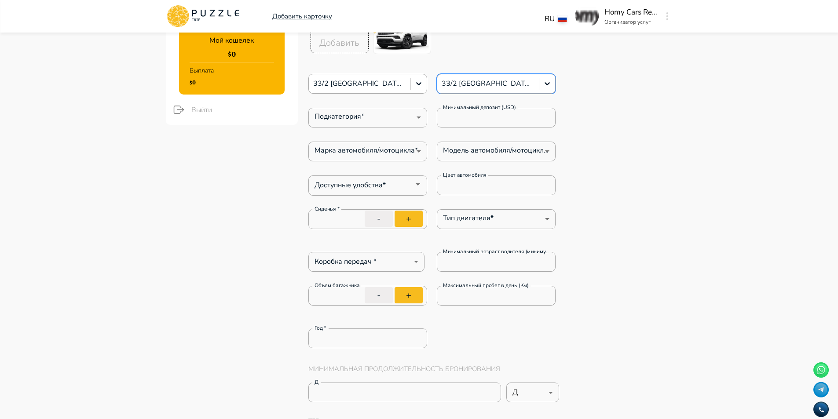
type textarea "*"
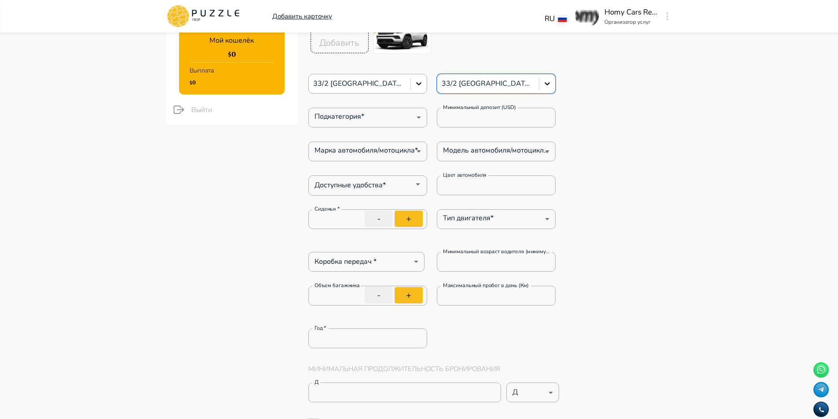
type textarea "*"
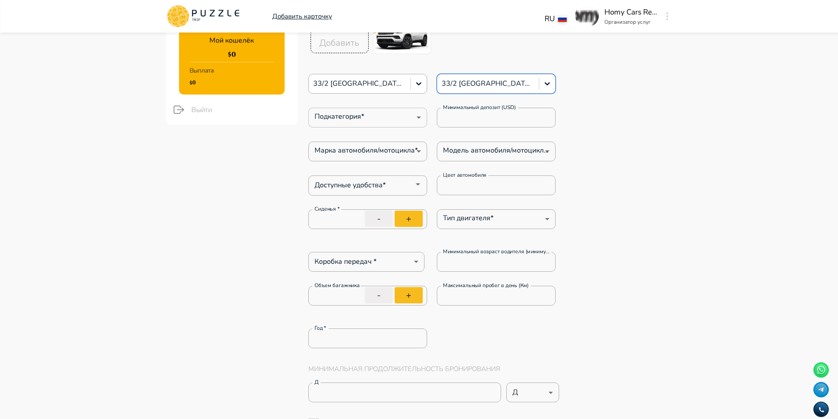
type textarea "*"
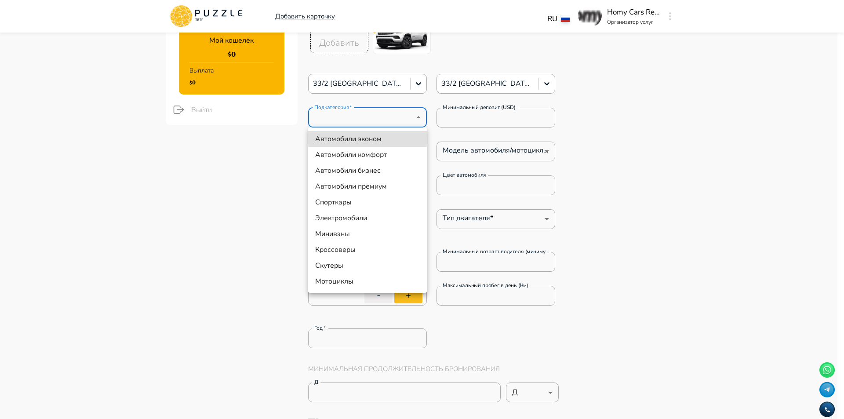
type textarea "*"
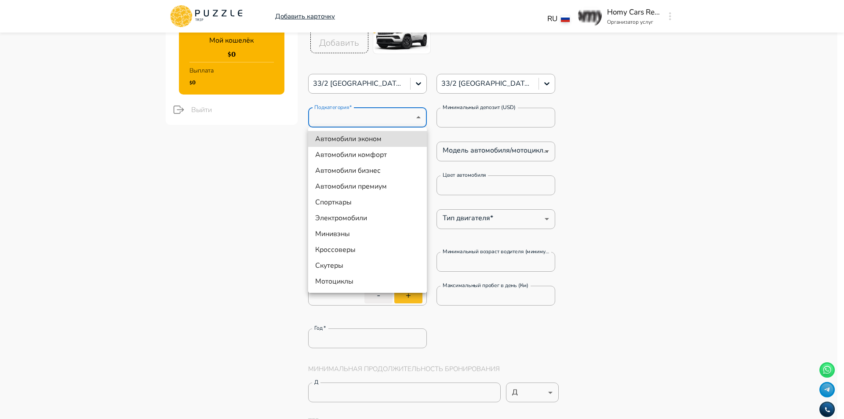
type textarea "*"
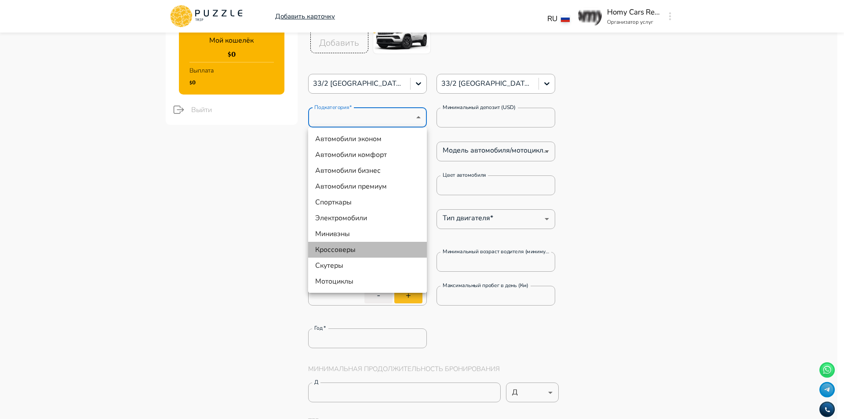
click at [360, 250] on li "Кроссоверы" at bounding box center [367, 250] width 119 height 16
type input "**"
type textarea "*"
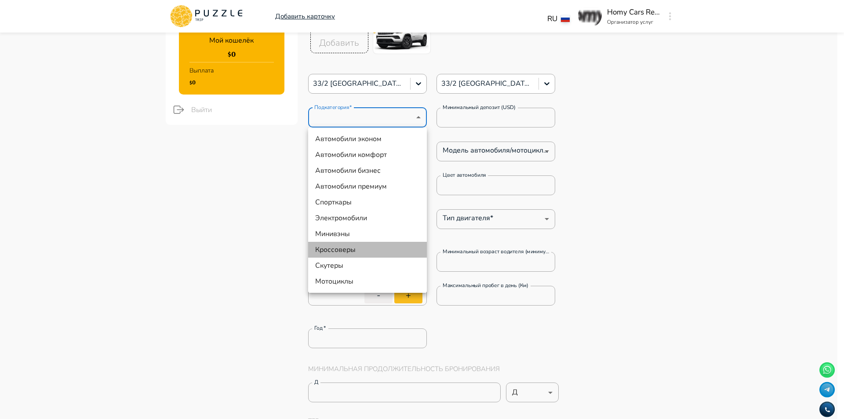
type textarea "*"
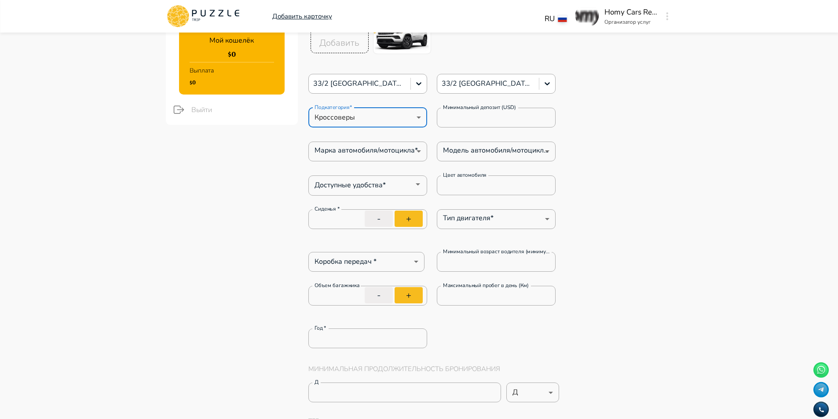
type textarea "*"
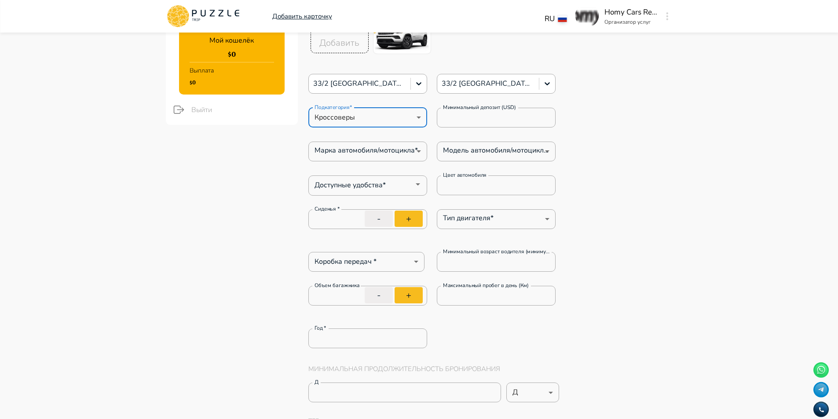
type textarea "*"
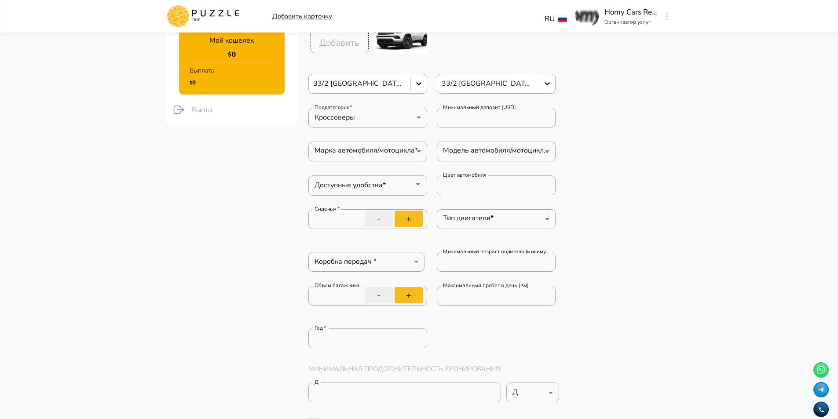
type textarea "*"
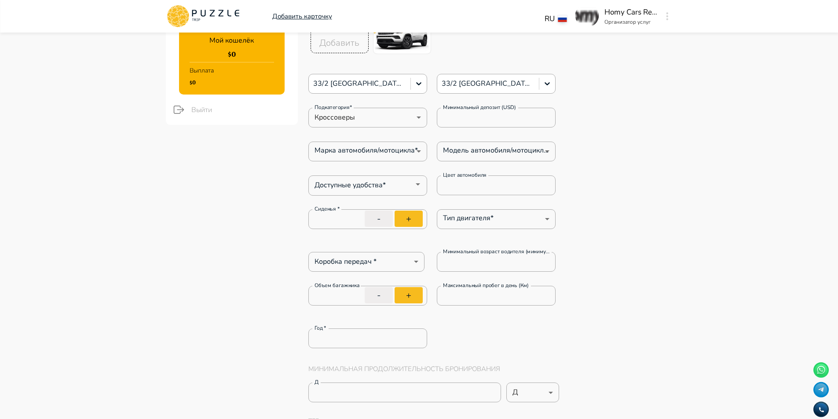
type textarea "*"
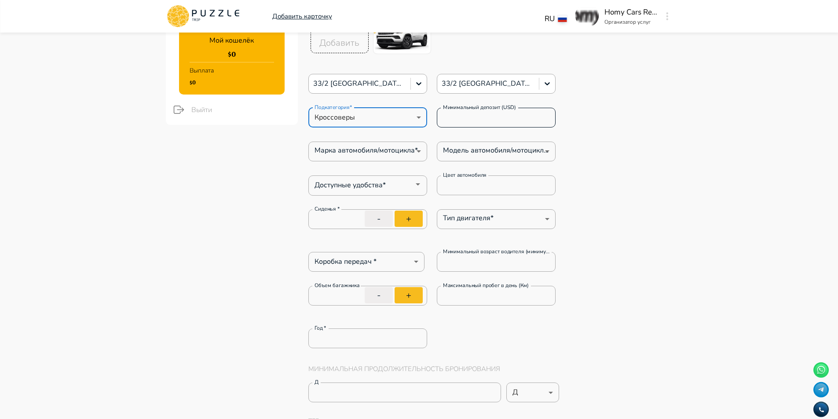
type textarea "*"
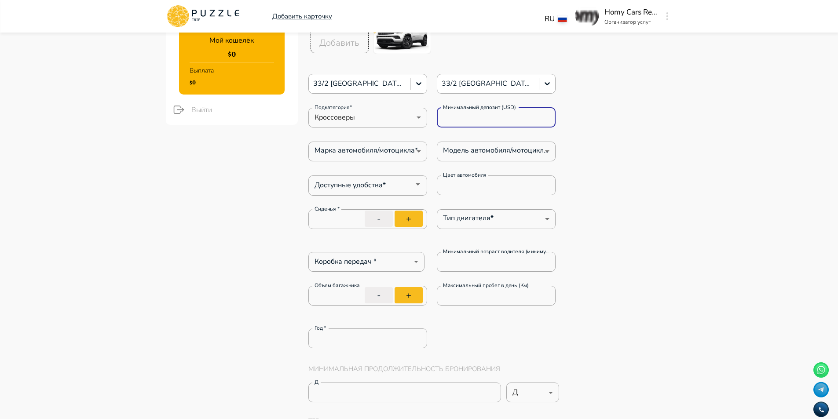
type textarea "*"
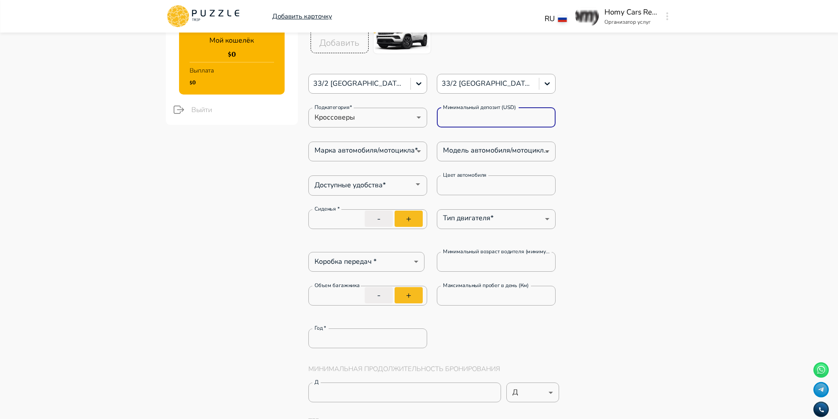
drag, startPoint x: 494, startPoint y: 120, endPoint x: 304, endPoint y: 106, distance: 190.9
paste input "*****"
type input "******"
type textarea "*"
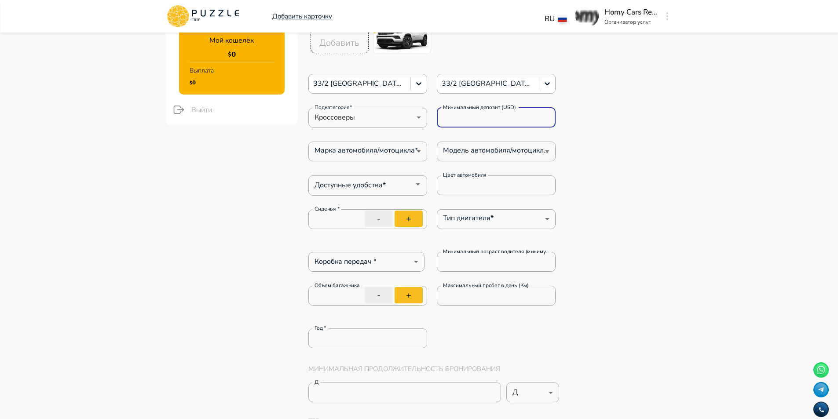
type textarea "*"
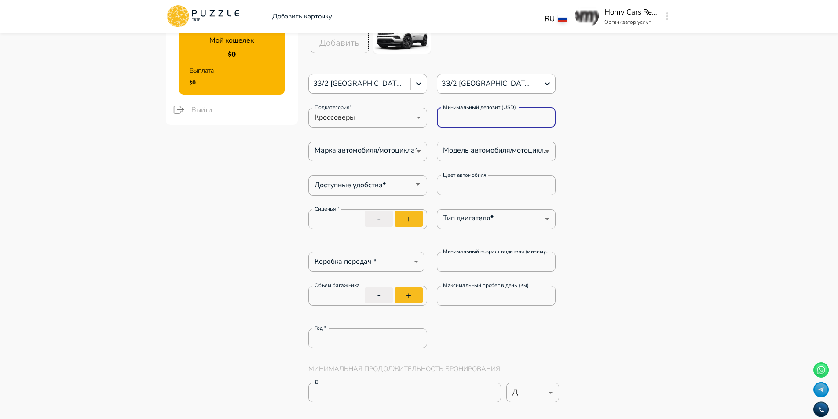
type textarea "*"
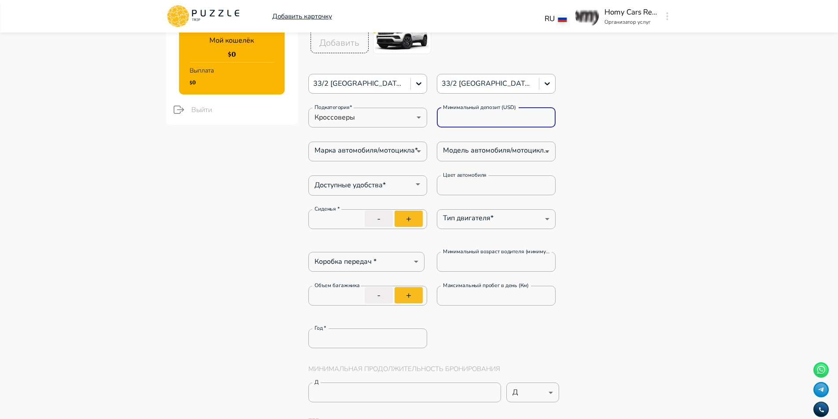
type textarea "*"
type input "******"
type textarea "*"
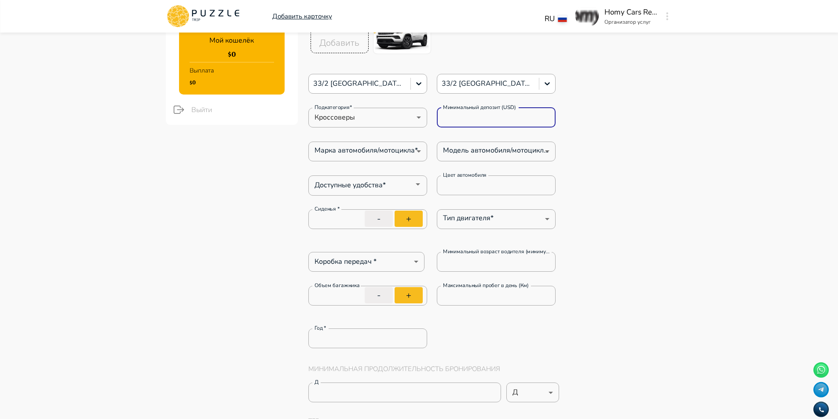
type textarea "*"
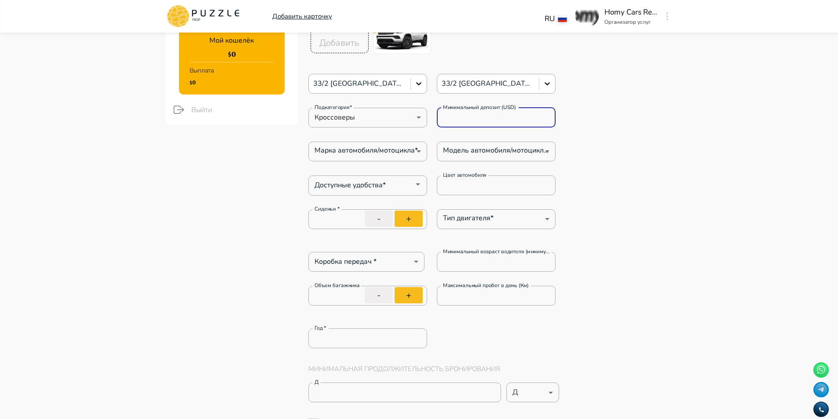
type textarea "*"
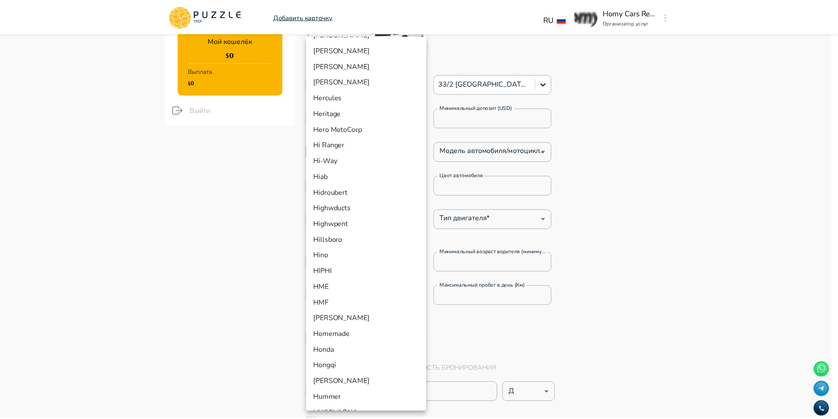
scroll to position [4018, 0]
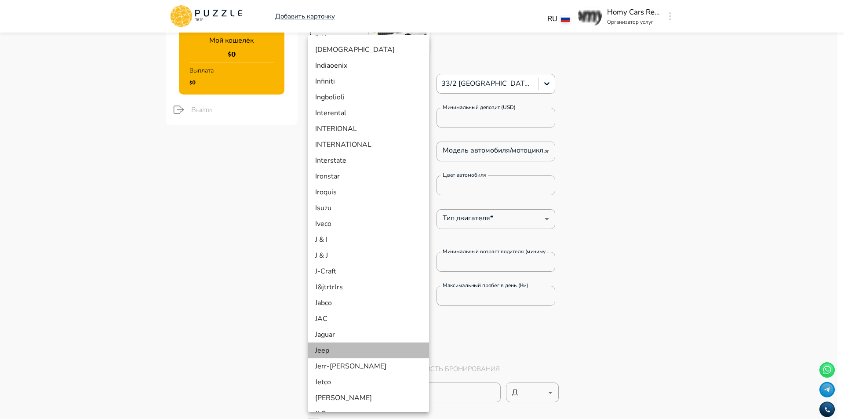
click at [369, 346] on li "Jeep" at bounding box center [368, 351] width 121 height 16
type input "**"
type textarea "*"
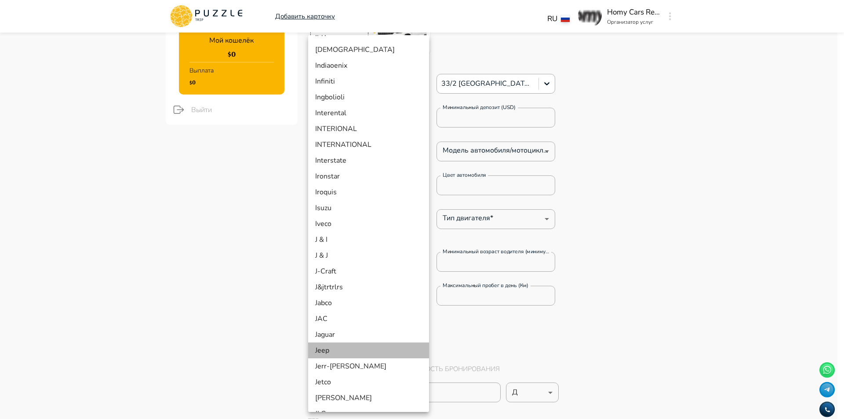
type textarea "*"
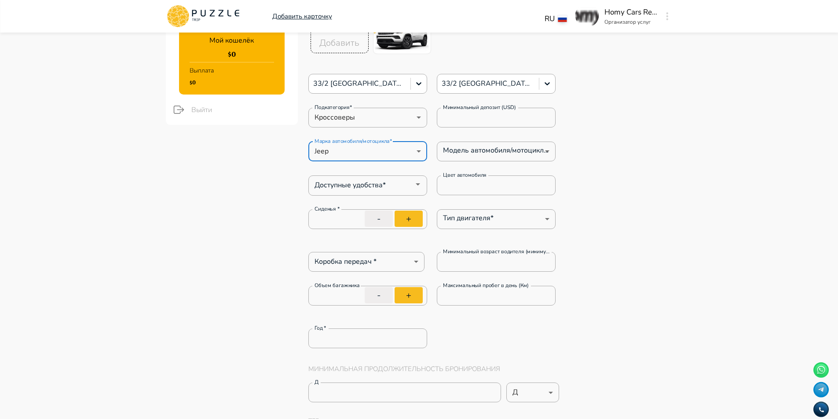
type textarea "*"
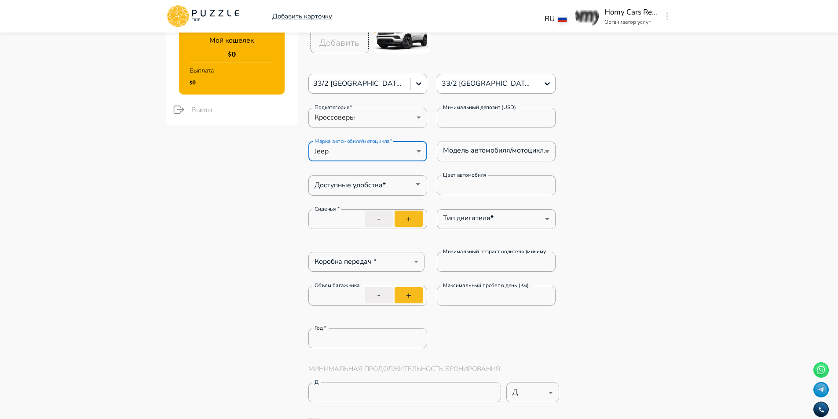
type textarea "*"
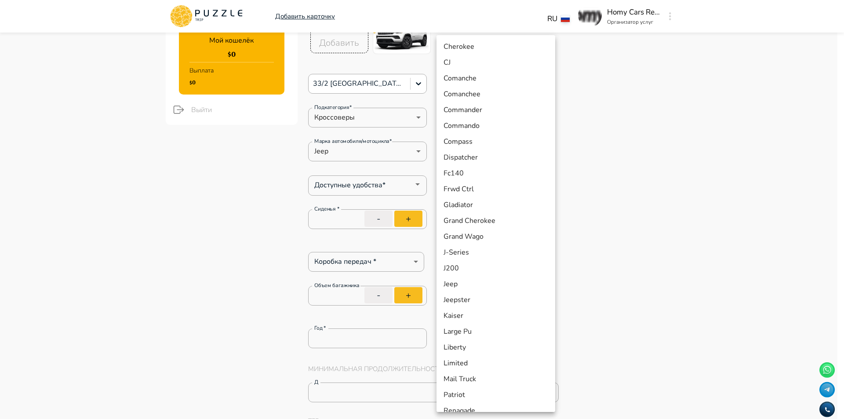
click at [492, 141] on li "Compass" at bounding box center [496, 142] width 119 height 16
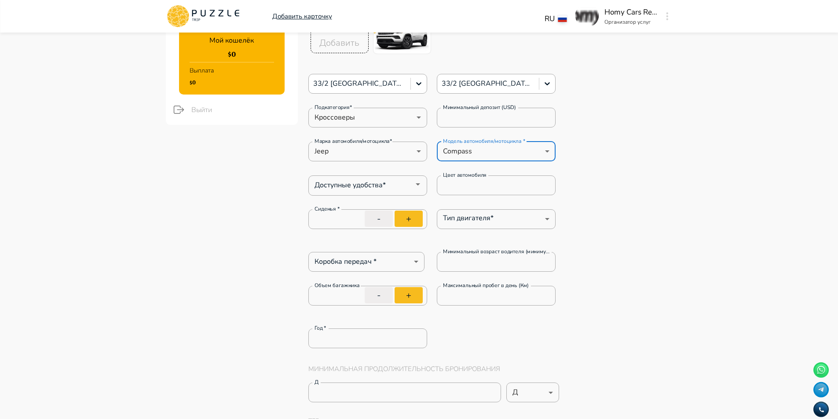
click at [372, 188] on input "Доступные удобства*" at bounding box center [360, 184] width 99 height 12
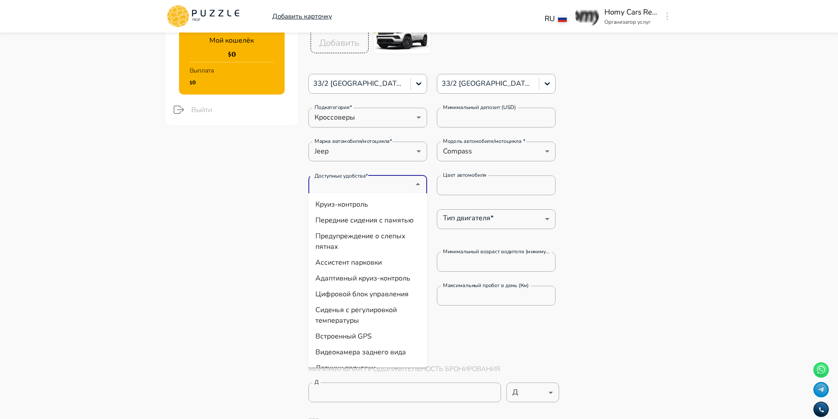
click at [370, 205] on li "Круиз-контроль" at bounding box center [367, 205] width 119 height 16
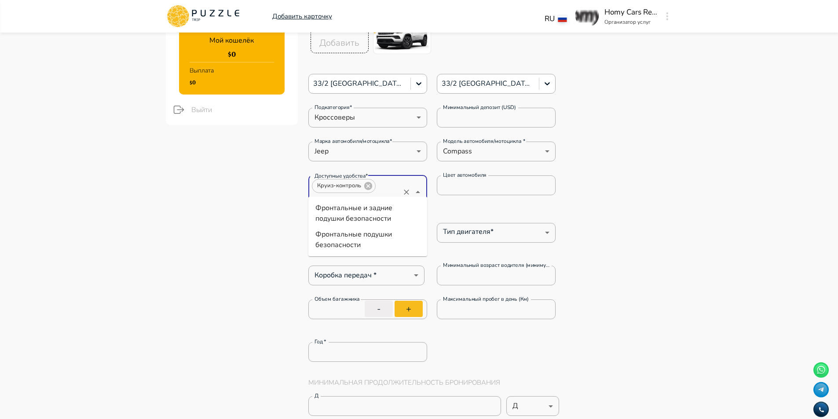
scroll to position [0, 7]
click at [394, 238] on li "Фронтальные подушки безопасности" at bounding box center [367, 239] width 119 height 26
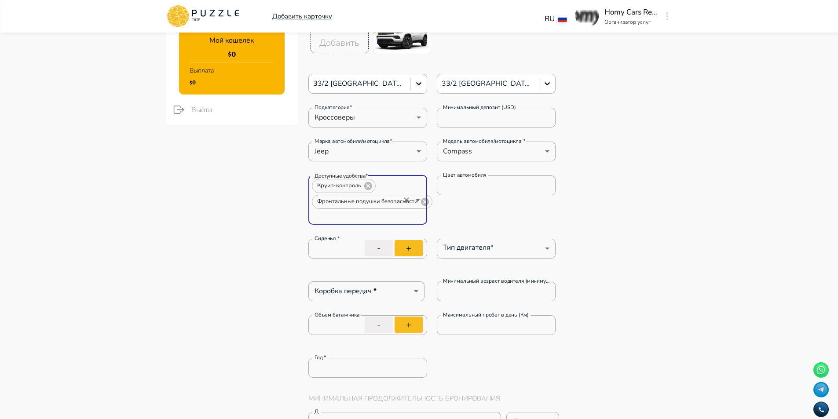
scroll to position [0, 0]
click at [412, 235] on li "Видеокамера заднего вида" at bounding box center [367, 236] width 119 height 16
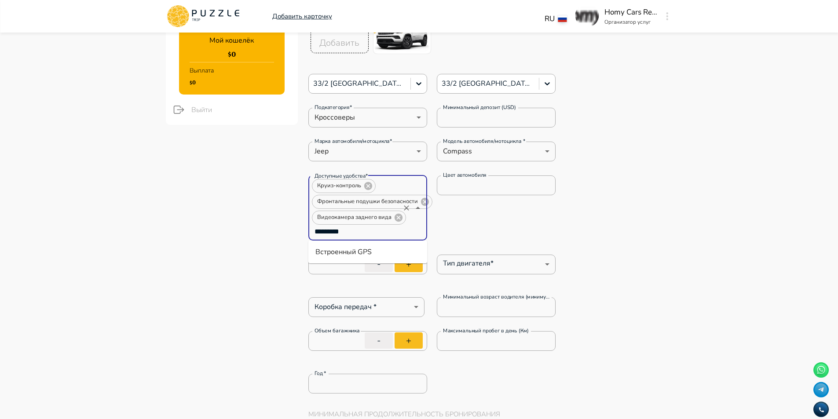
click at [392, 256] on li "Встроенный GPS" at bounding box center [367, 252] width 119 height 16
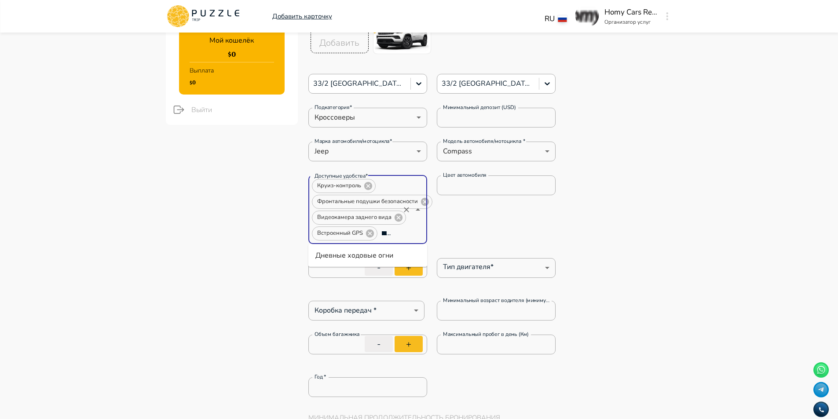
scroll to position [0, 14]
click at [409, 257] on li "Дневные ходовые огни" at bounding box center [367, 256] width 119 height 16
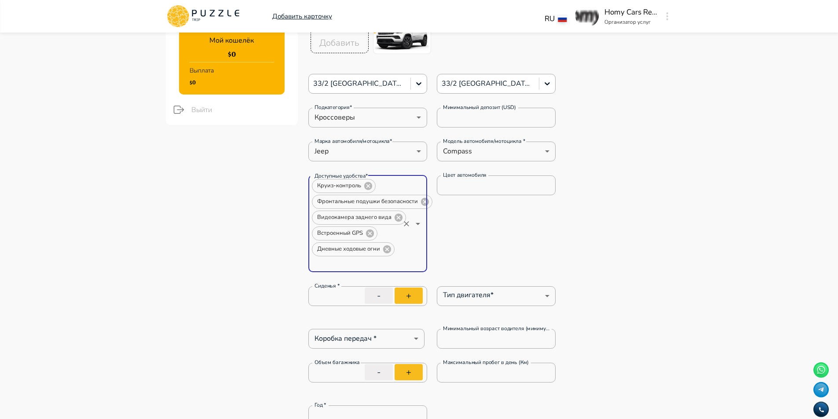
scroll to position [0, 0]
click at [370, 287] on li "Датчики парковки" at bounding box center [367, 284] width 119 height 16
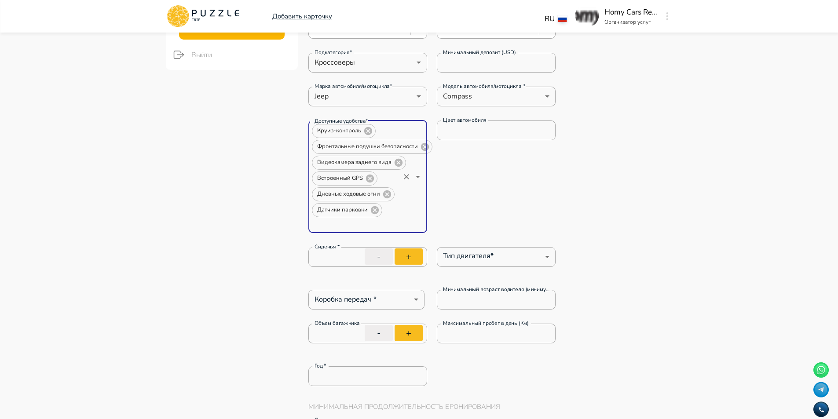
scroll to position [308, 0]
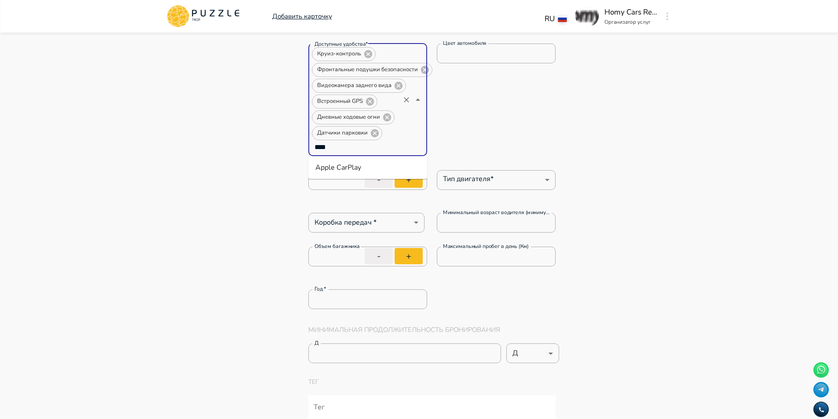
click at [339, 170] on li "Apple CarPlay" at bounding box center [367, 168] width 119 height 16
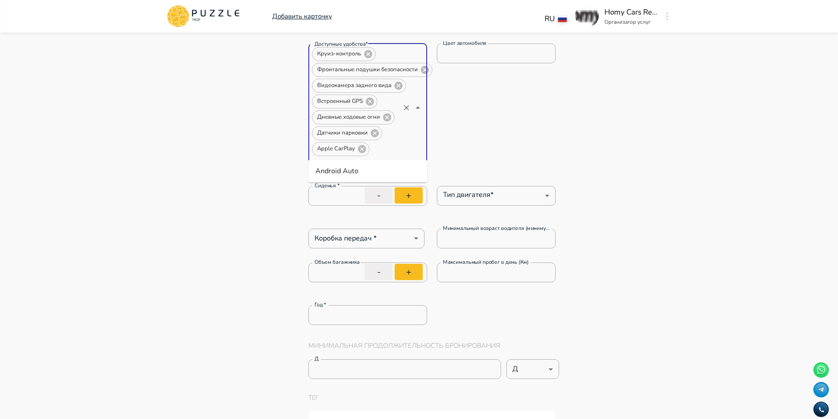
click at [391, 175] on li "Android Auto" at bounding box center [367, 171] width 119 height 16
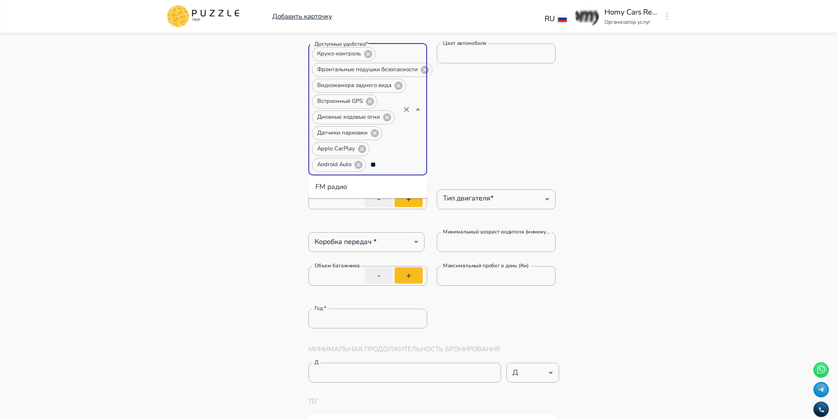
click at [404, 187] on li "FM радио" at bounding box center [367, 187] width 119 height 16
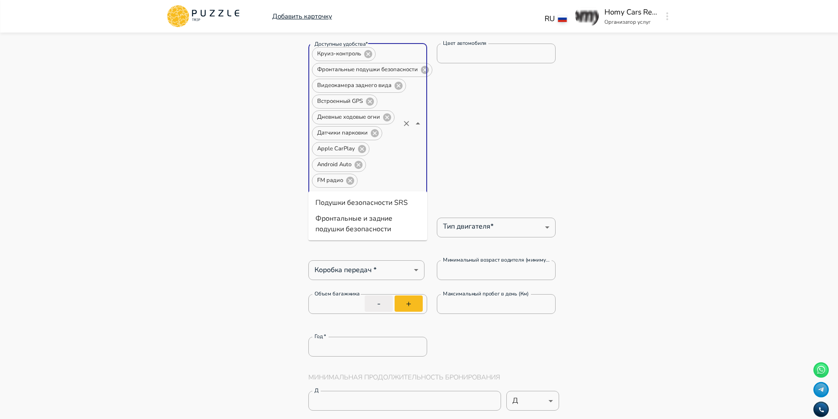
click at [368, 201] on li "Подушки безопасности SRS" at bounding box center [367, 203] width 119 height 16
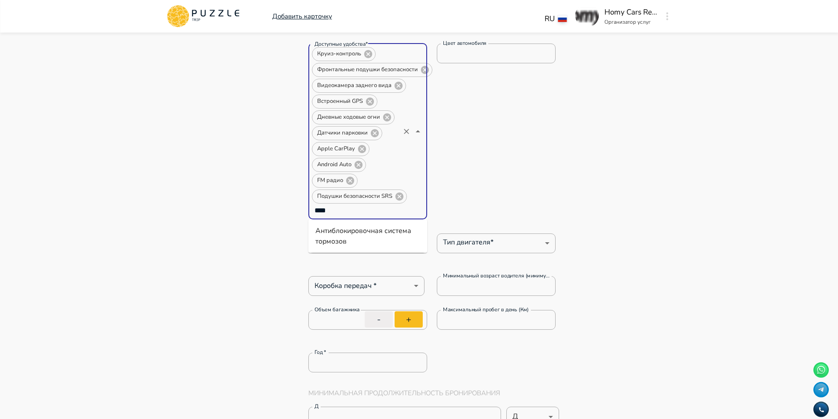
click at [354, 230] on li "Антиблокировочная система тормозов" at bounding box center [367, 236] width 119 height 26
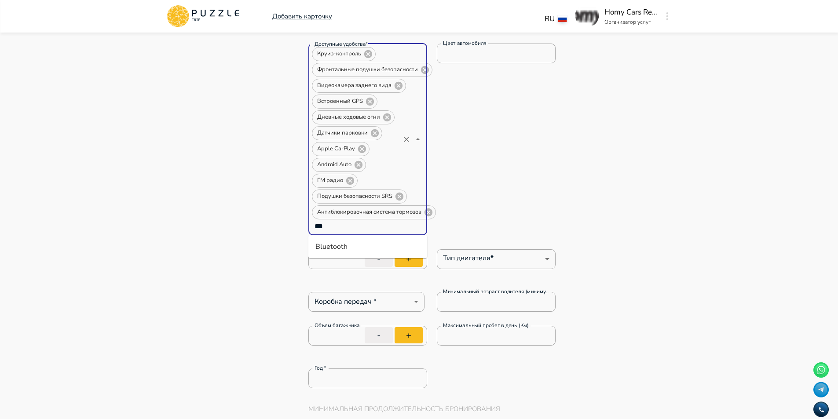
click at [345, 243] on li "Bluetooth" at bounding box center [367, 247] width 119 height 16
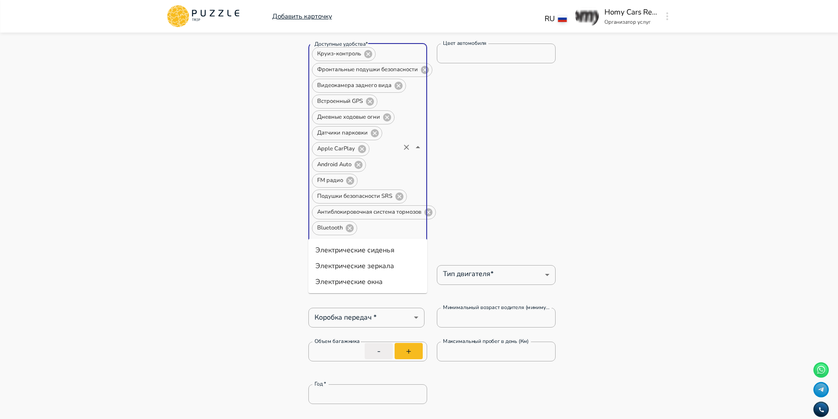
scroll to position [0, 6]
click at [380, 264] on li "Электрические зеркала" at bounding box center [367, 266] width 119 height 16
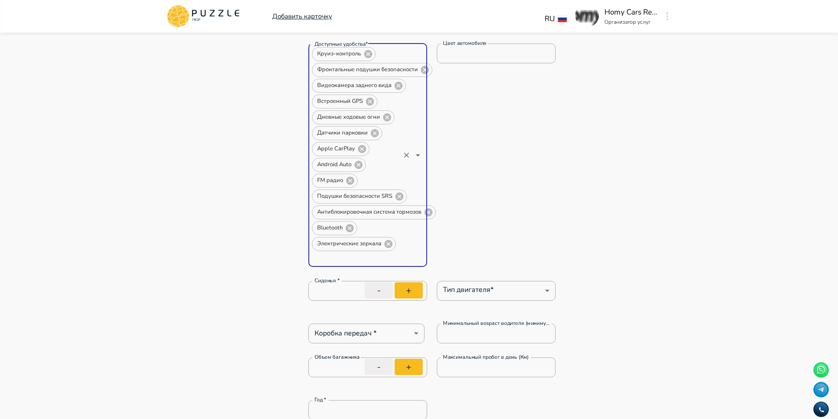
scroll to position [0, 0]
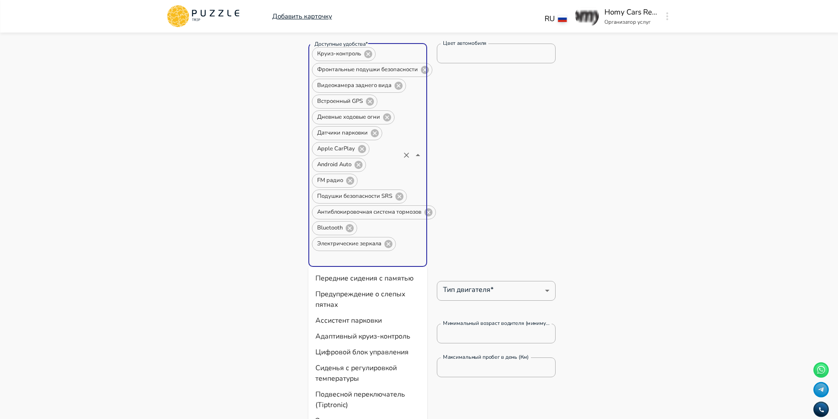
click at [395, 258] on input "Доступные удобства*" at bounding box center [355, 258] width 88 height 12
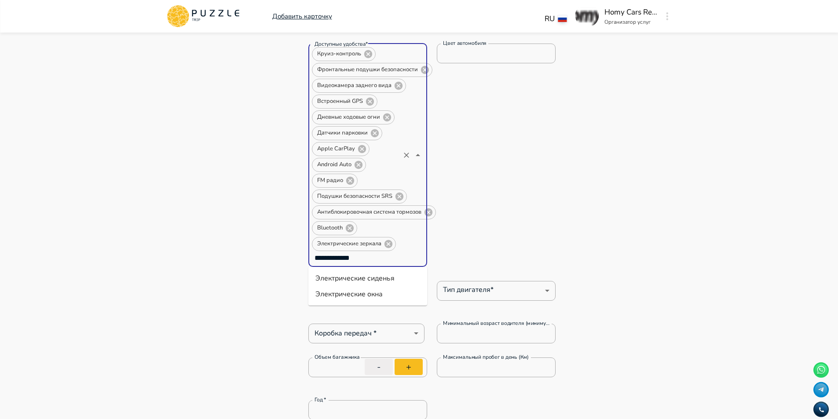
click at [376, 295] on li "Электрические окна" at bounding box center [367, 294] width 119 height 16
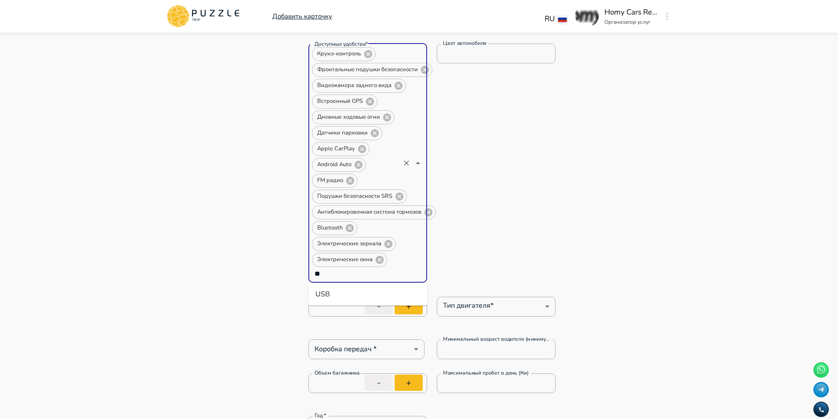
click at [379, 293] on li "USB" at bounding box center [367, 294] width 119 height 16
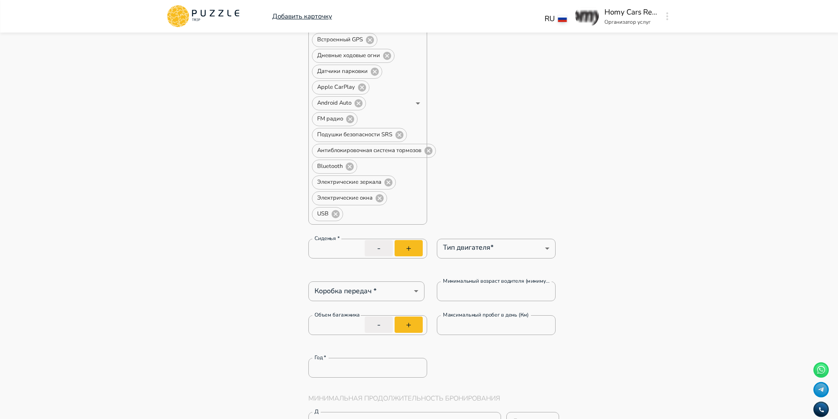
scroll to position [484, 0]
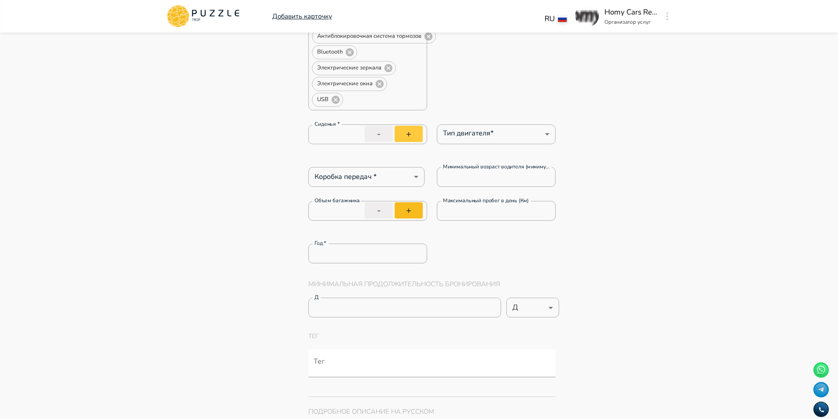
click at [411, 131] on button "+" at bounding box center [408, 134] width 28 height 16
click at [406, 127] on button "+" at bounding box center [408, 134] width 28 height 16
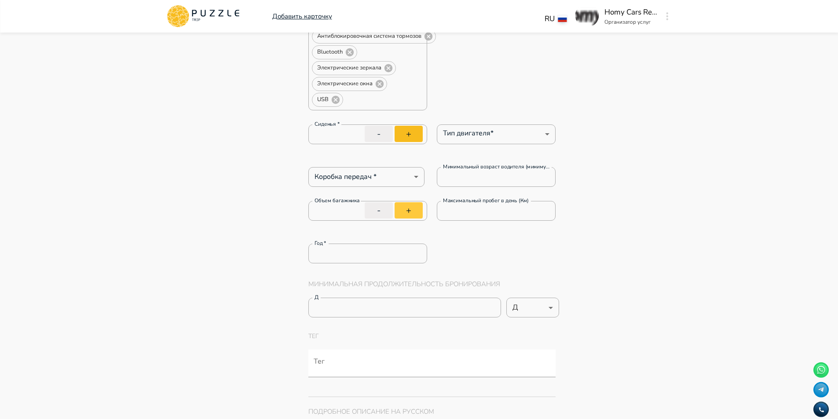
click at [415, 212] on button "+" at bounding box center [408, 210] width 28 height 16
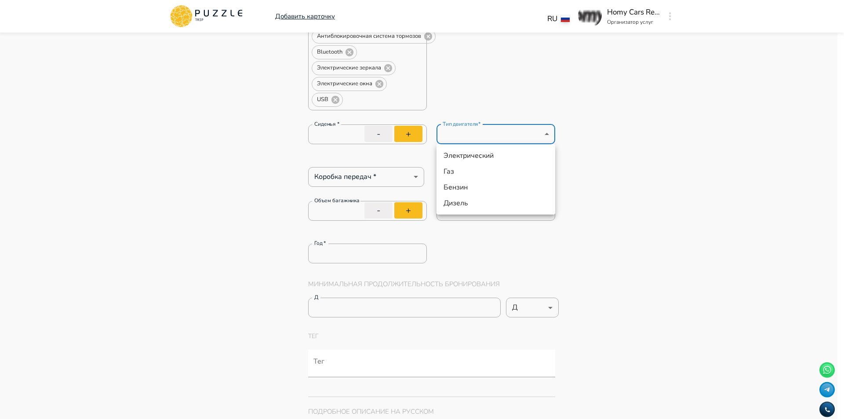
click at [488, 182] on li "Бензин" at bounding box center [496, 187] width 119 height 16
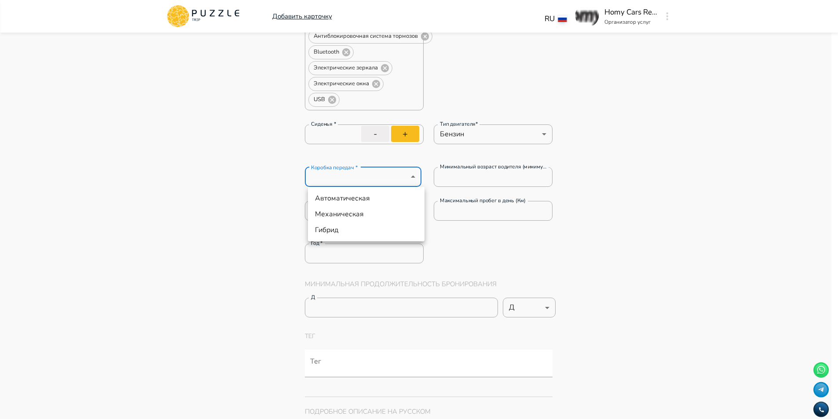
click at [380, 199] on li "Автоматическая" at bounding box center [366, 198] width 117 height 16
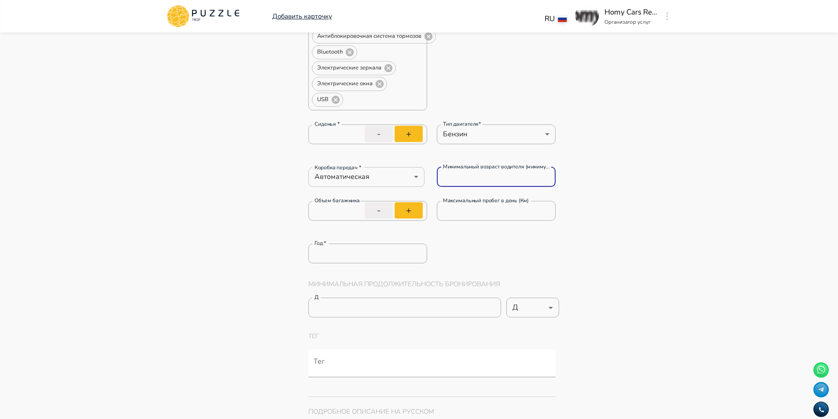
drag, startPoint x: 513, startPoint y: 178, endPoint x: 391, endPoint y: 178, distance: 121.8
click at [399, 179] on div "Коробка передач * Автоматическая ********* Коробка передач * Минимальный возрас…" at bounding box center [432, 177] width 248 height 20
drag, startPoint x: 467, startPoint y: 206, endPoint x: 392, endPoint y: 208, distance: 75.6
click at [405, 208] on div "Объем багажника * Объем багажника - + Максимальный пробег в день (Км) * Максима…" at bounding box center [432, 215] width 248 height 29
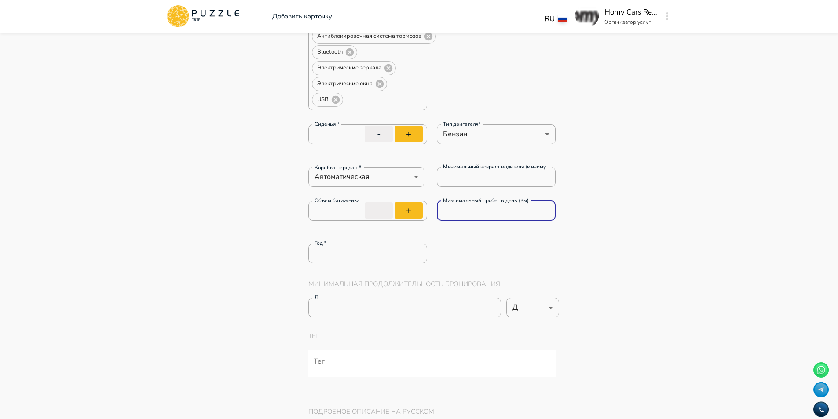
drag, startPoint x: 357, startPoint y: 253, endPoint x: 267, endPoint y: 247, distance: 90.4
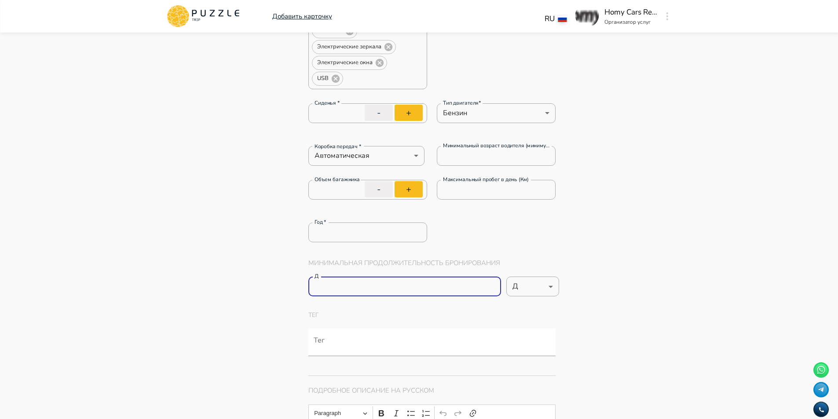
drag, startPoint x: 383, startPoint y: 281, endPoint x: 243, endPoint y: 286, distance: 140.4
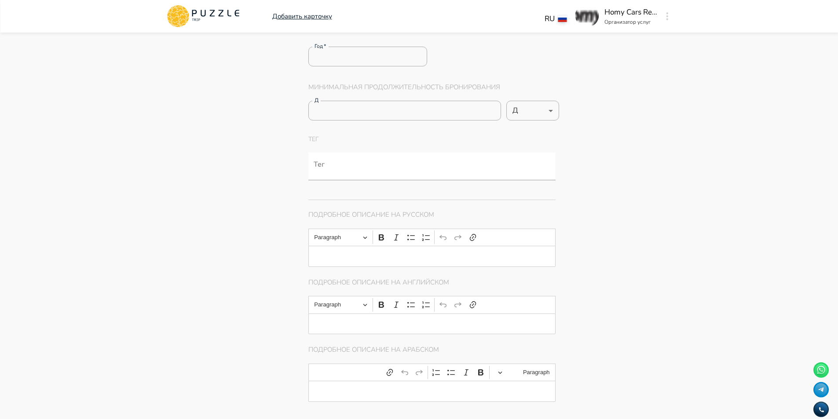
scroll to position [616, 0]
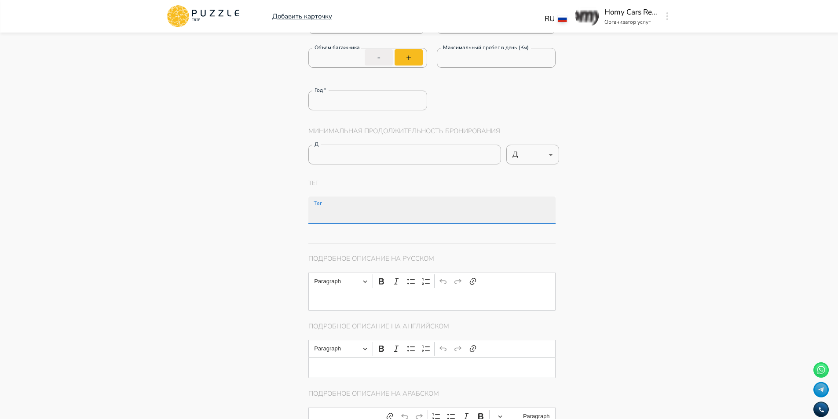
click at [363, 208] on input "Тег" at bounding box center [434, 215] width 244 height 16
paste input "**********"
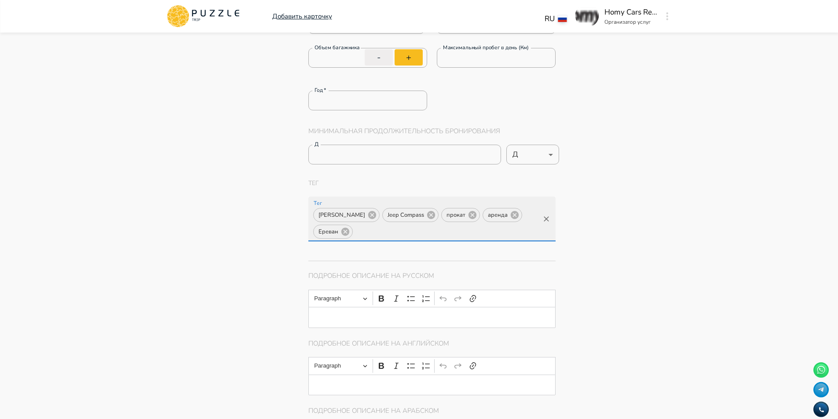
scroll to position [0, 0]
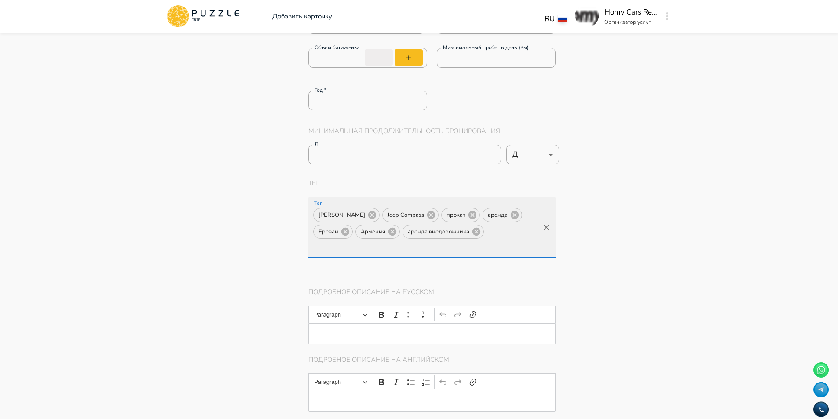
click at [367, 240] on input "Тег" at bounding box center [339, 248] width 55 height 16
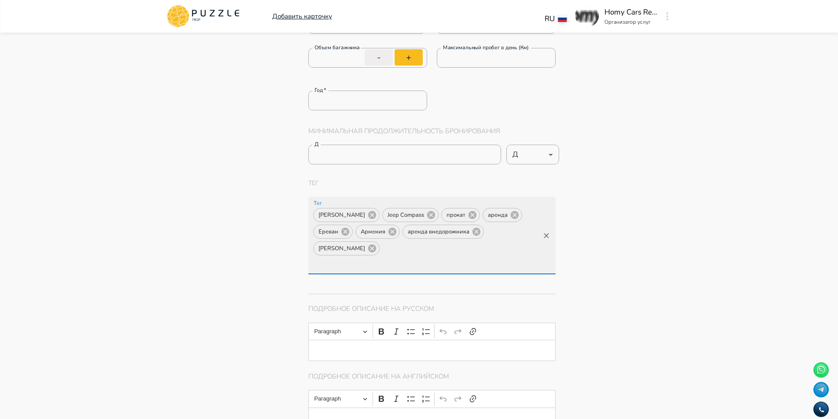
click at [397, 257] on input "Тег" at bounding box center [395, 265] width 166 height 16
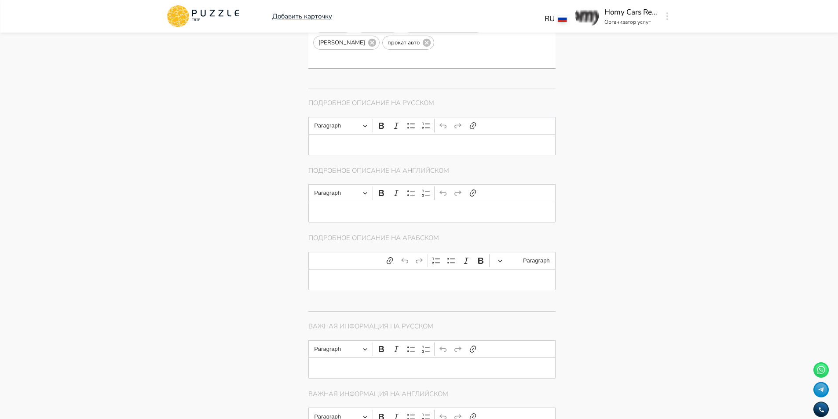
scroll to position [835, 0]
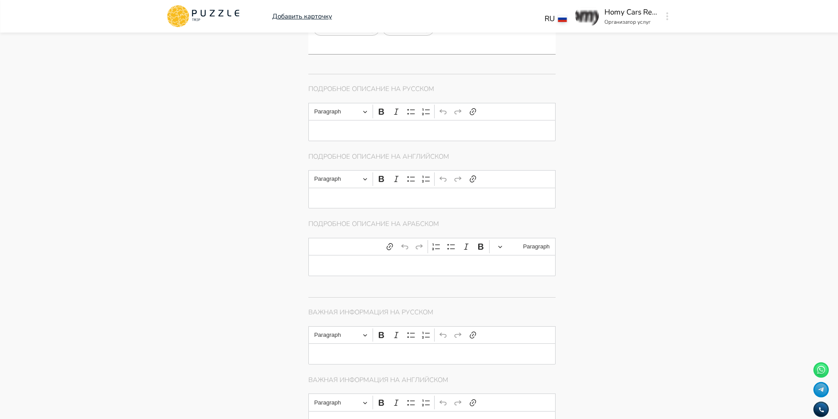
click at [395, 120] on div "Editor editing area: main" at bounding box center [432, 130] width 248 height 21
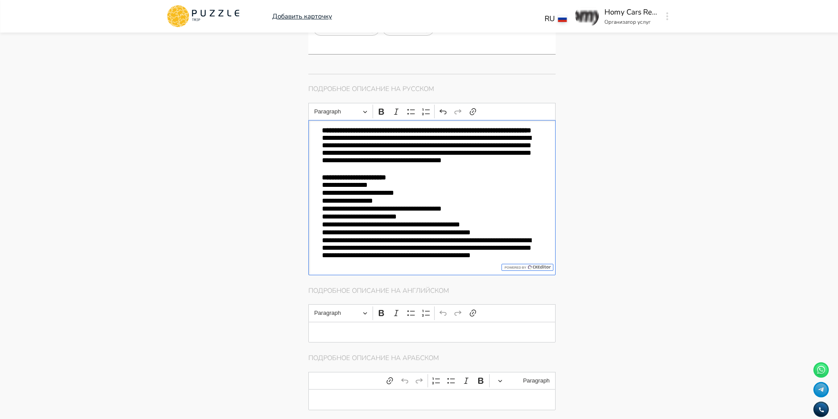
click at [404, 127] on p "**********" at bounding box center [432, 130] width 220 height 7
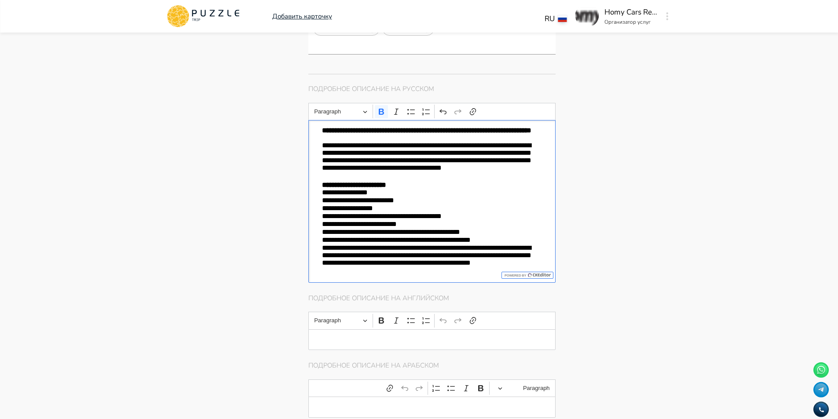
click at [470, 170] on p "**********" at bounding box center [432, 162] width 220 height 40
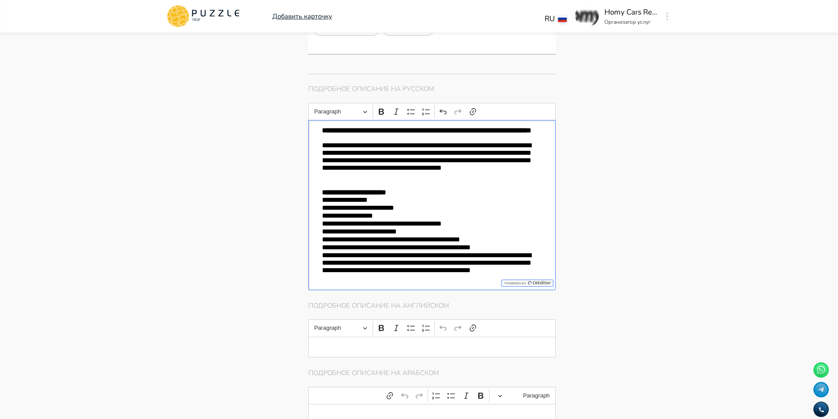
click at [427, 189] on p "**********" at bounding box center [432, 192] width 220 height 7
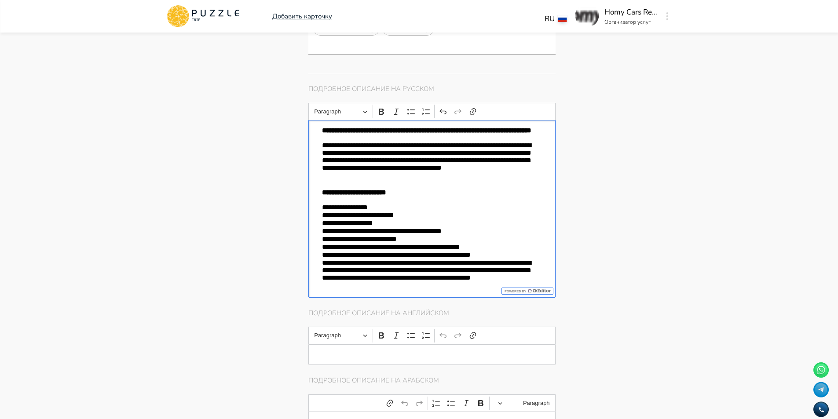
click at [517, 251] on p "**********" at bounding box center [432, 255] width 220 height 8
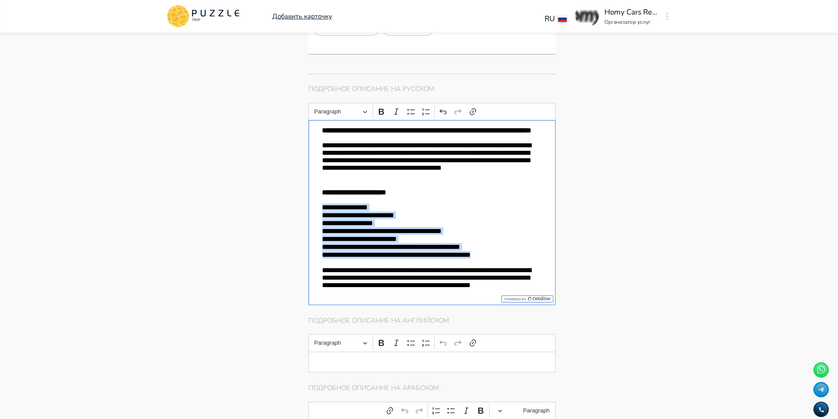
drag, startPoint x: 518, startPoint y: 247, endPoint x: 295, endPoint y: 199, distance: 228.0
click at [295, 199] on div "Панель управления Управление профилем Управление услугами Отчеты Управление бро…" at bounding box center [419, 313] width 528 height 2233
click at [412, 107] on icon "Editor toolbar" at bounding box center [411, 111] width 9 height 9
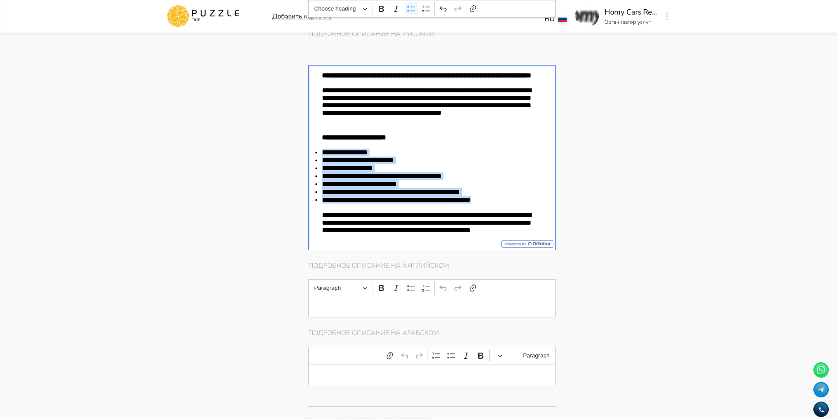
scroll to position [967, 0]
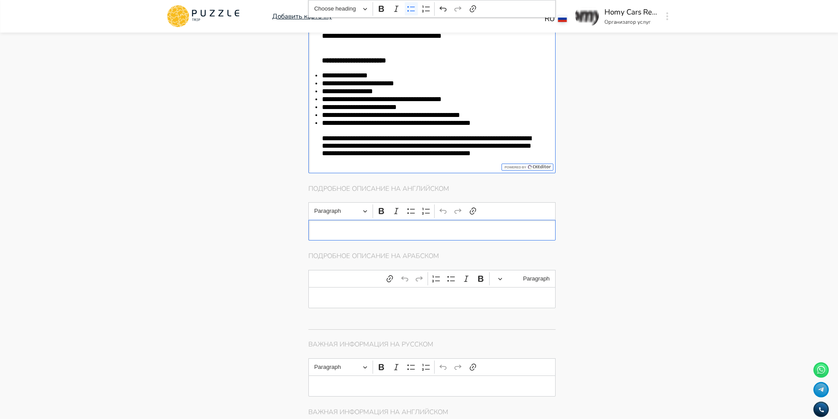
click at [374, 229] on p "Editor editing area: main" at bounding box center [432, 229] width 220 height 7
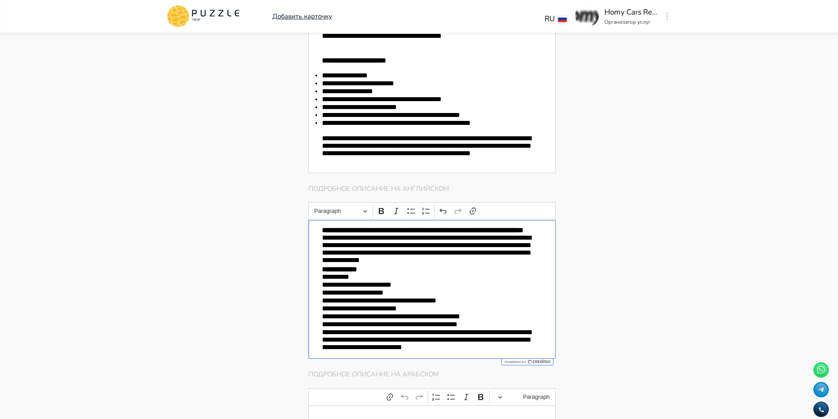
click at [364, 233] on p "**********" at bounding box center [432, 229] width 220 height 7
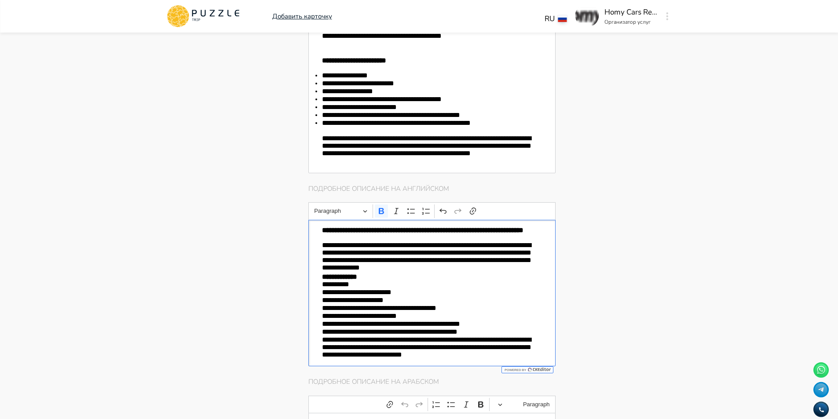
click at [418, 270] on p "**********" at bounding box center [432, 257] width 220 height 32
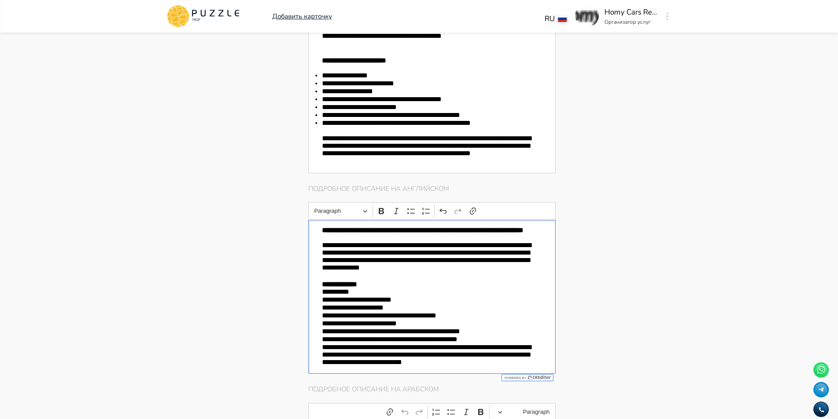
click at [368, 288] on p "**********" at bounding box center [432, 284] width 220 height 7
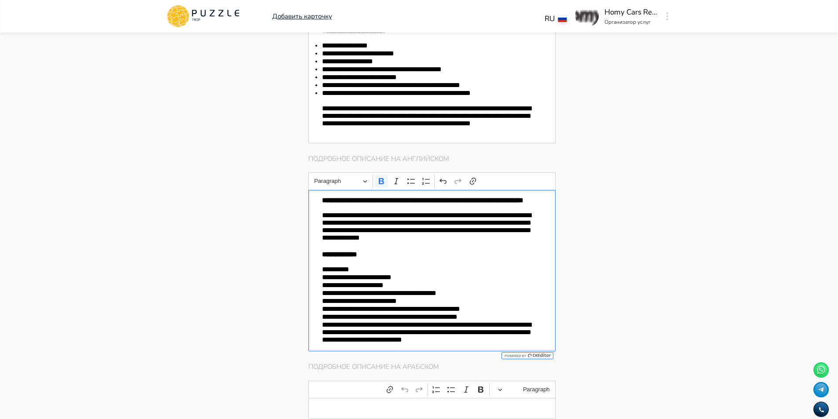
scroll to position [1011, 0]
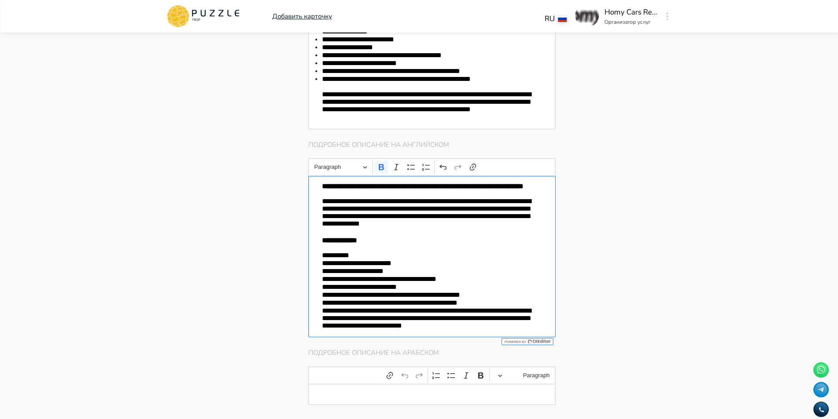
click at [480, 307] on p "**********" at bounding box center [432, 303] width 220 height 8
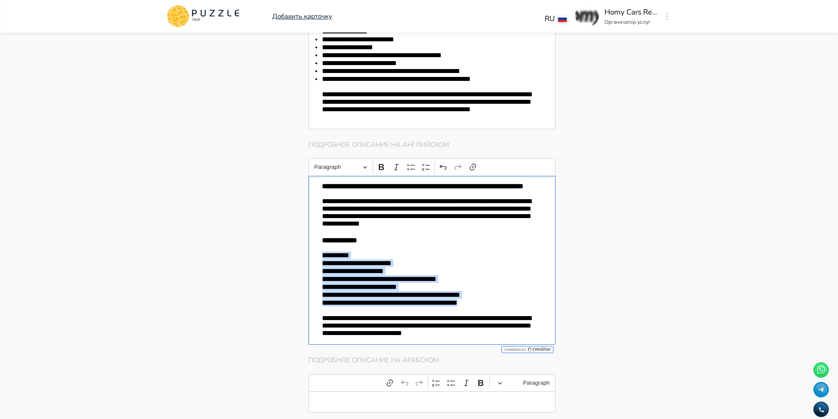
drag, startPoint x: 477, startPoint y: 310, endPoint x: 305, endPoint y: 262, distance: 178.9
click at [305, 262] on div "Главная страница Управление услугами Создать Назад Управление услугами ПОЖАЛУЙС…" at bounding box center [485, 211] width 375 height 2381
click at [407, 163] on icon "Editor toolbar" at bounding box center [411, 167] width 9 height 9
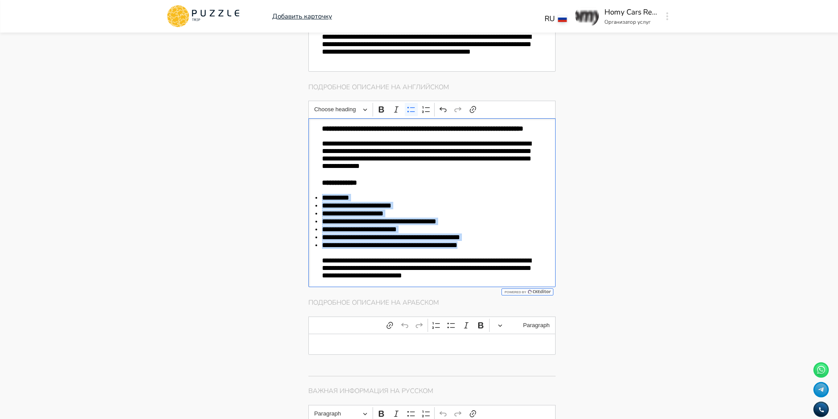
scroll to position [1187, 0]
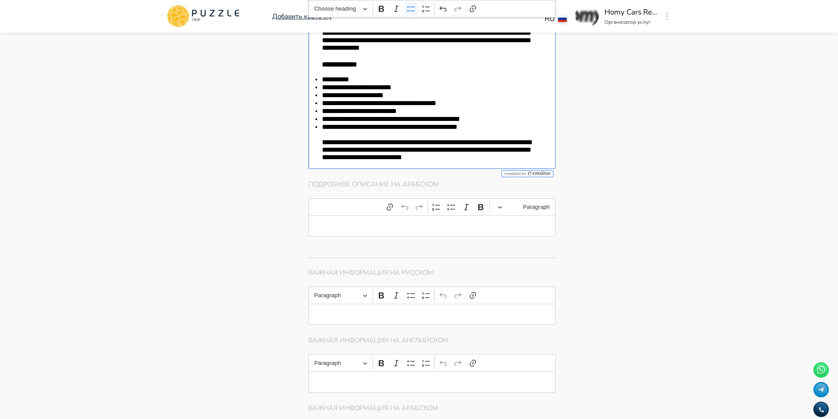
click at [390, 230] on p "Editor editing area: main" at bounding box center [432, 226] width 220 height 7
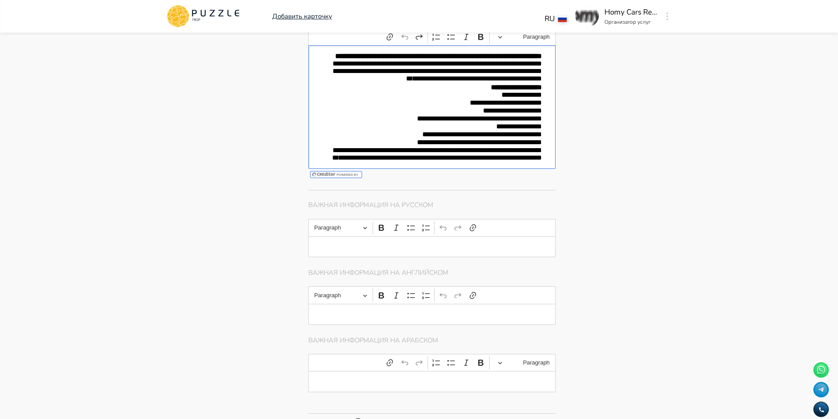
scroll to position [1363, 0]
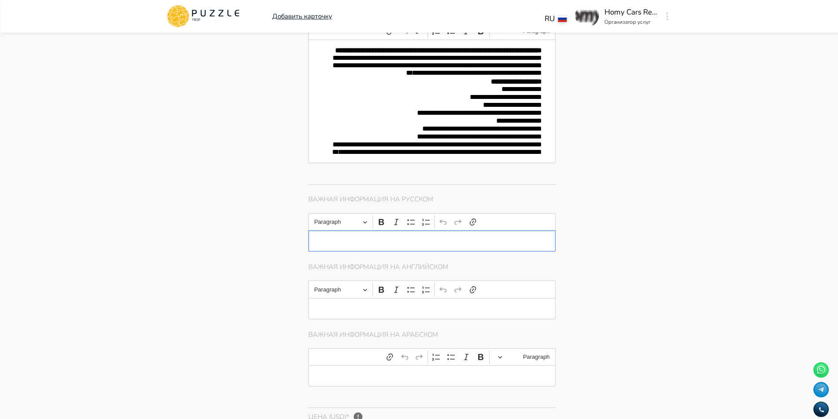
click at [380, 252] on div "Editor editing area: main" at bounding box center [432, 240] width 248 height 21
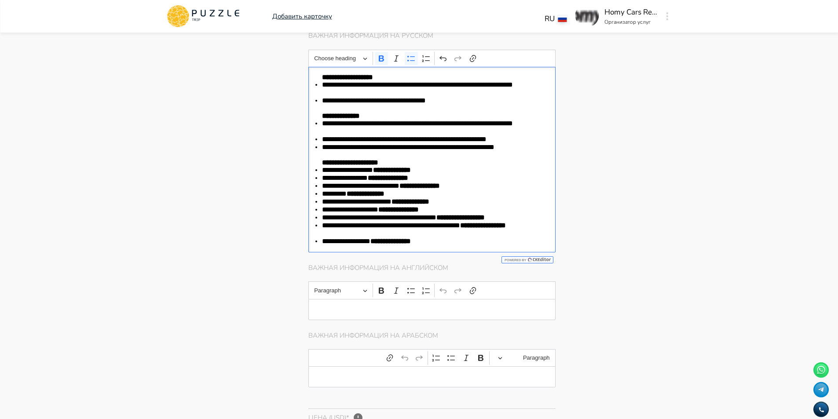
scroll to position [1545, 0]
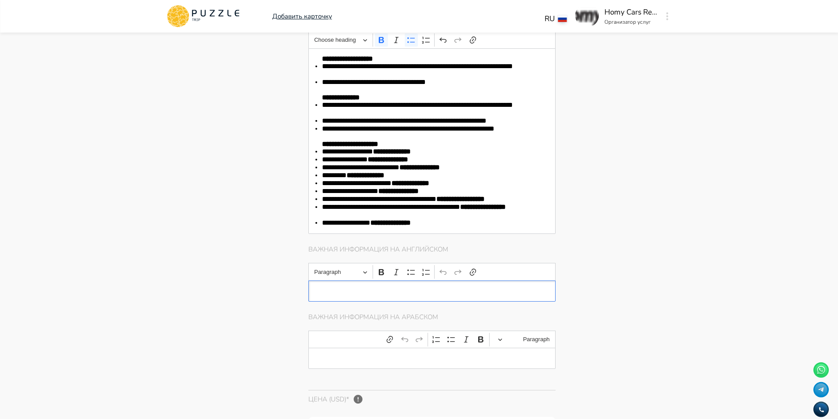
click at [377, 295] on div "Editor editing area: main" at bounding box center [432, 291] width 248 height 21
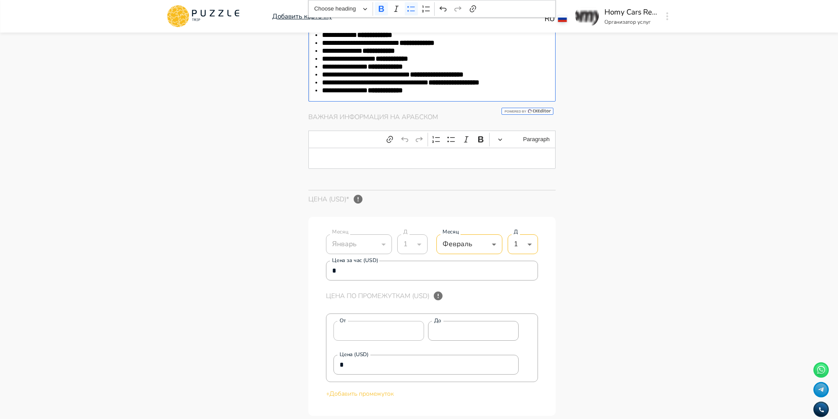
scroll to position [1888, 0]
click at [383, 167] on div "Editor editing area: main" at bounding box center [432, 156] width 248 height 21
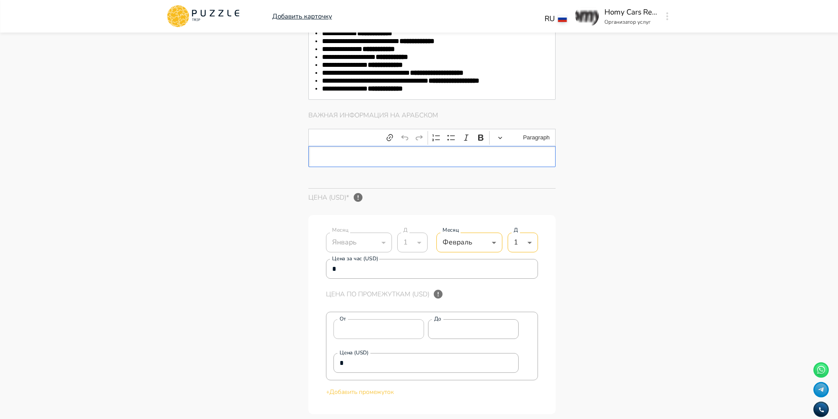
click at [533, 160] on p "Editor editing area: main" at bounding box center [432, 156] width 220 height 7
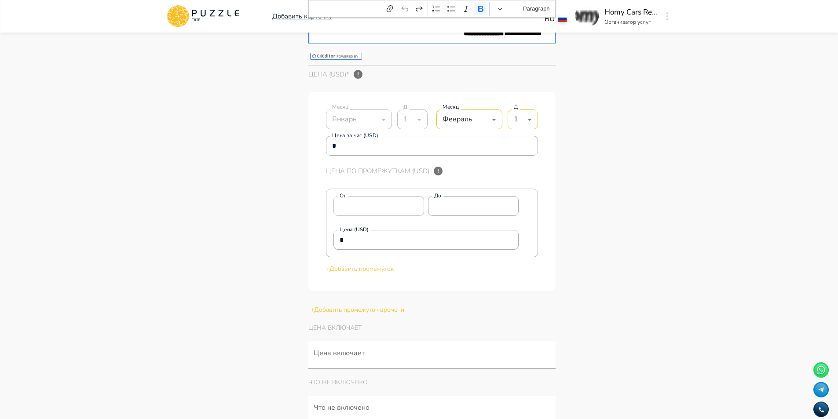
scroll to position [2196, 0]
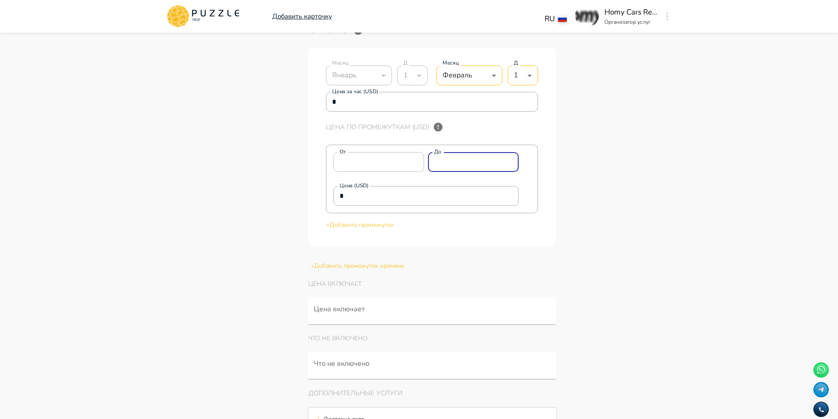
click at [368, 172] on div "От * От До * До" at bounding box center [426, 162] width 186 height 20
drag, startPoint x: 409, startPoint y: 212, endPoint x: 192, endPoint y: 196, distance: 218.2
paste input "****"
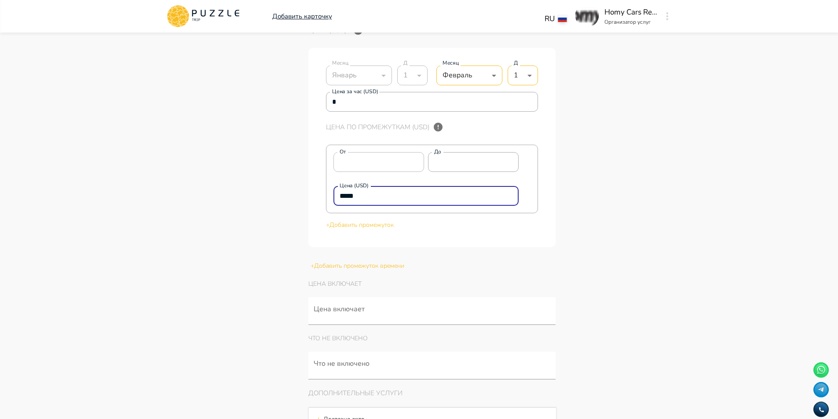
click at [347, 230] on p "+ Добавить промежуток" at bounding box center [432, 224] width 212 height 9
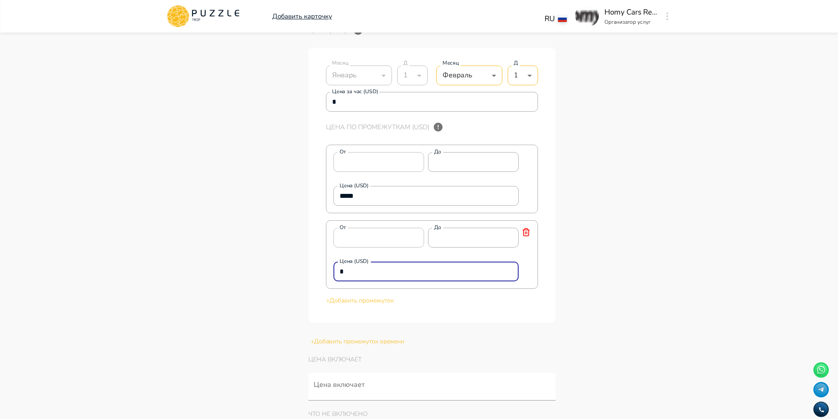
drag, startPoint x: 384, startPoint y: 279, endPoint x: 202, endPoint y: 258, distance: 183.3
paste input "****"
click at [378, 305] on p "+ Добавить промежуток" at bounding box center [432, 300] width 212 height 9
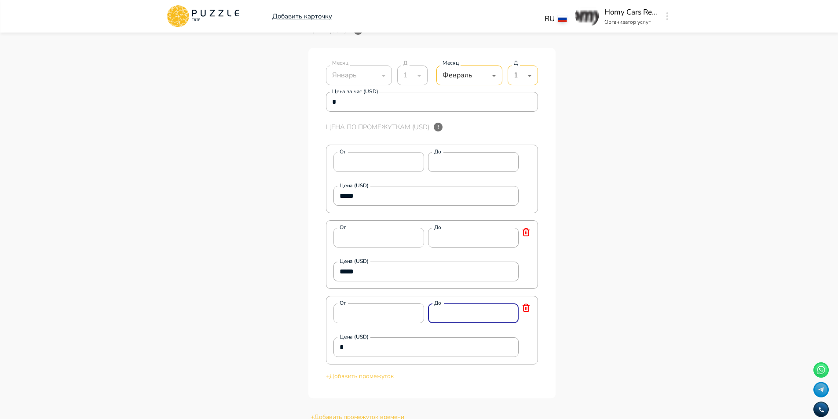
drag, startPoint x: 468, startPoint y: 321, endPoint x: 346, endPoint y: 319, distance: 122.7
click at [346, 319] on div "От * От До * До" at bounding box center [426, 313] width 186 height 20
drag, startPoint x: 404, startPoint y: 350, endPoint x: 401, endPoint y: 355, distance: 5.3
click at [401, 355] on div "* Цена (USD)" at bounding box center [426, 347] width 186 height 20
drag, startPoint x: 391, startPoint y: 363, endPoint x: 244, endPoint y: 347, distance: 147.8
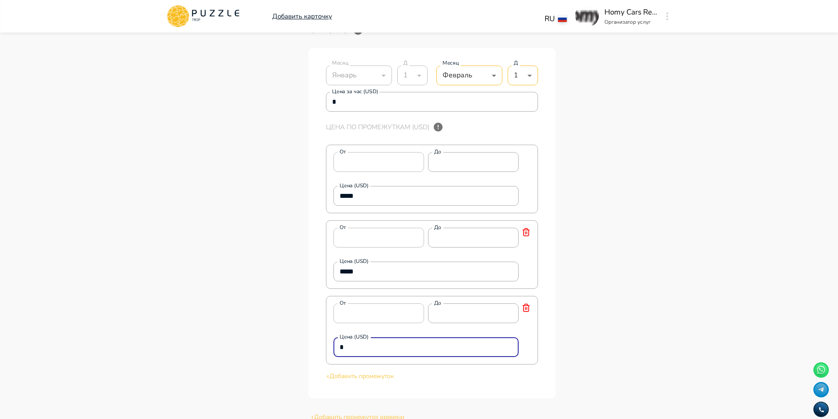
paste input "****"
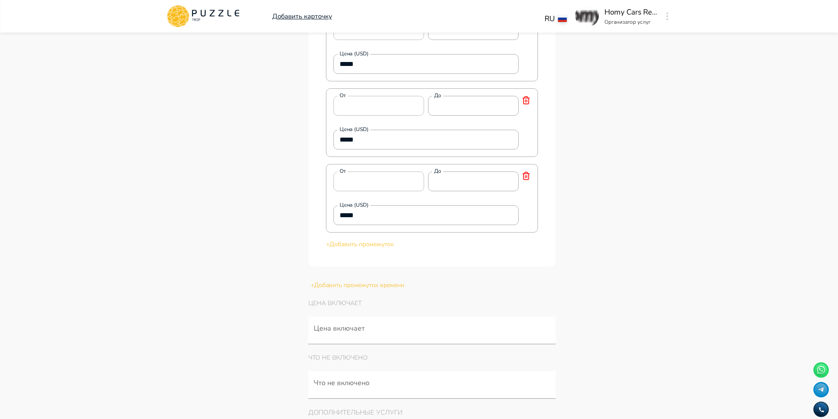
click at [371, 249] on p "+ Добавить промежуток" at bounding box center [432, 244] width 212 height 9
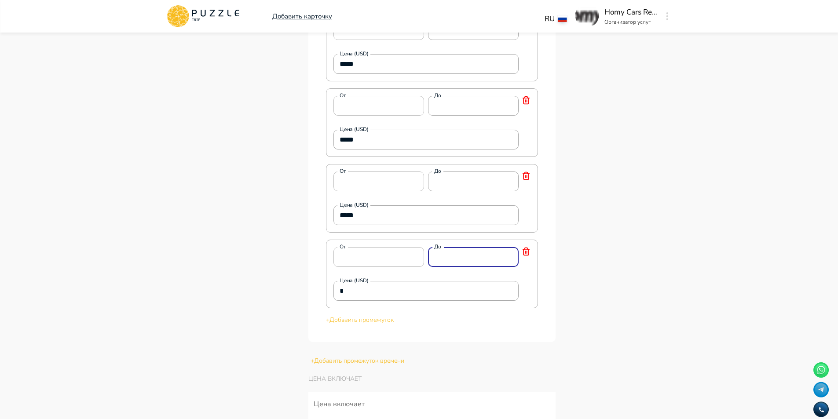
drag, startPoint x: 477, startPoint y: 269, endPoint x: 331, endPoint y: 258, distance: 146.4
click at [332, 259] on div "От * От До * До Цена (USD) * Цена (USD)" at bounding box center [432, 274] width 212 height 69
drag, startPoint x: 410, startPoint y: 297, endPoint x: 234, endPoint y: 294, distance: 175.9
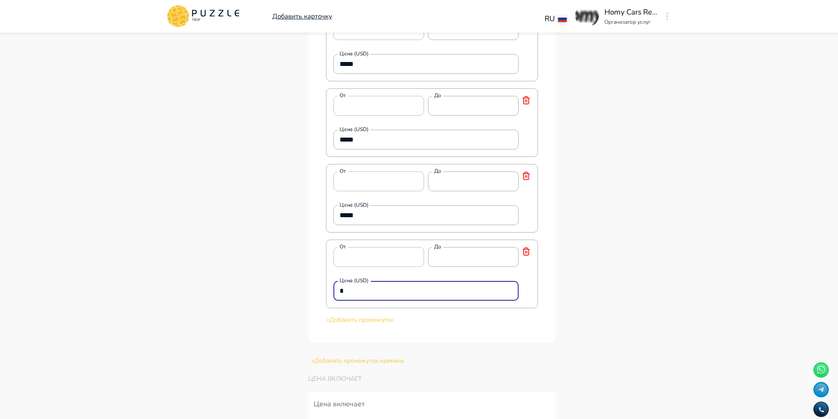
paste input "****"
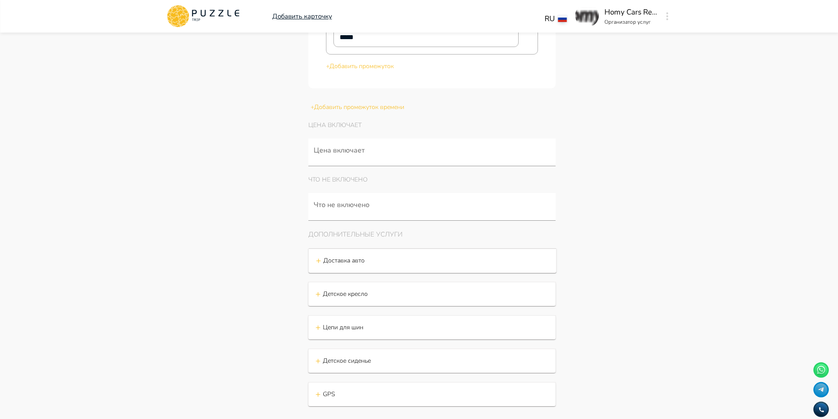
scroll to position [2591, 0]
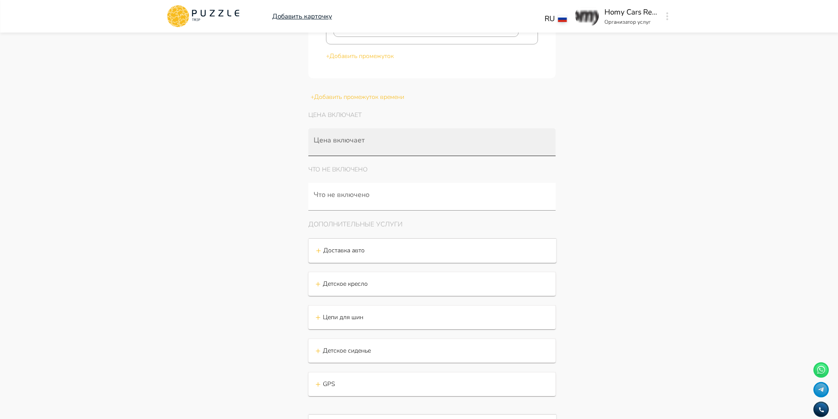
click at [376, 155] on input "Цена включает" at bounding box center [434, 147] width 244 height 16
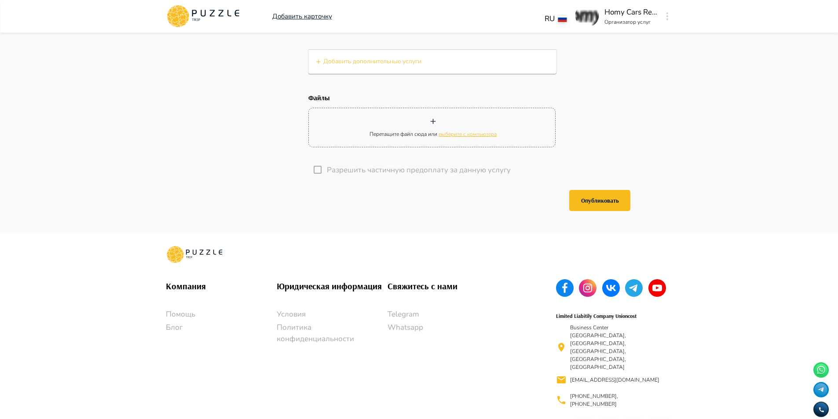
scroll to position [2978, 0]
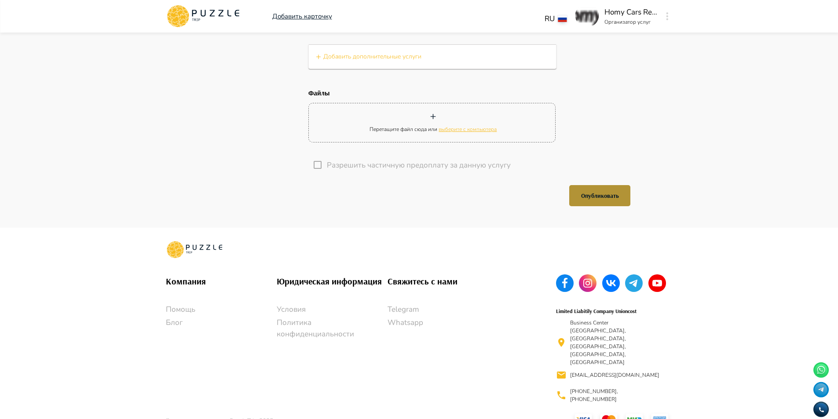
click at [606, 202] on button "Опубликовать" at bounding box center [599, 195] width 61 height 21
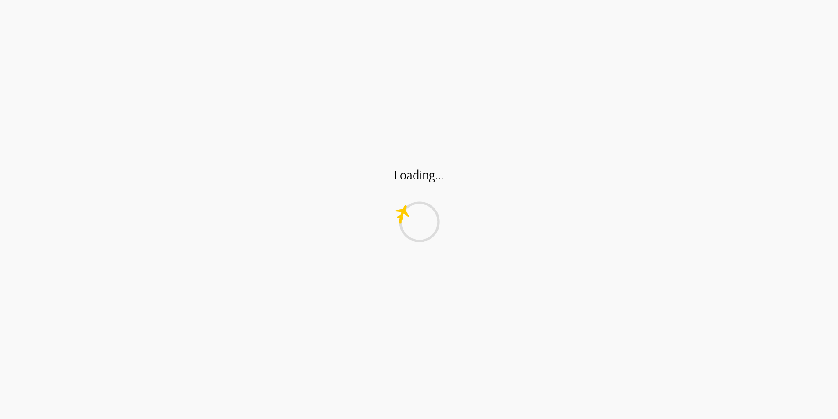
scroll to position [0, 0]
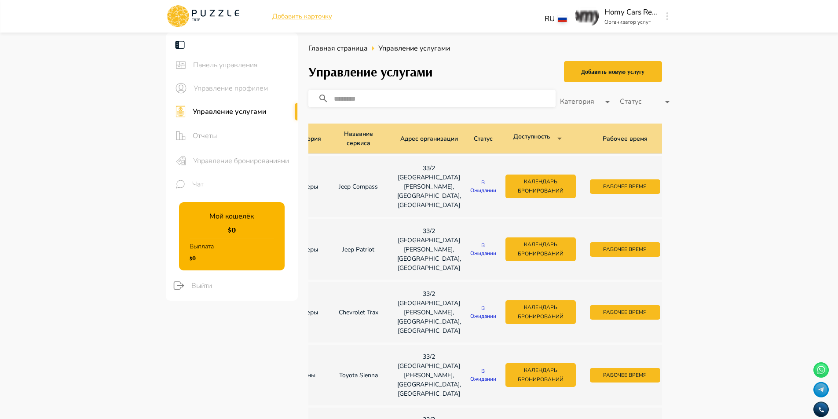
click at [678, 187] on icon "button" at bounding box center [682, 185] width 9 height 9
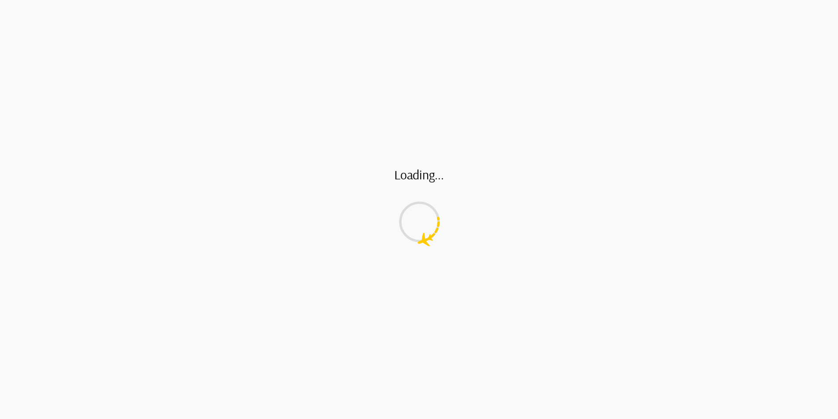
type textarea "*"
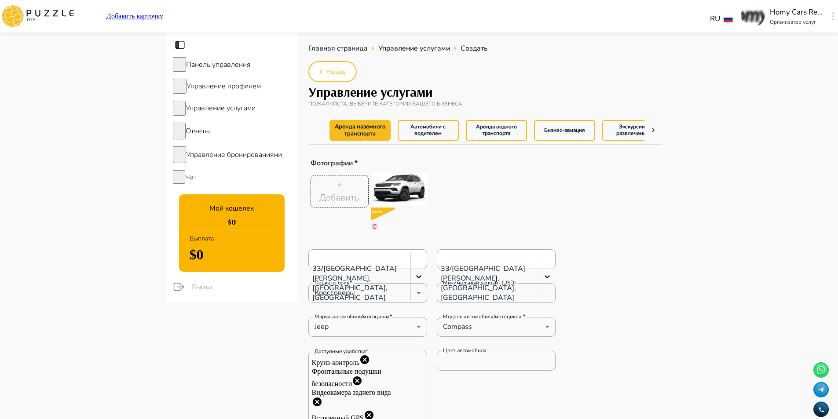
type textarea "*"
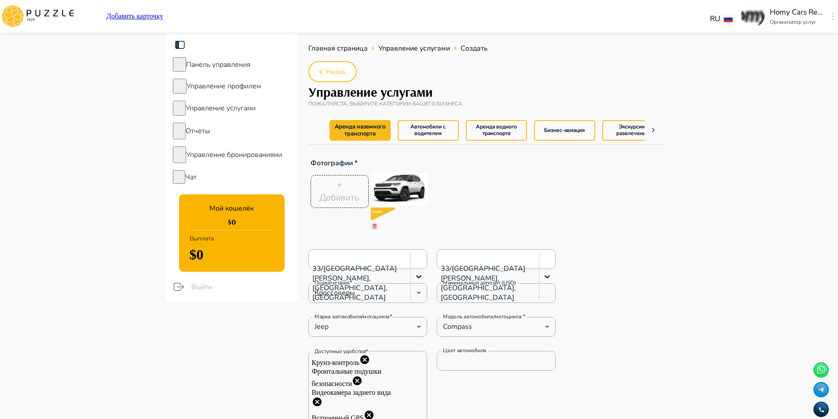
type textarea "*"
click at [442, 47] on span "Управление услугами" at bounding box center [414, 49] width 72 height 10
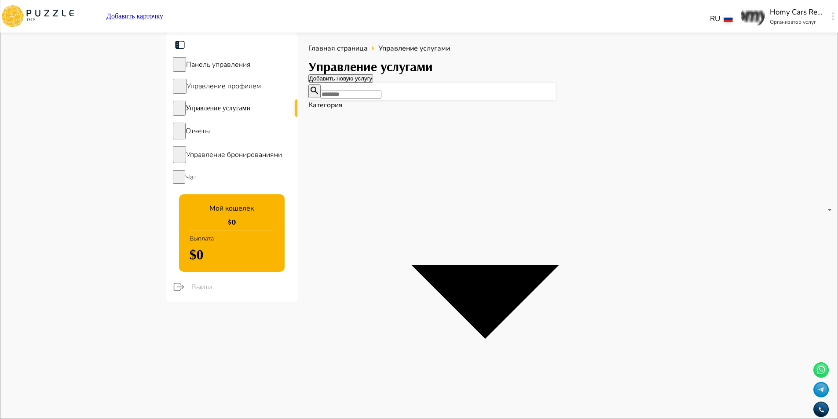
click at [372, 75] on div "Добавить новую услугу" at bounding box center [340, 78] width 63 height 7
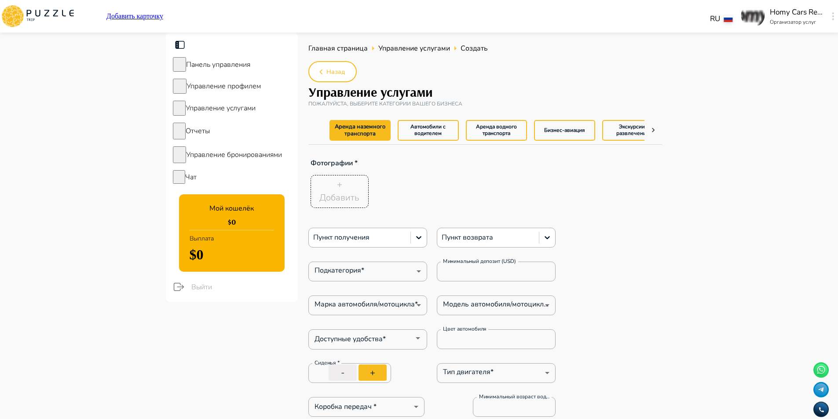
type textarea "*"
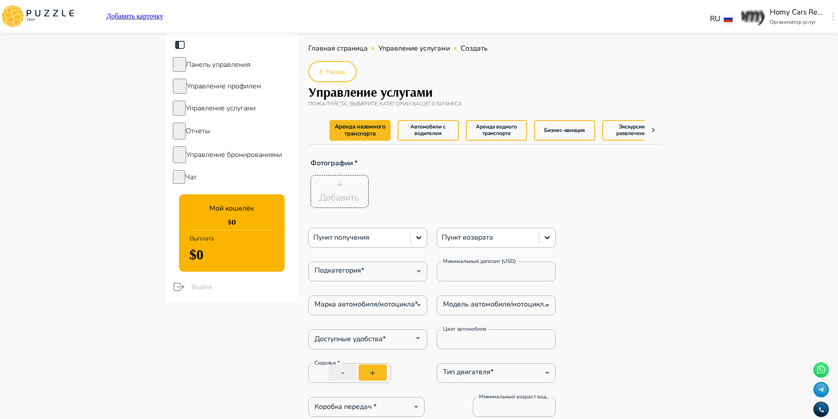
type textarea "*"
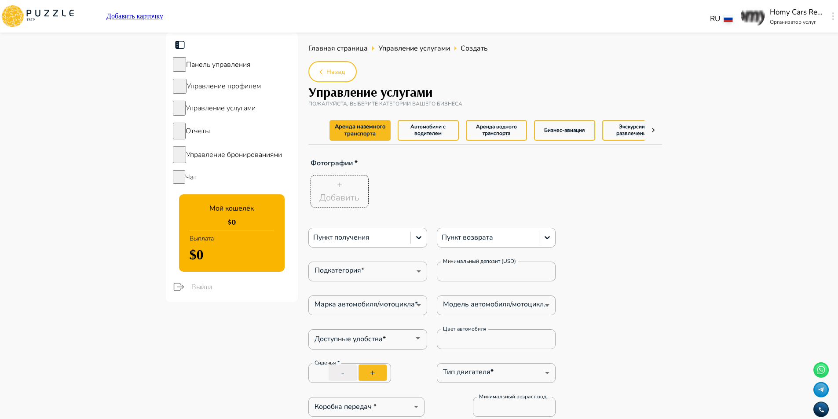
type textarea "*"
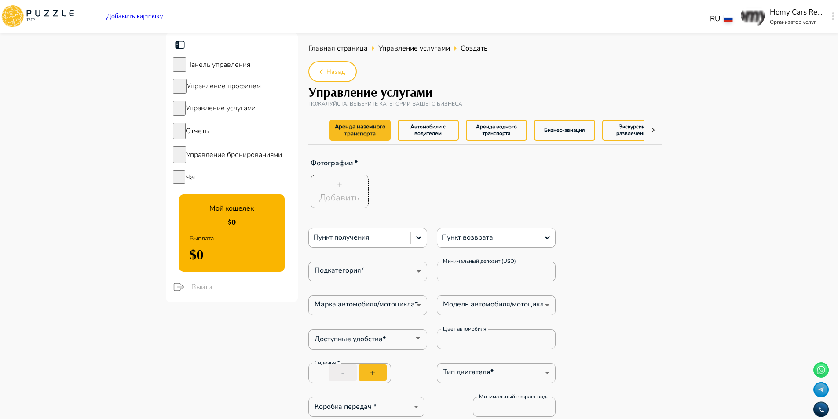
type textarea "*"
click at [332, 202] on p "Добавить" at bounding box center [339, 197] width 40 height 13
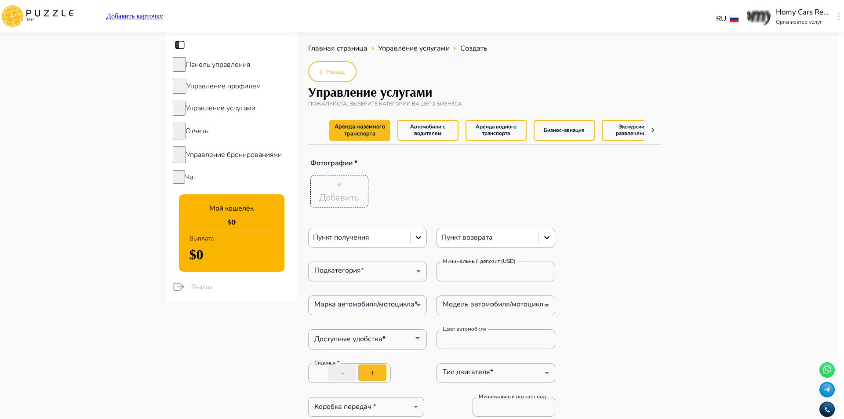
type textarea "*"
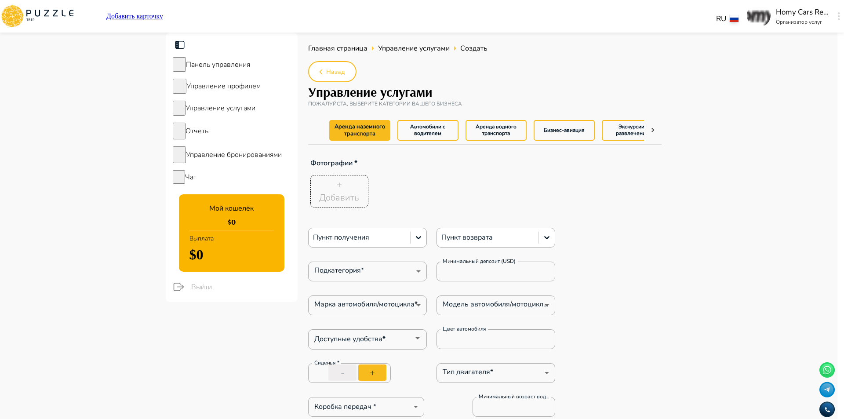
type textarea "*"
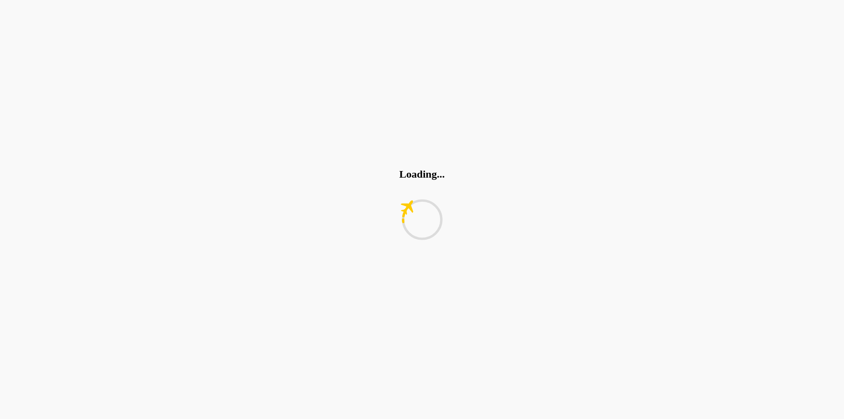
type textarea "*"
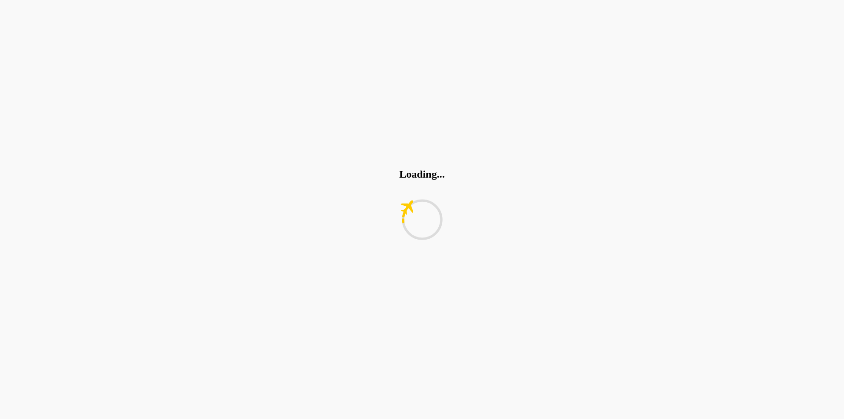
type textarea "*"
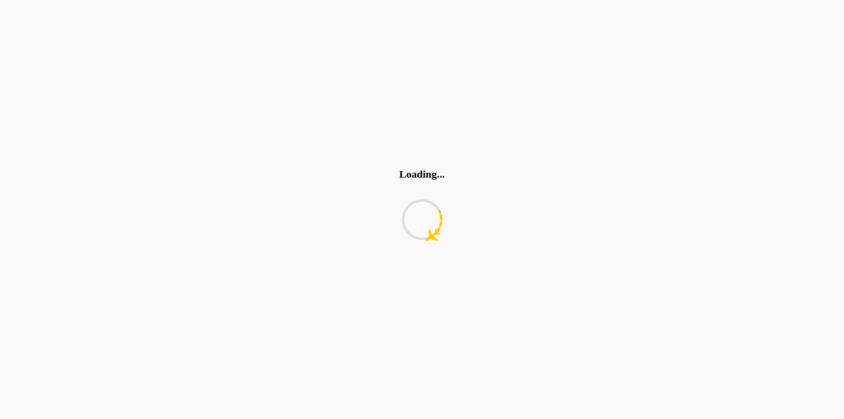
type textarea "*"
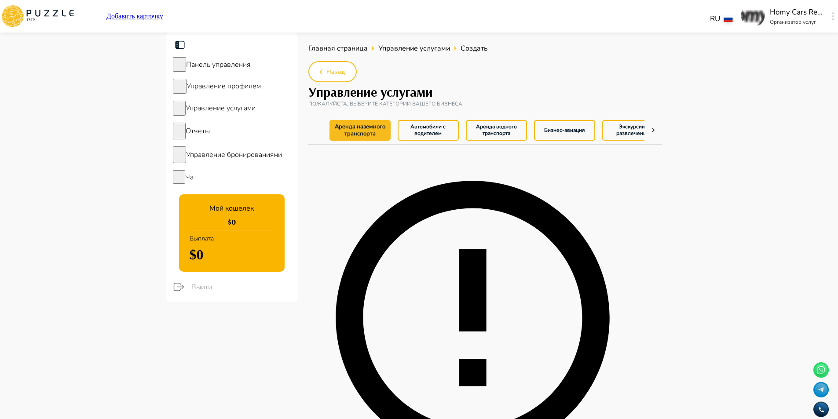
type textarea "*"
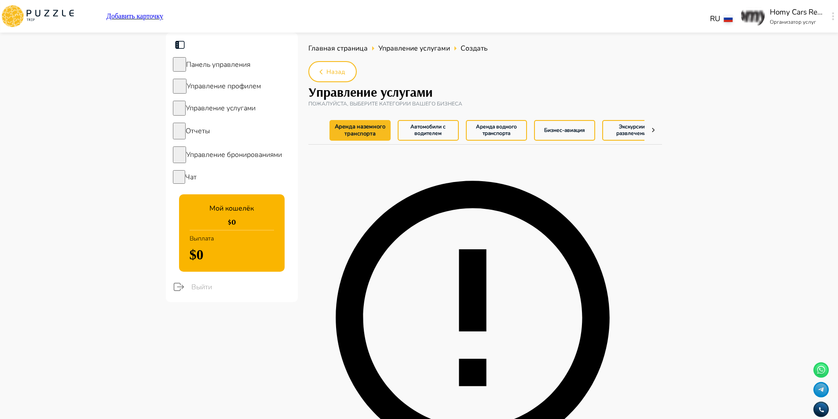
type textarea "*"
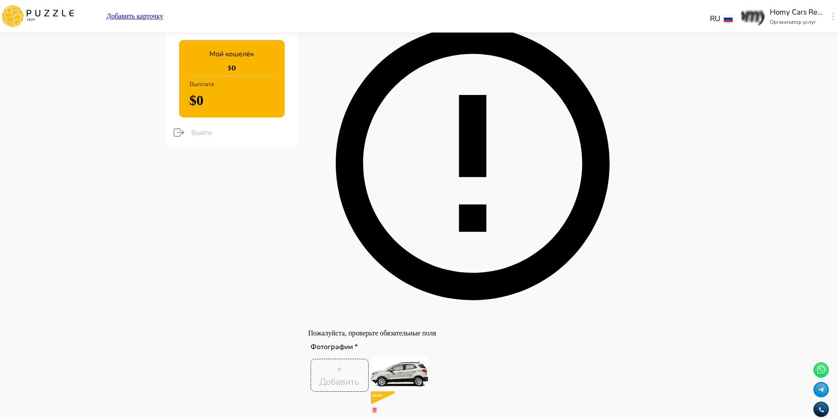
scroll to position [176, 0]
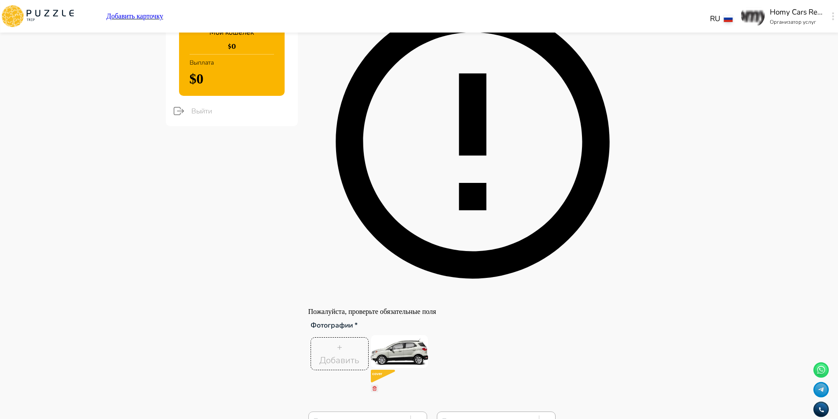
click at [372, 416] on div at bounding box center [359, 421] width 93 height 11
type input "*********"
type textarea "*"
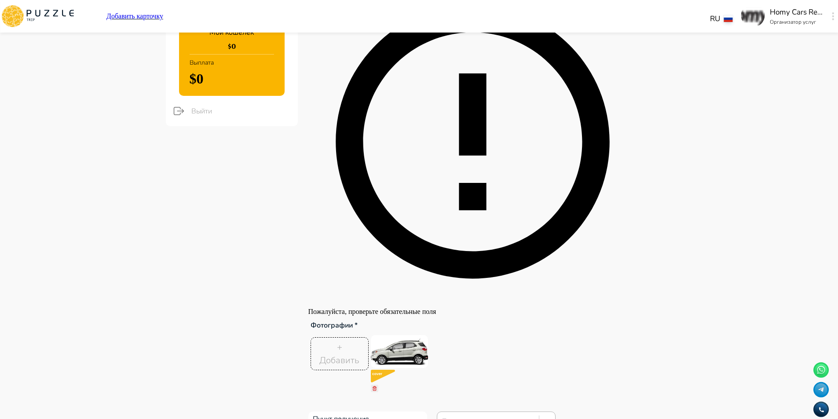
type textarea "*"
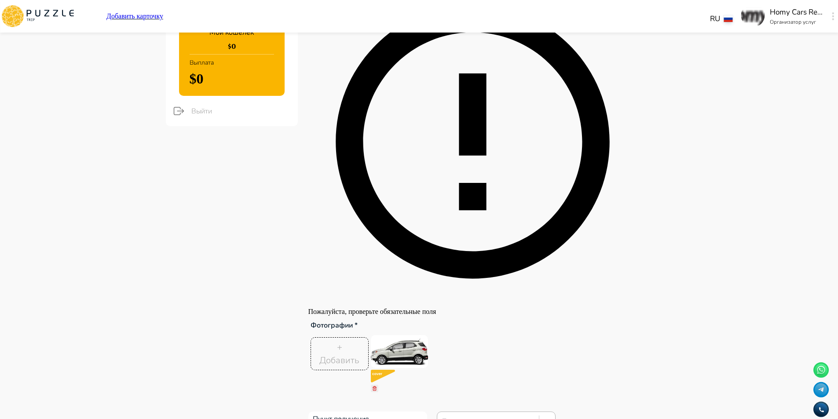
type textarea "*"
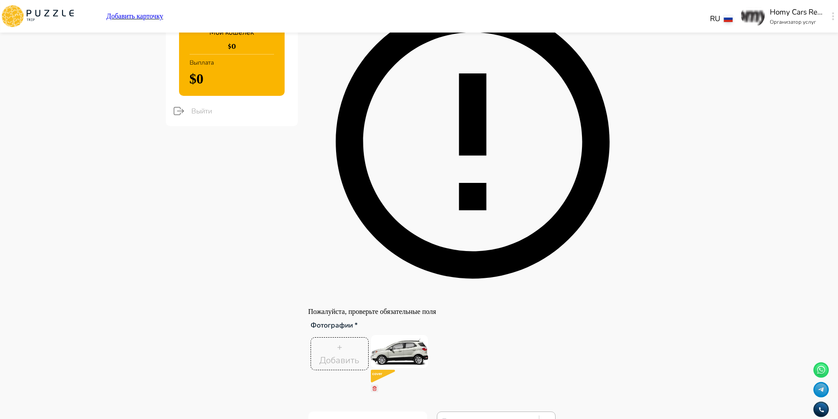
type textarea "*"
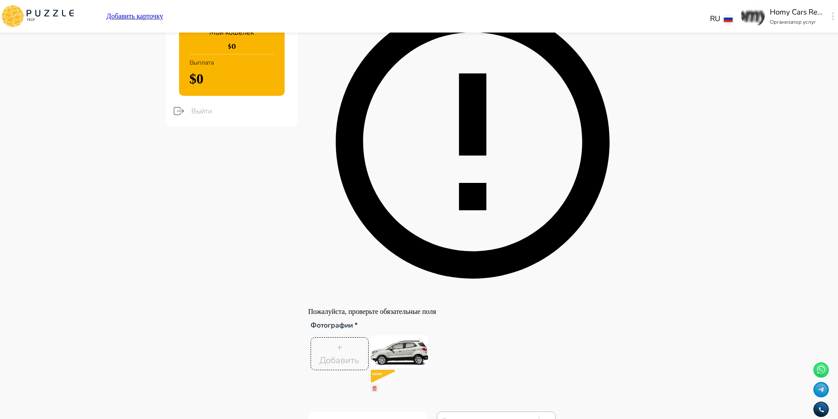
type textarea "*"
click at [473, 416] on div at bounding box center [487, 421] width 93 height 11
type textarea "*"
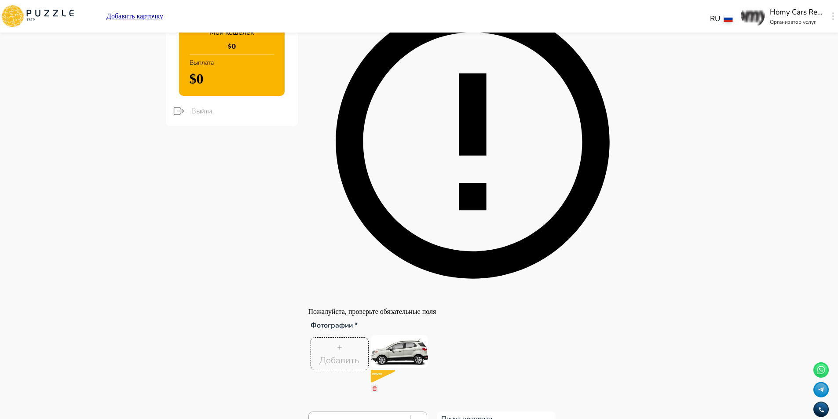
type textarea "*"
type input "**********"
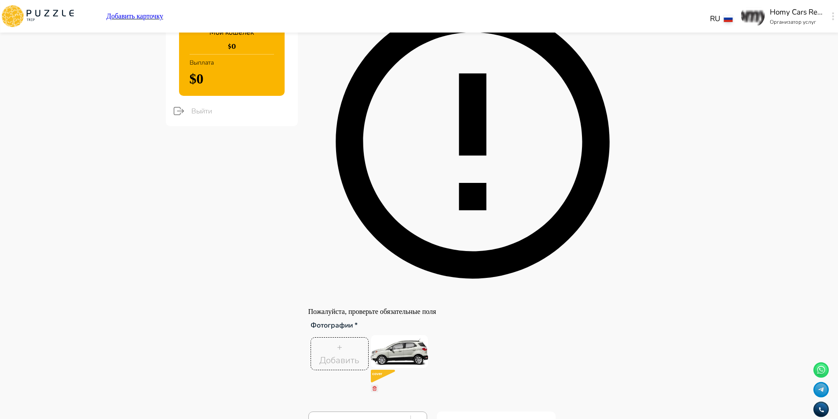
type textarea "*"
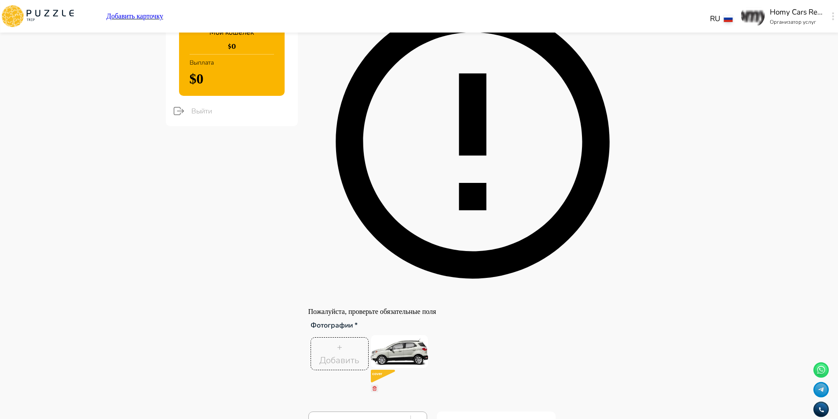
type textarea "*"
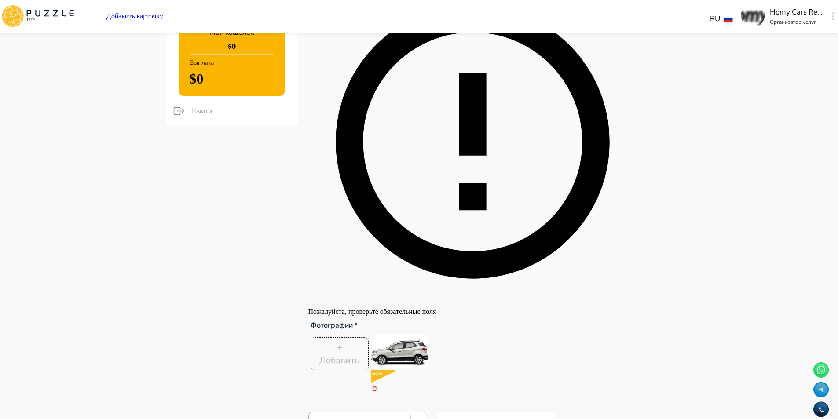
type textarea "*"
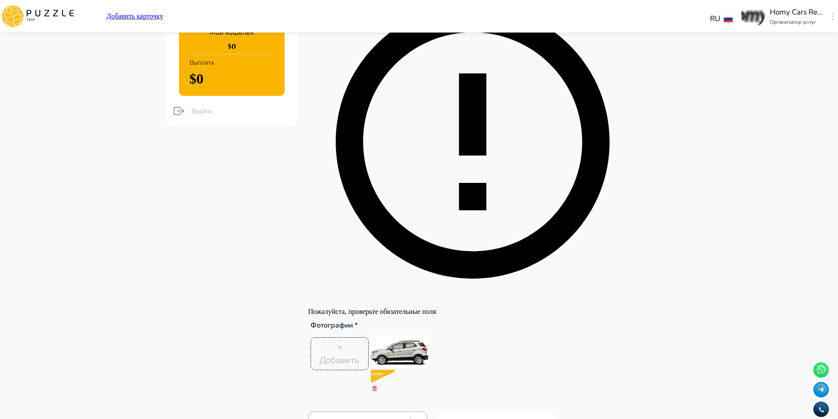
type textarea "*"
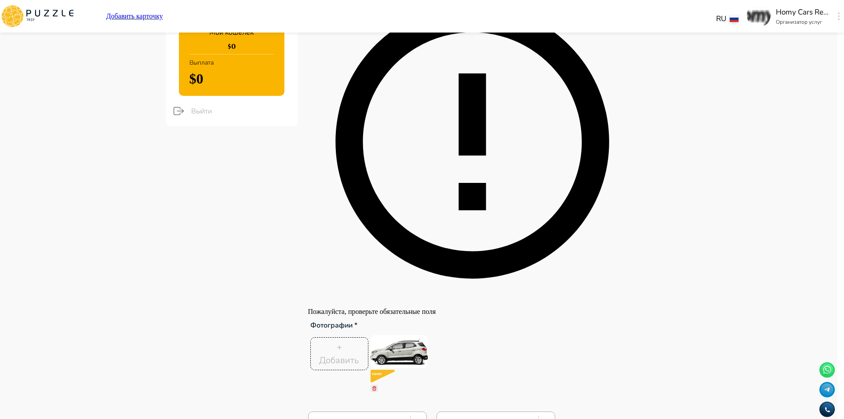
type textarea "*"
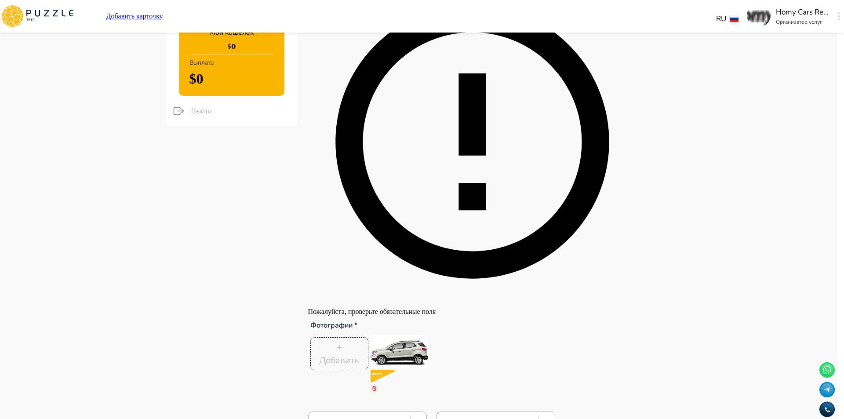
type textarea "*"
type input "**"
type textarea "*"
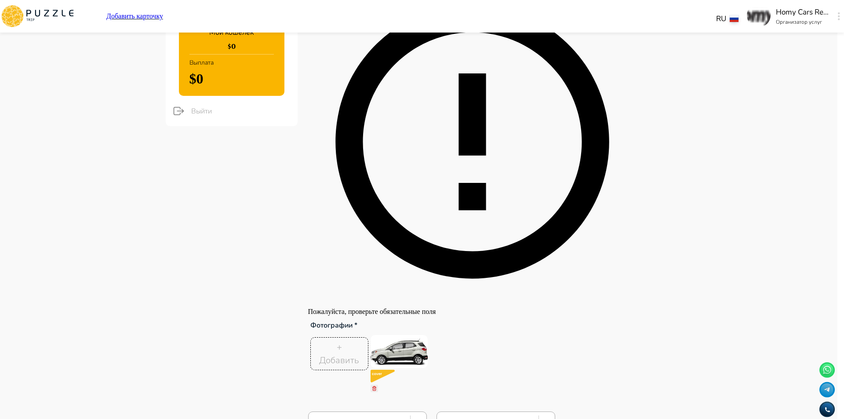
type textarea "*"
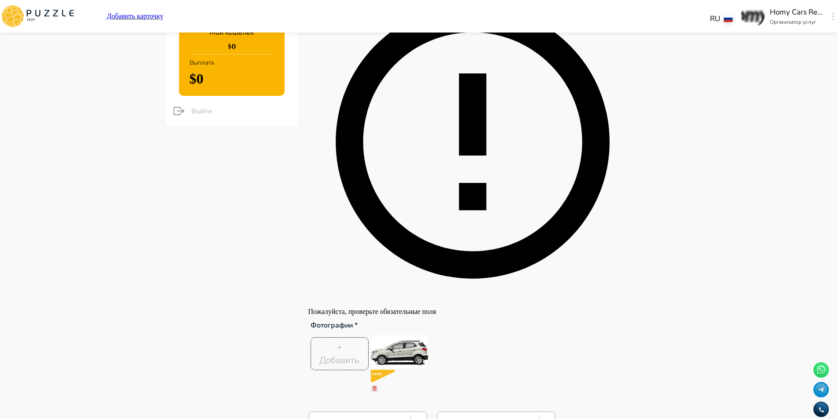
type textarea "*"
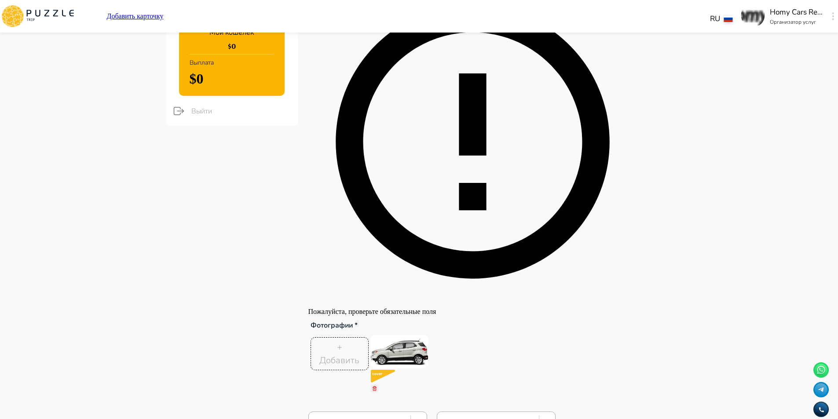
type textarea "*"
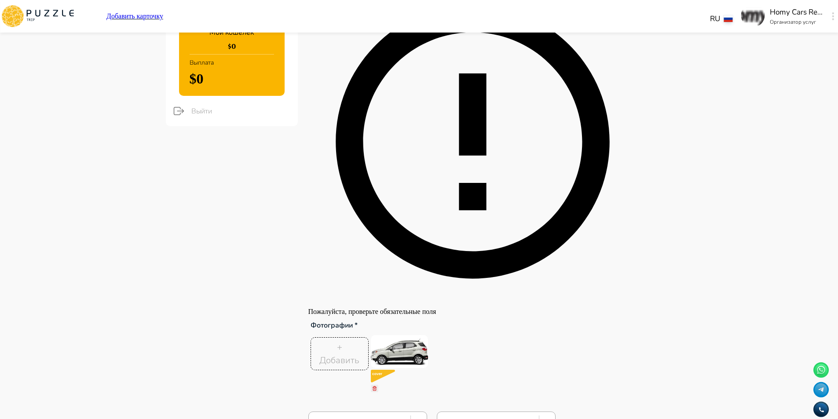
type textarea "*"
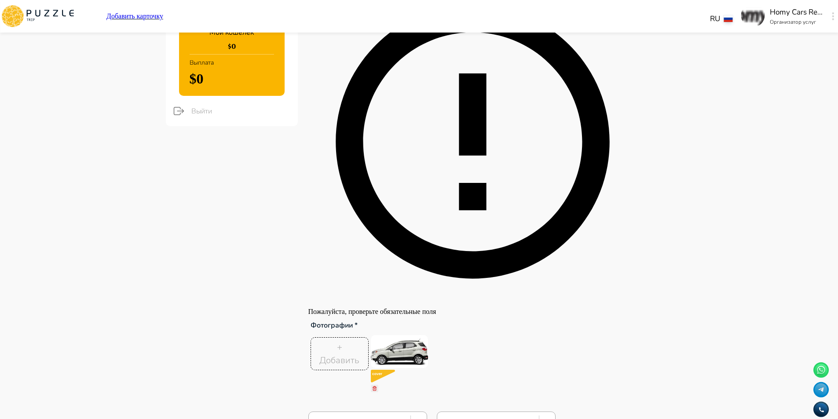
type textarea "*"
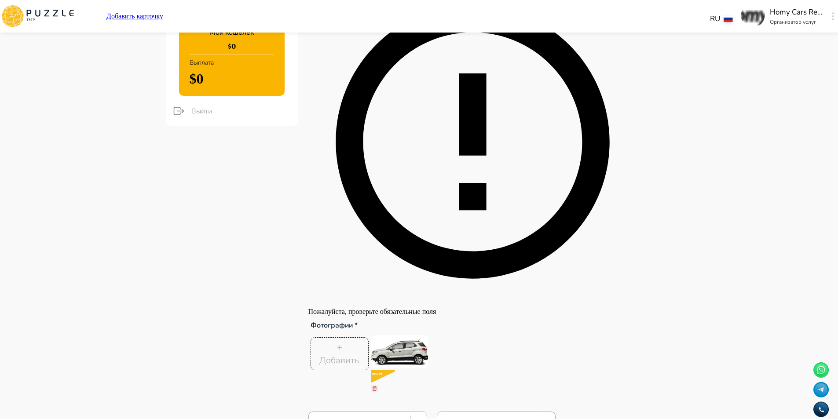
type textarea "*"
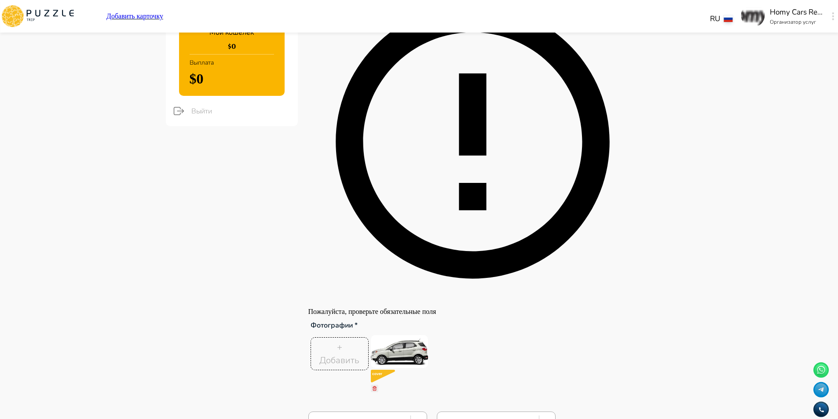
type textarea "*"
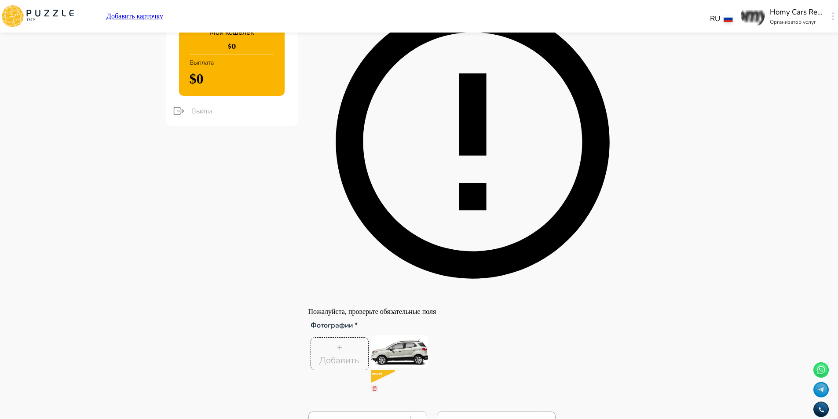
type textarea "*"
drag, startPoint x: 508, startPoint y: 114, endPoint x: 287, endPoint y: 109, distance: 221.2
paste input "*****"
type input "******"
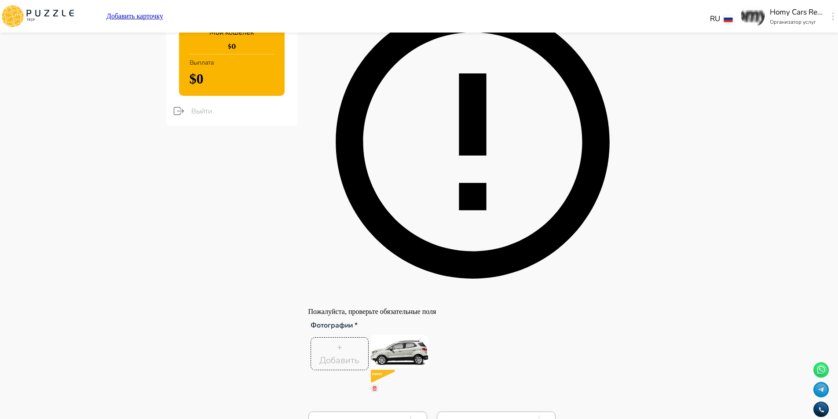
type textarea "*"
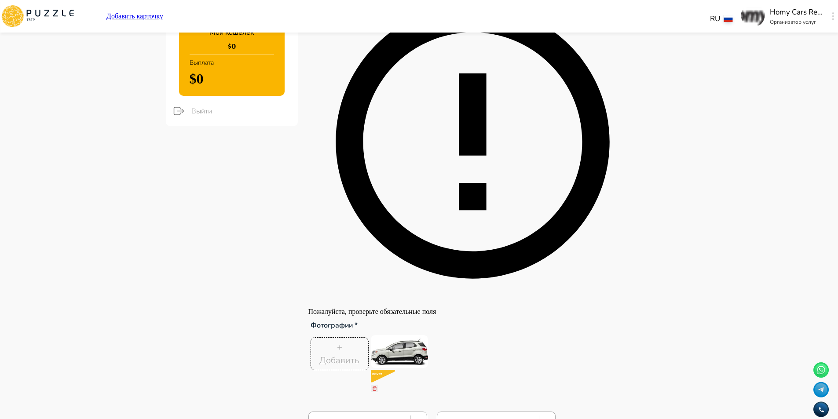
type textarea "*"
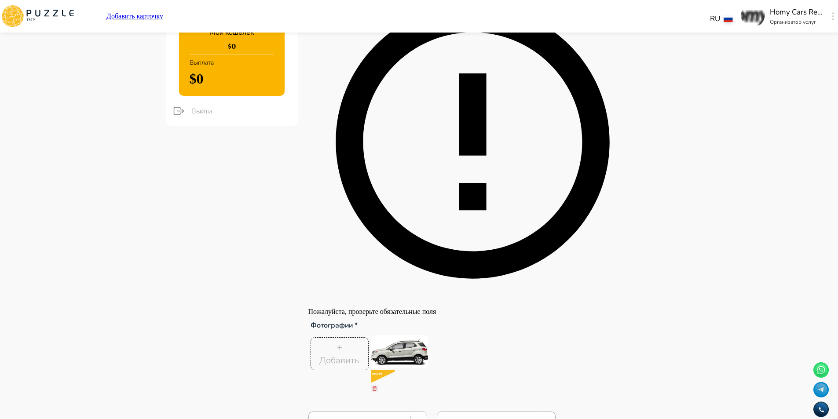
type textarea "*"
type input "******"
type textarea "*"
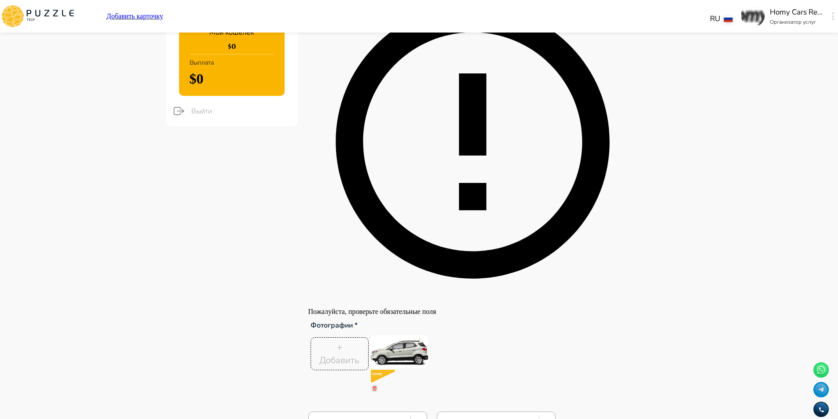
type textarea "*"
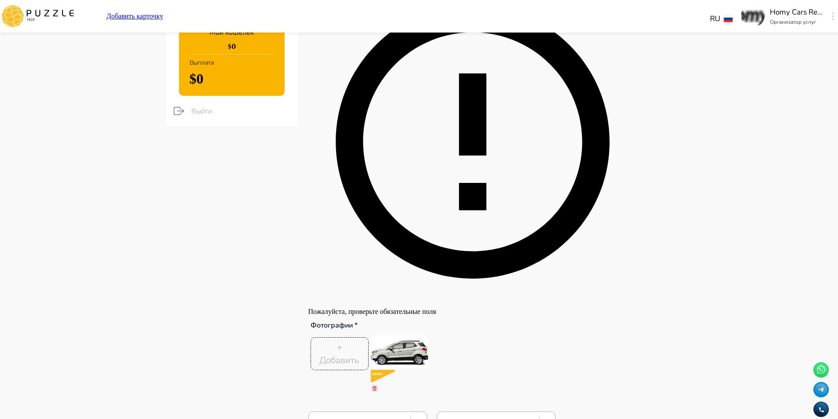
type textarea "*"
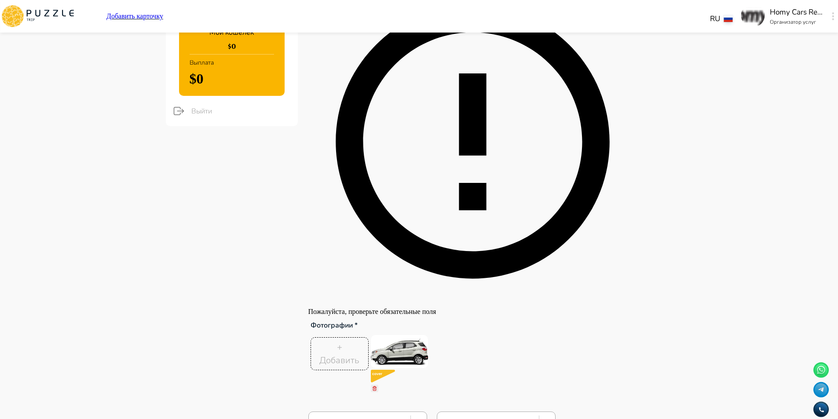
type textarea "*"
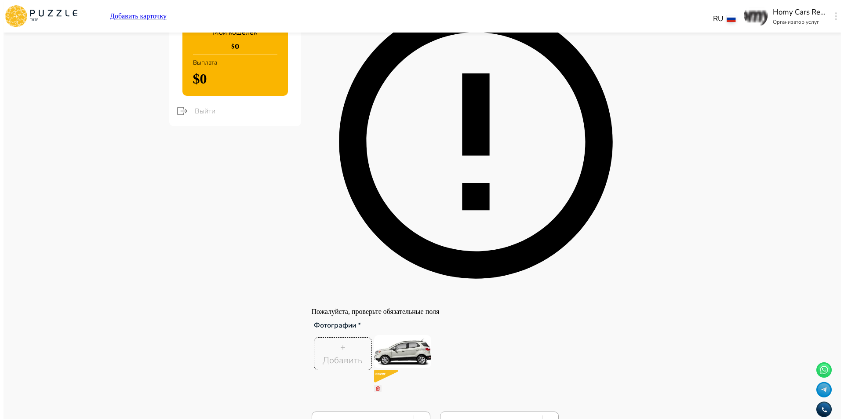
scroll to position [88, 0]
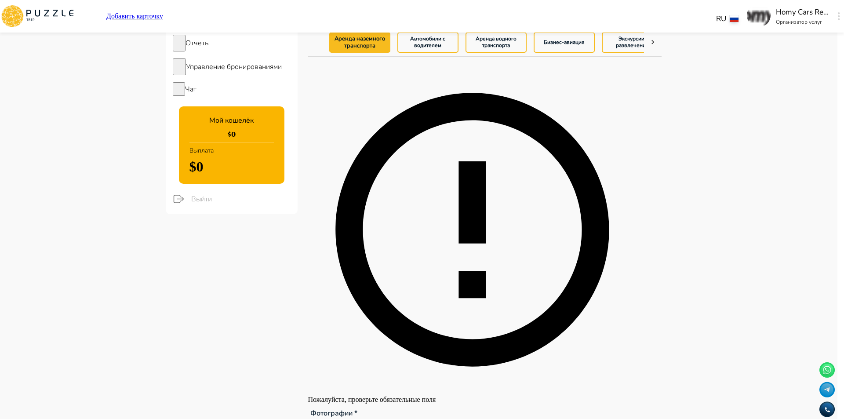
scroll to position [2512, 0]
type input "**"
type textarea "*"
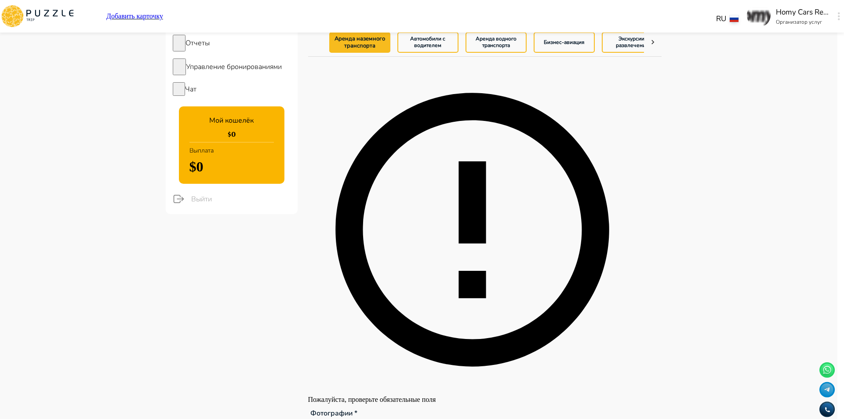
type textarea "*"
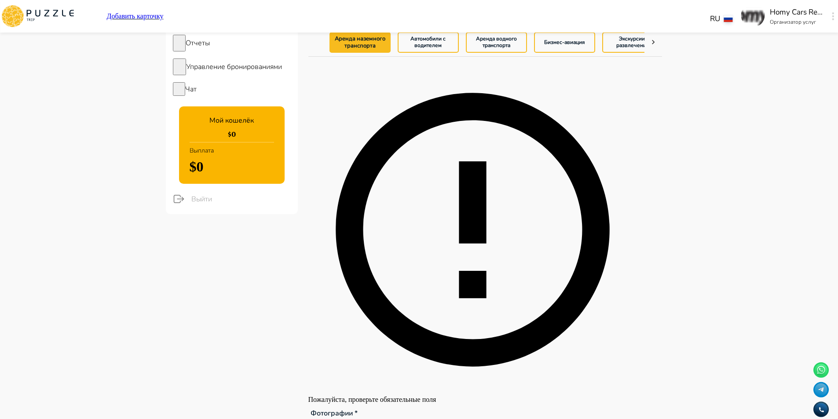
type textarea "*"
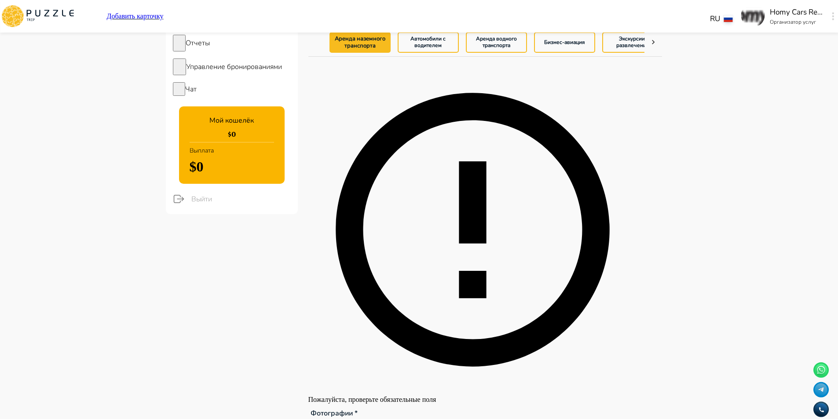
type textarea "*"
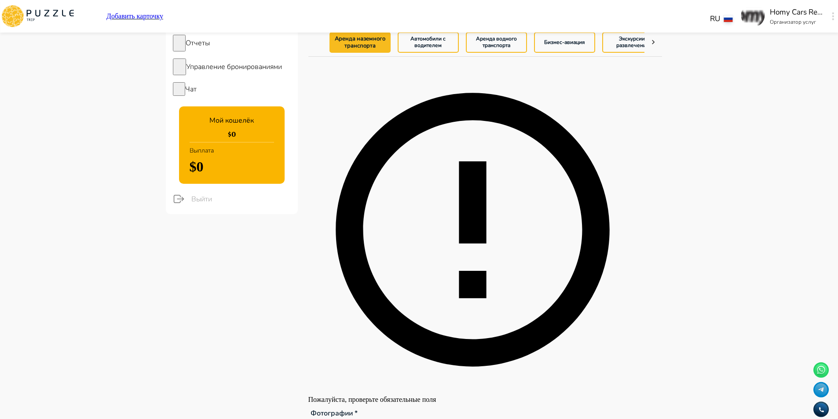
type textarea "*"
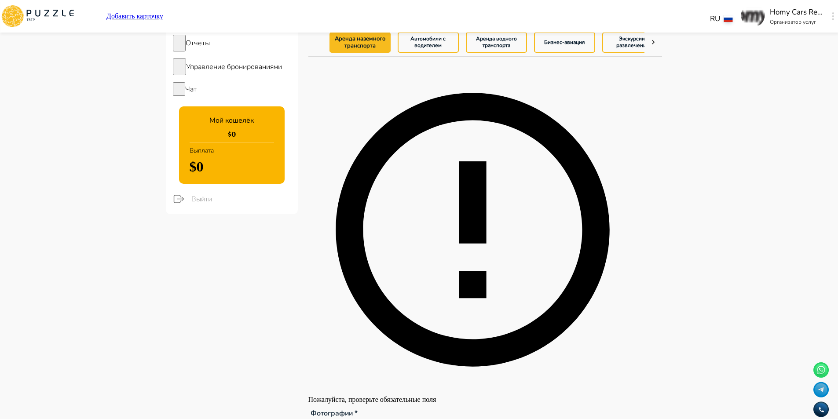
type textarea "*"
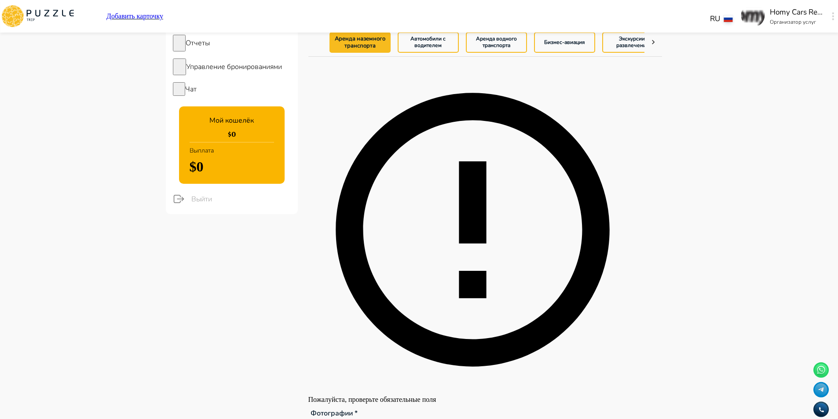
type textarea "*"
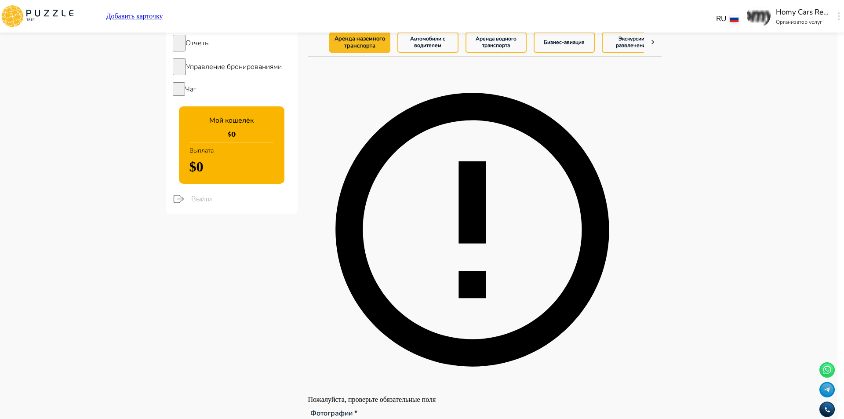
type textarea "*"
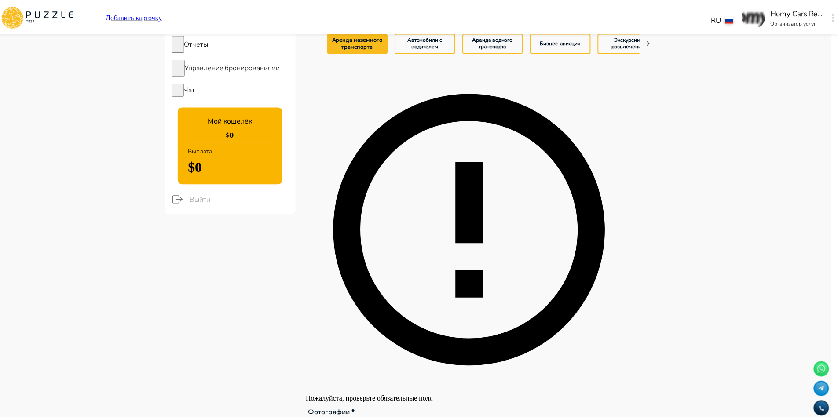
scroll to position [220, 0]
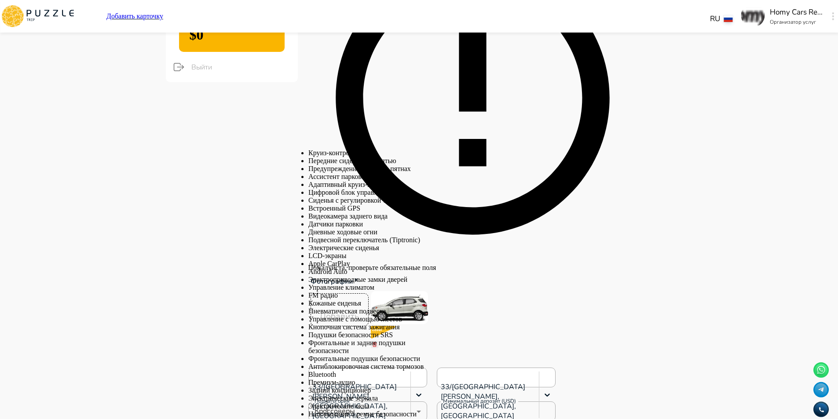
click at [375, 156] on li "Круиз-контроль" at bounding box center [367, 153] width 119 height 8
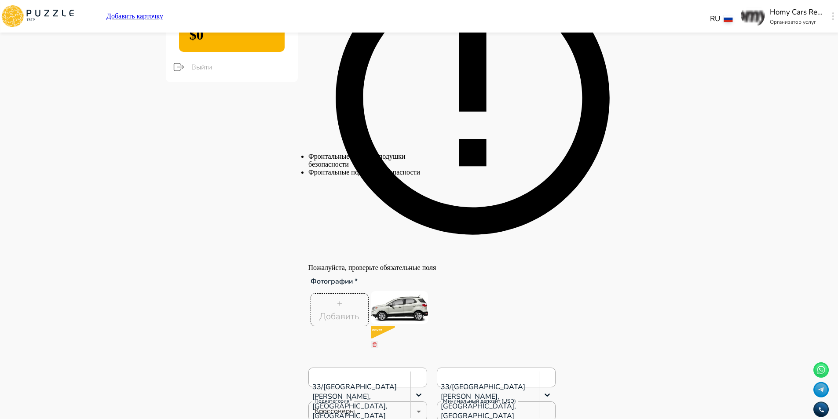
scroll to position [0, 7]
click at [382, 176] on li "Фронтальные подушки безопасности" at bounding box center [367, 172] width 119 height 8
click at [377, 189] on li "Видеокамера заднего вида" at bounding box center [367, 185] width 119 height 8
click at [373, 204] on li "Встроенный GPS" at bounding box center [367, 201] width 119 height 8
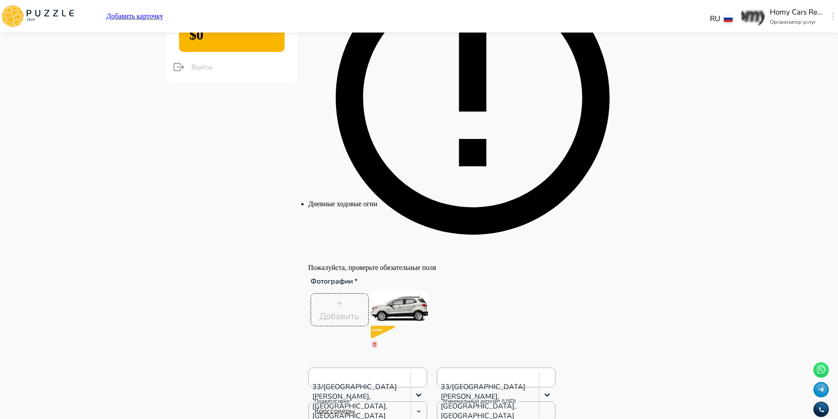
scroll to position [0, 14]
click at [364, 208] on li "Дневные ходовые огни" at bounding box center [367, 204] width 119 height 8
click at [362, 236] on li "Датчики парковки" at bounding box center [367, 232] width 119 height 8
click at [384, 251] on li "Apple CarPlay" at bounding box center [367, 248] width 119 height 8
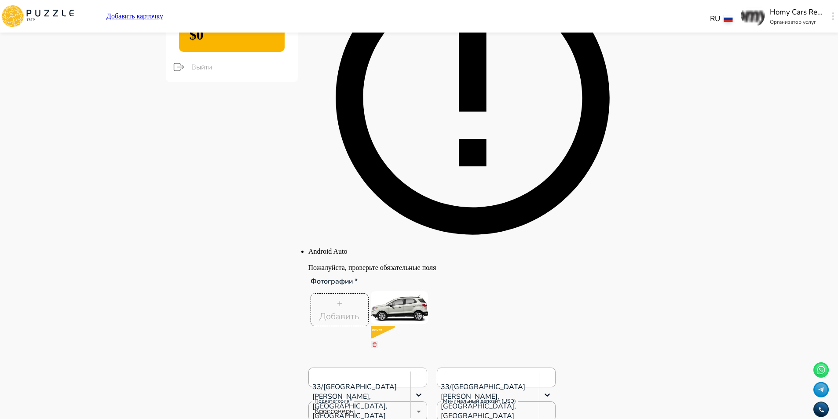
click at [385, 255] on li "Android Auto" at bounding box center [367, 252] width 119 height 8
click at [352, 265] on ul "FM радио" at bounding box center [367, 267] width 119 height 8
click at [352, 271] on li "FM радио" at bounding box center [367, 267] width 119 height 8
click at [382, 287] on li "Подушки безопасности SRS" at bounding box center [367, 283] width 119 height 8
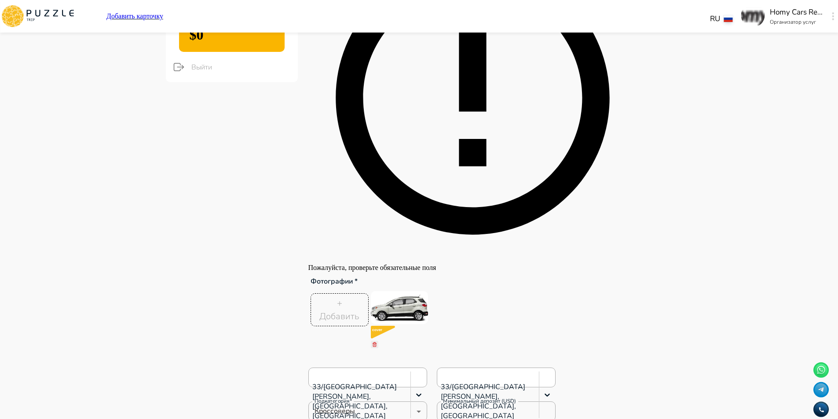
scroll to position [0, 0]
click at [354, 315] on li "Антиблокировочная система тормозов" at bounding box center [367, 311] width 119 height 8
click at [363, 331] on li "Bluetooth" at bounding box center [367, 327] width 119 height 8
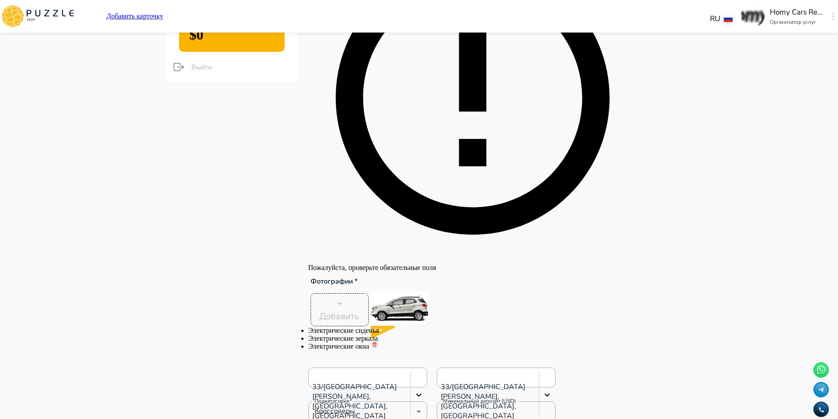
scroll to position [0, 6]
click at [359, 343] on li "Электрические зеркала" at bounding box center [367, 339] width 119 height 8
click at [392, 371] on li "Электрические окна" at bounding box center [367, 367] width 119 height 8
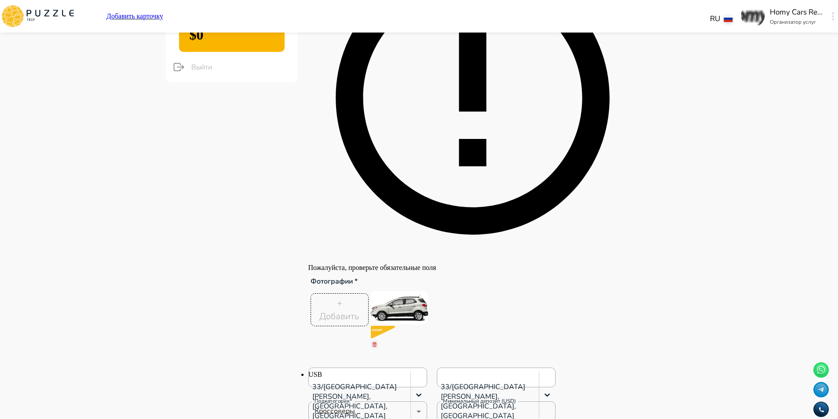
click at [335, 379] on li "USB" at bounding box center [367, 375] width 119 height 8
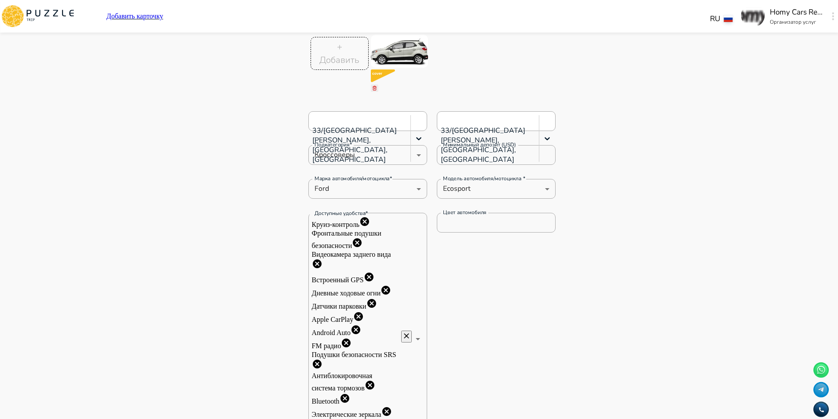
scroll to position [528, 0]
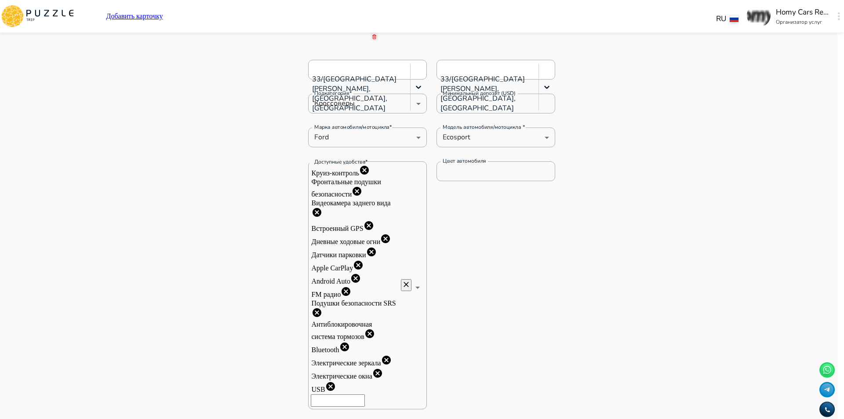
drag, startPoint x: 484, startPoint y: 131, endPoint x: 403, endPoint y: 128, distance: 81.4
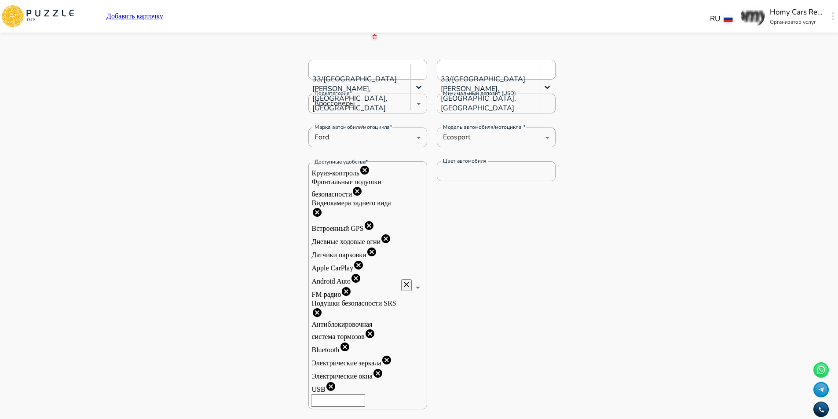
drag, startPoint x: 481, startPoint y: 167, endPoint x: 391, endPoint y: 157, distance: 90.3
drag, startPoint x: 360, startPoint y: 204, endPoint x: 283, endPoint y: 206, distance: 77.4
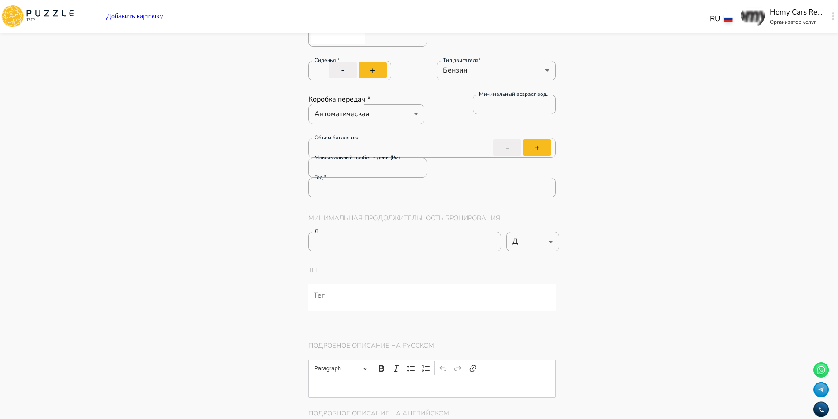
scroll to position [572, 0]
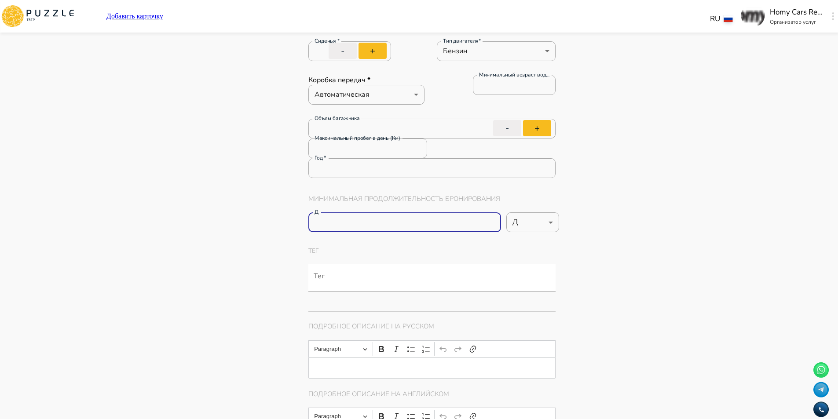
drag, startPoint x: 319, startPoint y: 204, endPoint x: 304, endPoint y: 205, distance: 14.6
click at [304, 205] on div "Главная страница Управление услугами Создать Назад Управление услугами ПОЖАЛУЙС…" at bounding box center [485, 421] width 375 height 1921
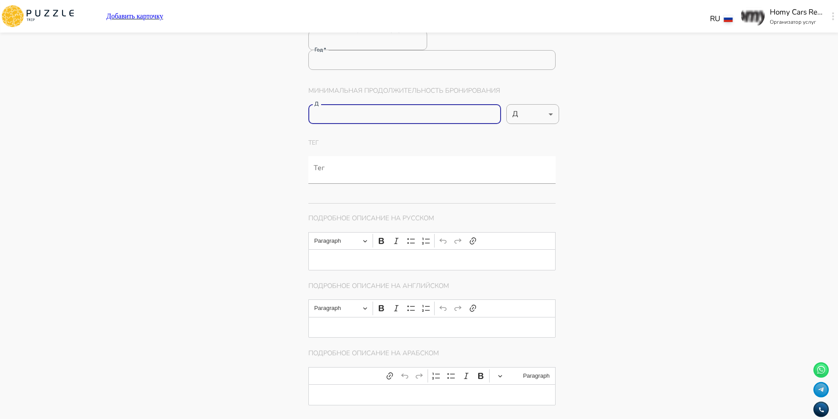
scroll to position [704, 0]
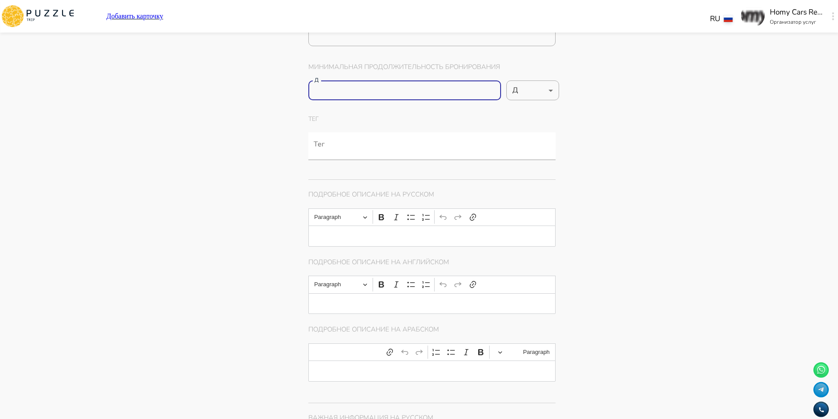
click at [363, 232] on p "Editor editing area: main" at bounding box center [432, 235] width 220 height 7
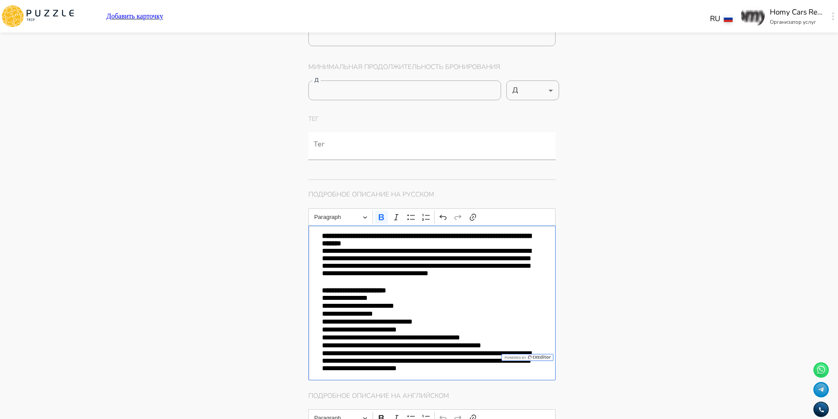
click at [401, 233] on strong "**********" at bounding box center [426, 240] width 209 height 14
click at [407, 232] on p "**********" at bounding box center [432, 239] width 220 height 15
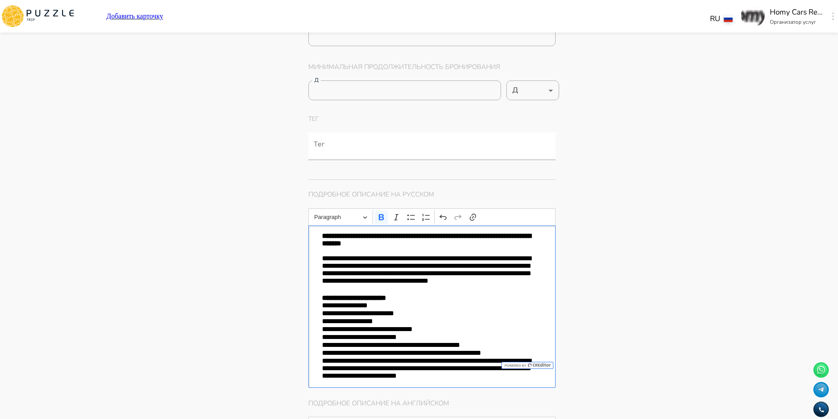
click at [416, 270] on p "**********" at bounding box center [432, 275] width 220 height 40
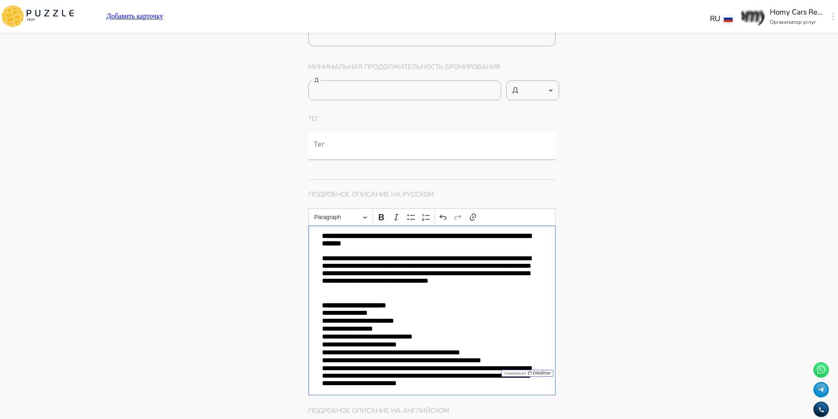
click at [416, 302] on p "**********" at bounding box center [432, 305] width 220 height 7
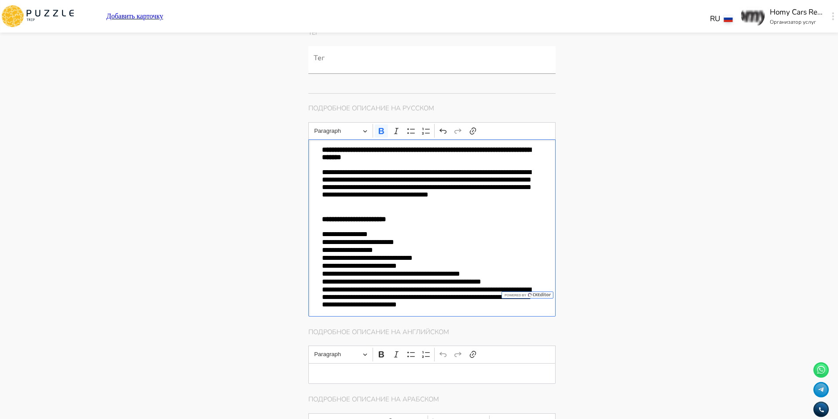
scroll to position [792, 0]
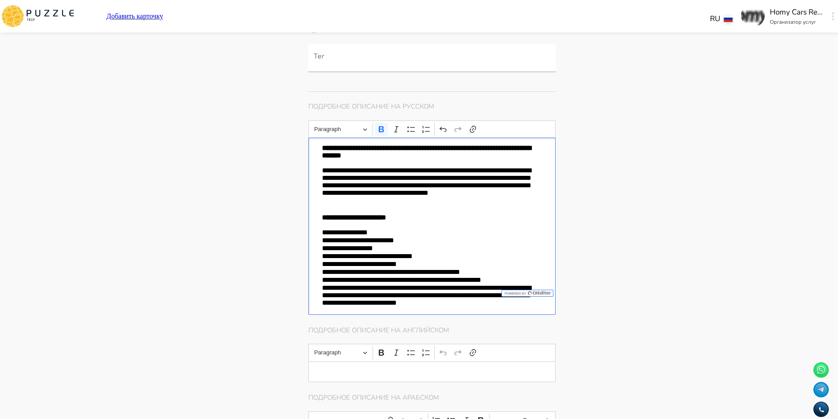
click at [531, 276] on p "**********" at bounding box center [432, 280] width 220 height 8
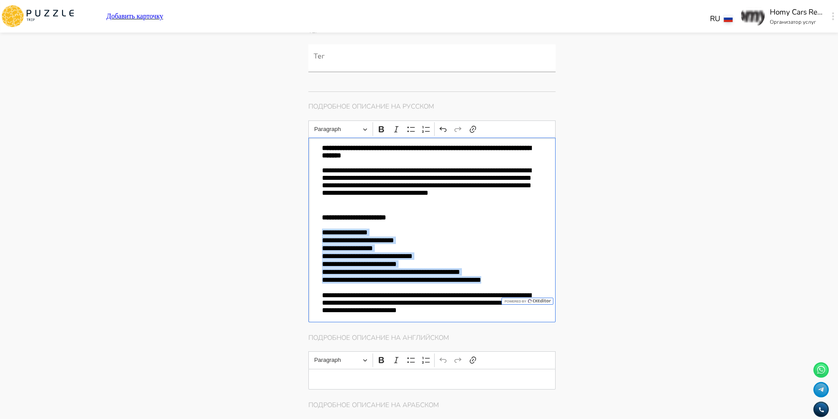
drag, startPoint x: 531, startPoint y: 262, endPoint x: 313, endPoint y: 215, distance: 223.0
click at [313, 215] on div "**********" at bounding box center [432, 230] width 248 height 185
click at [409, 125] on icon "Editor toolbar" at bounding box center [411, 129] width 9 height 9
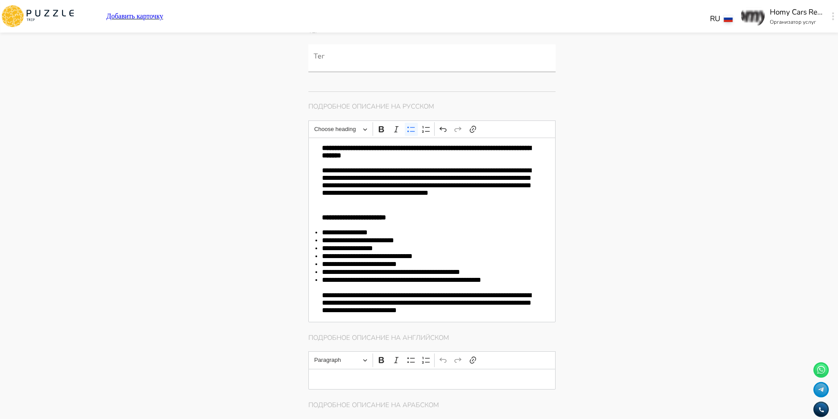
click at [646, 188] on div "Фотографии * + Добавить 33/2 [GEOGRAPHIC_DATA], [GEOGRAPHIC_DATA], [GEOGRAPHIC_…" at bounding box center [485, 334] width 354 height 1944
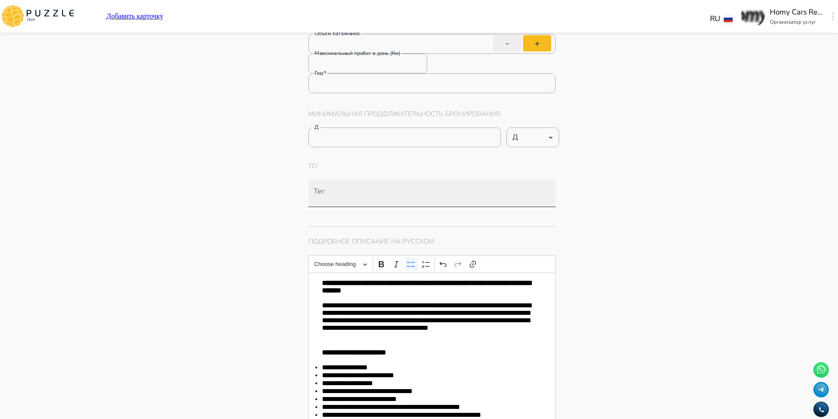
scroll to position [660, 0]
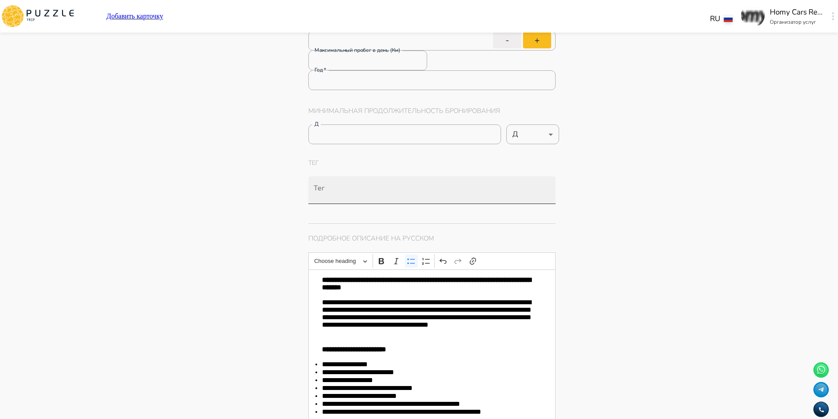
click at [357, 186] on input "Тег" at bounding box center [434, 194] width 244 height 16
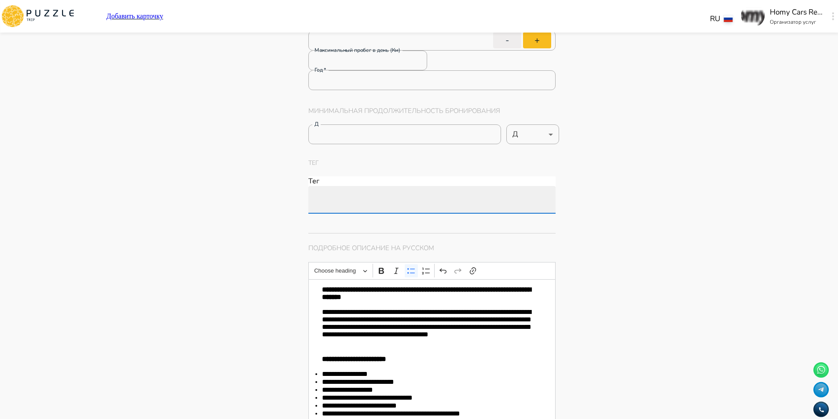
paste input "**********"
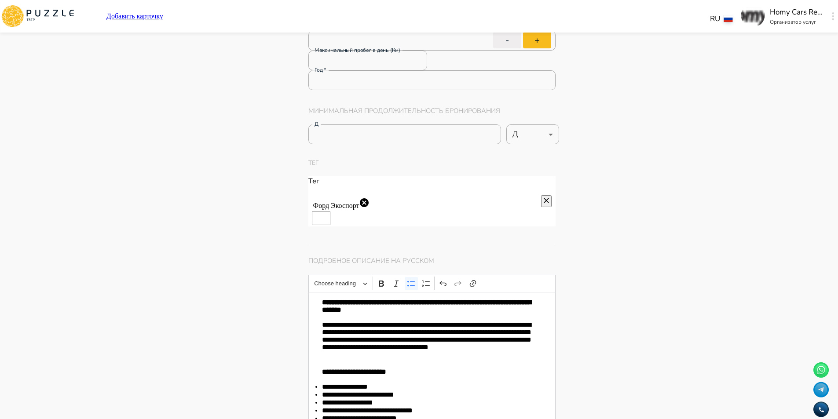
click at [330, 211] on input "Тег" at bounding box center [321, 218] width 18 height 14
paste input "**********"
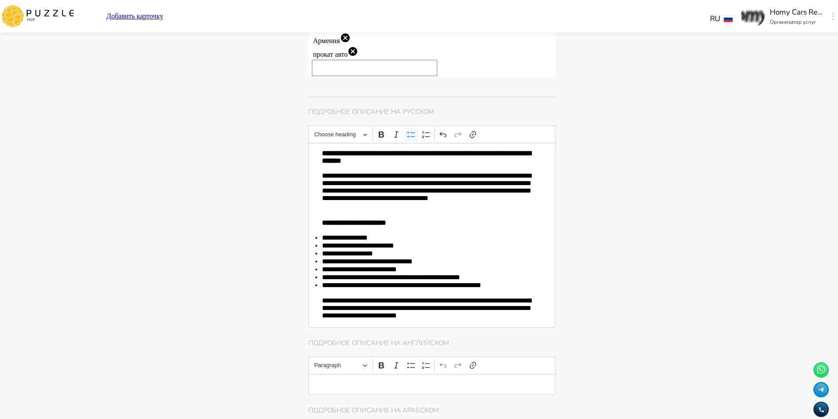
scroll to position [923, 0]
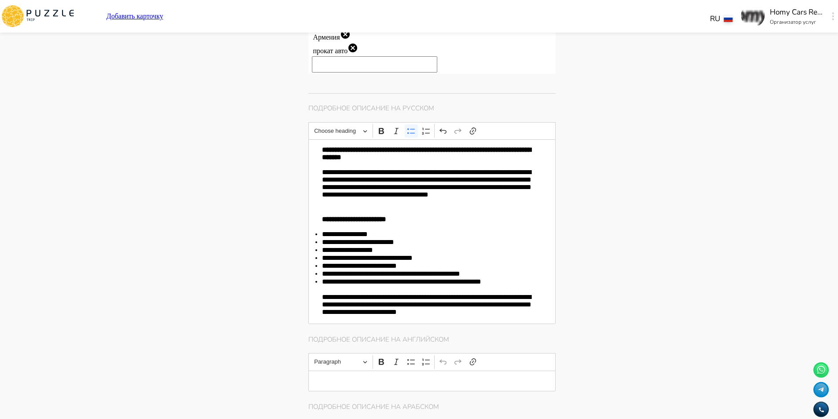
click at [361, 377] on p "Editor editing area: main" at bounding box center [432, 380] width 220 height 7
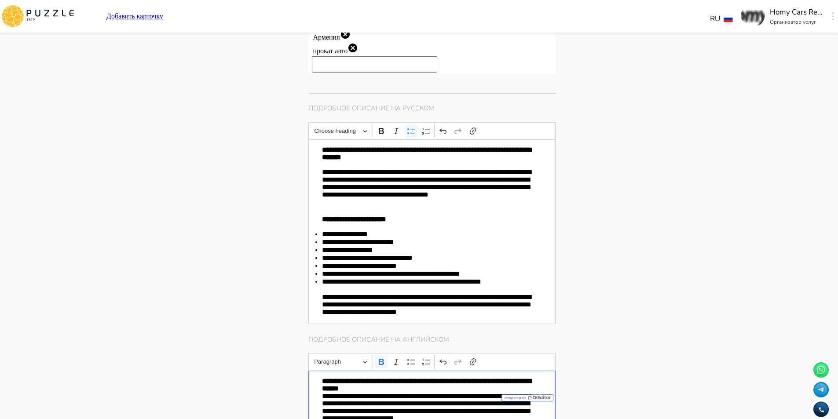
click at [405, 377] on p "**********" at bounding box center [432, 384] width 220 height 15
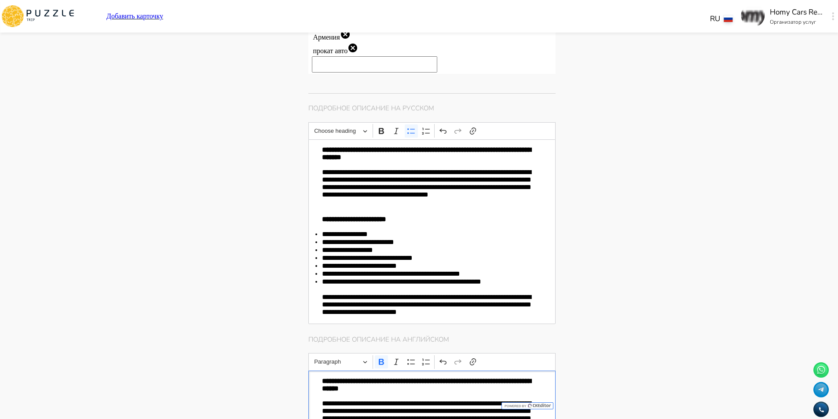
click at [487, 400] on p "**********" at bounding box center [432, 416] width 220 height 32
click at [476, 400] on p "**********" at bounding box center [432, 416] width 220 height 32
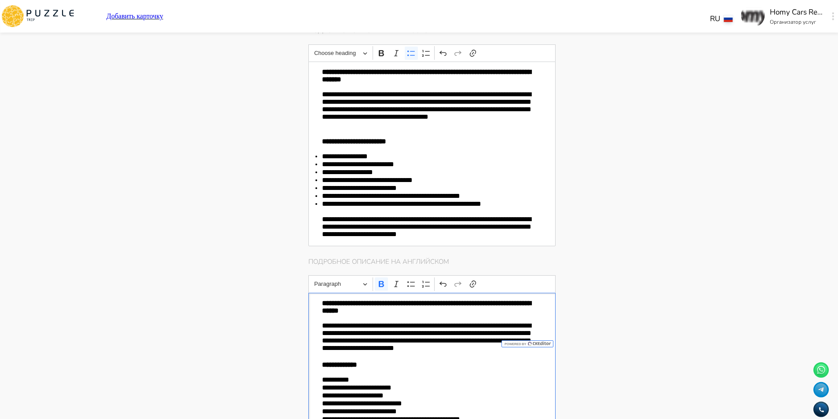
scroll to position [1011, 0]
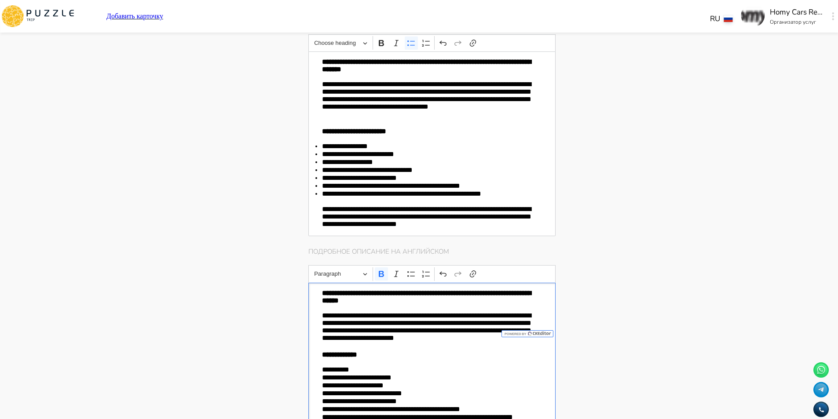
click at [525, 413] on p "**********" at bounding box center [432, 417] width 220 height 8
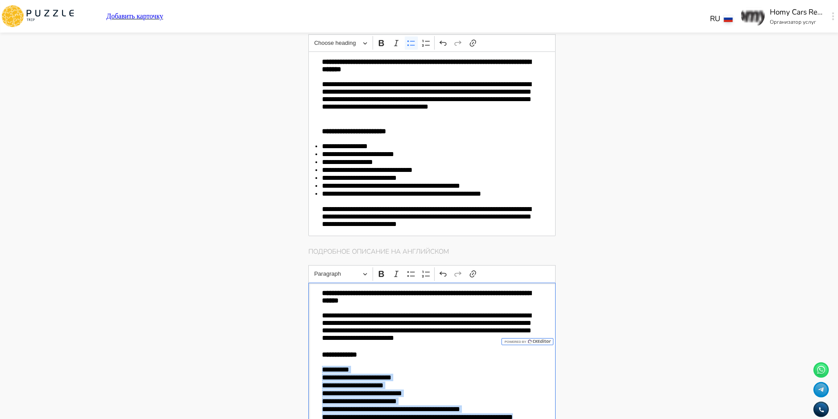
drag, startPoint x: 530, startPoint y: 301, endPoint x: 304, endPoint y: 252, distance: 231.1
click at [304, 252] on div "Главная страница Управление услугами Создать Назад Управление услугами ПОЖАЛУЙС…" at bounding box center [485, 208] width 375 height 2374
click at [408, 267] on button "Bulleted List" at bounding box center [411, 273] width 13 height 13
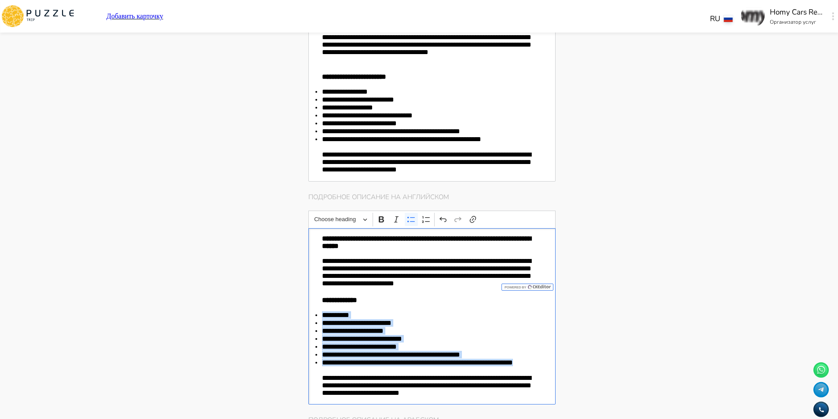
scroll to position [1187, 0]
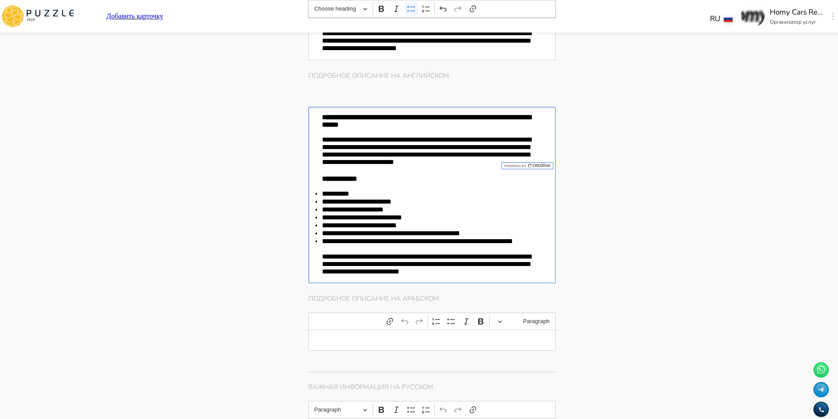
click at [380, 337] on p "Editor editing area: main" at bounding box center [432, 340] width 220 height 7
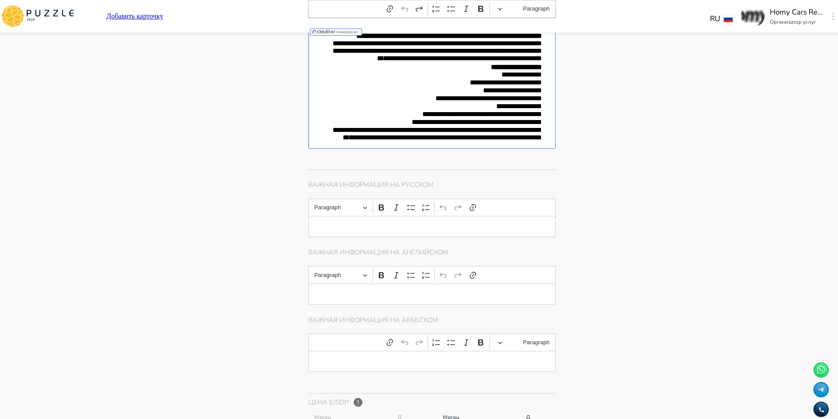
scroll to position [1495, 0]
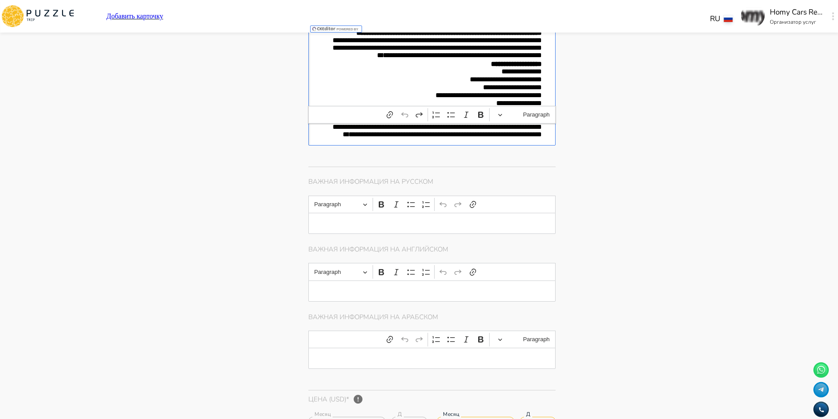
click at [368, 213] on div "Editor editing area: main" at bounding box center [432, 223] width 248 height 21
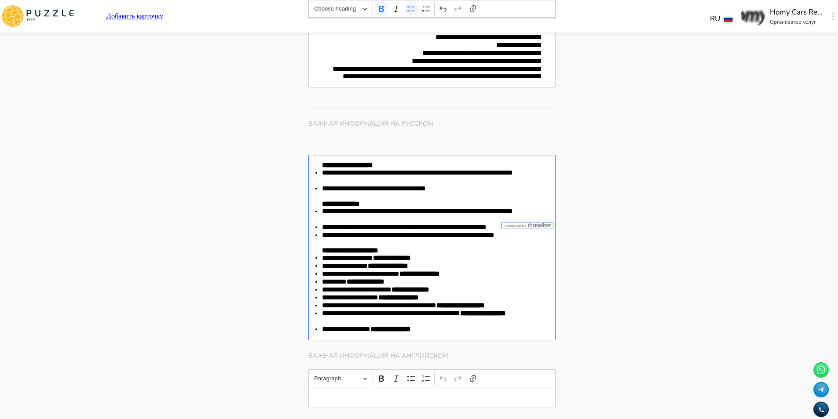
scroll to position [1671, 0]
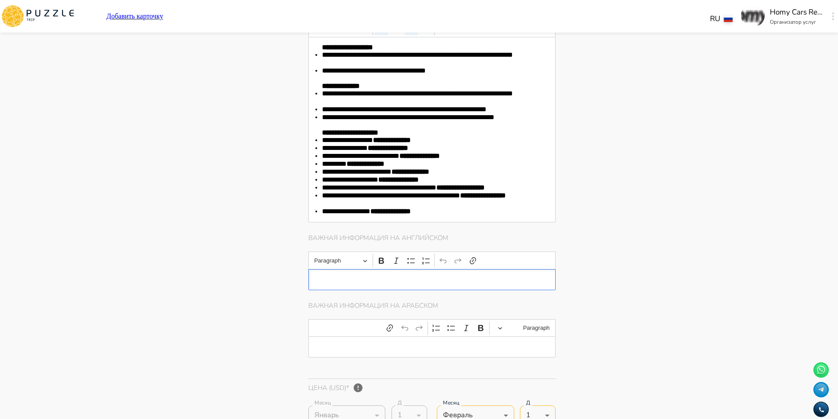
click at [433, 269] on div "Editor editing area: main" at bounding box center [432, 279] width 248 height 21
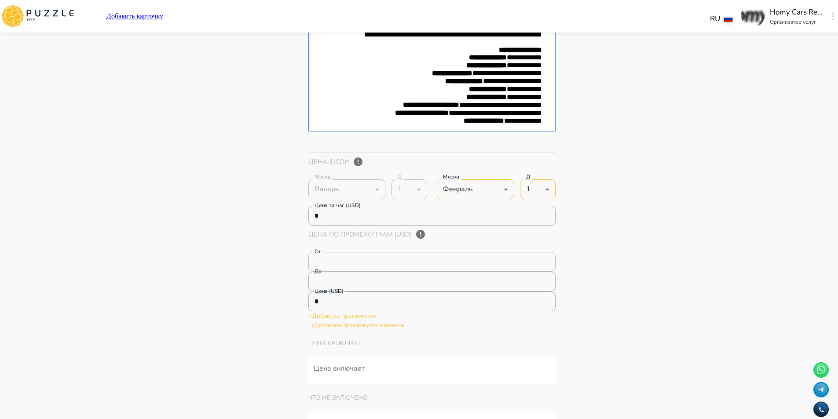
scroll to position [2222, 0]
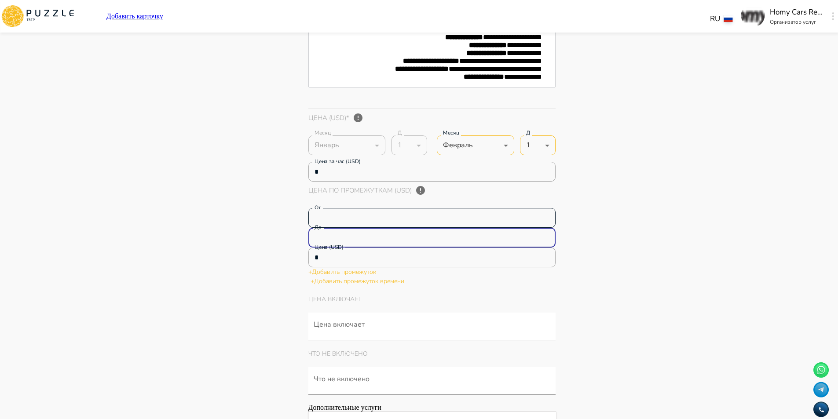
click at [396, 208] on div "От * От До * До" at bounding box center [432, 228] width 248 height 40
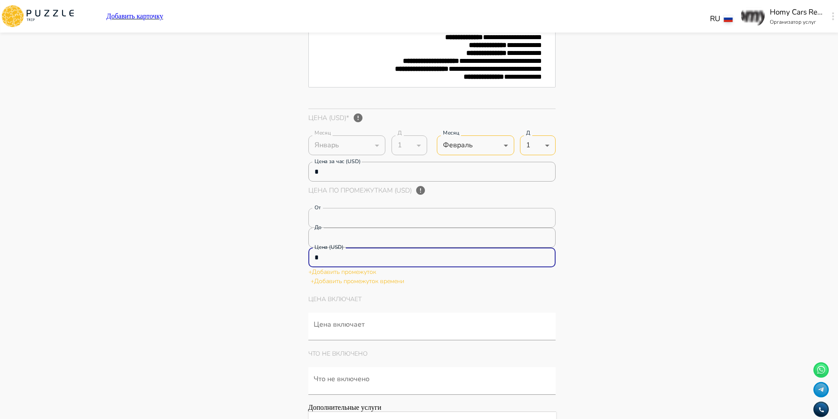
drag, startPoint x: 366, startPoint y: 172, endPoint x: 216, endPoint y: 157, distance: 150.7
paste input "****"
click at [378, 267] on p "+ Добавить промежуток" at bounding box center [432, 271] width 248 height 9
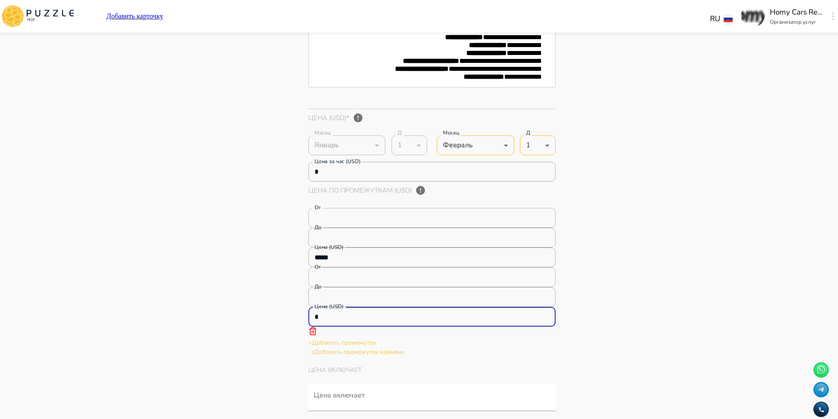
drag, startPoint x: 357, startPoint y: 246, endPoint x: 235, endPoint y: 231, distance: 123.2
paste input "****"
click at [372, 338] on p "+ Добавить промежуток" at bounding box center [432, 342] width 248 height 9
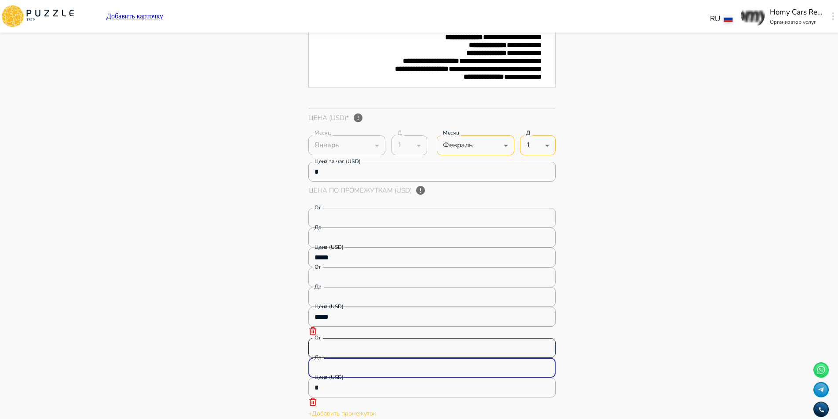
click at [379, 338] on div "От * От До * До" at bounding box center [432, 358] width 248 height 40
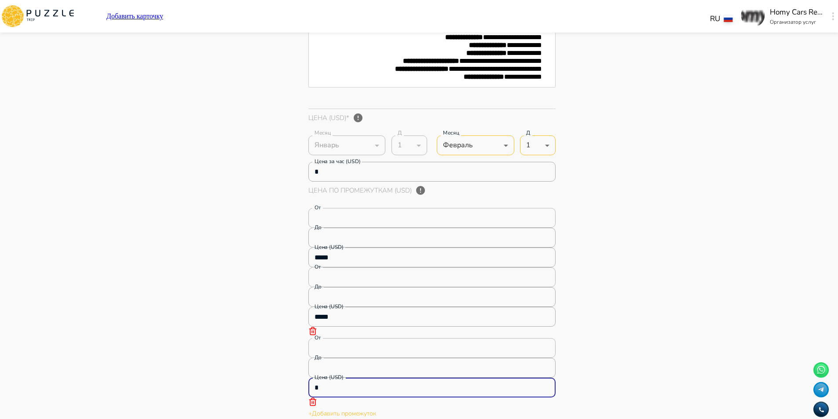
drag, startPoint x: 386, startPoint y: 324, endPoint x: 244, endPoint y: 300, distance: 143.1
paste input "****"
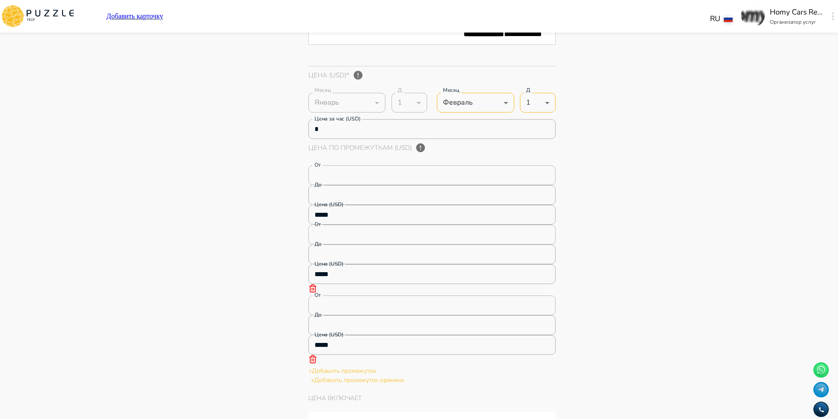
scroll to position [2354, 0]
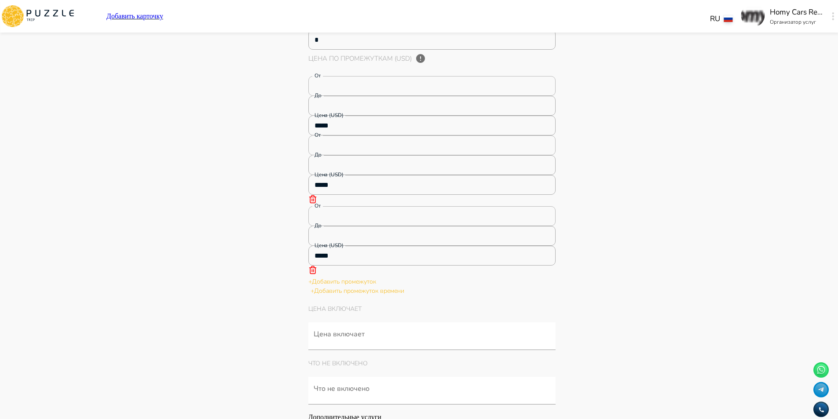
click at [388, 277] on p "+ Добавить промежуток" at bounding box center [432, 281] width 248 height 9
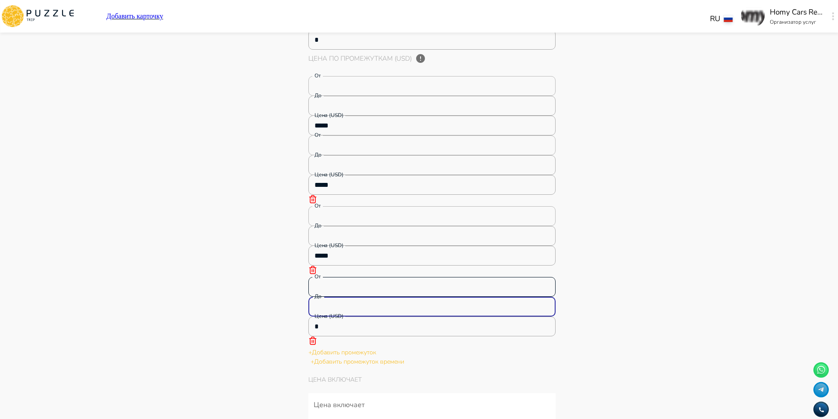
click at [400, 277] on div "От * От До * До" at bounding box center [432, 297] width 248 height 40
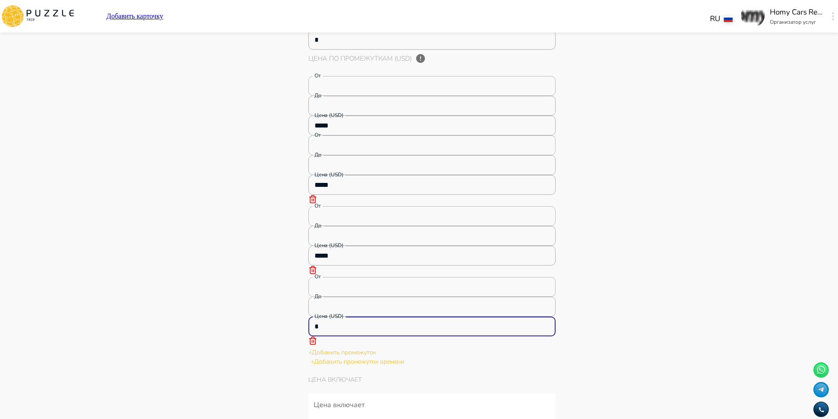
drag, startPoint x: 367, startPoint y: 275, endPoint x: 184, endPoint y: 255, distance: 183.5
paste input "****"
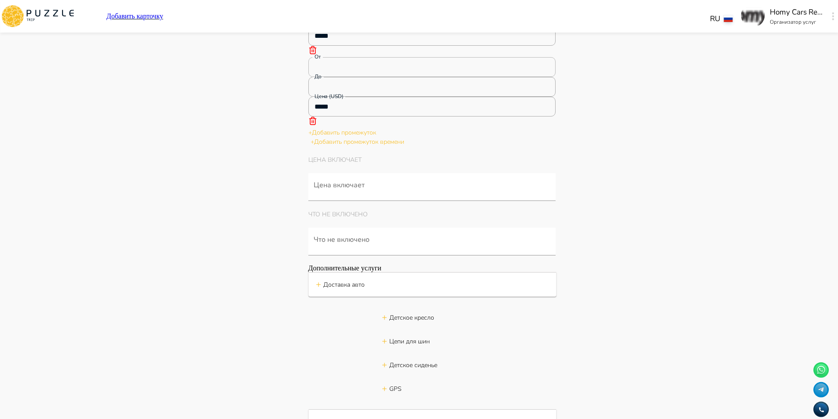
scroll to position [2618, 0]
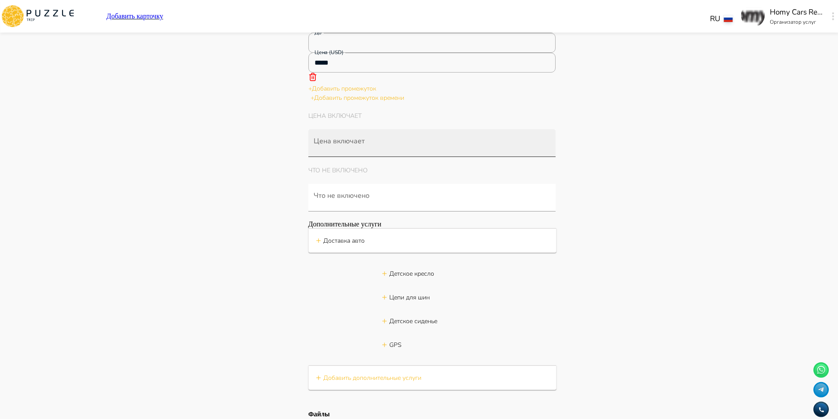
click at [355, 139] on input "Цена включает" at bounding box center [434, 147] width 244 height 16
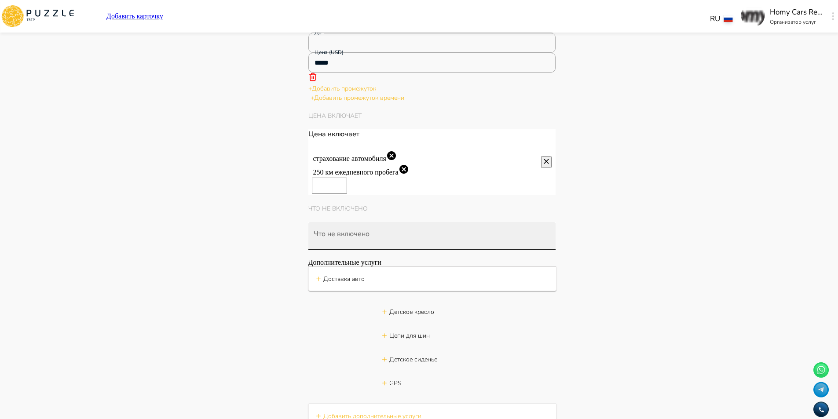
scroll to position [0, 0]
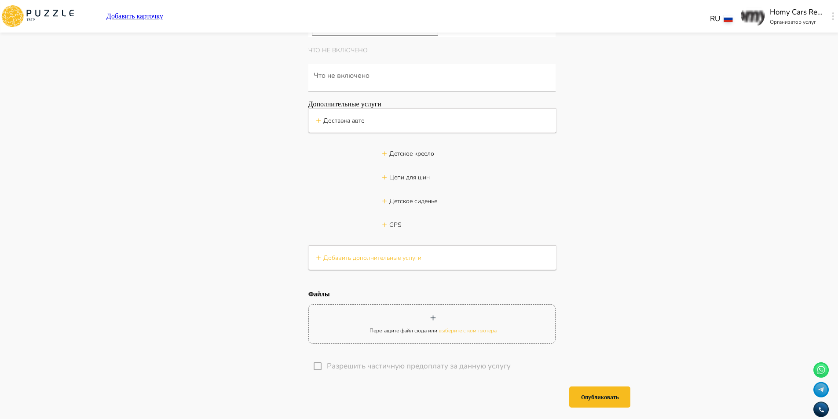
scroll to position [2838, 0]
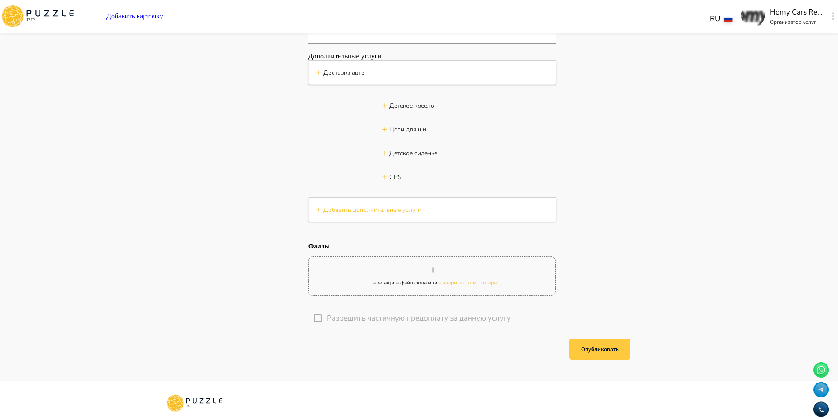
click at [601, 341] on button "Опубликовать" at bounding box center [599, 349] width 61 height 21
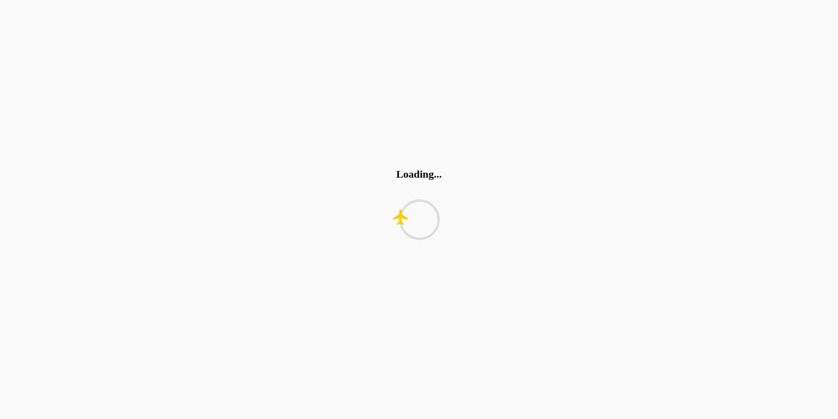
scroll to position [0, 0]
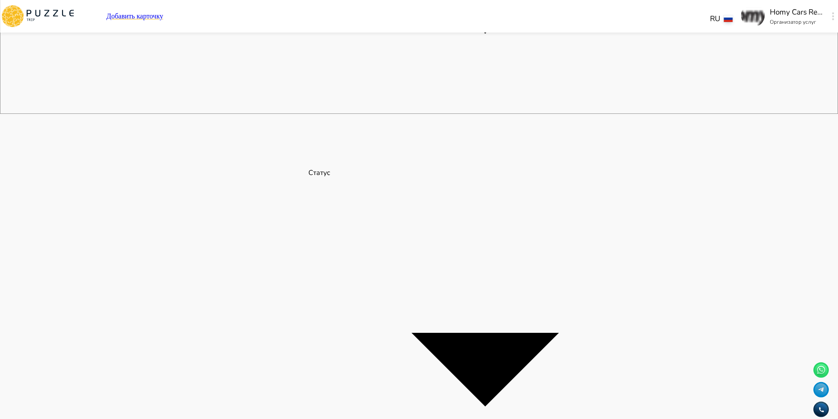
scroll to position [317, 0]
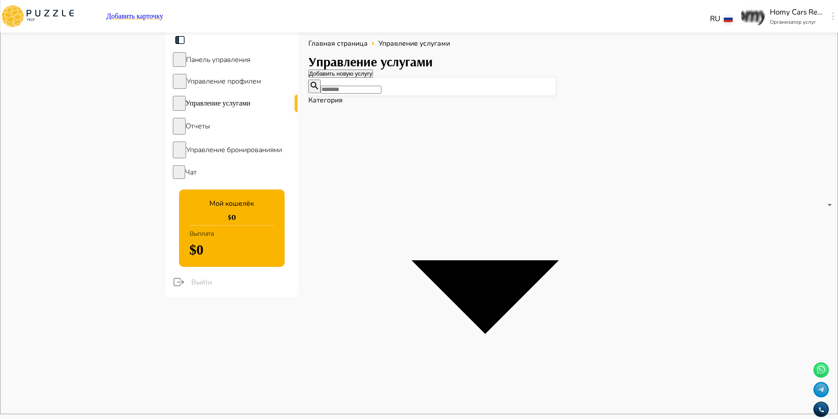
scroll to position [0, 0]
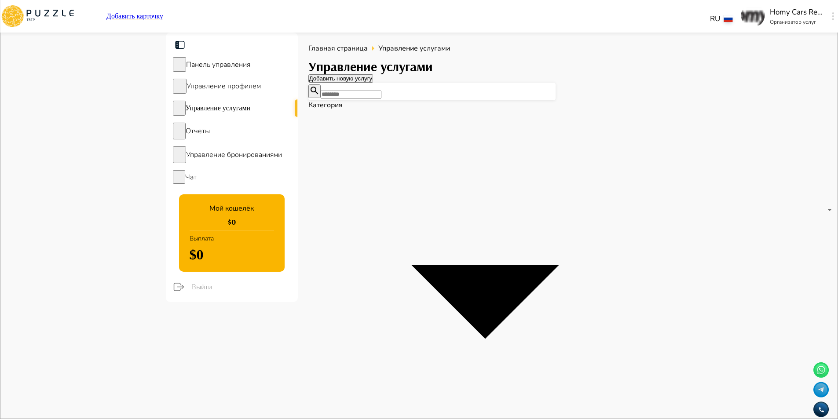
click at [244, 59] on div "Панель управления" at bounding box center [232, 65] width 132 height 22
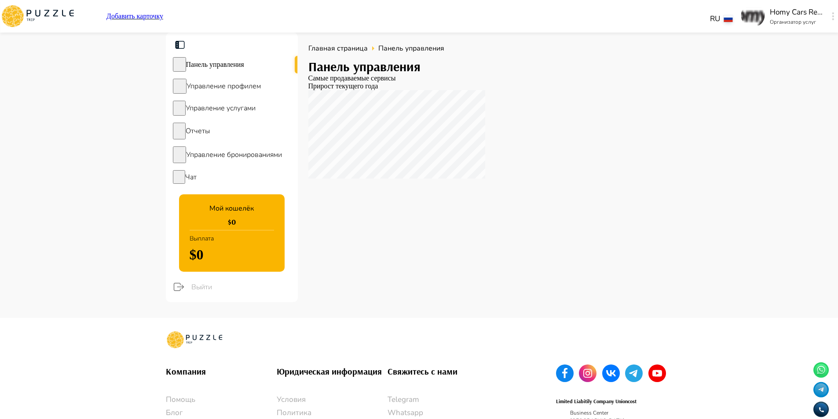
click at [255, 111] on span "Управление услугами" at bounding box center [221, 108] width 70 height 10
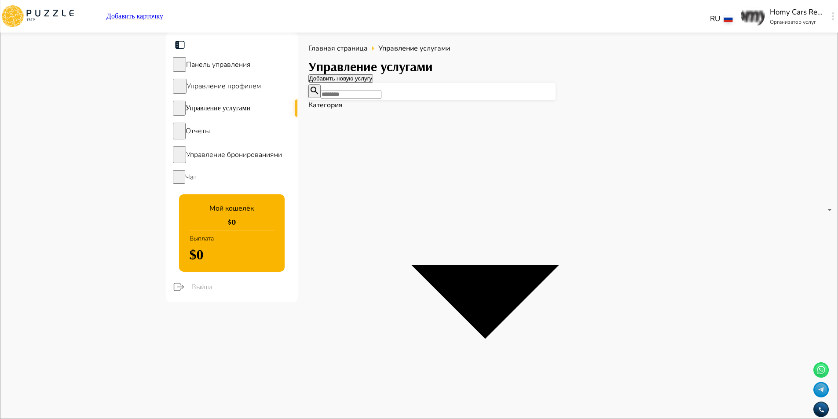
click at [265, 158] on span "Управление бронированиями" at bounding box center [234, 155] width 96 height 10
